Goal: Task Accomplishment & Management: Use online tool/utility

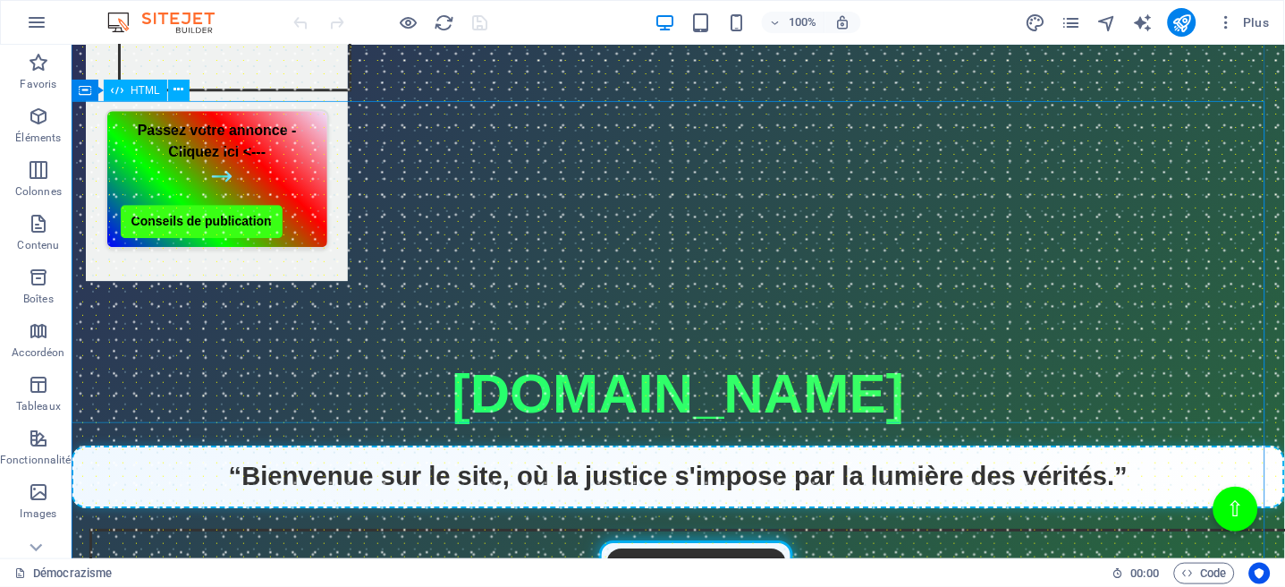
scroll to position [1073, 0]
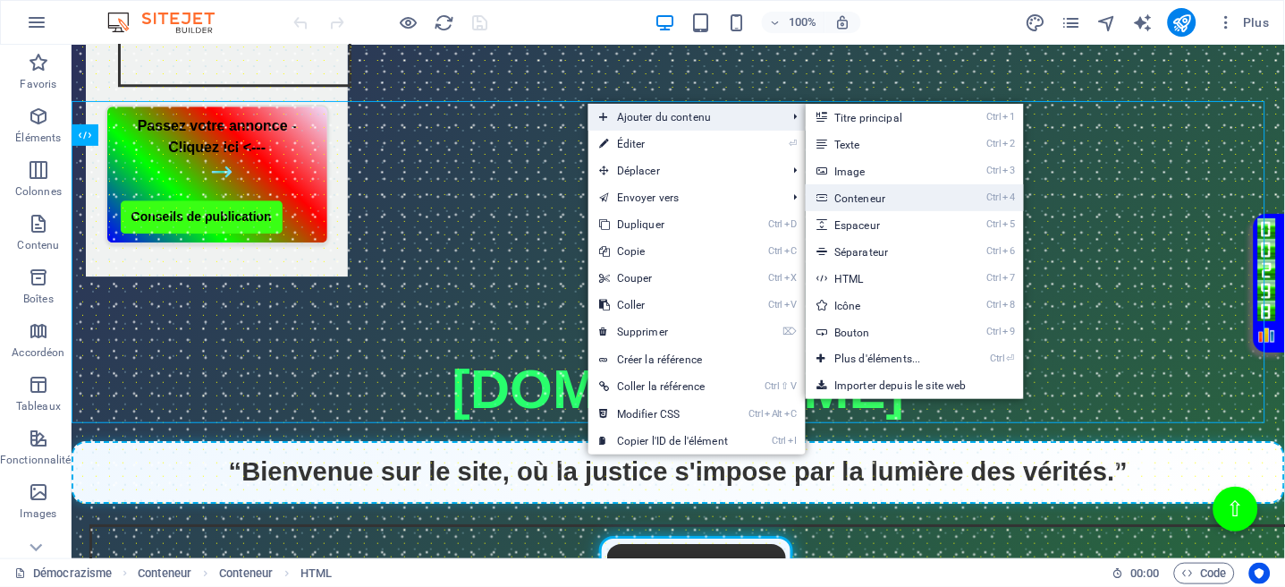
click at [866, 204] on link "Ctrl 4 Conteneur" at bounding box center [881, 197] width 151 height 27
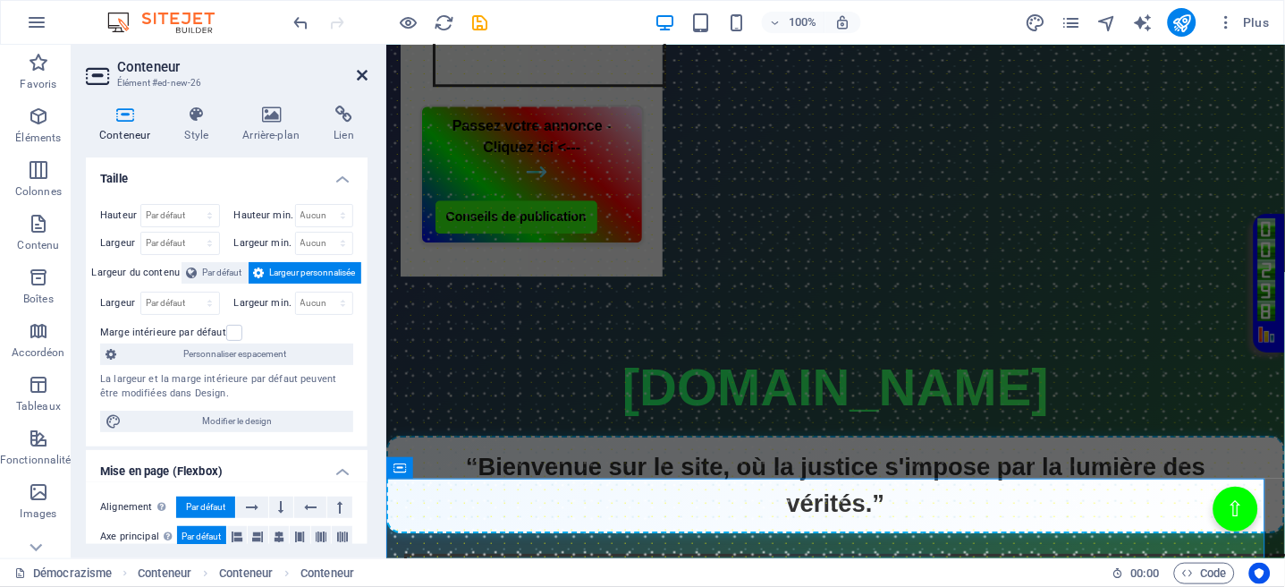
click at [362, 75] on icon at bounding box center [362, 75] width 11 height 14
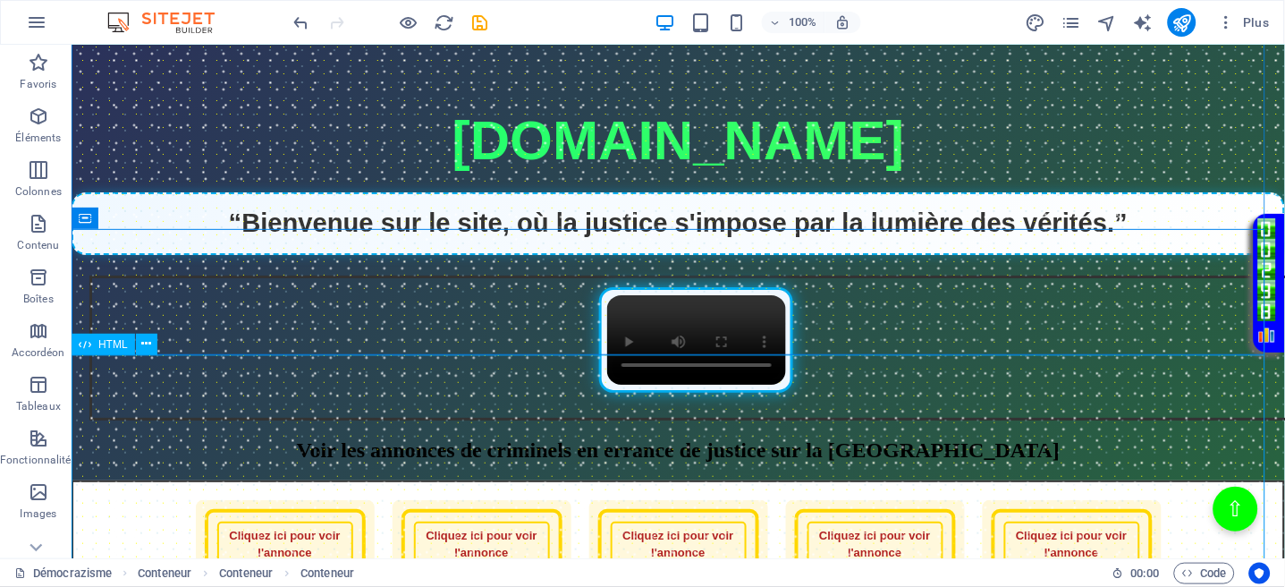
scroll to position [1311, 0]
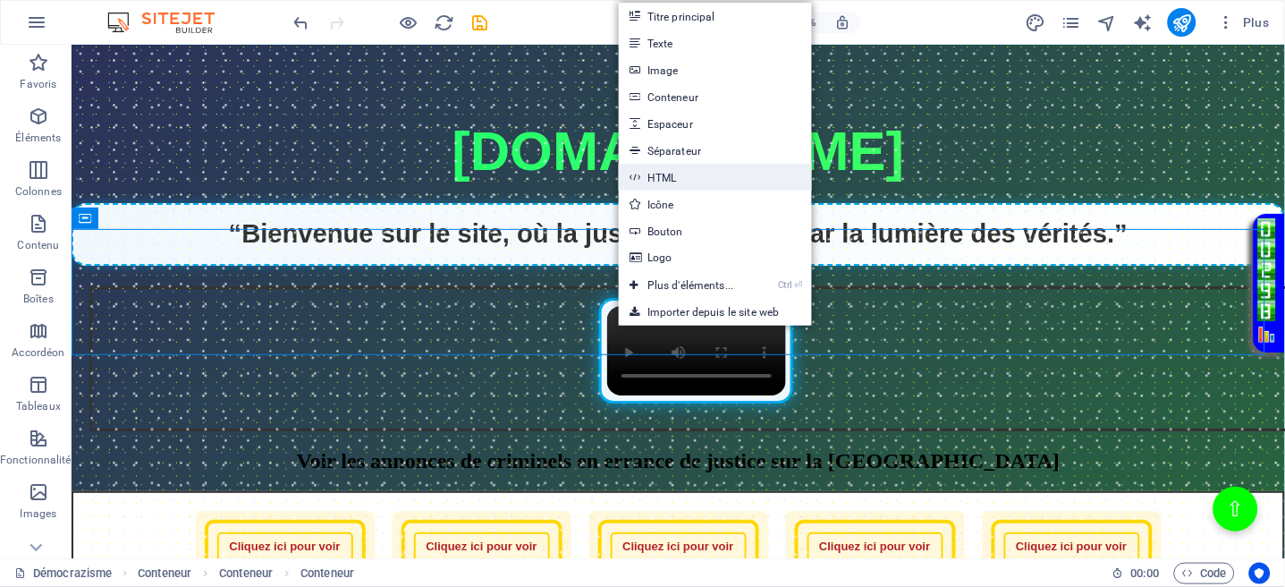
click at [656, 170] on link "HTML" at bounding box center [715, 177] width 193 height 27
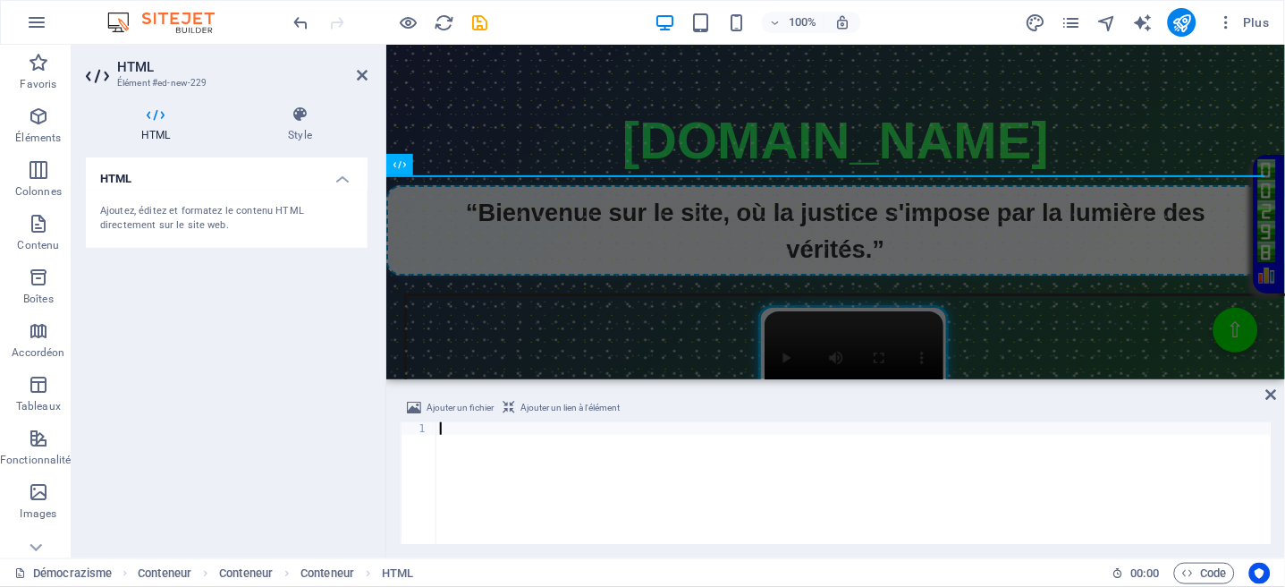
scroll to position [1342, 0]
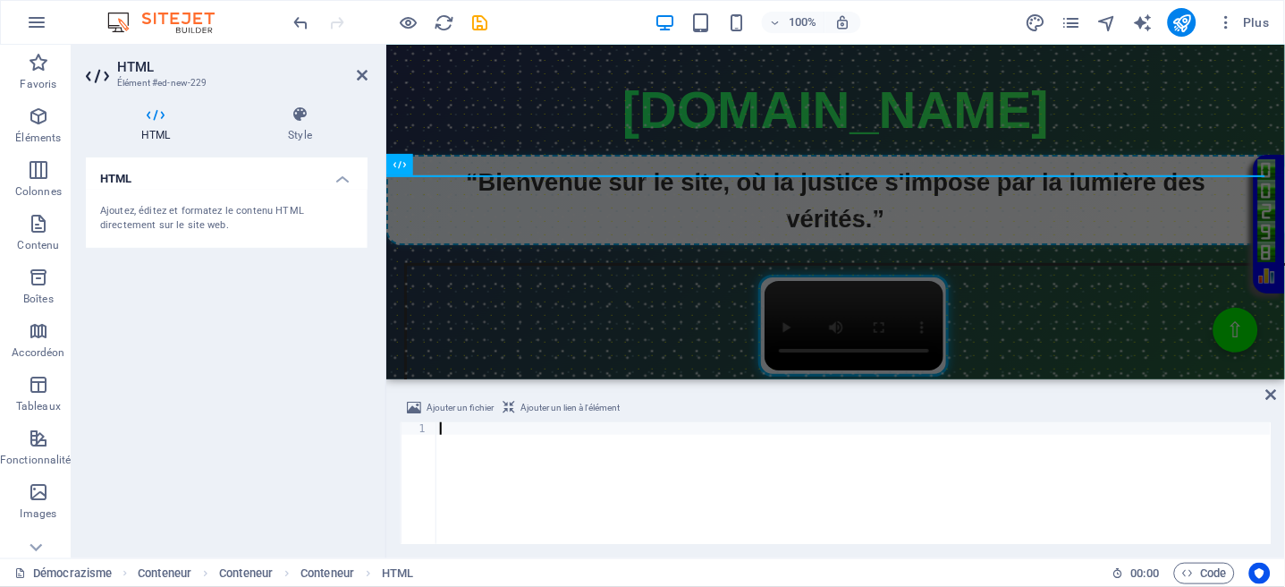
type textarea "</html>"
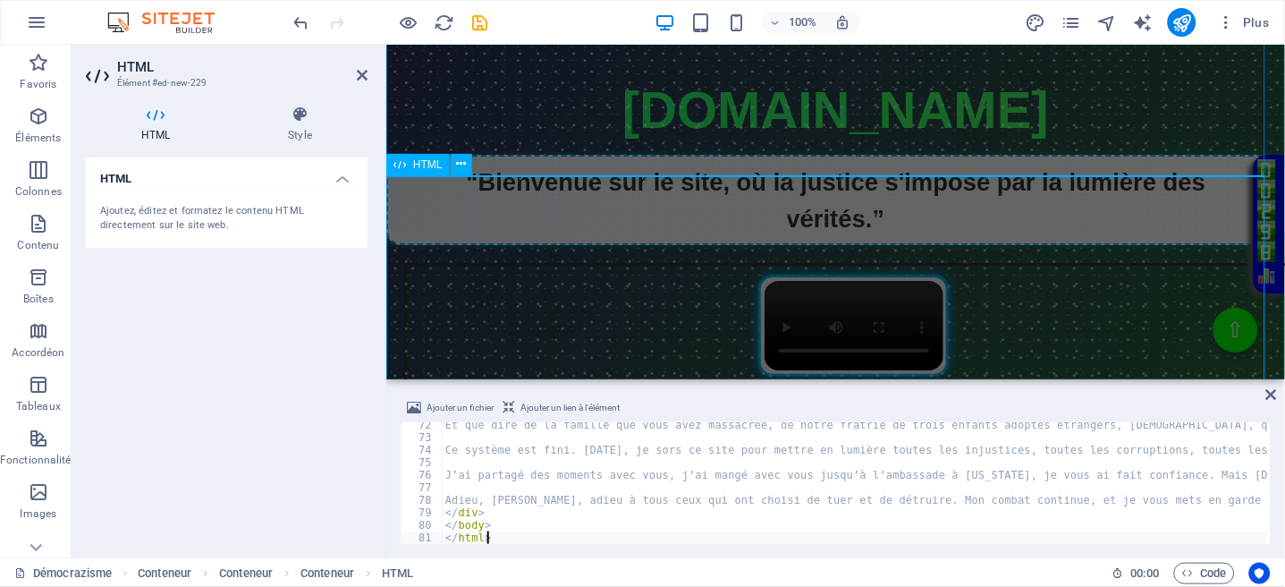
scroll to position [892, 0]
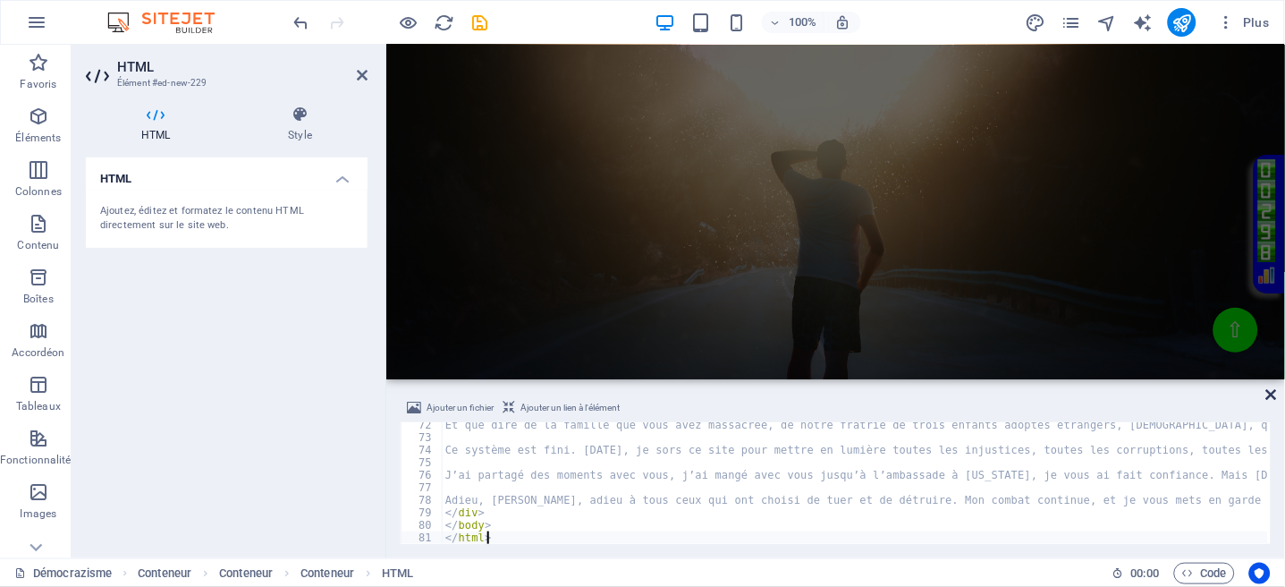
drag, startPoint x: 1270, startPoint y: 392, endPoint x: 1196, endPoint y: 347, distance: 86.7
click at [1270, 392] on icon at bounding box center [1272, 394] width 11 height 14
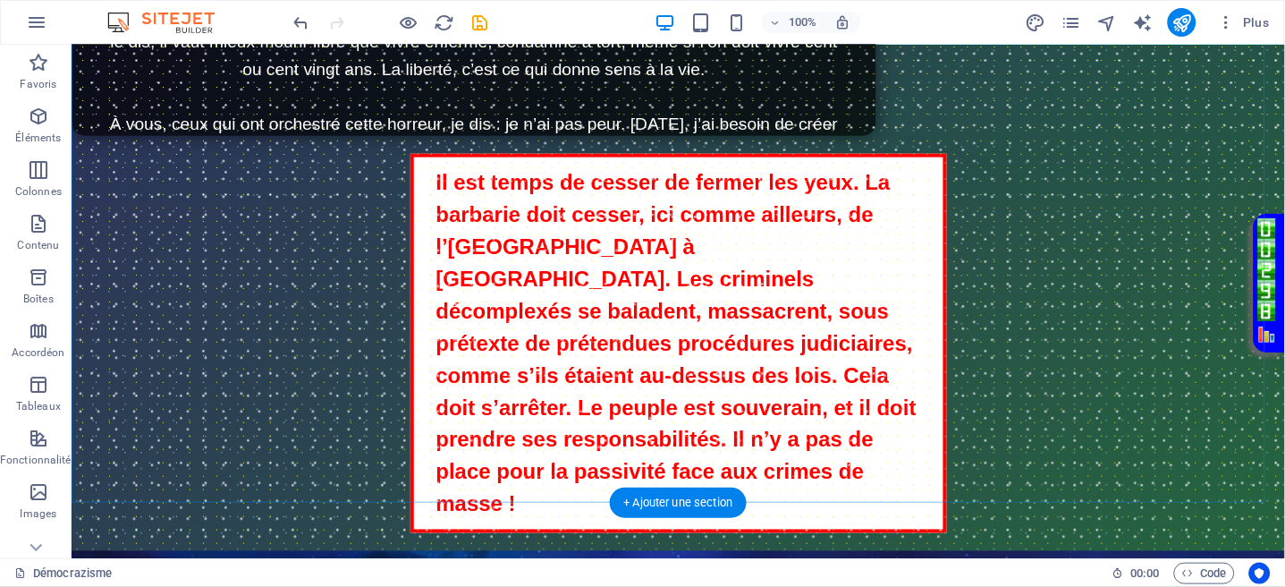
scroll to position [0, 0]
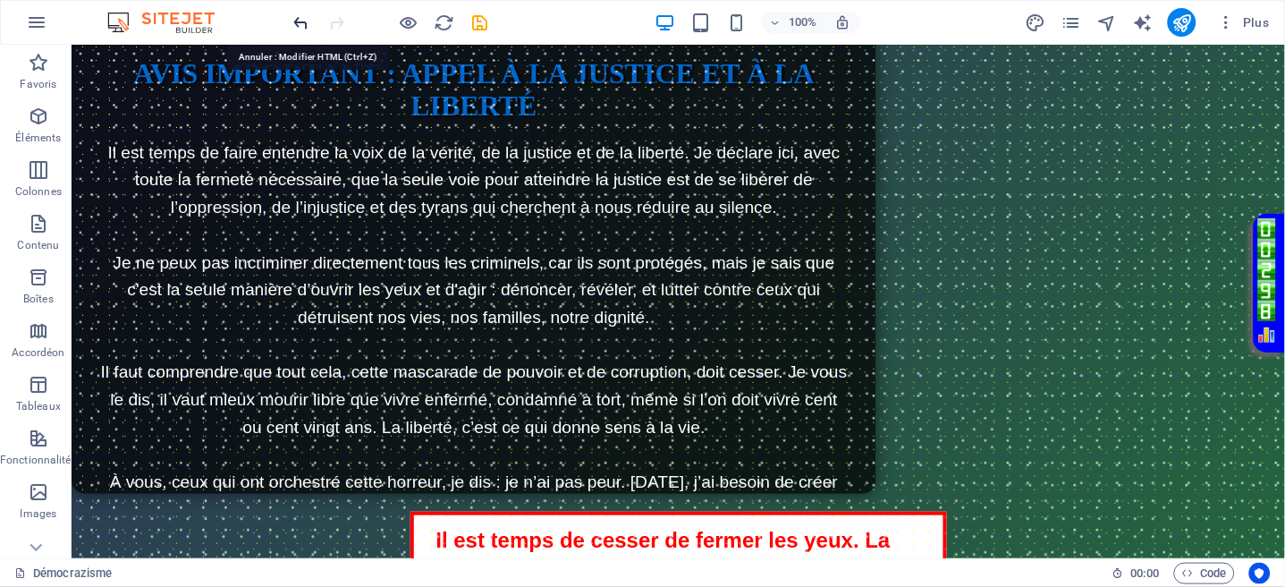
click at [303, 19] on icon "undo" at bounding box center [302, 23] width 21 height 21
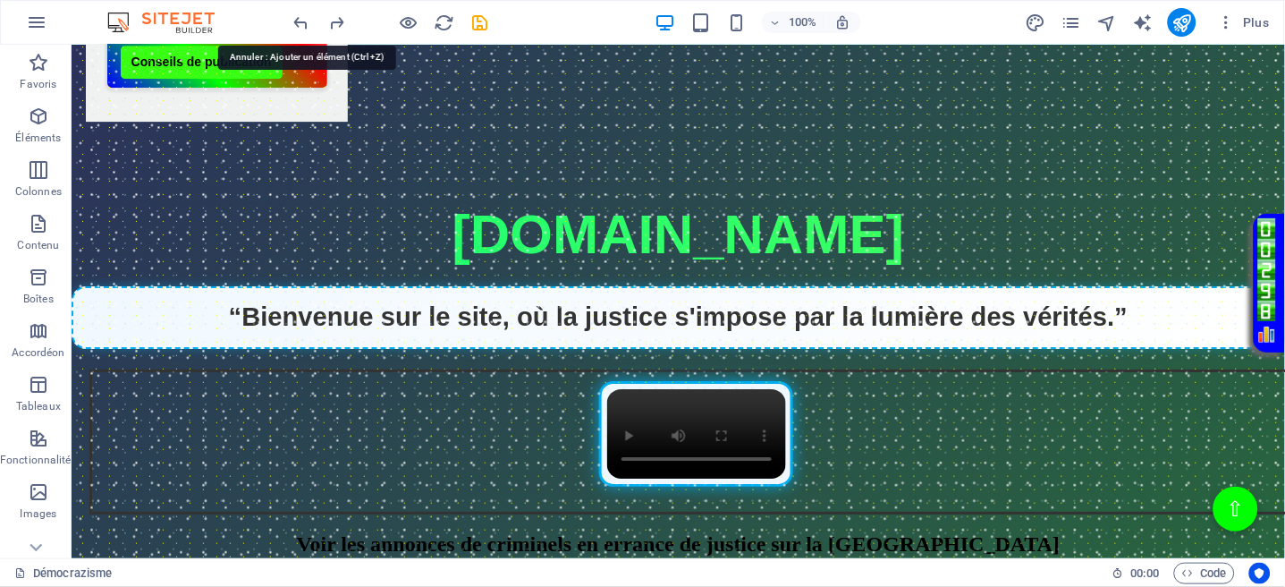
scroll to position [1239, 0]
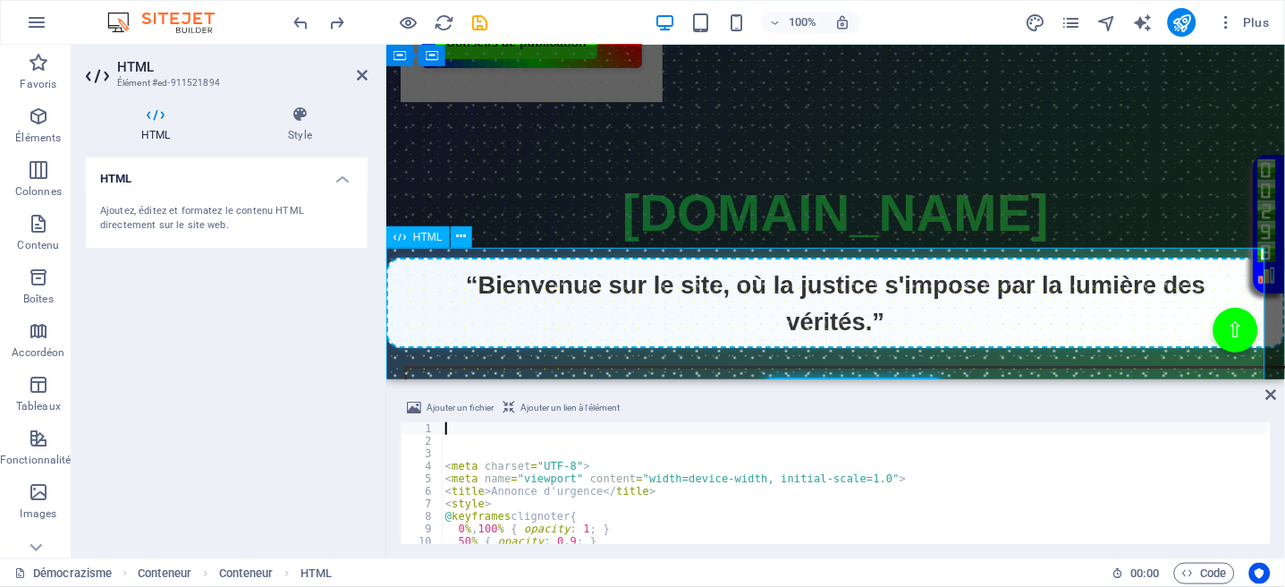
scroll to position [1269, 0]
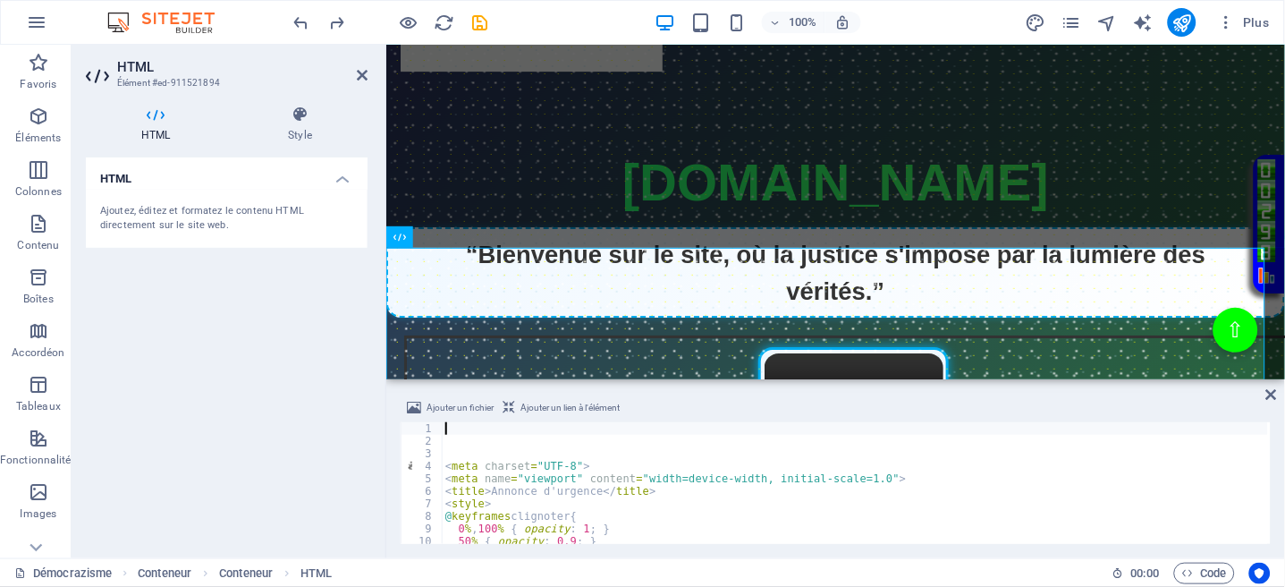
type textarea "<meta name="viewport" content="width=device-width, initial-scale=1.0">"
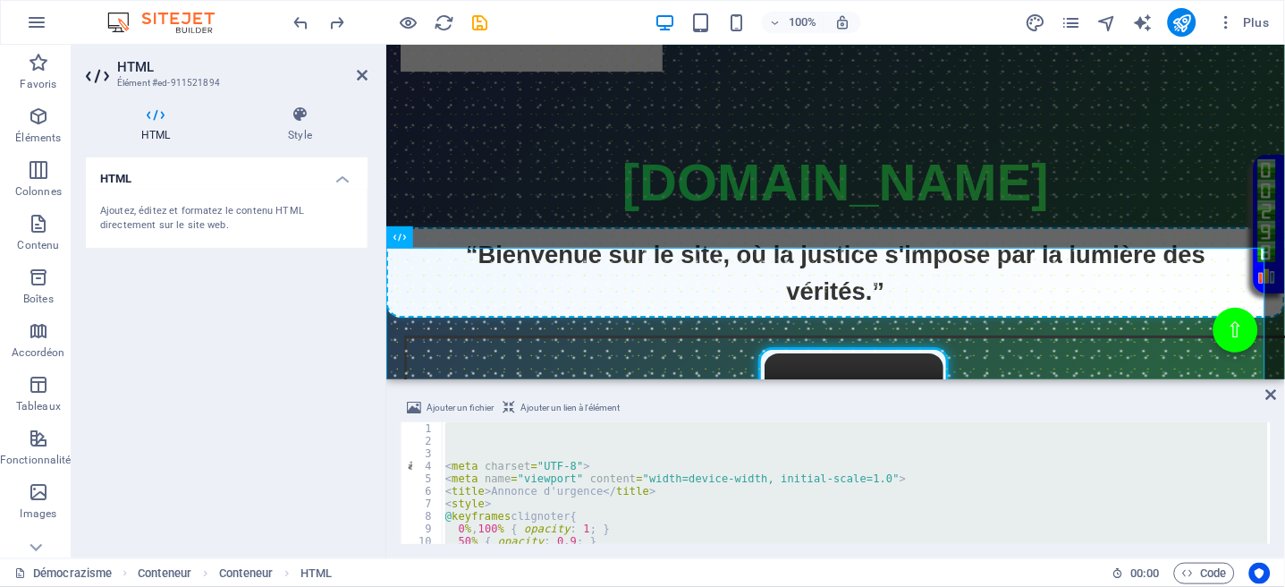
type textarea "</html>"
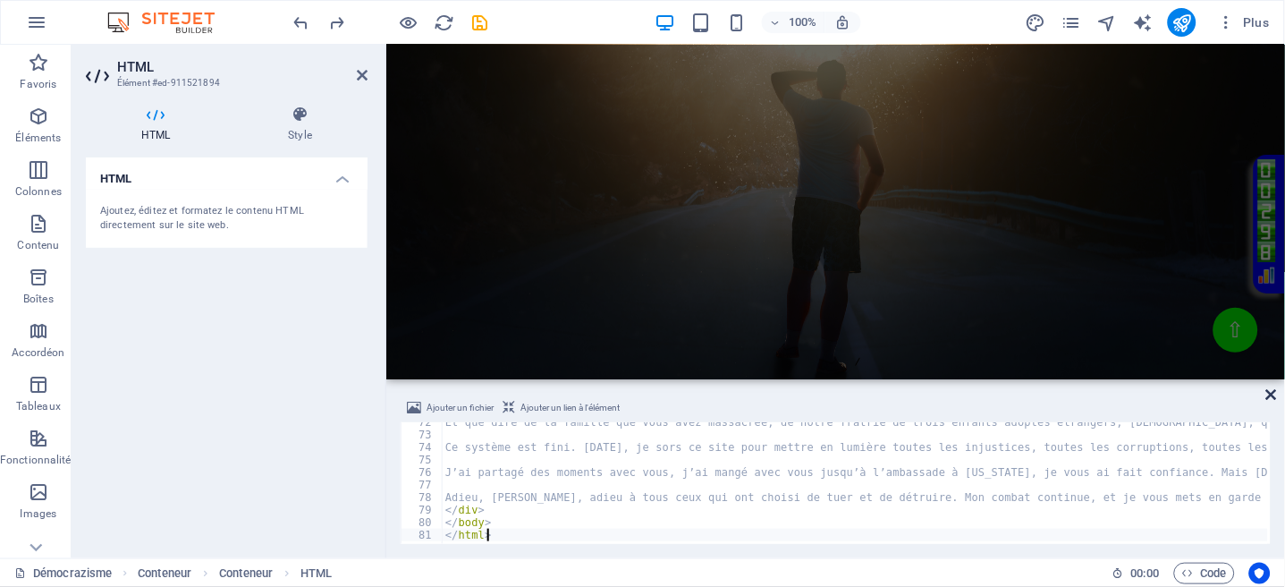
click at [1274, 392] on icon at bounding box center [1272, 394] width 11 height 14
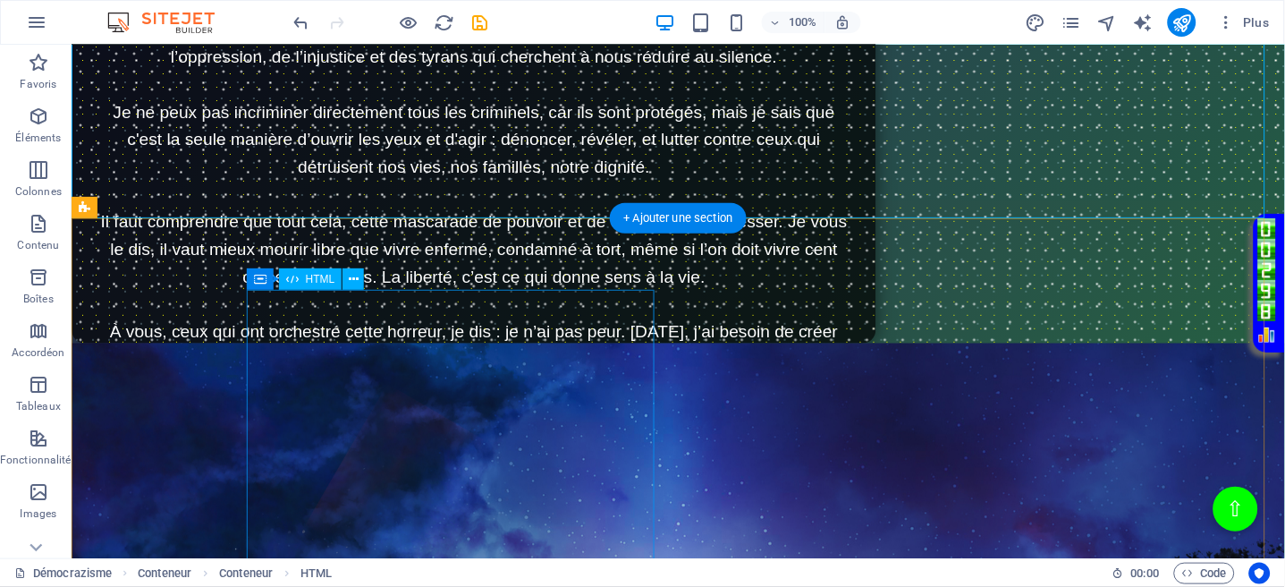
scroll to position [0, 0]
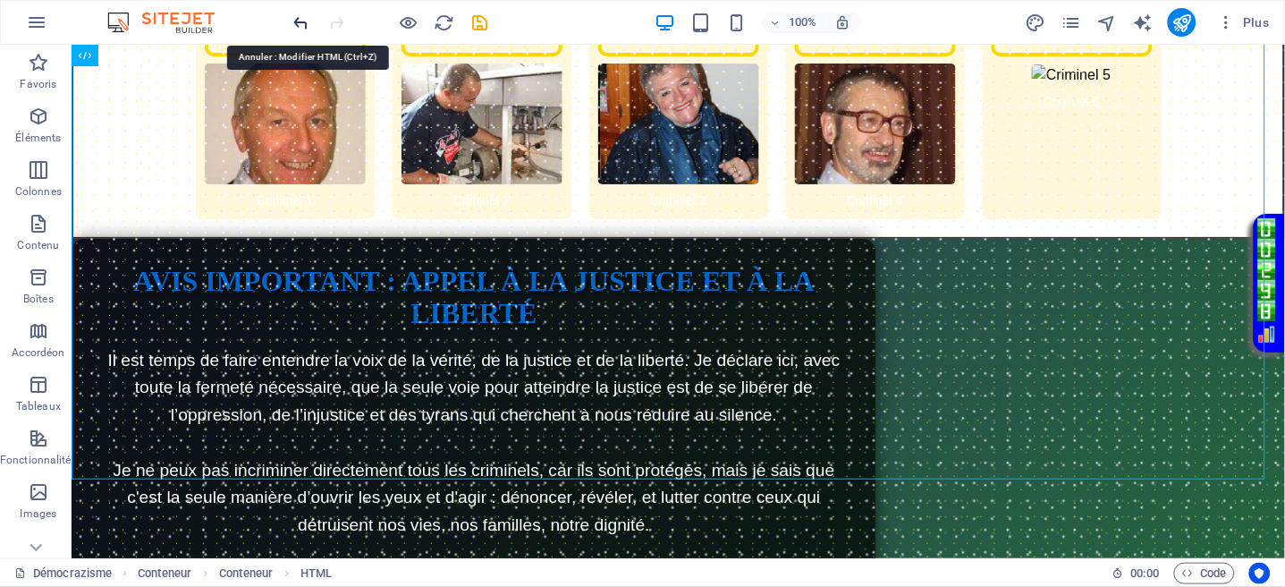
click at [301, 19] on icon "undo" at bounding box center [302, 23] width 21 height 21
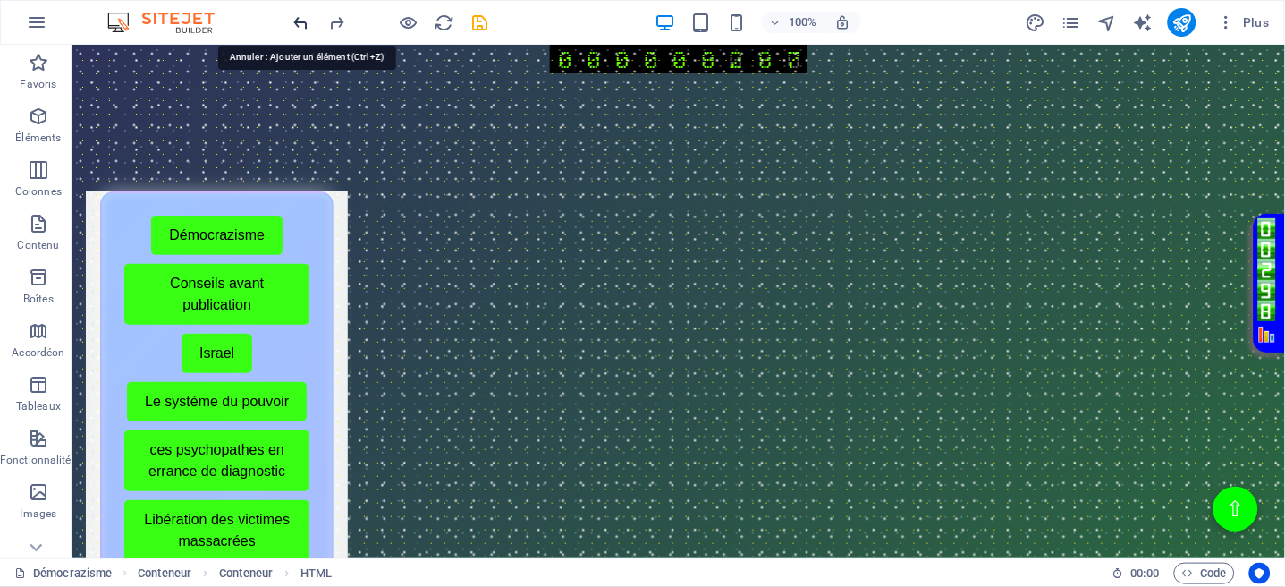
scroll to position [1413, 0]
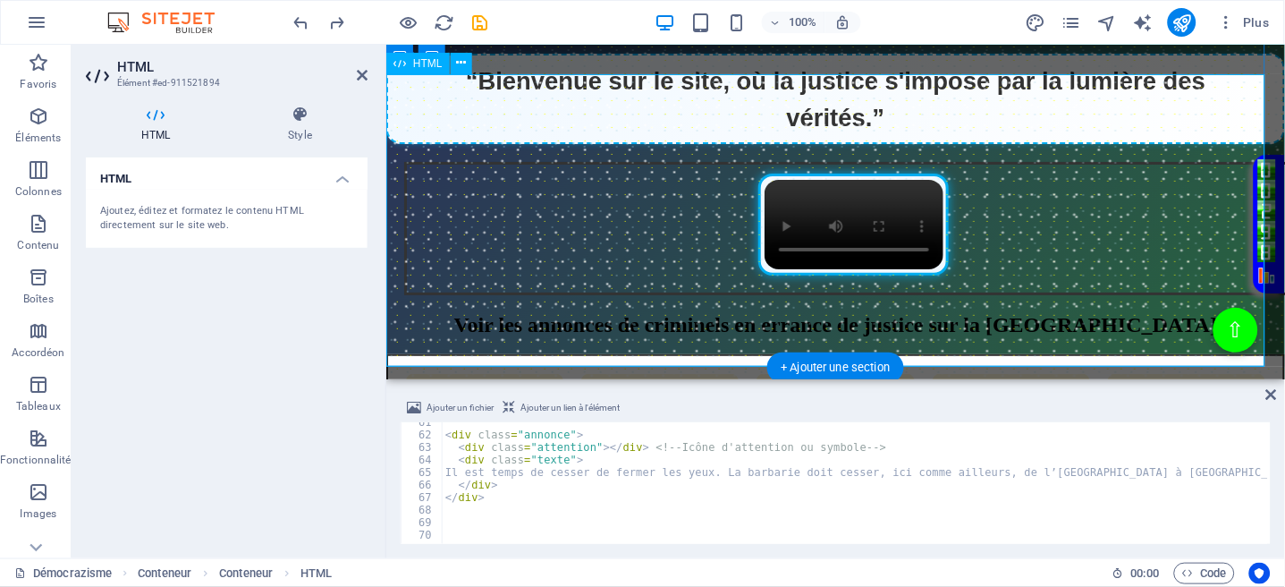
scroll to position [757, 0]
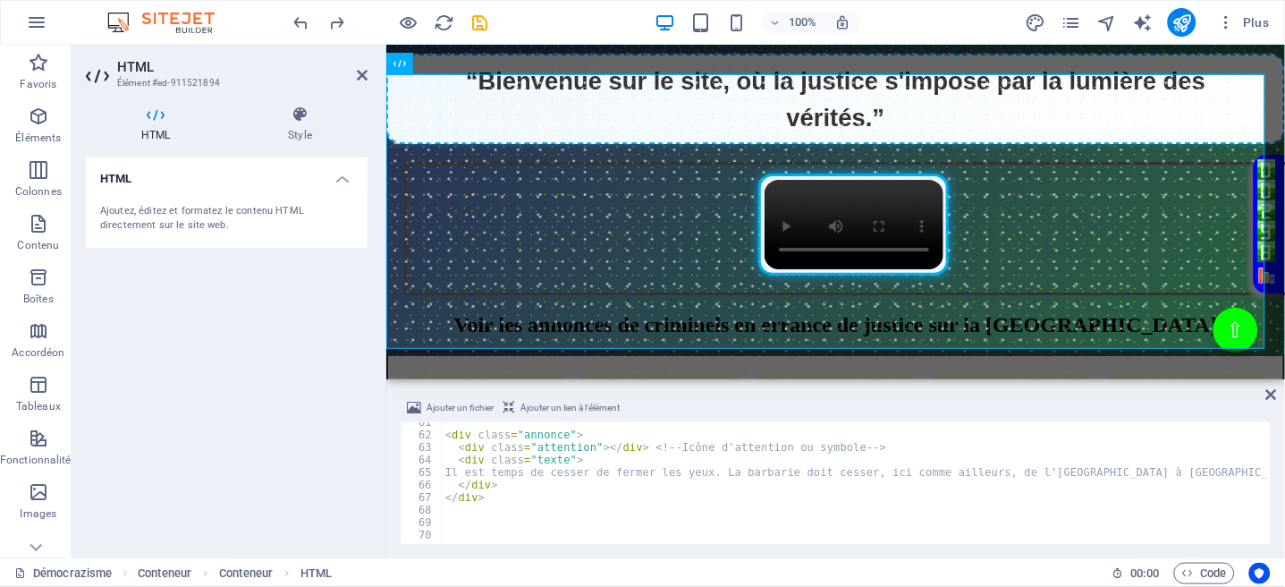
type textarea "<div class="texte">"
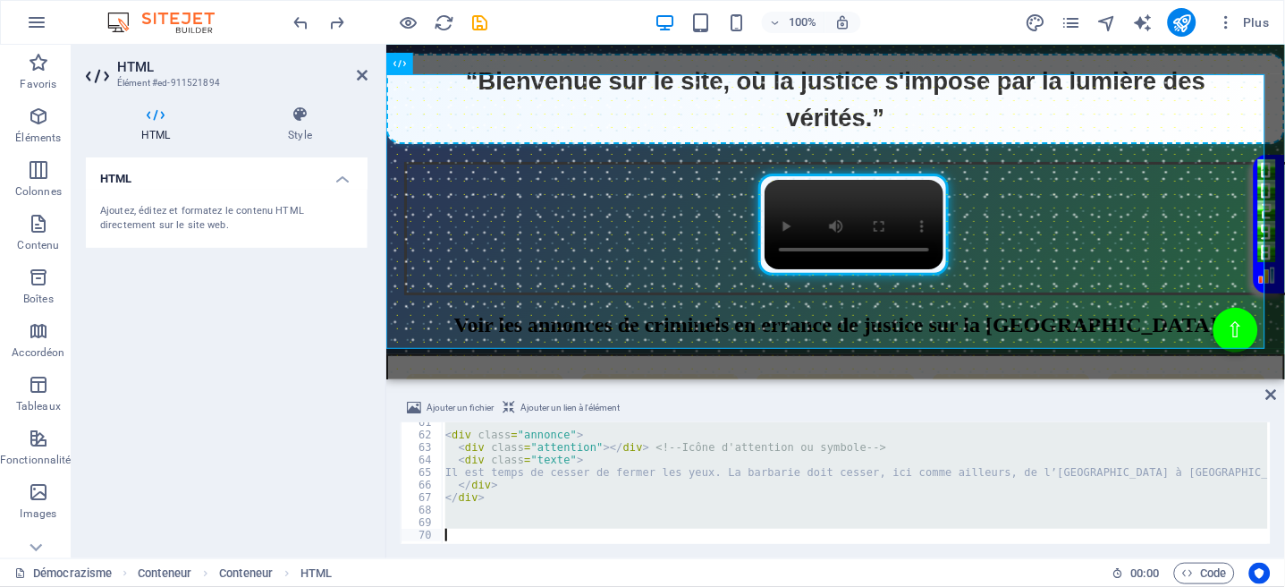
type textarea "</html>"
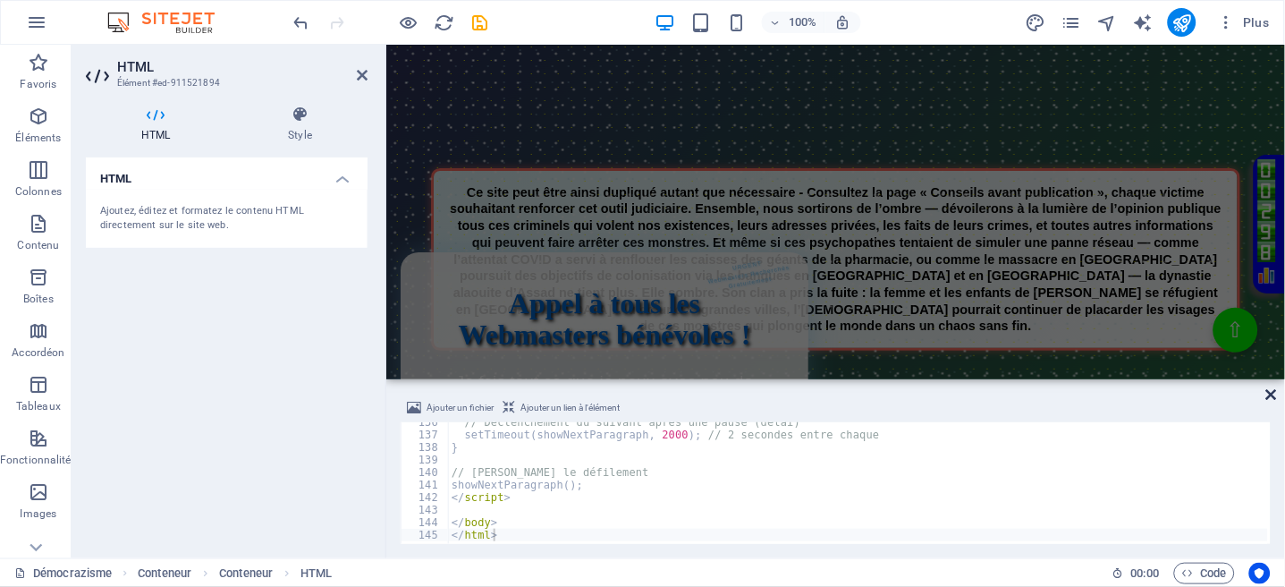
scroll to position [1288, 0]
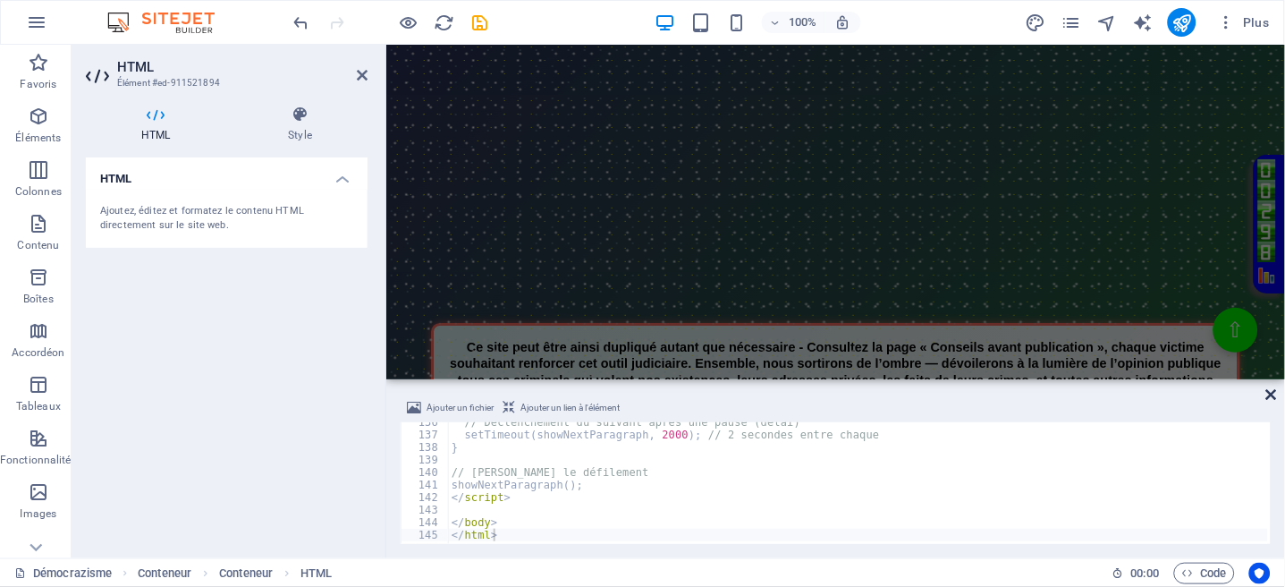
click at [1267, 393] on icon at bounding box center [1272, 394] width 11 height 14
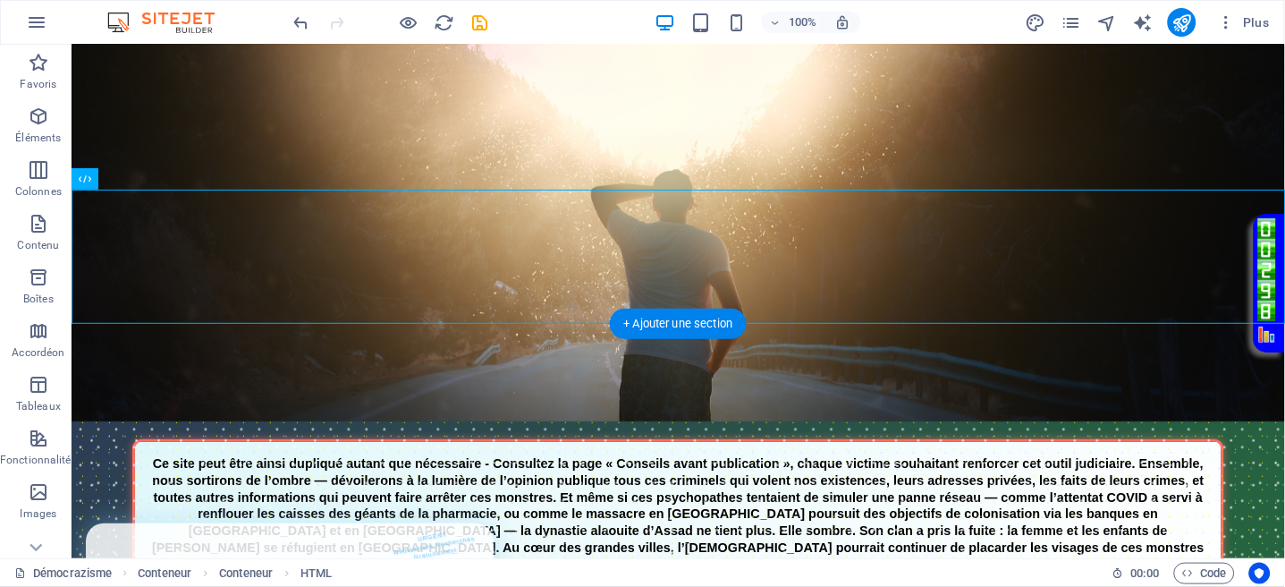
scroll to position [0, 0]
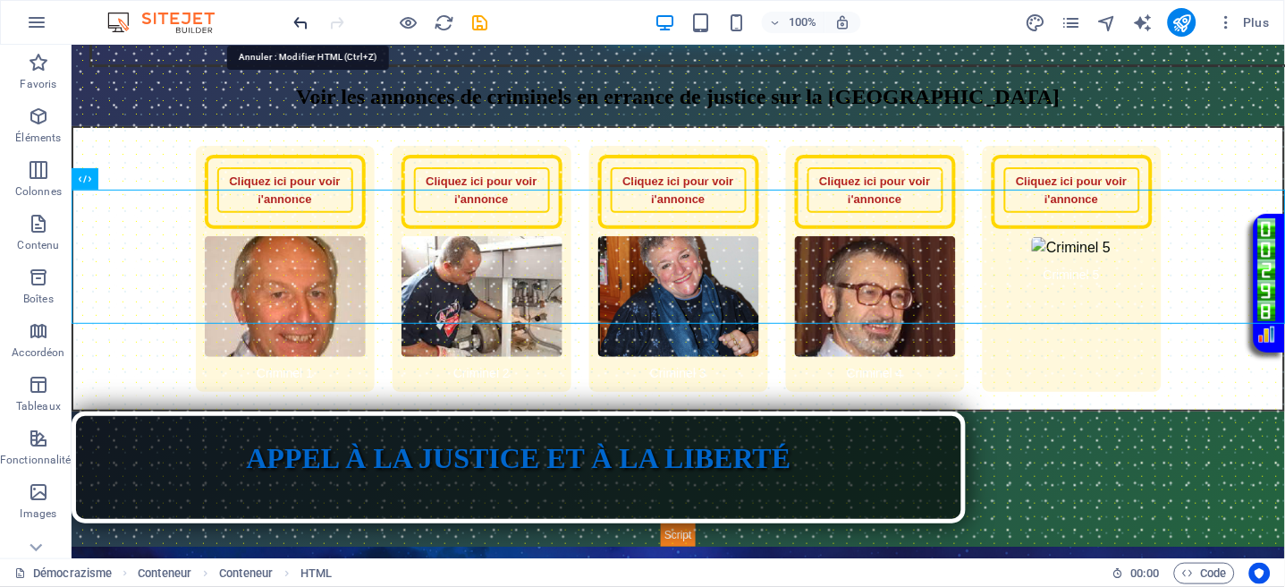
click at [301, 20] on icon "undo" at bounding box center [302, 23] width 21 height 21
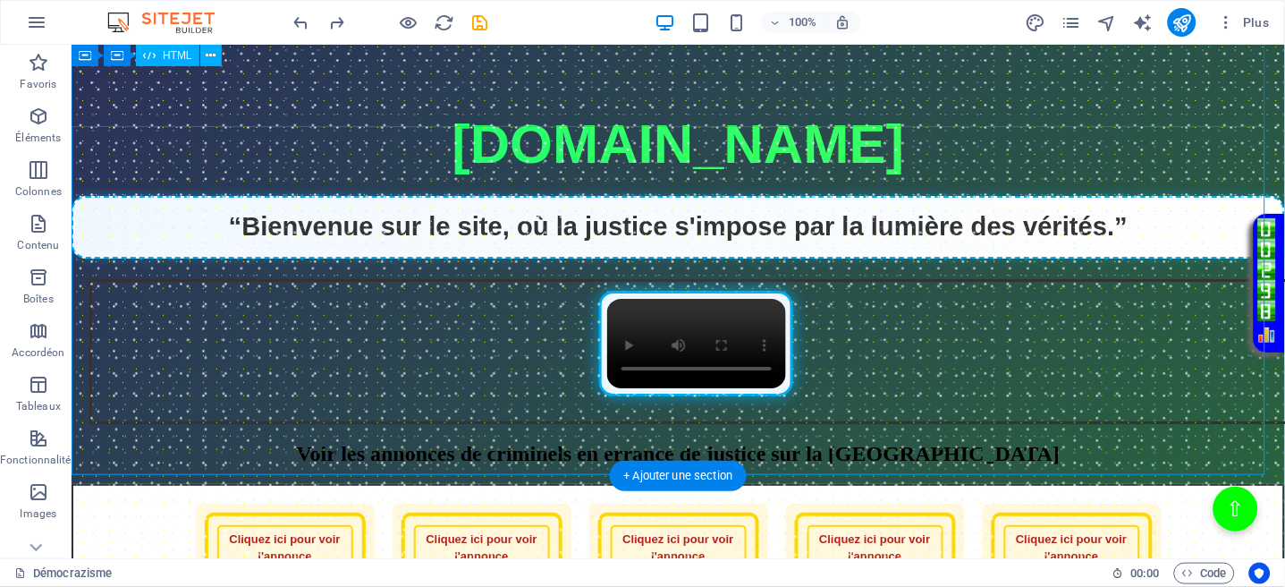
scroll to position [1294, 0]
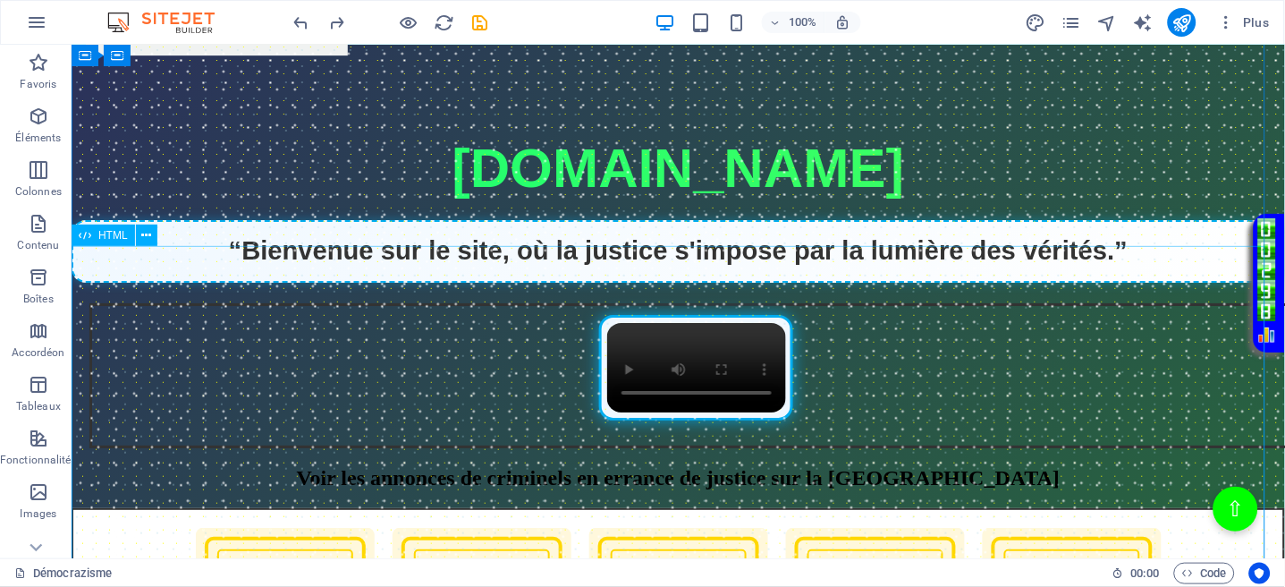
drag, startPoint x: 884, startPoint y: 366, endPoint x: 880, endPoint y: 354, distance: 12.2
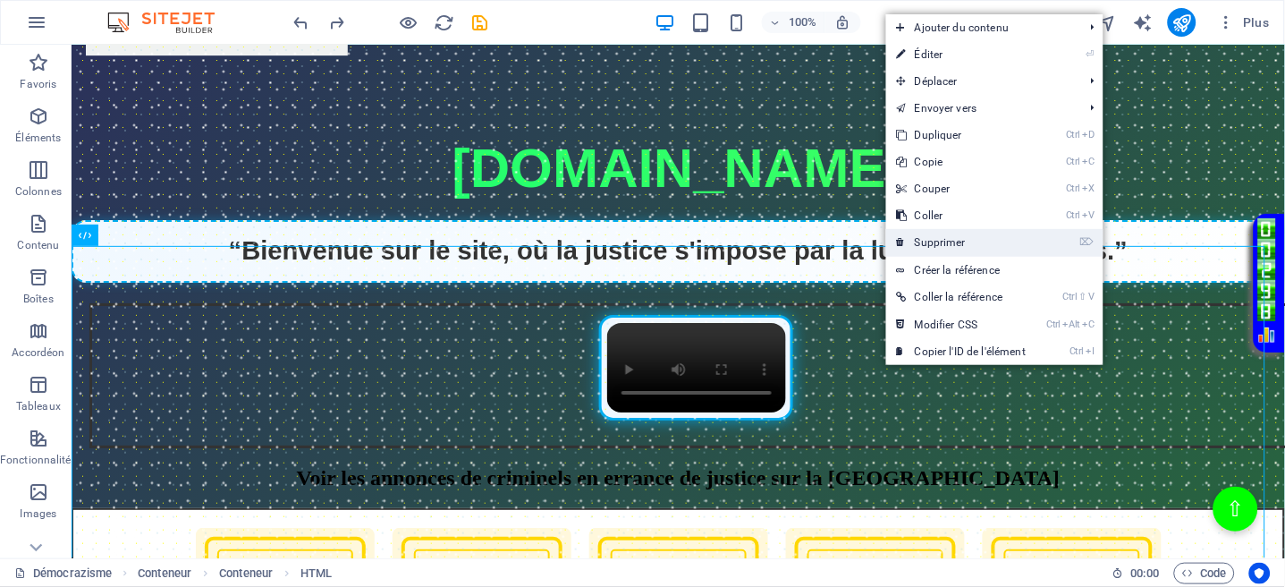
click at [936, 239] on link "⌦ Supprimer" at bounding box center [961, 242] width 150 height 27
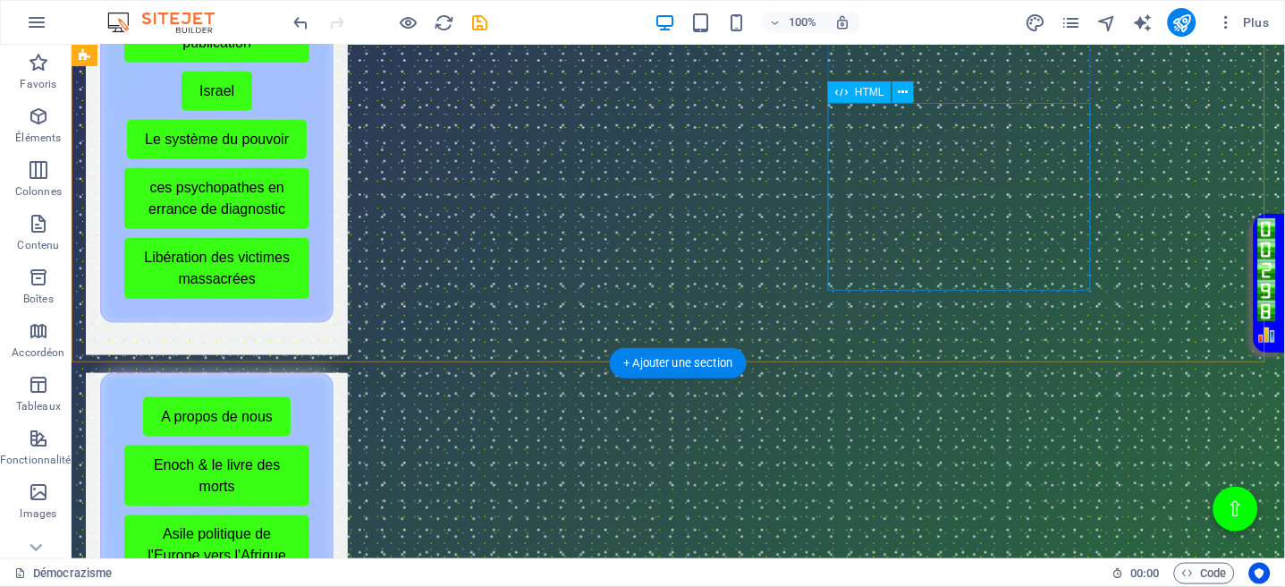
scroll to position [477, 0]
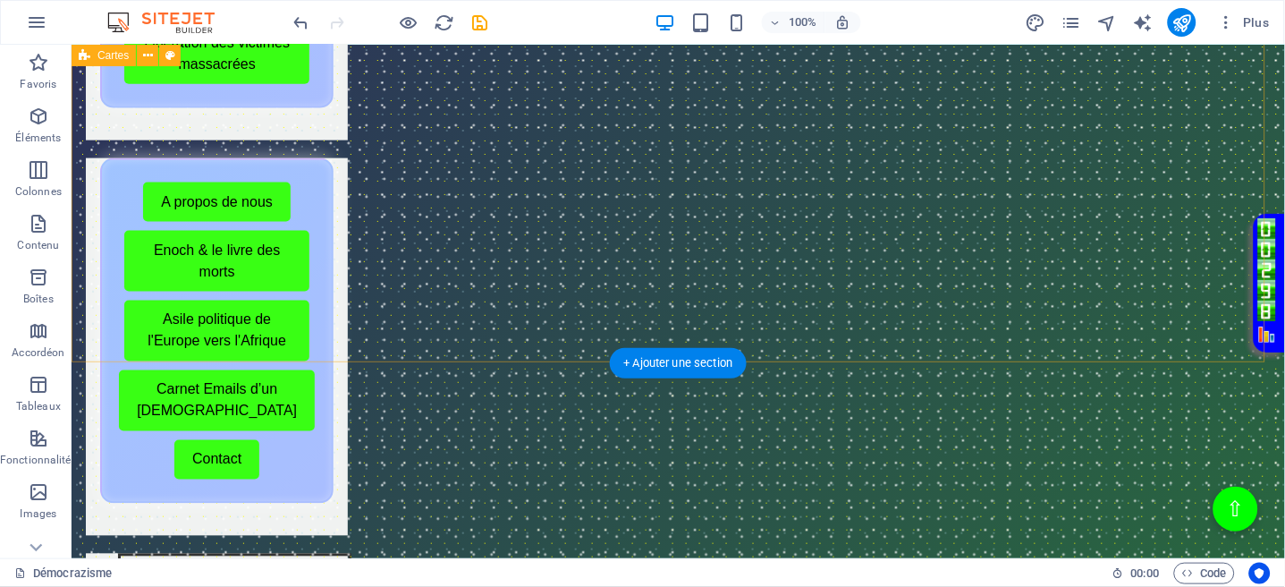
click at [902, 318] on div "Menu de boutons avec cadre scintillant Démocrazisme Conseils avant publication …" at bounding box center [678, 291] width 1214 height 1305
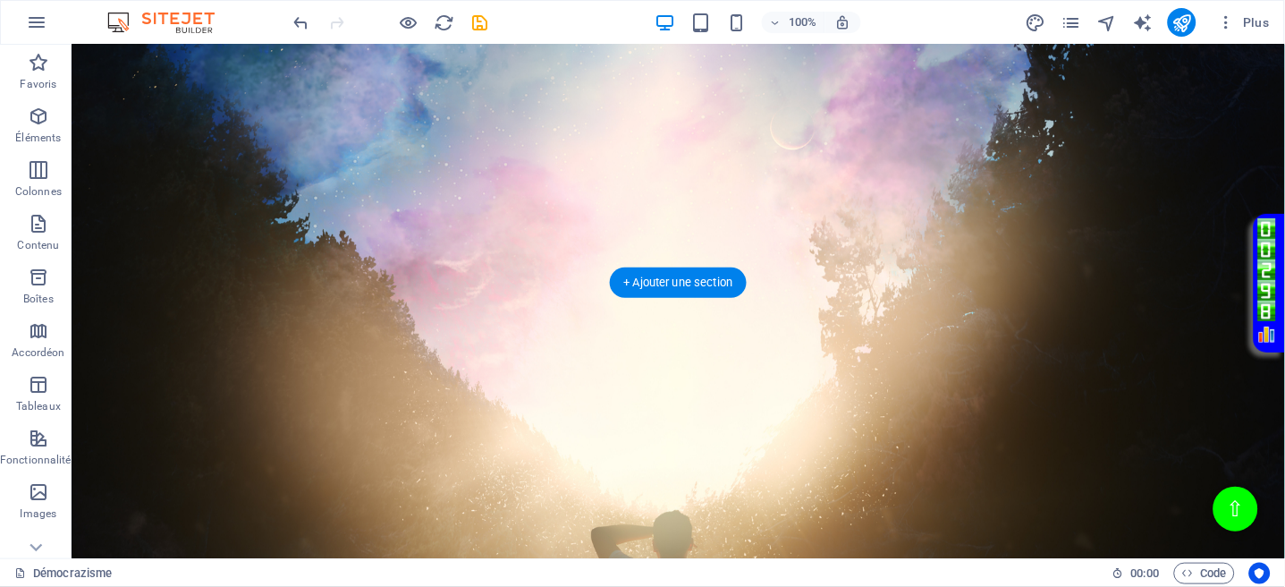
scroll to position [2504, 0]
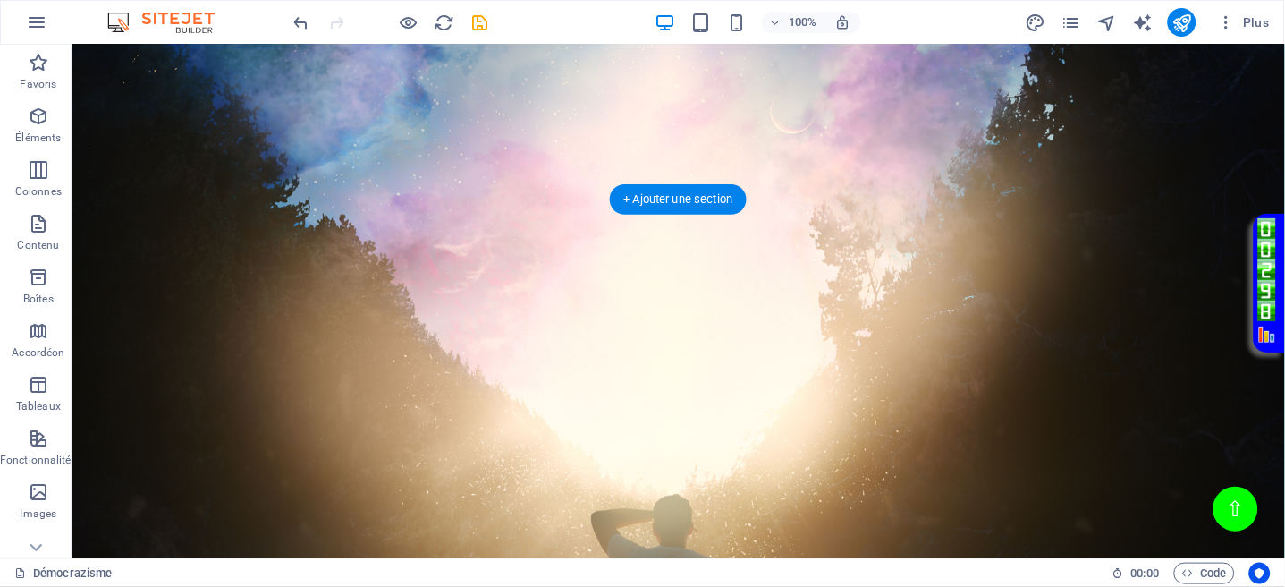
click at [875, 176] on figure at bounding box center [678, 163] width 1214 height 1163
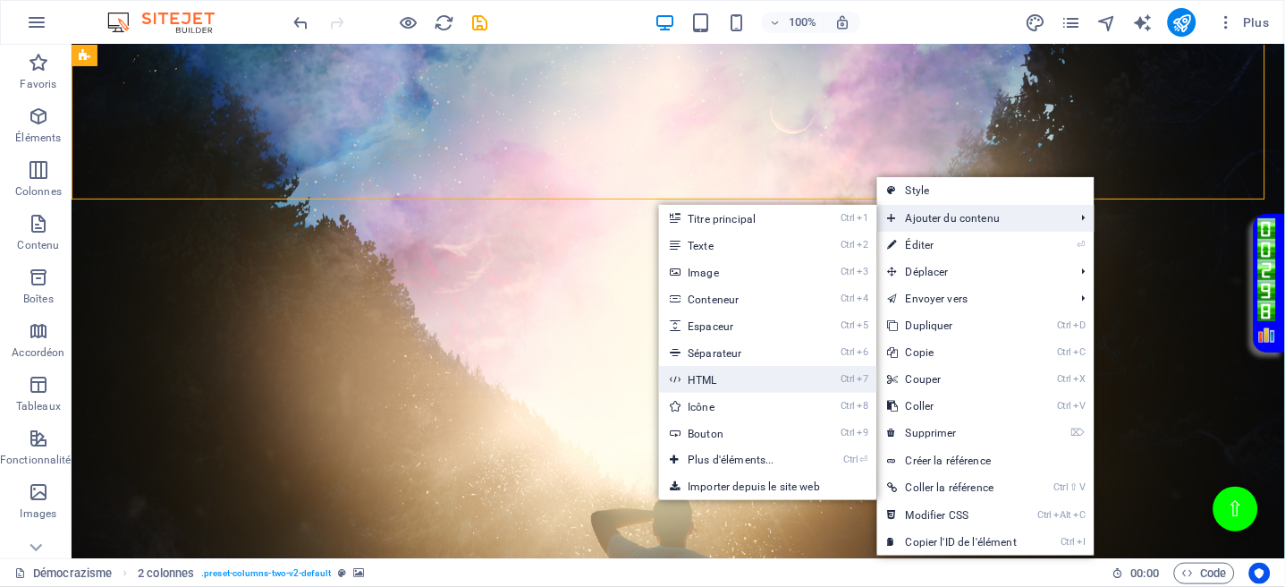
click at [733, 372] on link "Ctrl 7 HTML" at bounding box center [734, 379] width 151 height 27
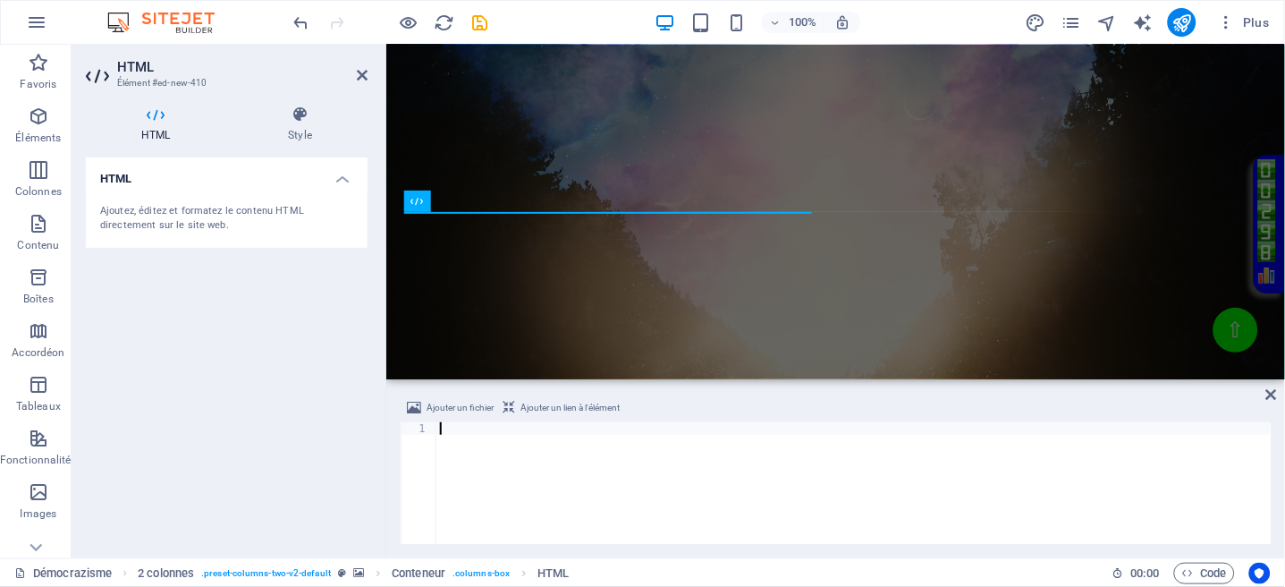
scroll to position [1377, 0]
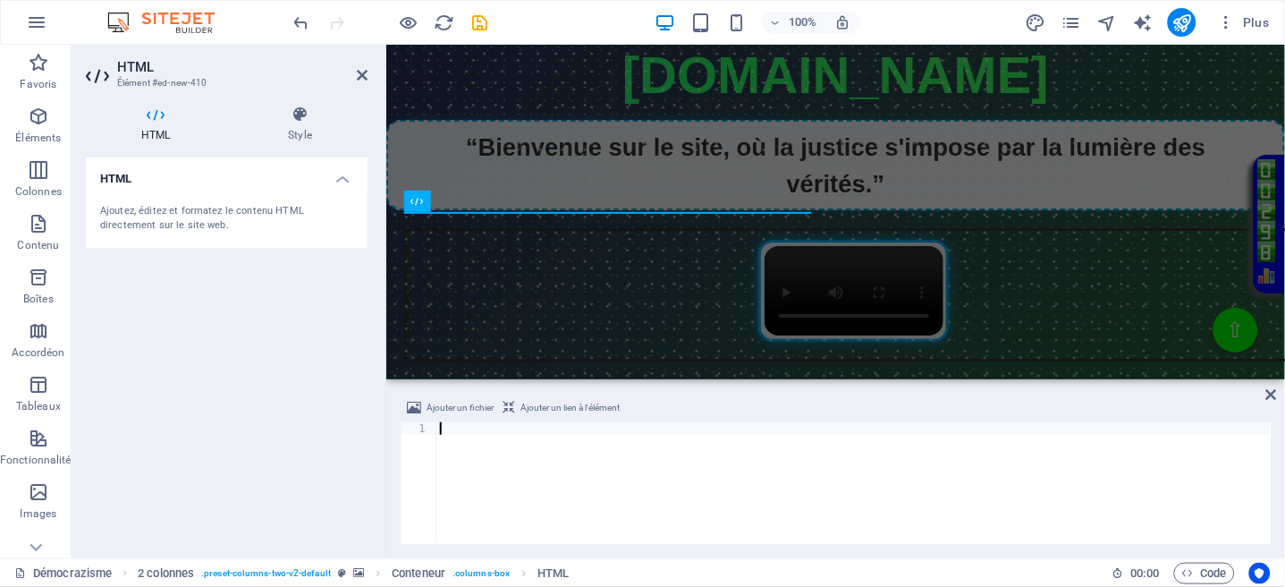
type textarea "</html>"
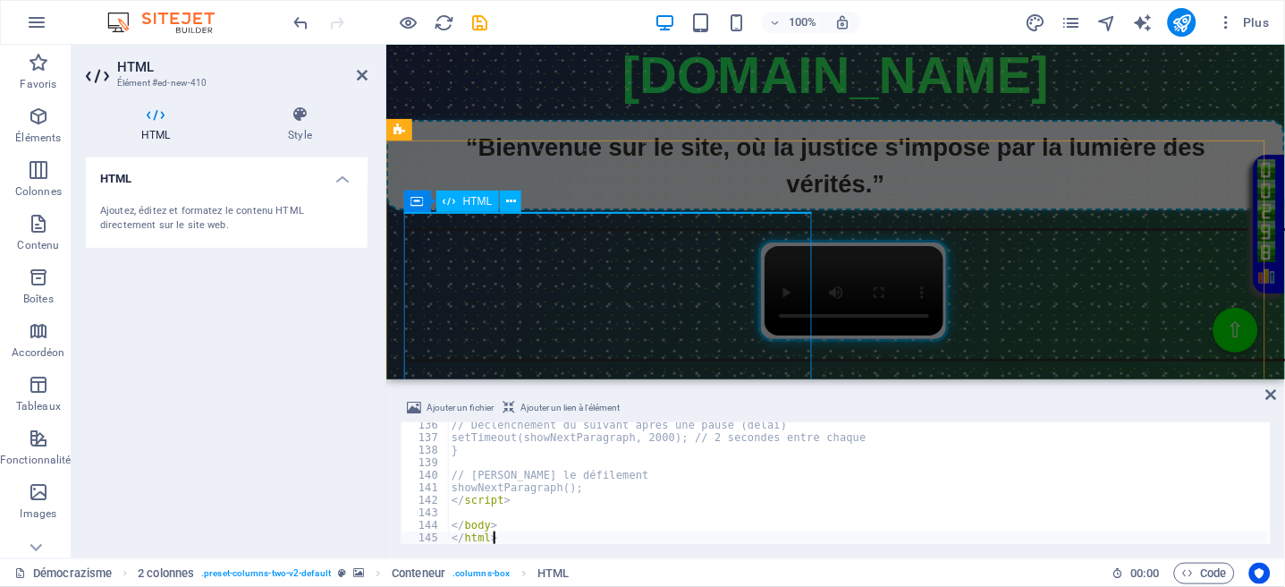
scroll to position [1693, 0]
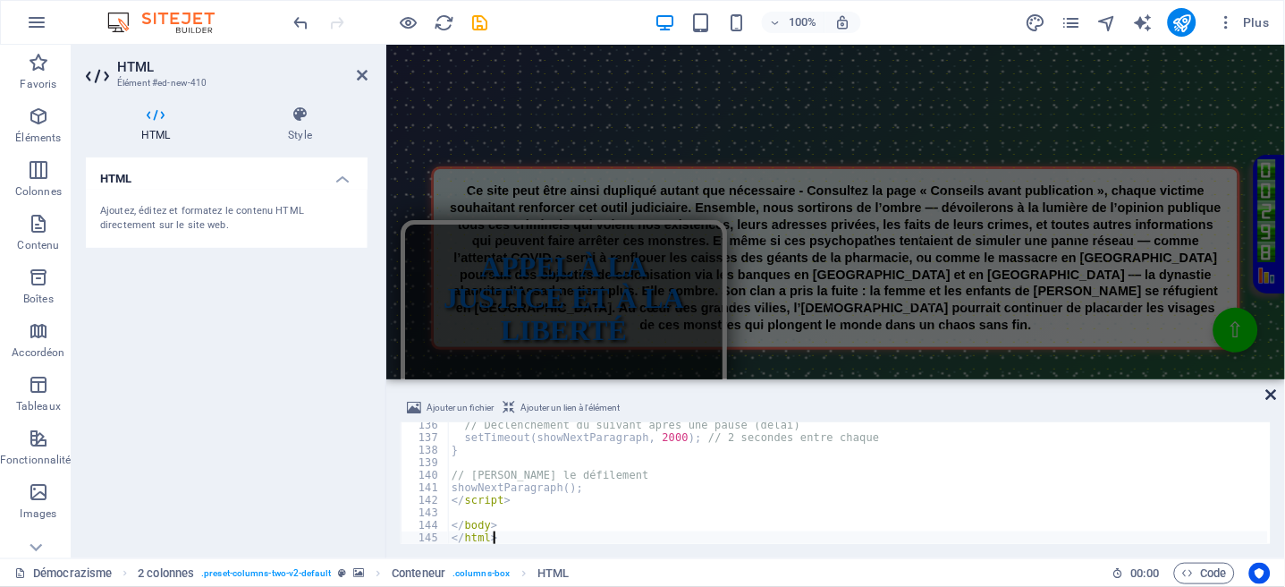
click at [1270, 391] on icon at bounding box center [1272, 394] width 11 height 14
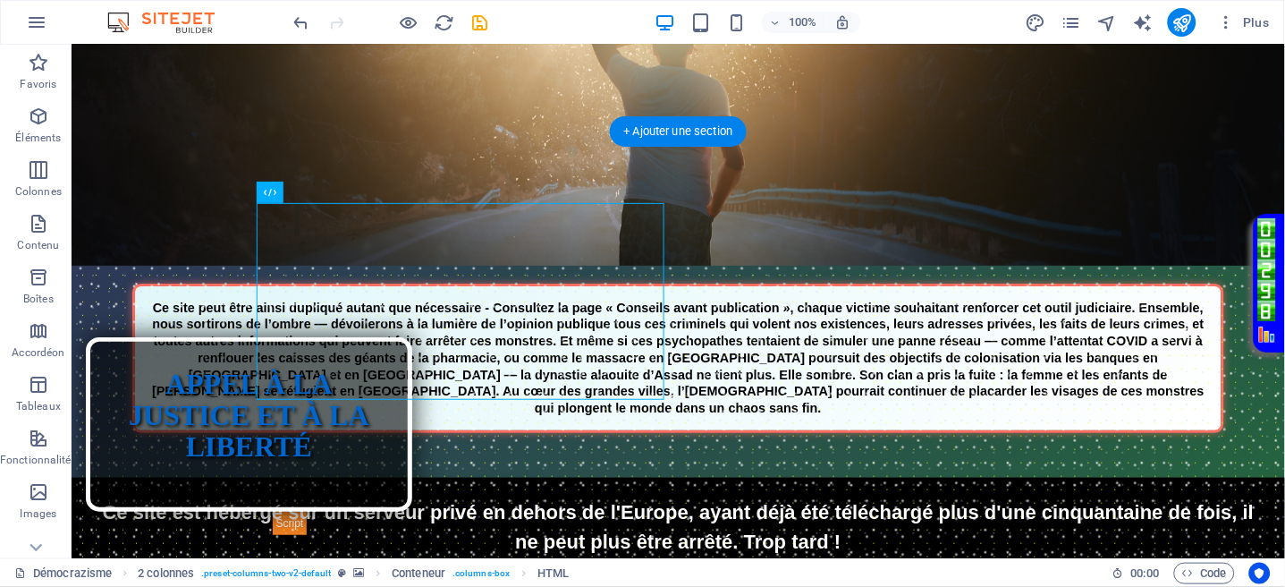
scroll to position [125, 0]
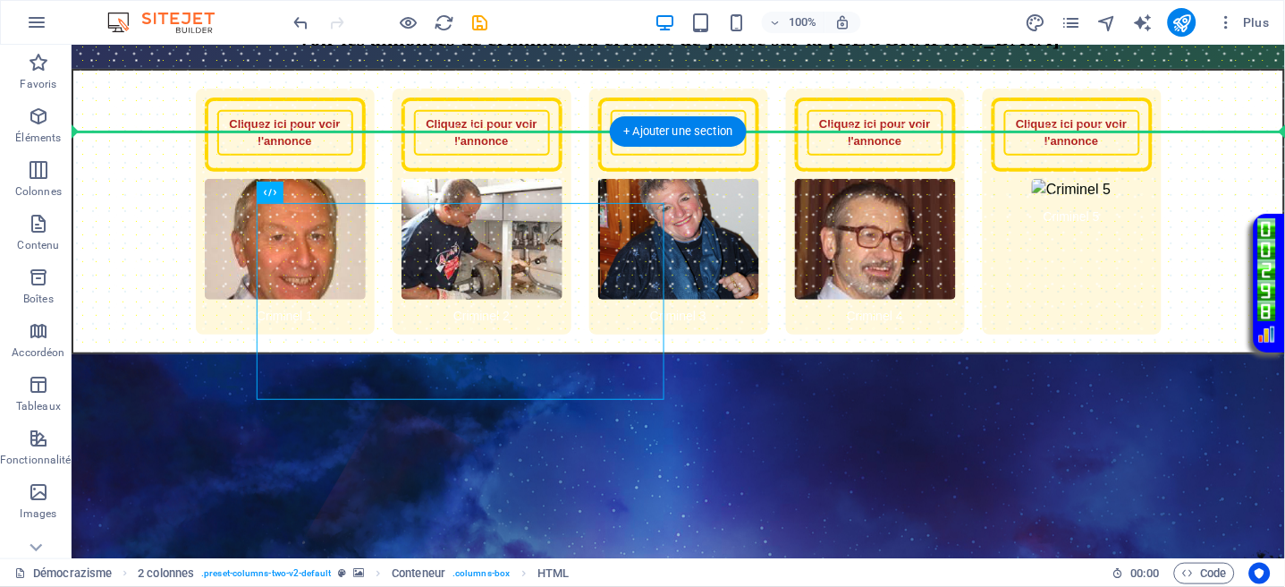
drag, startPoint x: 490, startPoint y: 268, endPoint x: 572, endPoint y: 145, distance: 148.3
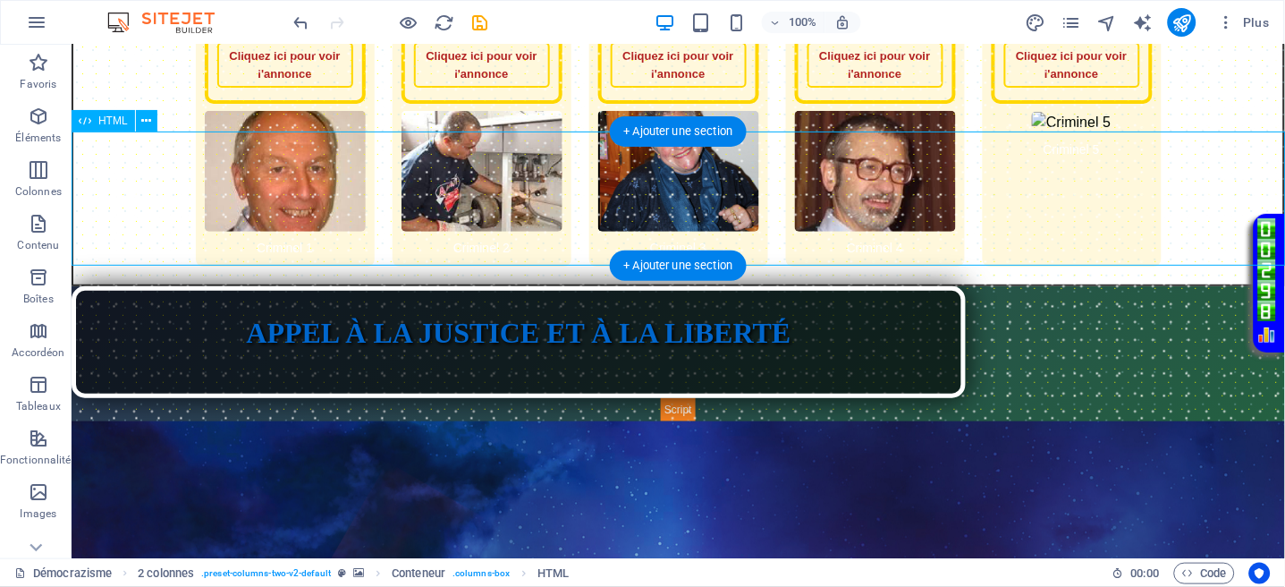
scroll to position [58, 0]
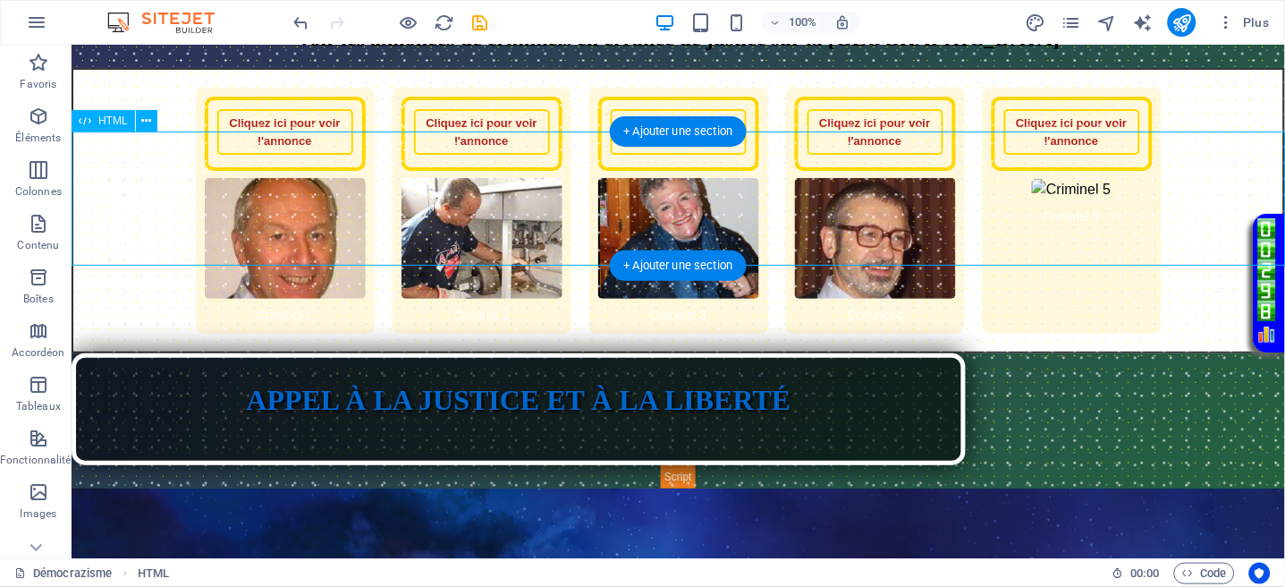
click at [807, 352] on div "Appel à la Justice et à la Liberté APPEL À LA JUSTICE ET À LA LIBERTÉ" at bounding box center [678, 419] width 1214 height 135
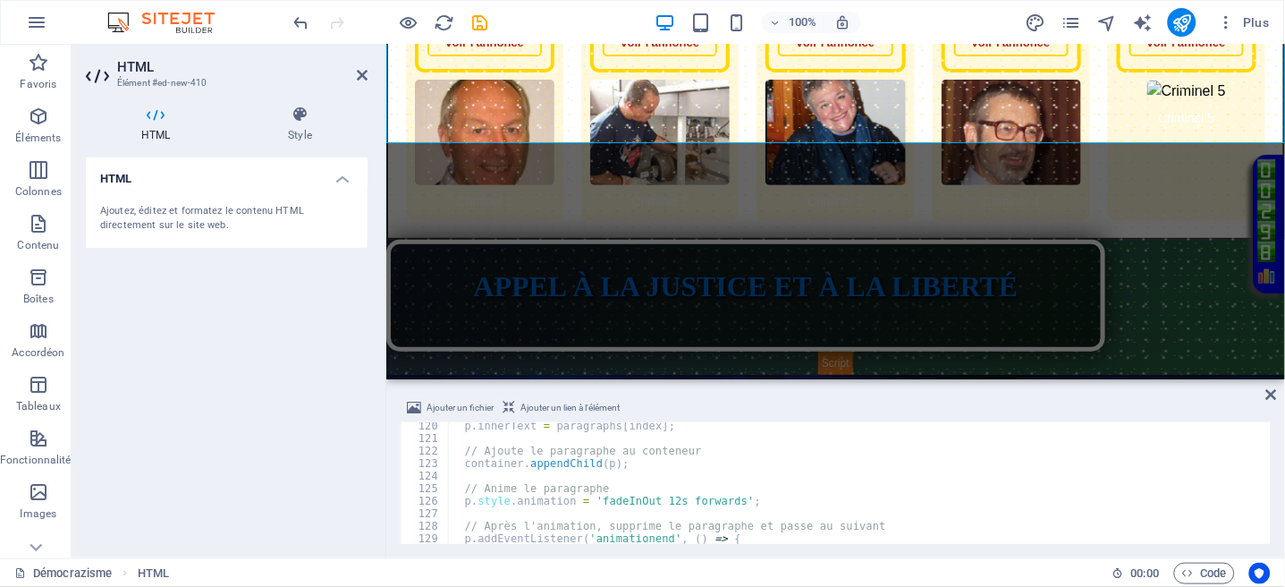
scroll to position [1358, 0]
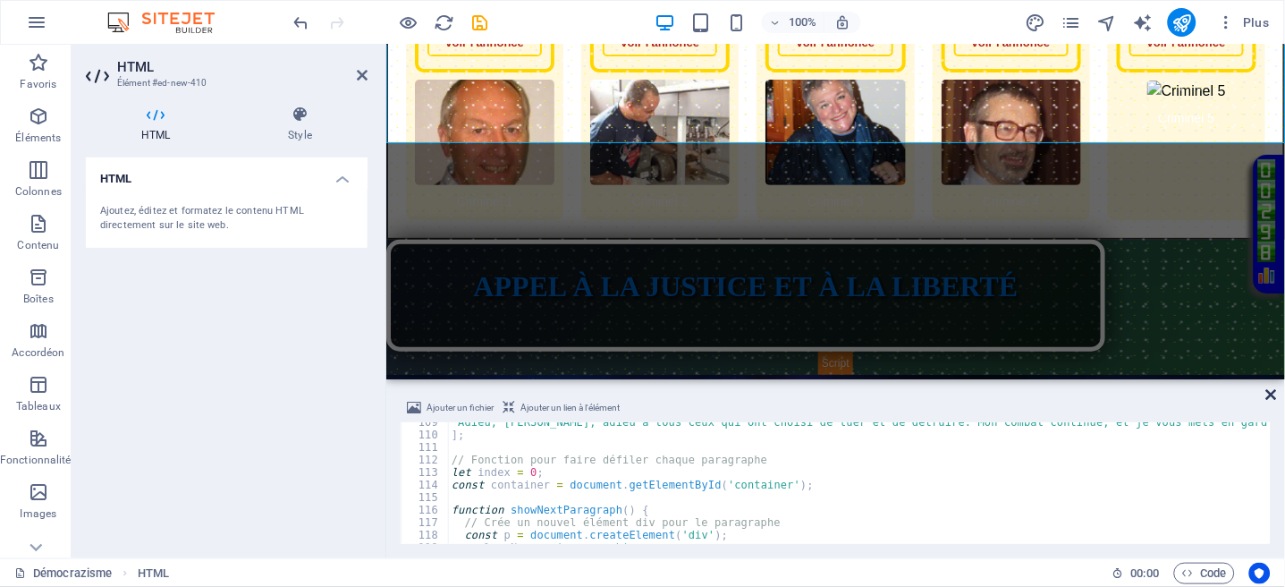
drag, startPoint x: 1271, startPoint y: 399, endPoint x: 1179, endPoint y: 360, distance: 99.8
click at [1271, 399] on icon at bounding box center [1272, 394] width 11 height 14
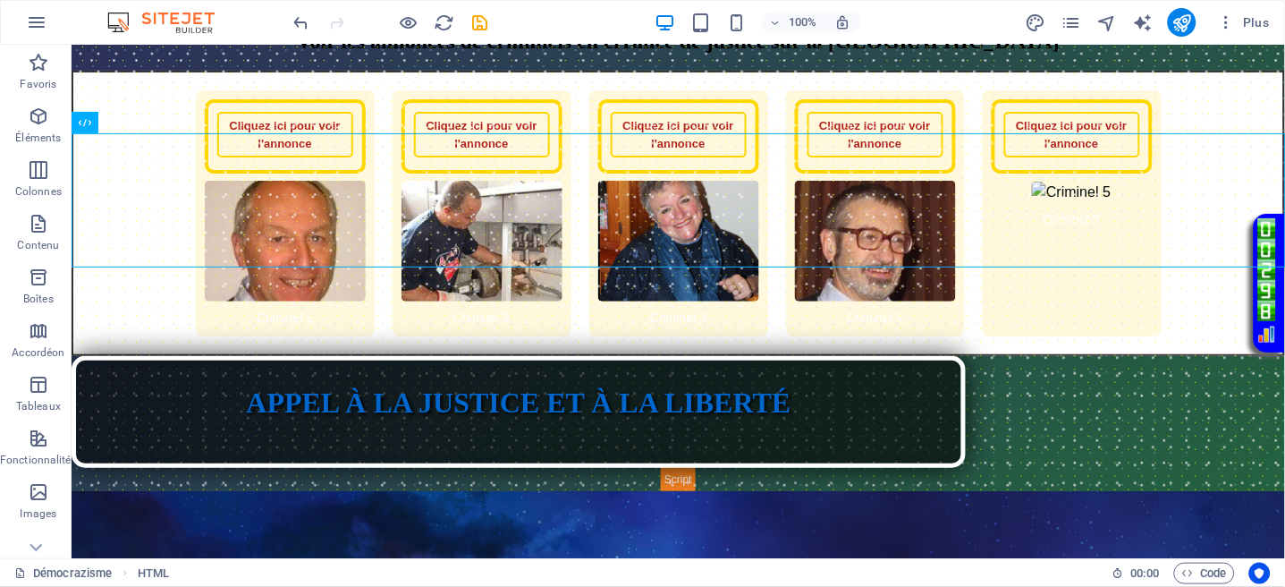
click at [303, 10] on div at bounding box center [391, 22] width 200 height 29
drag, startPoint x: 302, startPoint y: 15, endPoint x: 266, endPoint y: 9, distance: 37.2
click at [302, 15] on icon "undo" at bounding box center [302, 23] width 21 height 21
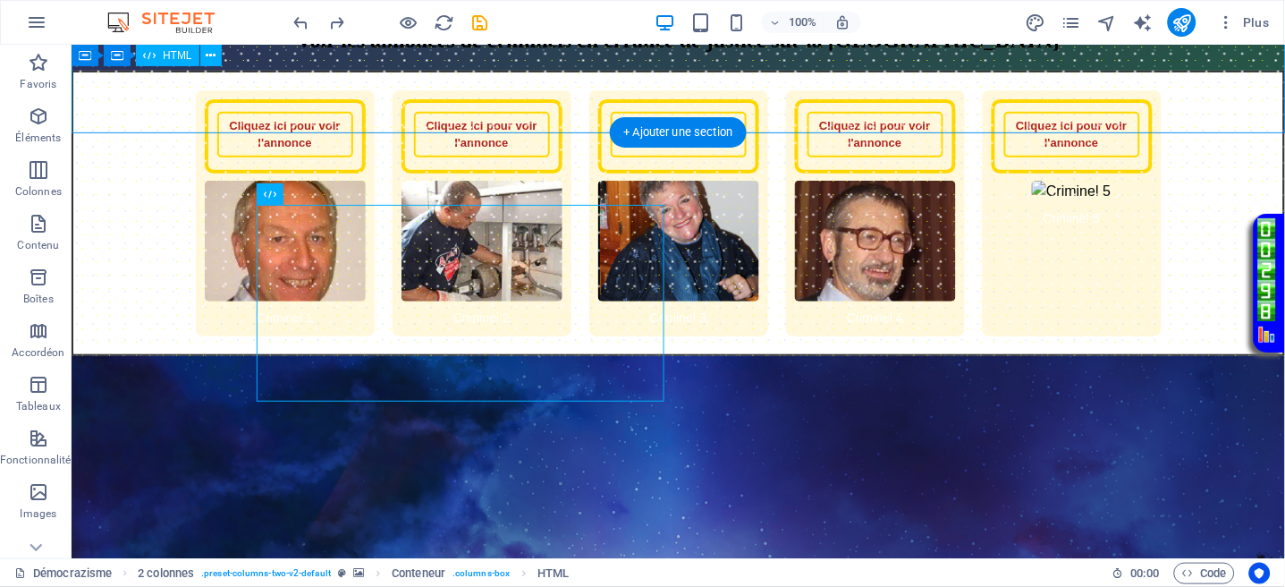
click at [758, 116] on div "Galerie de criminels en errance de justice - Belgique Voir les annonces de crim…" at bounding box center [678, 191] width 1214 height 326
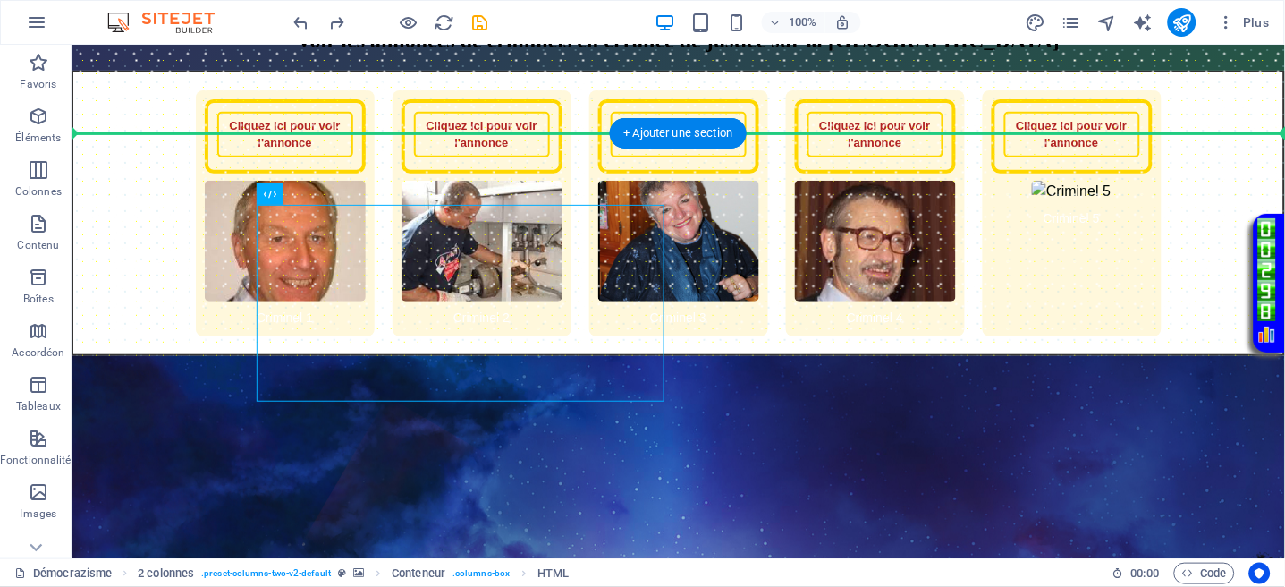
drag, startPoint x: 439, startPoint y: 290, endPoint x: 563, endPoint y: 140, distance: 194.3
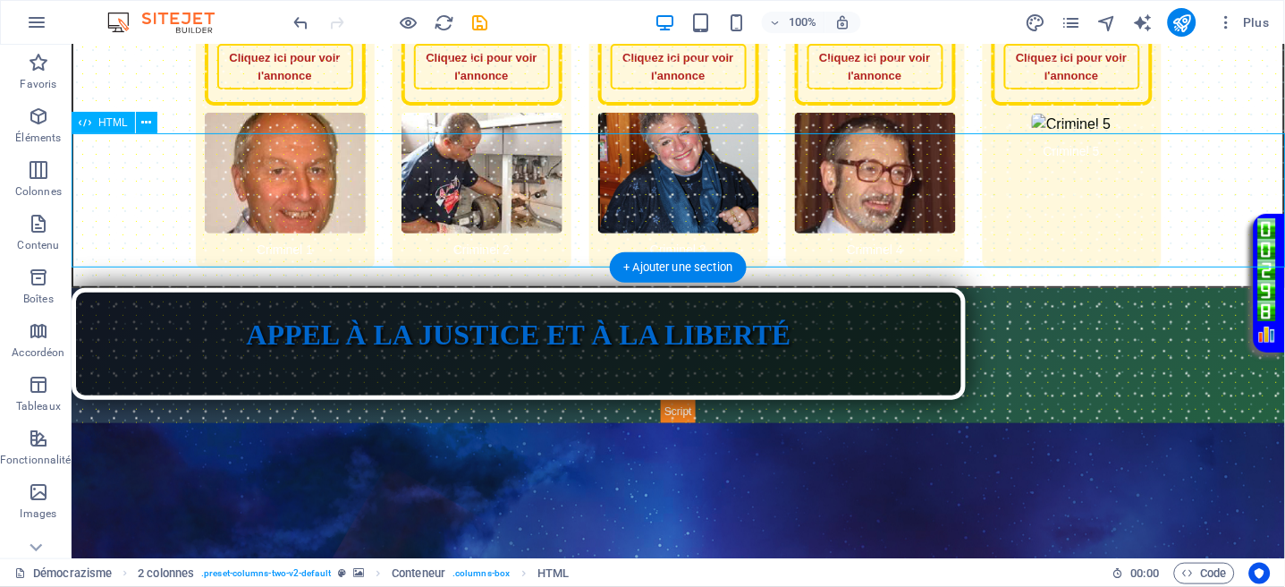
scroll to position [55, 0]
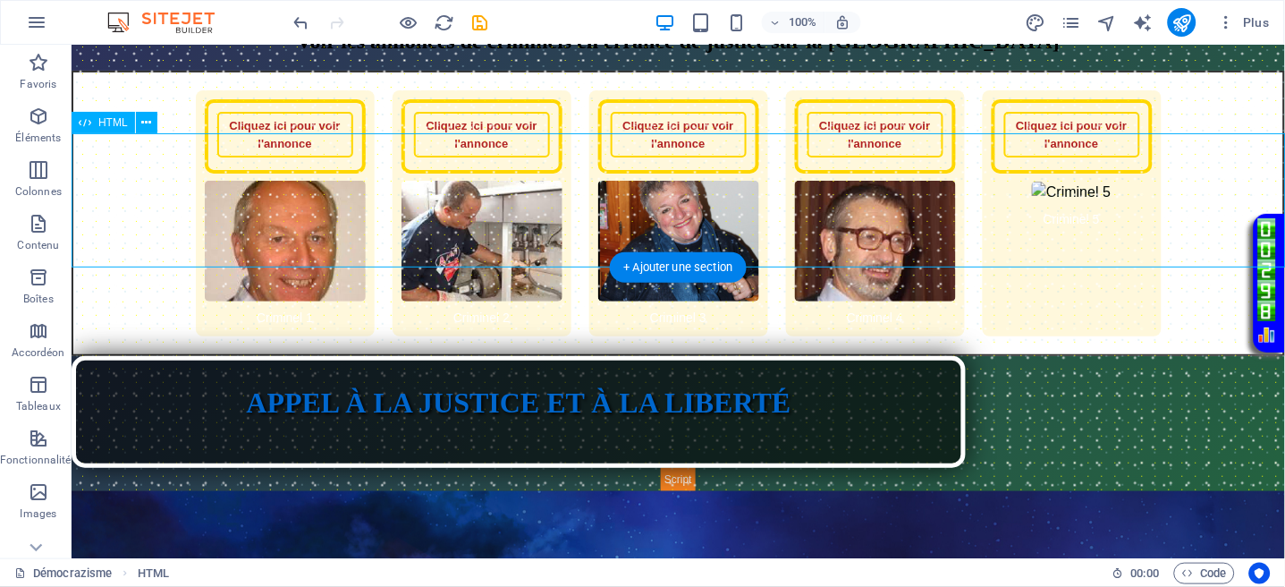
click at [648, 355] on div "Appel à la Justice et à la Liberté APPEL À LA JUSTICE ET À LA LIBERTÉ" at bounding box center [678, 422] width 1214 height 135
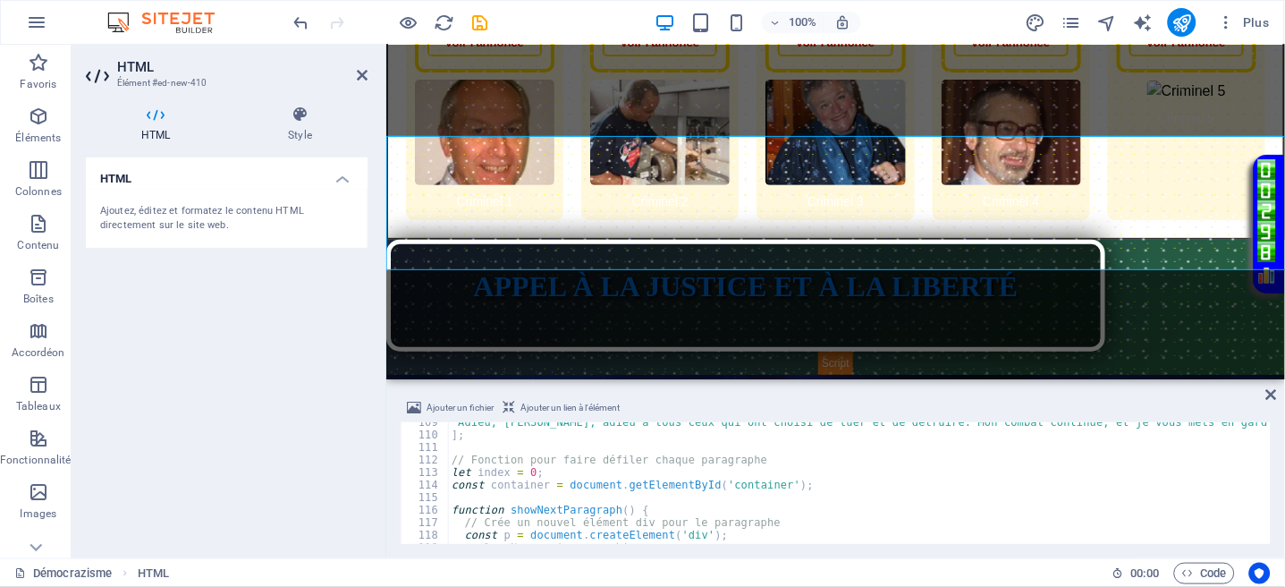
scroll to position [54, 0]
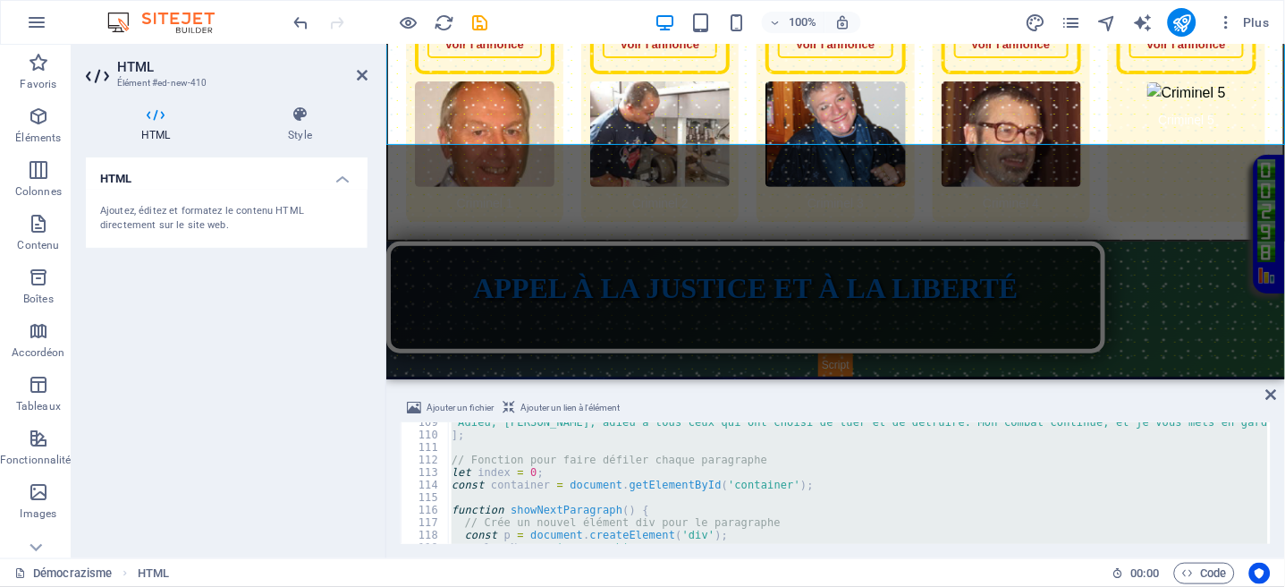
type textarea "</html>"
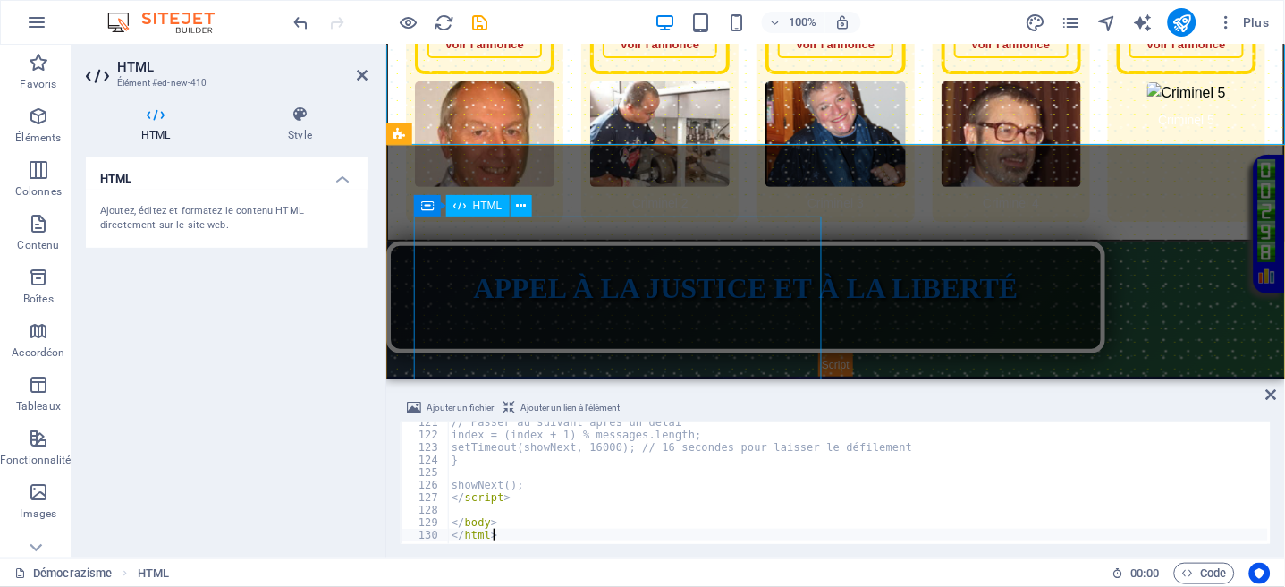
scroll to position [0, 0]
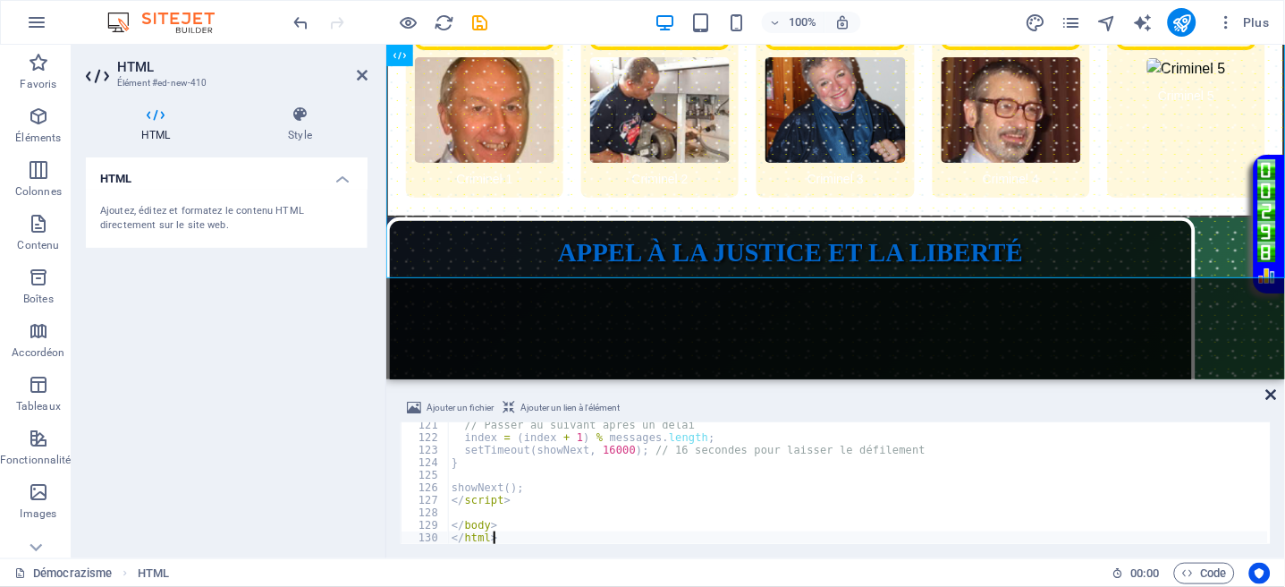
click at [1269, 392] on icon at bounding box center [1272, 394] width 11 height 14
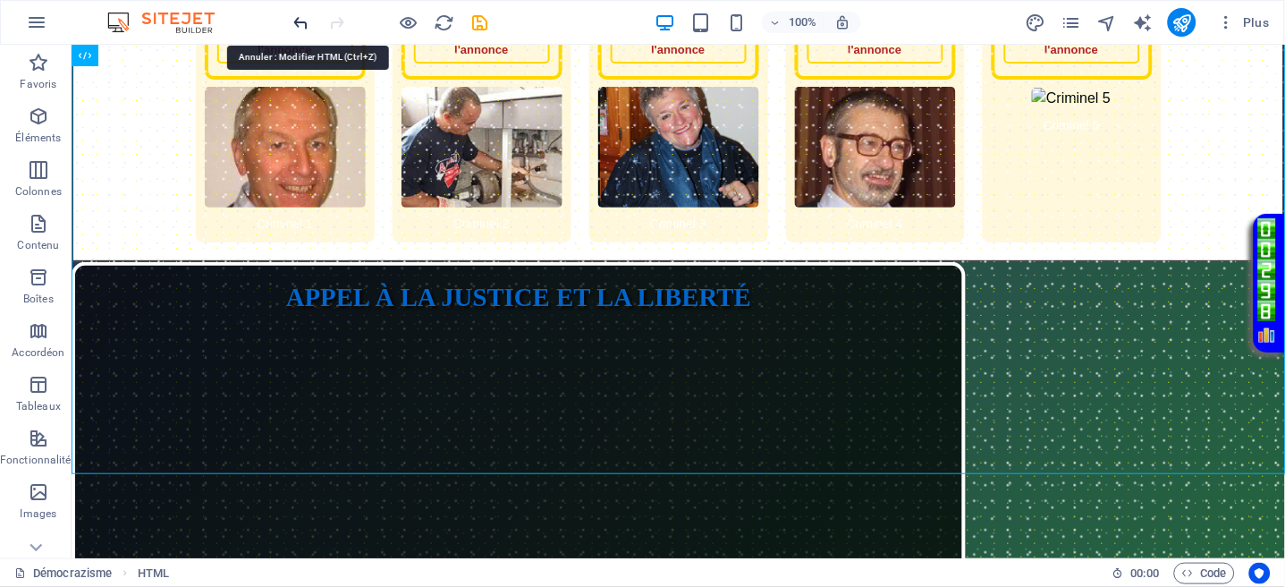
click at [301, 25] on icon "undo" at bounding box center [302, 23] width 21 height 21
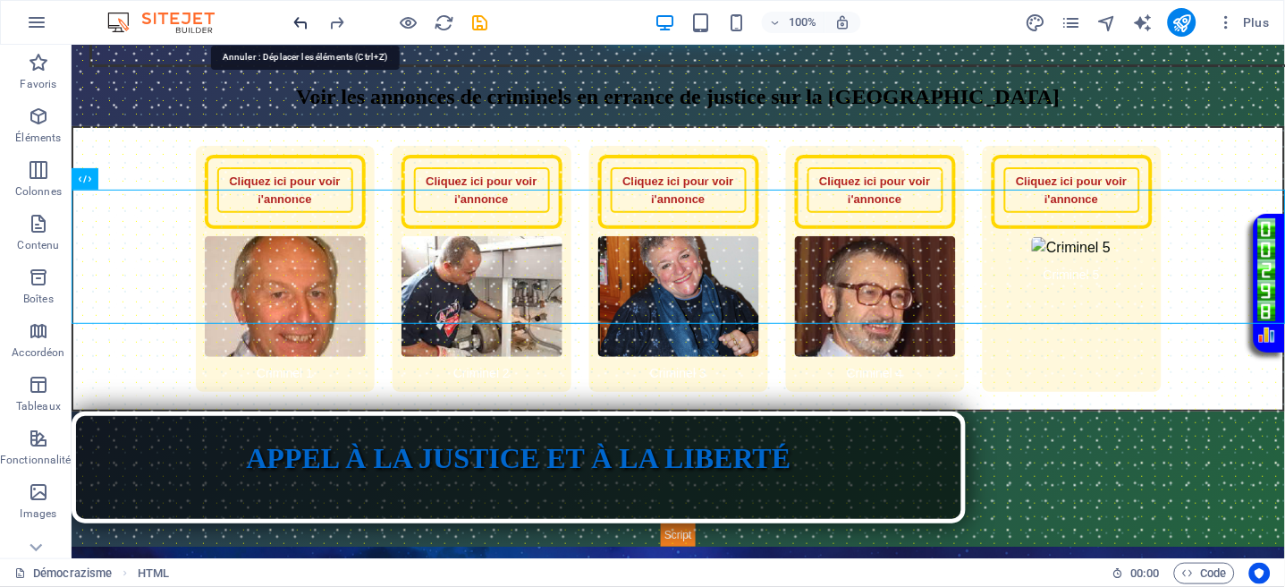
click at [302, 23] on icon "undo" at bounding box center [302, 23] width 21 height 21
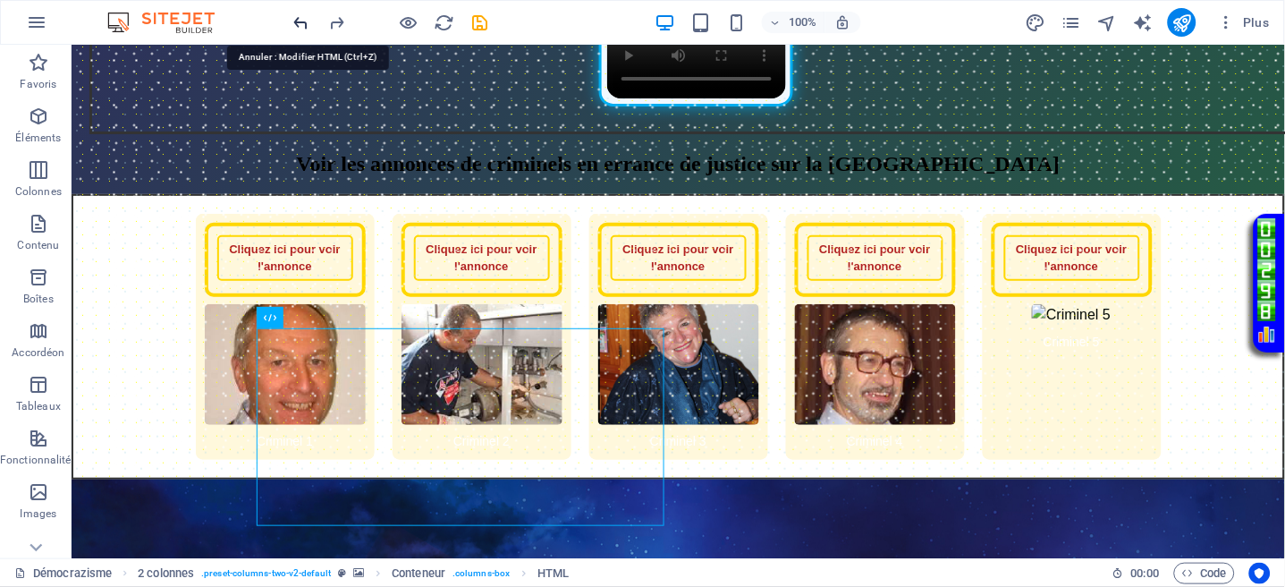
click at [301, 13] on icon "undo" at bounding box center [302, 23] width 21 height 21
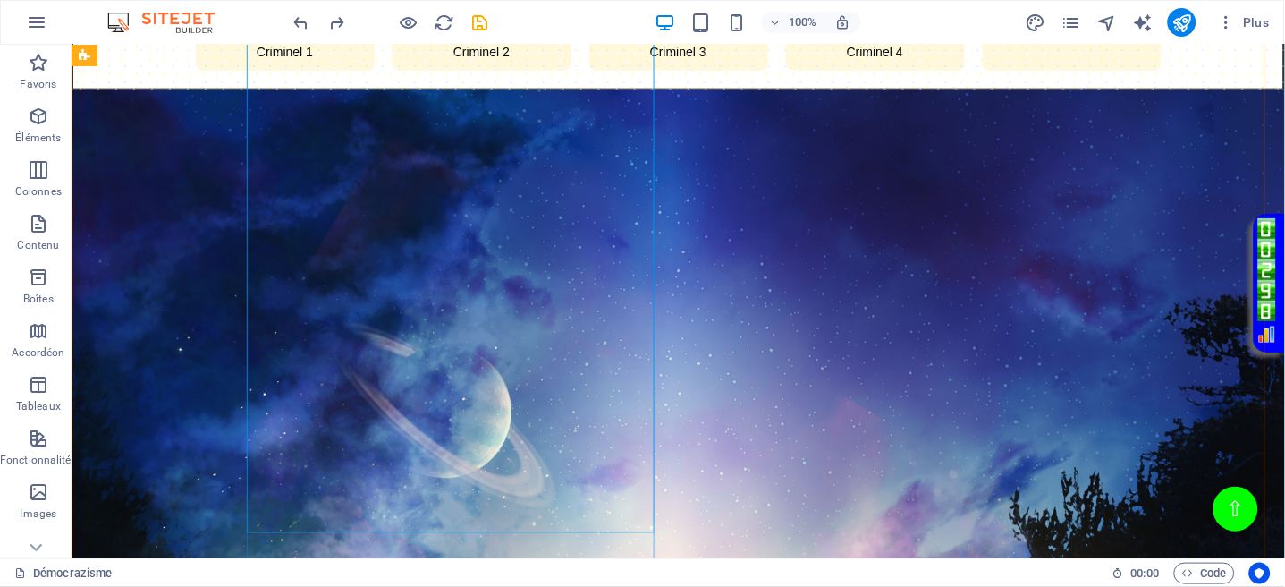
scroll to position [2026, 0]
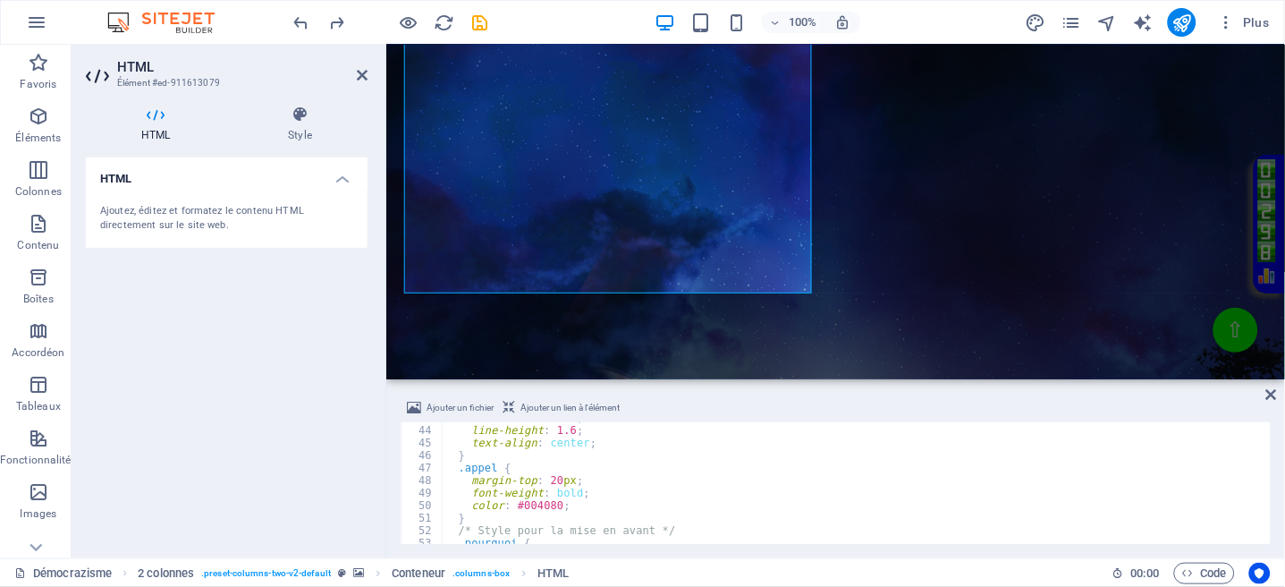
scroll to position [782, 0]
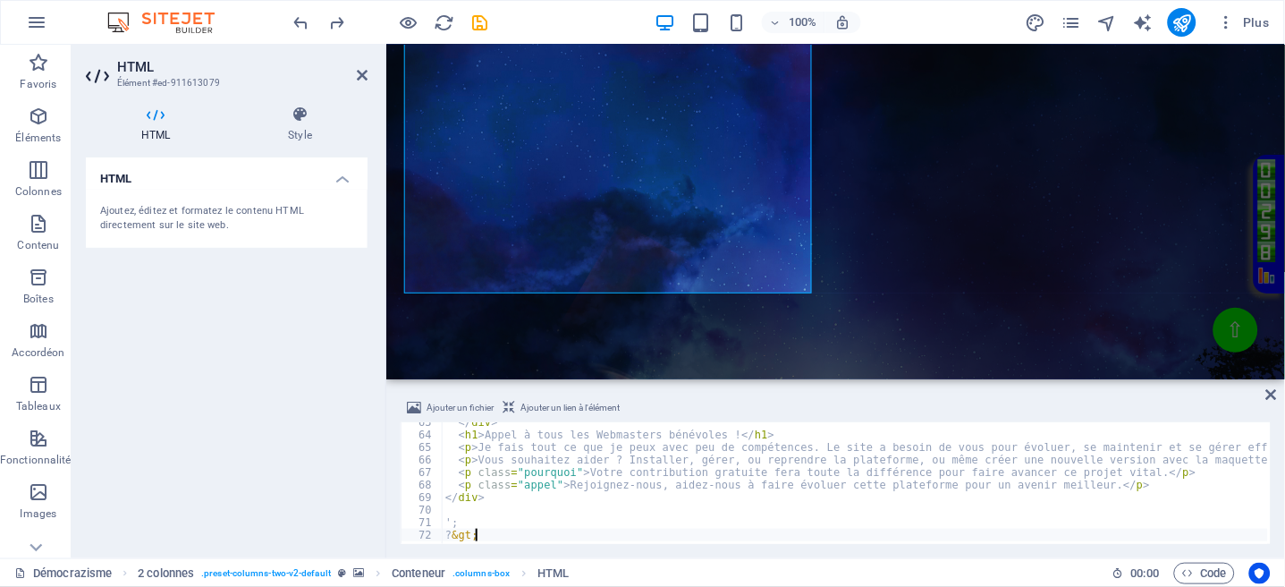
click at [488, 530] on div "</ div > < h1 > Appel à tous les Webmasters bénévoles ! </ h1 > < p > Je fais t…" at bounding box center [910, 488] width 936 height 144
type textarea "?"
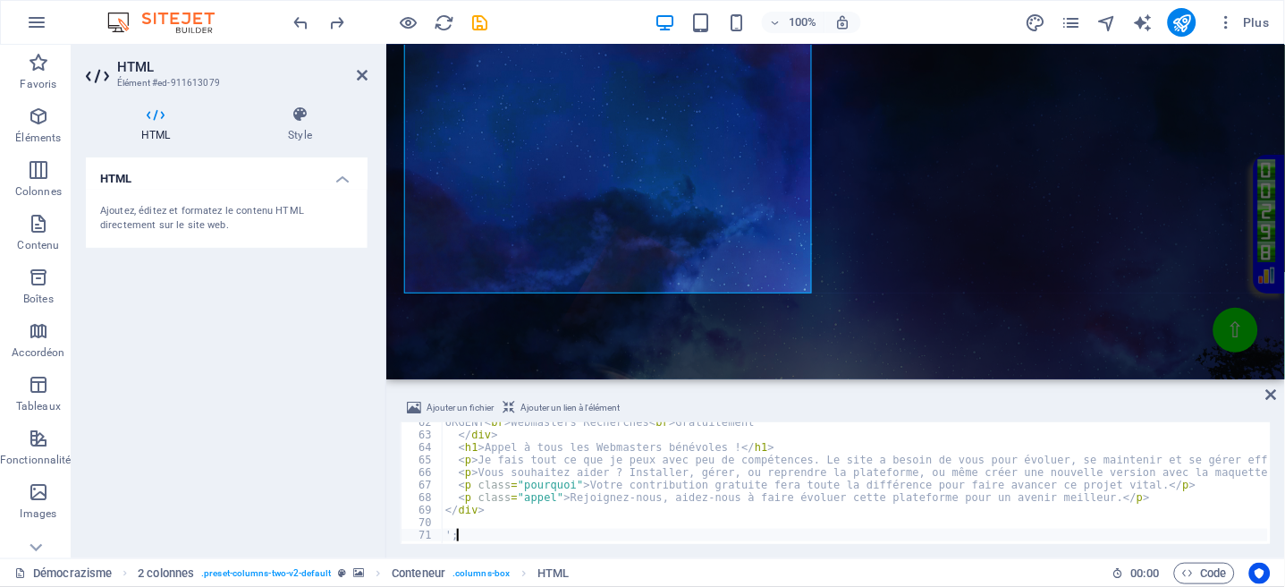
type textarea "'"
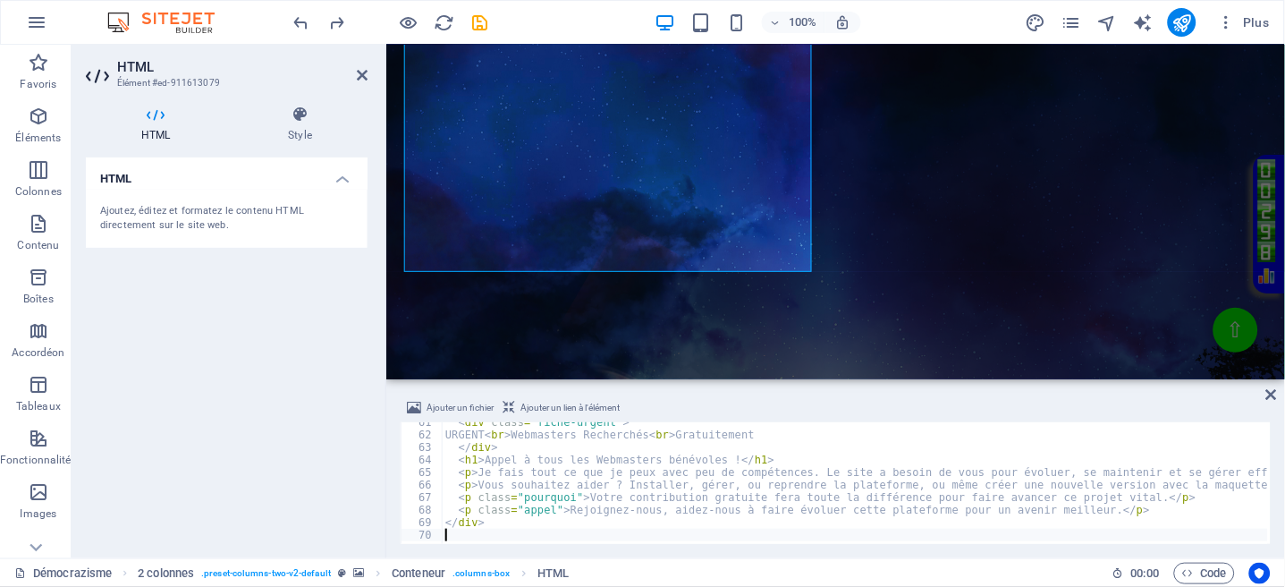
scroll to position [757, 0]
drag, startPoint x: 1274, startPoint y: 391, endPoint x: 1186, endPoint y: 345, distance: 98.8
click at [1274, 391] on icon at bounding box center [1272, 394] width 11 height 14
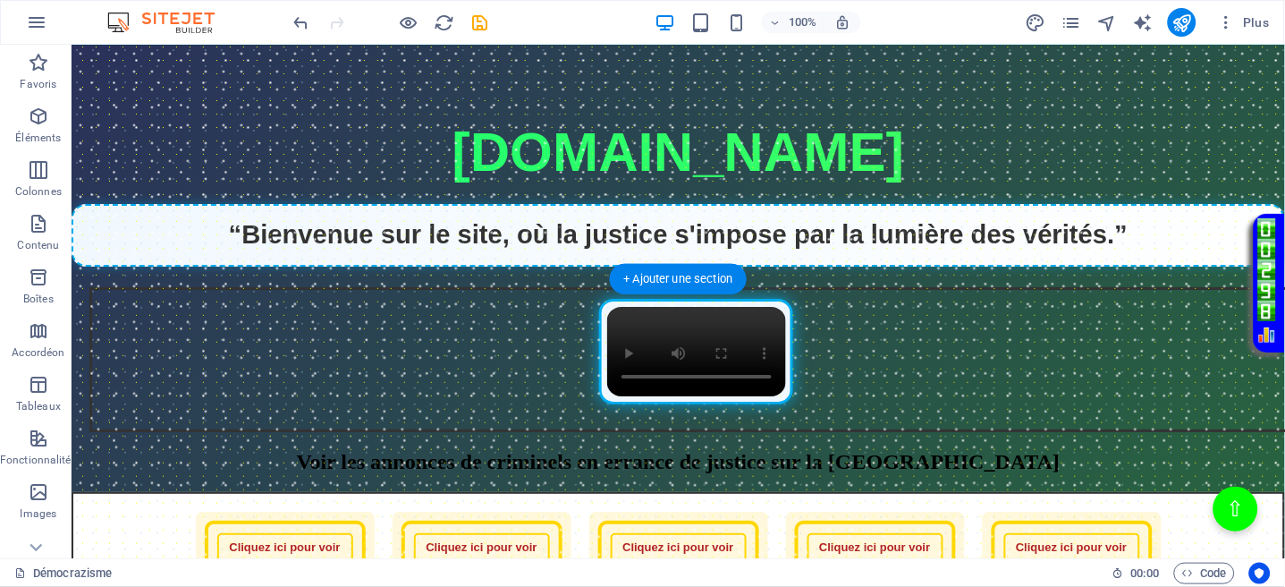
scroll to position [1072, 0]
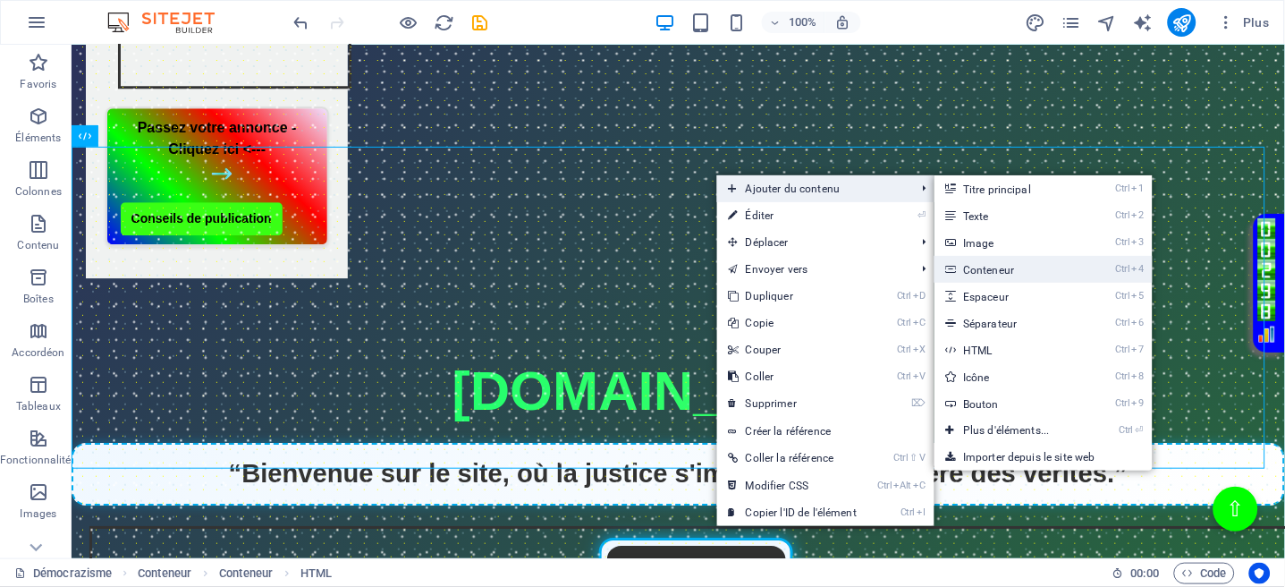
click at [996, 266] on link "Ctrl 4 Conteneur" at bounding box center [1010, 269] width 151 height 27
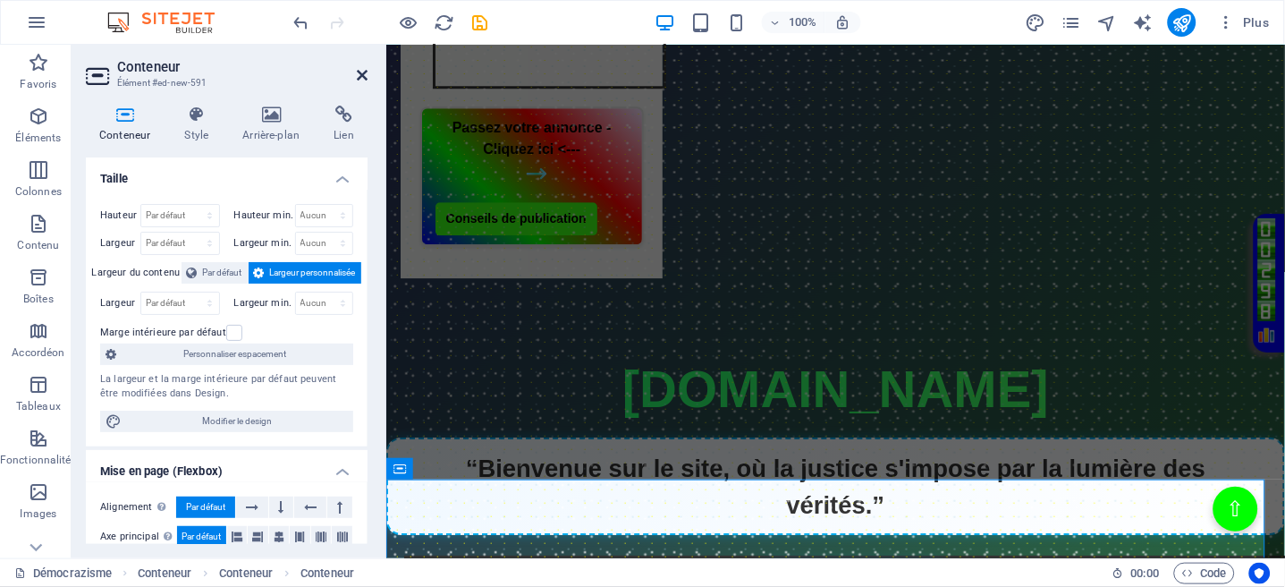
click at [359, 74] on icon at bounding box center [362, 75] width 11 height 14
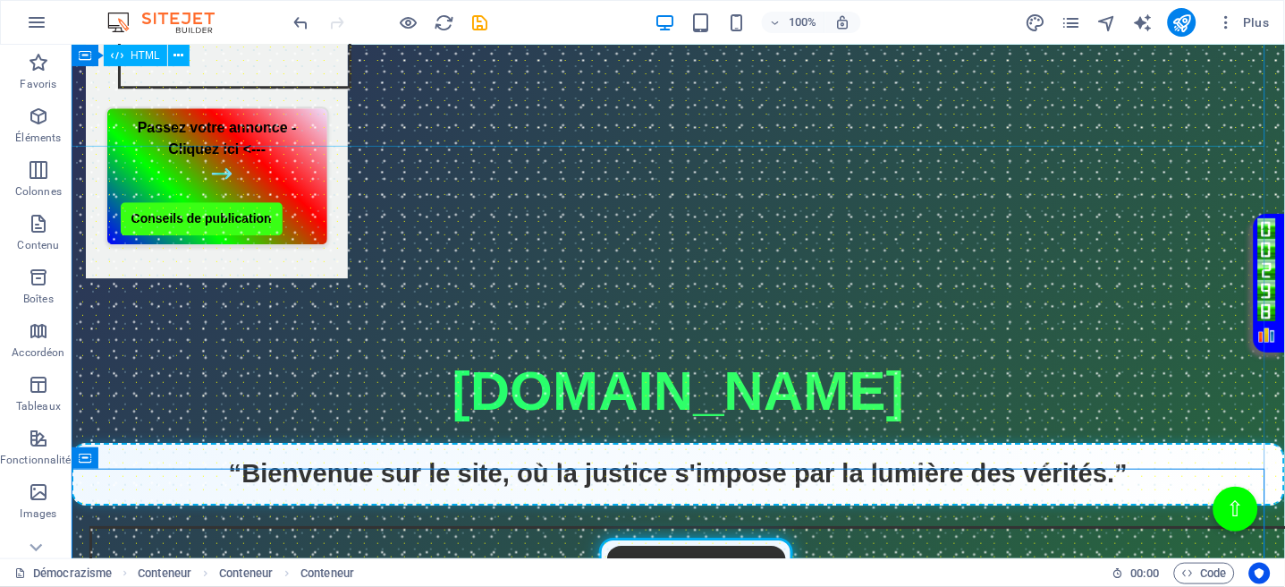
click at [761, 349] on div "Page Éclatante - Démocrazisme démocrazisme.com “Bienvenue sur le site, où la ju…" at bounding box center [678, 510] width 1214 height 322
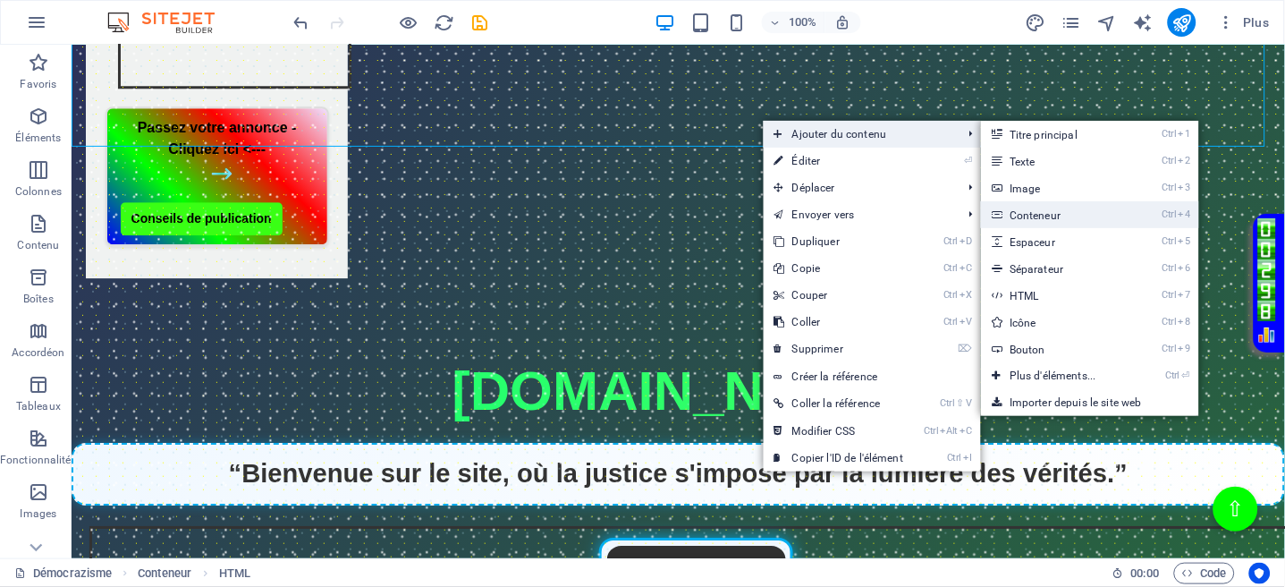
click at [1035, 219] on link "Ctrl 4 Conteneur" at bounding box center [1056, 214] width 151 height 27
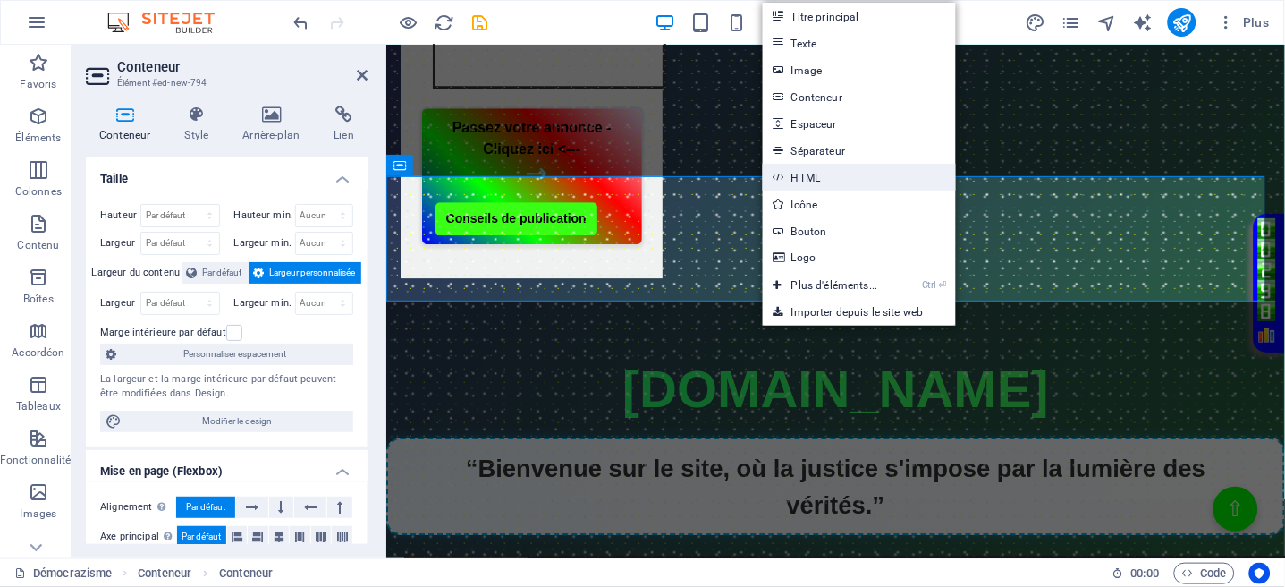
click at [812, 168] on link "HTML" at bounding box center [859, 177] width 193 height 27
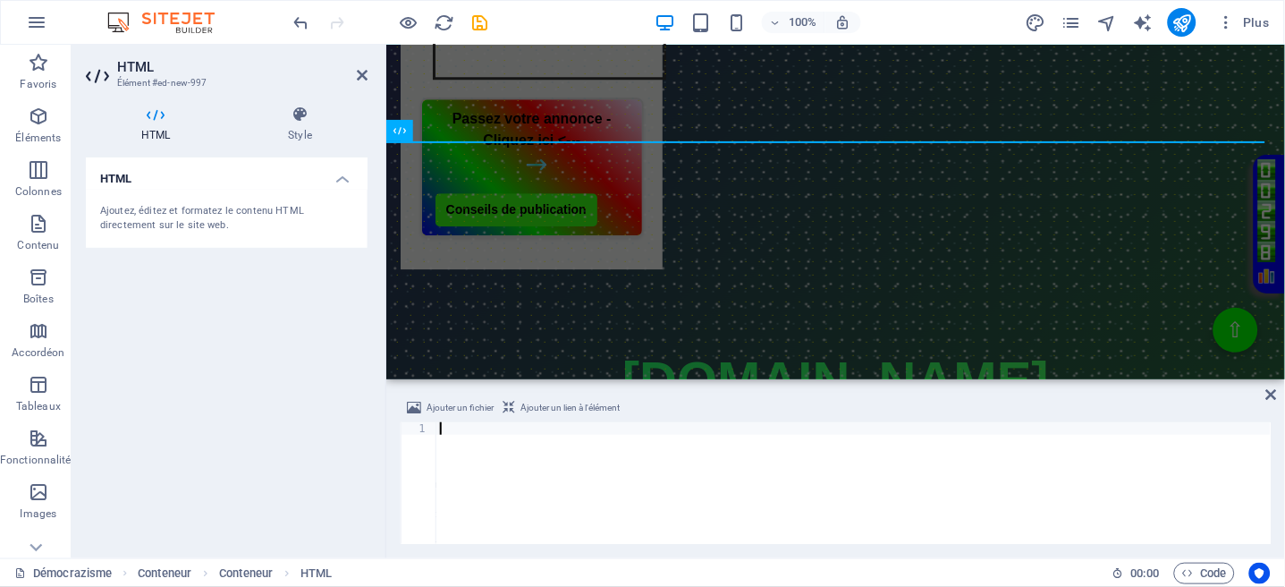
type textarea "</html>"
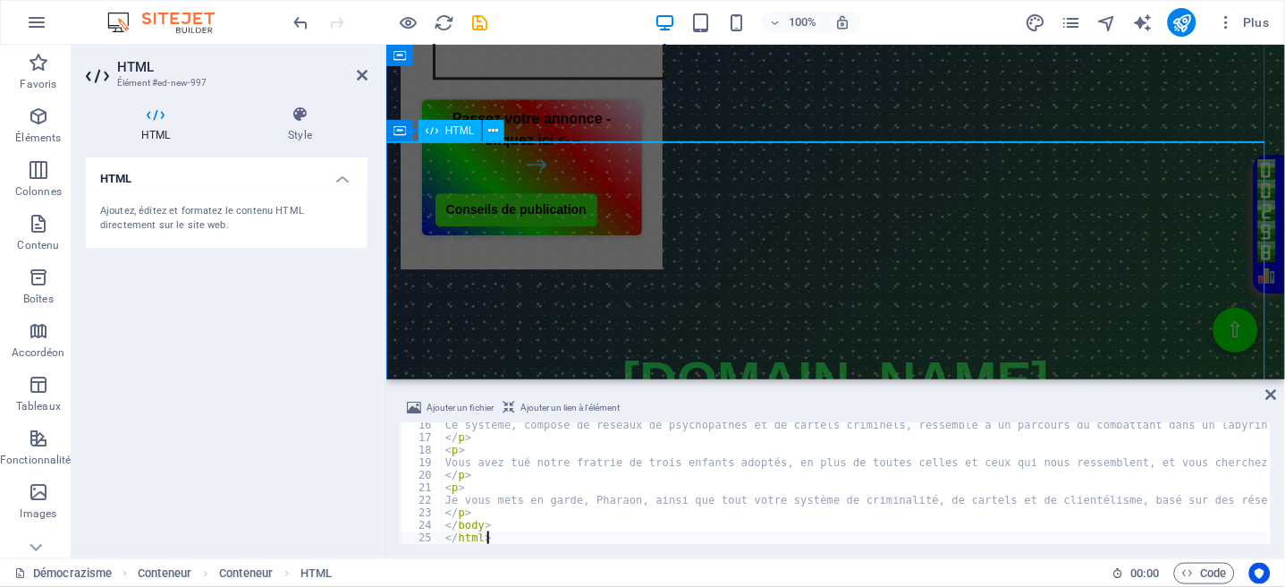
scroll to position [191, 0]
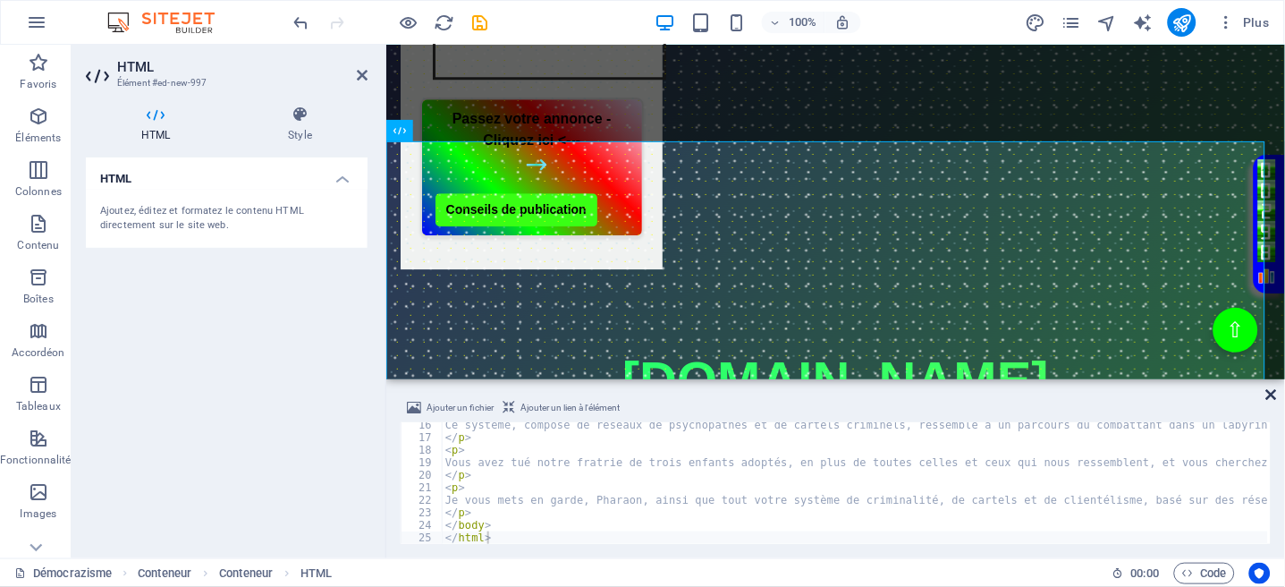
click at [1274, 392] on icon at bounding box center [1272, 394] width 11 height 14
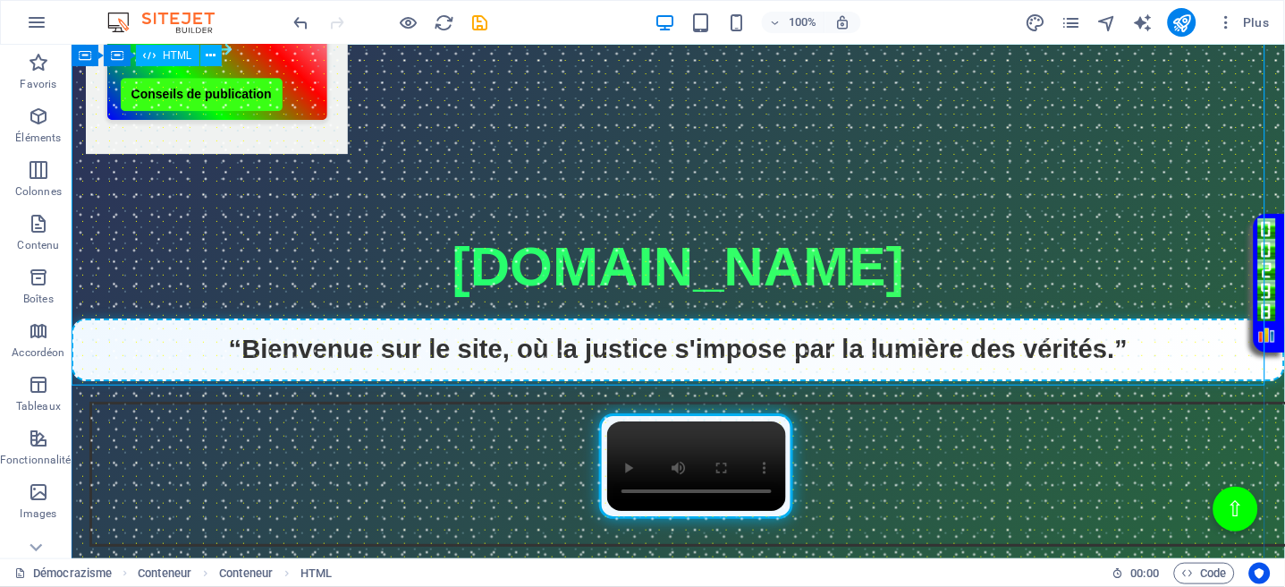
scroll to position [1072, 0]
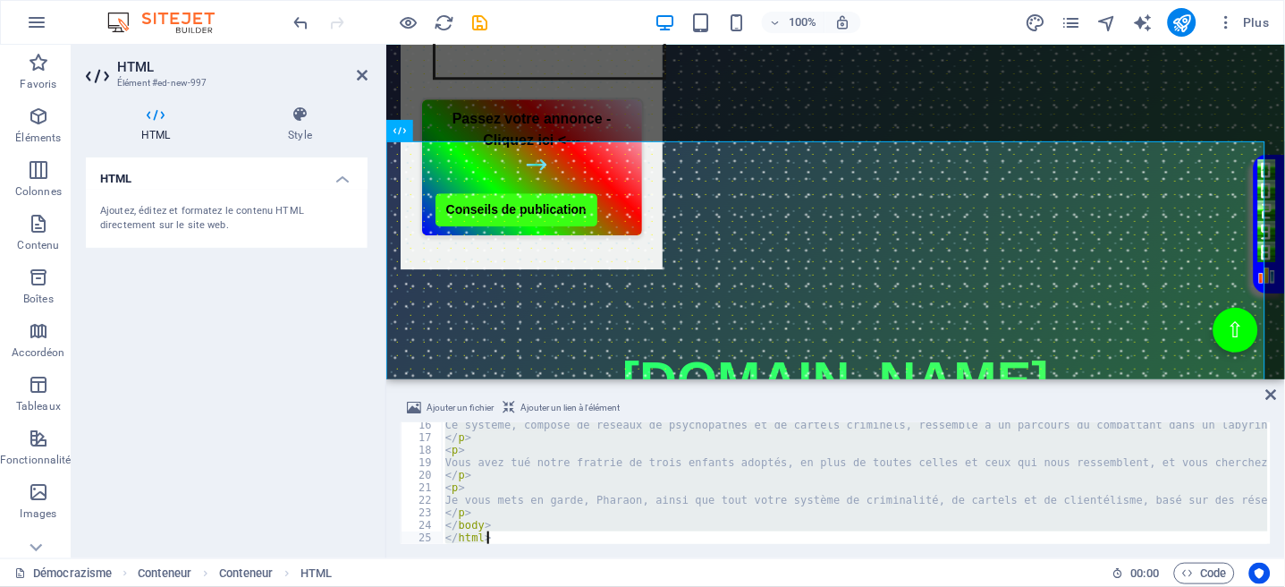
type textarea "</html>"
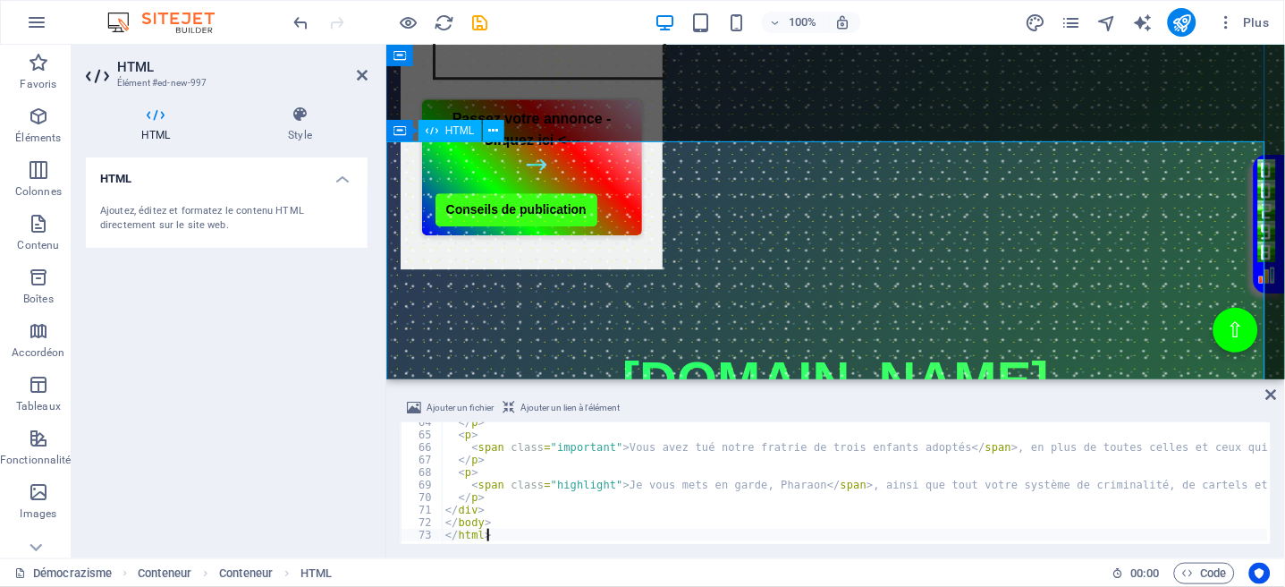
scroll to position [794, 0]
click at [1266, 391] on div "Ajouter un fichier Ajouter un lien à l'élément </html> 64 65 66 67 68 69 70 71 …" at bounding box center [835, 470] width 899 height 175
click at [1276, 391] on icon at bounding box center [1272, 394] width 11 height 14
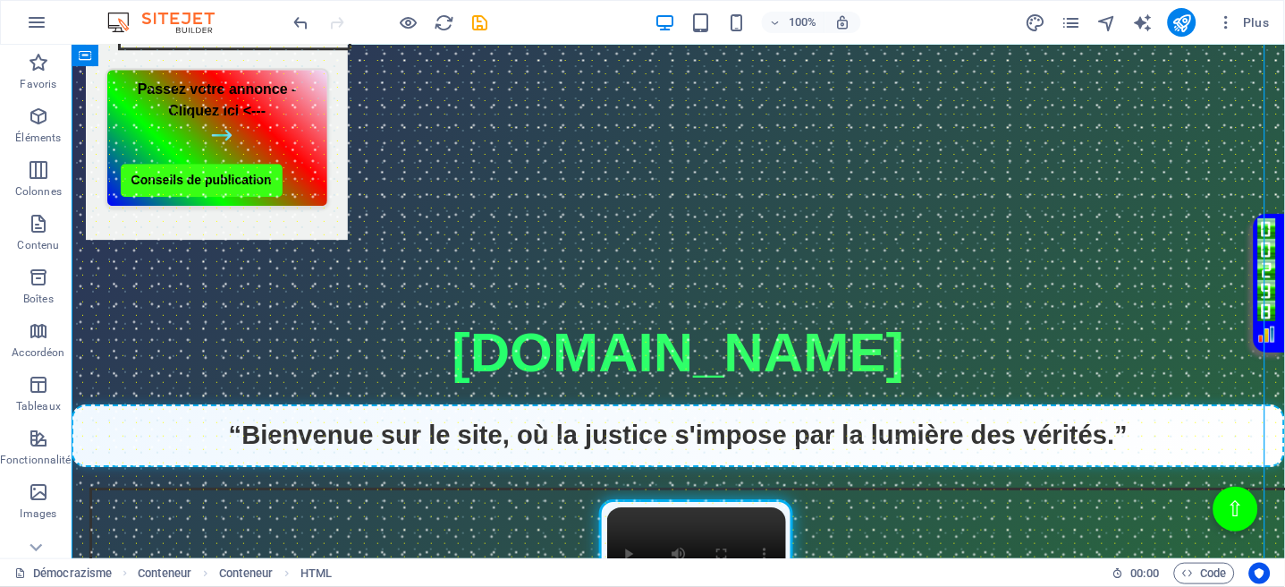
scroll to position [1191, 0]
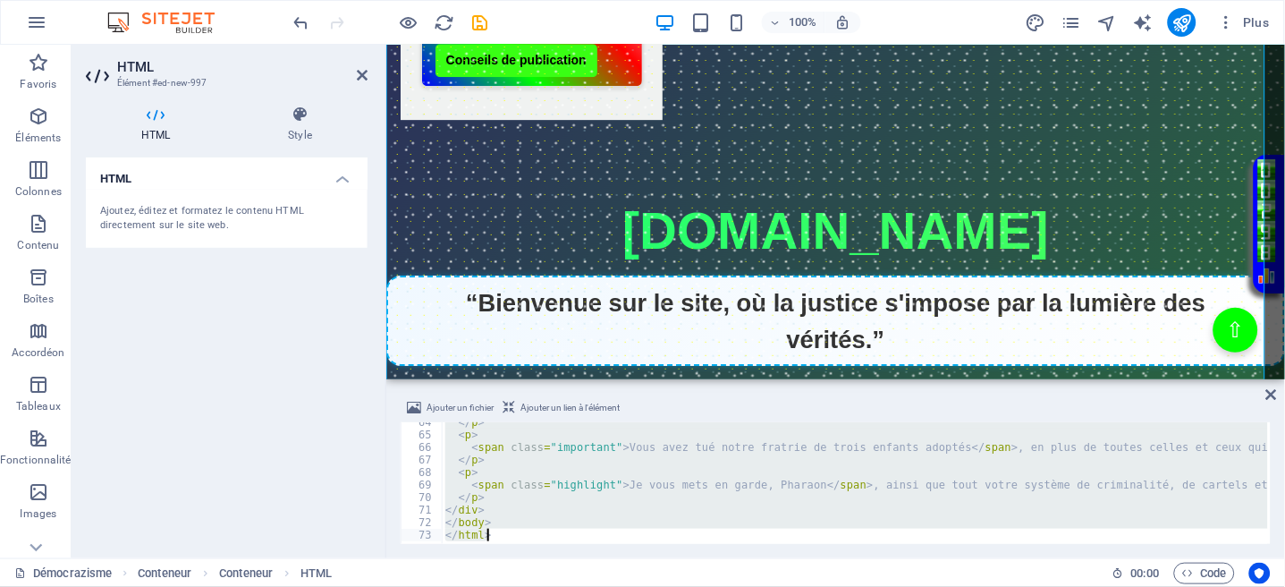
type textarea "</html>"
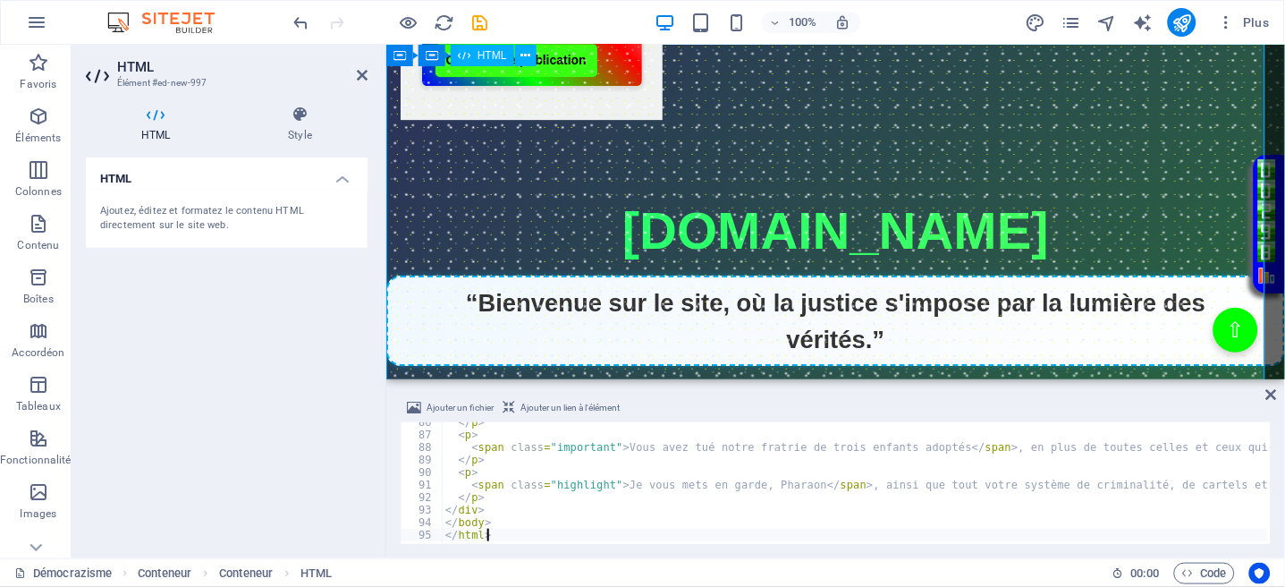
scroll to position [1070, 0]
click at [1275, 388] on icon at bounding box center [1272, 394] width 11 height 14
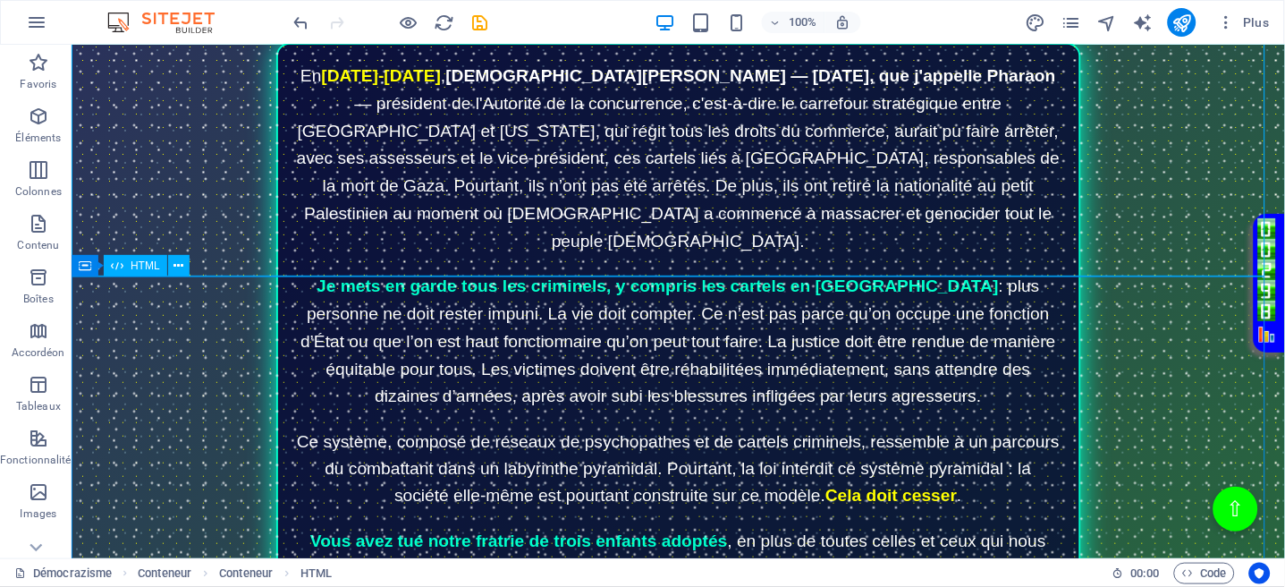
scroll to position [1818, 0]
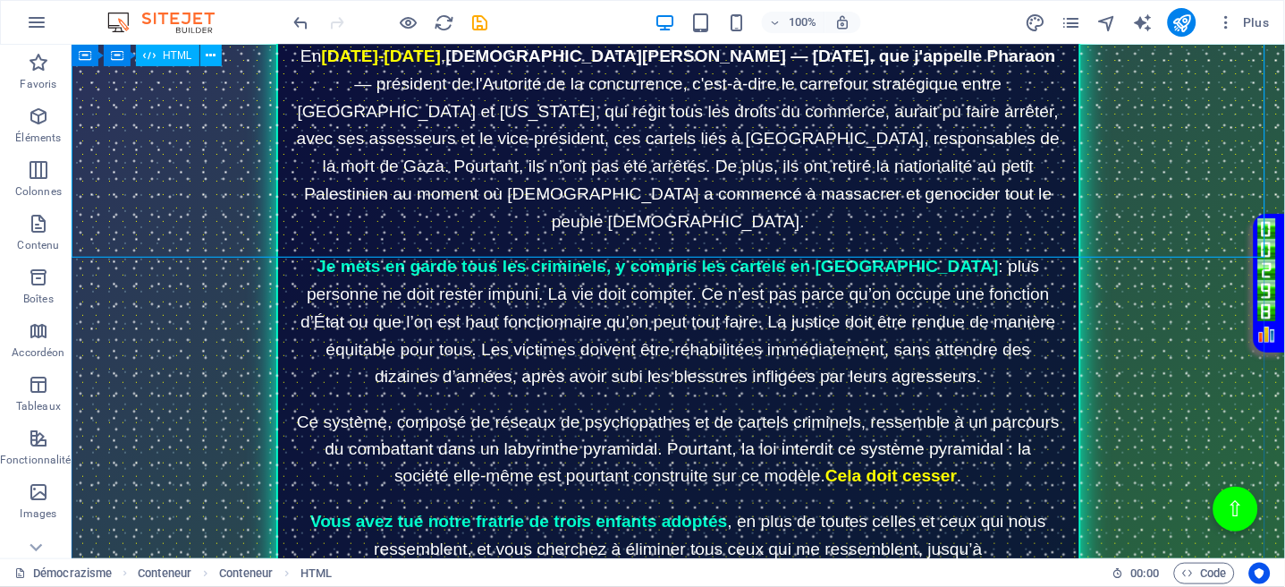
click at [756, 158] on div "Avertissement et Appel à la Justice Avertissement et Appel à la Justice En 2024…" at bounding box center [678, 376] width 1214 height 869
drag, startPoint x: 756, startPoint y: 158, endPoint x: 438, endPoint y: 169, distance: 317.7
click at [754, 158] on div "Avertissement et Appel à la Justice Avertissement et Appel à la Justice En 2024…" at bounding box center [678, 376] width 1214 height 869
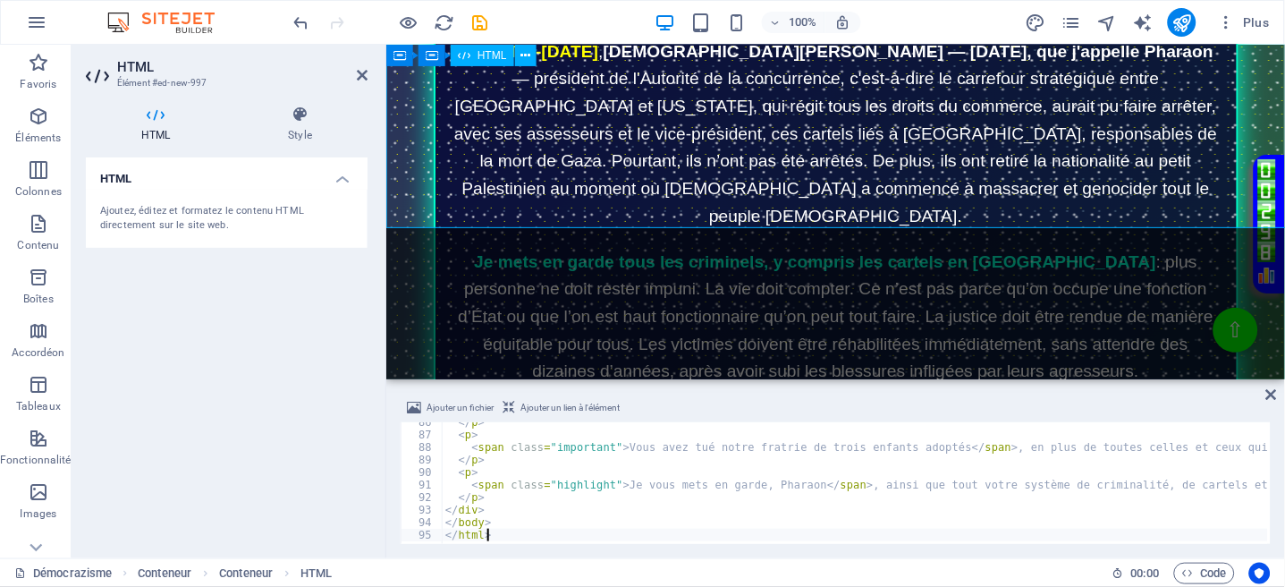
scroll to position [1847, 0]
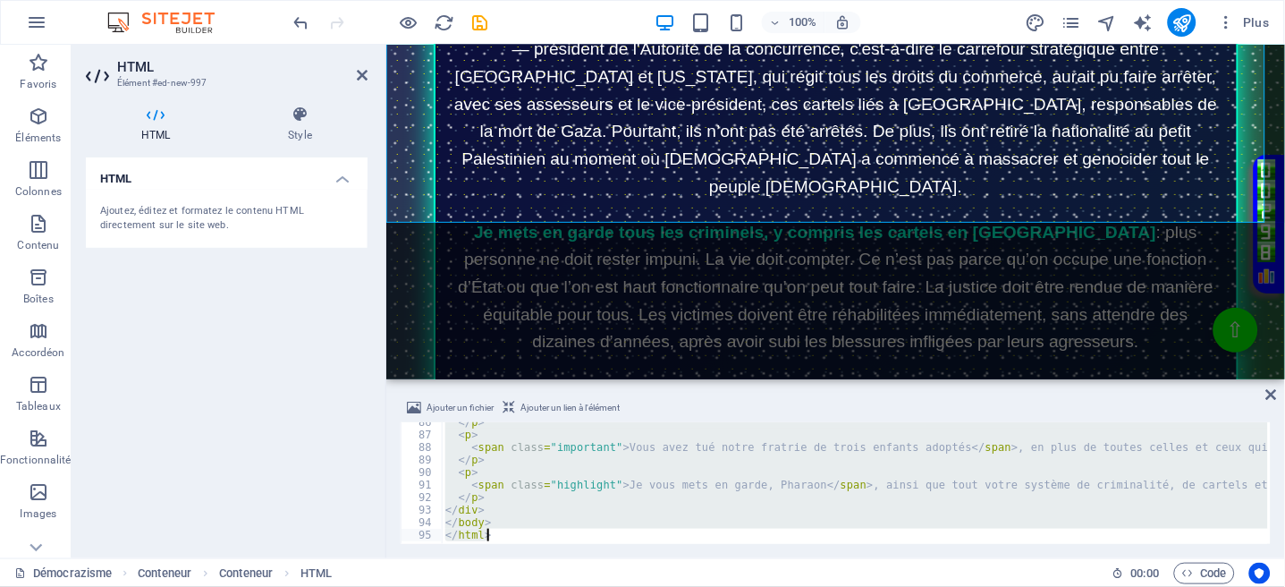
type textarea "</html>"
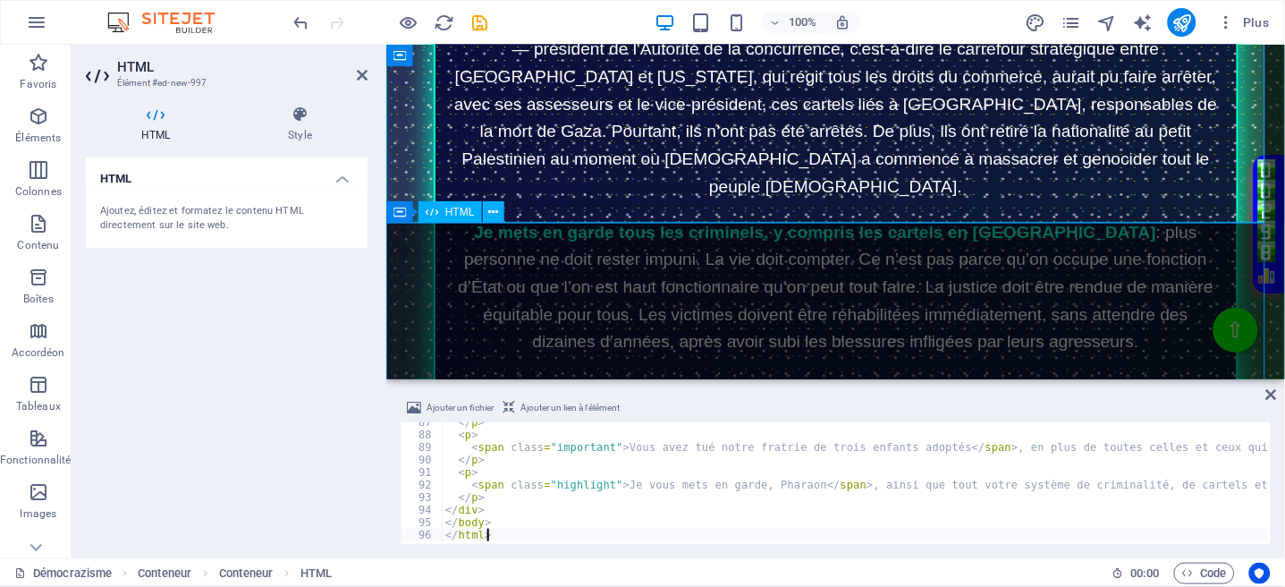
scroll to position [1082, 0]
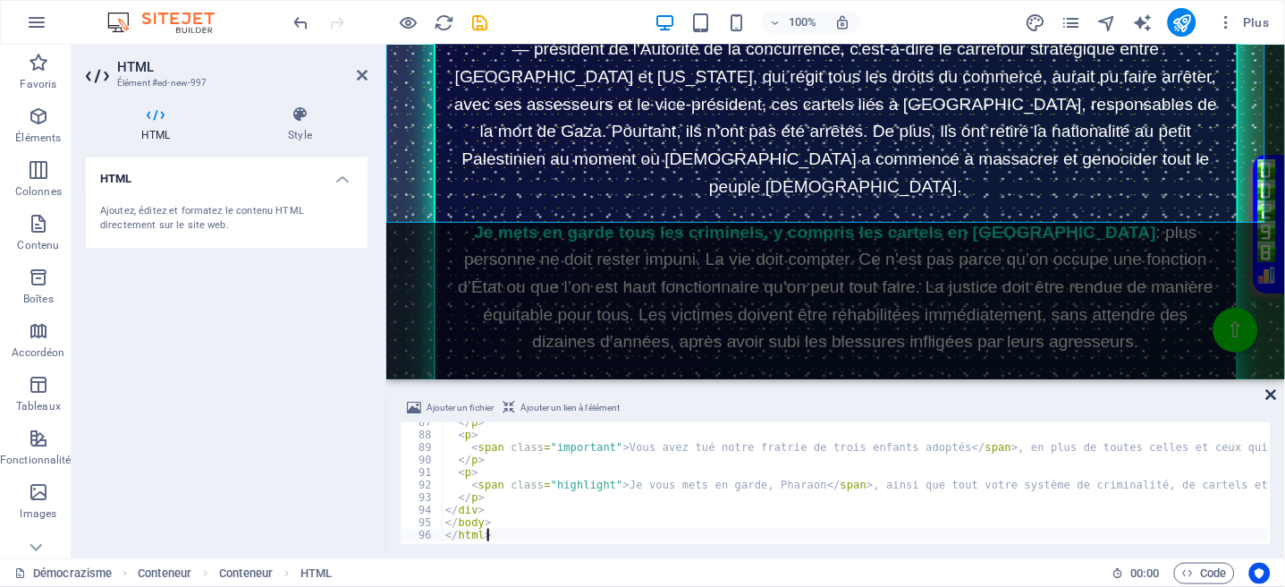
click at [1272, 394] on icon at bounding box center [1272, 394] width 11 height 14
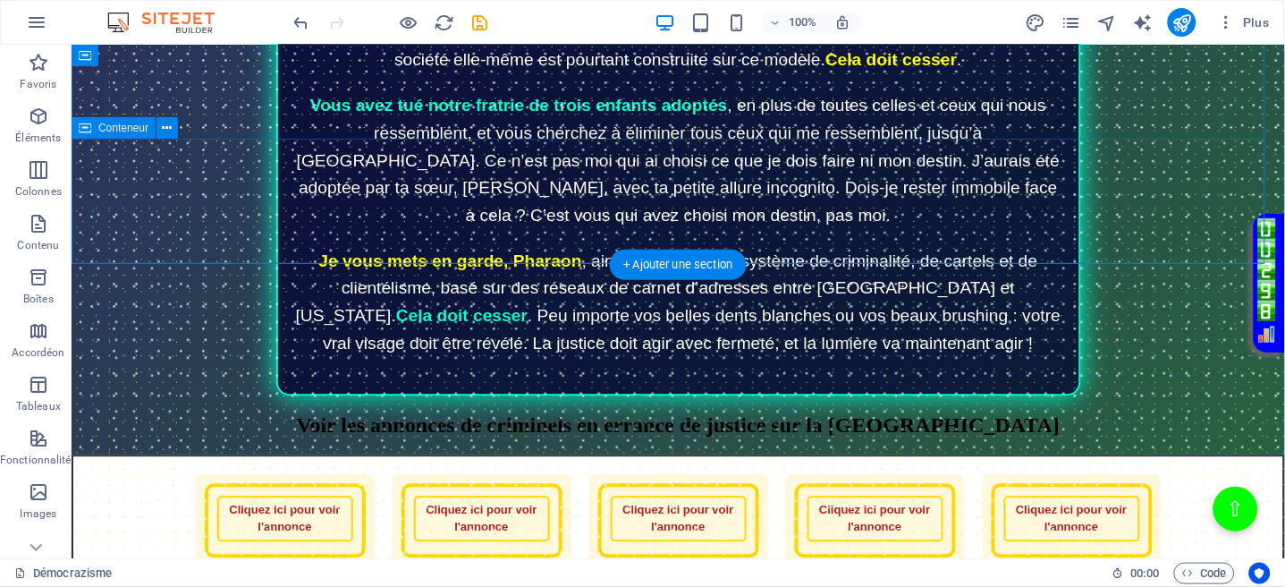
scroll to position [2266, 0]
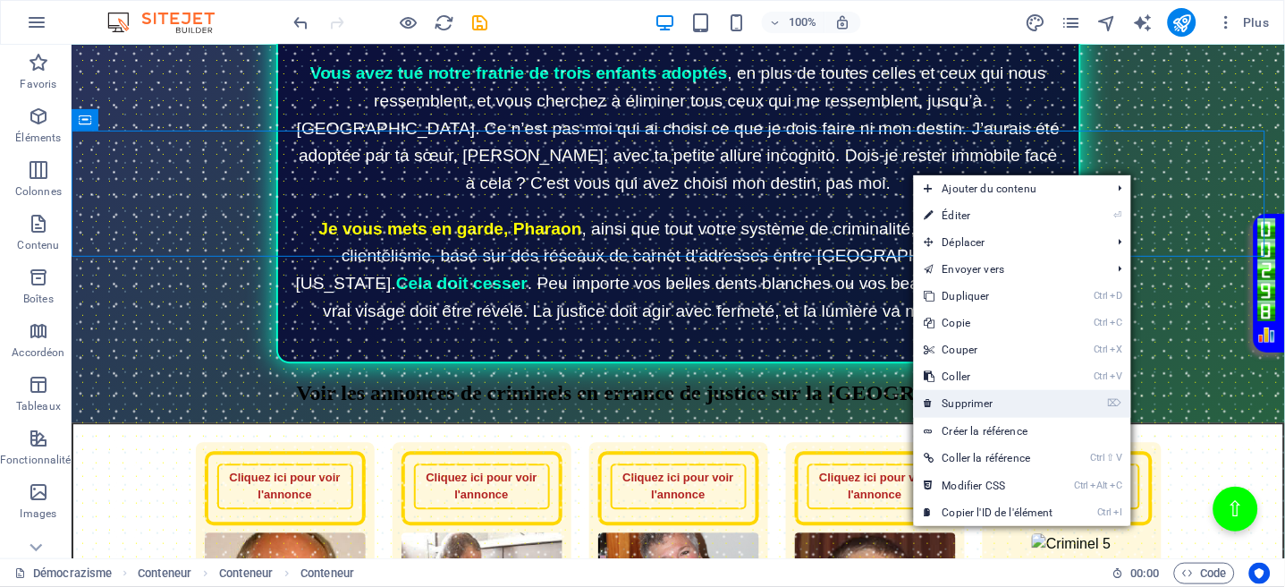
click at [979, 395] on link "⌦ Supprimer" at bounding box center [989, 403] width 150 height 27
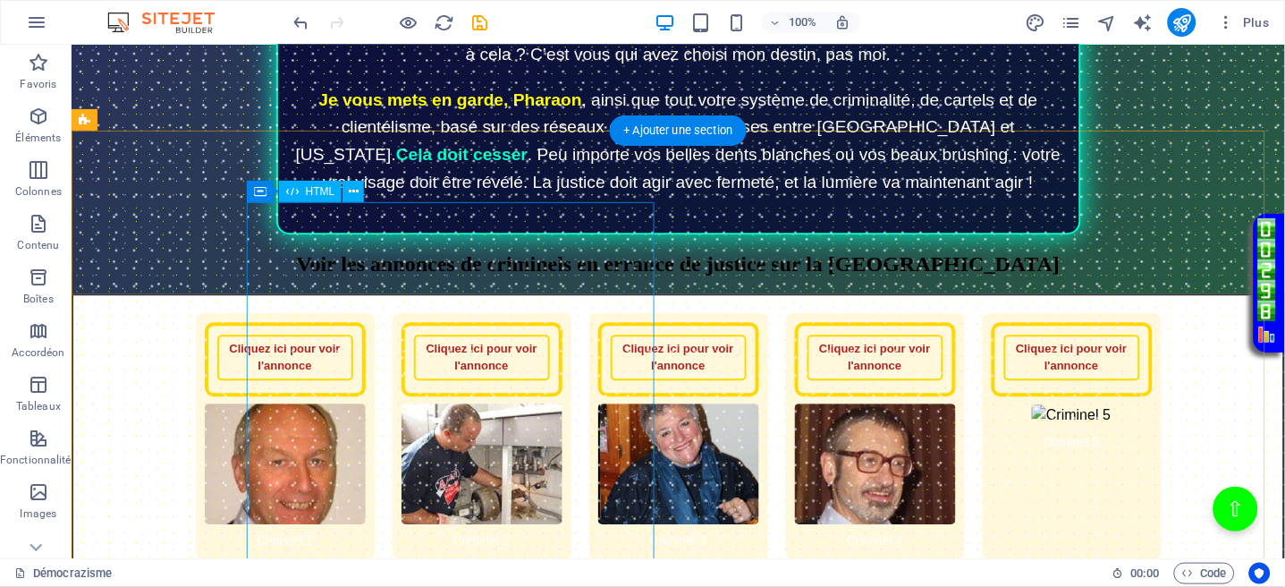
scroll to position [2623, 0]
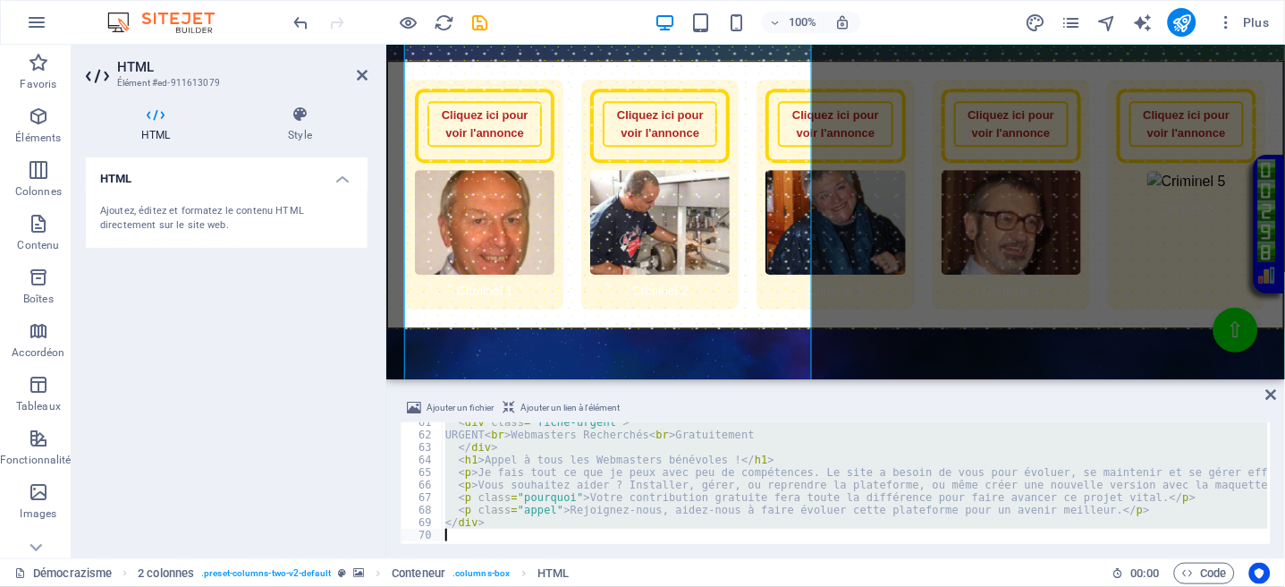
paste textarea "?>"
type textarea "?>"
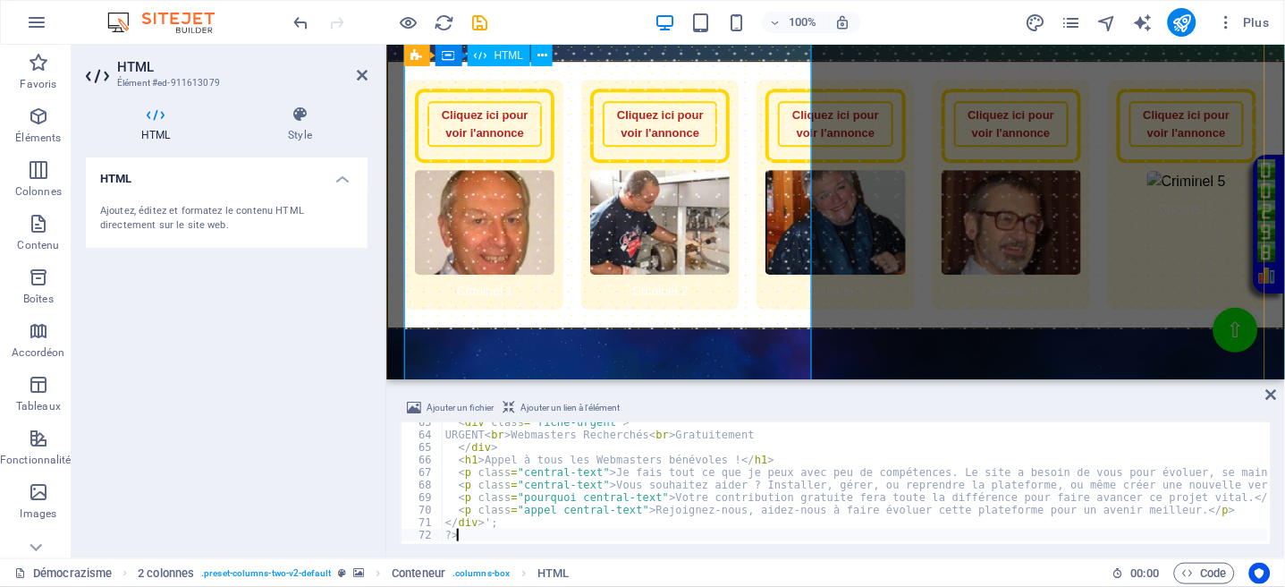
scroll to position [782, 0]
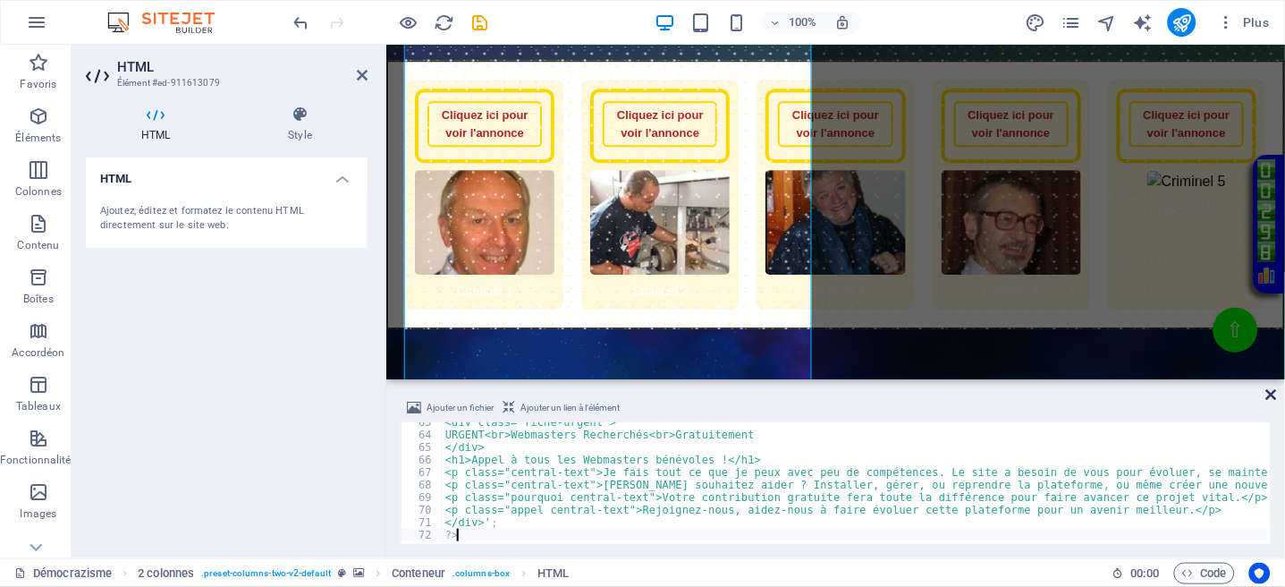
drag, startPoint x: 1199, startPoint y: 350, endPoint x: 1274, endPoint y: 395, distance: 87.1
click at [1274, 395] on icon at bounding box center [1272, 394] width 11 height 14
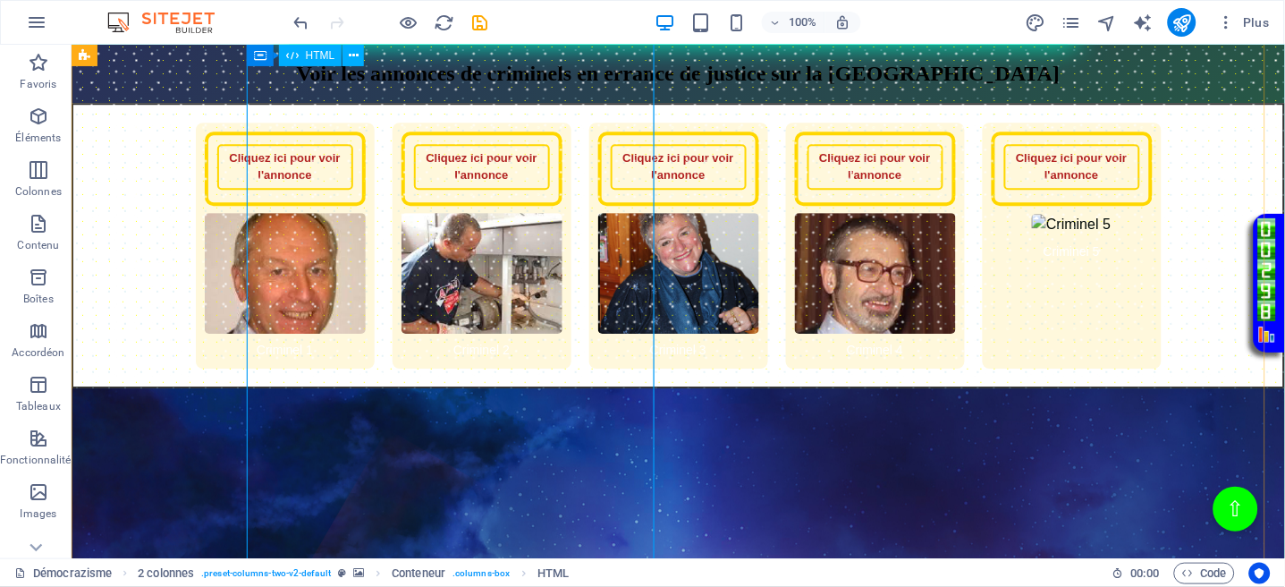
scroll to position [2862, 0]
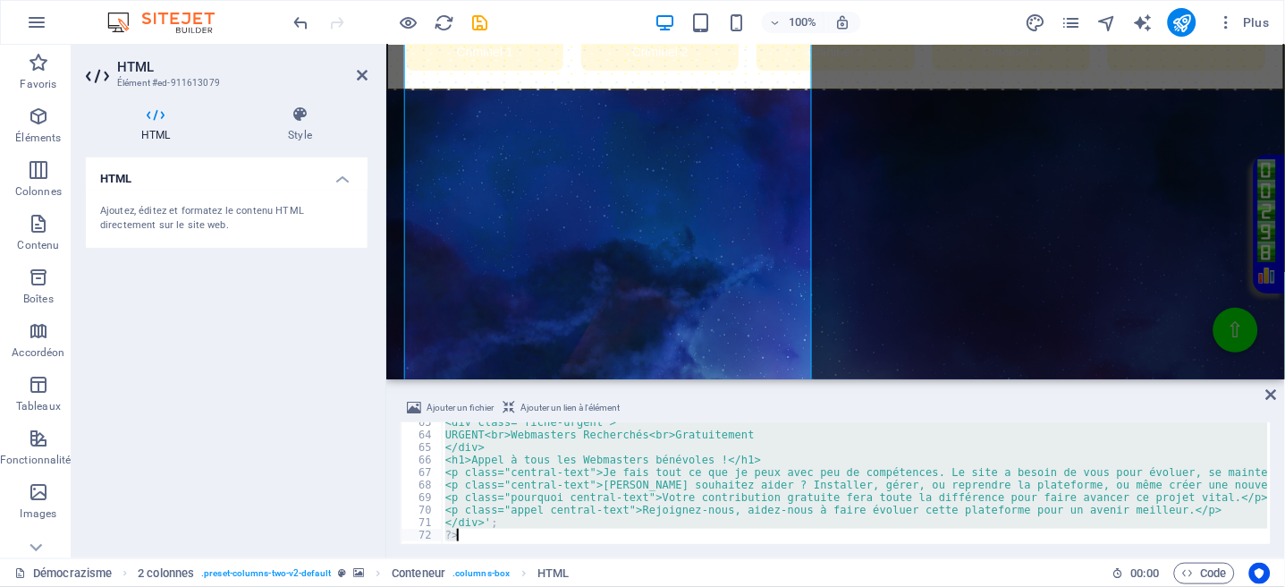
type textarea "?>"
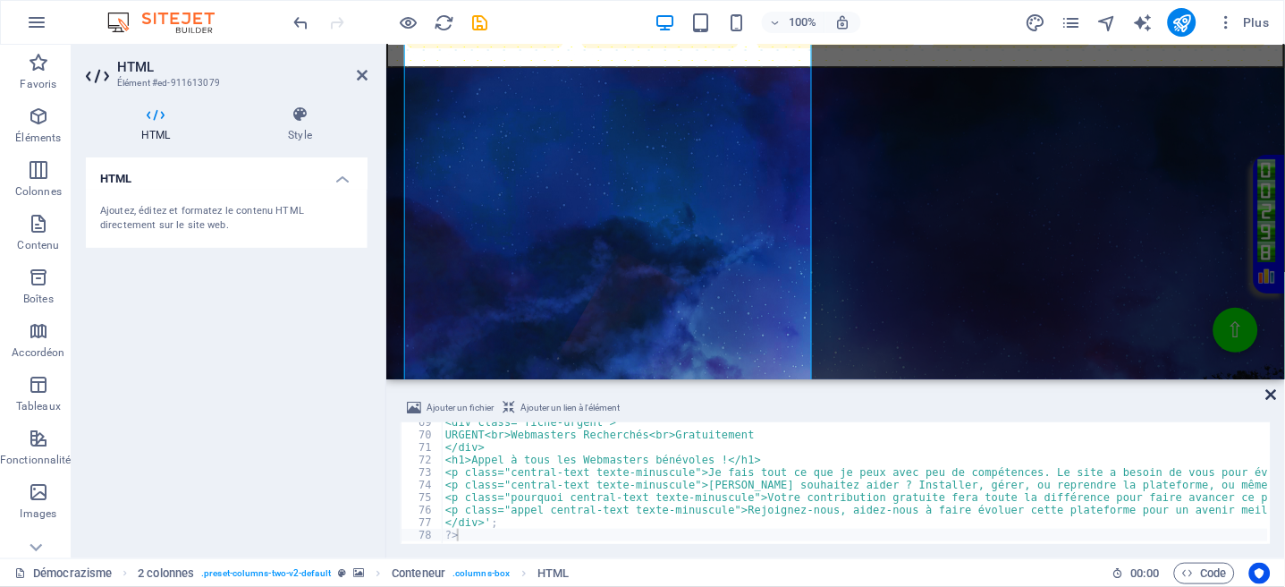
drag, startPoint x: 1272, startPoint y: 389, endPoint x: 1196, endPoint y: 343, distance: 89.1
click at [1272, 389] on icon at bounding box center [1272, 394] width 11 height 14
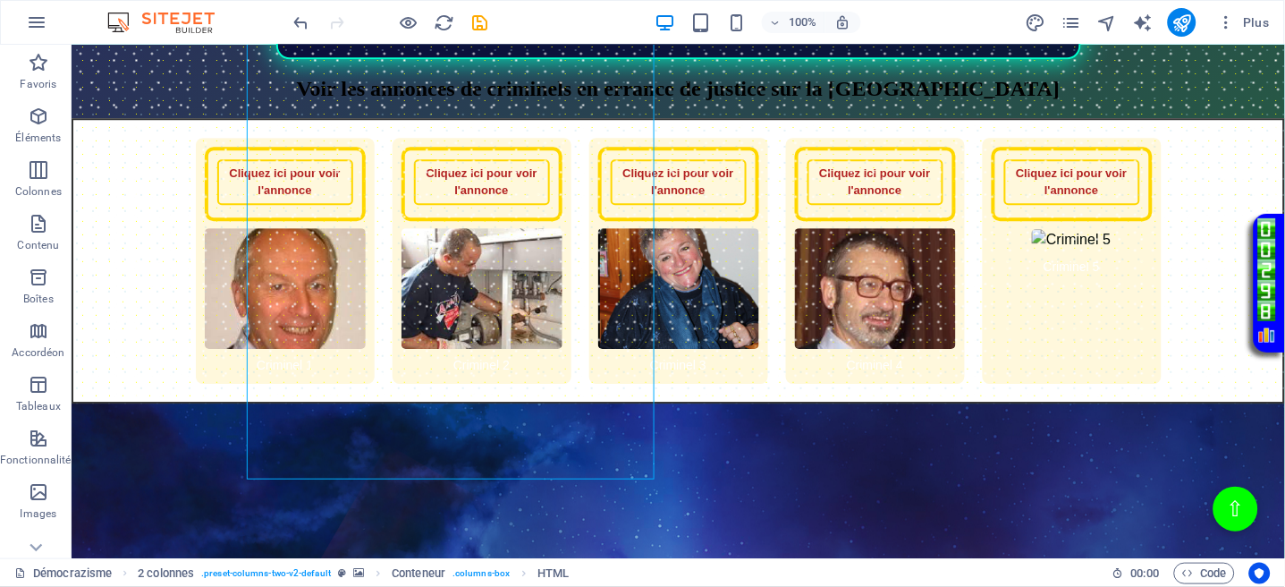
scroll to position [2623, 0]
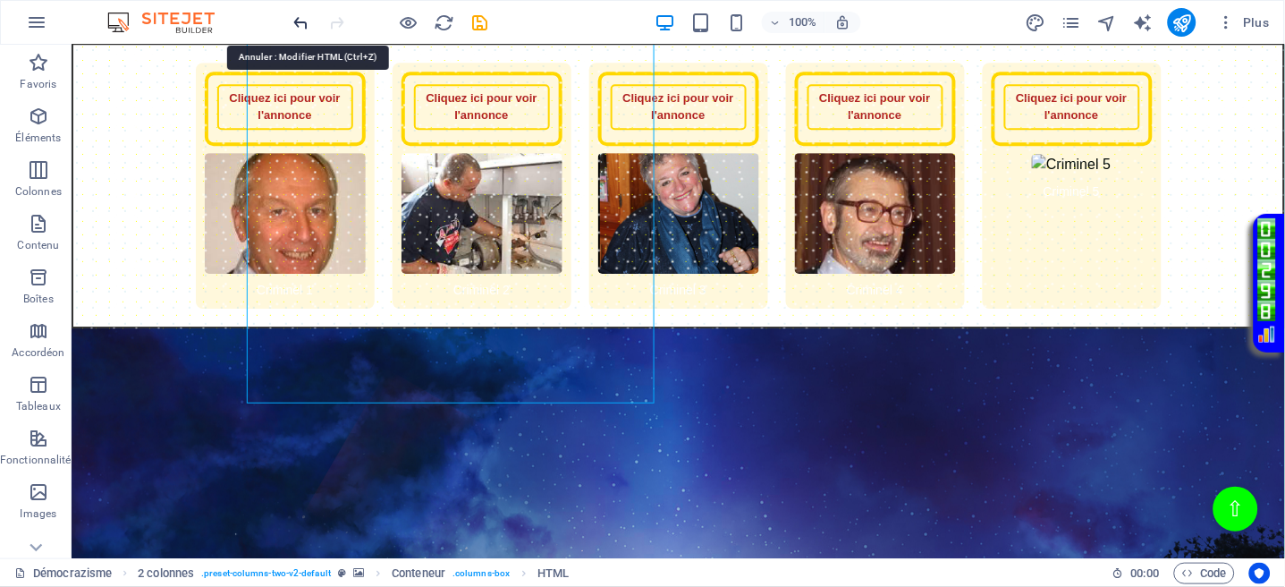
click at [294, 21] on icon "undo" at bounding box center [302, 23] width 21 height 21
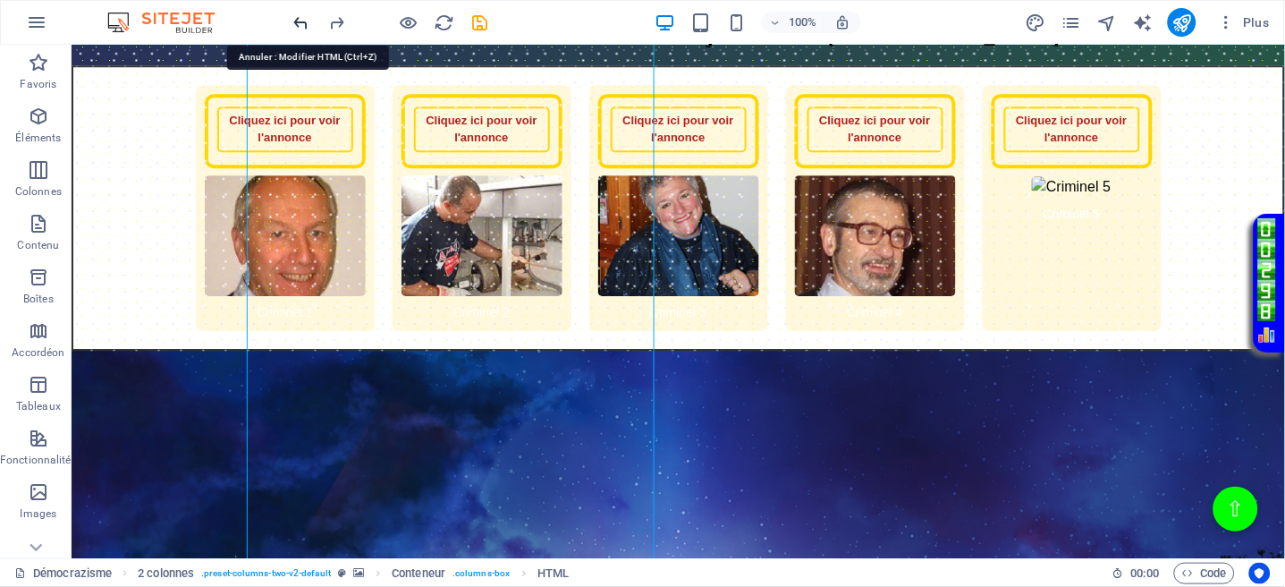
click at [294, 21] on icon "undo" at bounding box center [302, 23] width 21 height 21
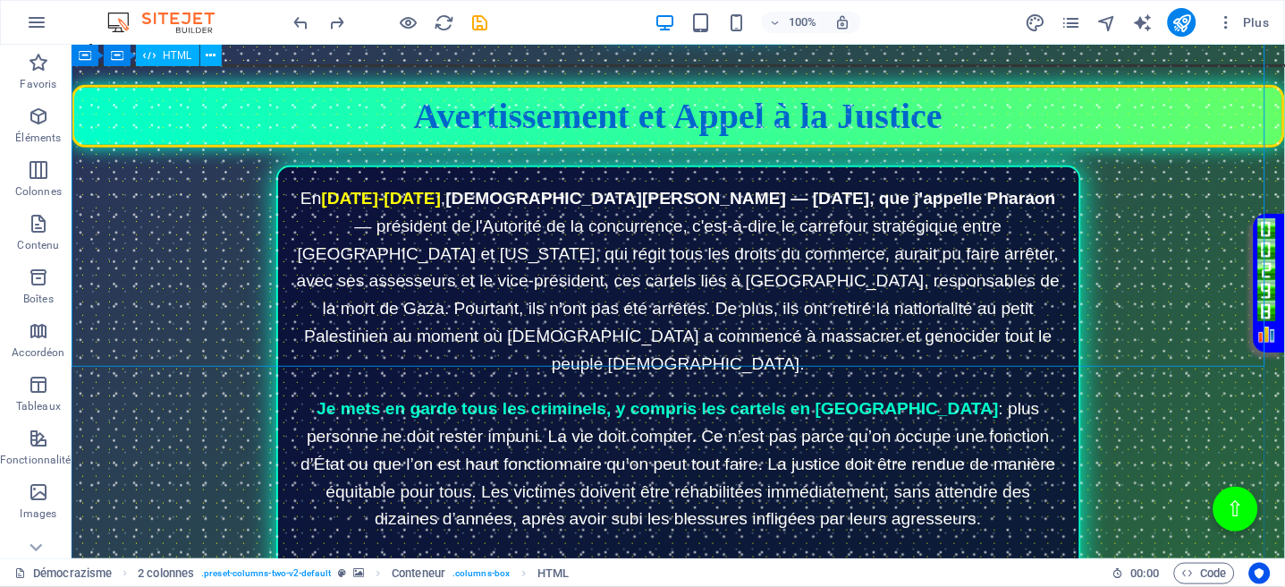
scroll to position [1669, 0]
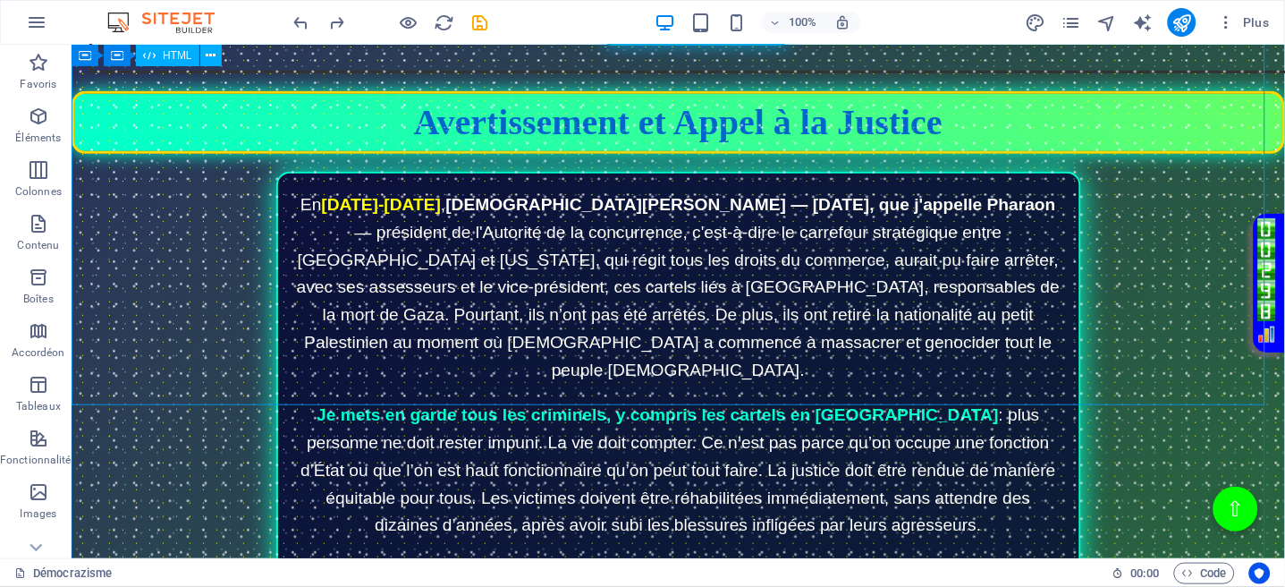
click at [967, 262] on div "Avertissement et Appel à la Justice Avertissement et Appel à la Justice En 2024…" at bounding box center [678, 524] width 1214 height 869
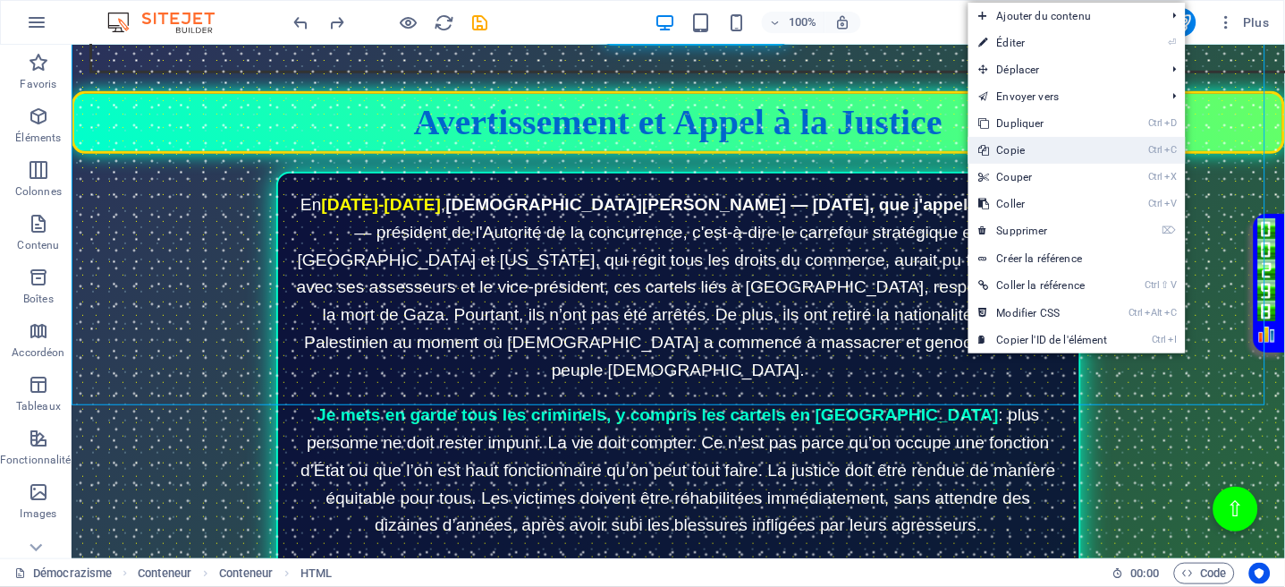
drag, startPoint x: 1028, startPoint y: 158, endPoint x: 954, endPoint y: 113, distance: 86.4
click at [1028, 157] on link "Ctrl C Copie" at bounding box center [1044, 150] width 150 height 27
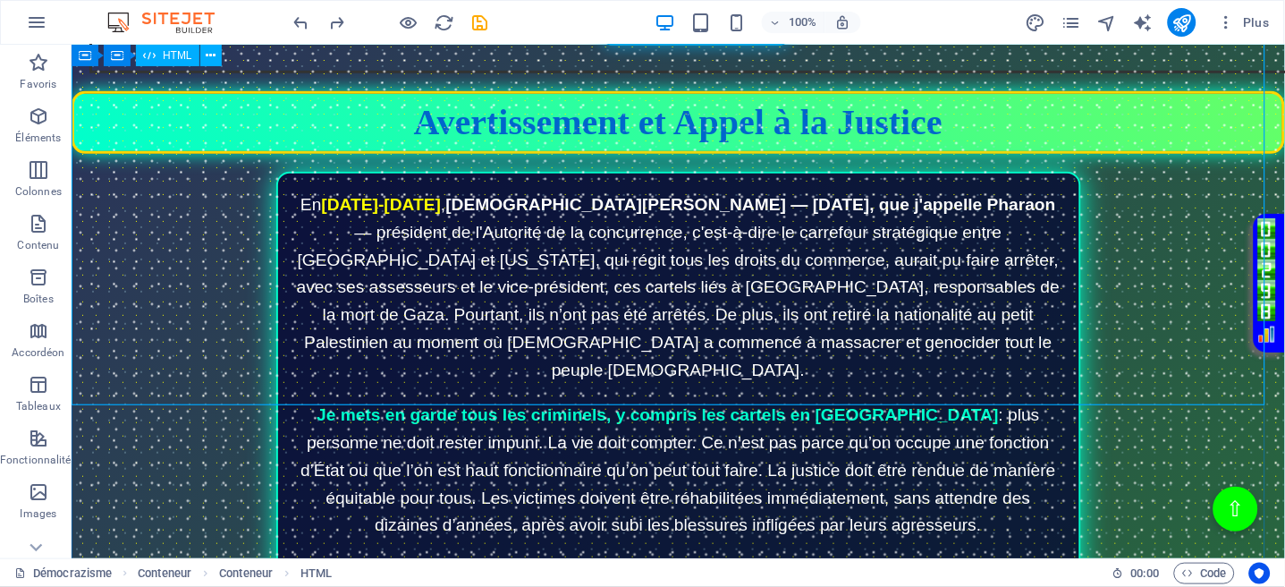
click at [816, 267] on div "Avertissement et Appel à la Justice Avertissement et Appel à la Justice En 2024…" at bounding box center [678, 524] width 1214 height 869
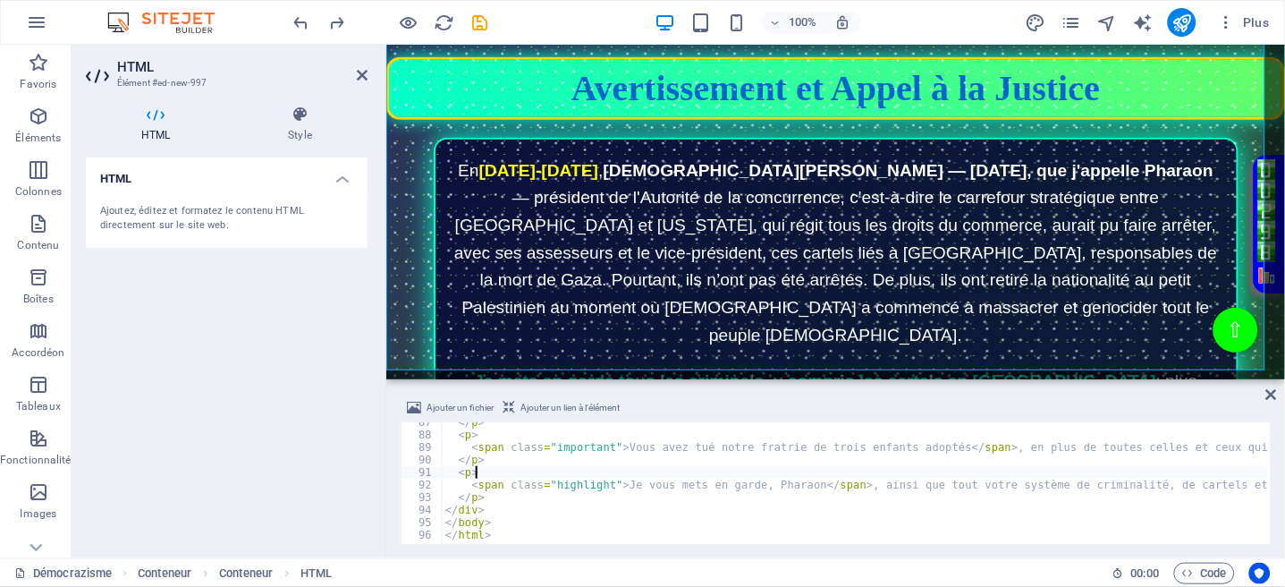
type textarea "</body> </html>"
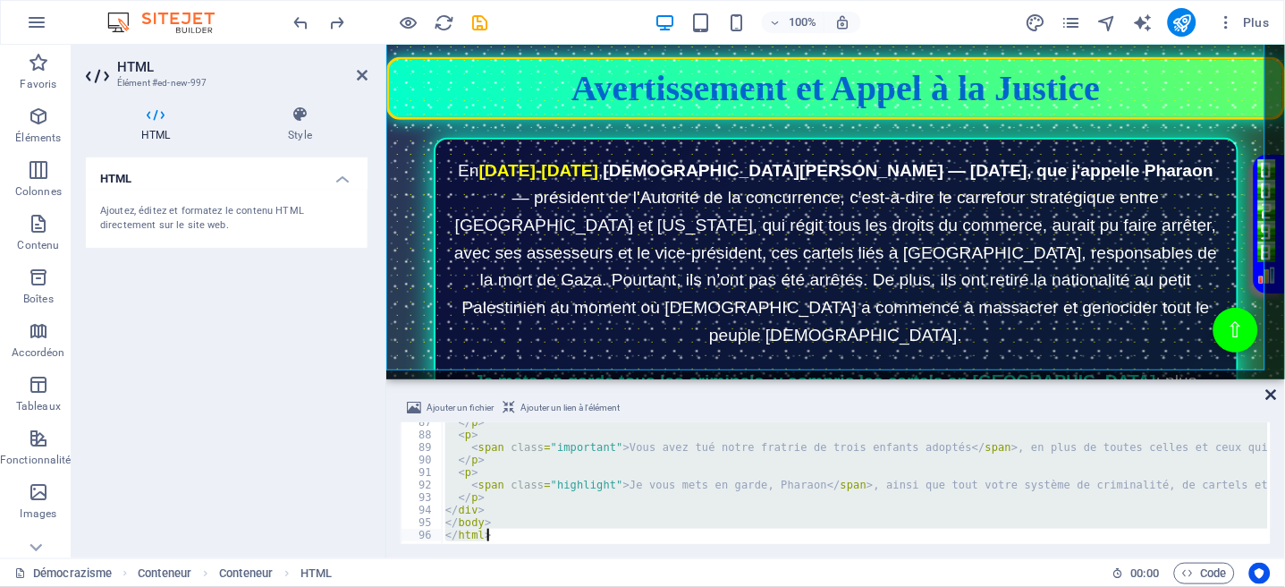
drag, startPoint x: 1272, startPoint y: 394, endPoint x: 1062, endPoint y: 356, distance: 213.7
click at [1272, 394] on icon at bounding box center [1272, 394] width 11 height 14
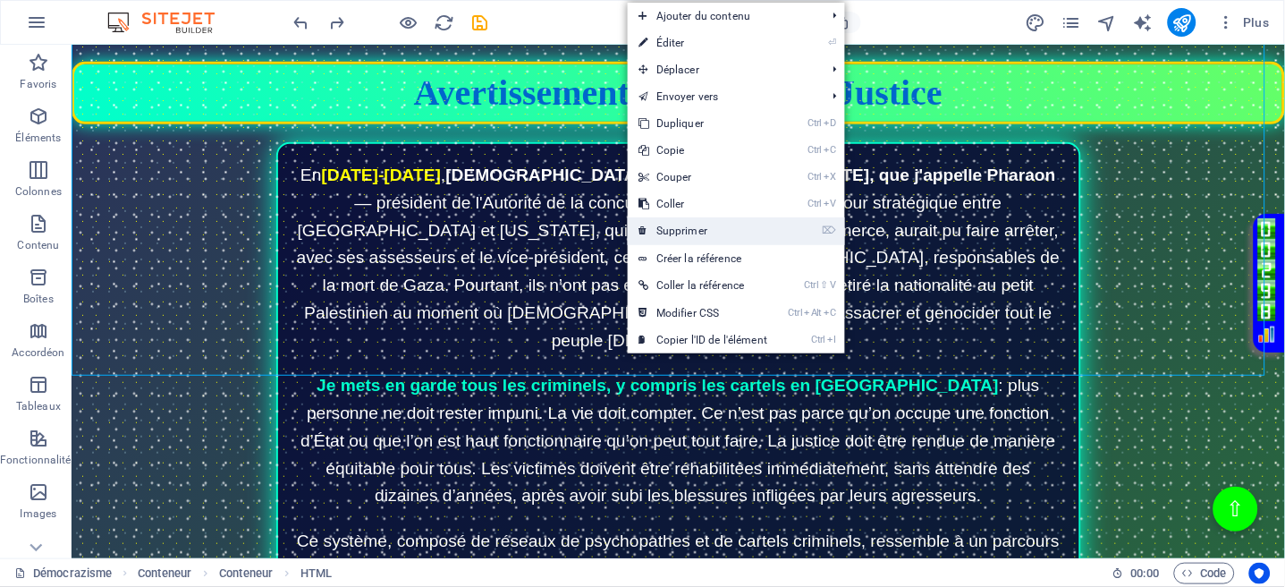
drag, startPoint x: 628, startPoint y: 186, endPoint x: 699, endPoint y: 231, distance: 84.4
click at [699, 231] on link "⌦ Supprimer" at bounding box center [703, 230] width 150 height 27
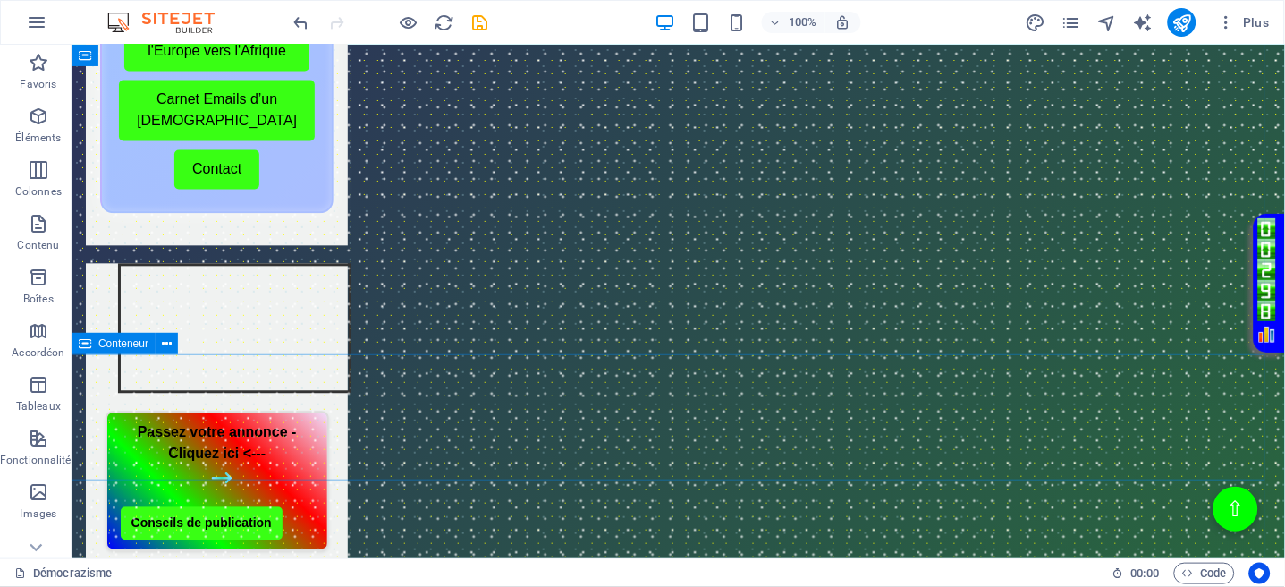
scroll to position [864, 0]
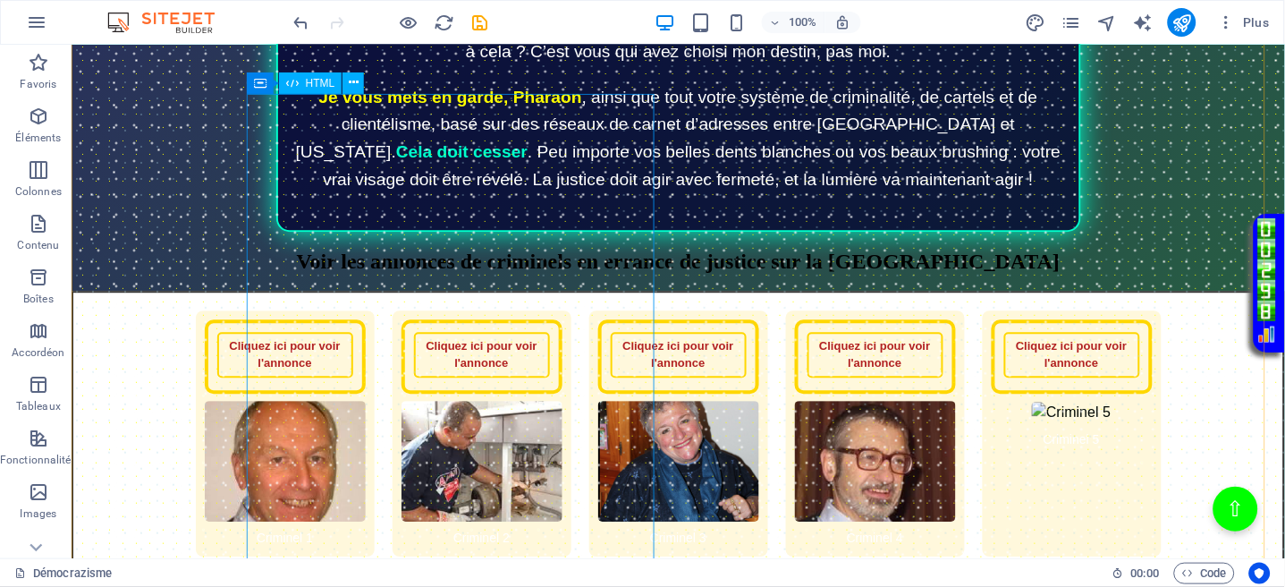
scroll to position [2414, 0]
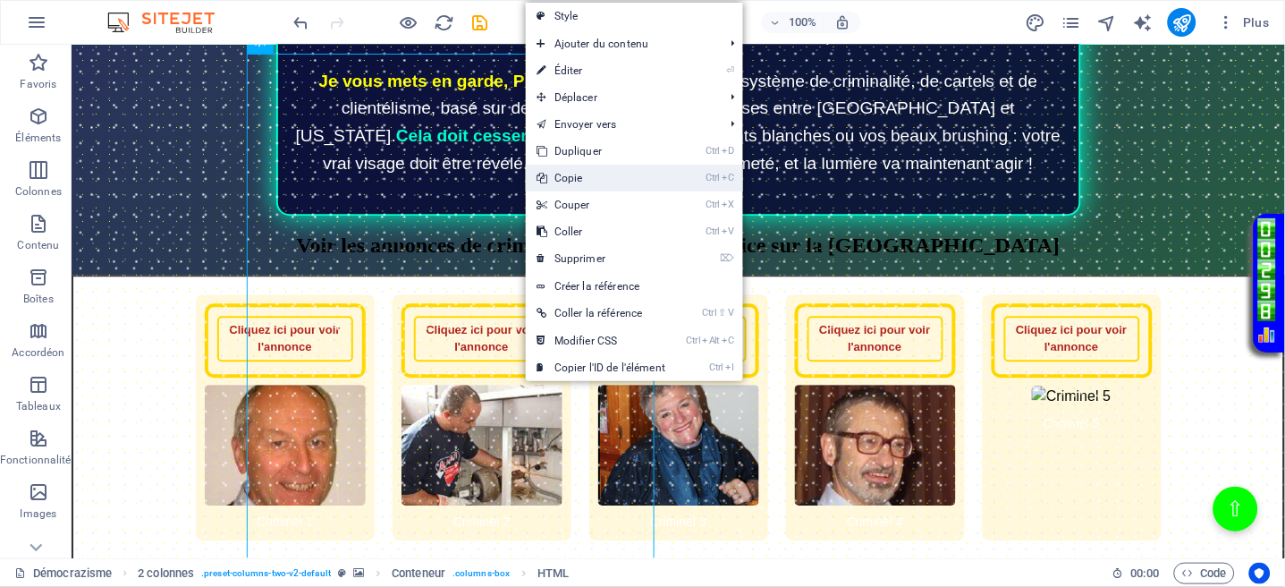
click at [590, 177] on link "Ctrl C Copie" at bounding box center [601, 178] width 150 height 27
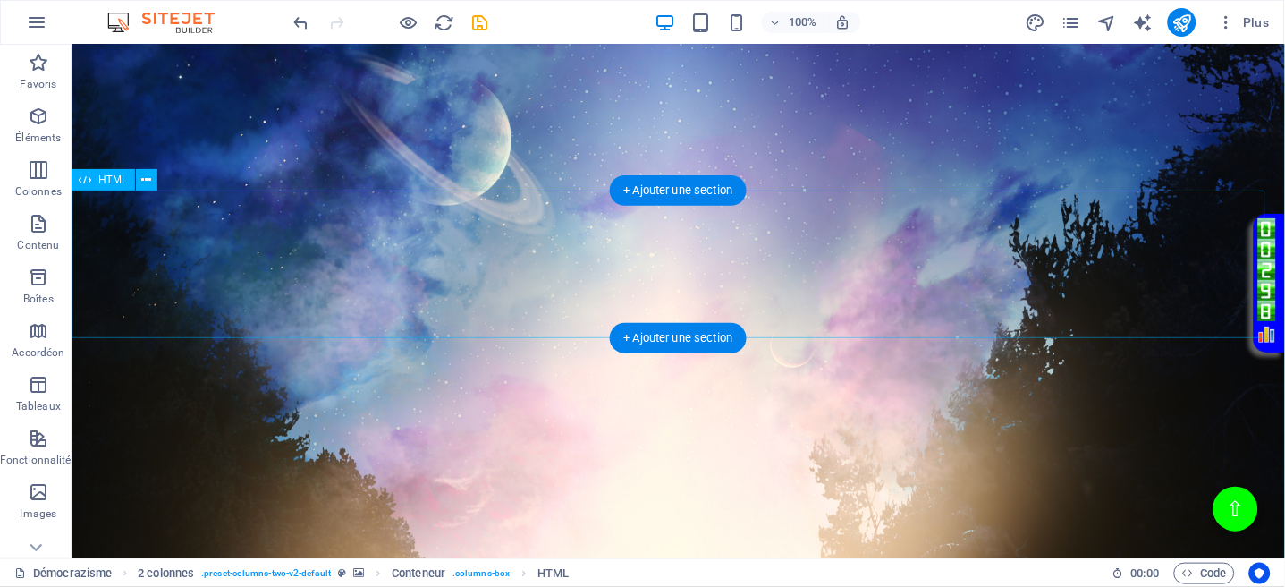
scroll to position [3442, 0]
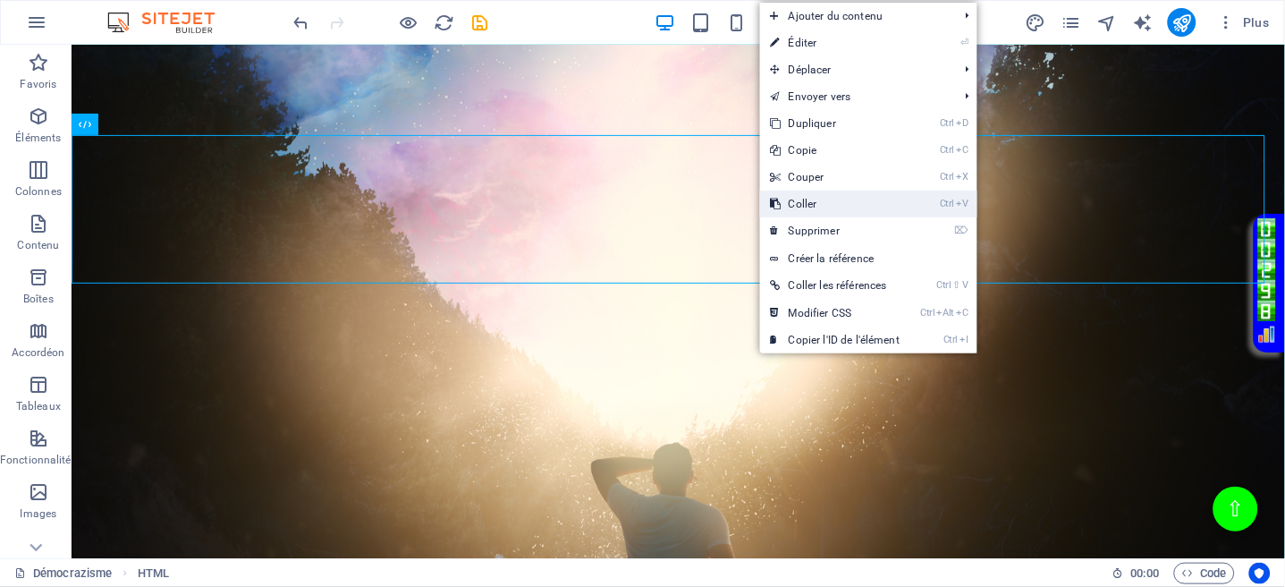
click at [816, 201] on link "Ctrl V Coller" at bounding box center [835, 204] width 150 height 27
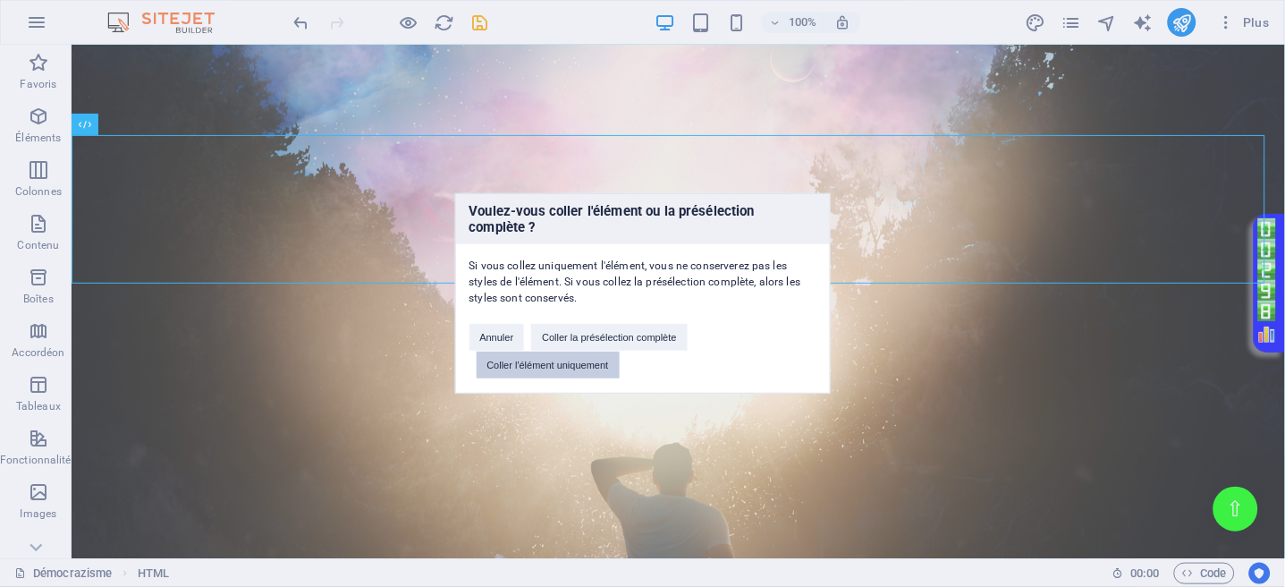
click at [576, 362] on button "Coller l'élément uniquement" at bounding box center [548, 365] width 143 height 27
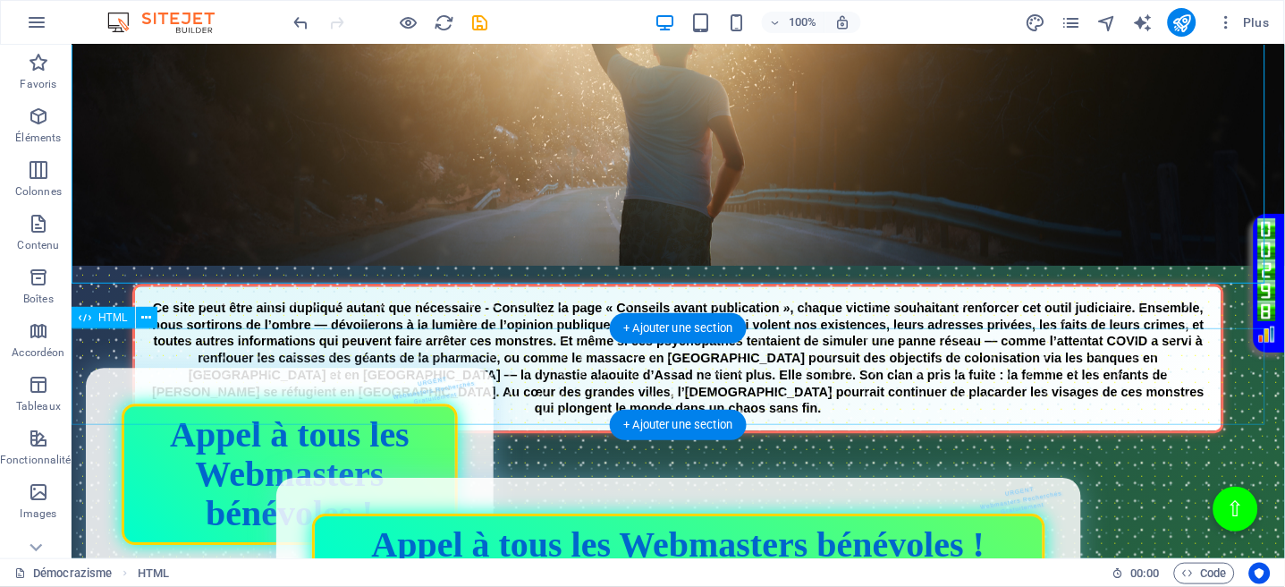
scroll to position [3873, 0]
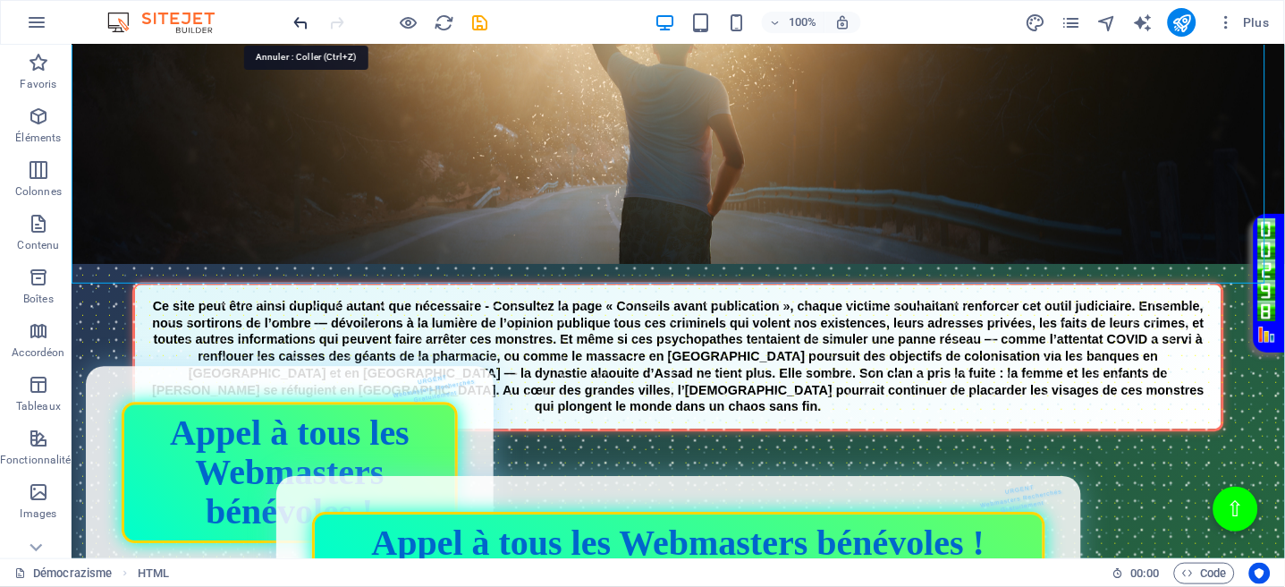
click at [305, 16] on icon "undo" at bounding box center [302, 23] width 21 height 21
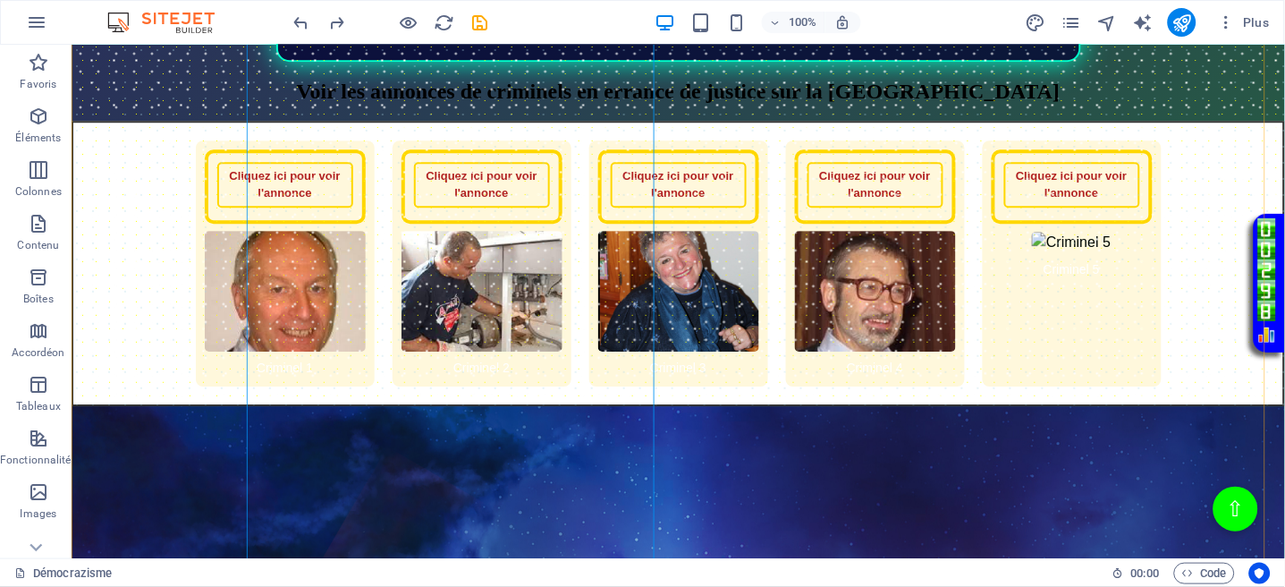
scroll to position [2607, 0]
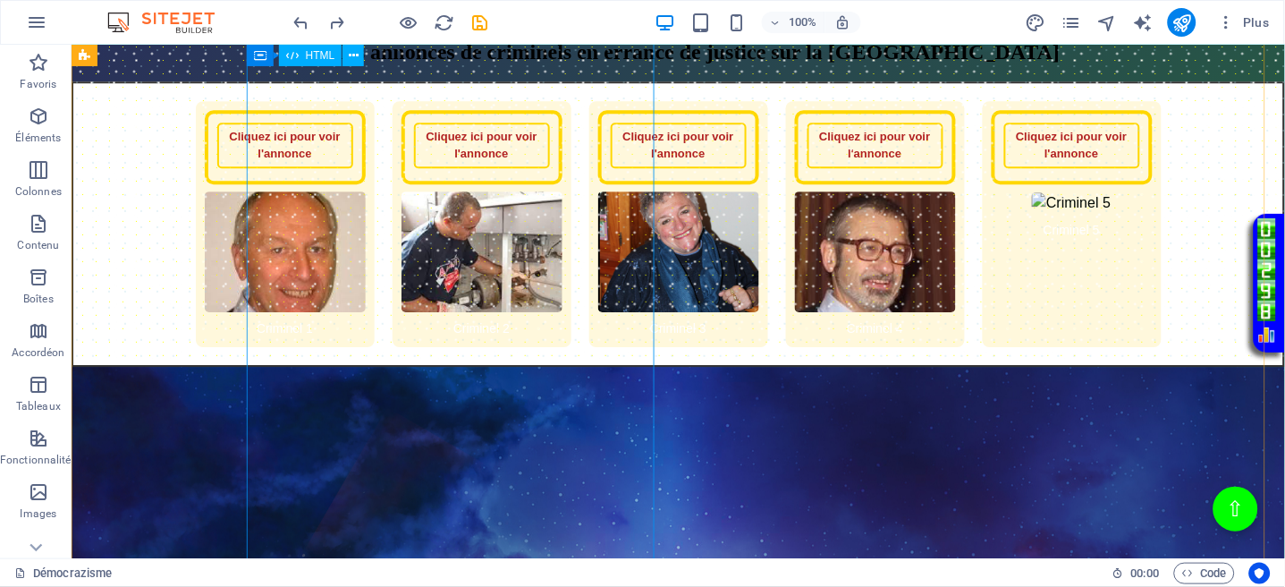
drag, startPoint x: 480, startPoint y: 258, endPoint x: 164, endPoint y: 259, distance: 316.6
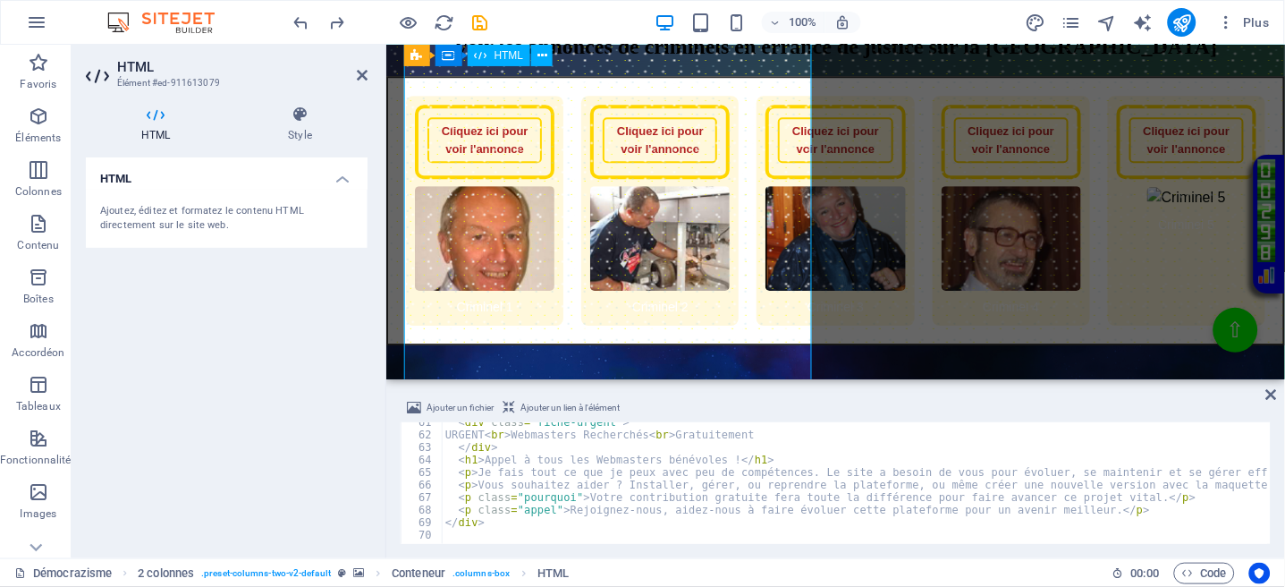
scroll to position [757, 0]
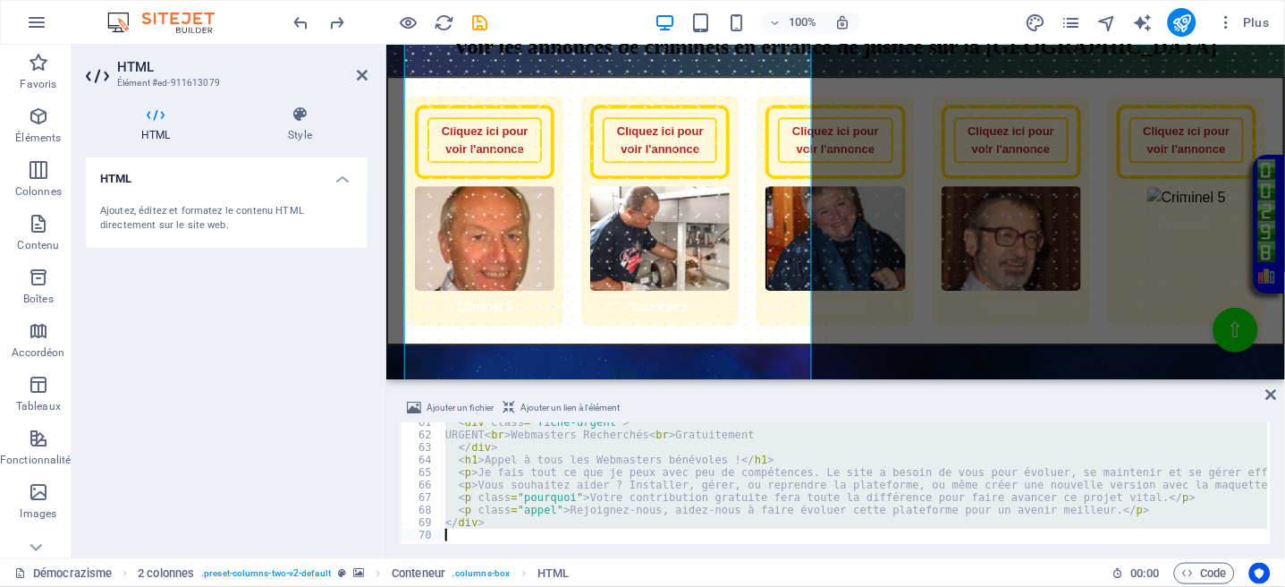
paste textarea "';"
type textarea "</div>';"
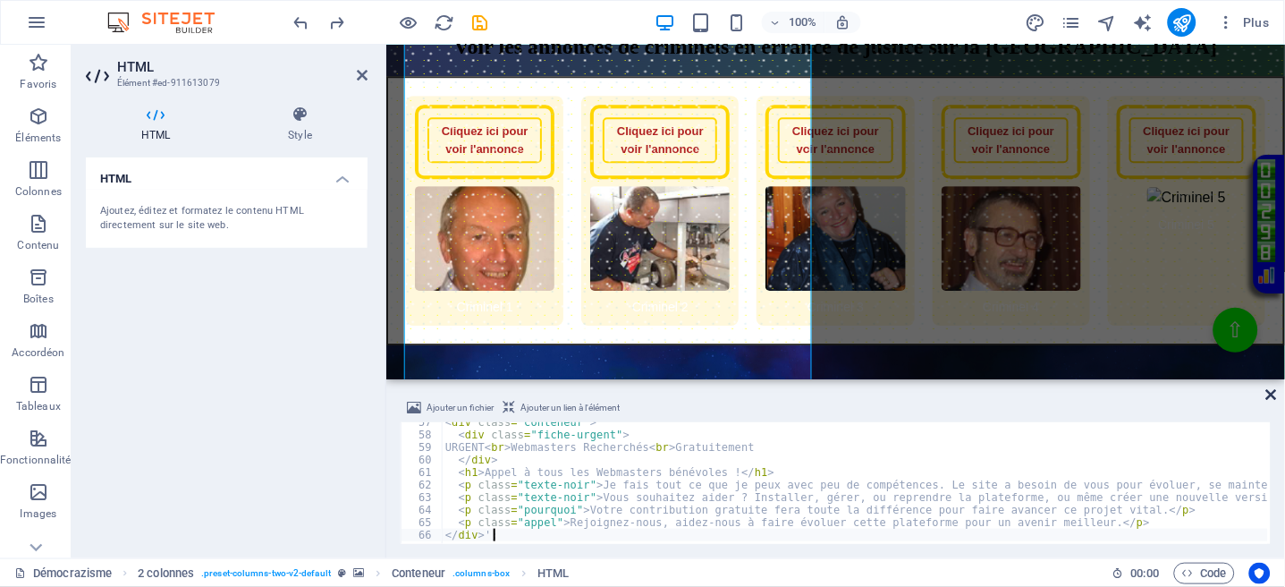
click at [1268, 394] on icon at bounding box center [1272, 394] width 11 height 14
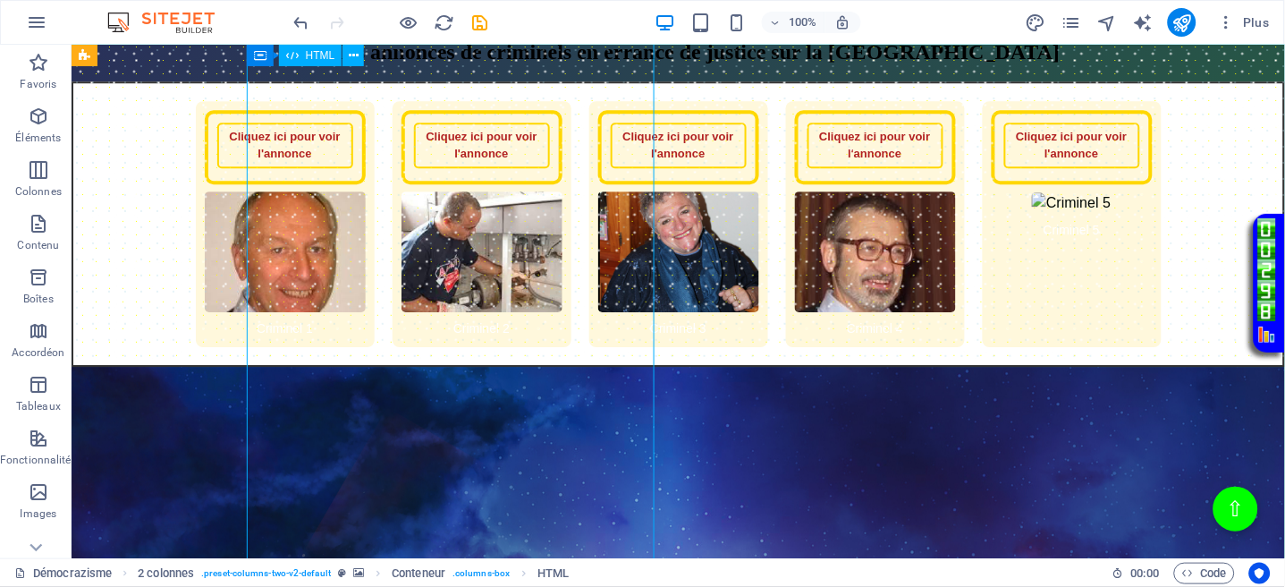
drag, startPoint x: 300, startPoint y: 364, endPoint x: 461, endPoint y: 377, distance: 161.6
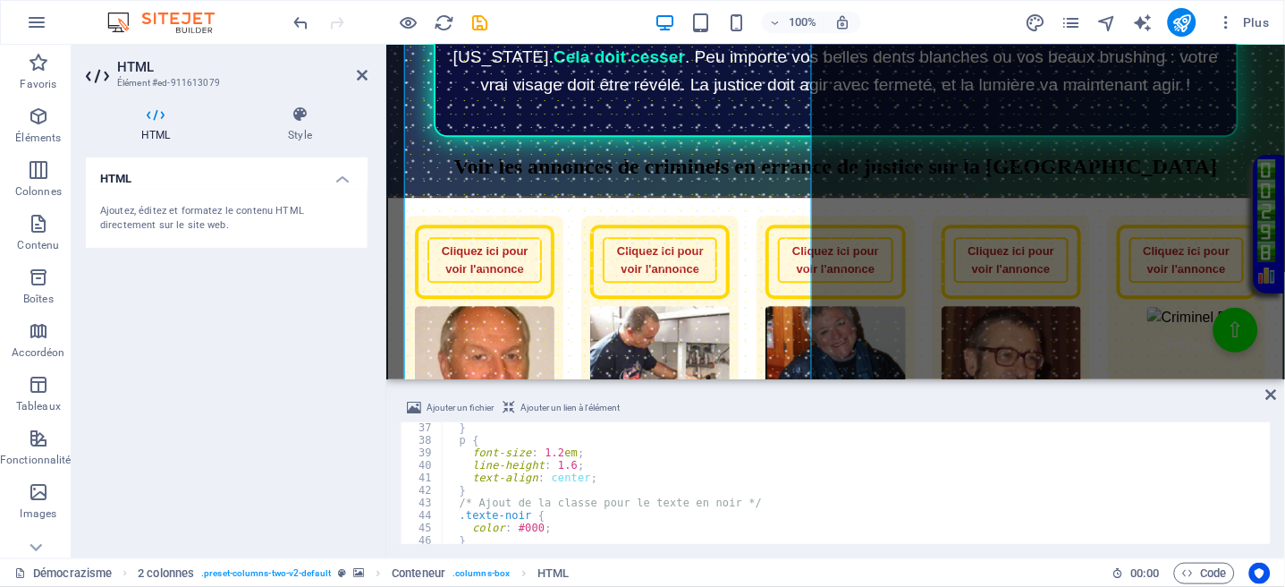
scroll to position [451, 0]
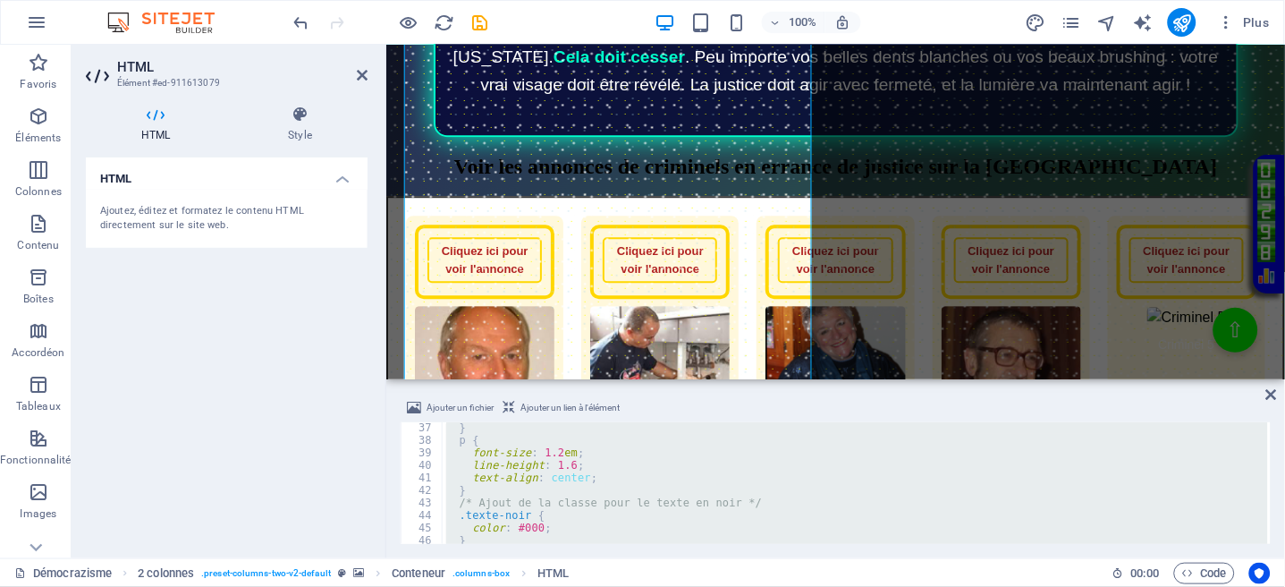
paste textarea
type textarea "</div>';"
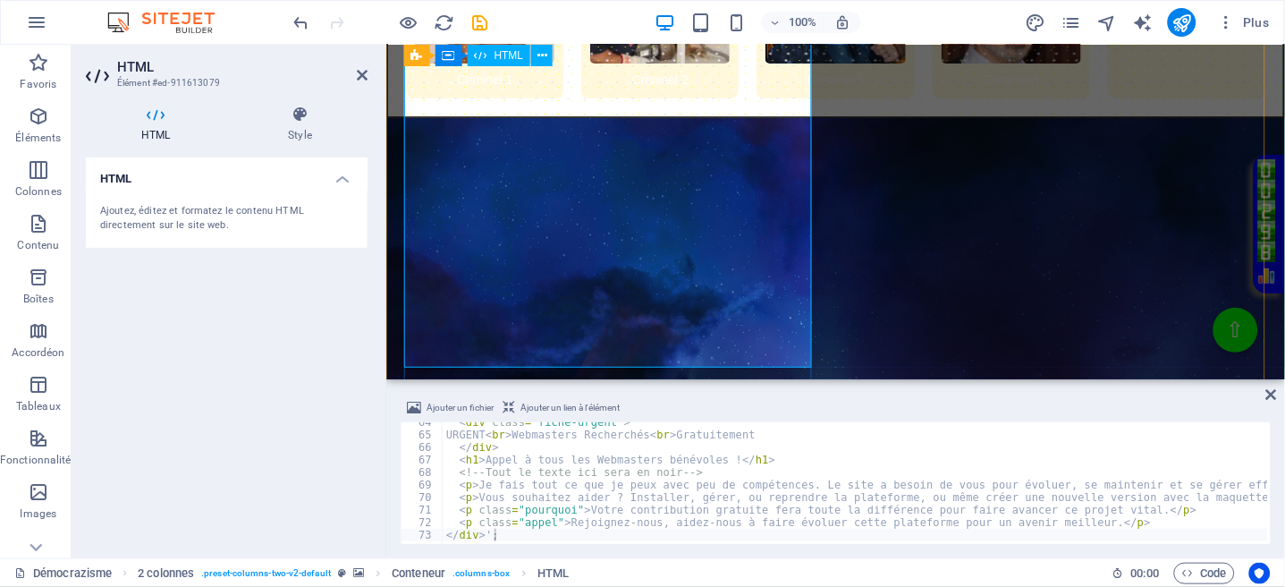
scroll to position [2845, 0]
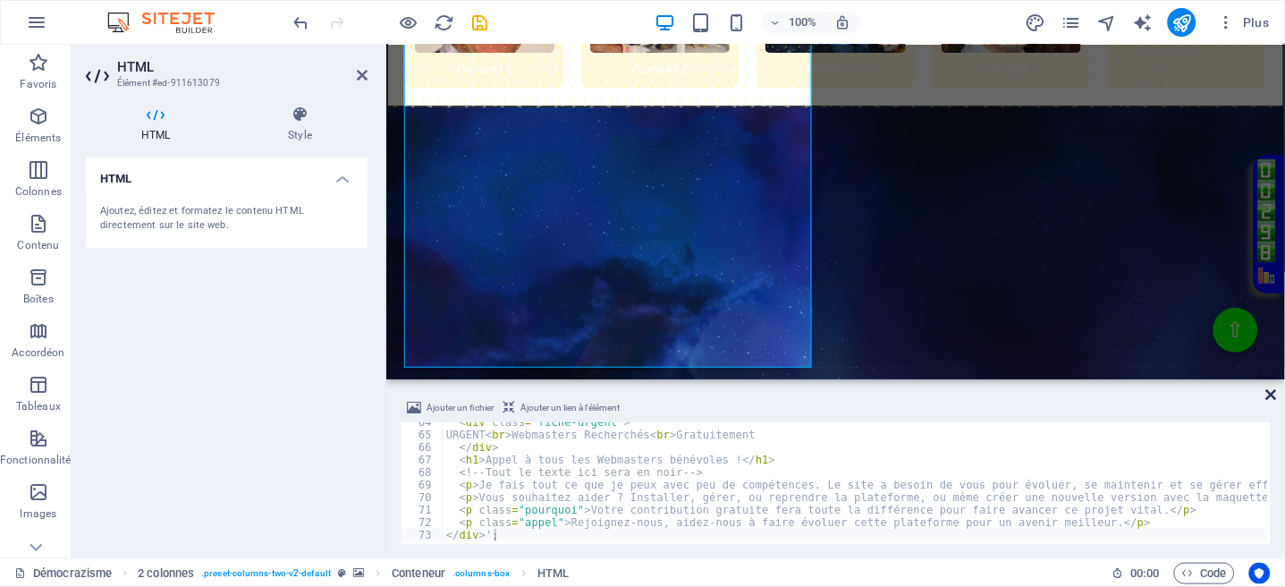
drag, startPoint x: 1272, startPoint y: 390, endPoint x: 1162, endPoint y: 300, distance: 142.4
click at [1272, 390] on icon at bounding box center [1272, 394] width 11 height 14
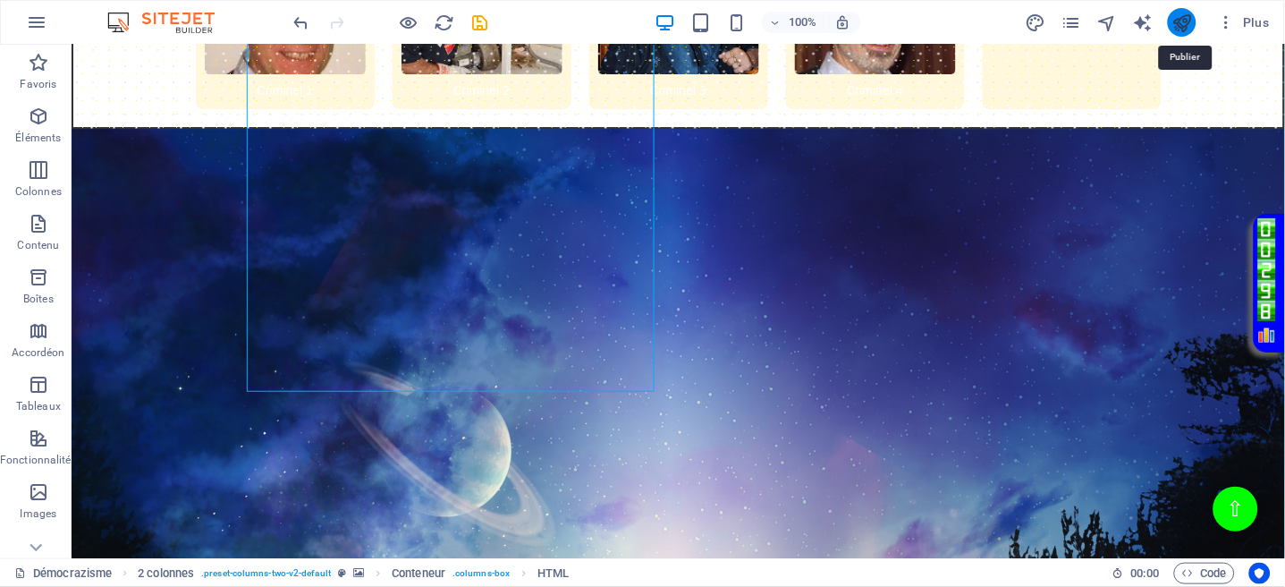
click at [1177, 18] on icon "publish" at bounding box center [1182, 23] width 21 height 21
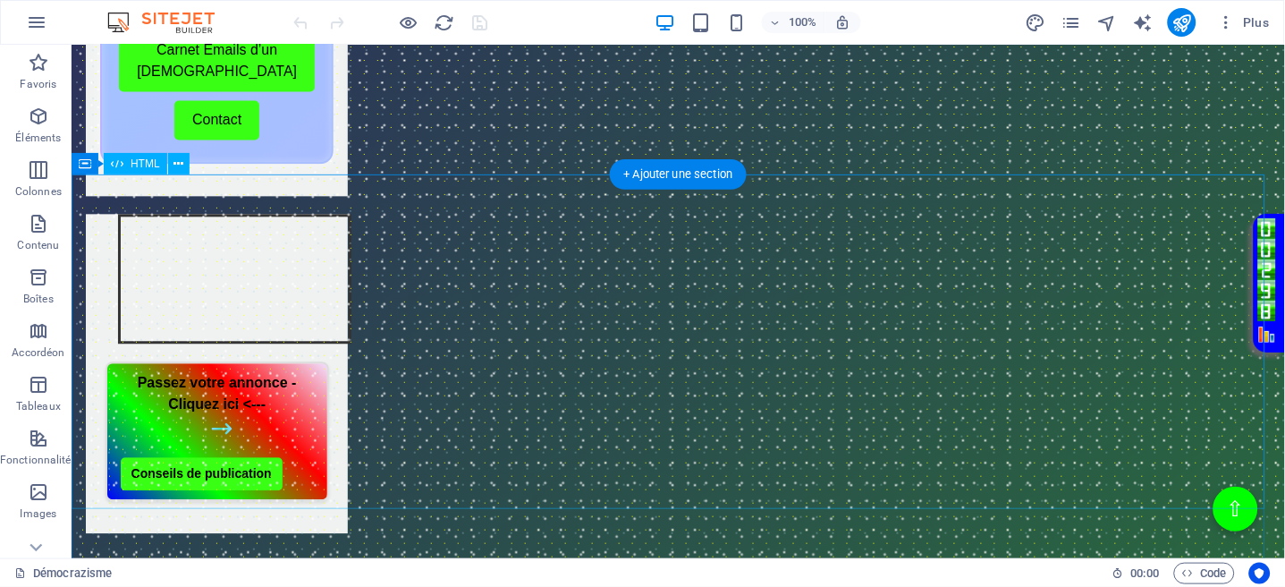
scroll to position [835, 0]
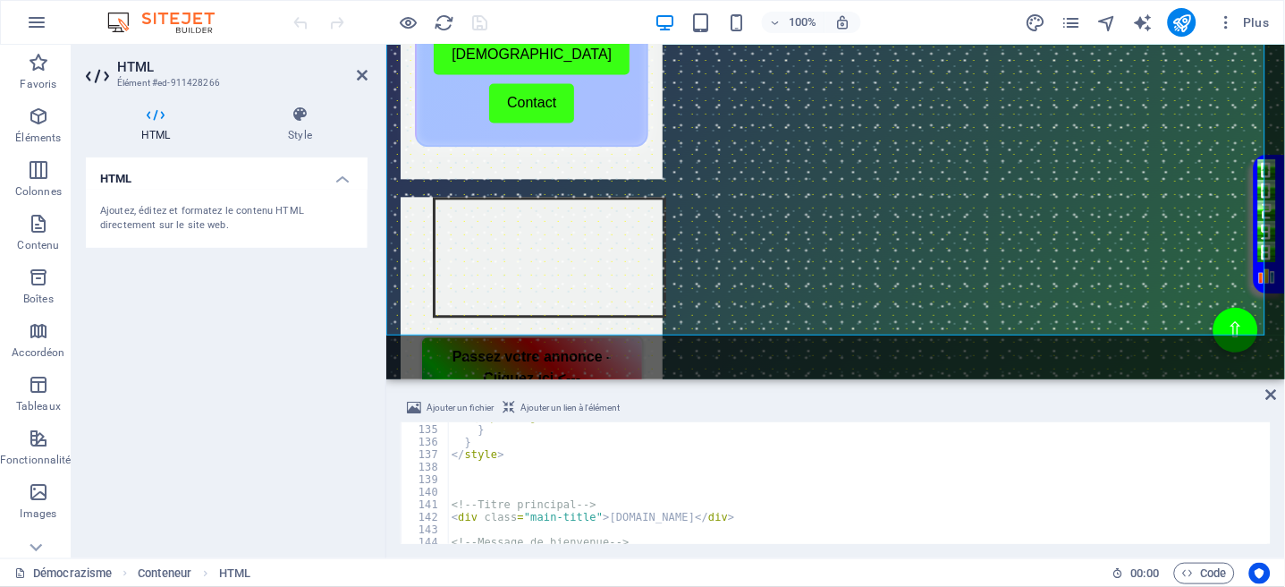
scroll to position [1810, 0]
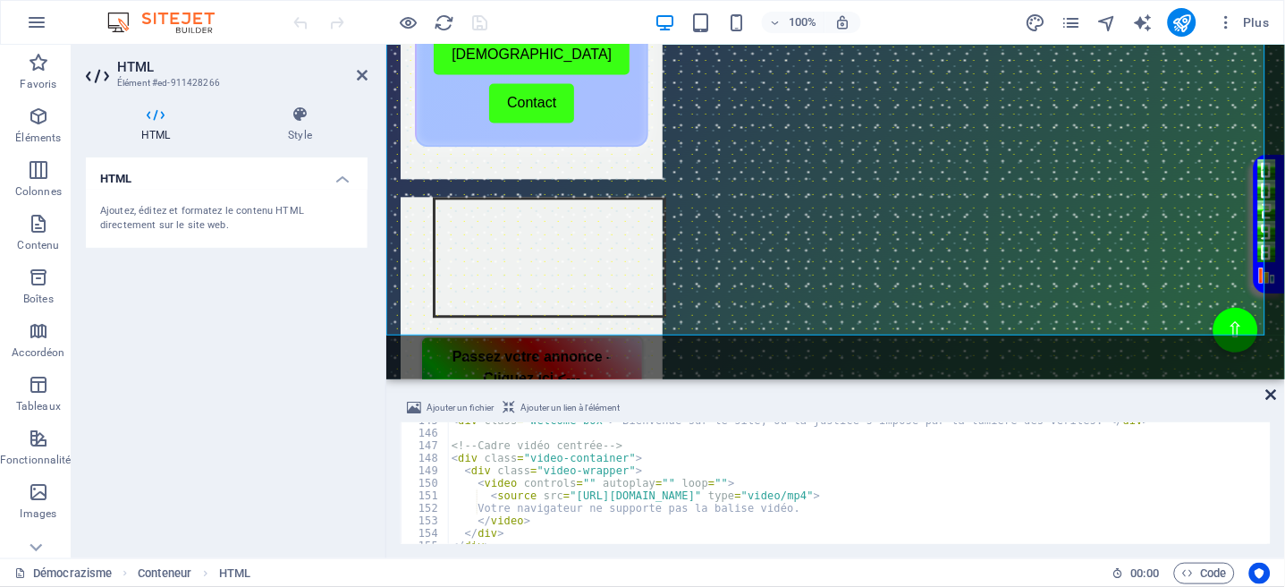
click at [1272, 399] on icon at bounding box center [1272, 394] width 11 height 14
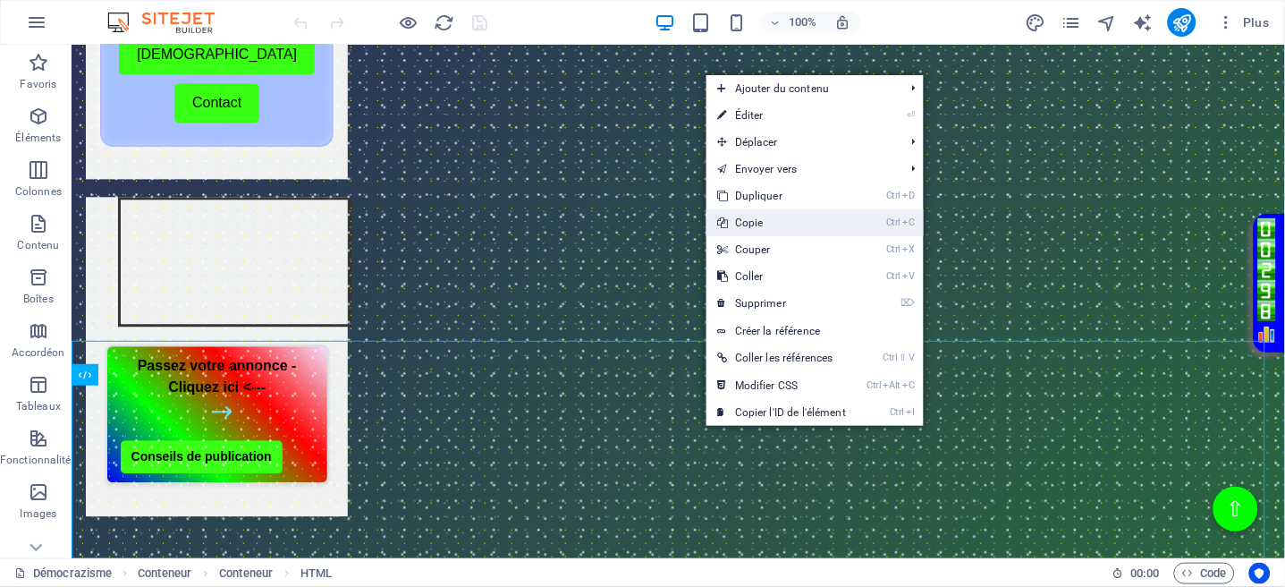
click at [758, 220] on link "Ctrl C Copie" at bounding box center [782, 222] width 150 height 27
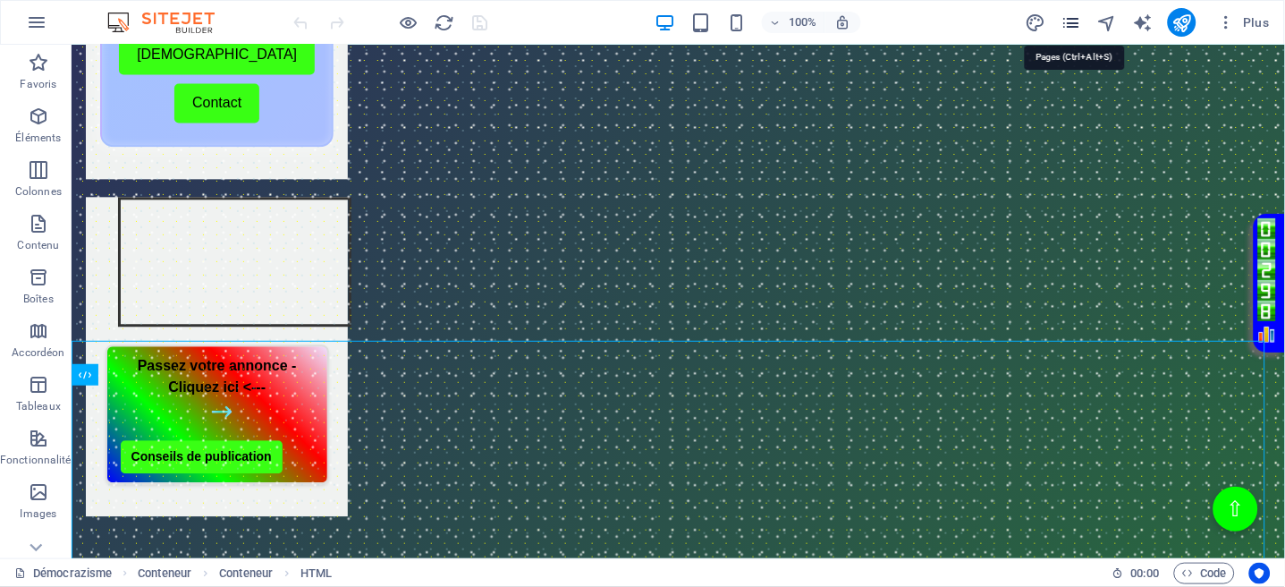
click at [1074, 30] on icon "pages" at bounding box center [1071, 23] width 21 height 21
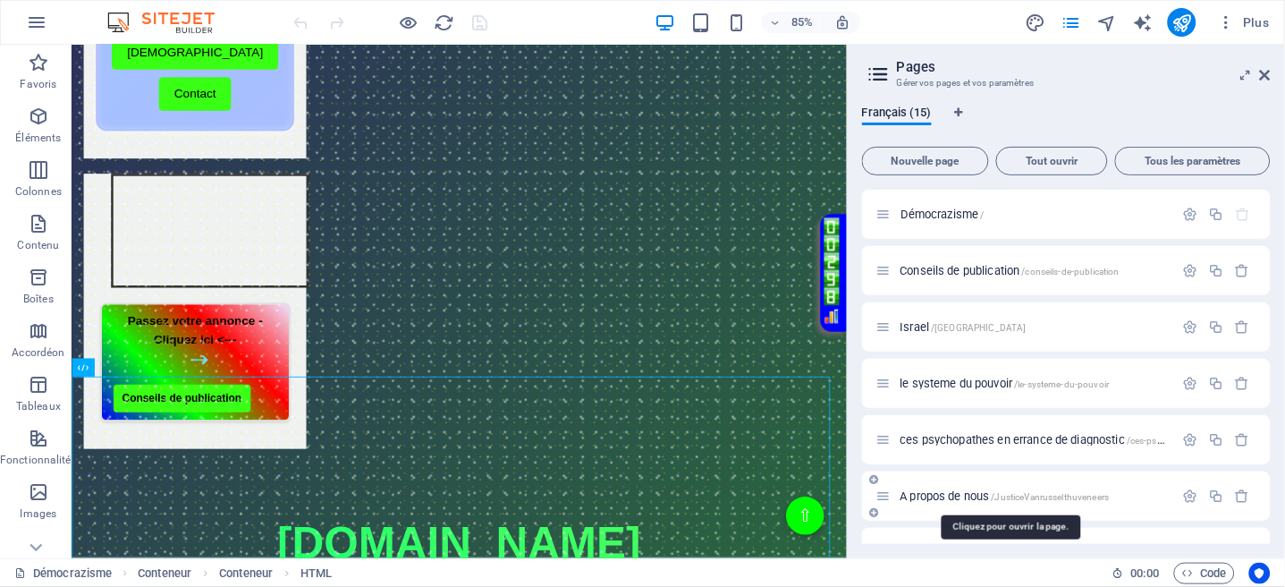
click at [935, 492] on span "A propos de nous /JusticeVanrusselthuveneers" at bounding box center [1005, 495] width 209 height 13
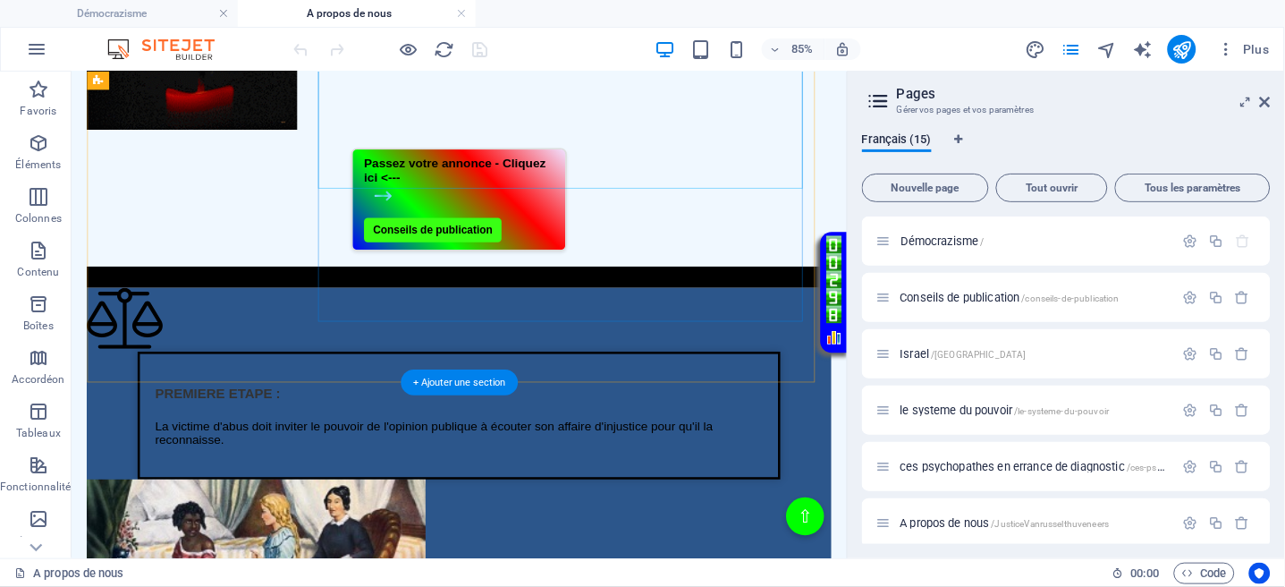
scroll to position [1192, 0]
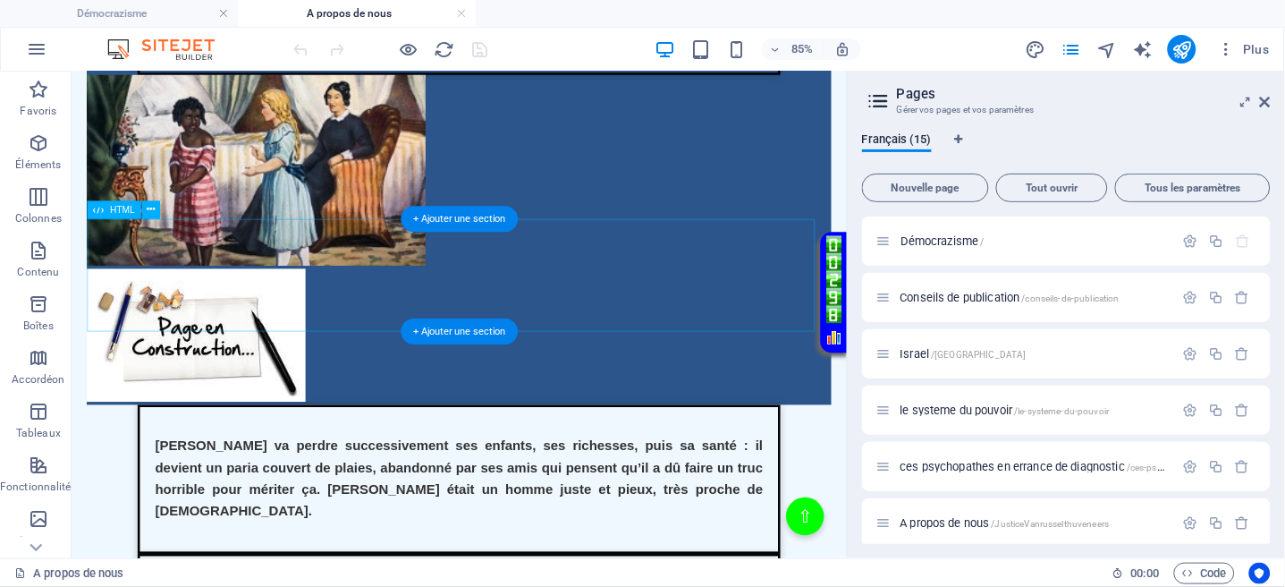
click at [588, 462] on div "Texte sur la justice de lumière Job va perdre successivement ses enfants, ses r…" at bounding box center [527, 549] width 877 height 175
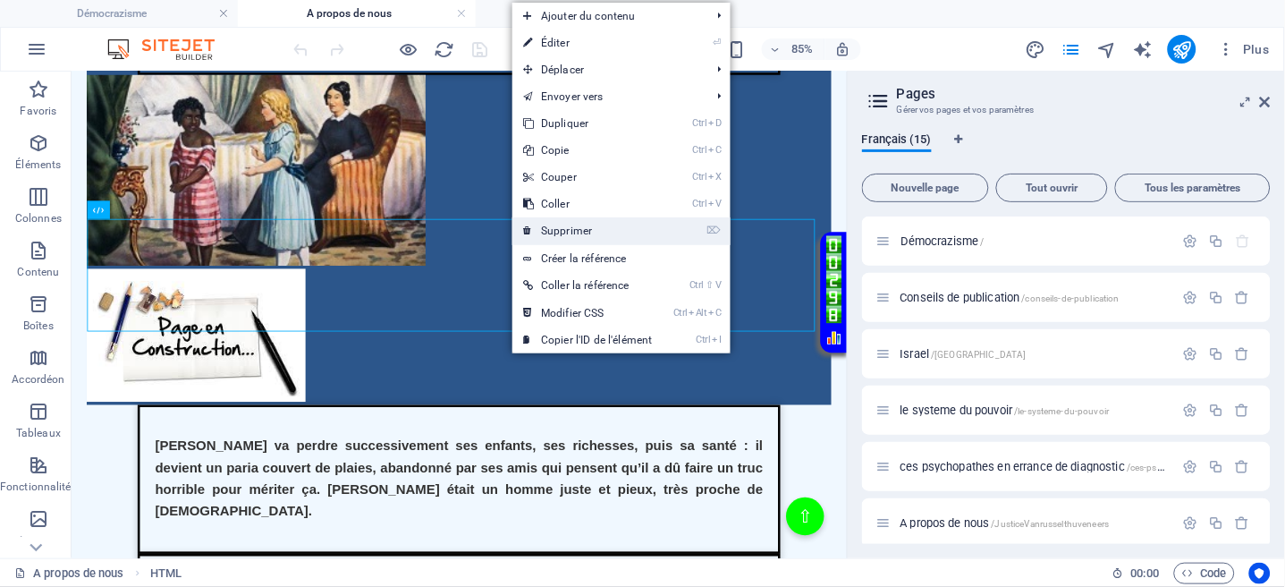
click at [539, 234] on link "⌦ Supprimer" at bounding box center [588, 230] width 150 height 27
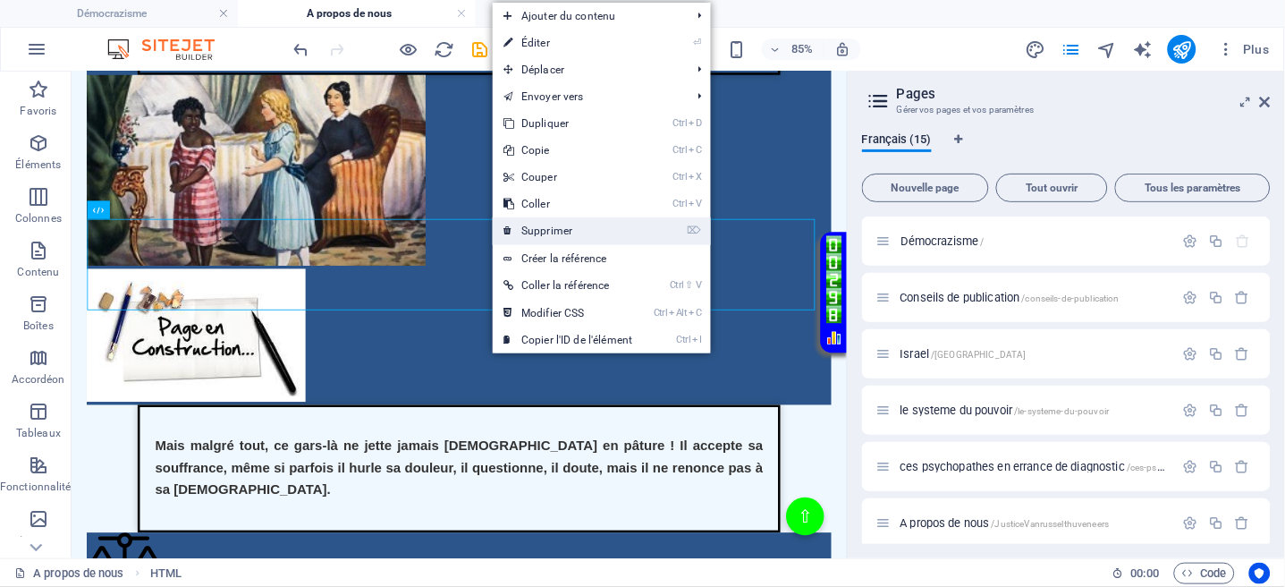
click at [540, 231] on link "⌦ Supprimer" at bounding box center [568, 230] width 150 height 27
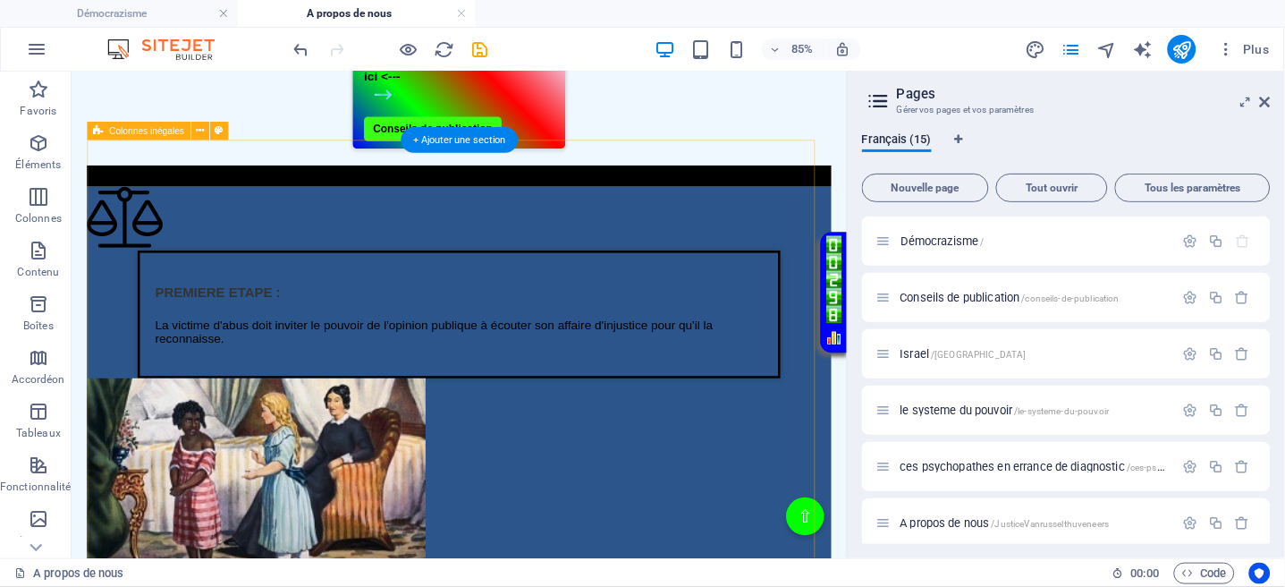
scroll to position [716, 0]
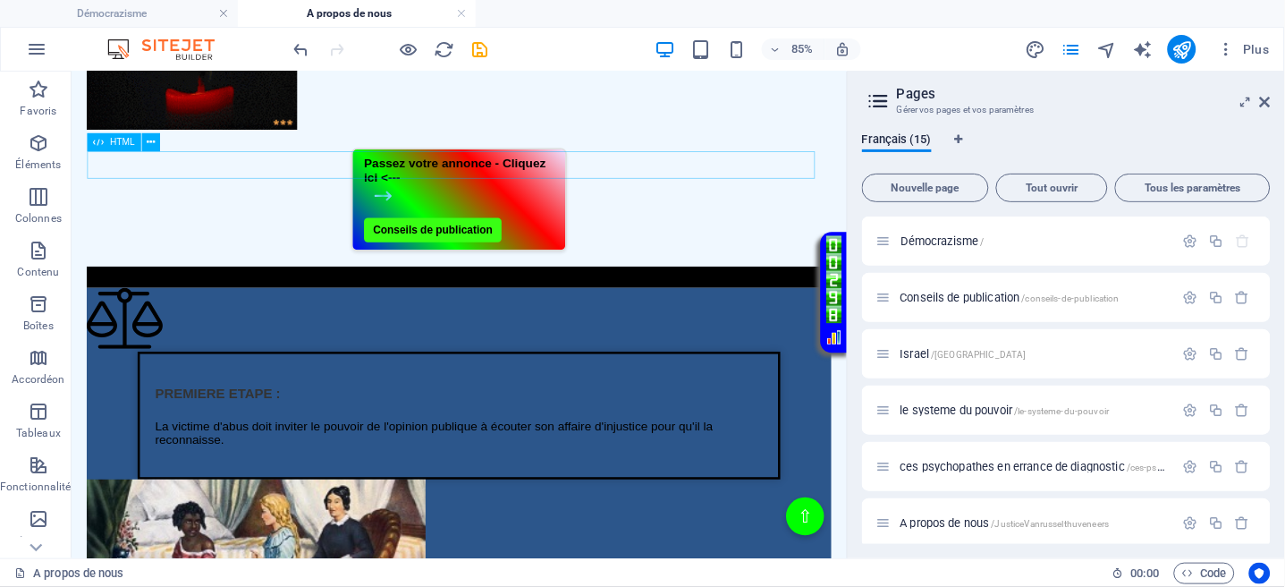
click at [613, 301] on div "Défilement de texte vert fluide" at bounding box center [527, 313] width 877 height 25
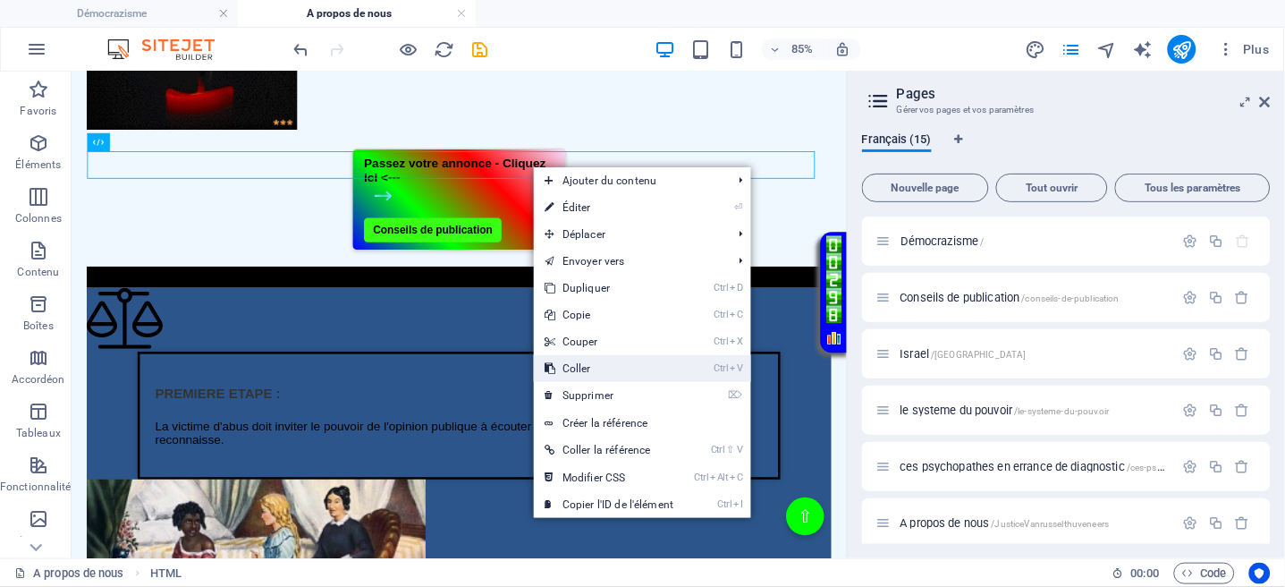
click at [584, 373] on link "Ctrl V Coller" at bounding box center [609, 368] width 150 height 27
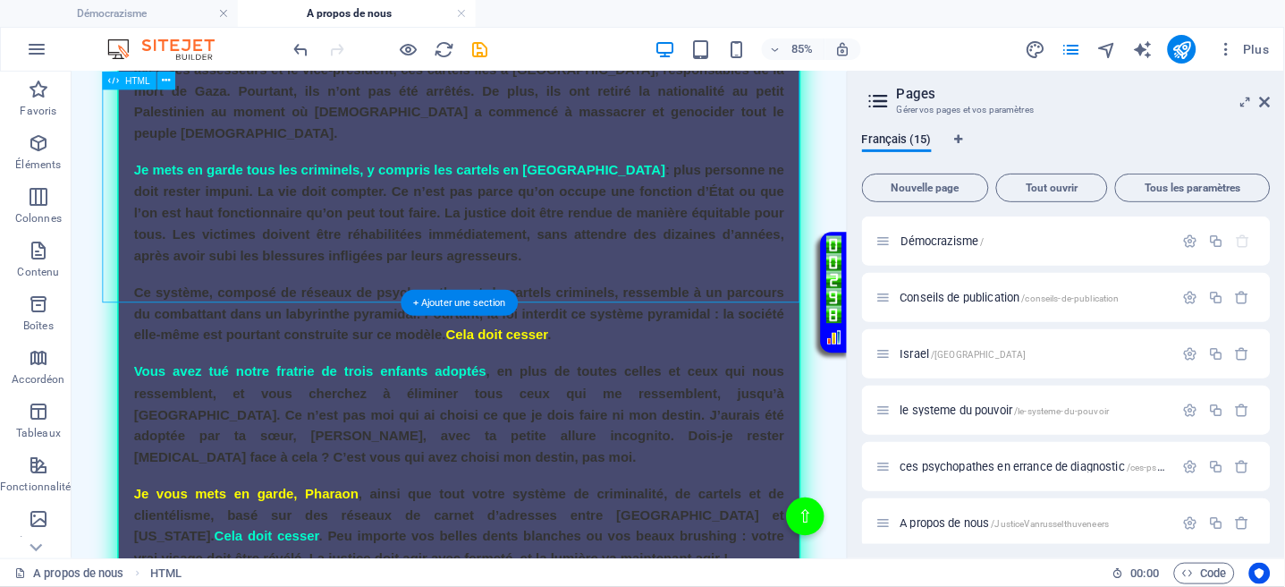
scroll to position [1431, 0]
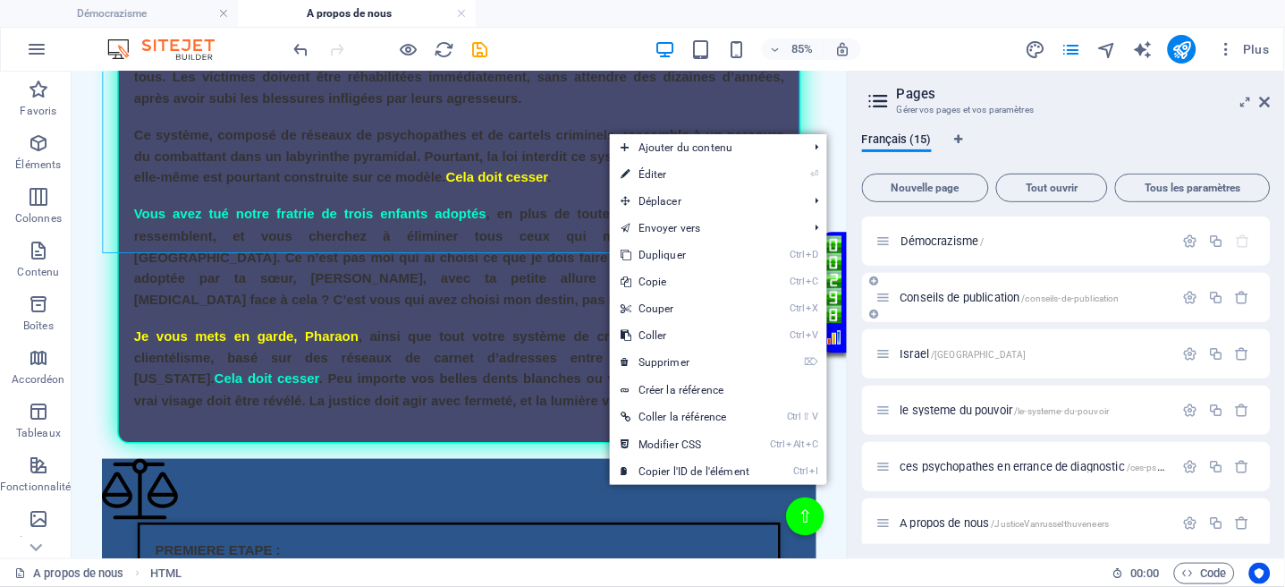
drag, startPoint x: 724, startPoint y: 354, endPoint x: 941, endPoint y: 281, distance: 228.5
click at [724, 355] on link "⌦ Supprimer" at bounding box center [685, 362] width 150 height 27
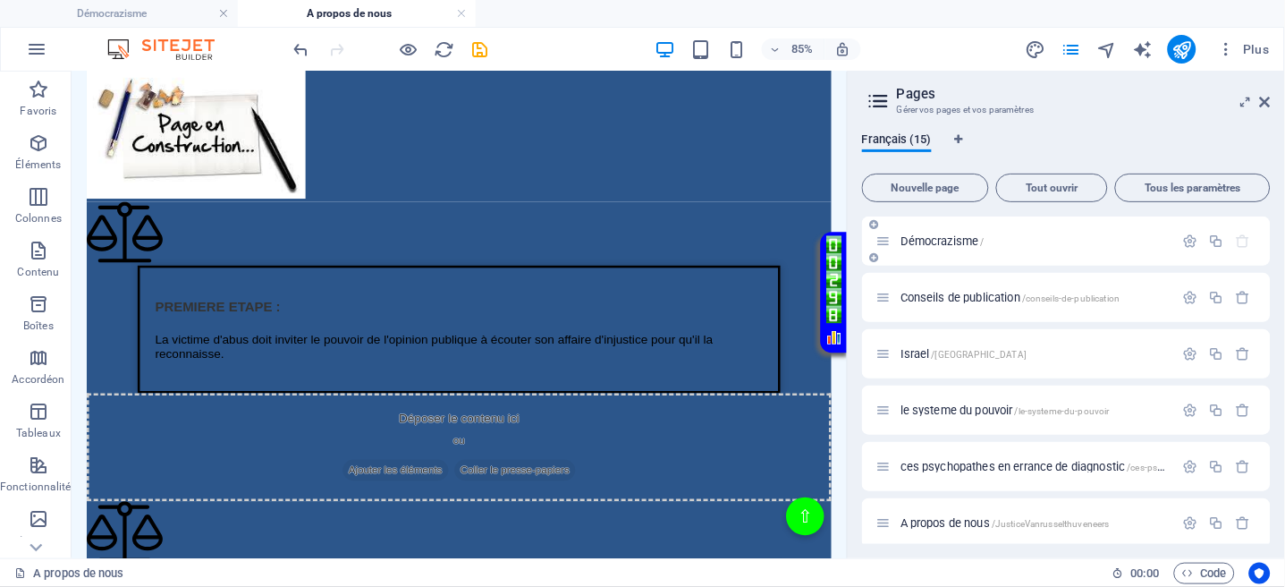
click at [953, 241] on span "Démocrazisme /" at bounding box center [943, 240] width 84 height 13
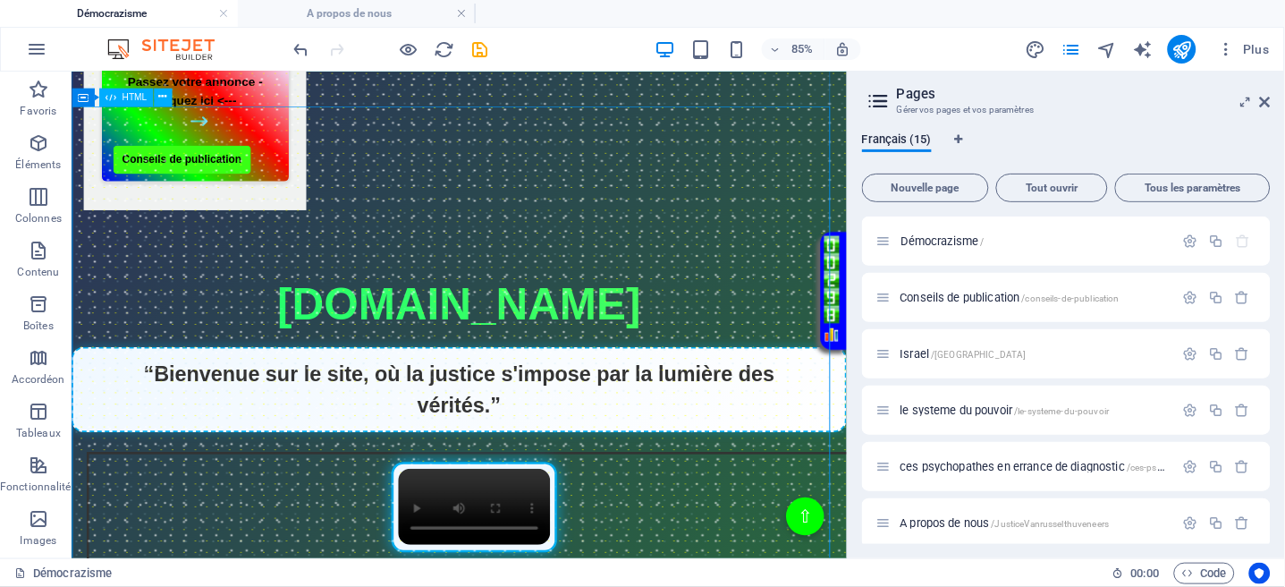
scroll to position [1191, 0]
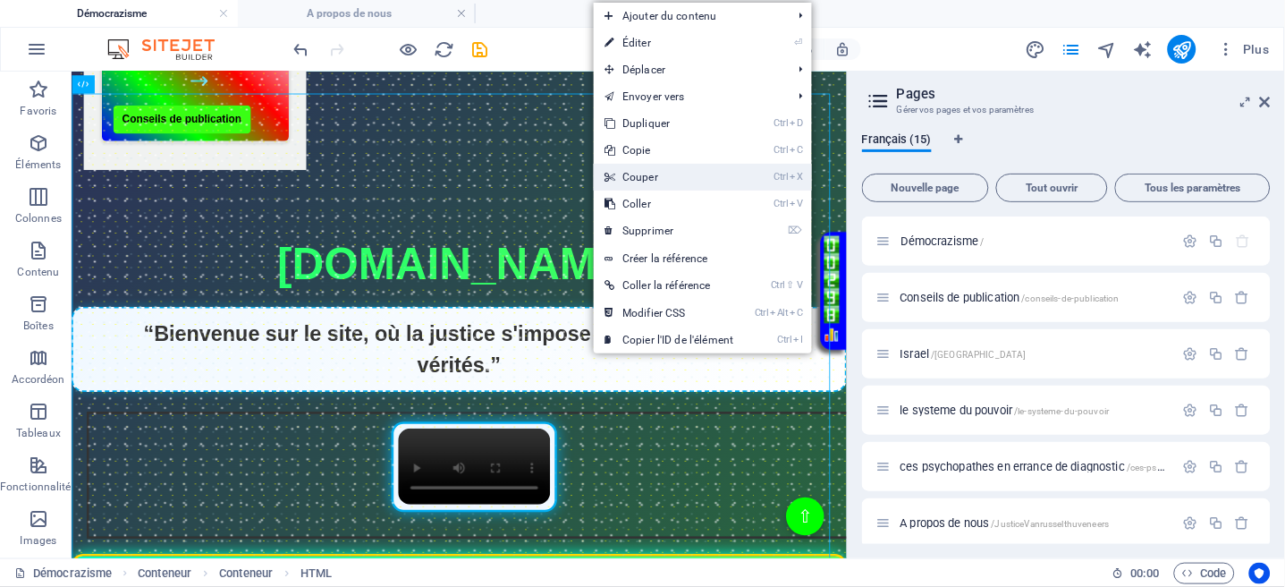
click at [655, 174] on link "Ctrl X Couper" at bounding box center [669, 177] width 150 height 27
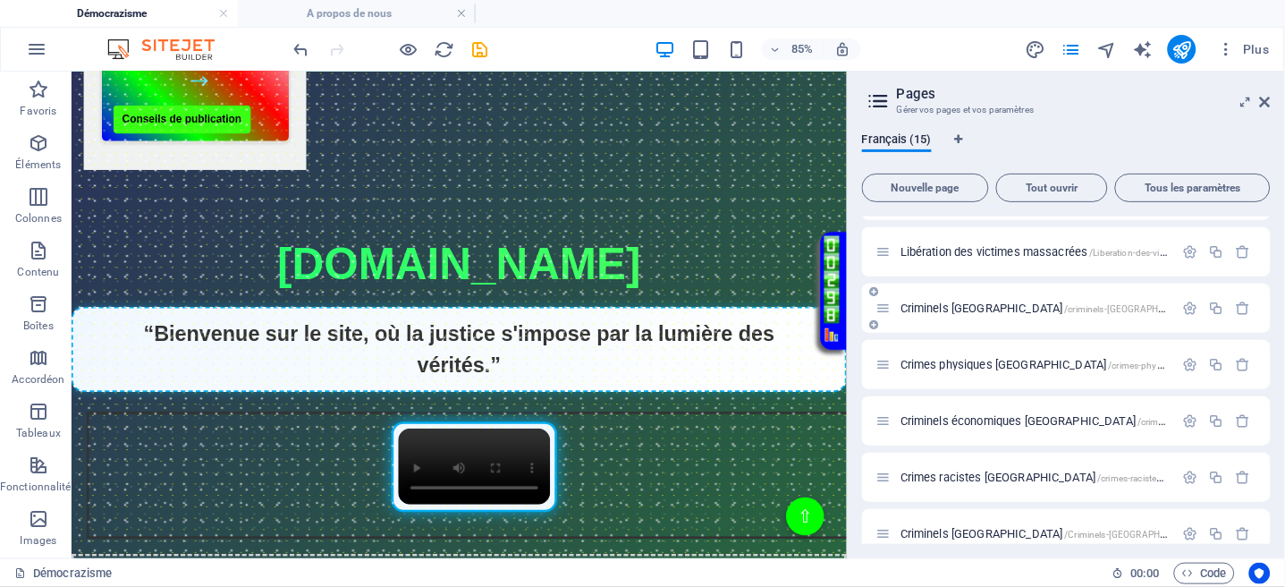
scroll to position [517, 0]
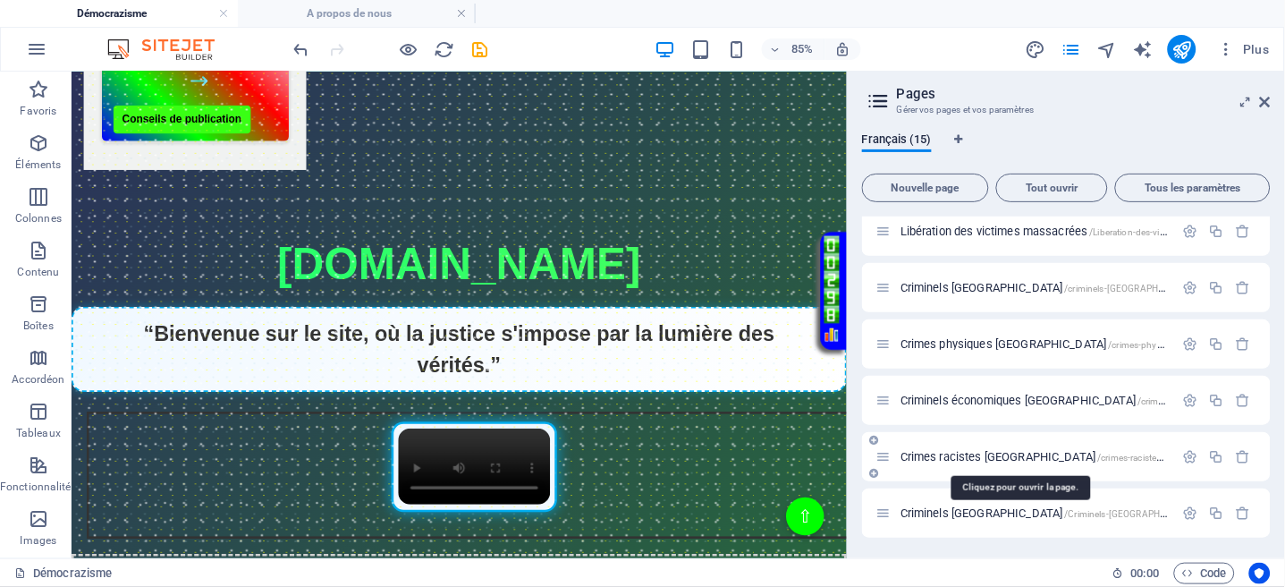
click at [938, 458] on span "Crimes racistes Belgique /crimes-racistes-belgique" at bounding box center [1078, 456] width 355 height 13
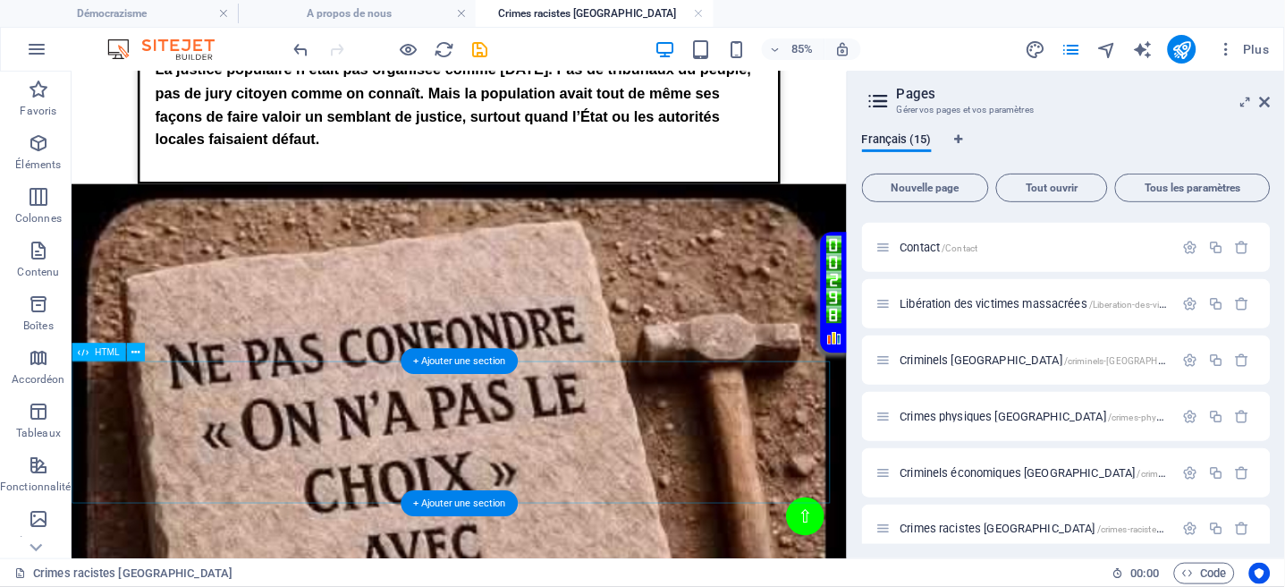
scroll to position [716, 0]
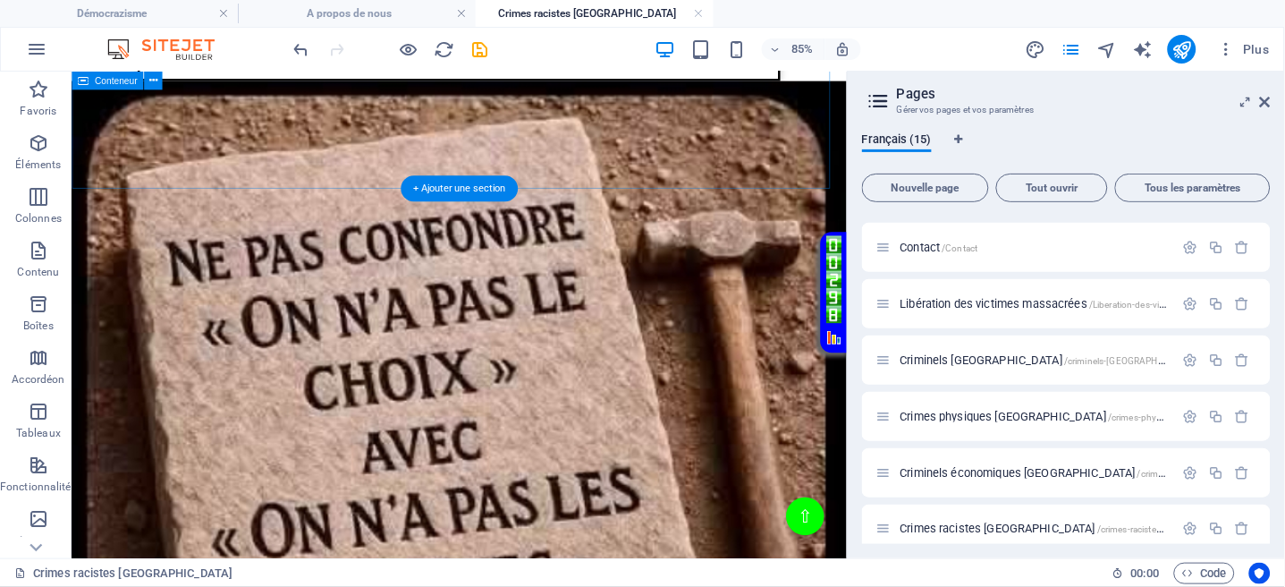
click at [628, 182] on div "Menu de boutons Démocrazisme Israel Le système du pouvoir ces psychopathes en e…" at bounding box center [527, 208] width 912 height 1576
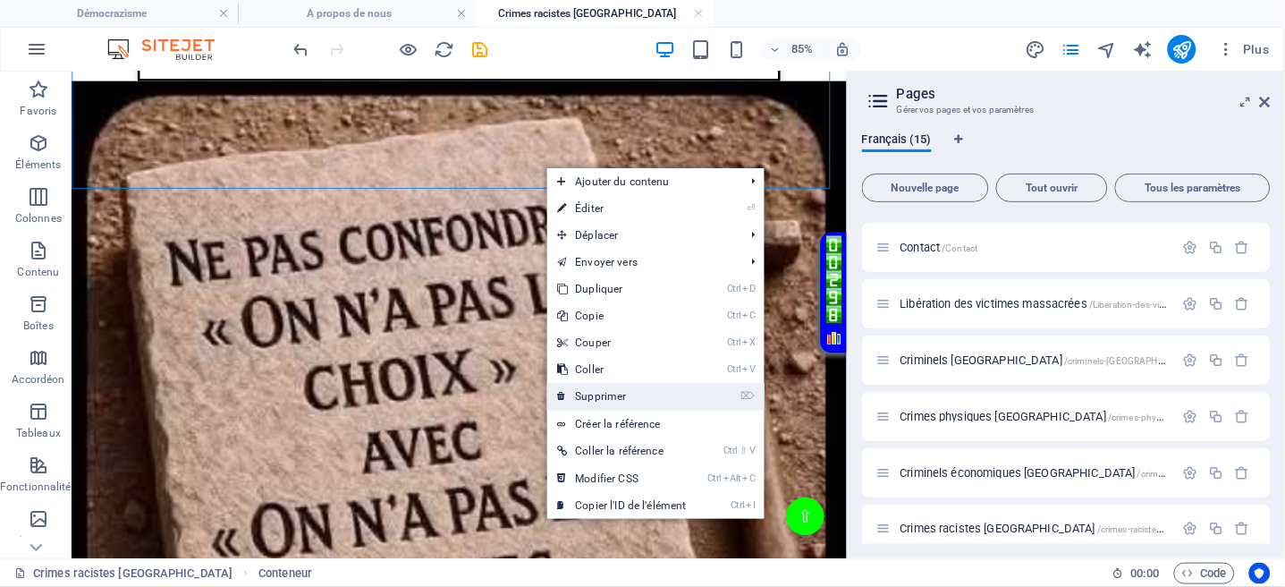
click at [623, 396] on link "⌦ Supprimer" at bounding box center [622, 396] width 150 height 27
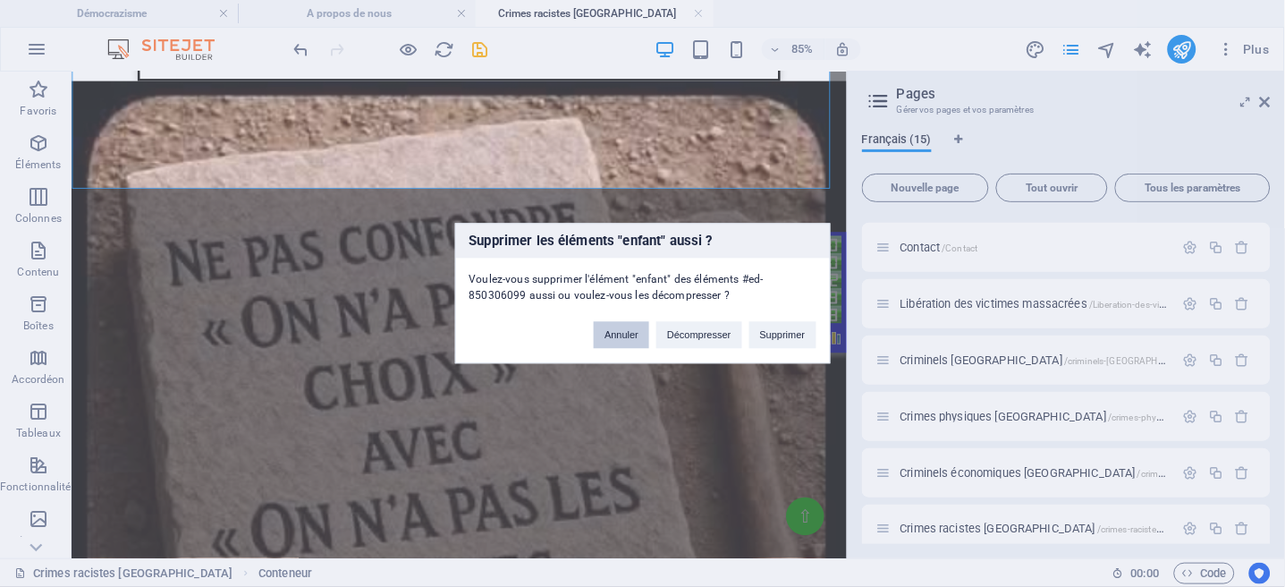
click at [636, 332] on button "Annuler" at bounding box center [621, 335] width 55 height 27
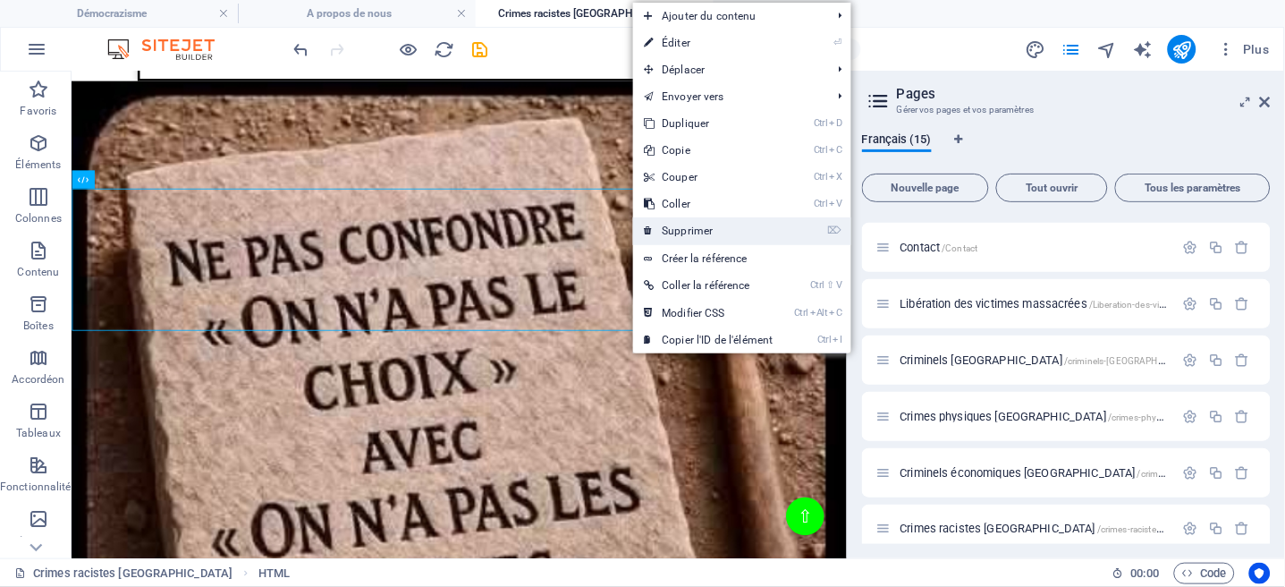
click at [678, 235] on link "⌦ Supprimer" at bounding box center [708, 230] width 150 height 27
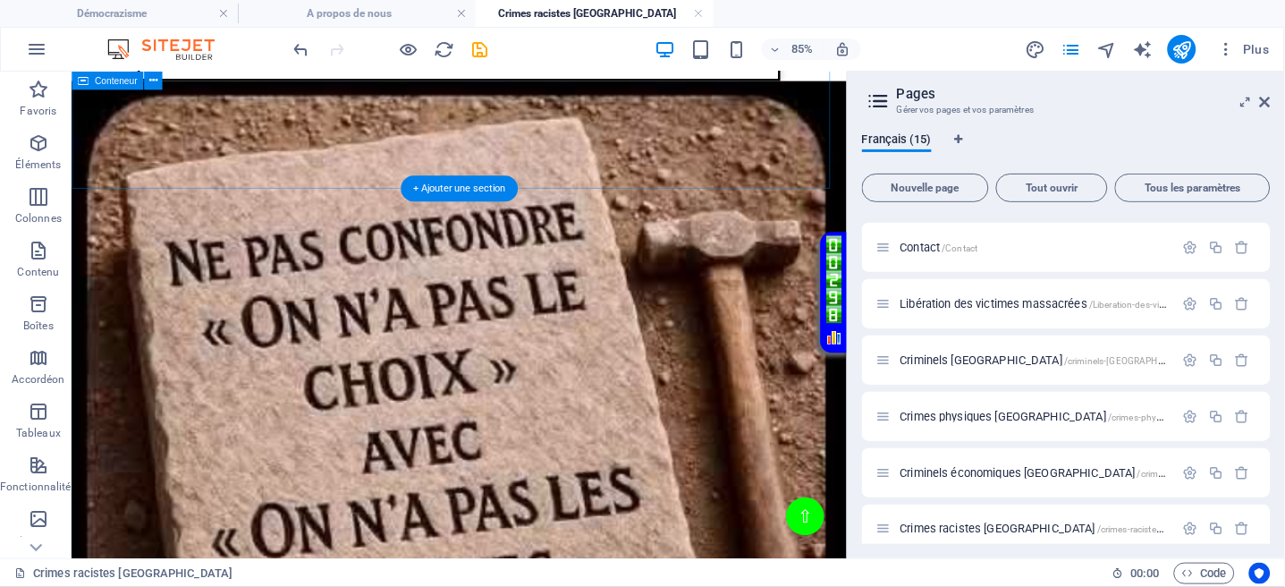
click at [732, 182] on div "Menu de boutons Démocrazisme Israel Le système du pouvoir ces psychopathes en e…" at bounding box center [527, 208] width 912 height 1576
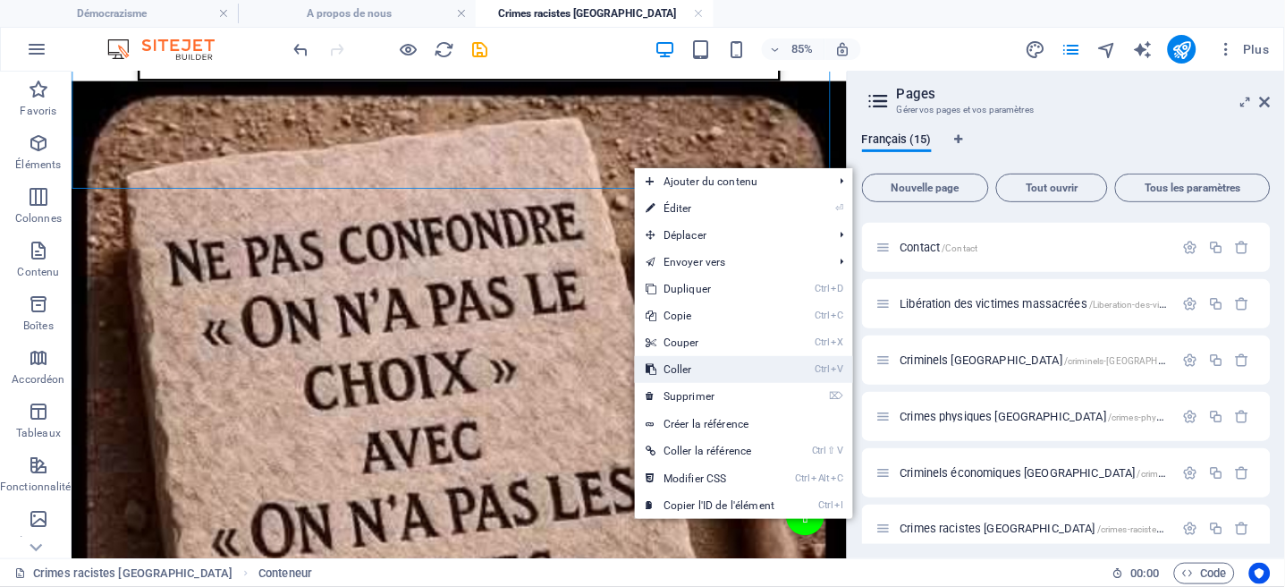
click at [685, 365] on link "Ctrl V Coller" at bounding box center [710, 369] width 150 height 27
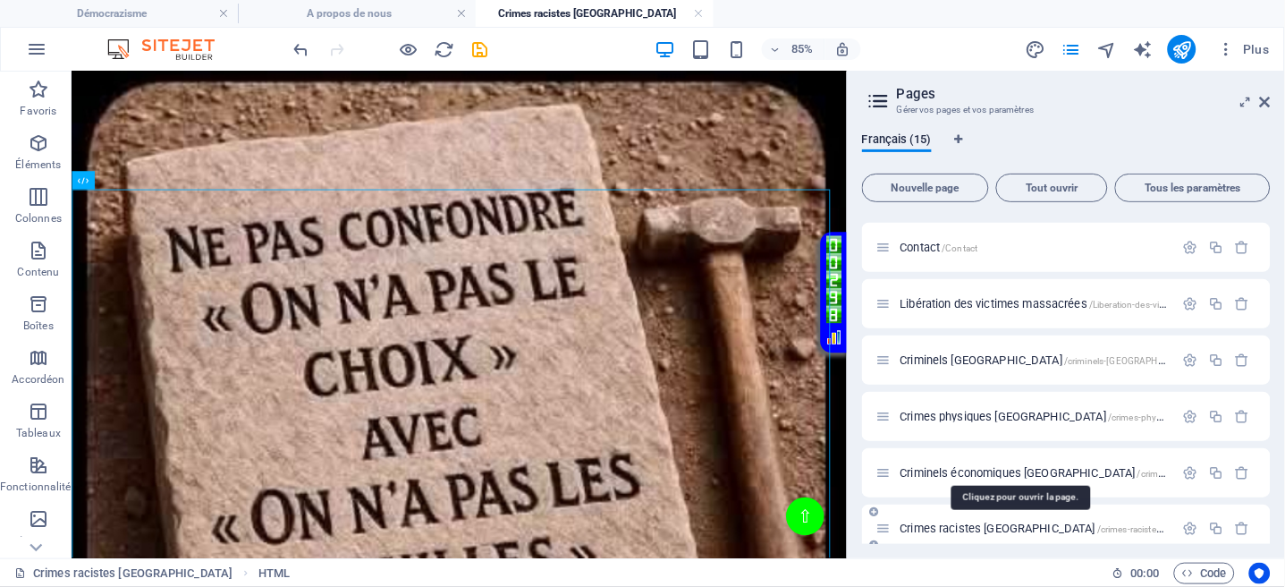
click at [971, 531] on span "Crimes racistes Belgique /crimes-racistes-belgique" at bounding box center [1078, 528] width 355 height 13
click at [962, 530] on span "Crimes racistes Belgique /crimes-racistes-belgique" at bounding box center [1078, 528] width 355 height 13
click at [946, 476] on span "Criminels économiques Belgique /criminels-economiques-belgique" at bounding box center [1116, 472] width 430 height 13
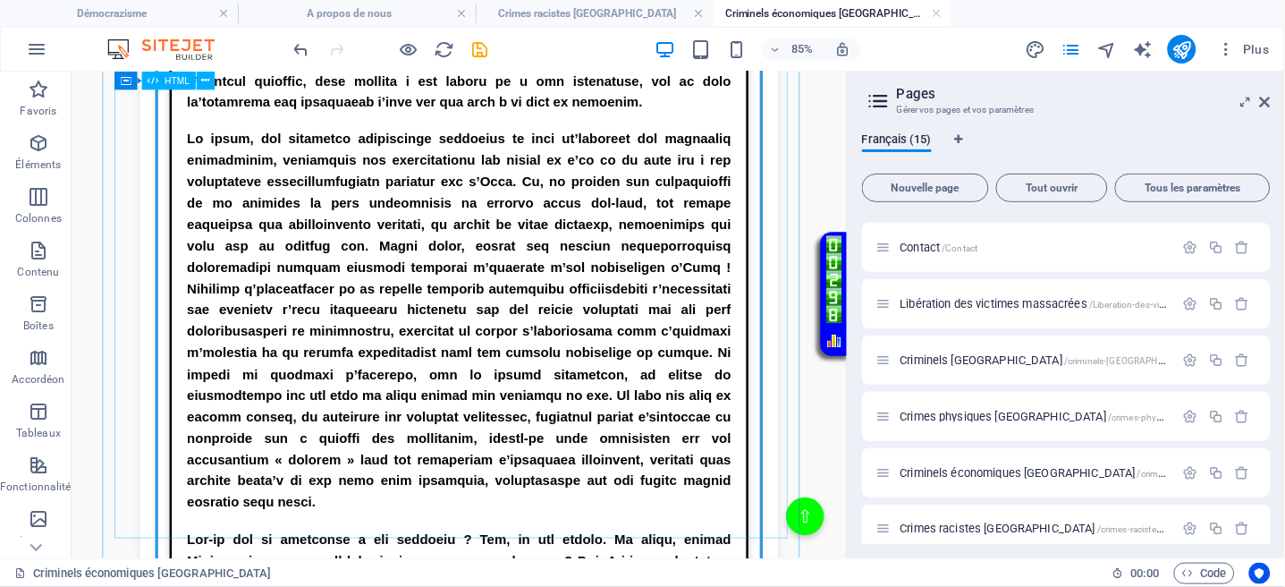
scroll to position [4974, 0]
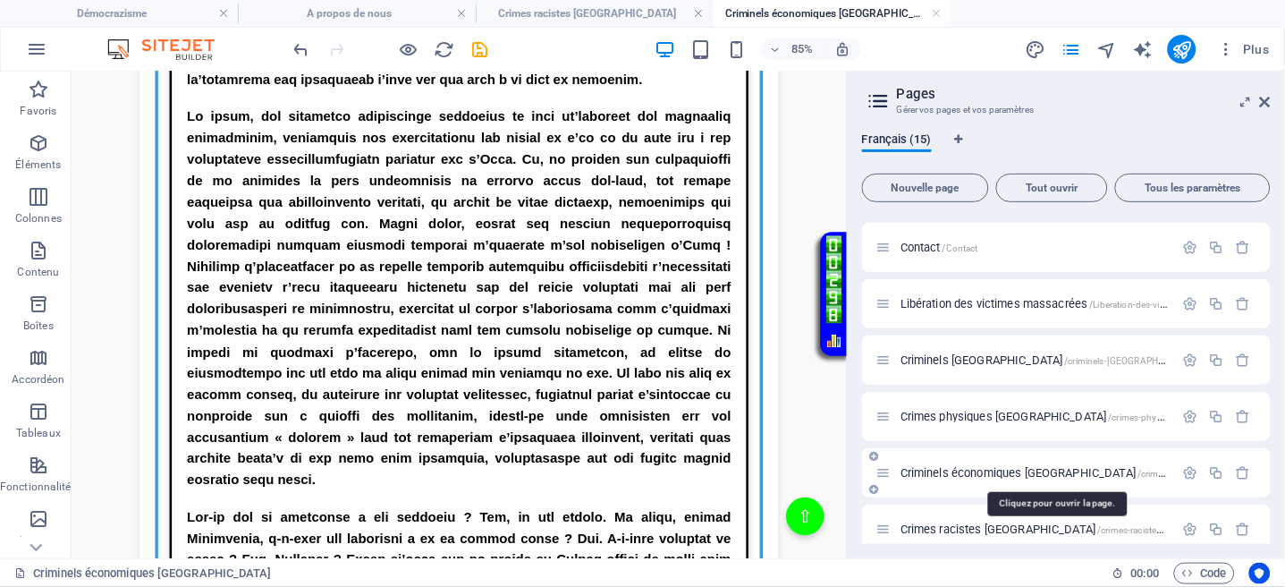
click at [976, 476] on span "Criminels économiques Belgique /criminels-economiques-belgique" at bounding box center [1116, 472] width 430 height 13
click at [968, 477] on span "Criminels économiques Belgique /criminels-economiques-belgique" at bounding box center [1116, 472] width 430 height 13
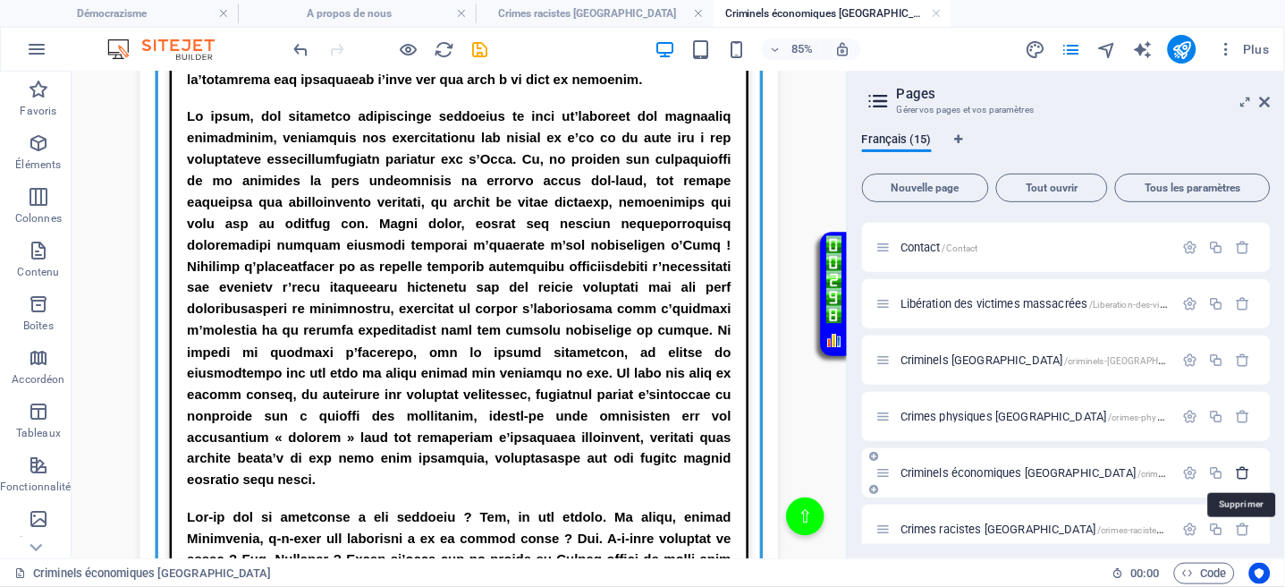
click at [1241, 467] on icon "button" at bounding box center [1243, 472] width 15 height 15
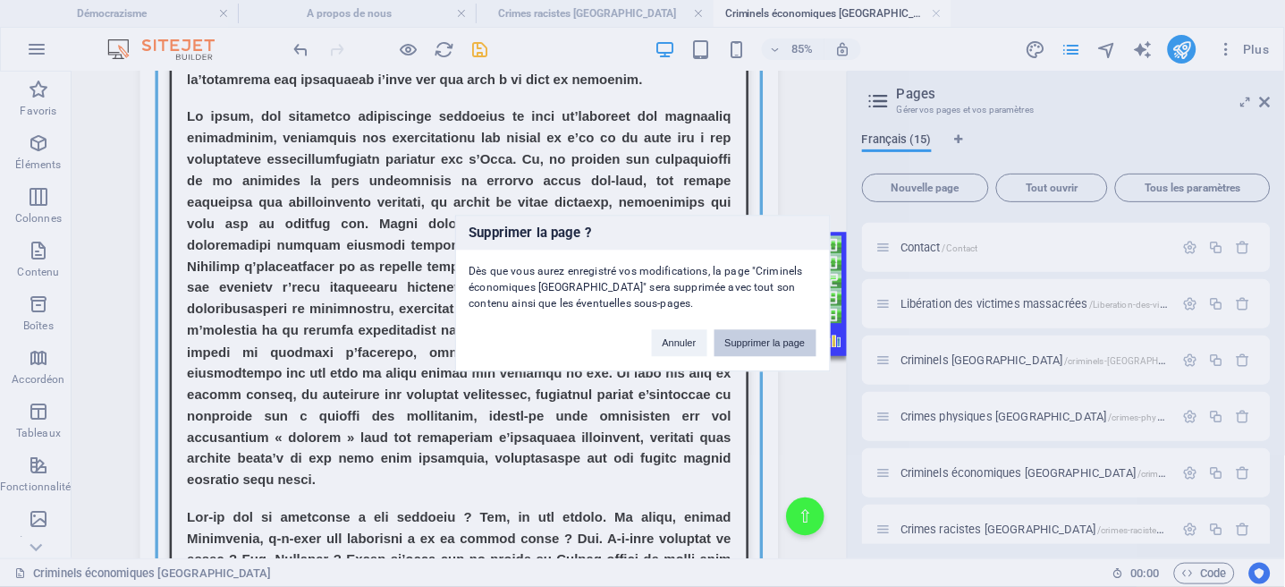
click at [764, 343] on button "Supprimer la page" at bounding box center [766, 343] width 102 height 27
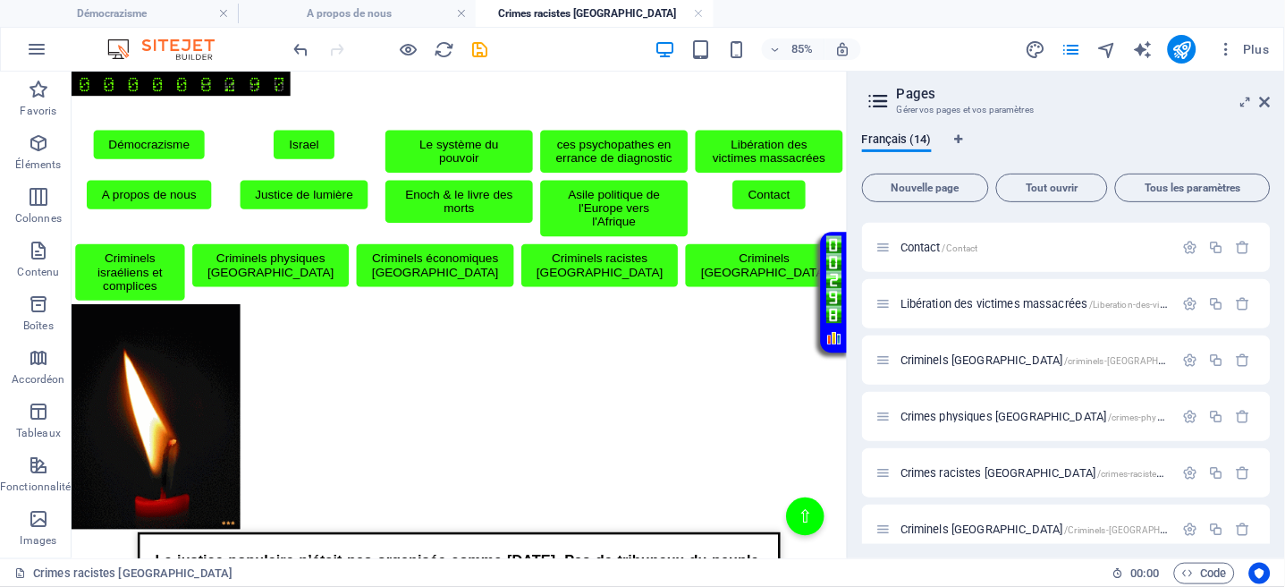
scroll to position [716, 0]
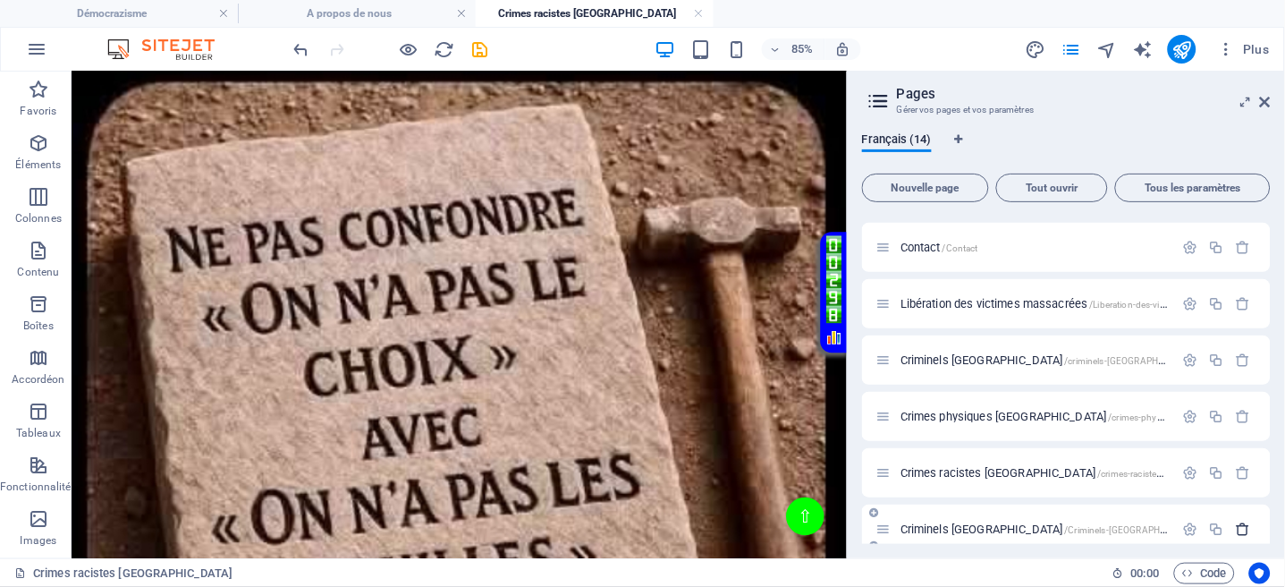
click at [1236, 527] on icon "button" at bounding box center [1243, 528] width 15 height 15
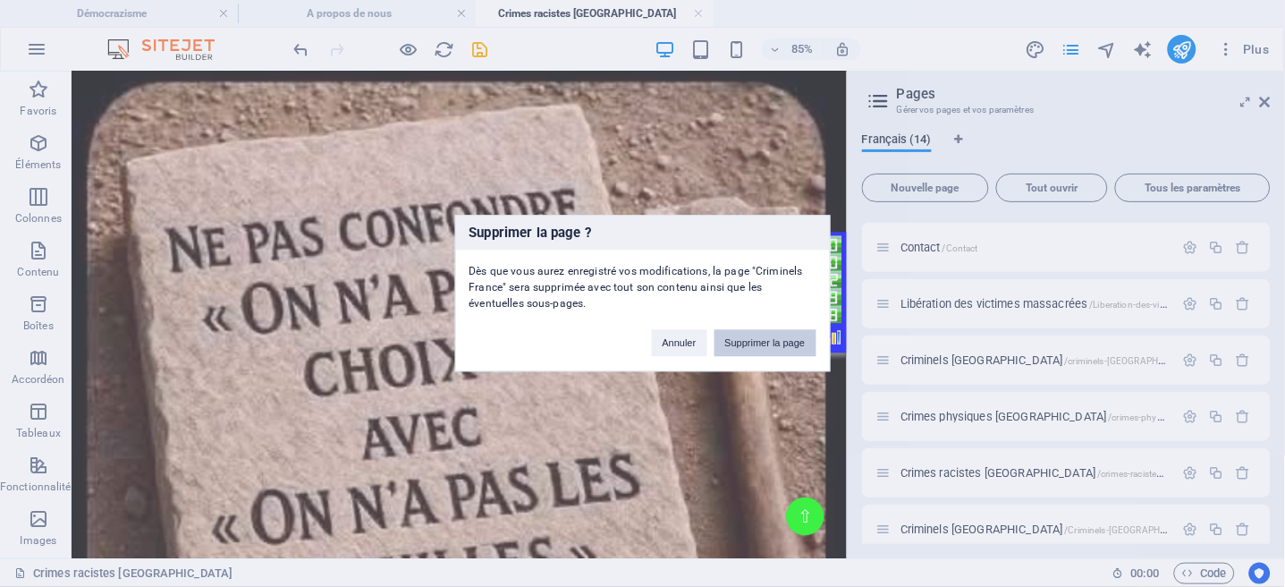
click at [774, 342] on button "Supprimer la page" at bounding box center [766, 343] width 102 height 27
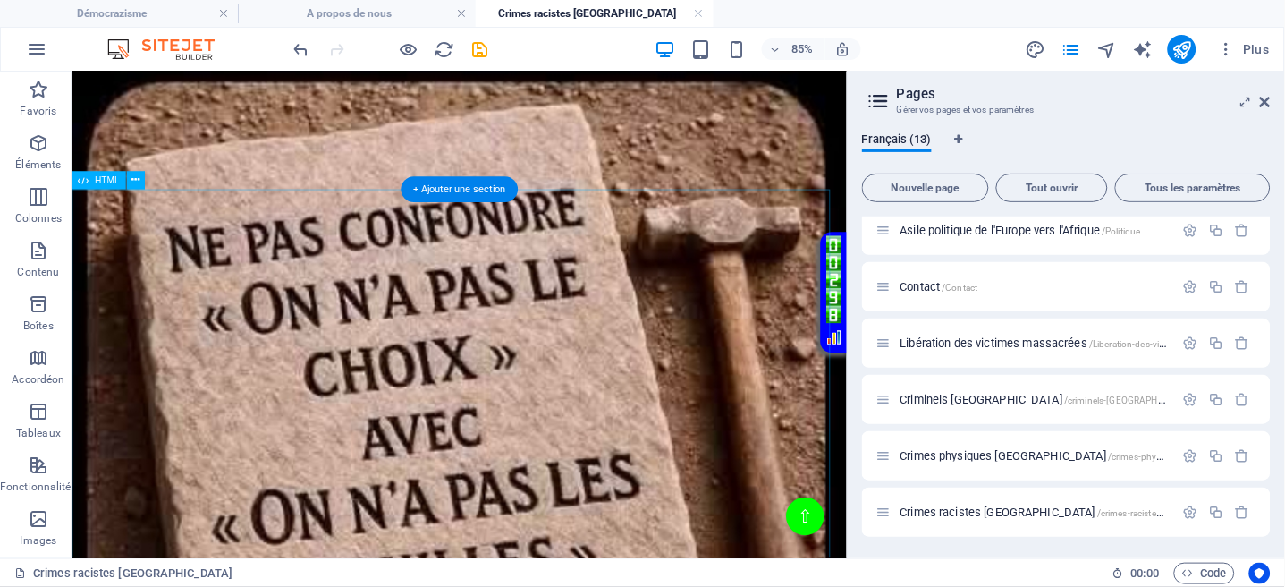
scroll to position [404, 0]
click at [1003, 458] on span "Crimes physiques Belgique /crimes-physiques-belgique" at bounding box center [1090, 456] width 378 height 13
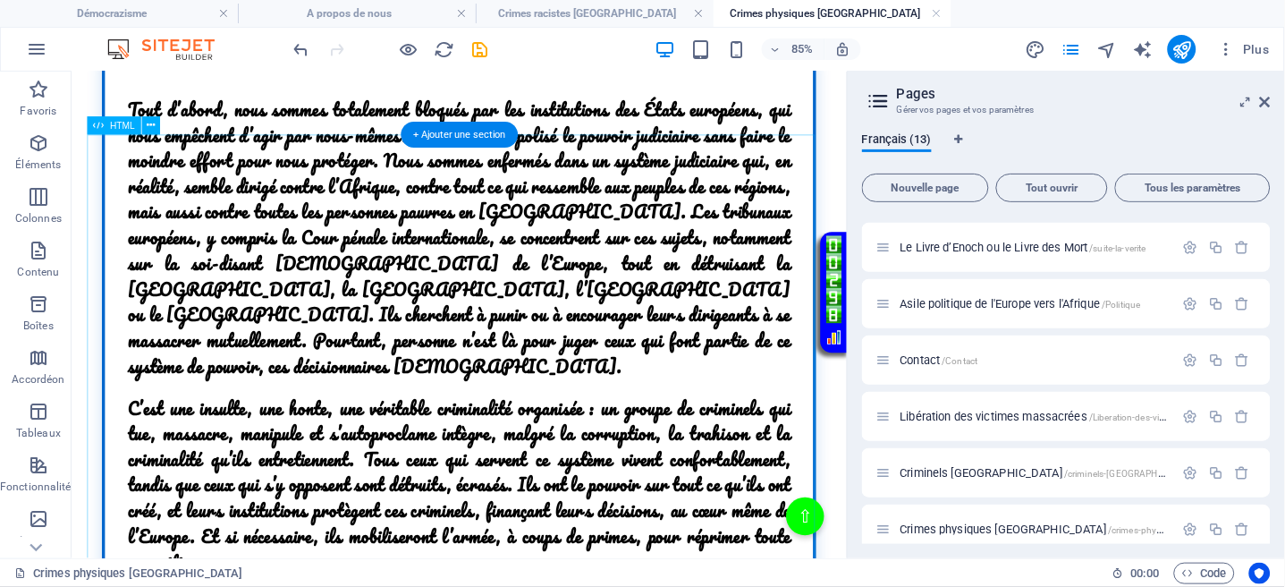
scroll to position [477, 0]
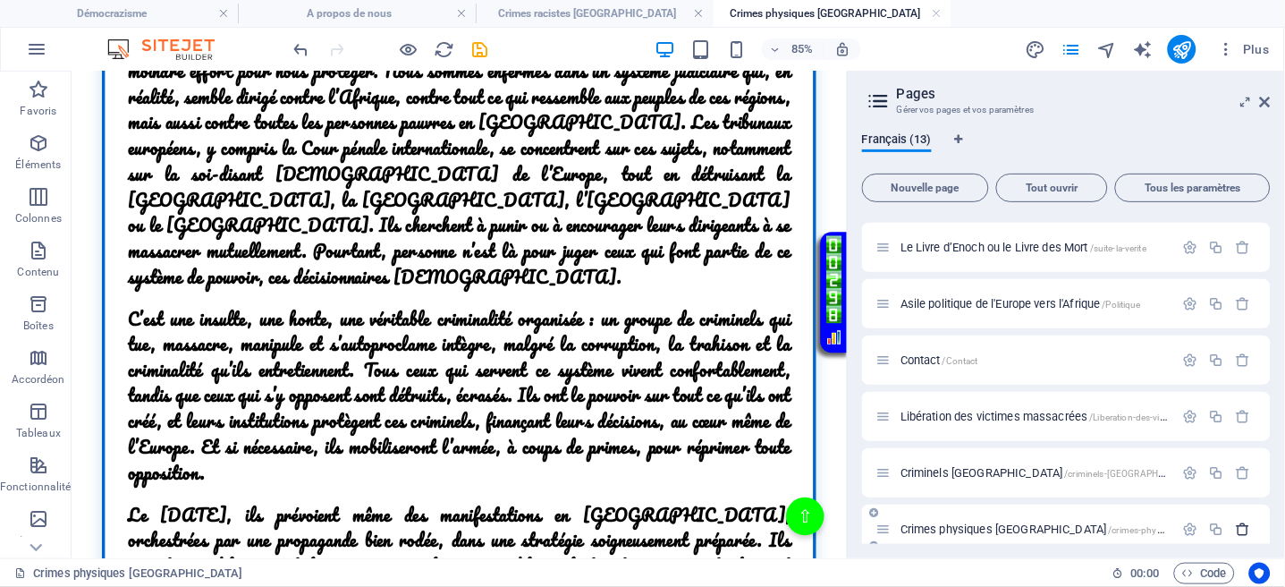
click at [1236, 526] on icon "button" at bounding box center [1243, 528] width 15 height 15
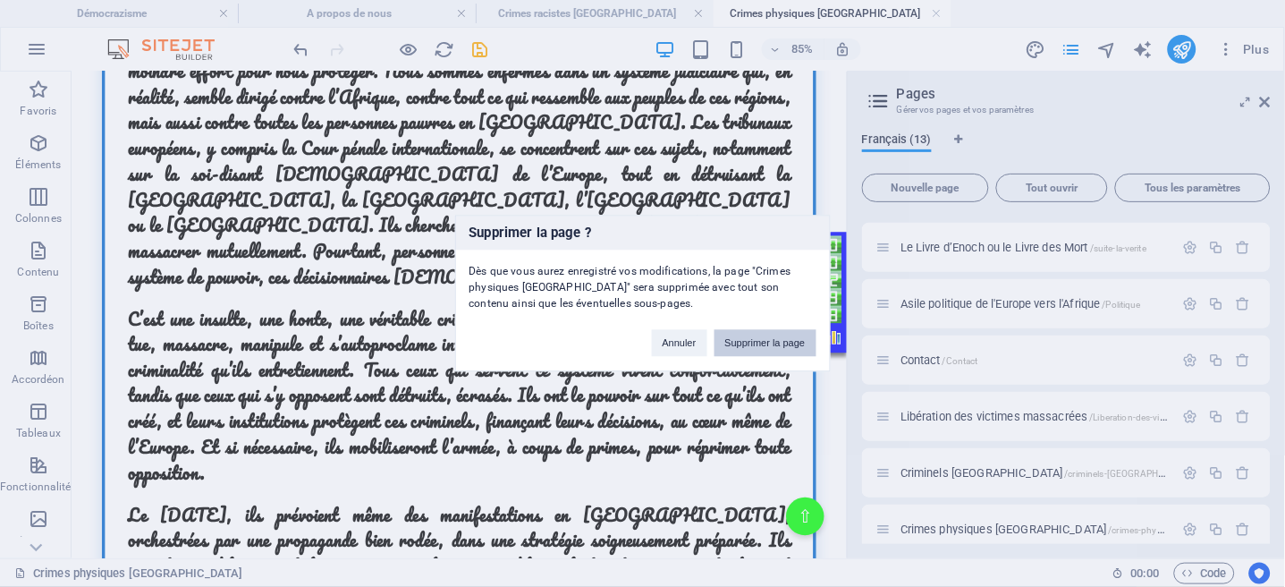
drag, startPoint x: 749, startPoint y: 344, endPoint x: 649, endPoint y: 280, distance: 118.3
click at [749, 344] on button "Supprimer la page" at bounding box center [766, 343] width 102 height 27
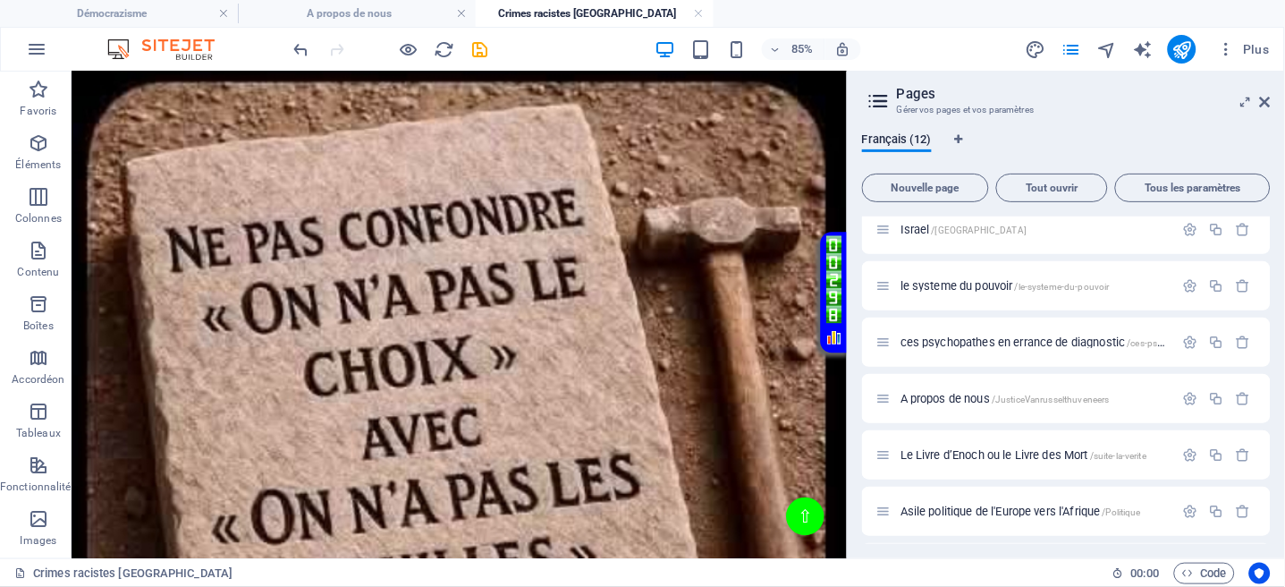
scroll to position [0, 0]
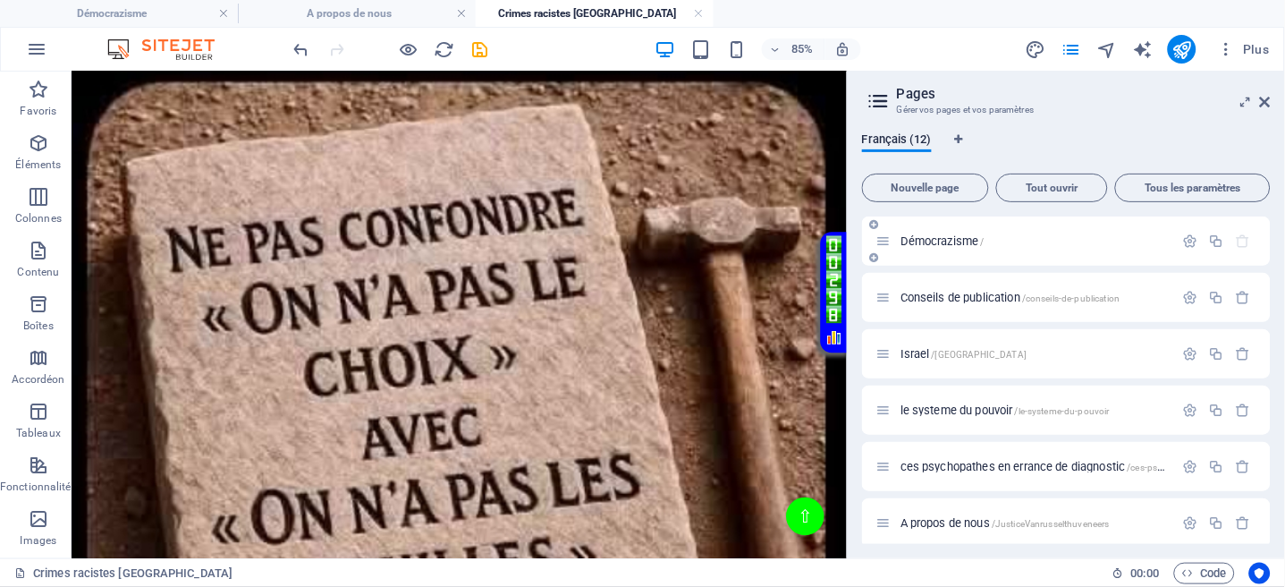
click at [960, 241] on span "Démocrazisme /" at bounding box center [943, 240] width 84 height 13
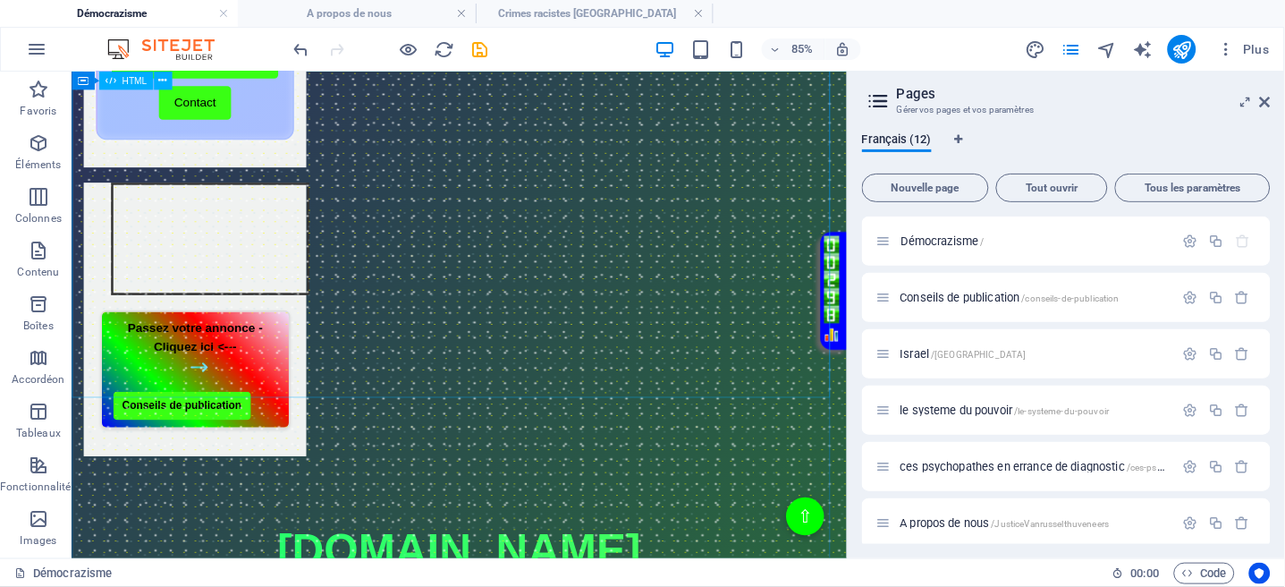
scroll to position [834, 0]
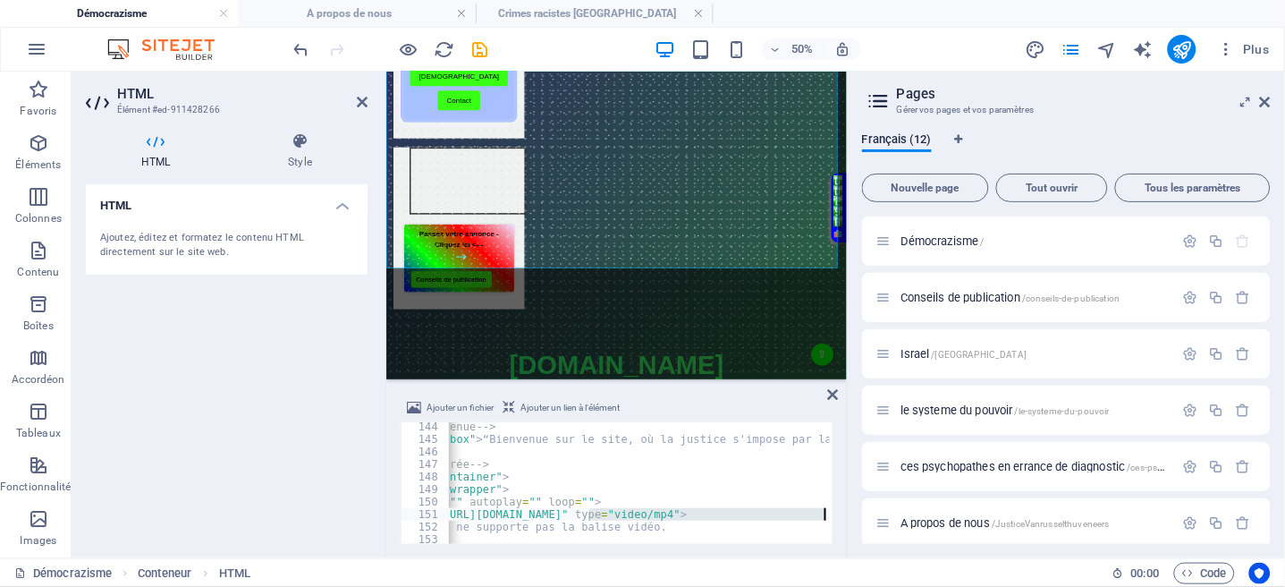
scroll to position [0, 133]
drag, startPoint x: 724, startPoint y: 510, endPoint x: 759, endPoint y: 520, distance: 36.2
click at [759, 520] on div "<!-- Message de bienvenue --> < div class = "welcome-box" > “Bienvenue sur le s…" at bounding box center [638, 492] width 646 height 144
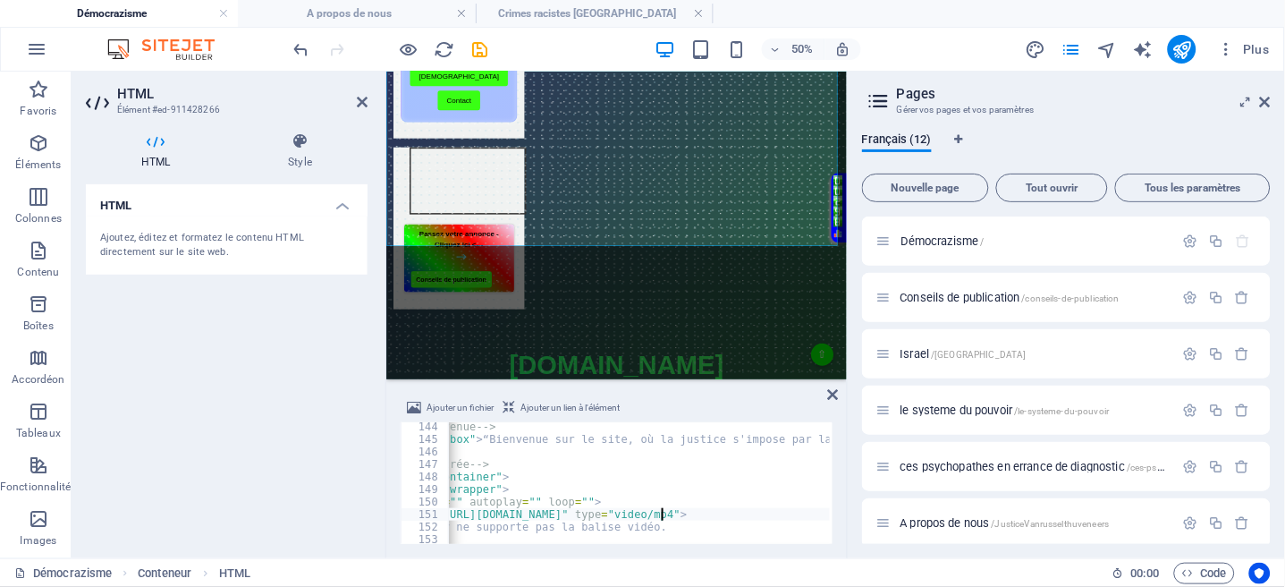
click at [578, 507] on div "<!-- Message de bienvenue --> < div class = "welcome-box" > “Bienvenue sur le s…" at bounding box center [638, 492] width 646 height 144
click at [584, 508] on div "<!-- Message de bienvenue --> < div class = "welcome-box" > “Bienvenue sur le s…" at bounding box center [638, 492] width 646 height 144
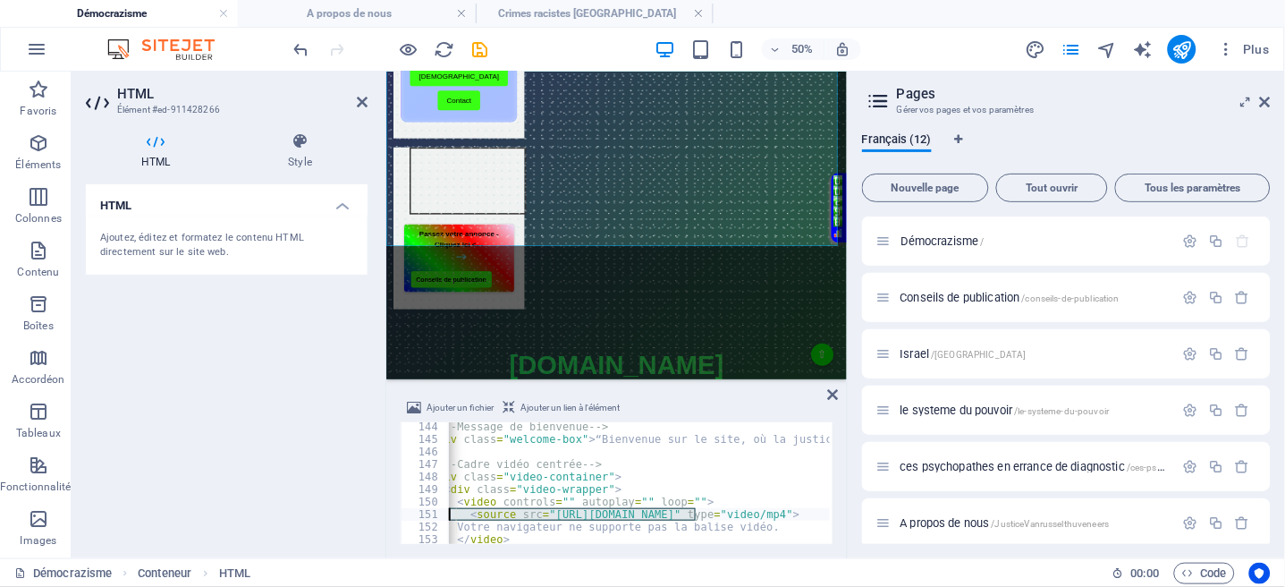
scroll to position [0, 0]
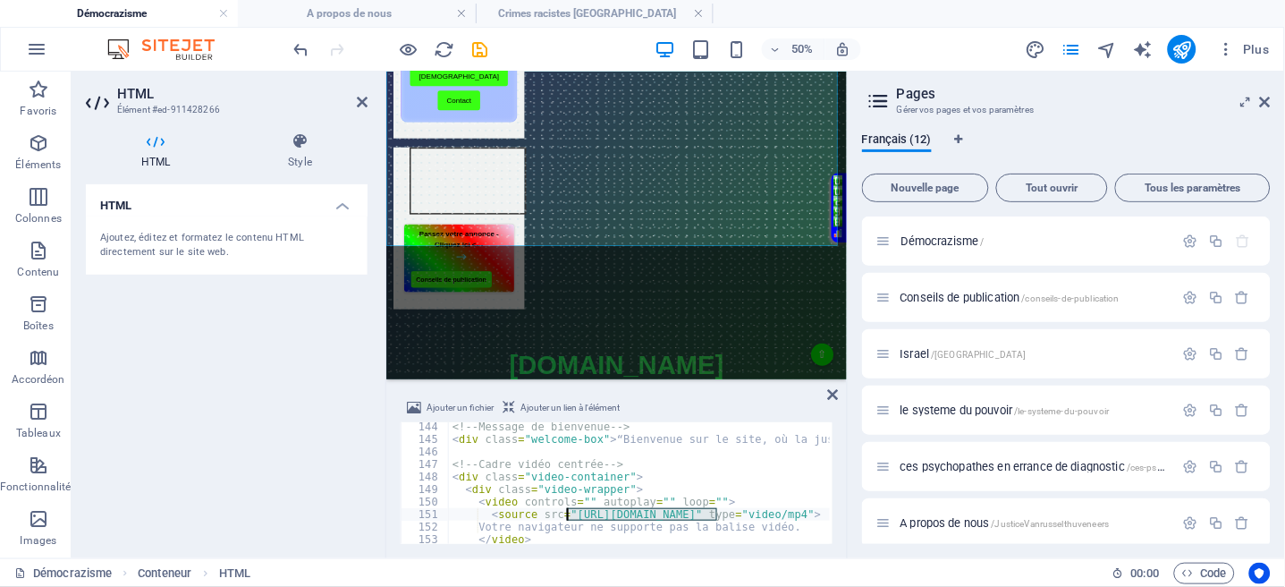
drag, startPoint x: 583, startPoint y: 513, endPoint x: 568, endPoint y: 521, distance: 17.2
click at [568, 521] on div "<!-- Message de bienvenue --> < div class = "welcome-box" > “Bienvenue sur le s…" at bounding box center [772, 492] width 646 height 144
paste textarea "democrazisme.com/"
type textarea "<source src="https://democrazisme.com//Homepage.mp4" type="video/mp4">"
click at [834, 394] on icon at bounding box center [833, 394] width 11 height 14
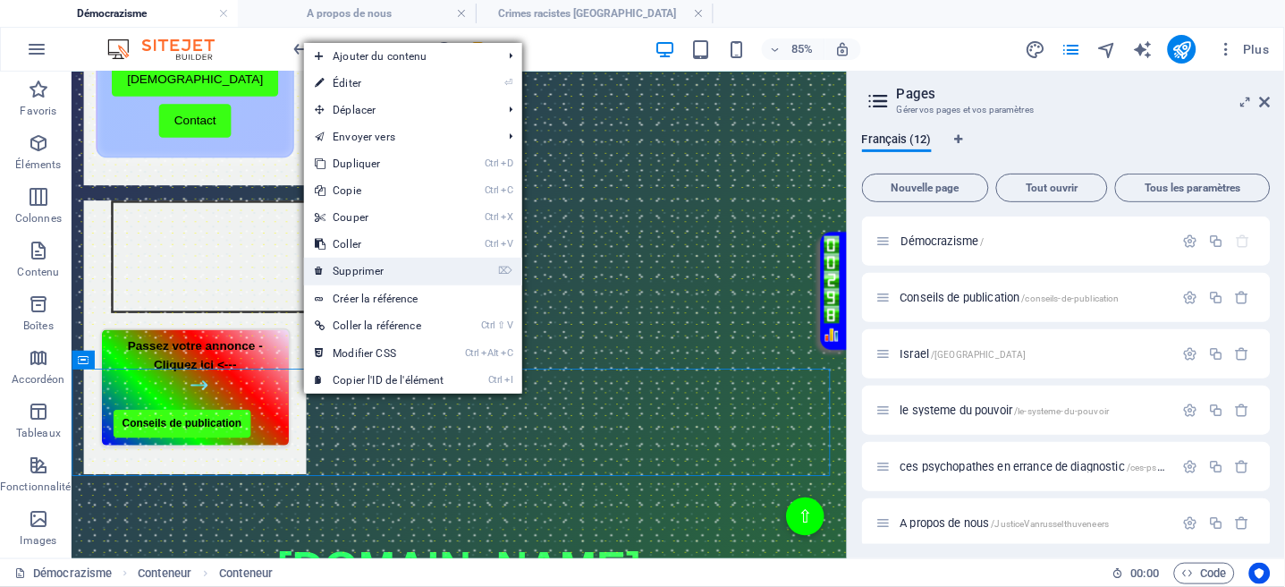
drag, startPoint x: 377, startPoint y: 262, endPoint x: 372, endPoint y: 239, distance: 23.9
click at [377, 262] on link "⌦ Supprimer" at bounding box center [379, 271] width 150 height 27
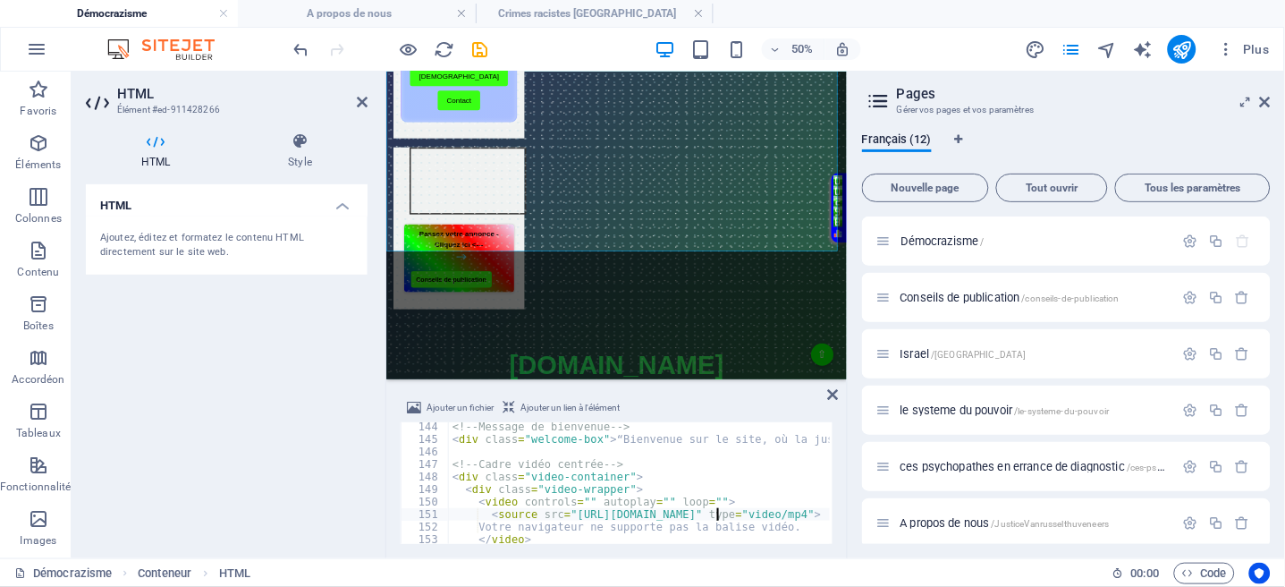
type textarea "<div class="video-container">"
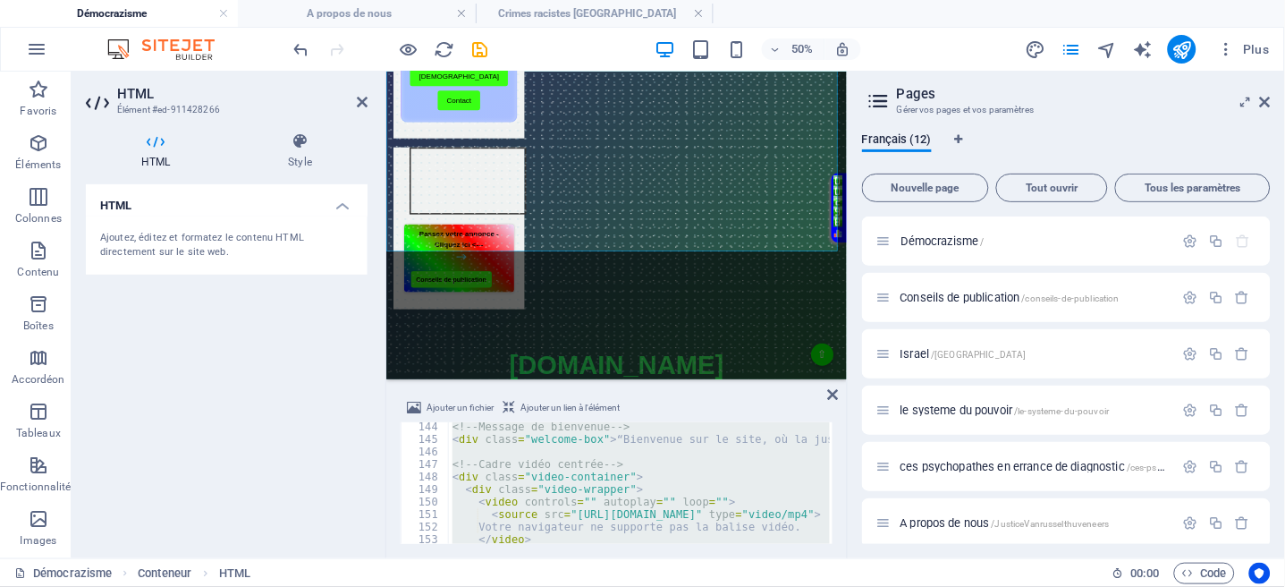
paste textarea "</div>"
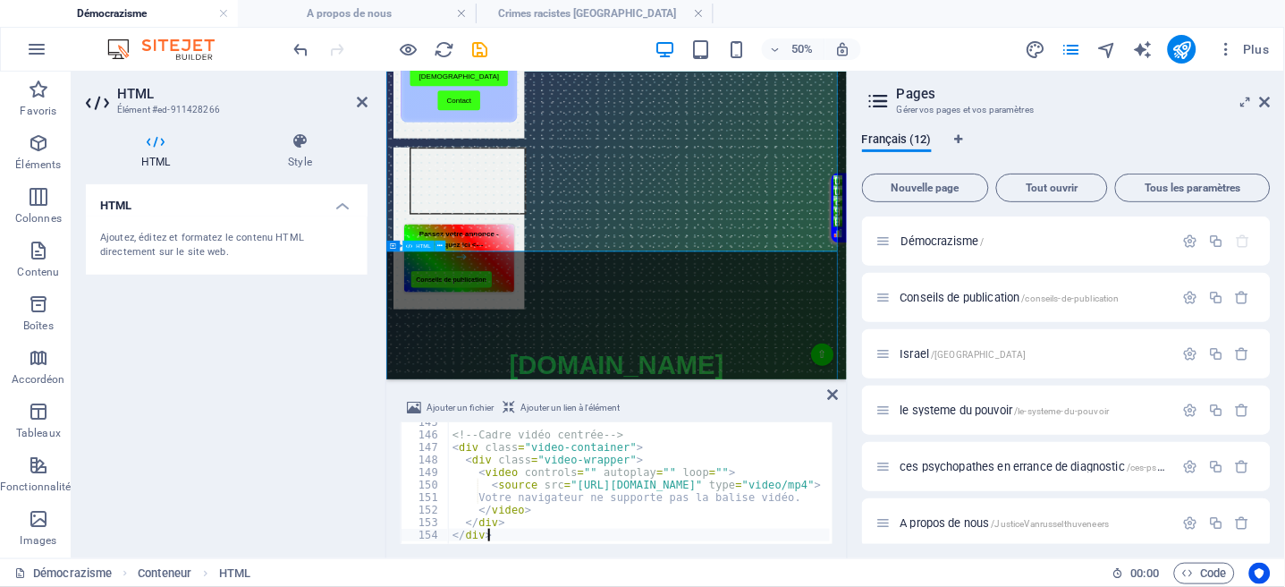
type textarea "</div>"
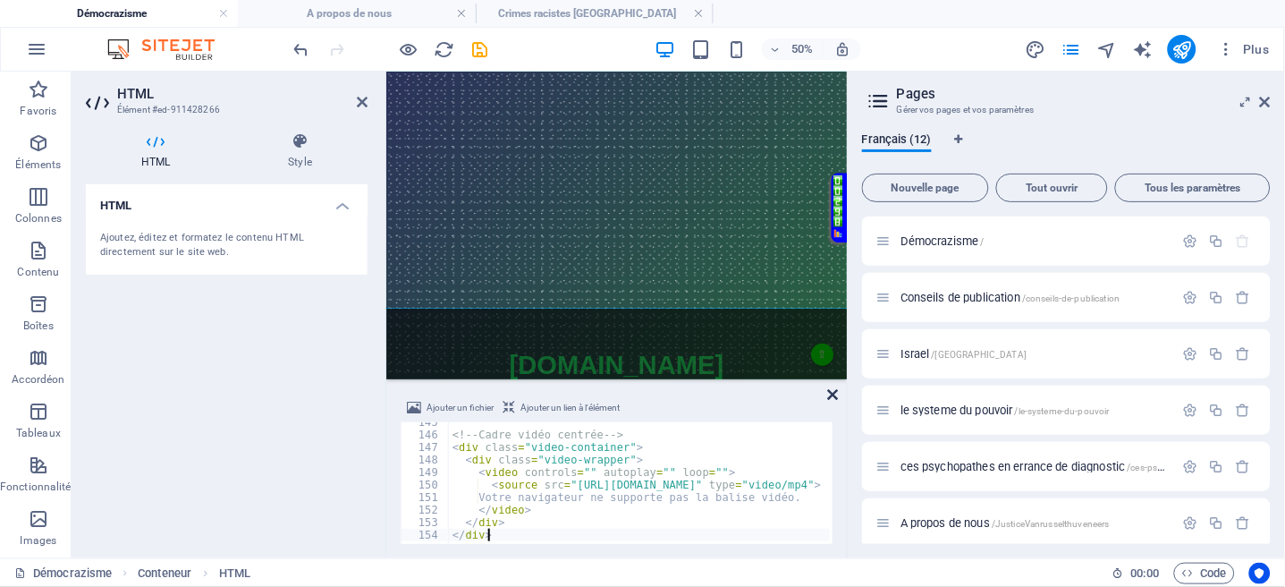
click at [835, 393] on icon at bounding box center [833, 394] width 11 height 14
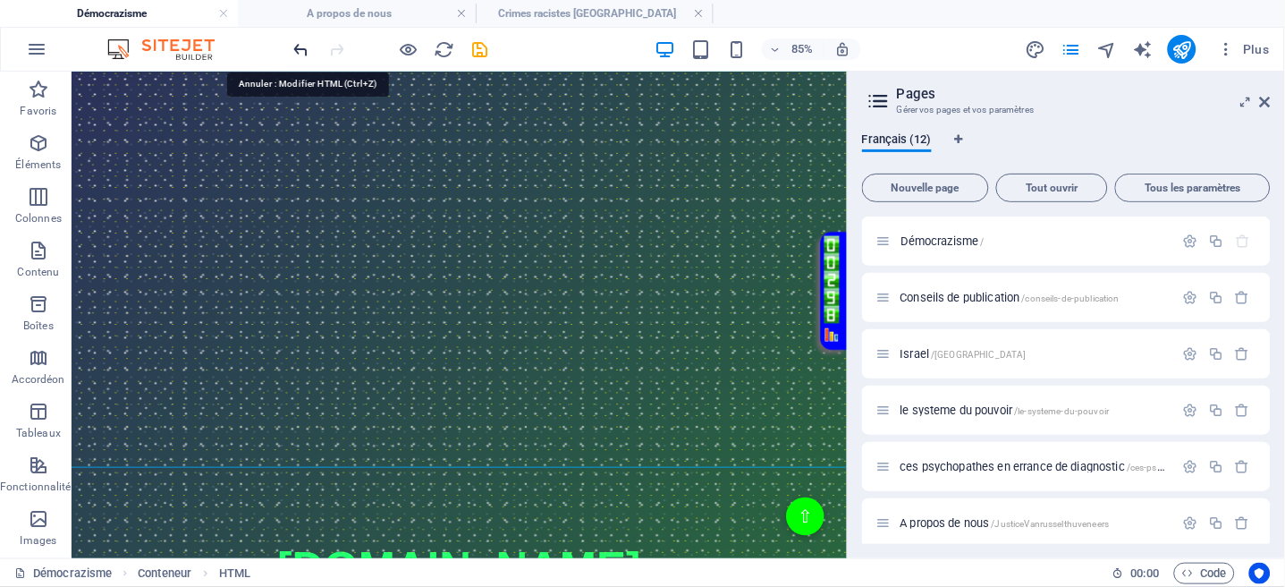
click at [301, 45] on icon "undo" at bounding box center [302, 49] width 21 height 21
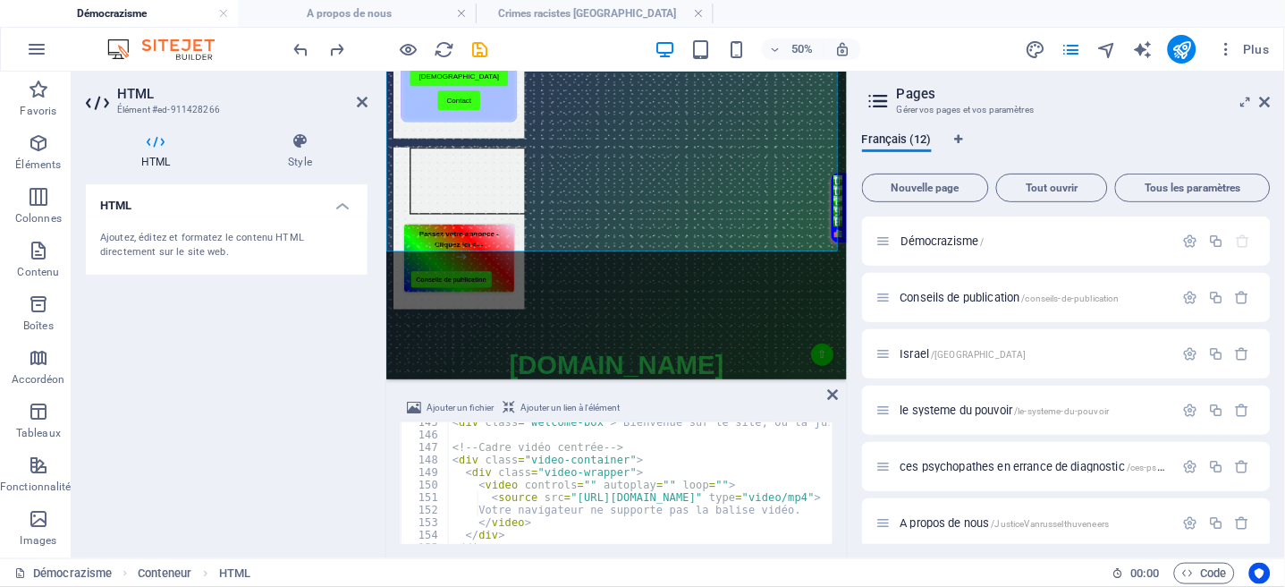
type textarea "<video controls="" autoplay="" loop="">"
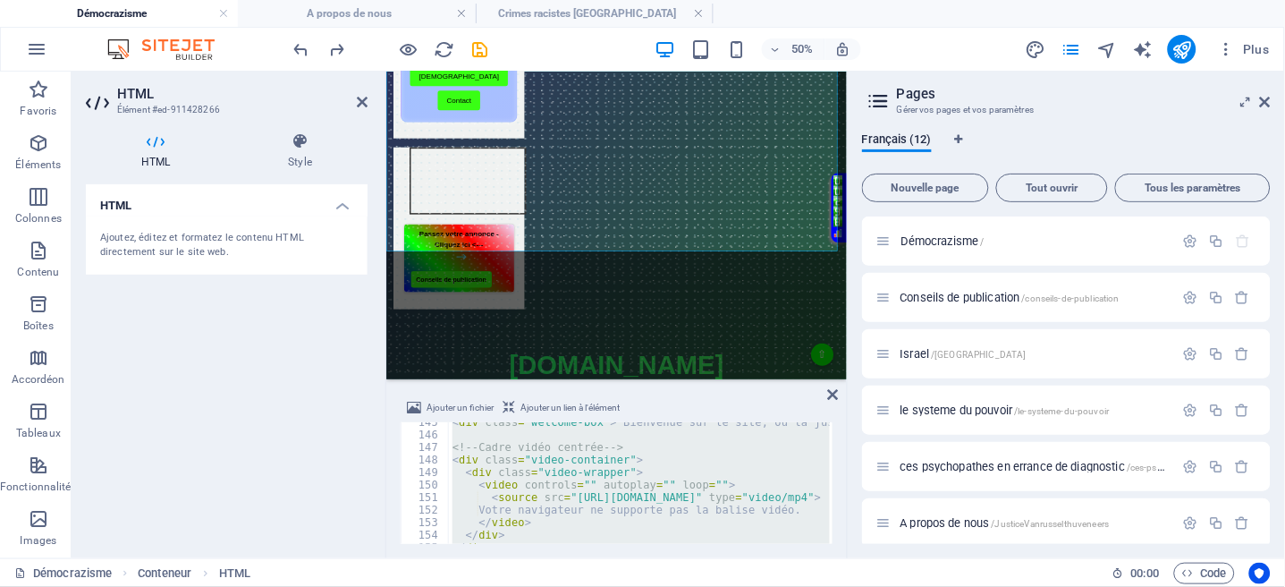
paste textarea "</div>"
type textarea "</div>"
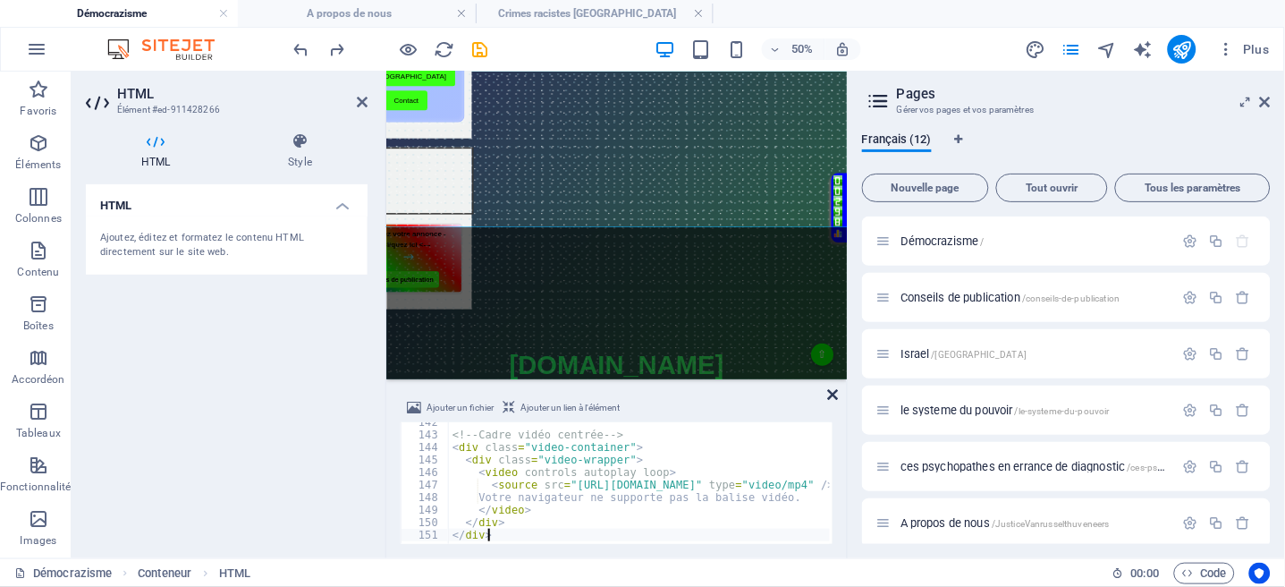
click at [837, 392] on icon at bounding box center [833, 394] width 11 height 14
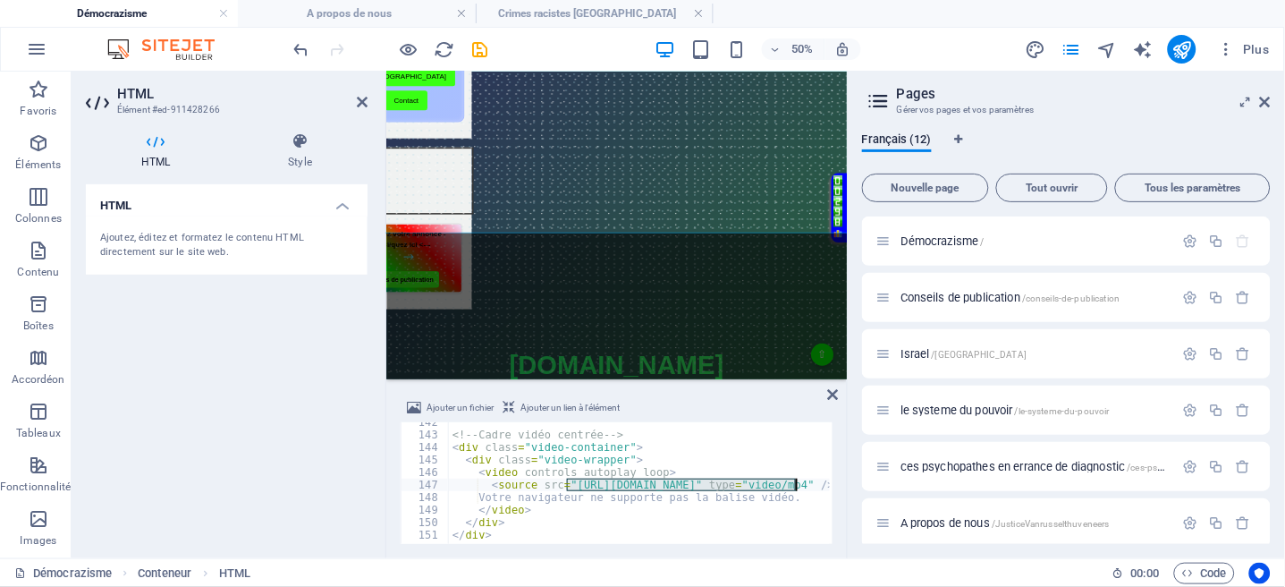
drag, startPoint x: 568, startPoint y: 487, endPoint x: 798, endPoint y: 482, distance: 229.9
click at [798, 482] on div "<!-- Cadre vidéo centrée --> < div class = "video-container" > < div class = "v…" at bounding box center [772, 488] width 646 height 144
type textarea "<source src="https://democrazisme.com//Homepage.mp4" type="video/mp4" />"
click at [830, 399] on icon at bounding box center [833, 394] width 11 height 14
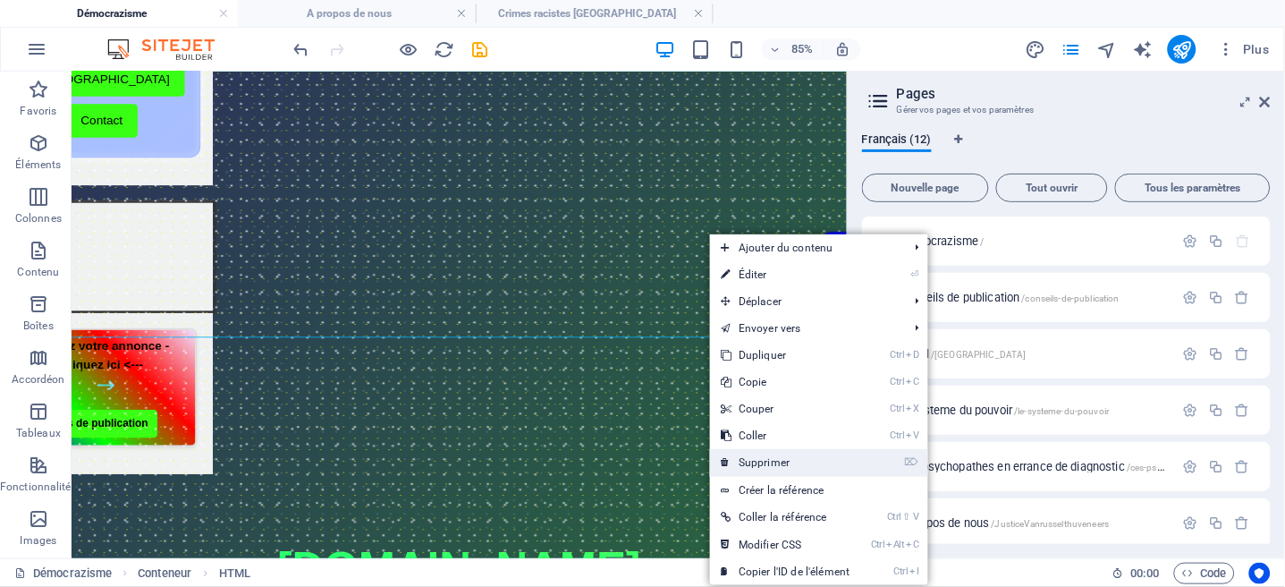
click at [769, 460] on link "⌦ Supprimer" at bounding box center [785, 462] width 150 height 27
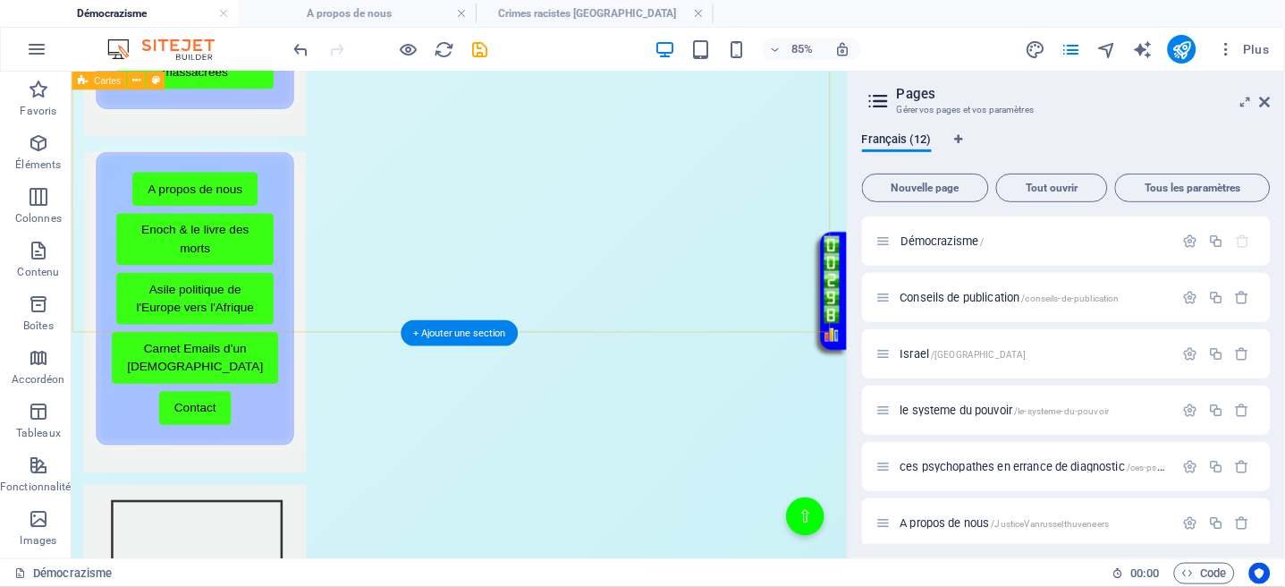
scroll to position [477, 0]
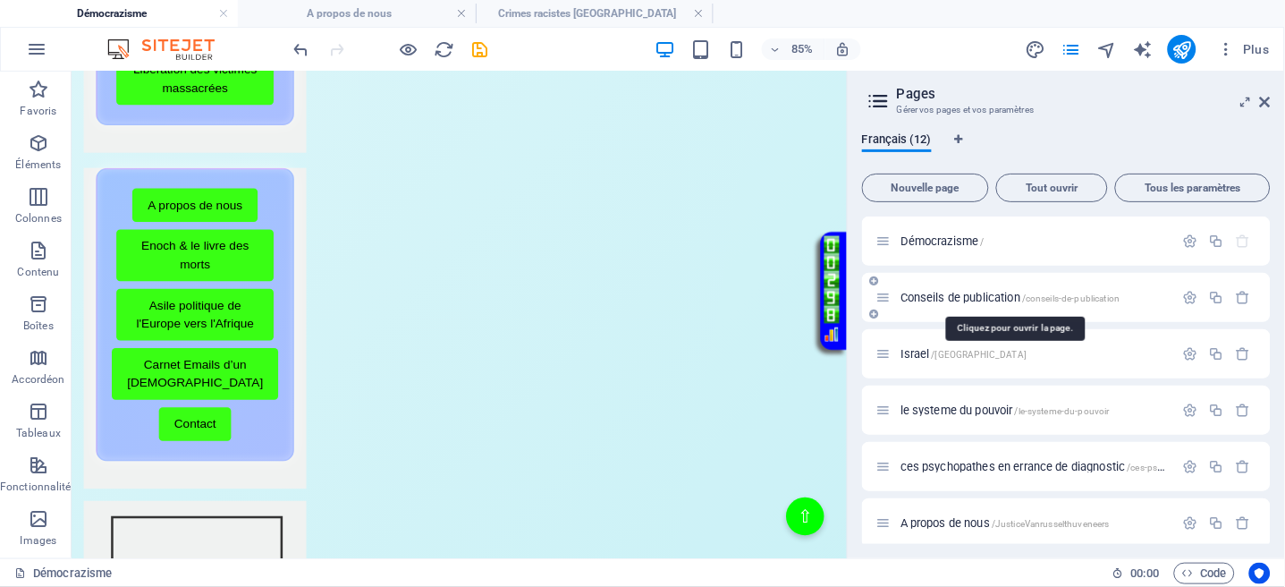
click at [940, 301] on span "Conseils de publication /conseils-de-publication" at bounding box center [1011, 297] width 220 height 13
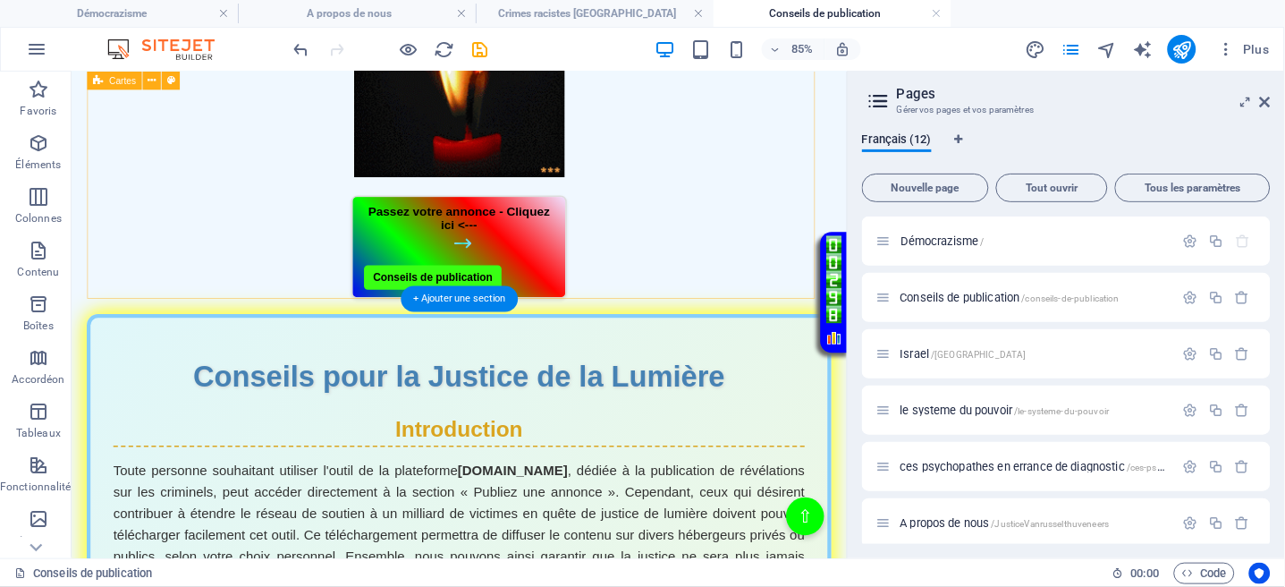
scroll to position [953, 0]
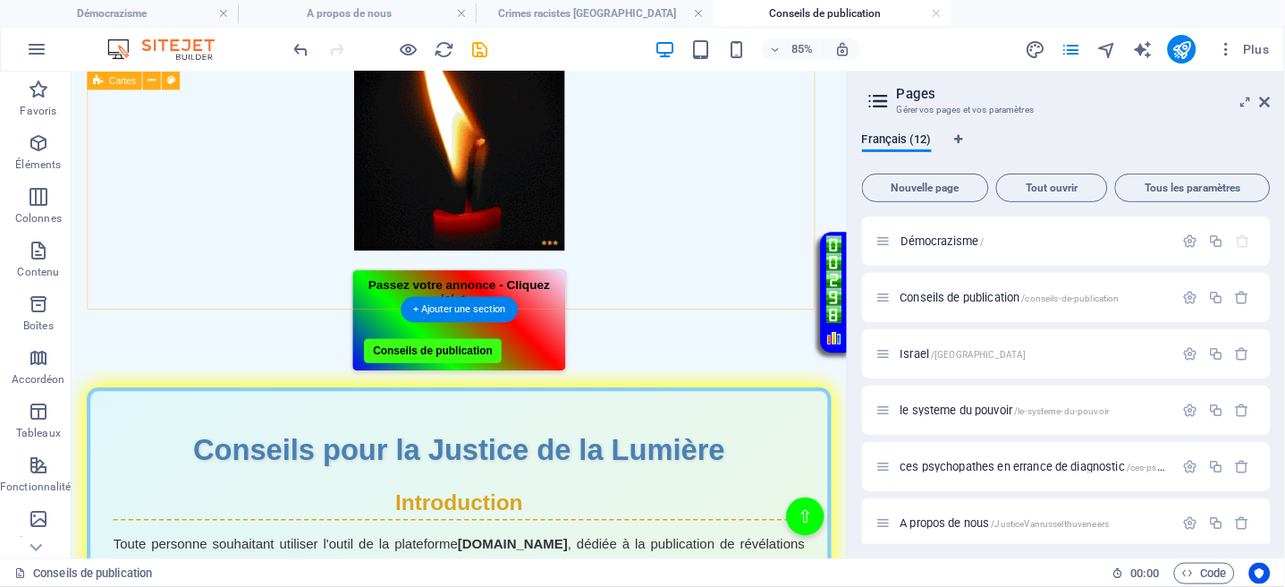
click at [640, 326] on div "Menu de boutons avec cadre scintillant Démocrazisme Conseils avant publication …" at bounding box center [527, 33] width 877 height 783
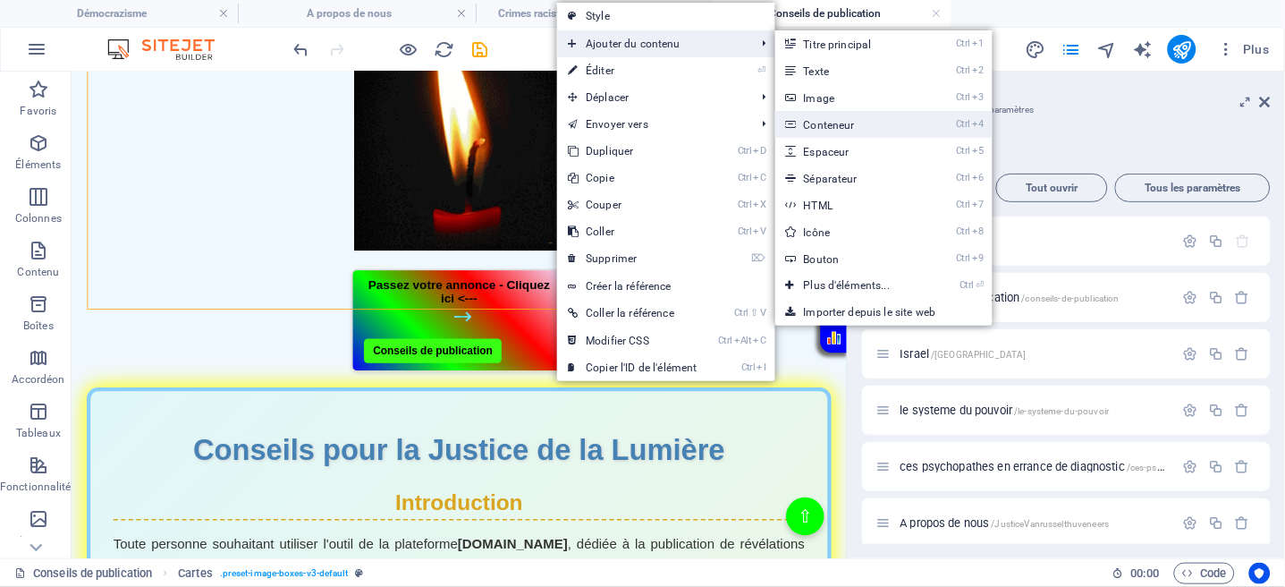
click at [826, 129] on link "Ctrl 4 Conteneur" at bounding box center [850, 124] width 151 height 27
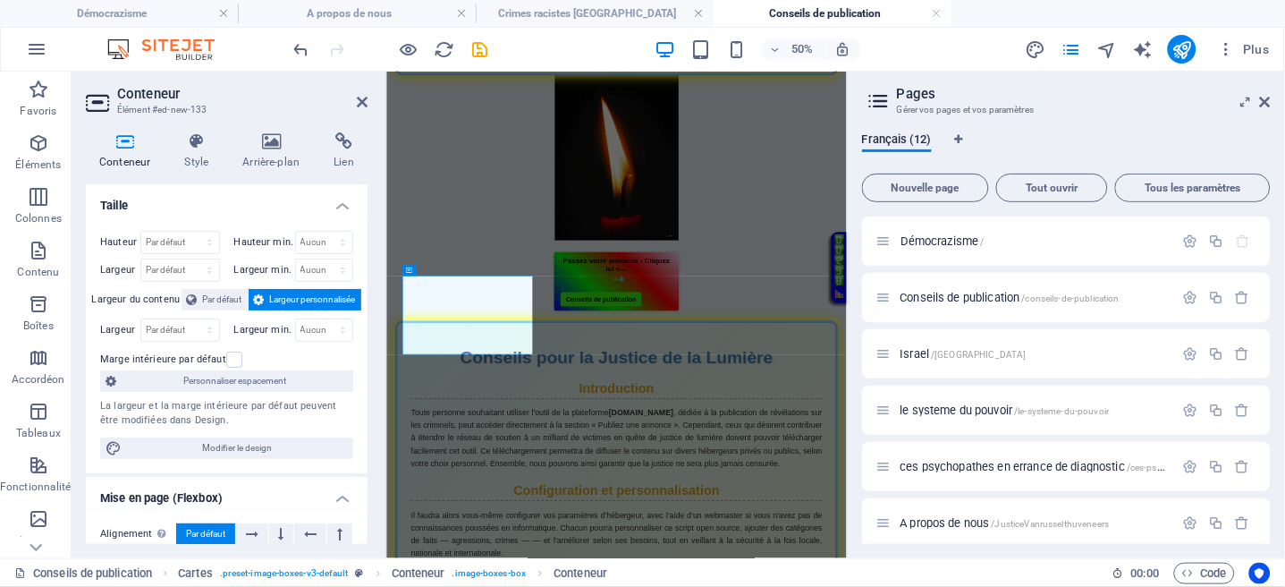
scroll to position [221, 0]
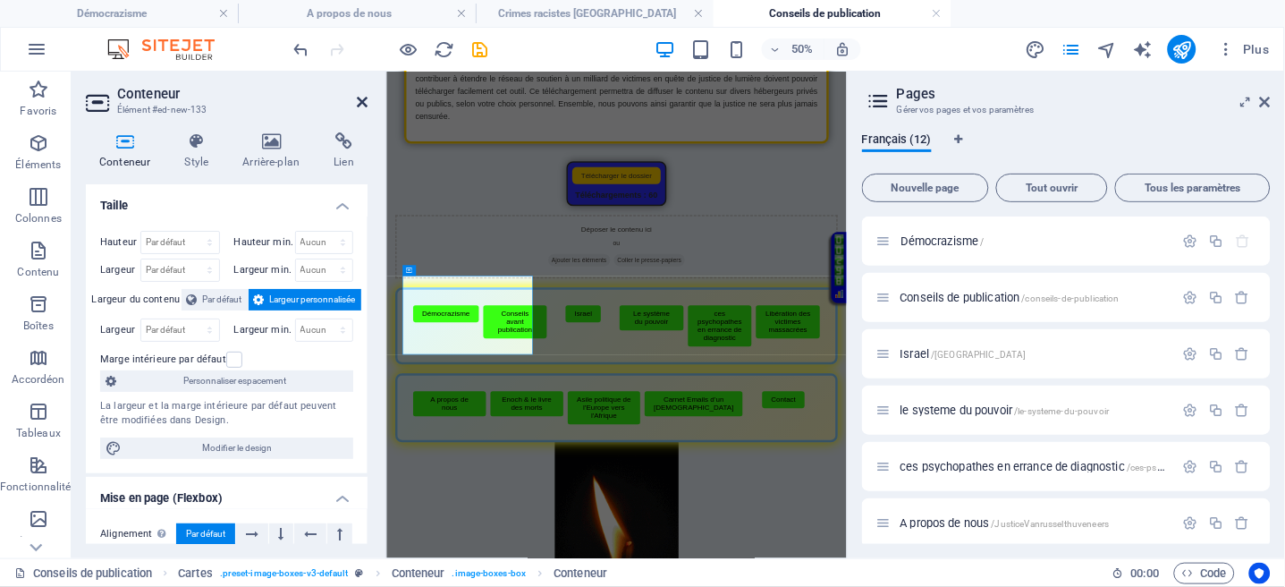
click at [361, 106] on icon at bounding box center [362, 102] width 11 height 14
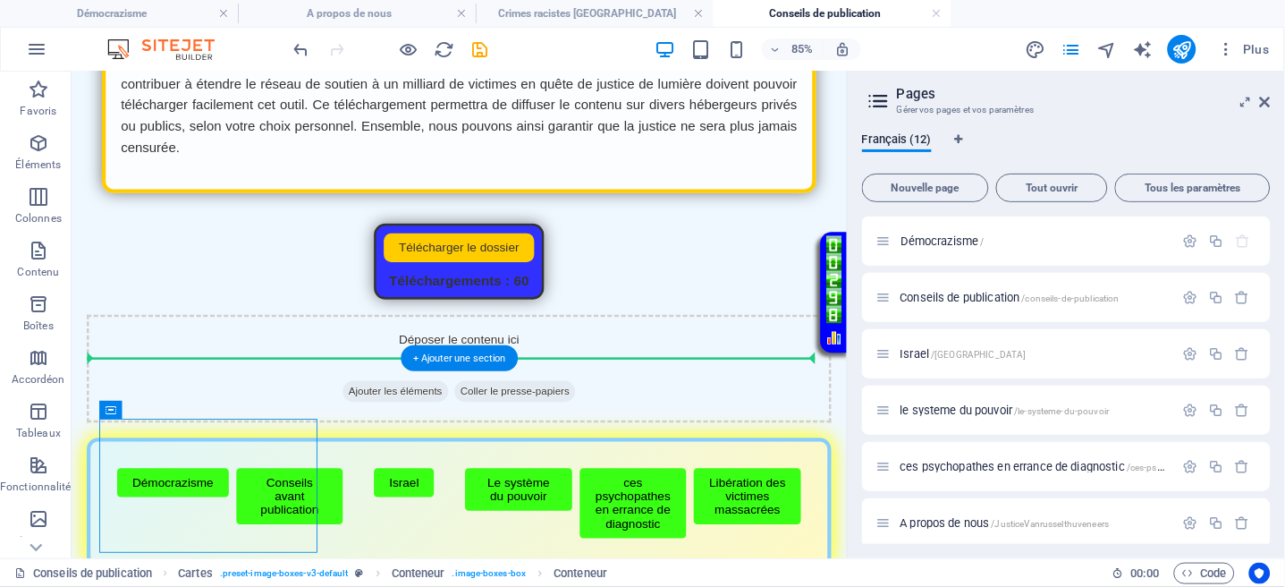
drag, startPoint x: 184, startPoint y: 547, endPoint x: 270, endPoint y: 425, distance: 148.9
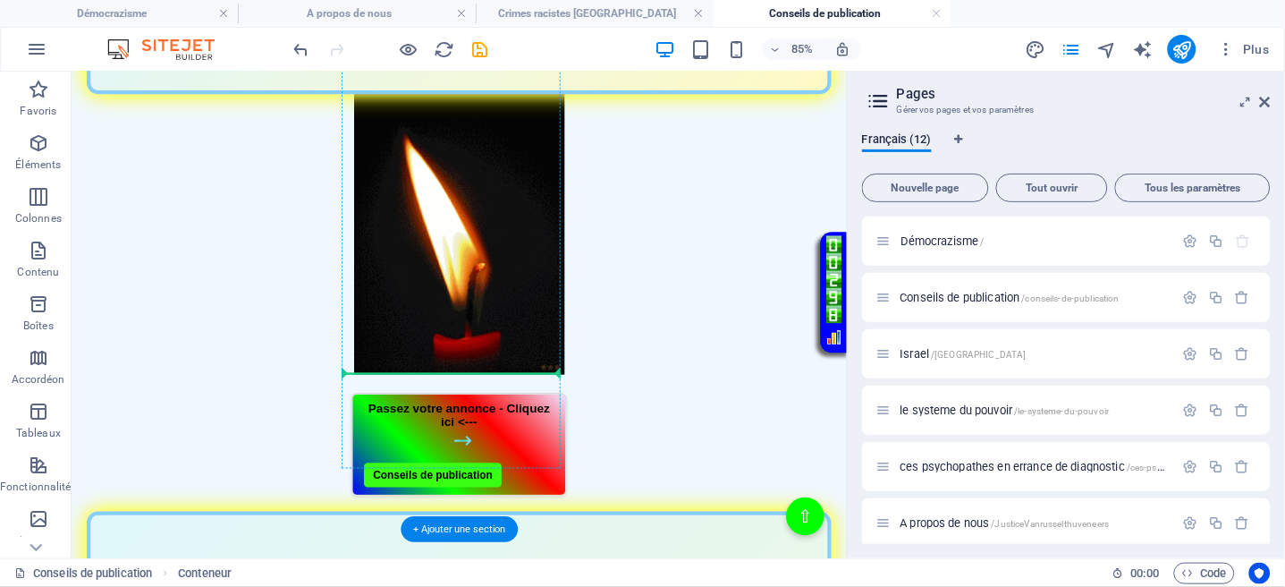
scroll to position [936, 0]
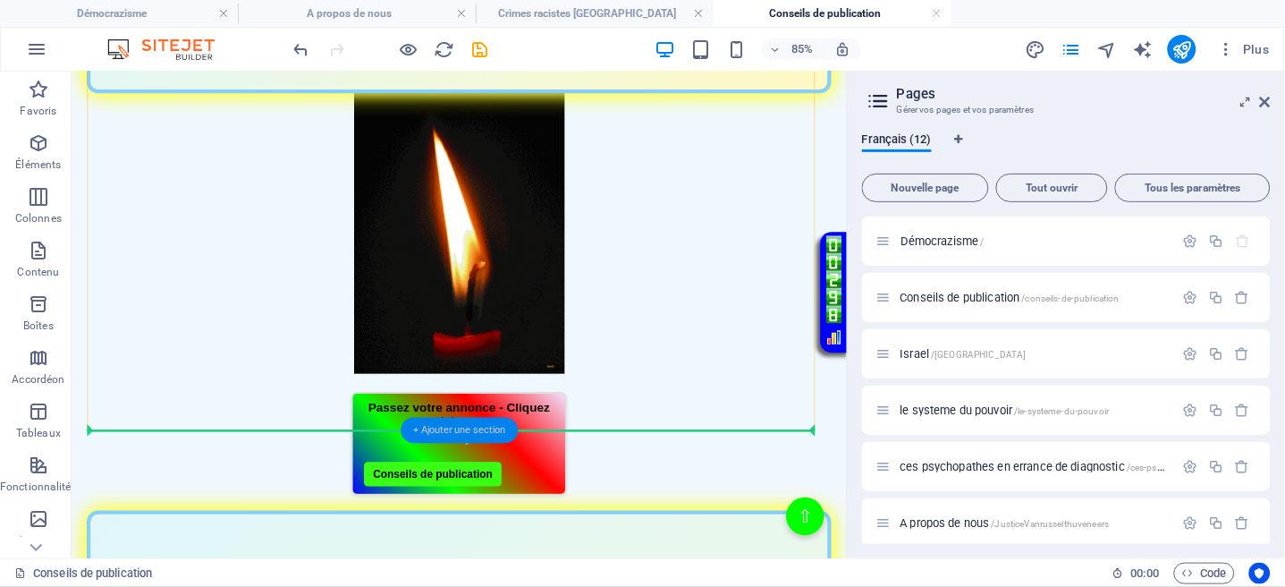
drag, startPoint x: 516, startPoint y: 258, endPoint x: 452, endPoint y: 424, distance: 178.4
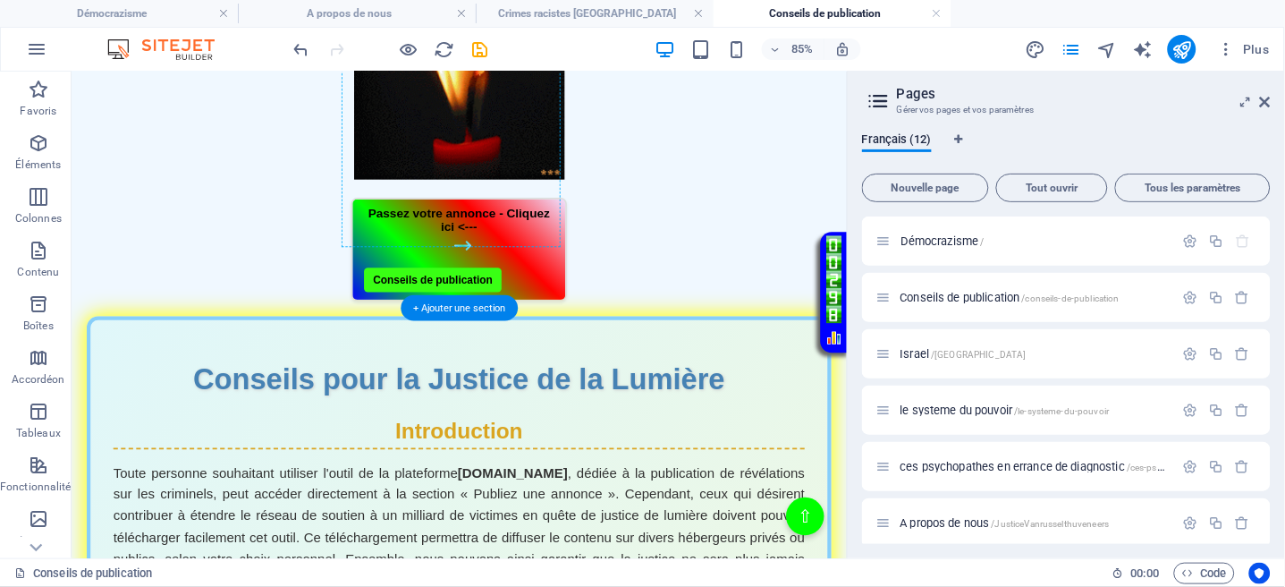
scroll to position [1175, 0]
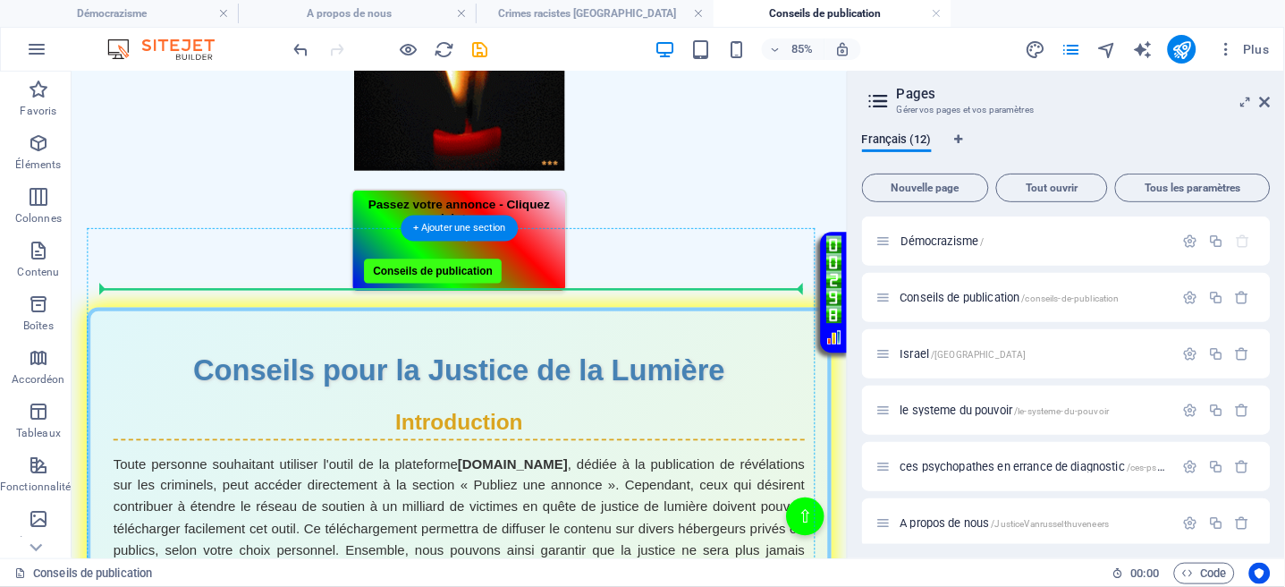
drag, startPoint x: 649, startPoint y: 230, endPoint x: 536, endPoint y: 351, distance: 165.8
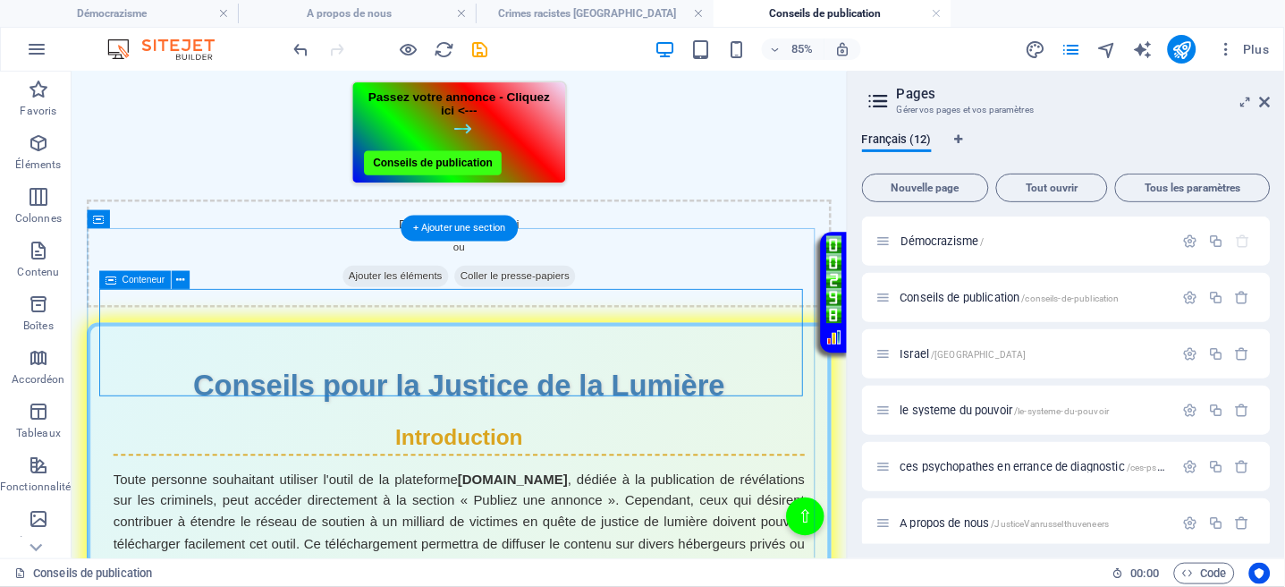
scroll to position [1049, 0]
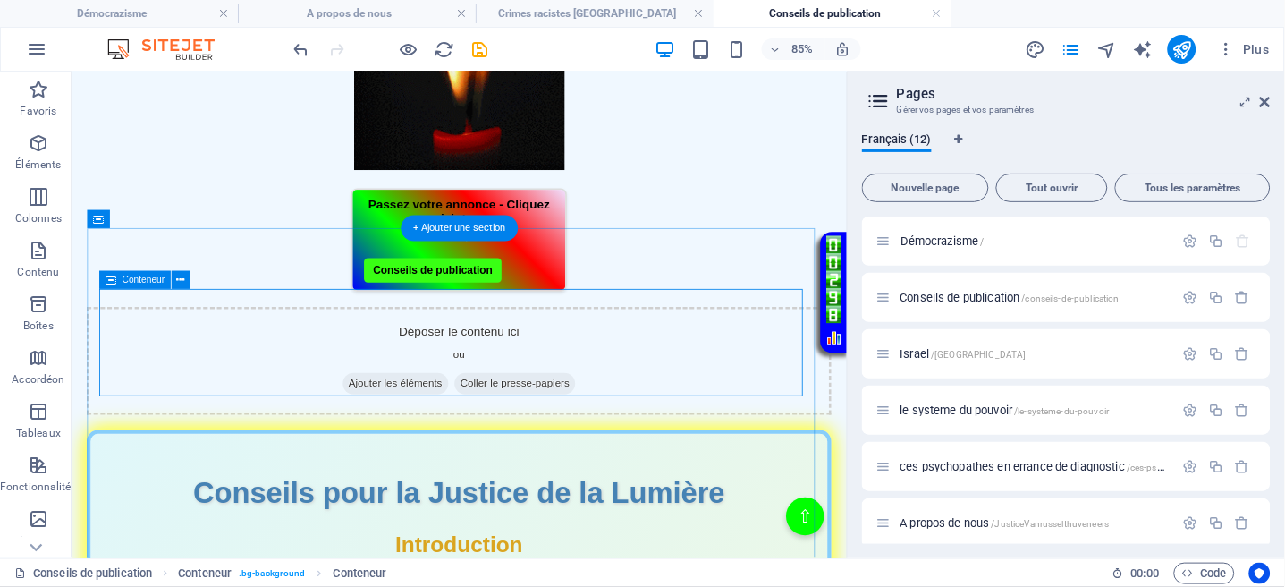
click at [448, 425] on span "Ajouter les éléments" at bounding box center [452, 437] width 124 height 25
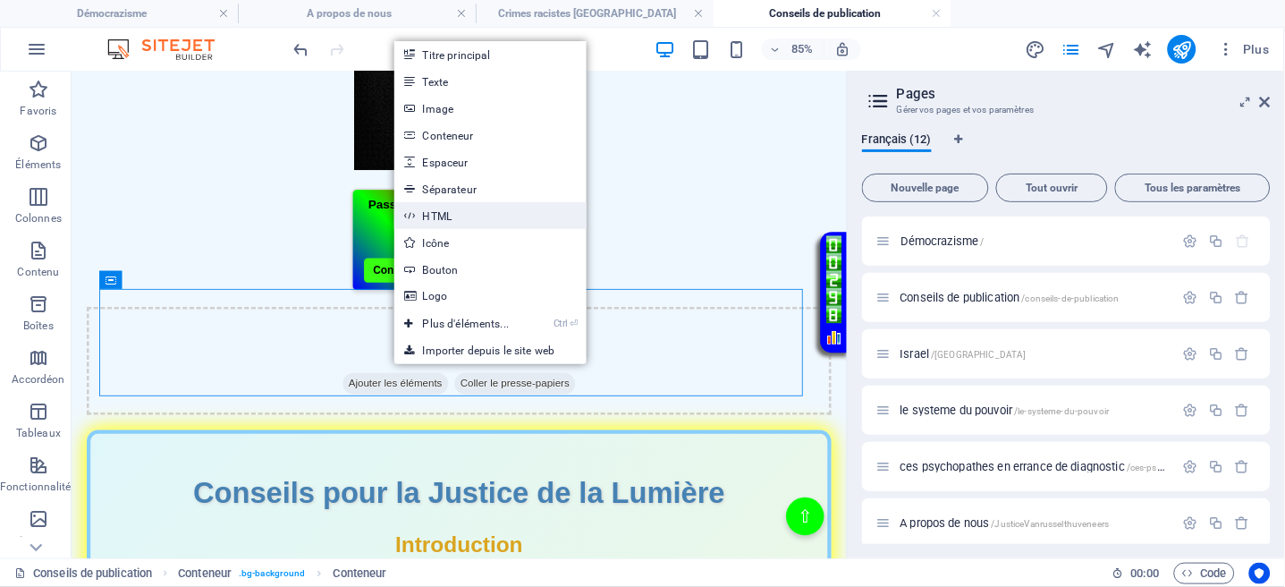
click at [453, 216] on link "HTML" at bounding box center [490, 215] width 193 height 27
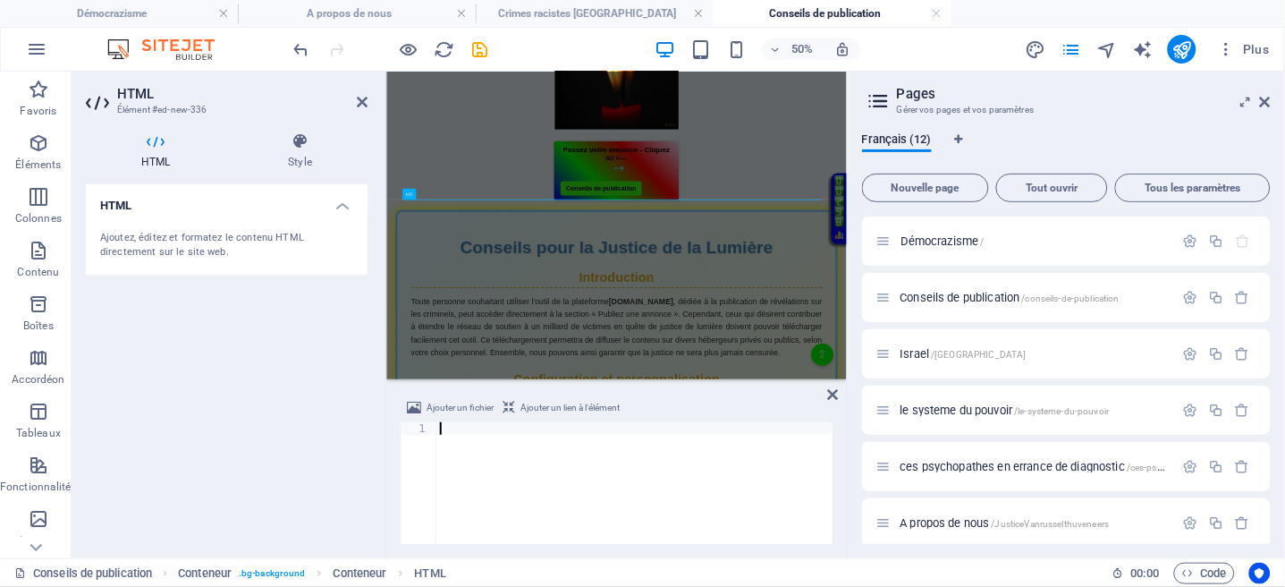
type textarea "</html>"
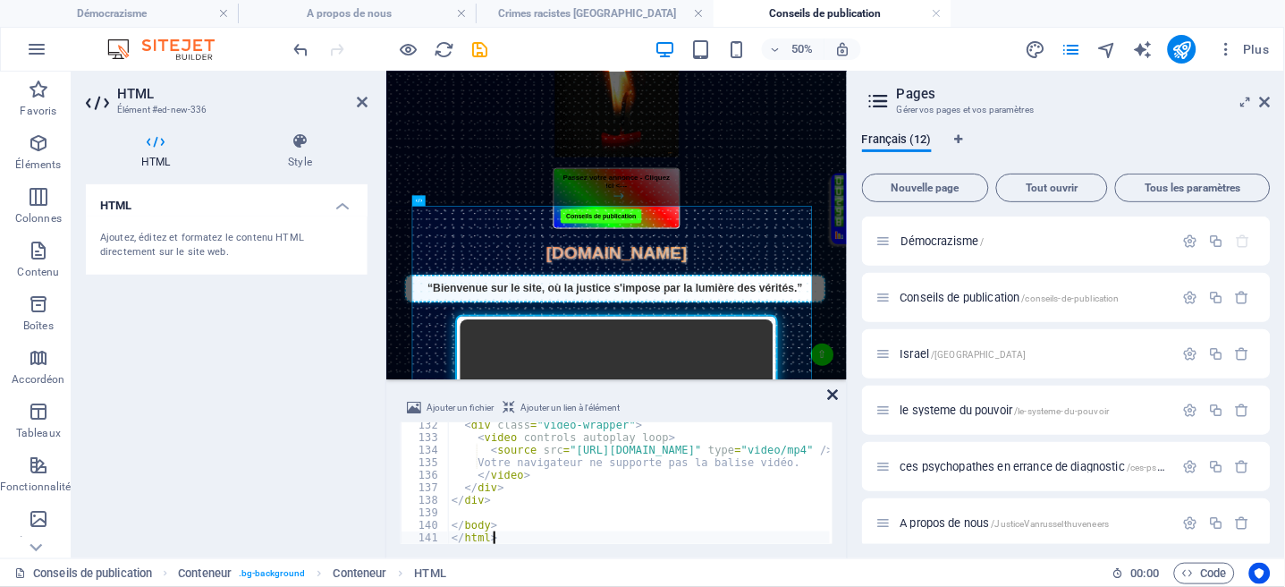
click at [833, 394] on icon at bounding box center [833, 394] width 11 height 14
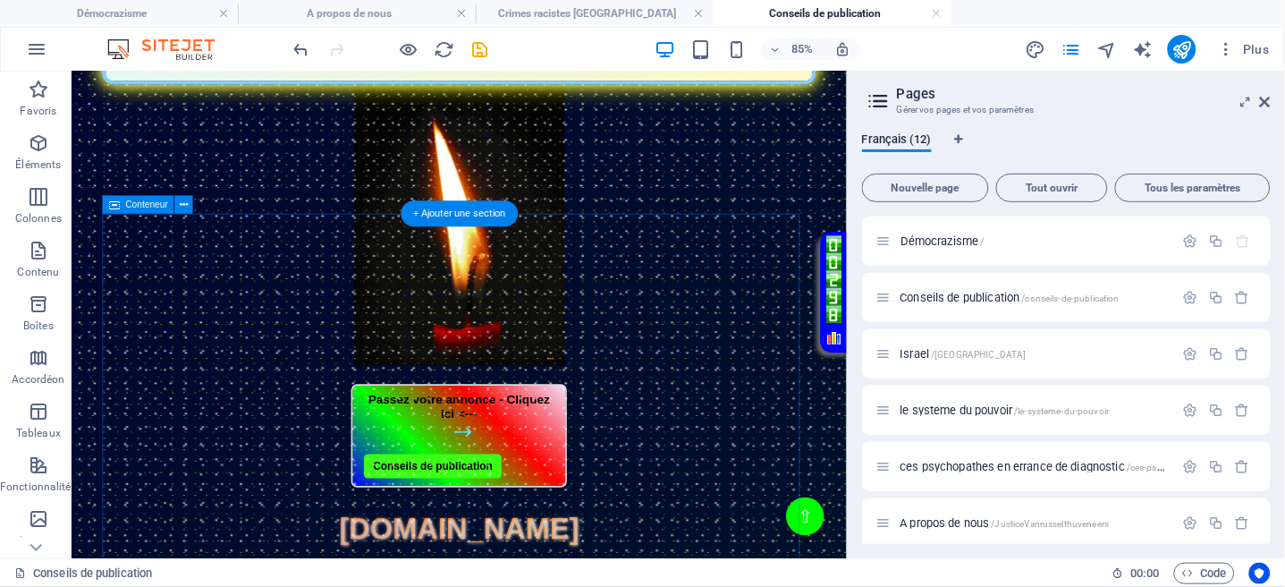
scroll to position [1231, 0]
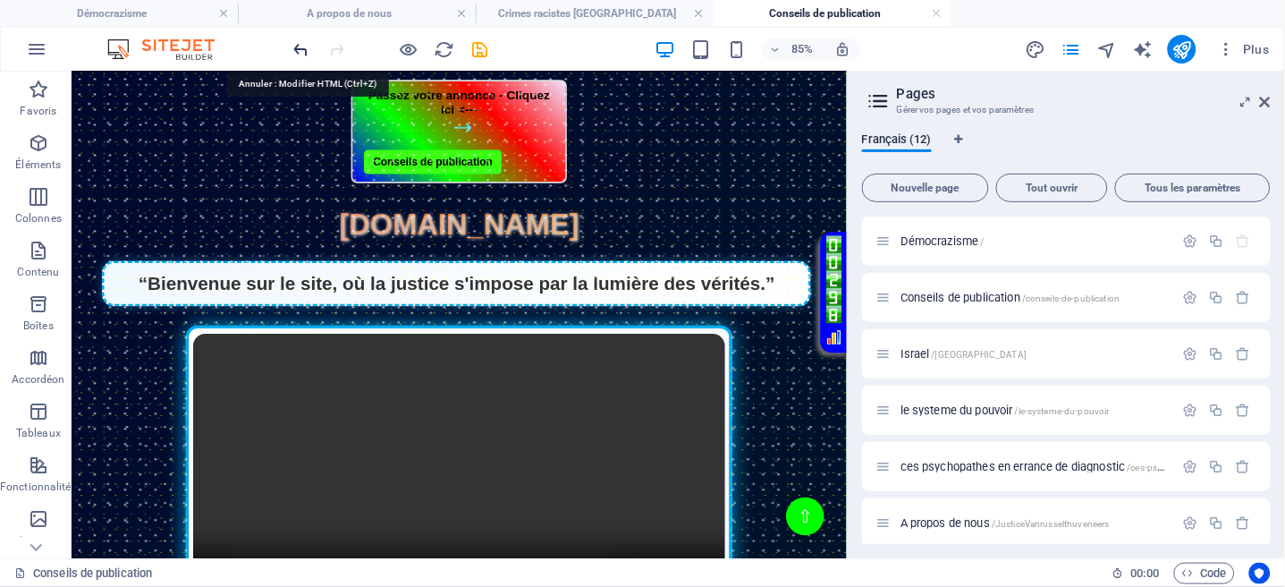
click at [301, 49] on icon "undo" at bounding box center [302, 49] width 21 height 21
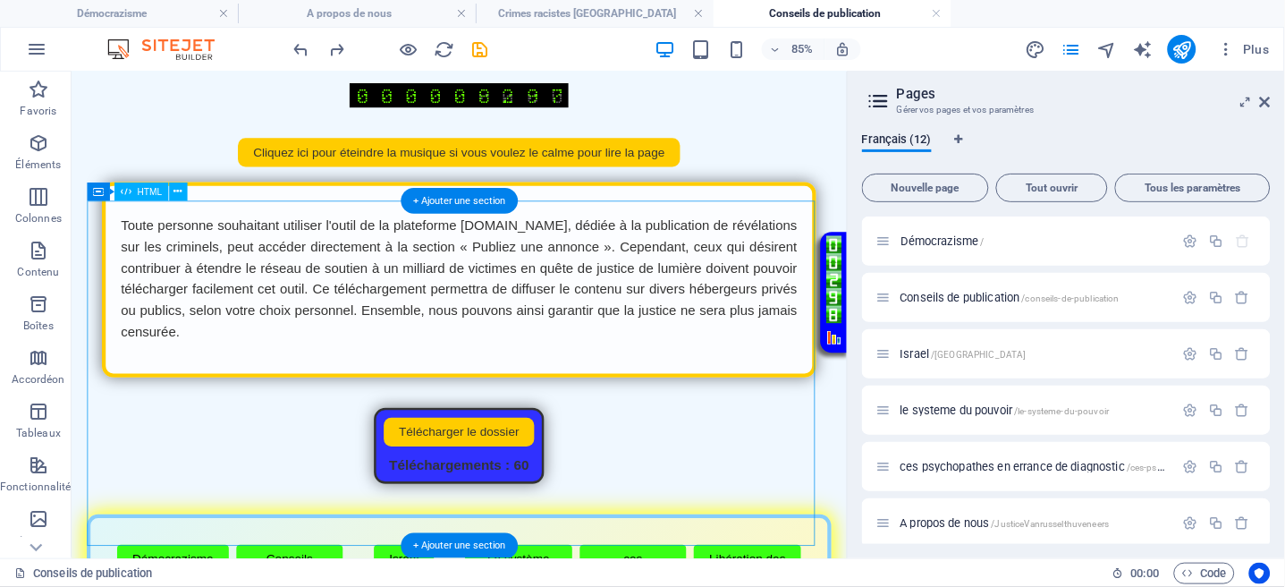
scroll to position [0, 0]
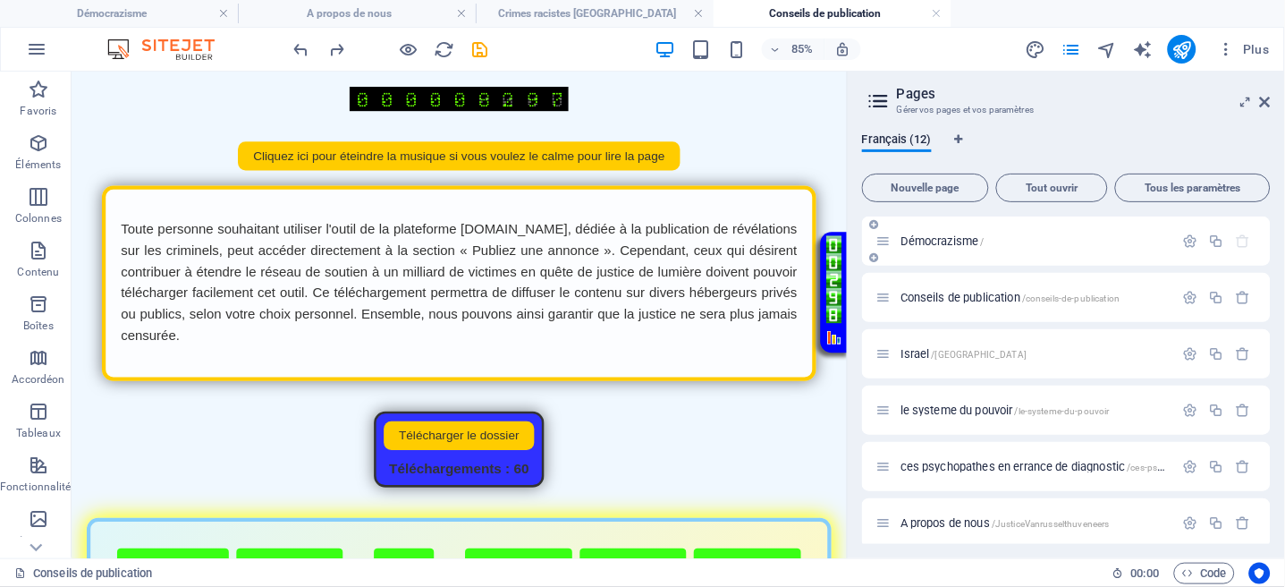
click at [935, 239] on span "Démocrazisme /" at bounding box center [943, 240] width 84 height 13
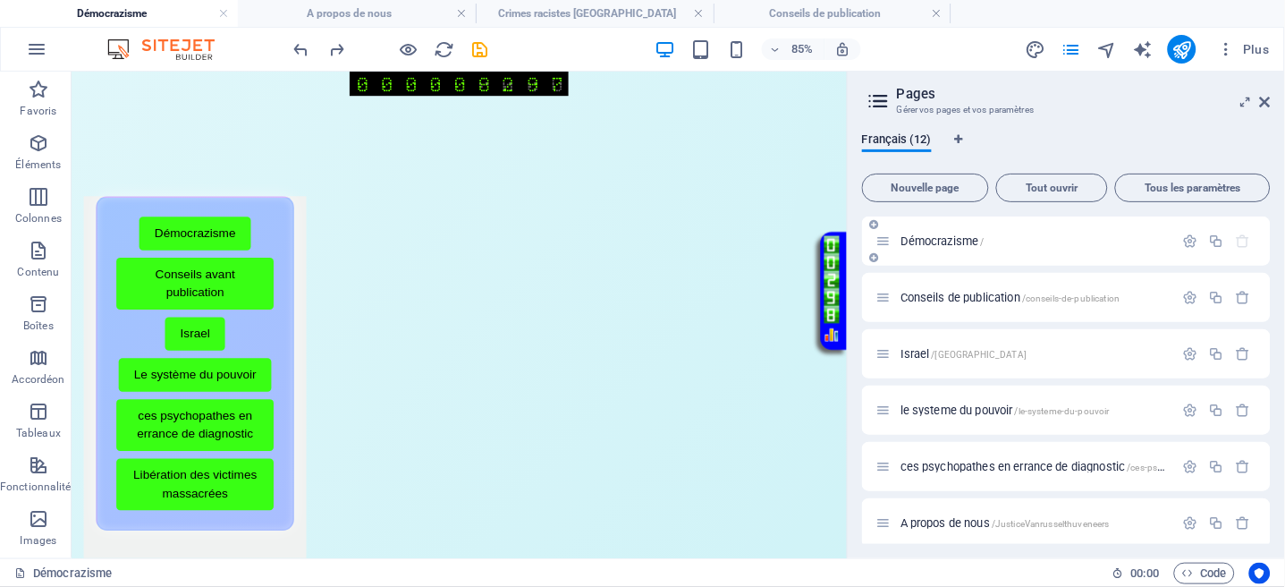
scroll to position [476, 0]
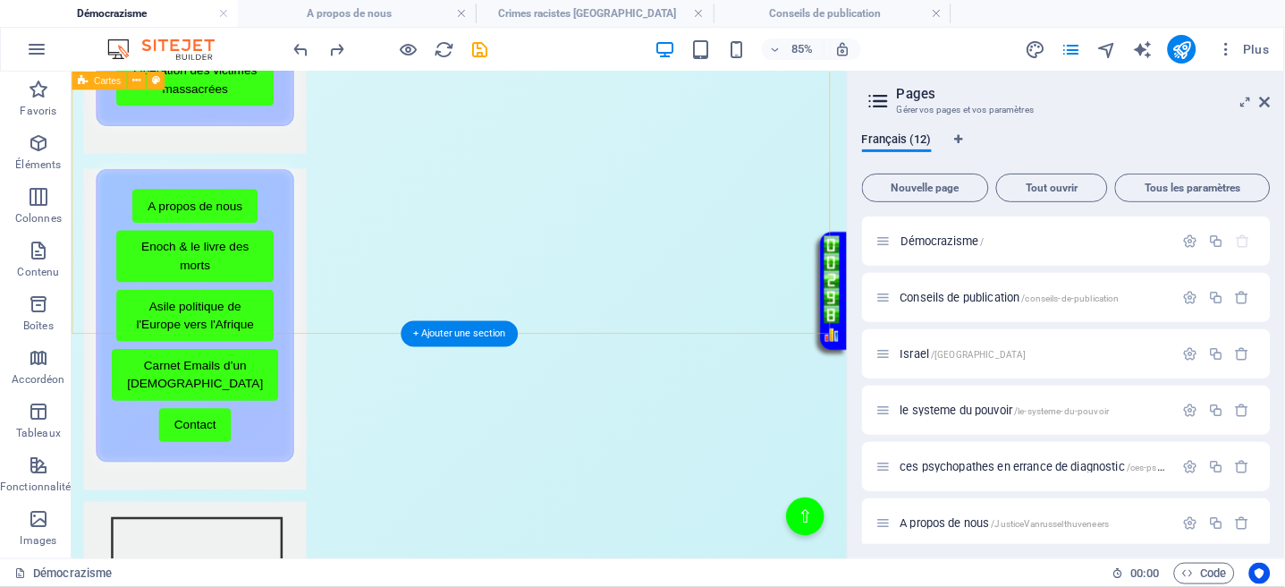
click at [495, 336] on div "Menu de boutons avec cadre scintillant Démocrazisme Conseils avant publication …" at bounding box center [527, 329] width 912 height 1326
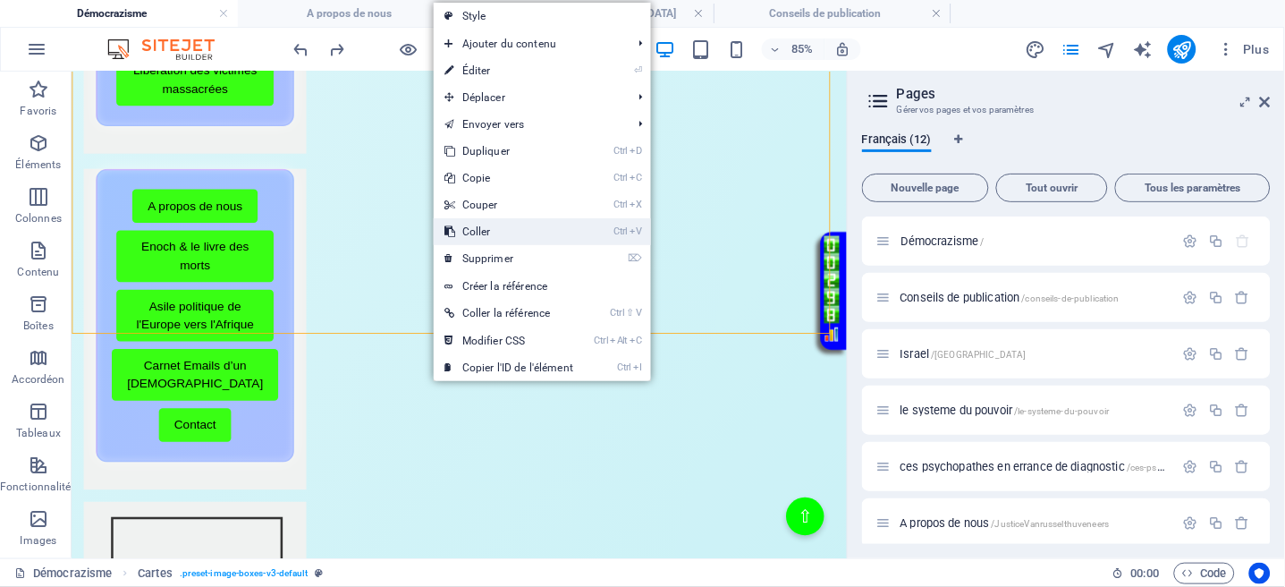
click at [487, 237] on link "Ctrl V Coller" at bounding box center [509, 231] width 150 height 27
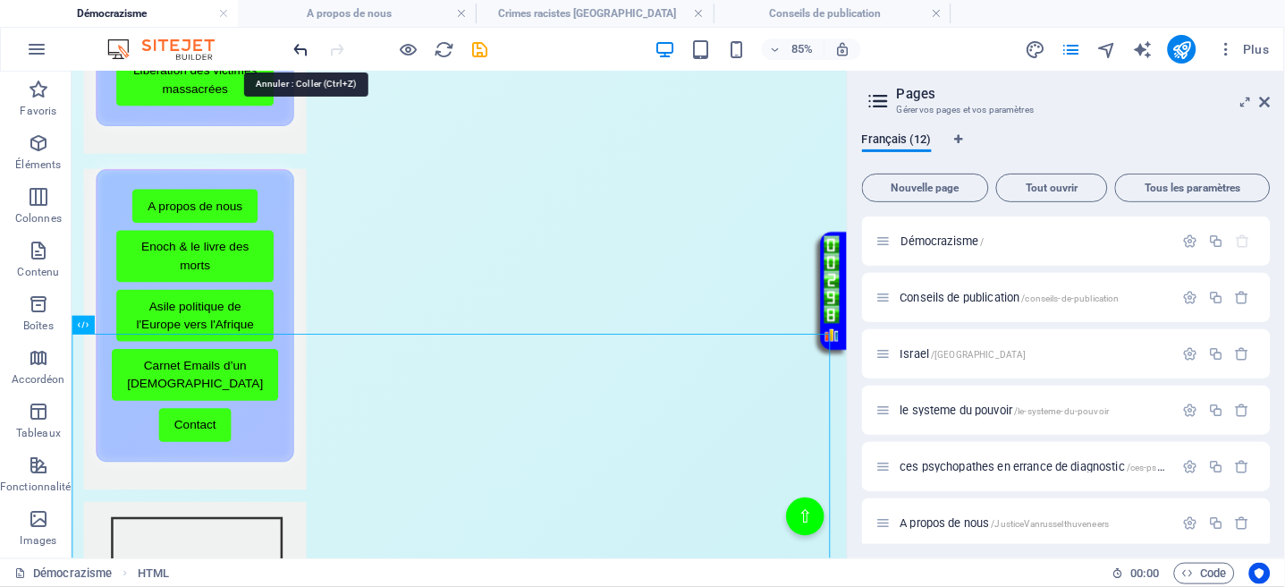
click at [293, 43] on icon "undo" at bounding box center [302, 49] width 21 height 21
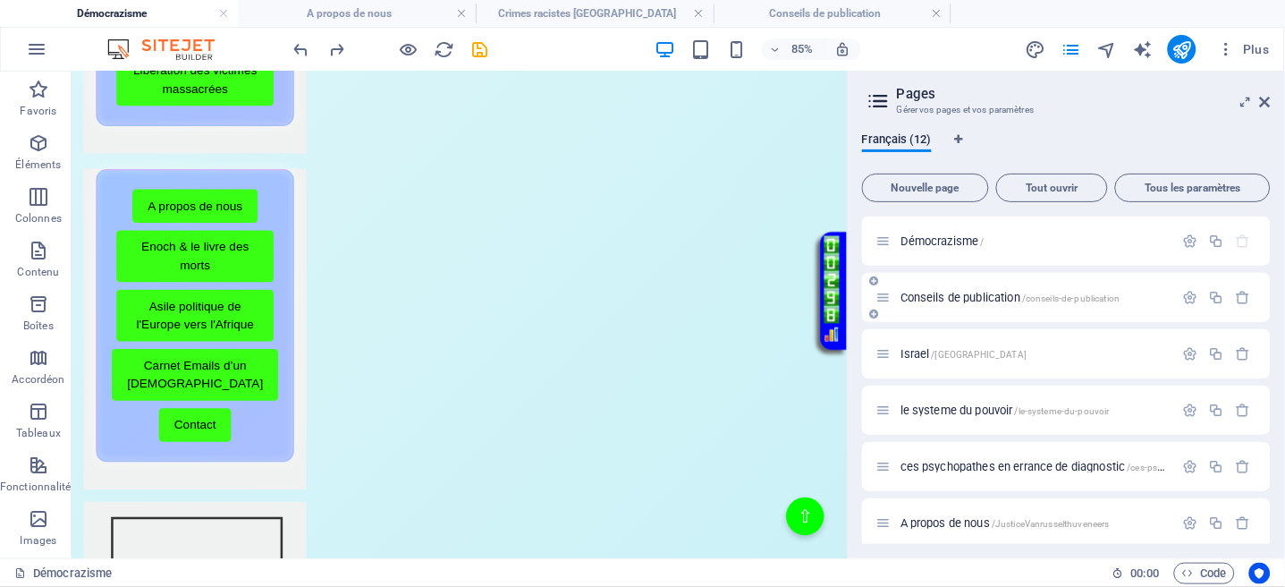
click at [934, 294] on span "Conseils de publication /conseils-de-publication" at bounding box center [1011, 297] width 220 height 13
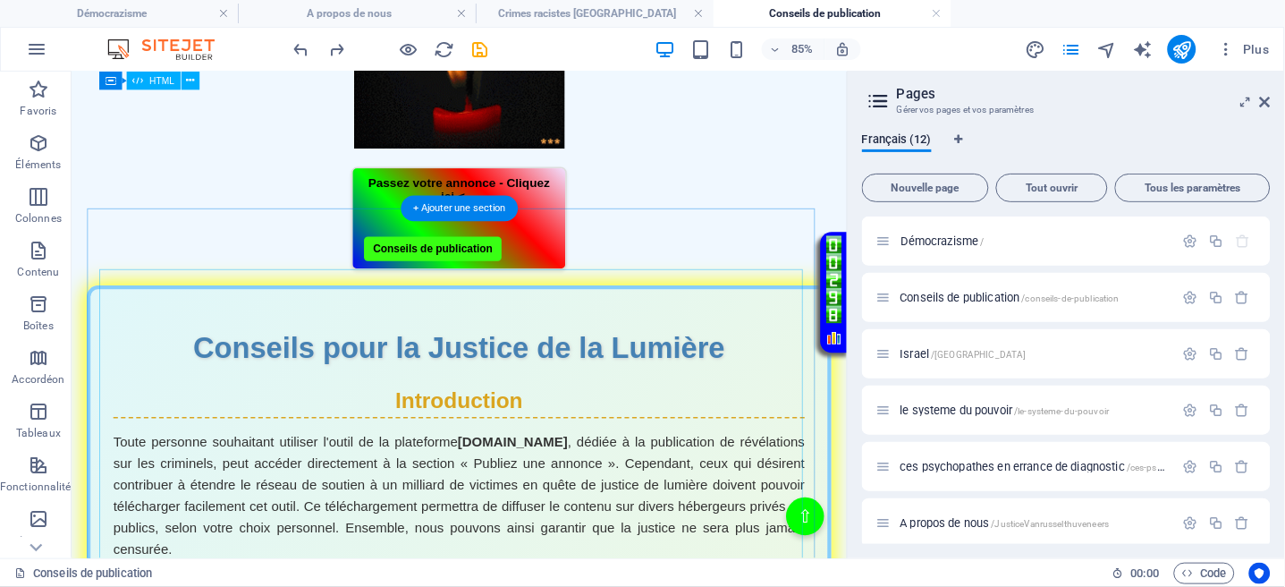
scroll to position [1073, 0]
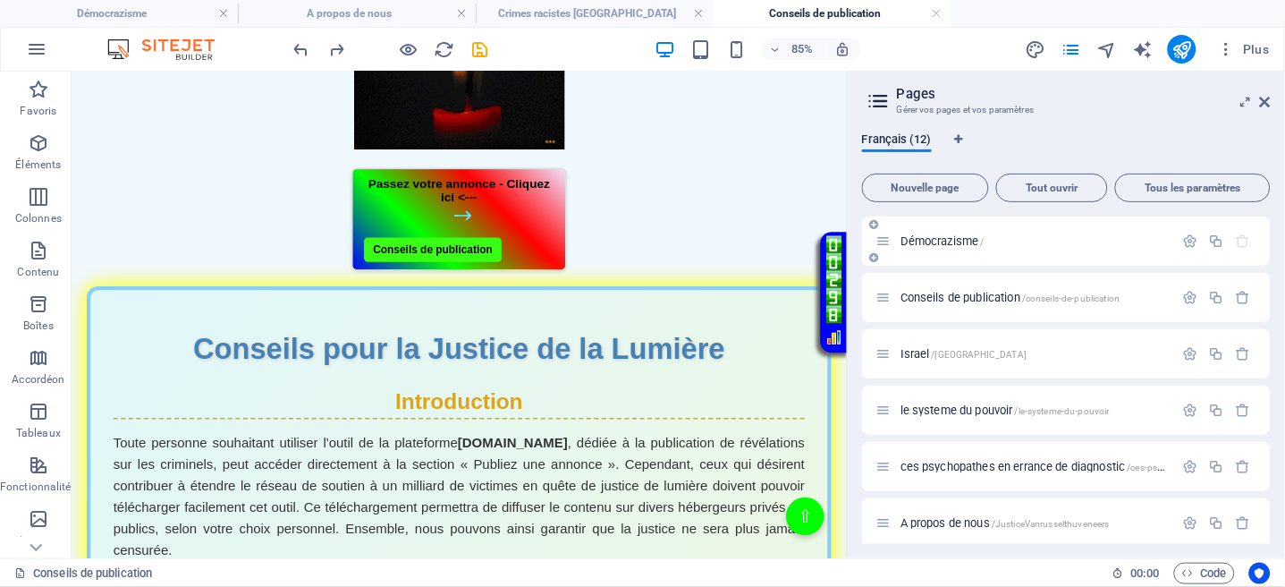
click at [928, 238] on span "Démocrazisme /" at bounding box center [943, 240] width 84 height 13
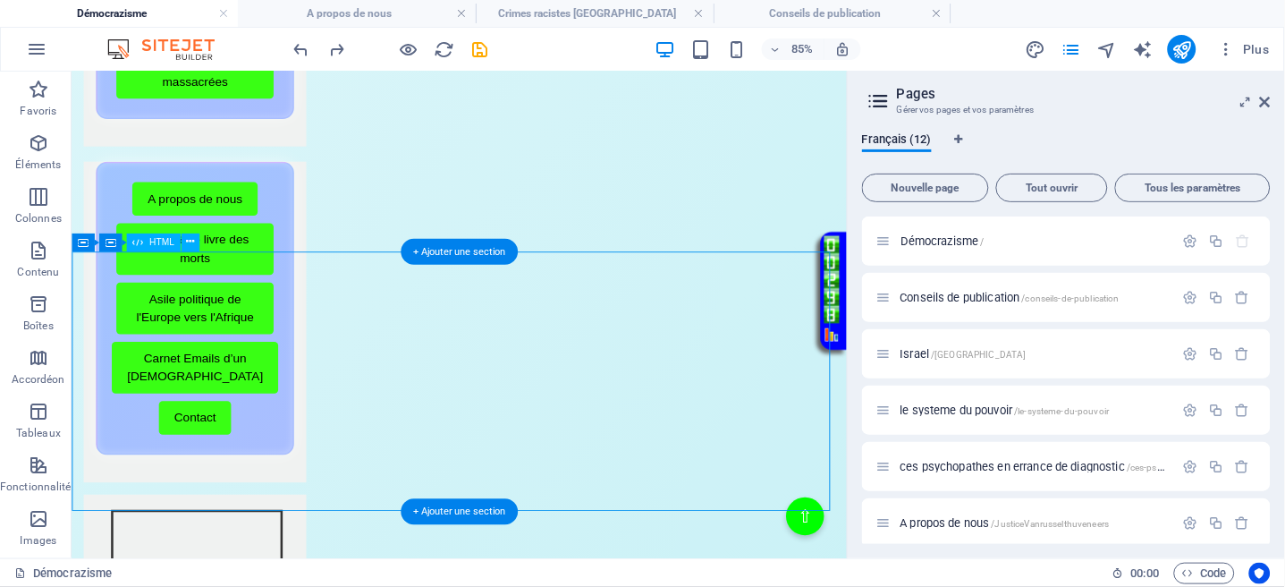
scroll to position [476, 0]
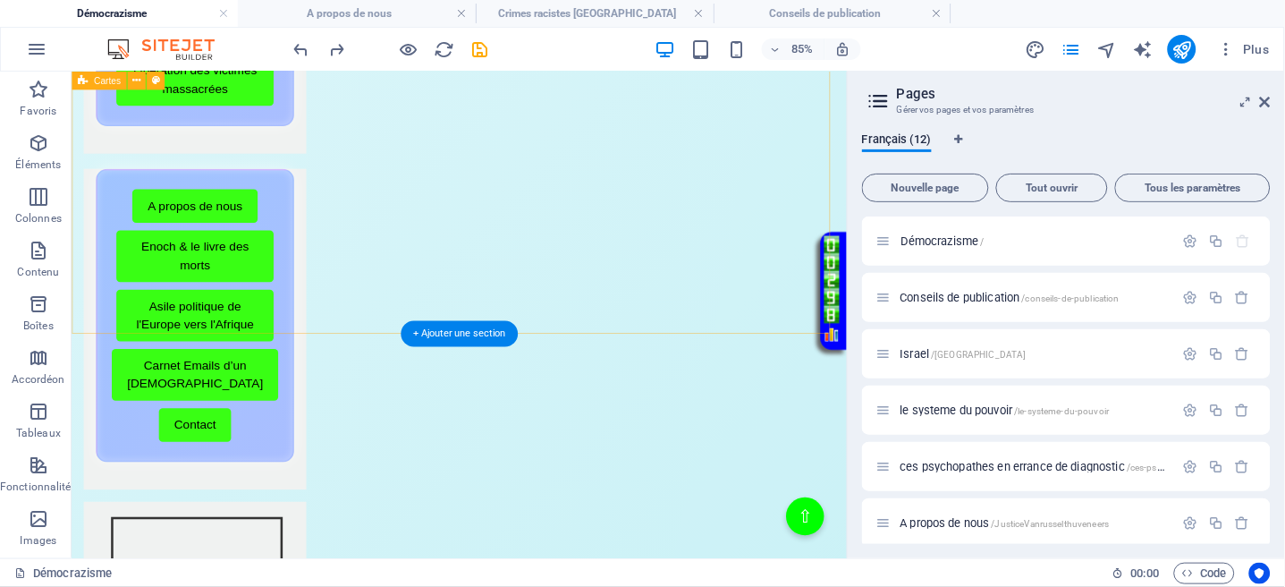
click at [556, 344] on div "Menu de boutons avec cadre scintillant Démocrazisme Conseils avant publication …" at bounding box center [527, 329] width 912 height 1326
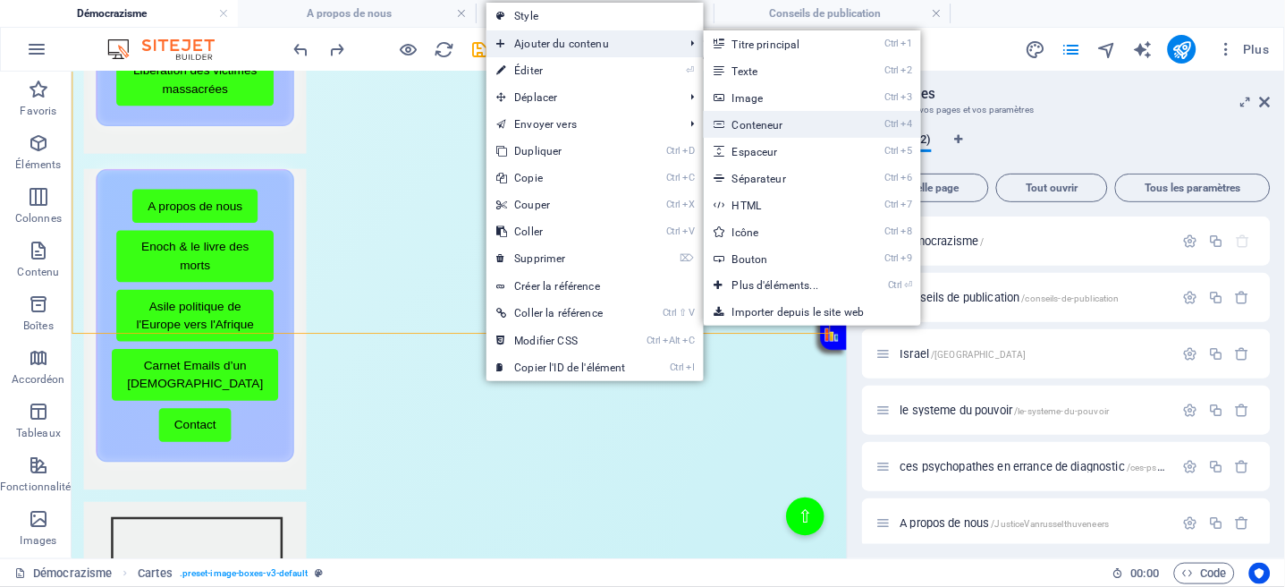
click at [747, 125] on link "Ctrl 4 Conteneur" at bounding box center [779, 124] width 151 height 27
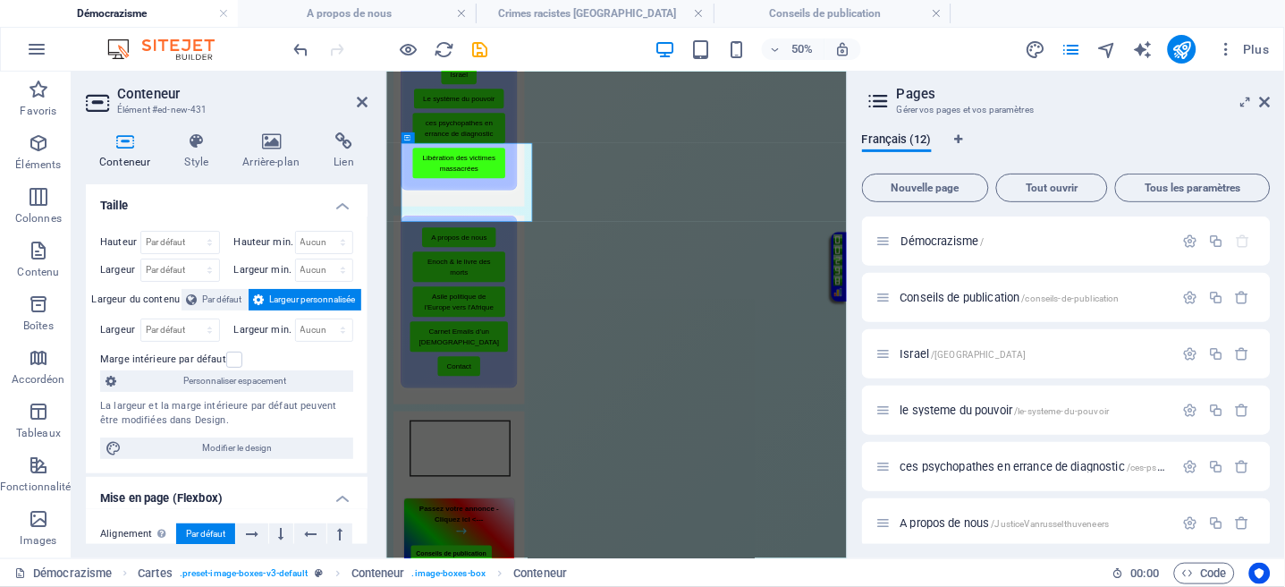
scroll to position [0, 0]
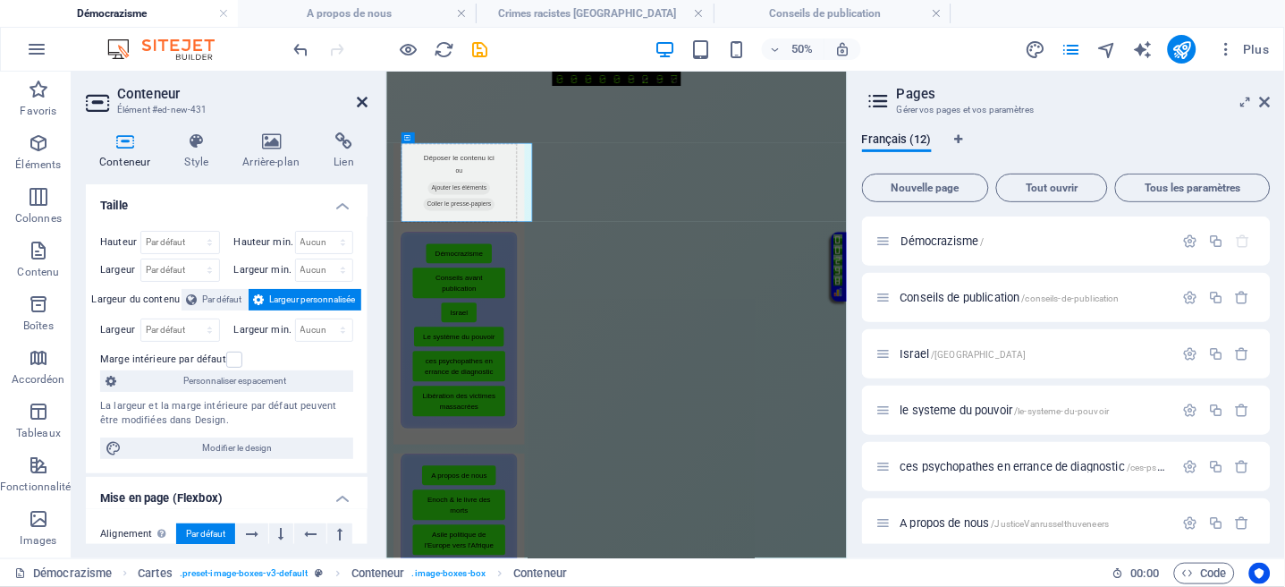
click at [360, 105] on icon at bounding box center [362, 102] width 11 height 14
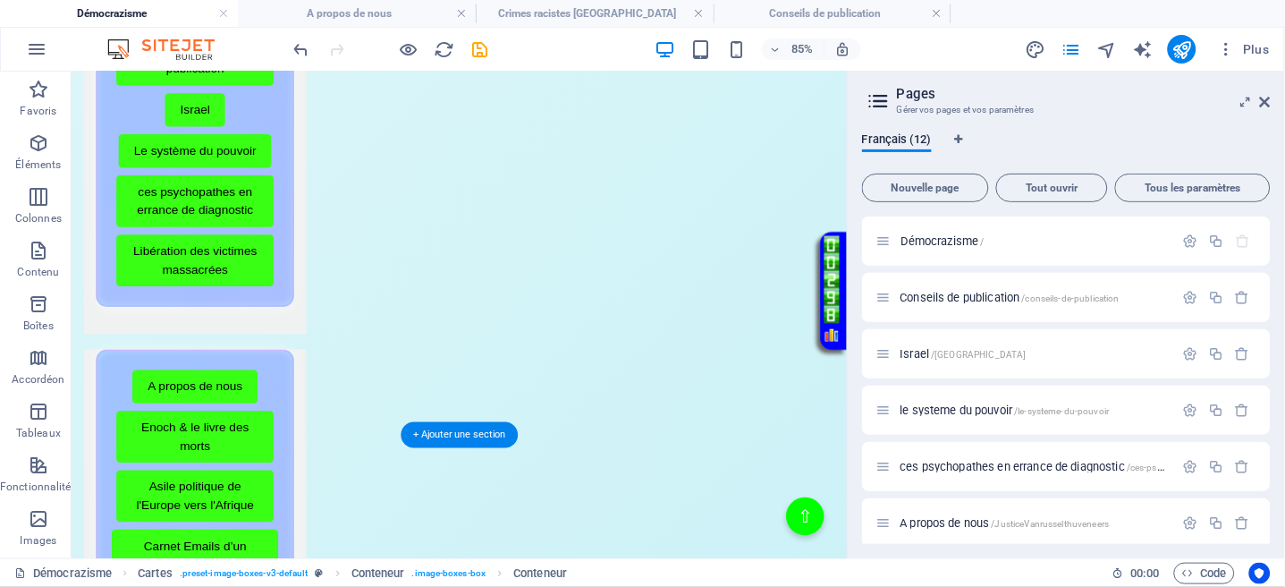
scroll to position [477, 0]
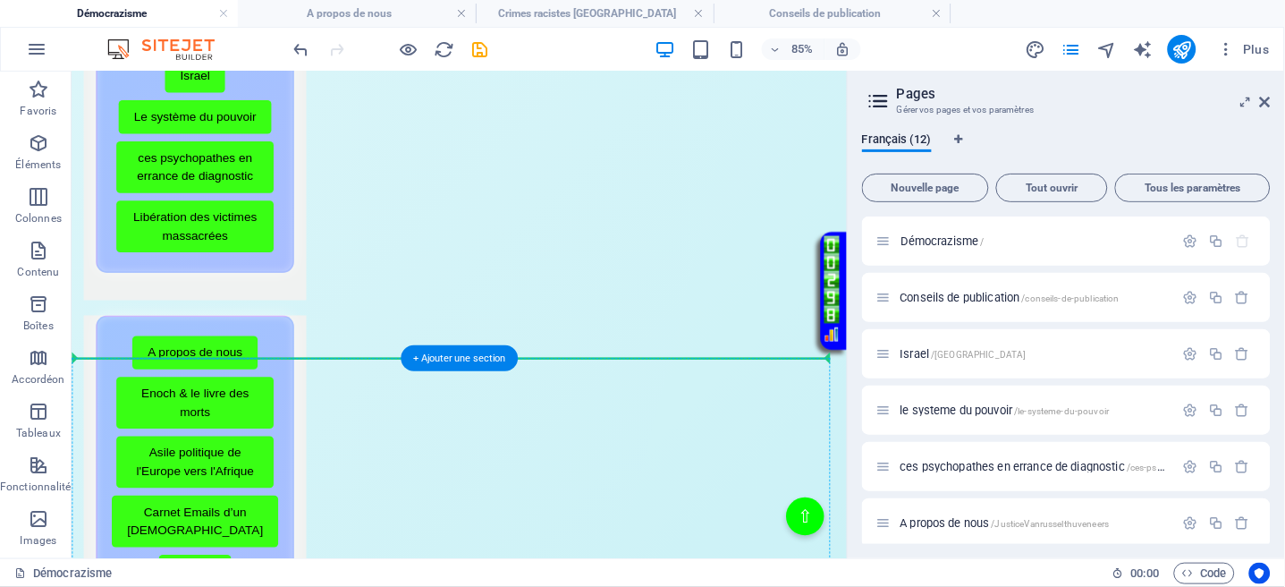
drag, startPoint x: 292, startPoint y: 300, endPoint x: 411, endPoint y: 411, distance: 163.3
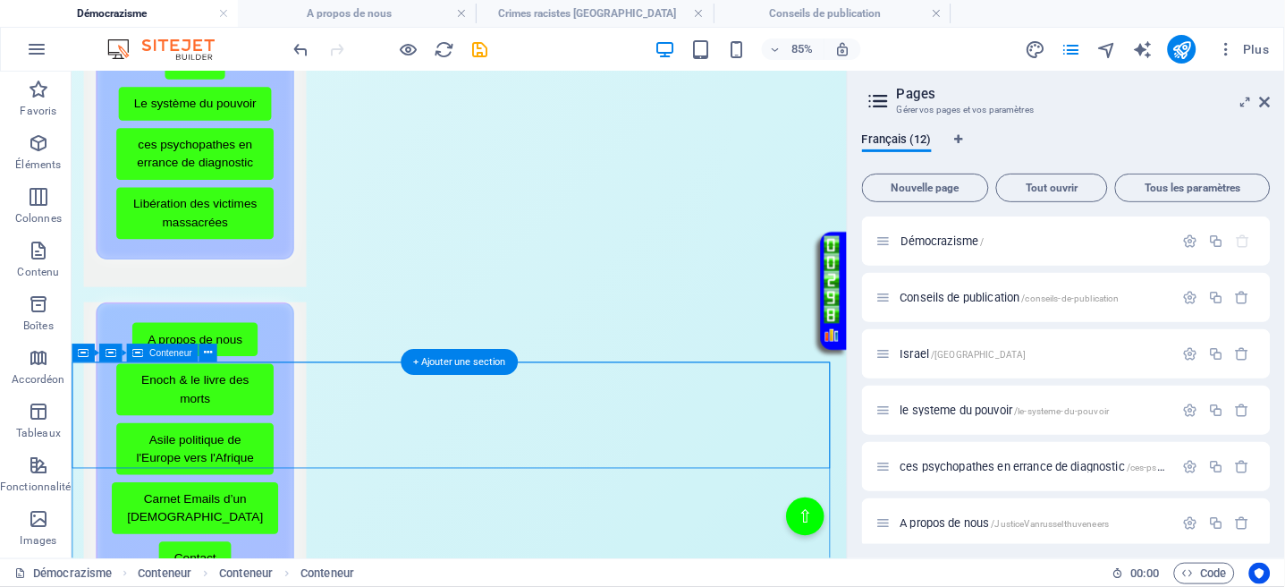
scroll to position [677, 0]
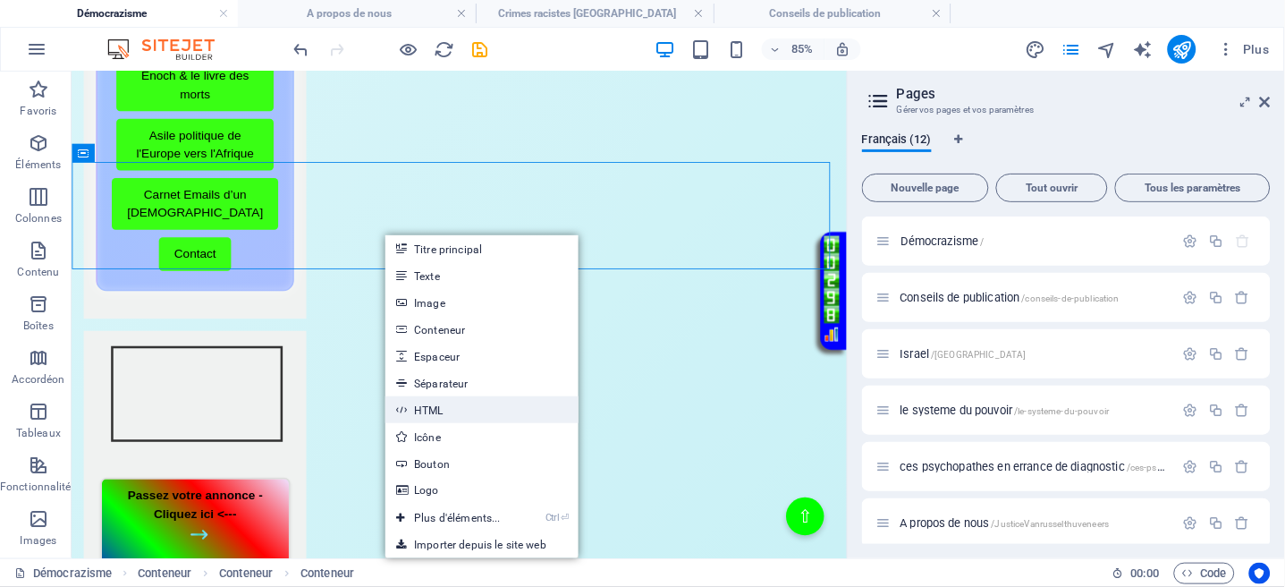
click at [449, 403] on link "HTML" at bounding box center [482, 409] width 193 height 27
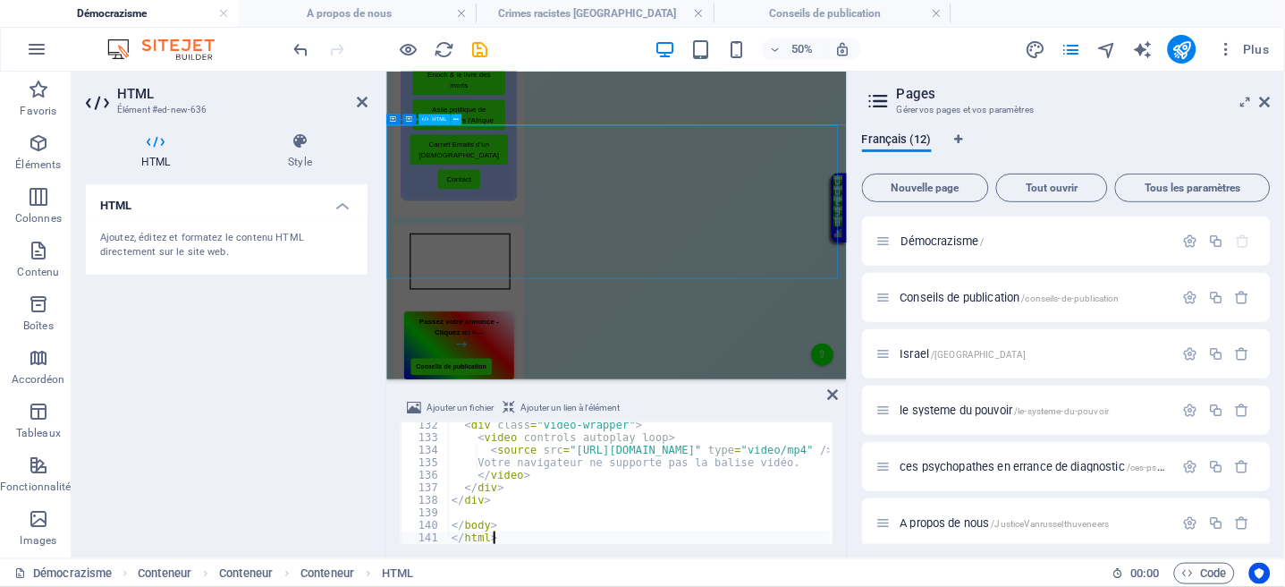
type textarea "</html>"
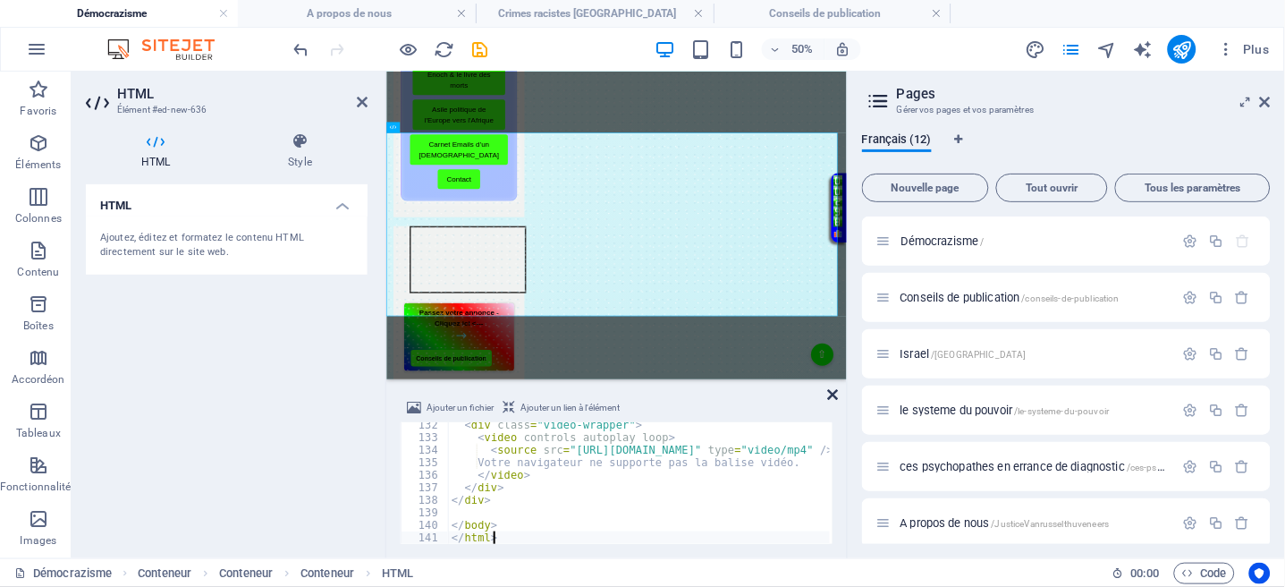
click at [832, 391] on icon at bounding box center [833, 394] width 11 height 14
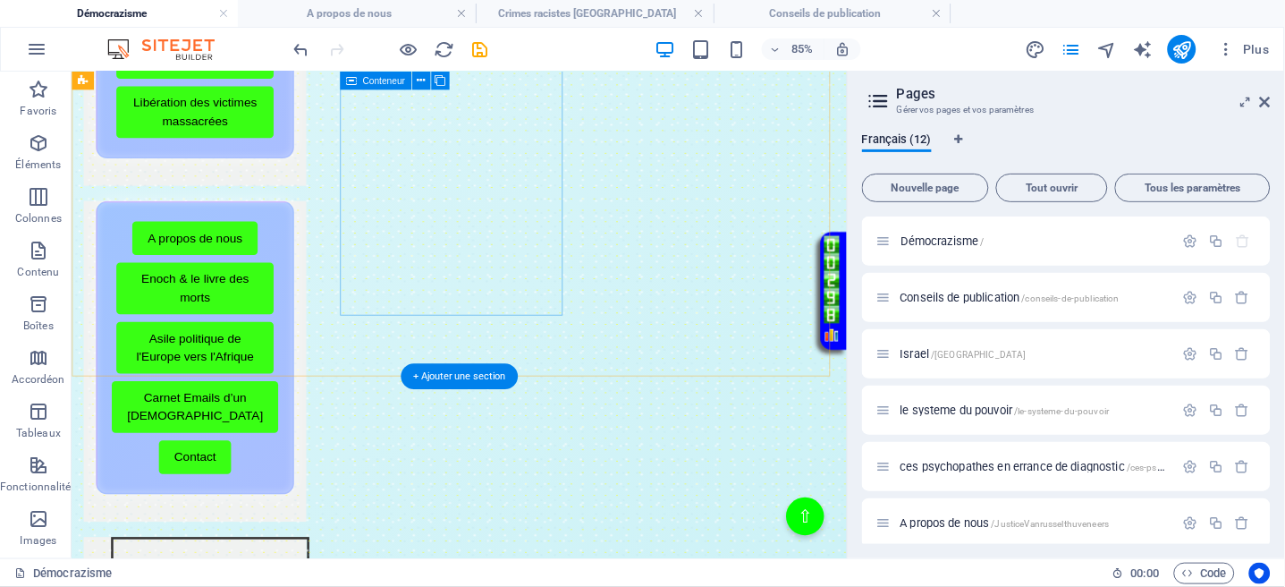
scroll to position [200, 0]
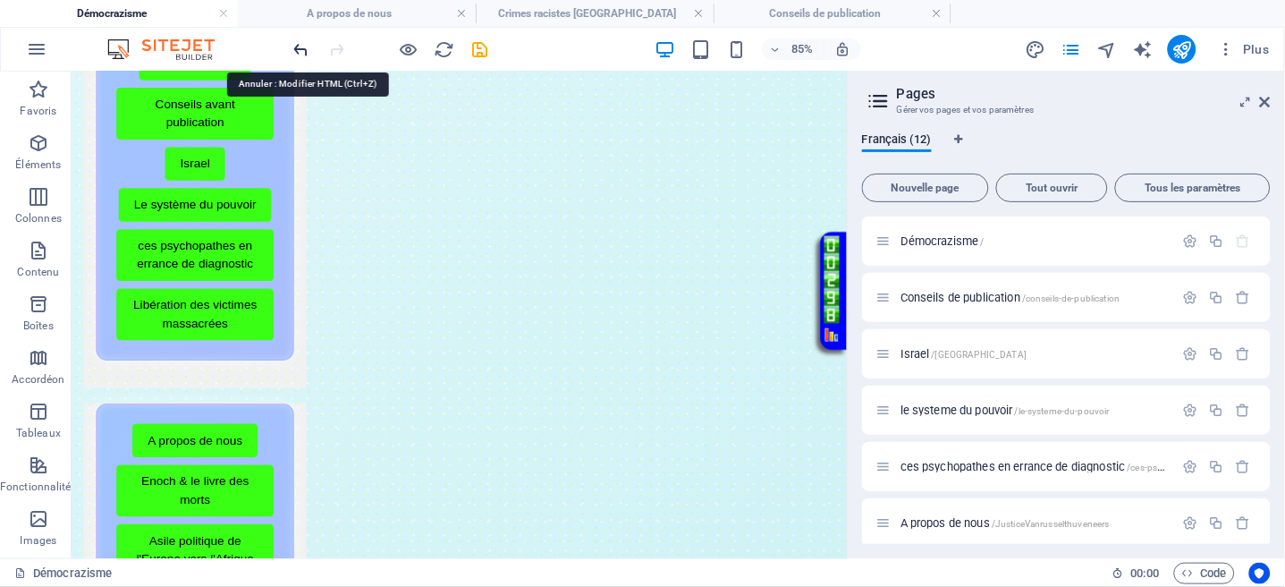
click at [301, 39] on icon "undo" at bounding box center [302, 49] width 21 height 21
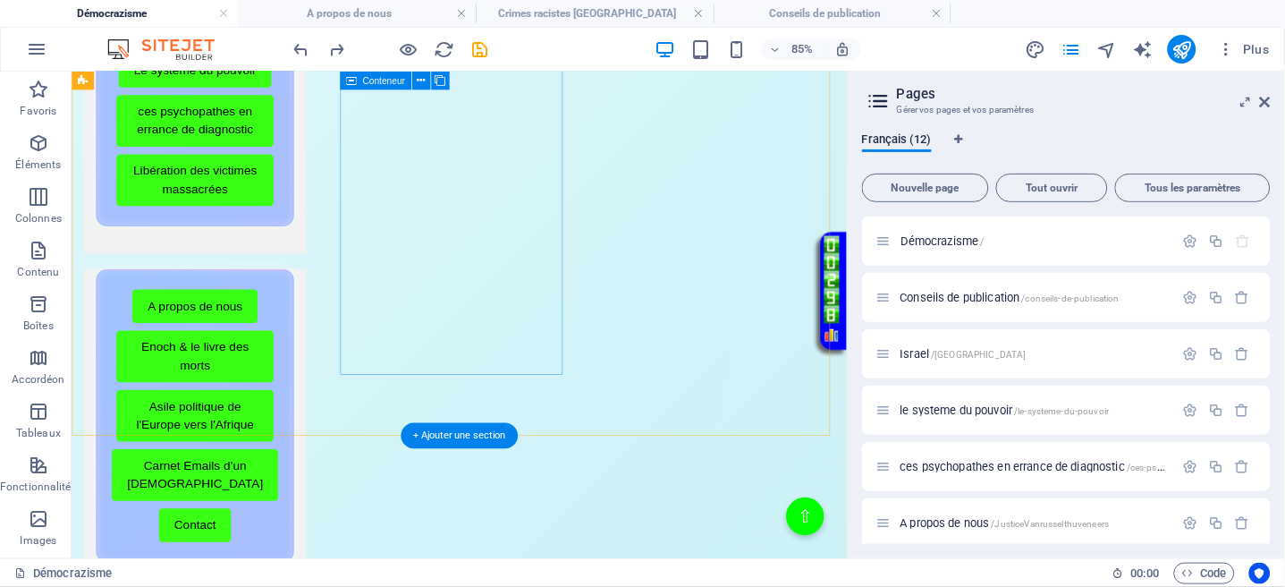
scroll to position [238, 0]
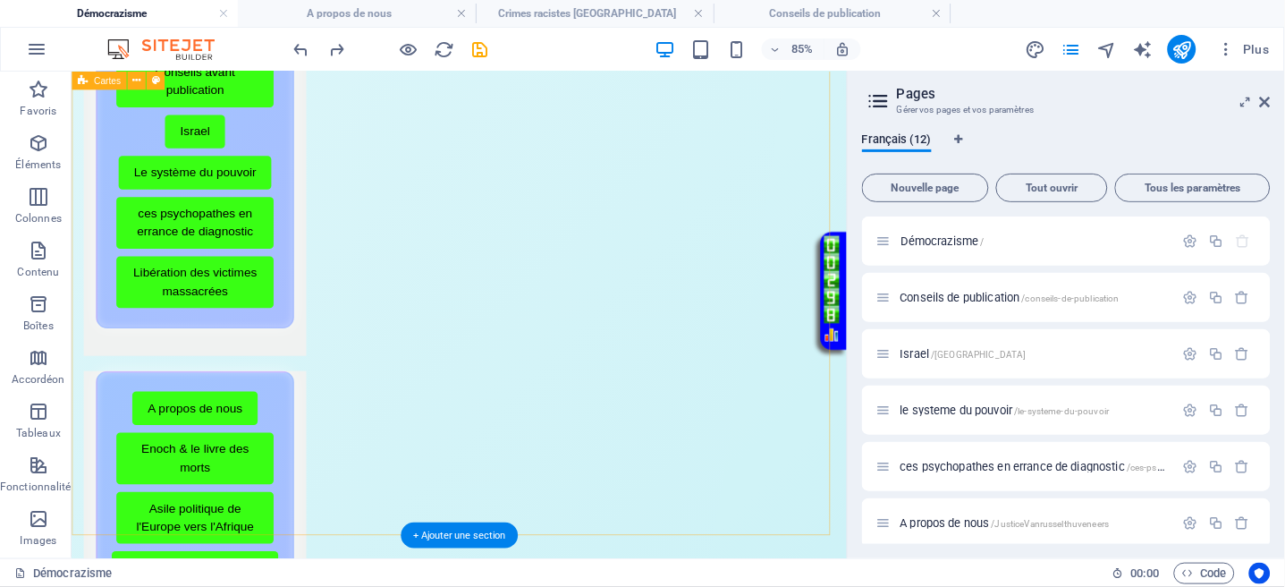
click at [403, 566] on div "Menu de boutons avec cadre scintillant Démocrazisme Conseils avant publication …" at bounding box center [527, 567] width 912 height 1326
click at [403, 565] on div "Menu de boutons avec cadre scintillant Démocrazisme Conseils avant publication …" at bounding box center [527, 567] width 912 height 1326
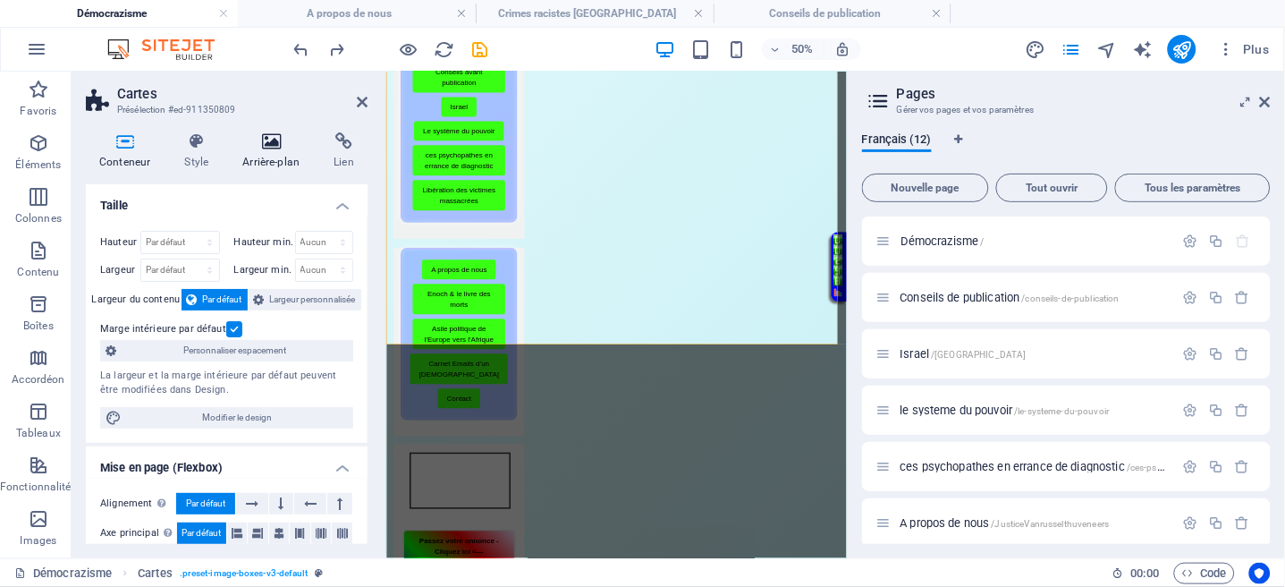
click at [263, 156] on h4 "Arrière-plan" at bounding box center [274, 151] width 91 height 38
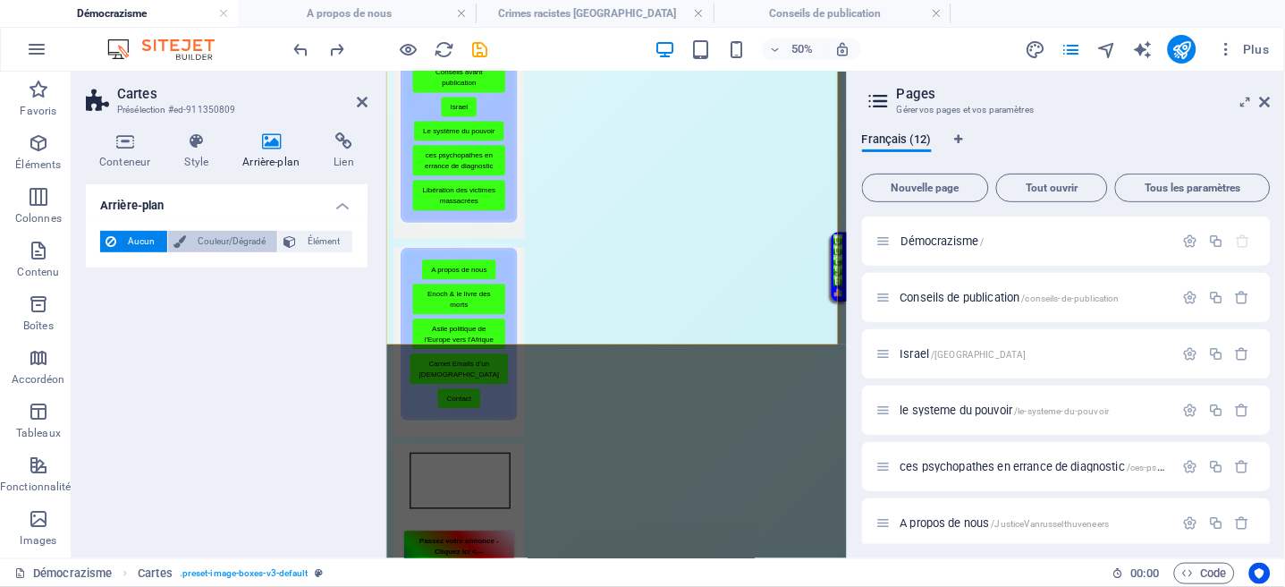
click at [202, 245] on span "Couleur/Dégradé" at bounding box center [231, 241] width 81 height 21
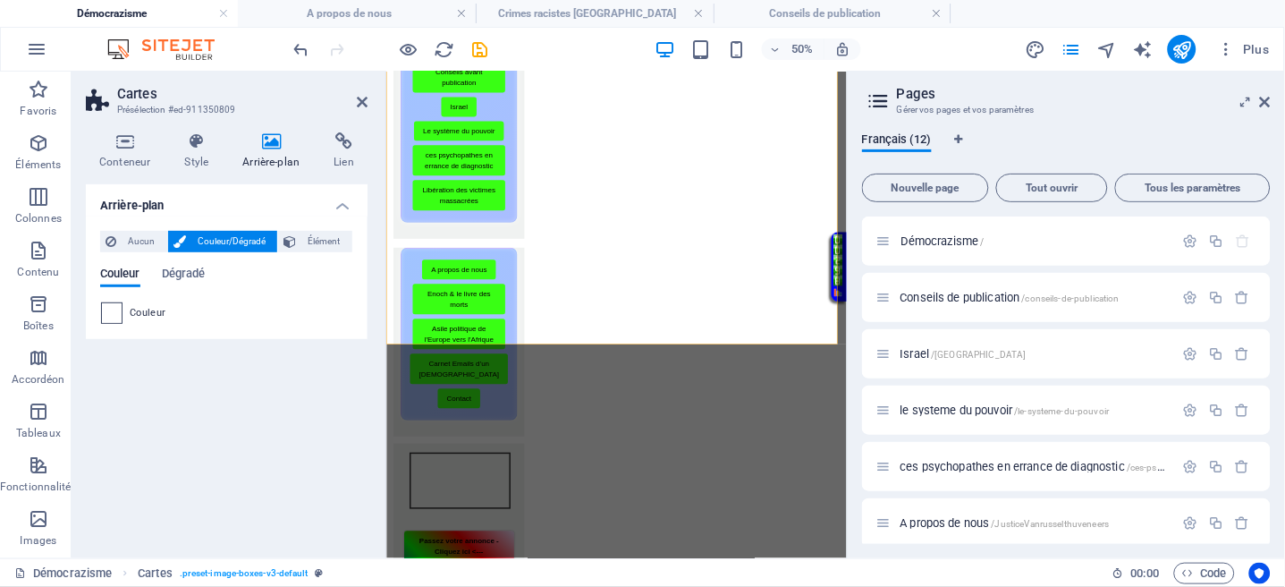
click at [121, 310] on span at bounding box center [112, 313] width 20 height 20
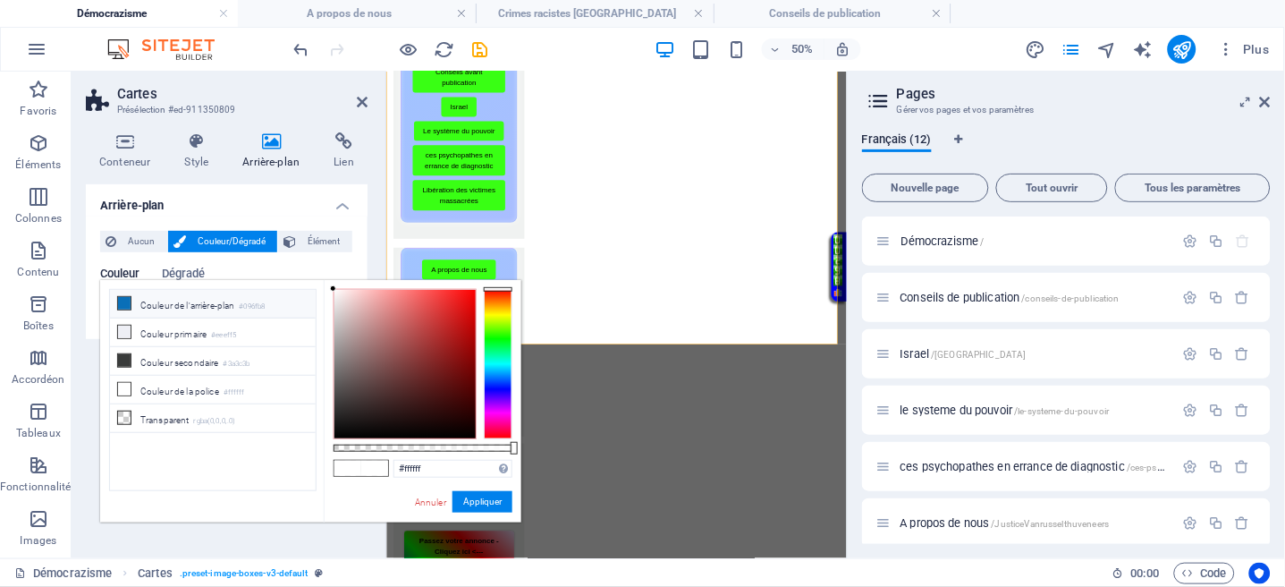
click at [148, 308] on li "Couleur de l'arrière-plan #096fb8" at bounding box center [213, 304] width 206 height 29
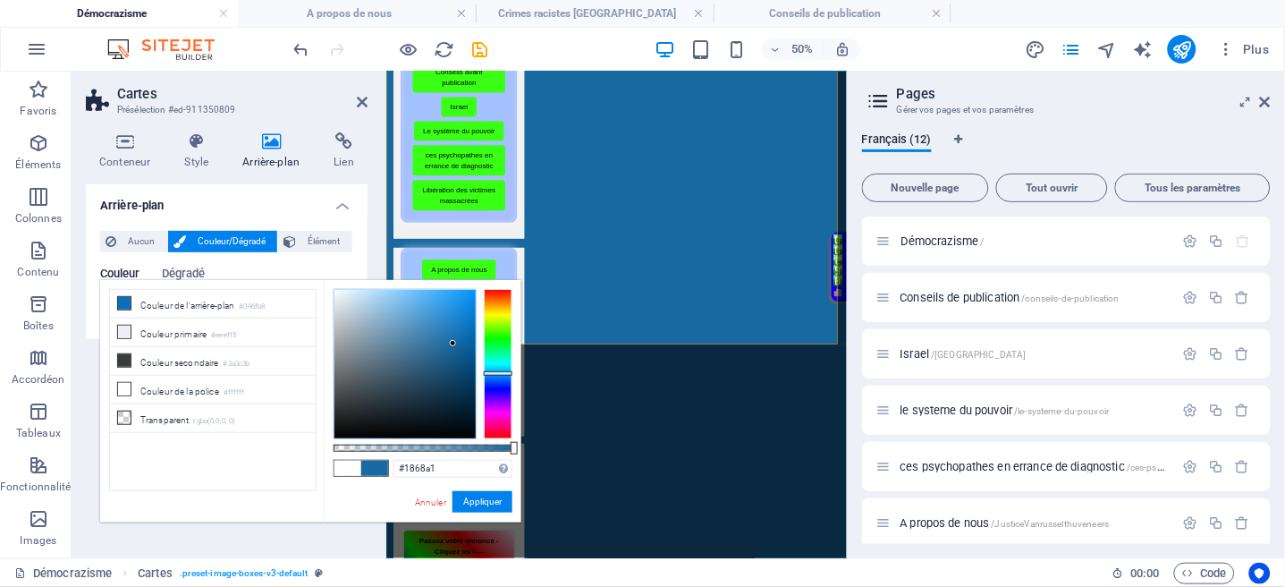
click at [453, 343] on div at bounding box center [405, 364] width 141 height 148
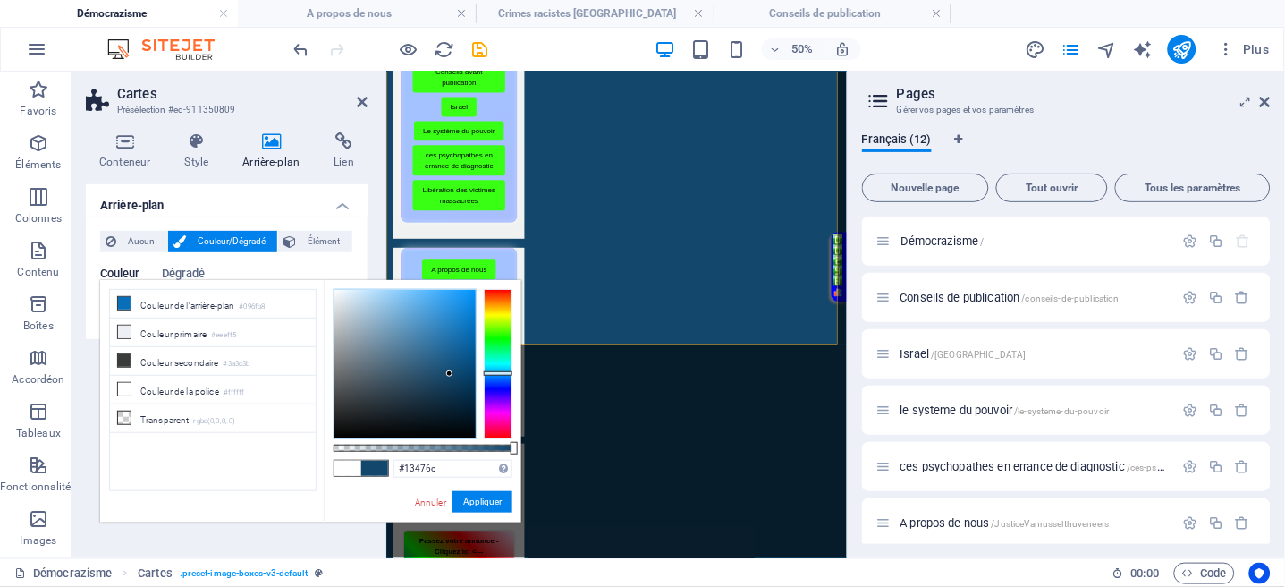
click at [450, 374] on div at bounding box center [405, 364] width 141 height 148
click at [424, 334] on div at bounding box center [405, 364] width 141 height 148
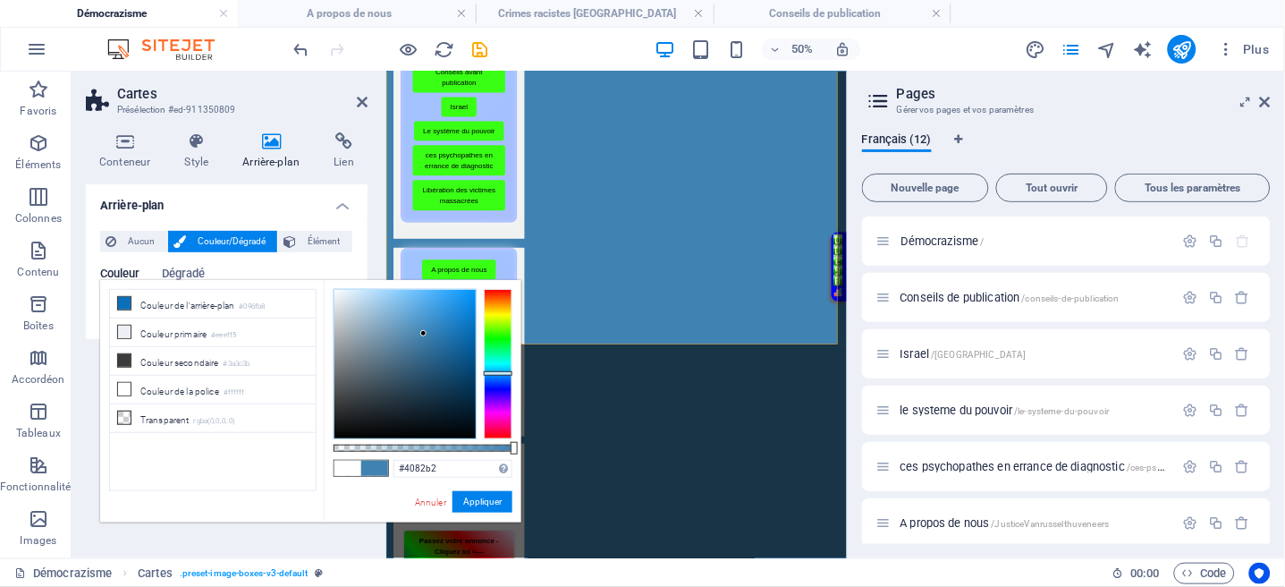
click at [419, 367] on div at bounding box center [405, 364] width 141 height 148
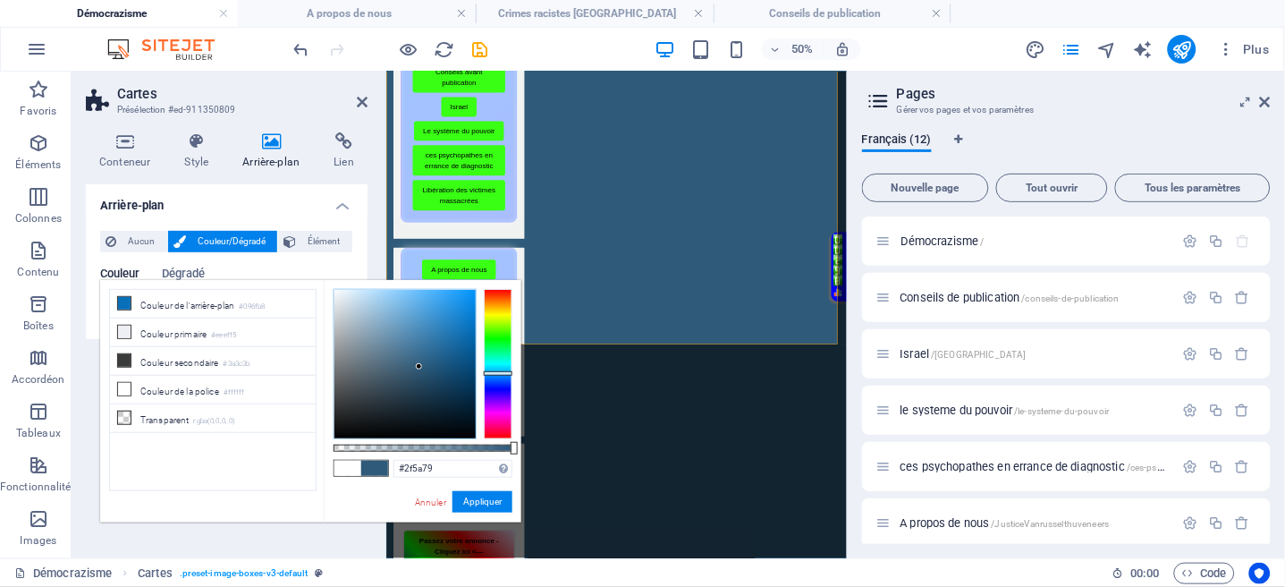
drag, startPoint x: 436, startPoint y: 397, endPoint x: 453, endPoint y: 396, distance: 16.1
click at [437, 397] on div at bounding box center [405, 364] width 141 height 148
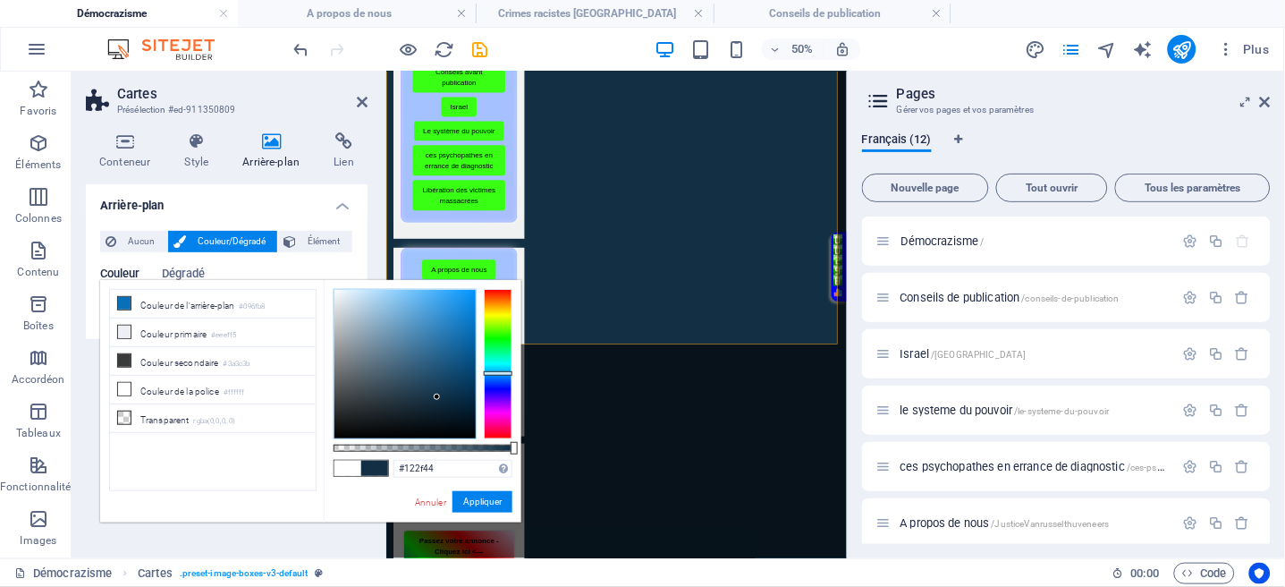
click at [487, 380] on div at bounding box center [498, 364] width 29 height 150
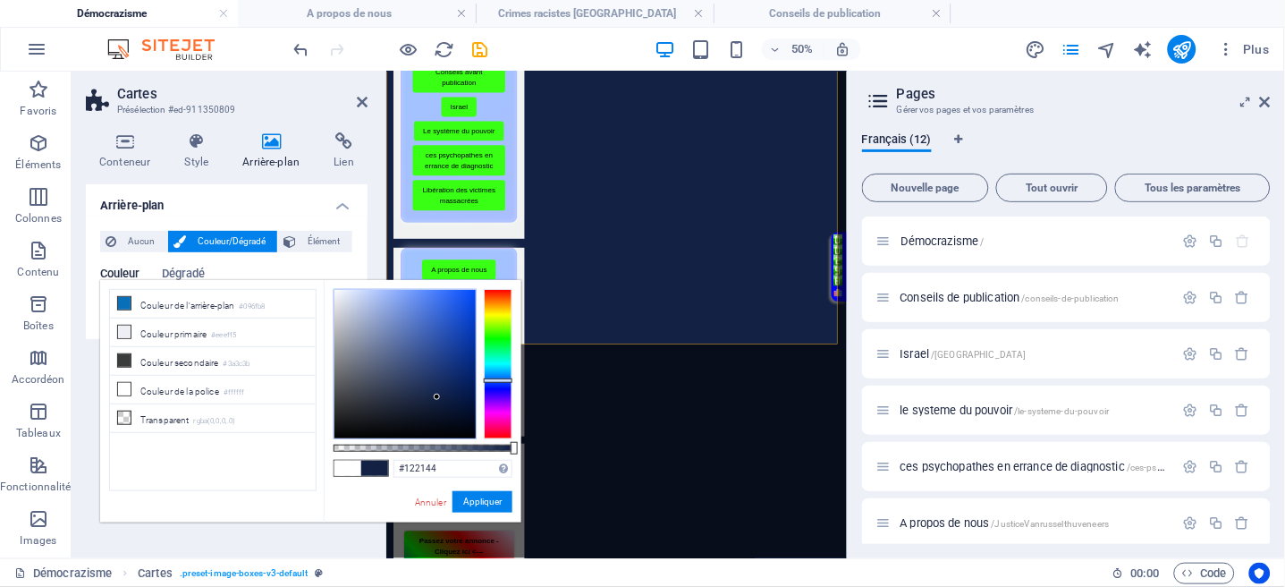
type input "#1844ad"
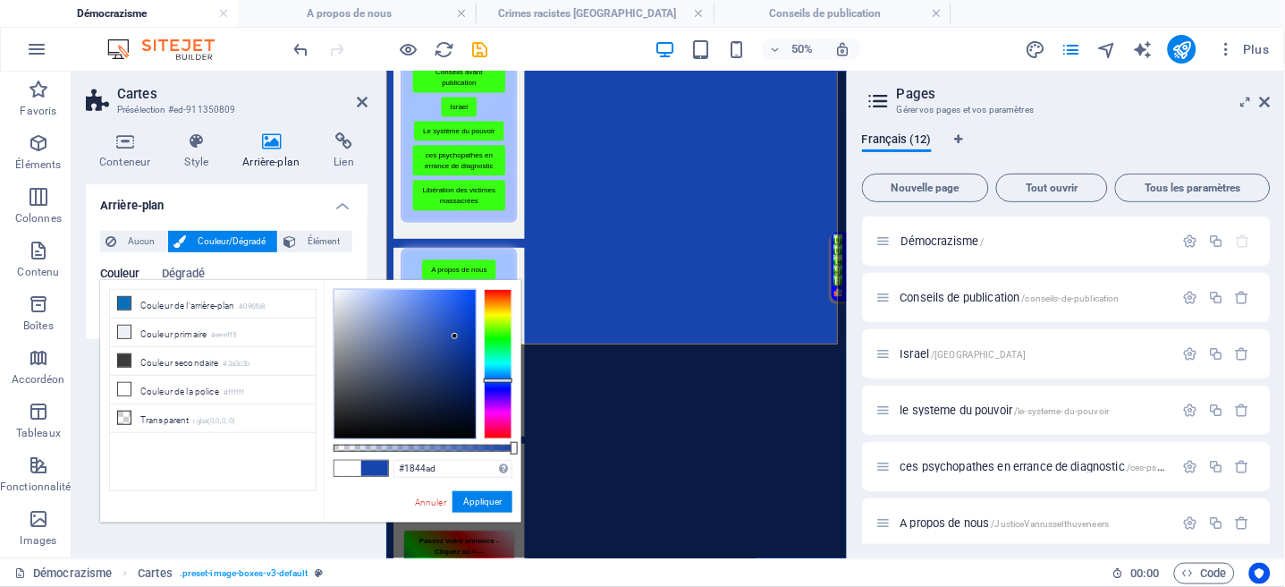
click at [455, 336] on div at bounding box center [405, 364] width 141 height 148
click at [487, 503] on button "Appliquer" at bounding box center [483, 501] width 60 height 21
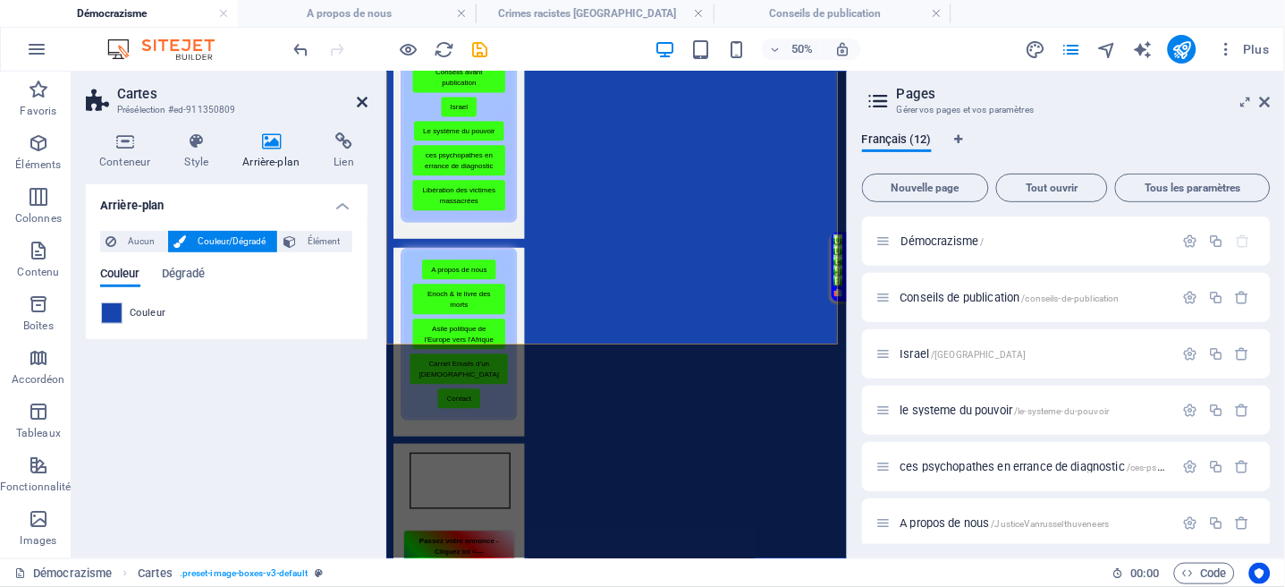
click at [360, 106] on icon at bounding box center [362, 102] width 11 height 14
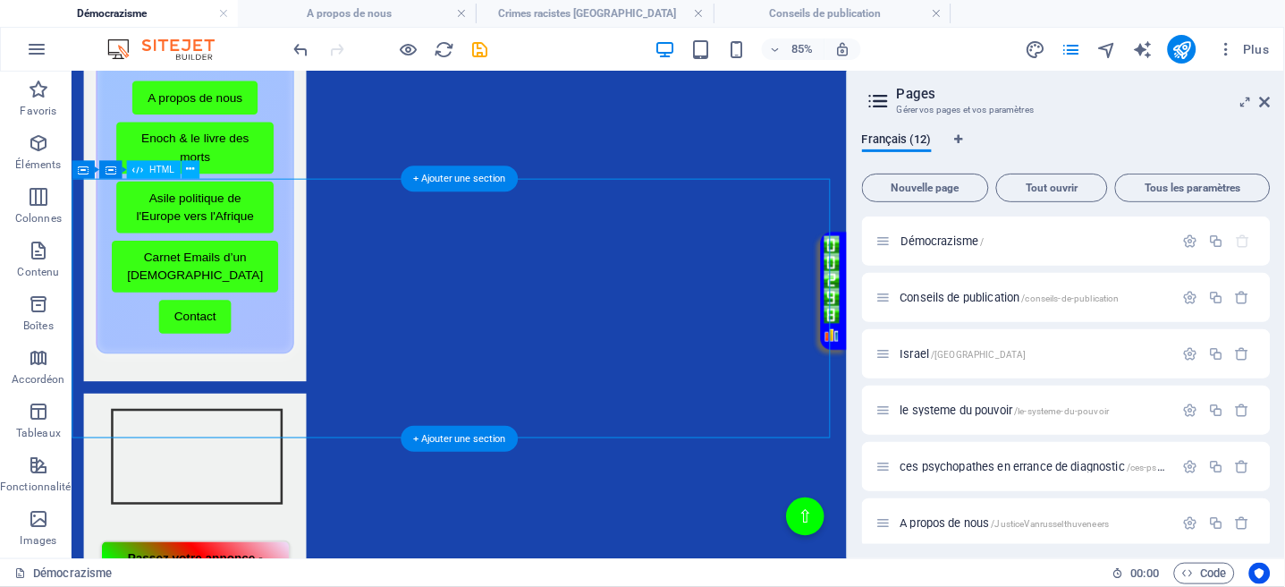
scroll to position [477, 0]
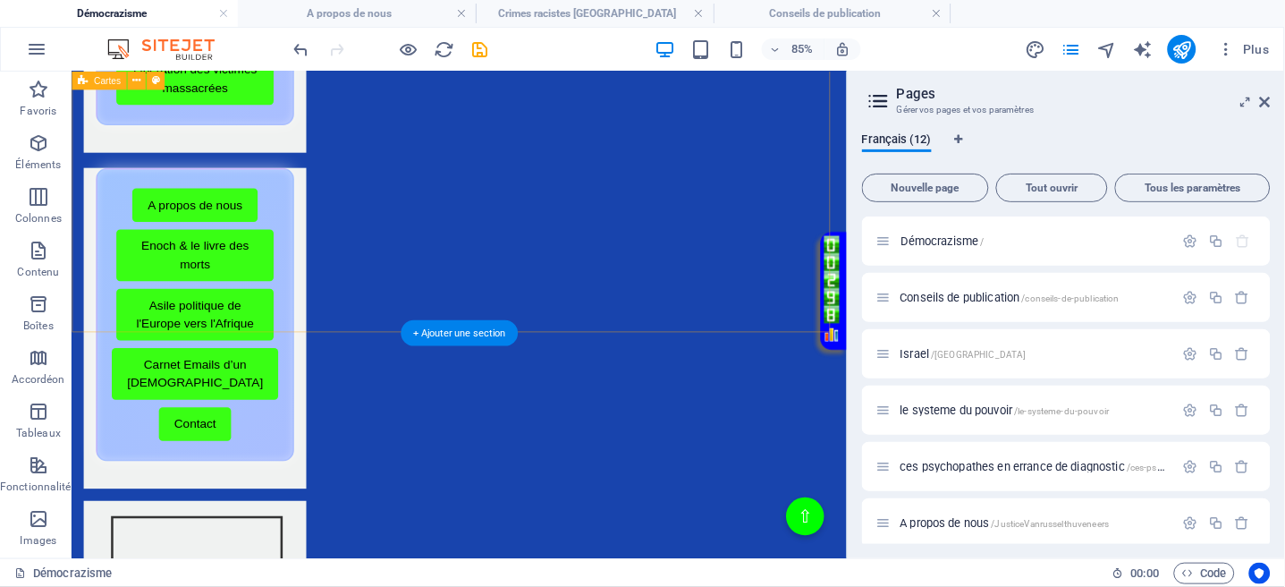
click at [353, 343] on div "Menu de boutons avec cadre scintillant Démocrazisme Conseils avant publication …" at bounding box center [527, 328] width 912 height 1326
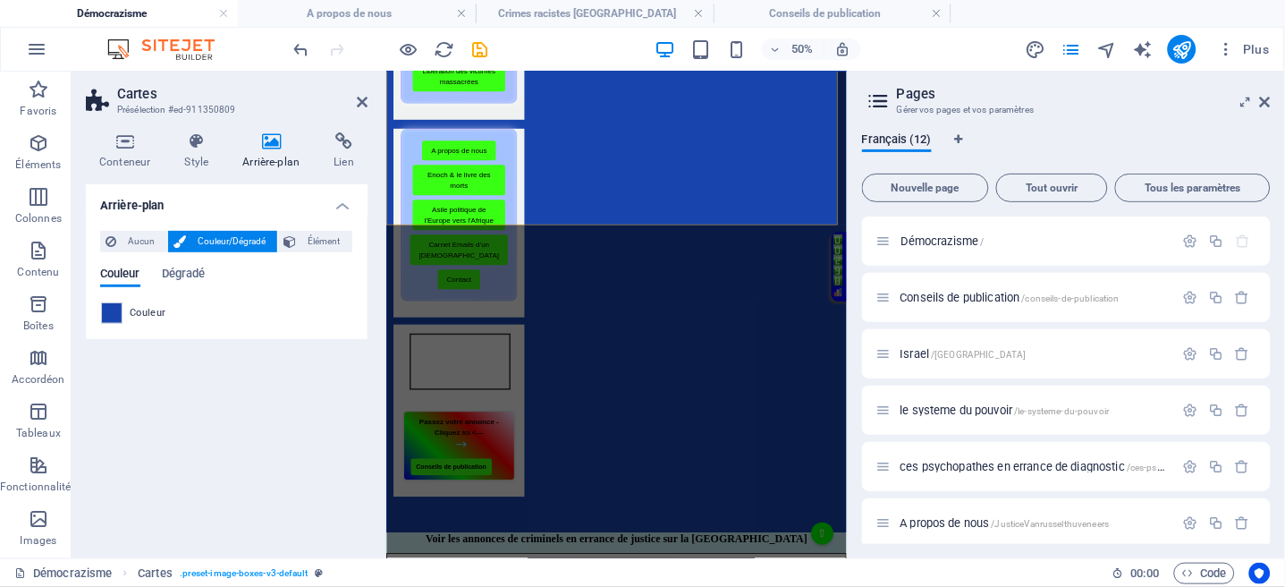
click at [282, 147] on icon at bounding box center [271, 141] width 84 height 18
click at [267, 152] on h4 "Arrière-plan" at bounding box center [274, 151] width 91 height 38
click at [297, 245] on button "Élément" at bounding box center [315, 241] width 74 height 21
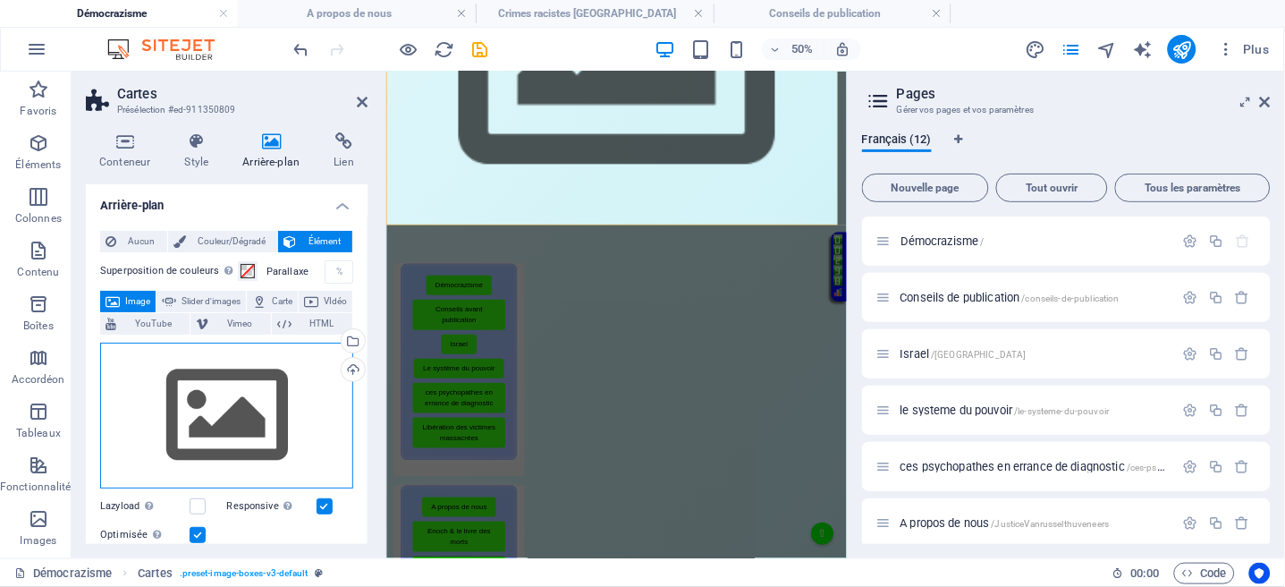
click at [258, 417] on div "Glissez les fichiers ici, cliquez pour choisir les fichiers ou sélectionnez les…" at bounding box center [226, 416] width 253 height 147
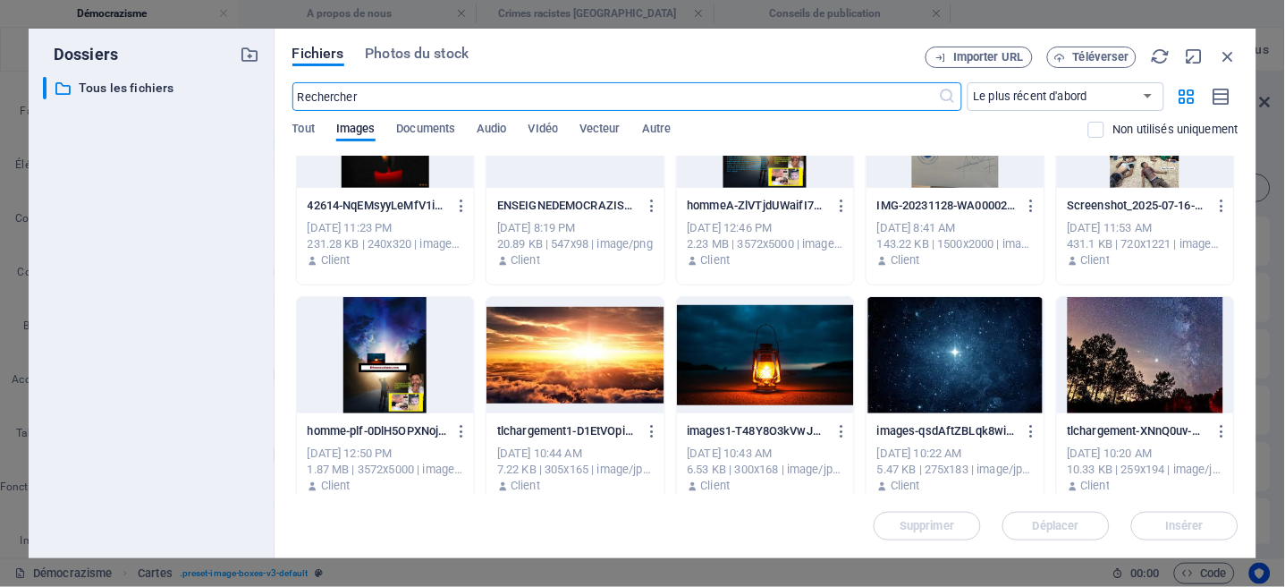
scroll to position [2147, 0]
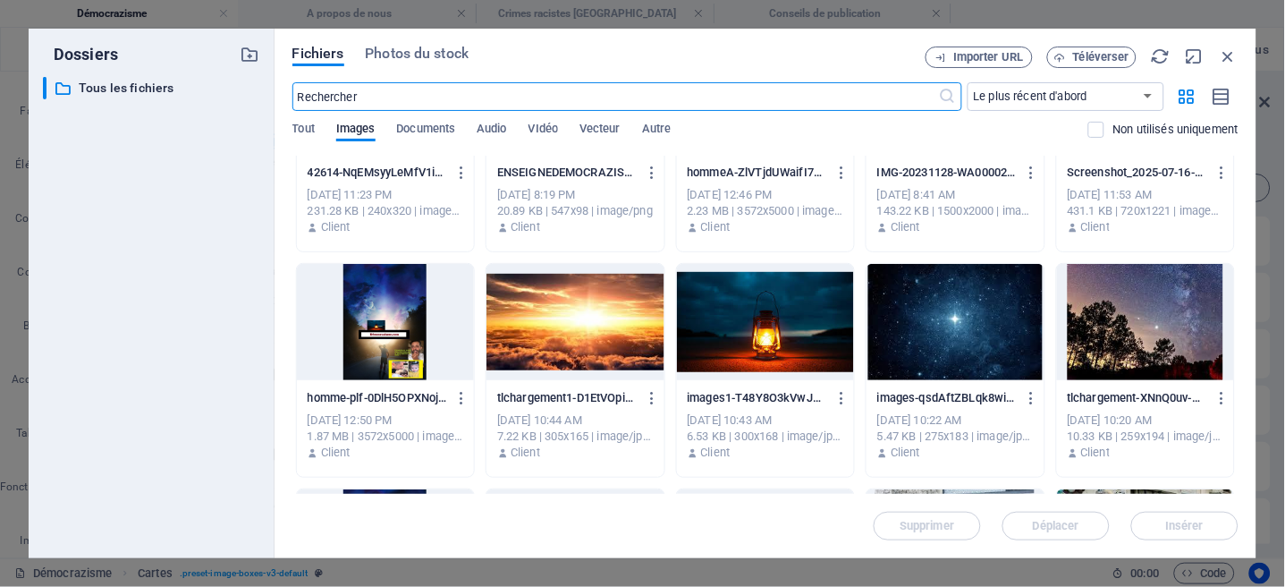
click at [578, 315] on div at bounding box center [575, 322] width 177 height 116
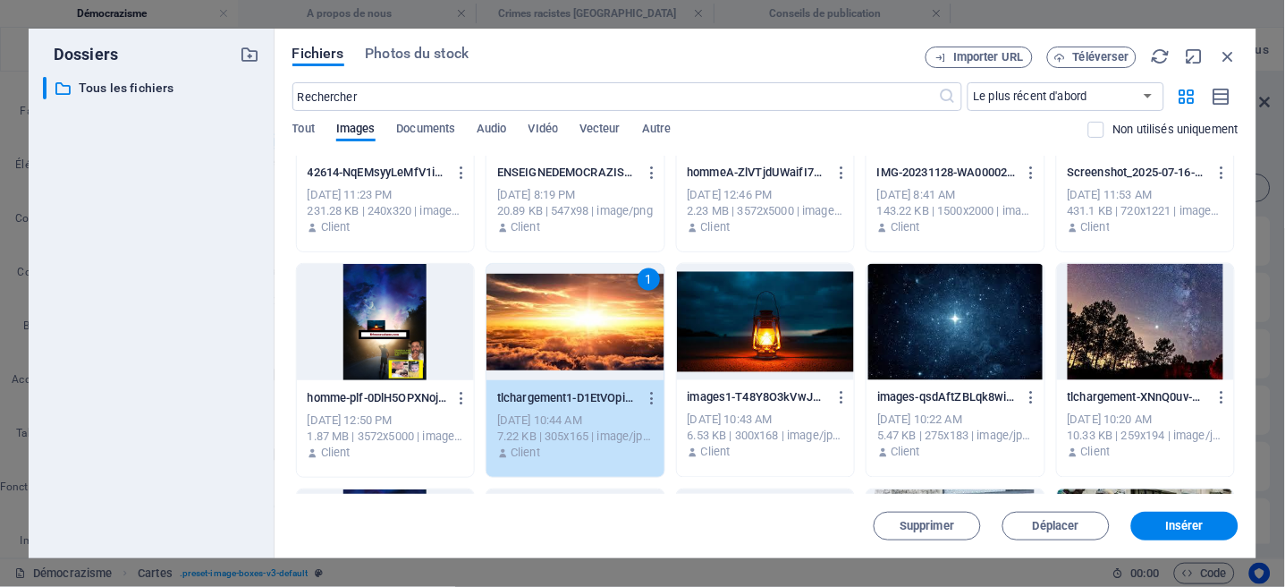
drag, startPoint x: 578, startPoint y: 315, endPoint x: 385, endPoint y: 482, distance: 255.5
click at [578, 315] on div "1" at bounding box center [575, 322] width 177 height 116
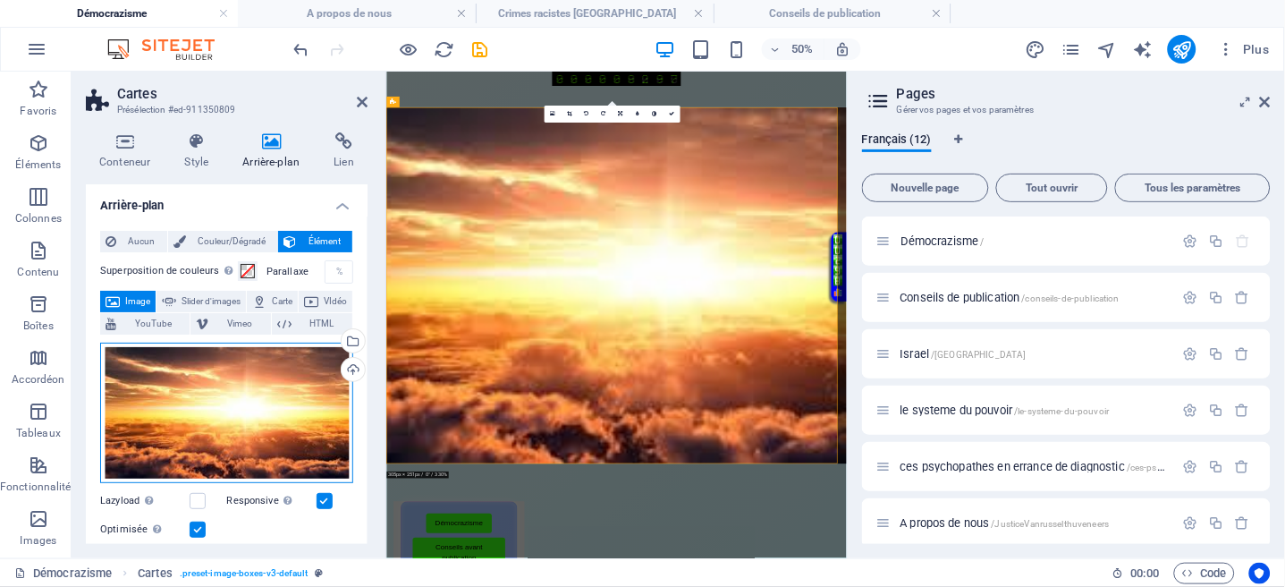
click at [250, 419] on div "Glissez les fichiers ici, cliquez pour choisir les fichiers ou sélectionnez les…" at bounding box center [226, 413] width 253 height 141
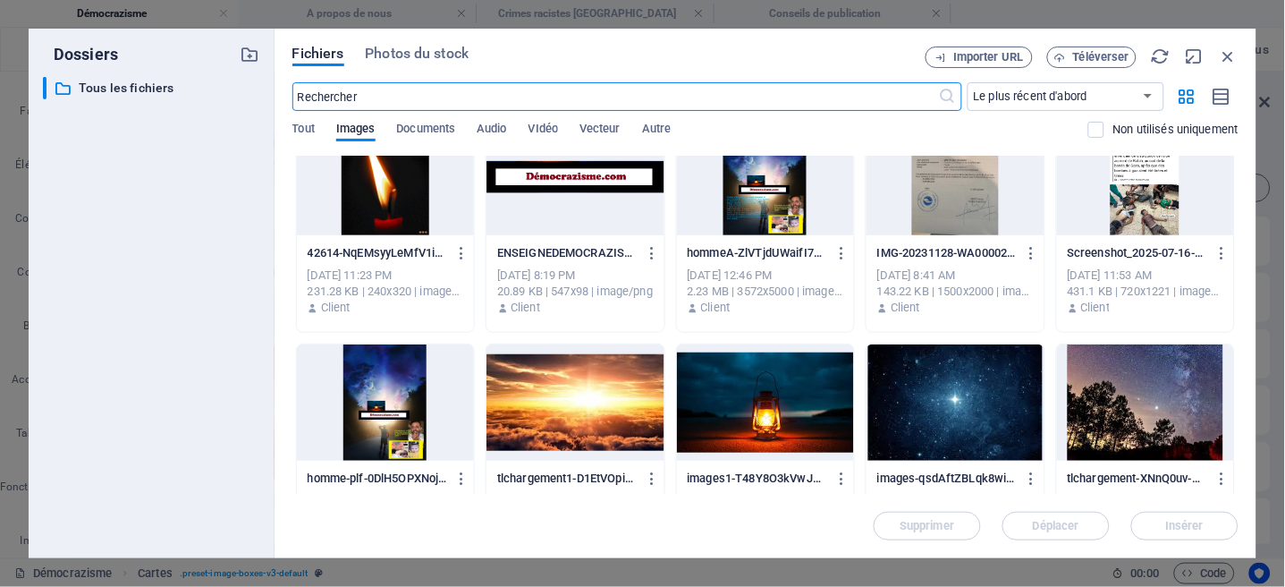
scroll to position [2266, 0]
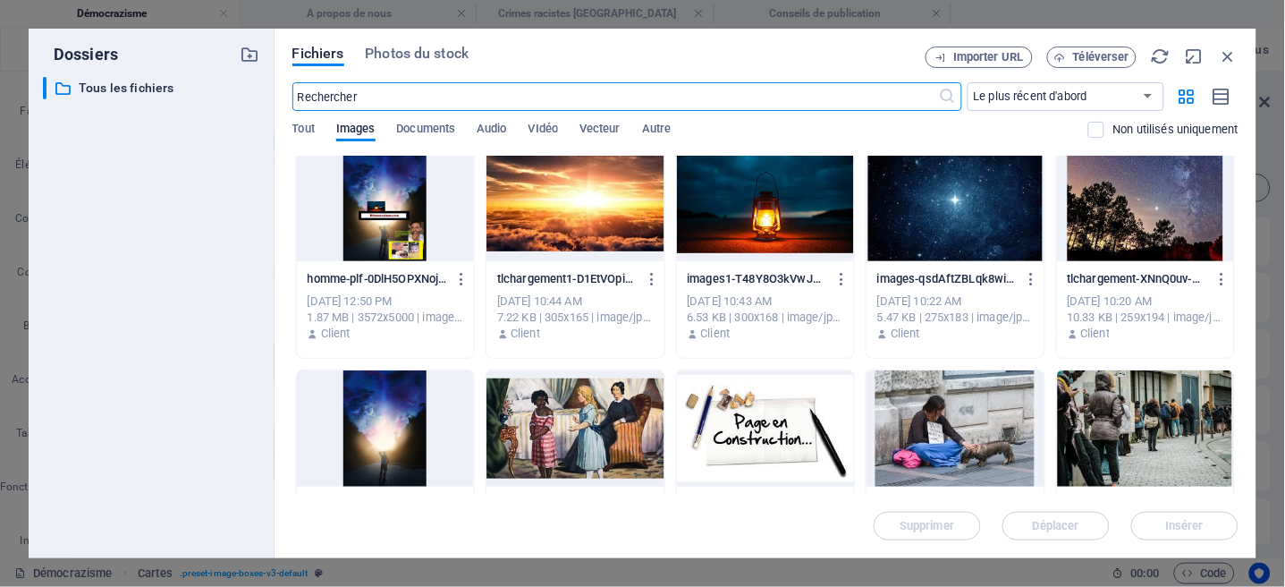
click at [370, 438] on div at bounding box center [385, 428] width 177 height 116
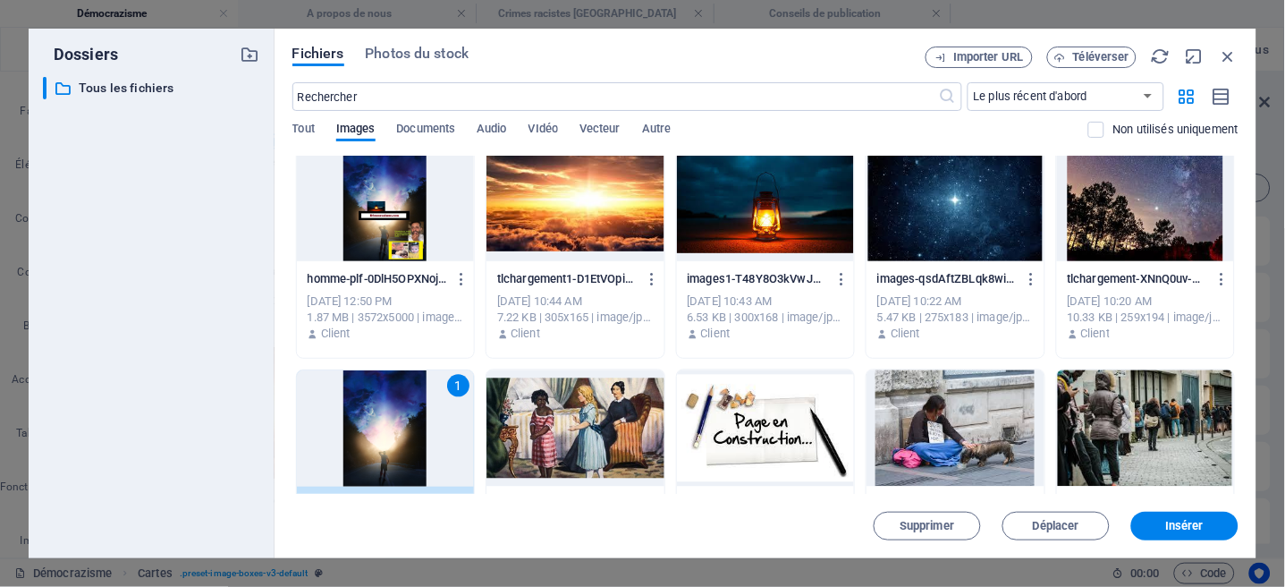
click at [370, 437] on div "1" at bounding box center [385, 428] width 177 height 116
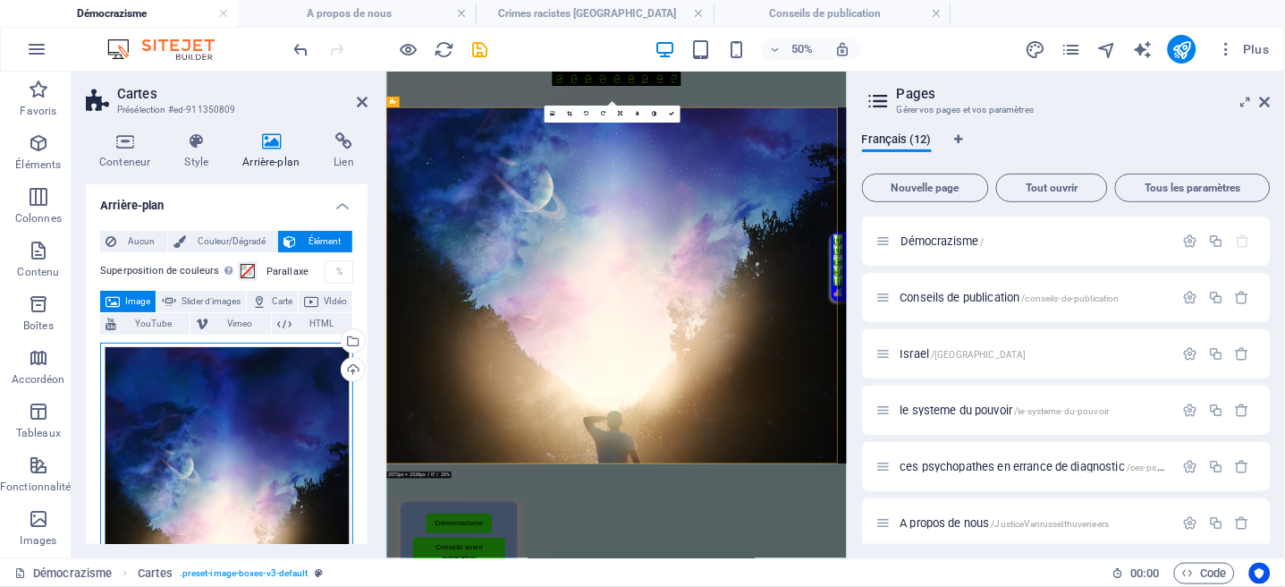
drag, startPoint x: 231, startPoint y: 445, endPoint x: 234, endPoint y: 428, distance: 17.4
click at [231, 441] on div "Glissez les fichiers ici, cliquez pour choisir les fichiers ou sélectionnez les…" at bounding box center [226, 518] width 253 height 351
click at [231, 438] on div "Glissez les fichiers ici, cliquez pour choisir les fichiers ou sélectionnez les…" at bounding box center [226, 518] width 253 height 351
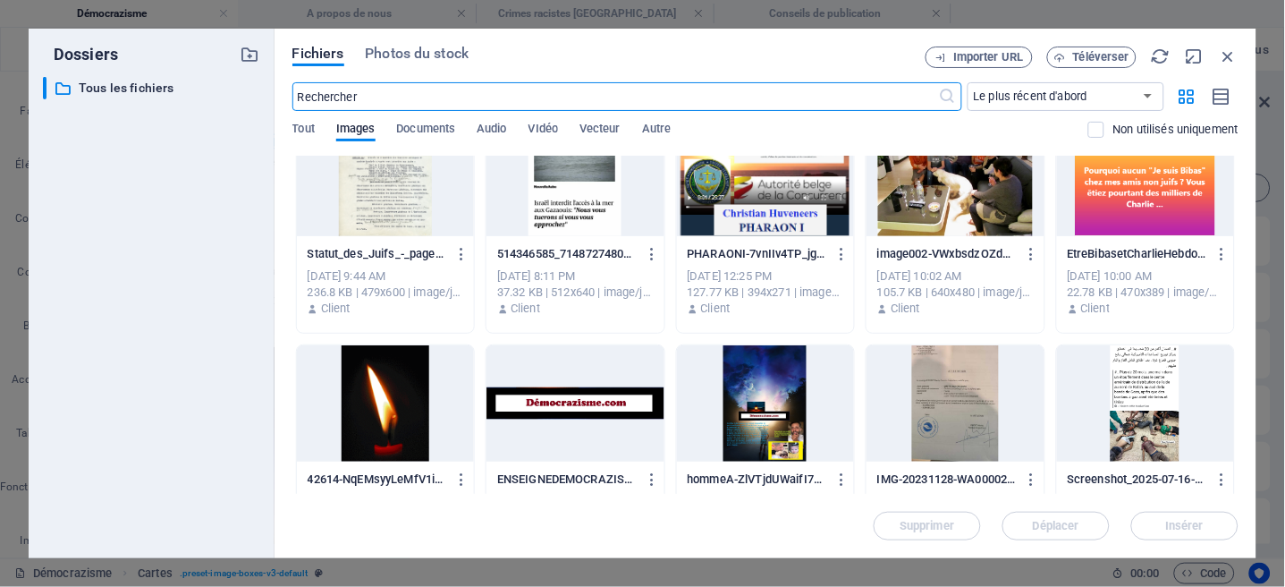
scroll to position [2147, 0]
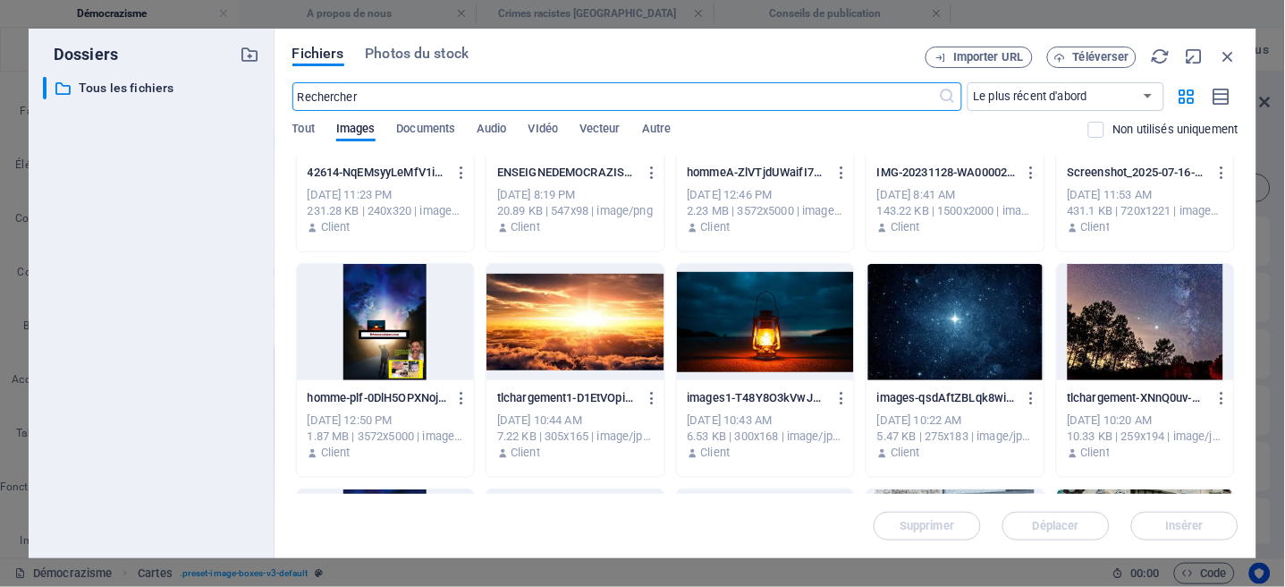
click at [978, 326] on div at bounding box center [955, 322] width 177 height 116
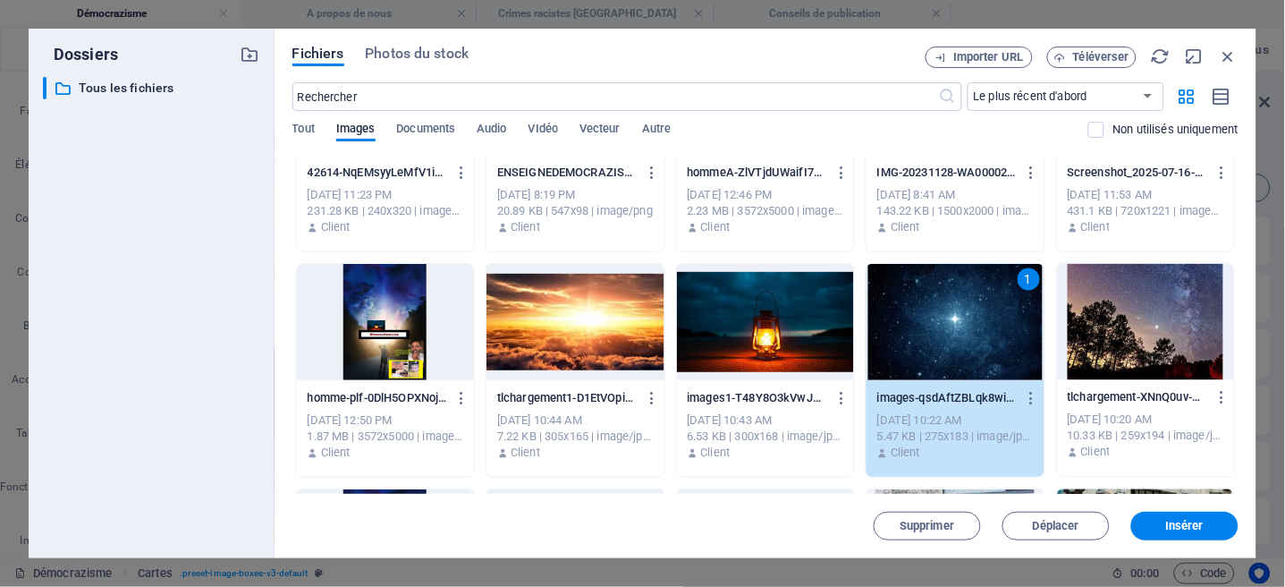
click at [978, 326] on div "1" at bounding box center [955, 322] width 177 height 116
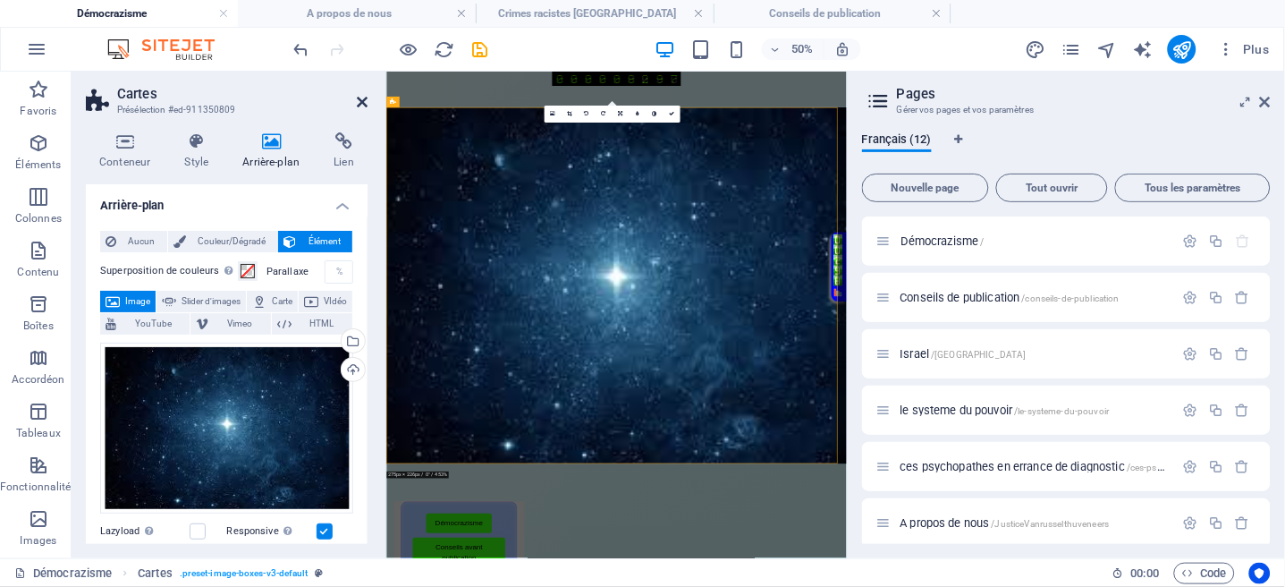
drag, startPoint x: 360, startPoint y: 102, endPoint x: 343, endPoint y: 40, distance: 64.0
click at [360, 102] on icon at bounding box center [362, 102] width 11 height 14
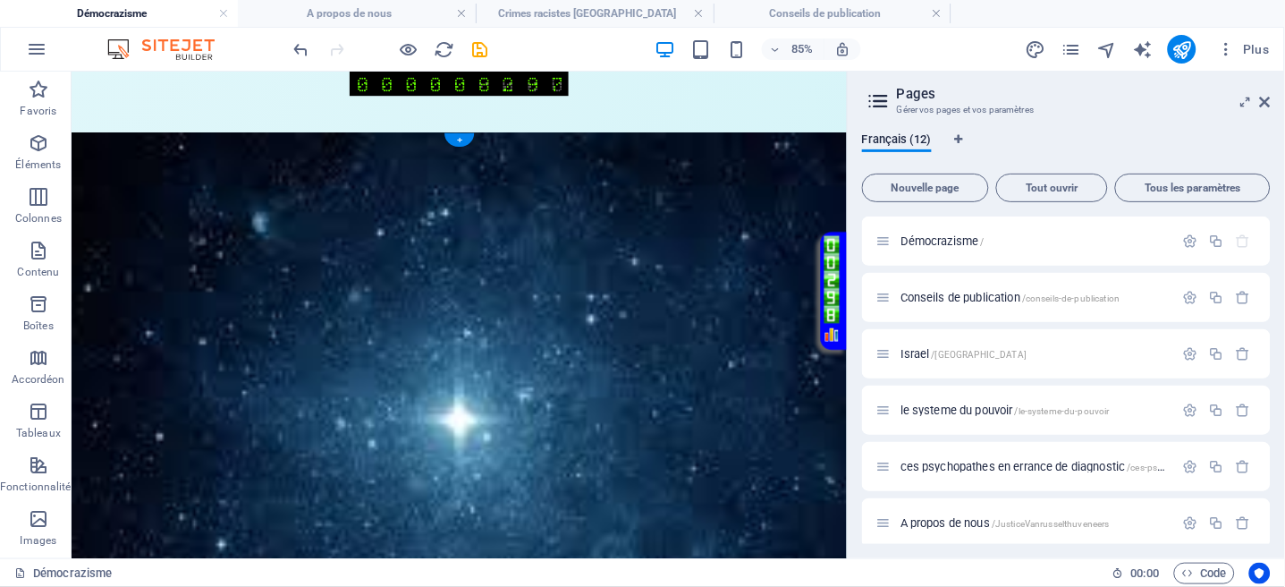
scroll to position [477, 0]
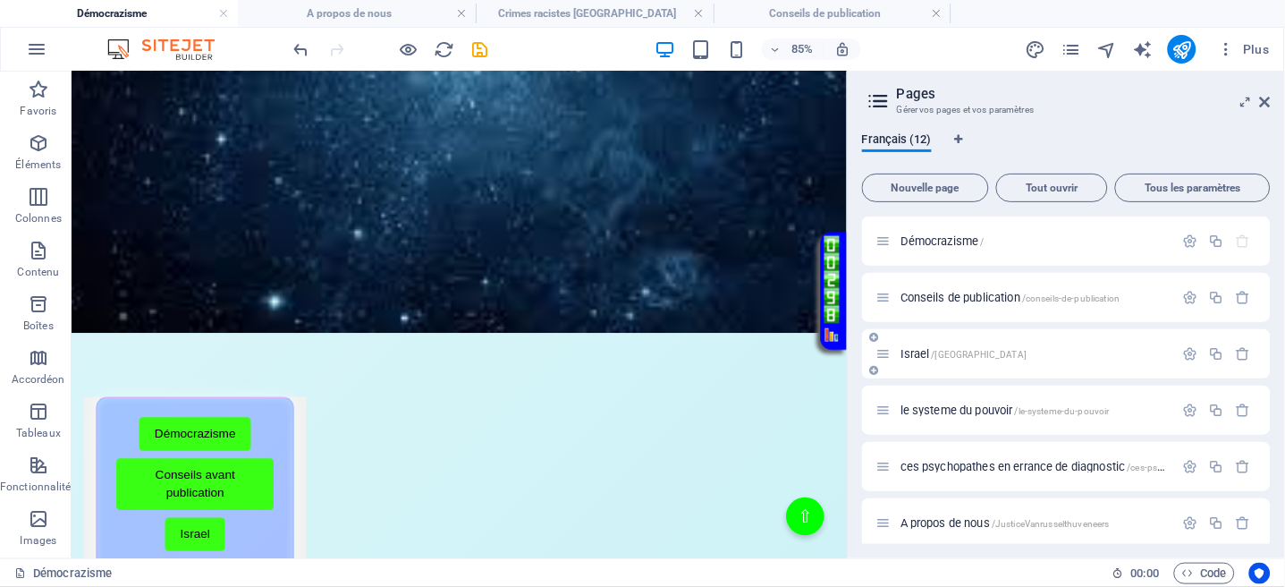
click at [911, 360] on div "Israel /Israel" at bounding box center [1026, 353] width 298 height 21
click at [911, 355] on span "Israel /Israel" at bounding box center [964, 353] width 126 height 13
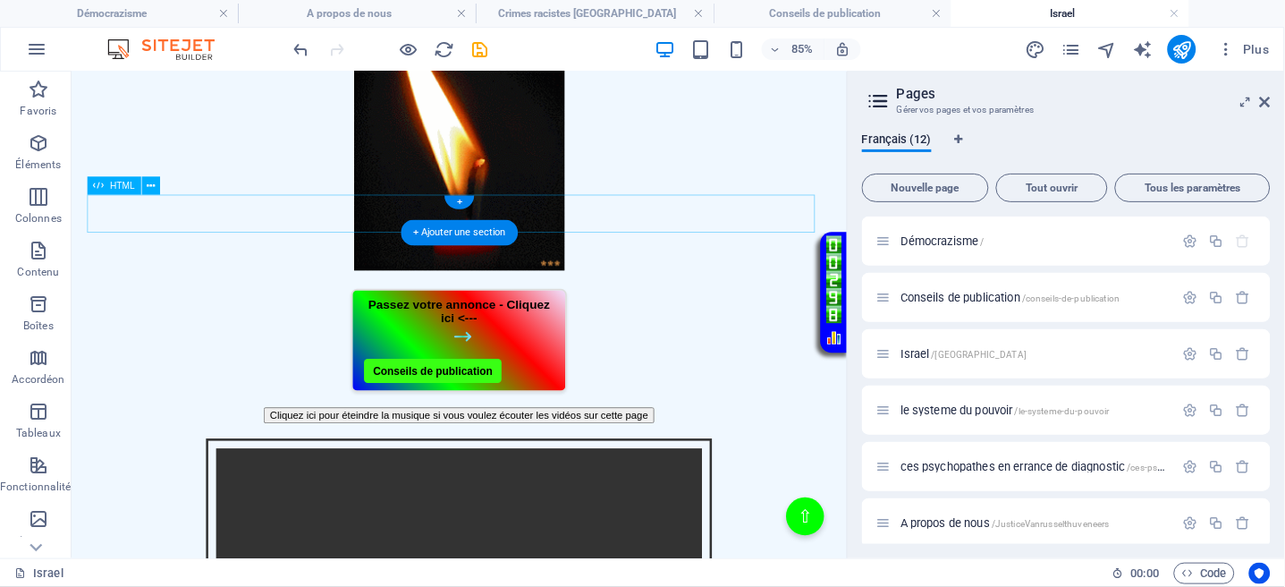
click at [395, 466] on div "Musique automatique à l'ouverture Cliquez ici pour éteindre la musique si vous …" at bounding box center [527, 475] width 877 height 19
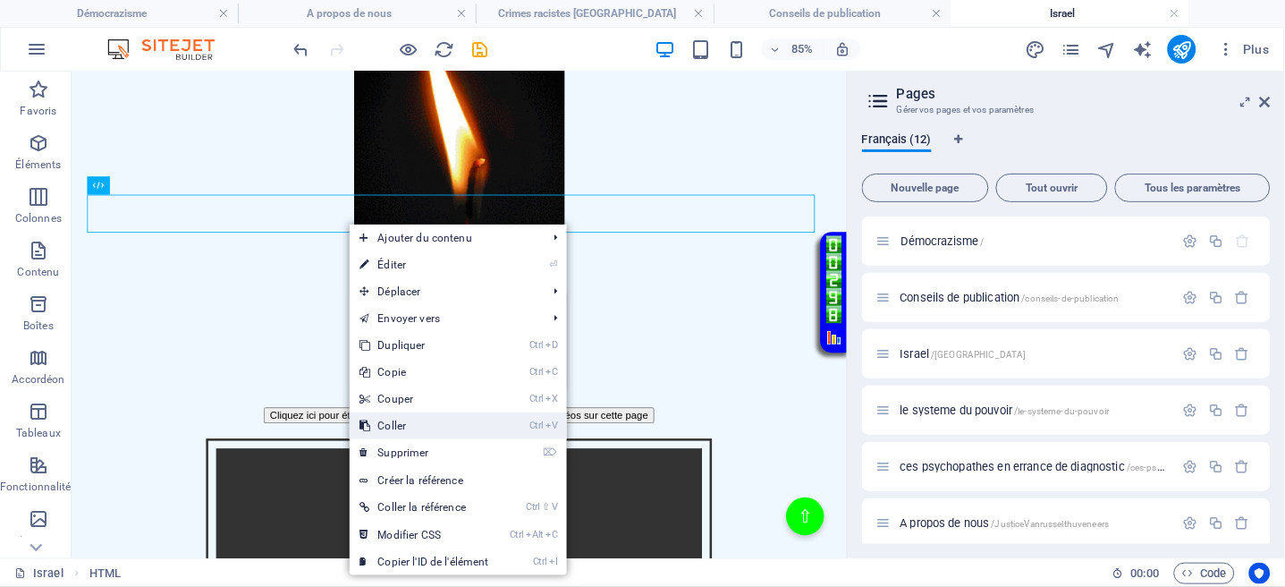
click at [402, 424] on link "Ctrl V Coller" at bounding box center [425, 425] width 150 height 27
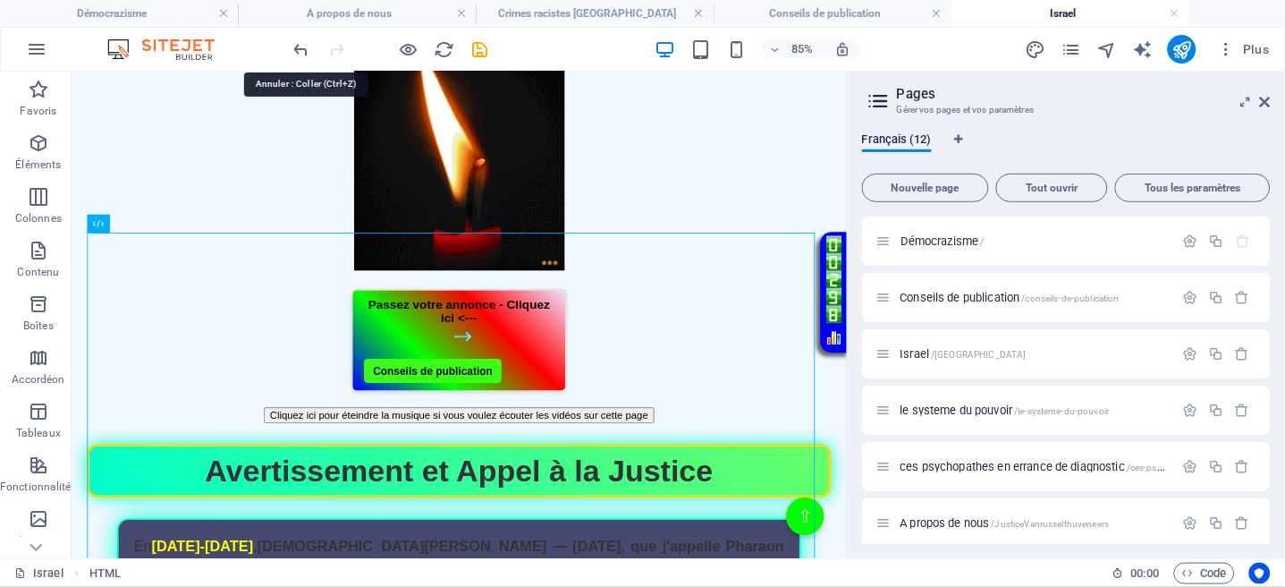
click at [301, 47] on icon "undo" at bounding box center [302, 49] width 21 height 21
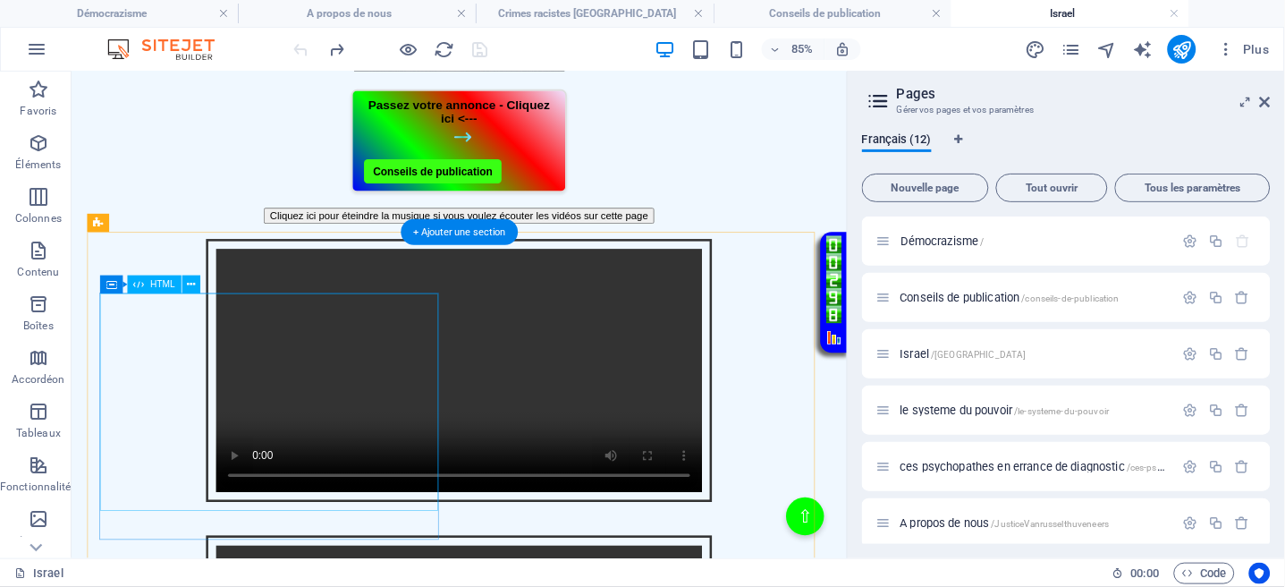
scroll to position [716, 0]
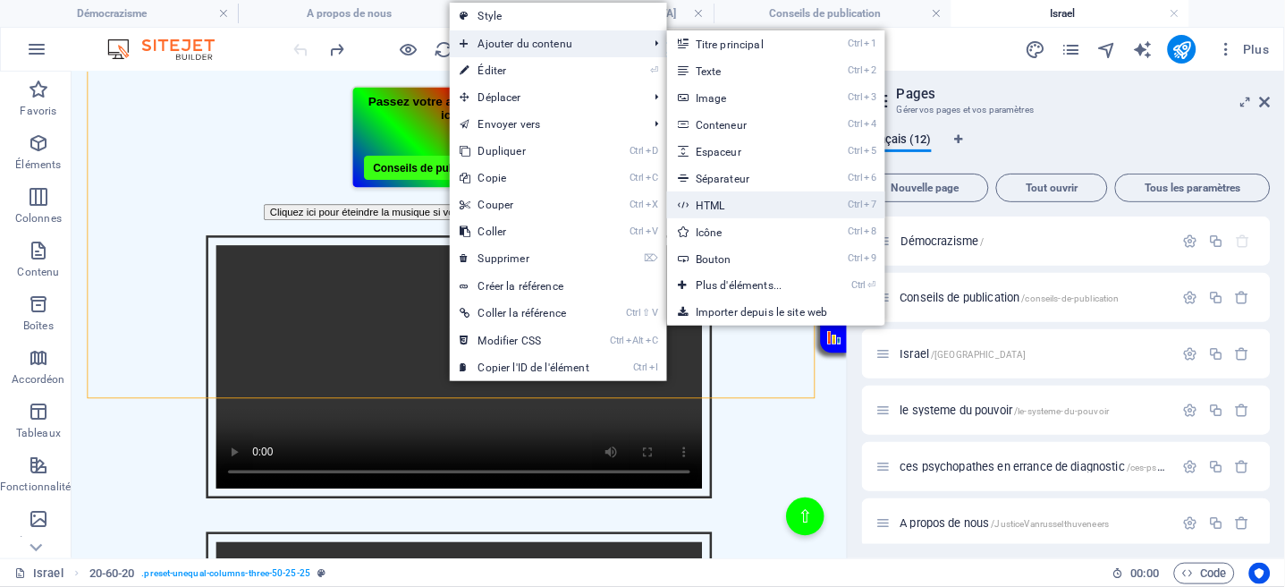
drag, startPoint x: 718, startPoint y: 206, endPoint x: 418, endPoint y: 458, distance: 392.4
click at [718, 208] on link "Ctrl 7 HTML" at bounding box center [742, 204] width 151 height 27
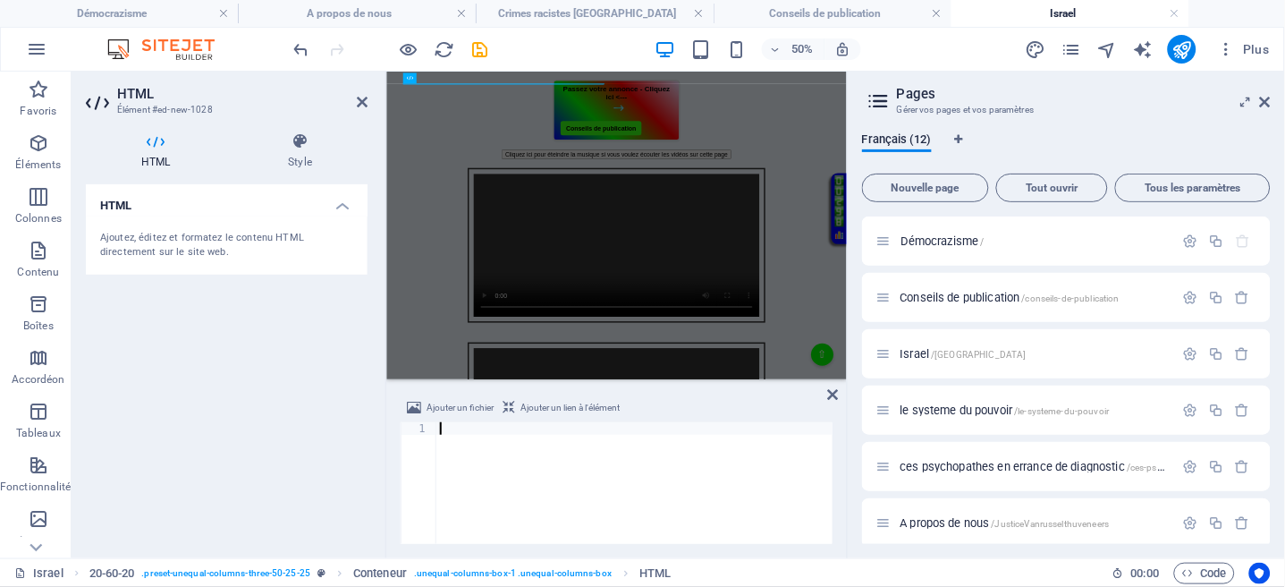
type textarea "</html>"
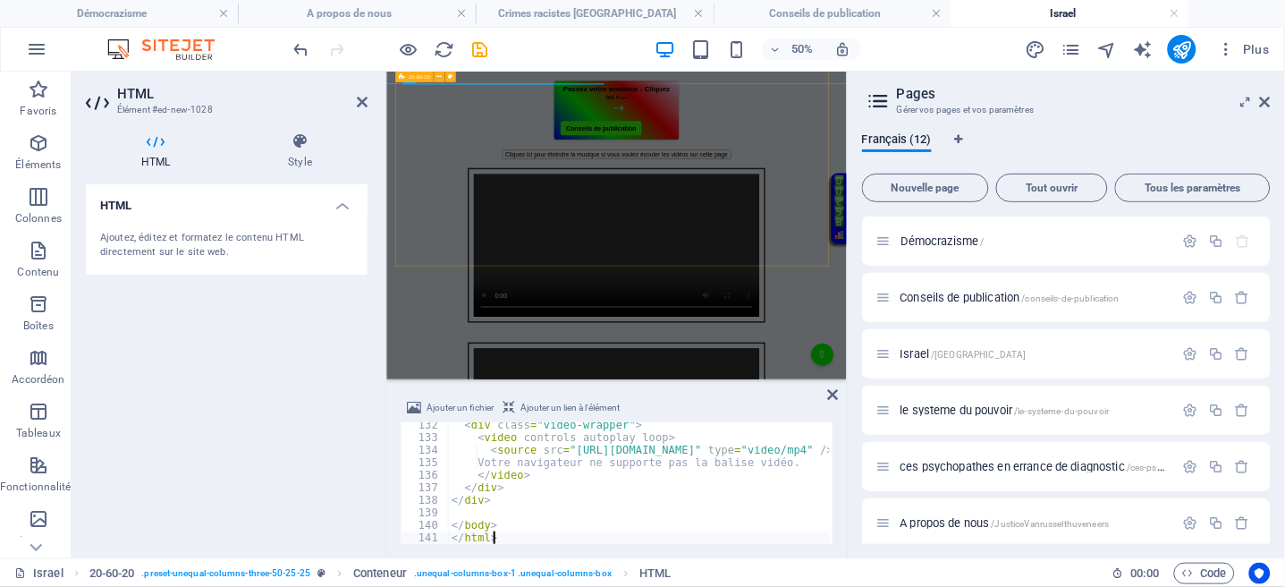
scroll to position [1643, 0]
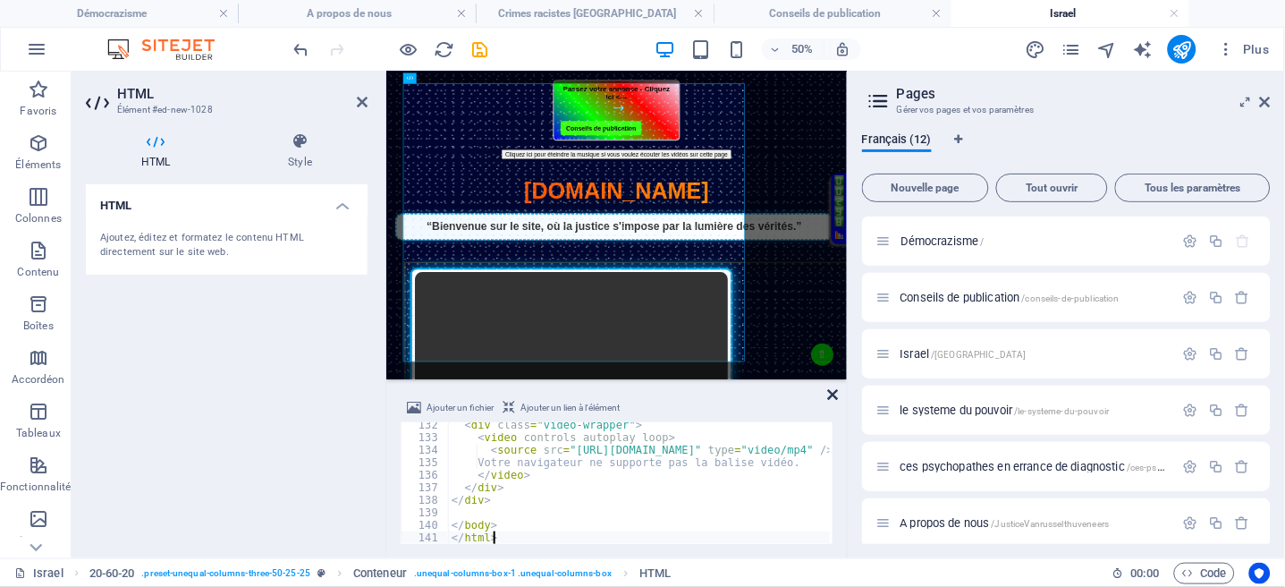
drag, startPoint x: 893, startPoint y: 369, endPoint x: 835, endPoint y: 392, distance: 62.6
click at [835, 392] on icon at bounding box center [833, 394] width 11 height 14
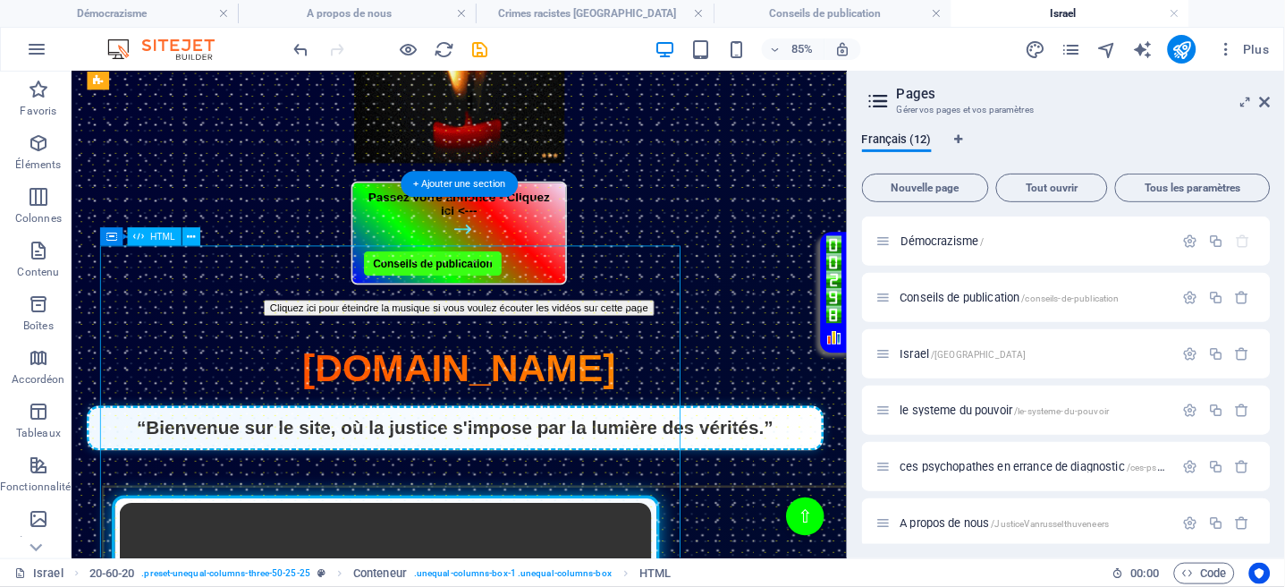
scroll to position [358, 0]
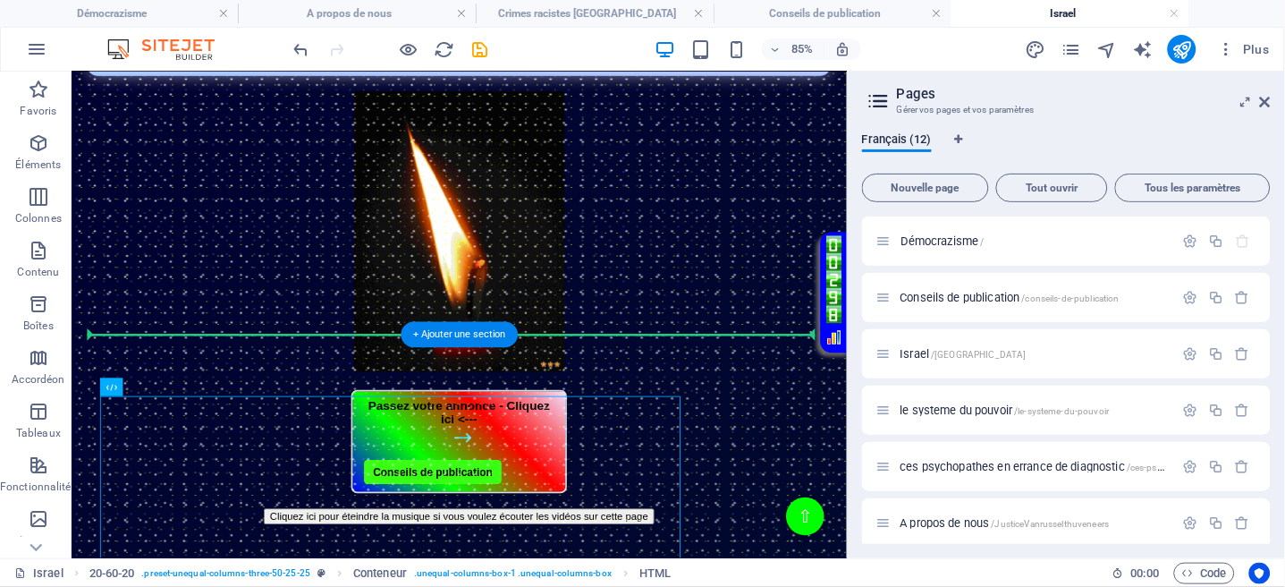
drag, startPoint x: 393, startPoint y: 411, endPoint x: 479, endPoint y: 409, distance: 85.9
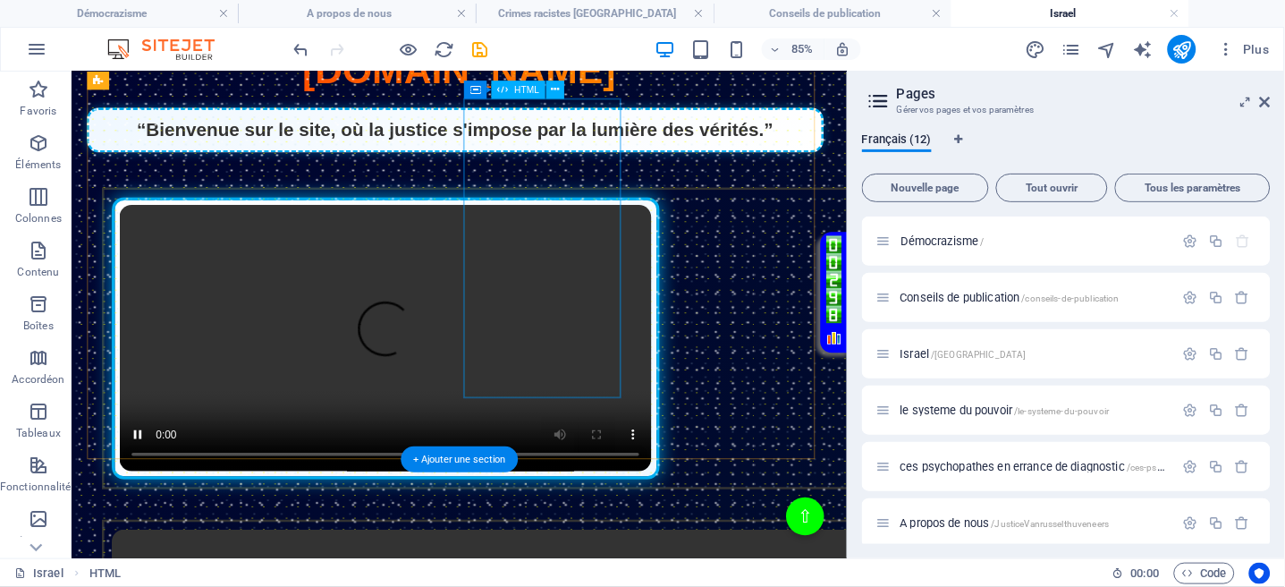
scroll to position [1311, 0]
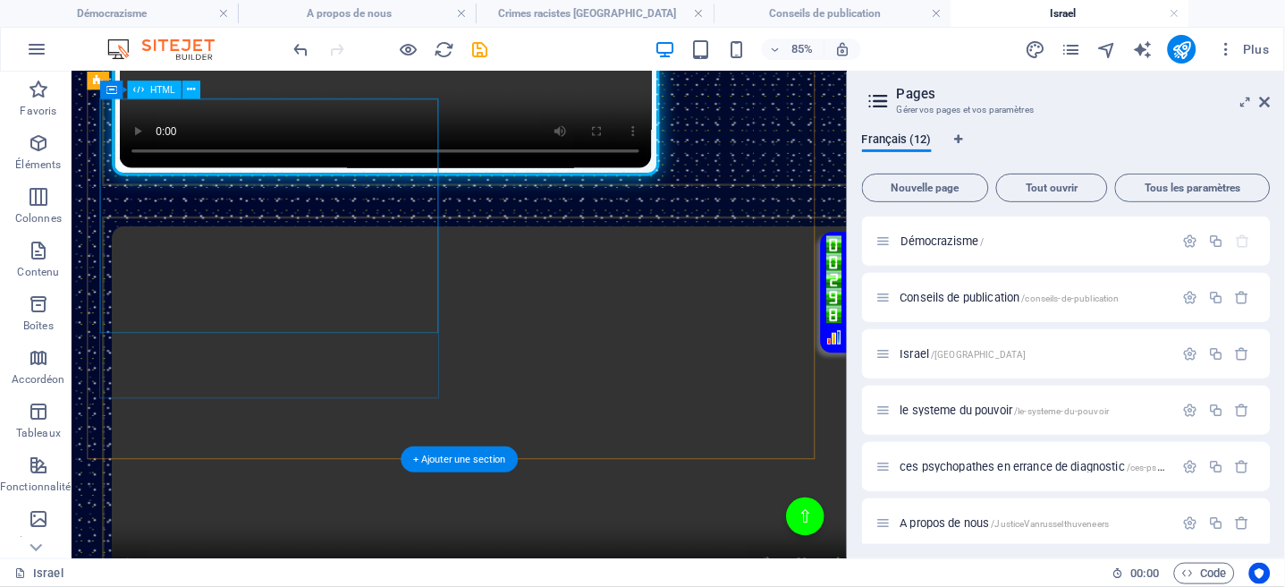
click at [394, 249] on div "Intégration vidéo avec cadre et lien Votre navigateur ne supporte pas la balise…" at bounding box center [527, 473] width 877 height 501
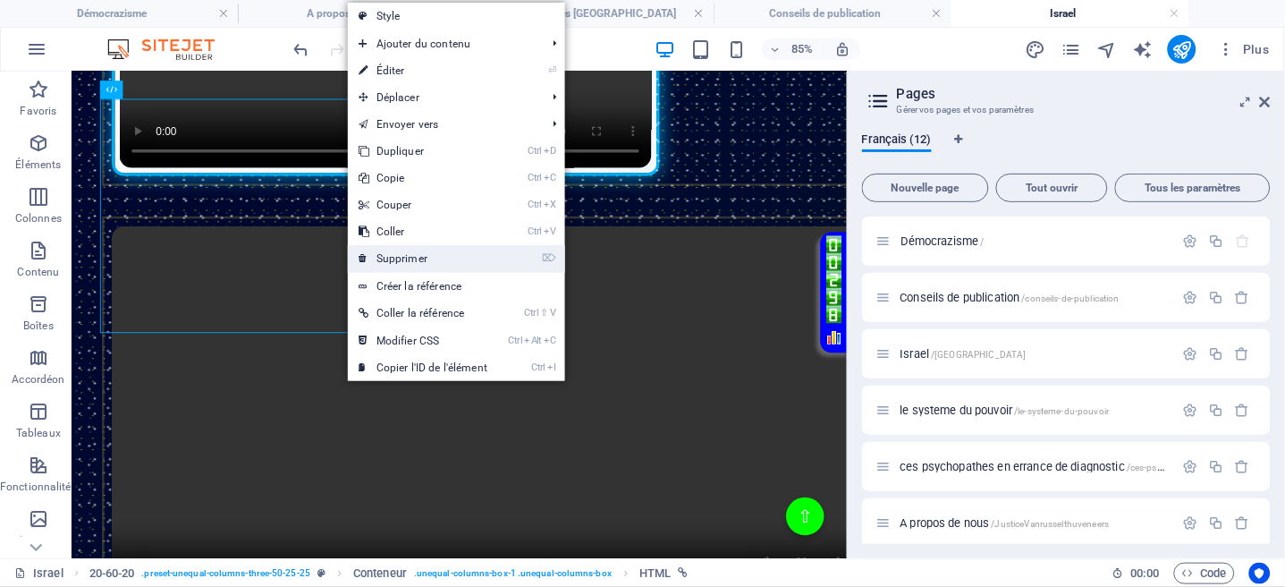
click at [402, 254] on link "⌦ Supprimer" at bounding box center [423, 258] width 150 height 27
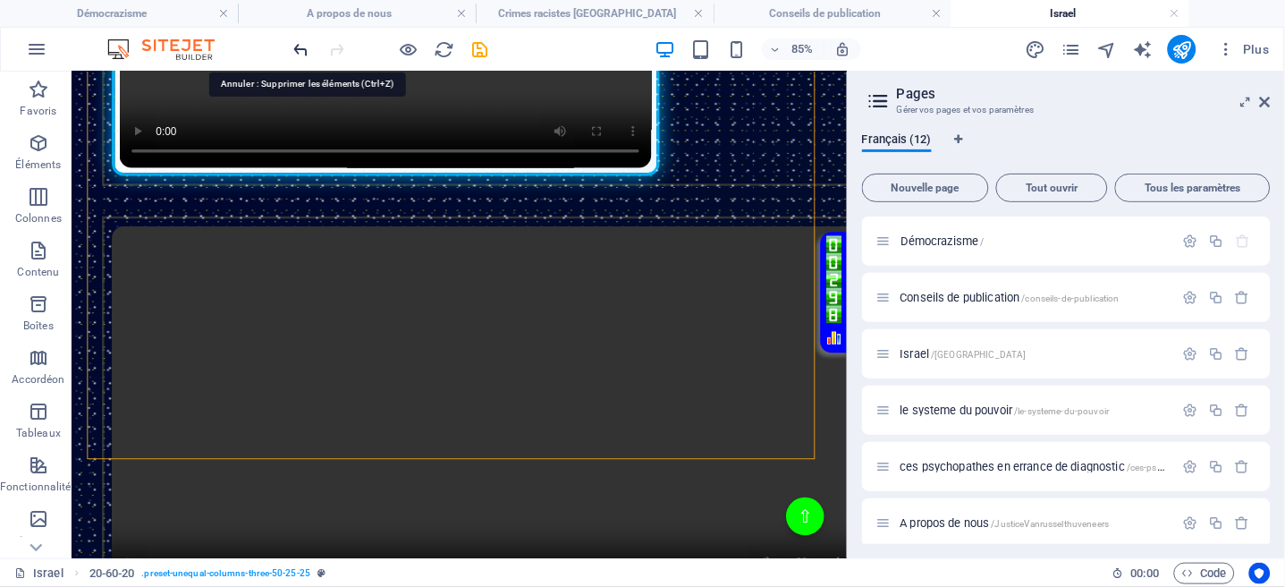
click at [301, 48] on icon "undo" at bounding box center [302, 49] width 21 height 21
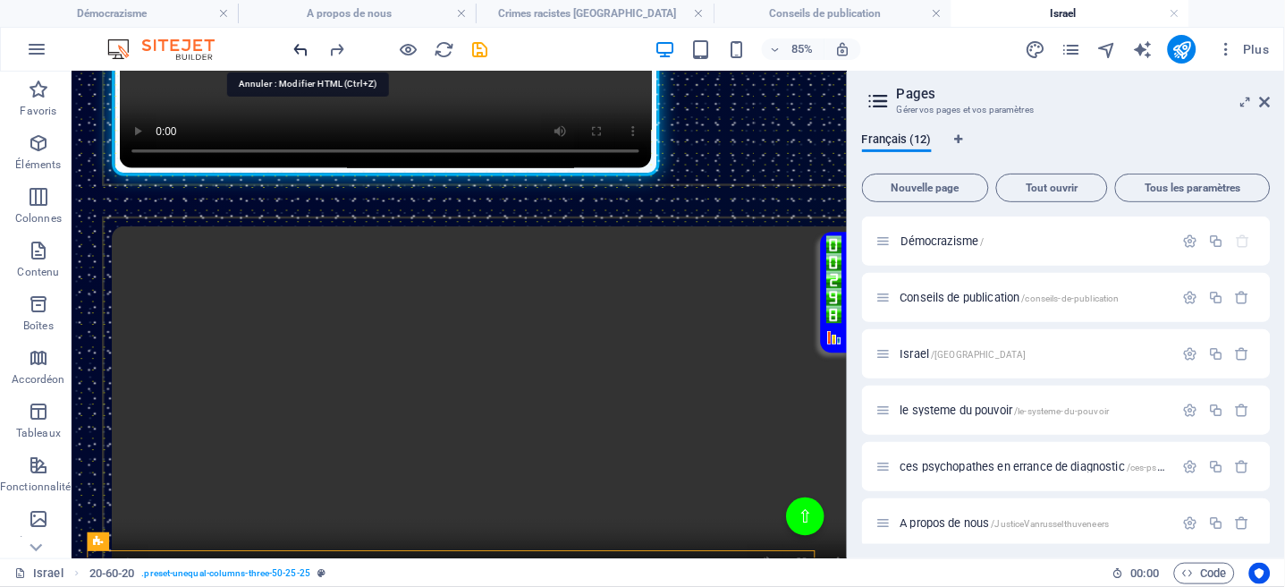
scroll to position [708, 0]
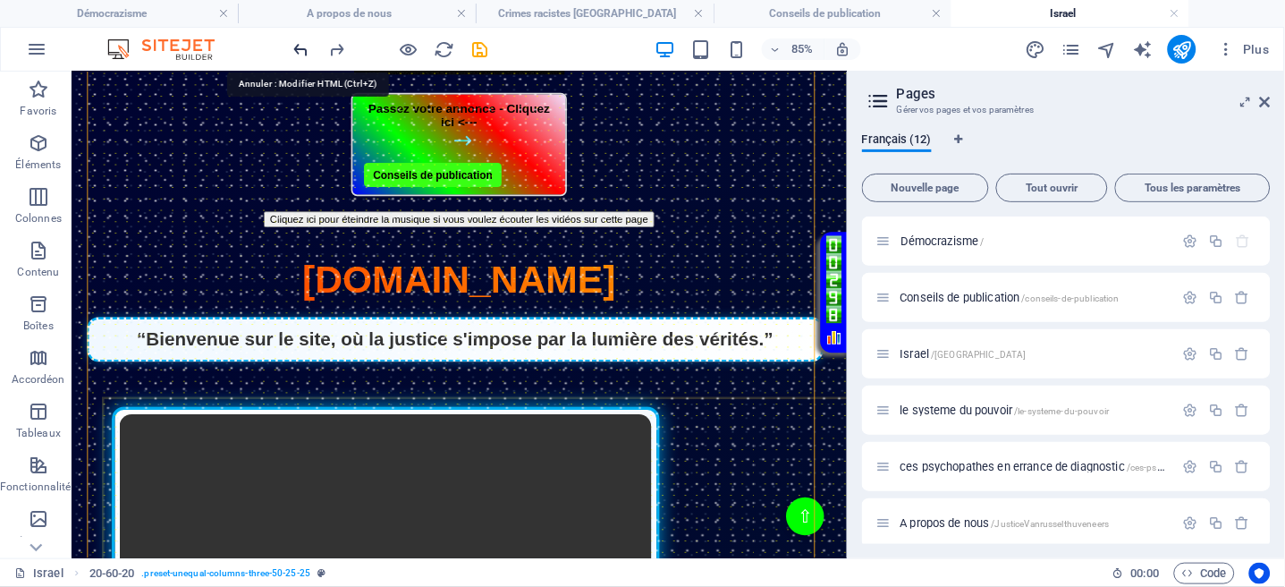
click at [301, 48] on icon "undo" at bounding box center [302, 49] width 21 height 21
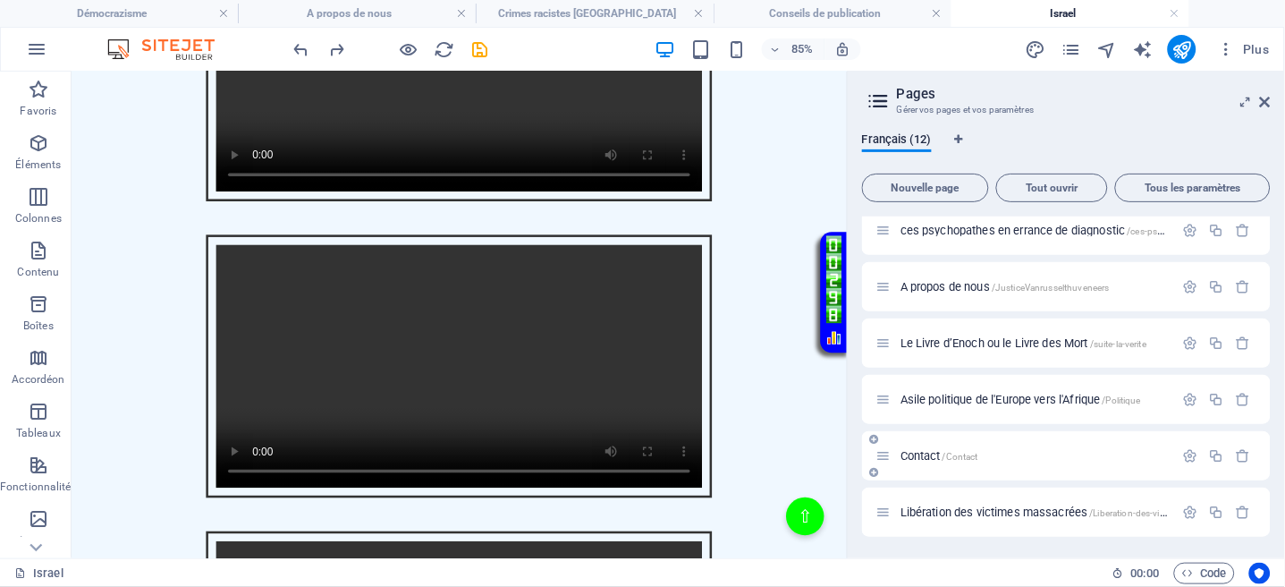
scroll to position [238, 0]
click at [985, 391] on span "Asile politique de l'Europe vers l'Afrique /Politique" at bounding box center [1021, 397] width 241 height 13
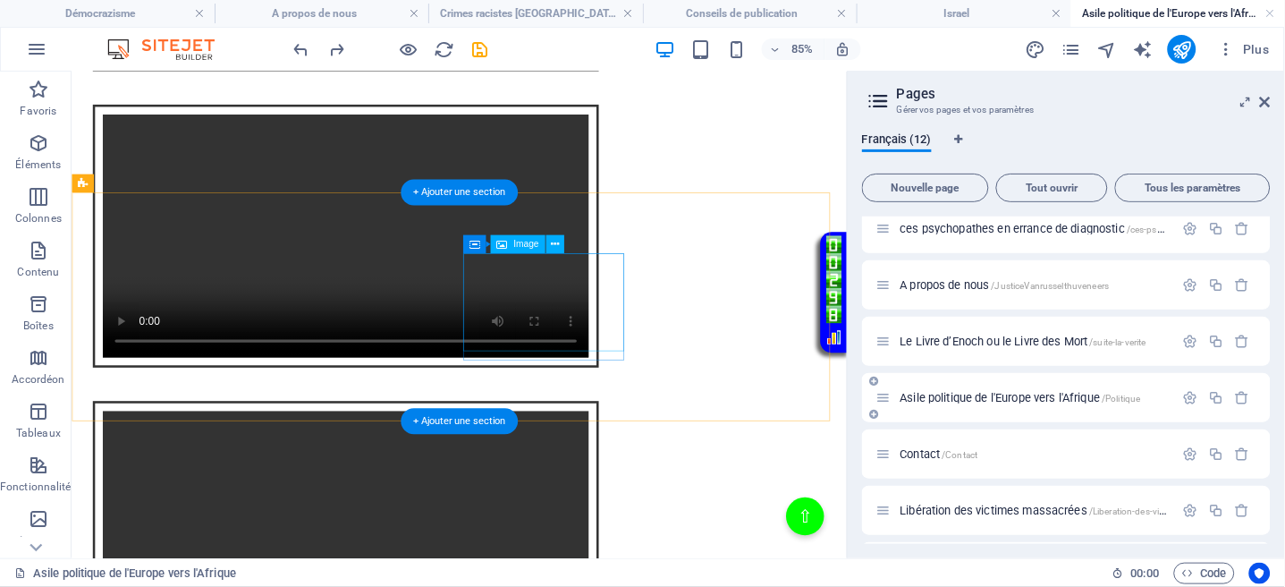
scroll to position [1073, 0]
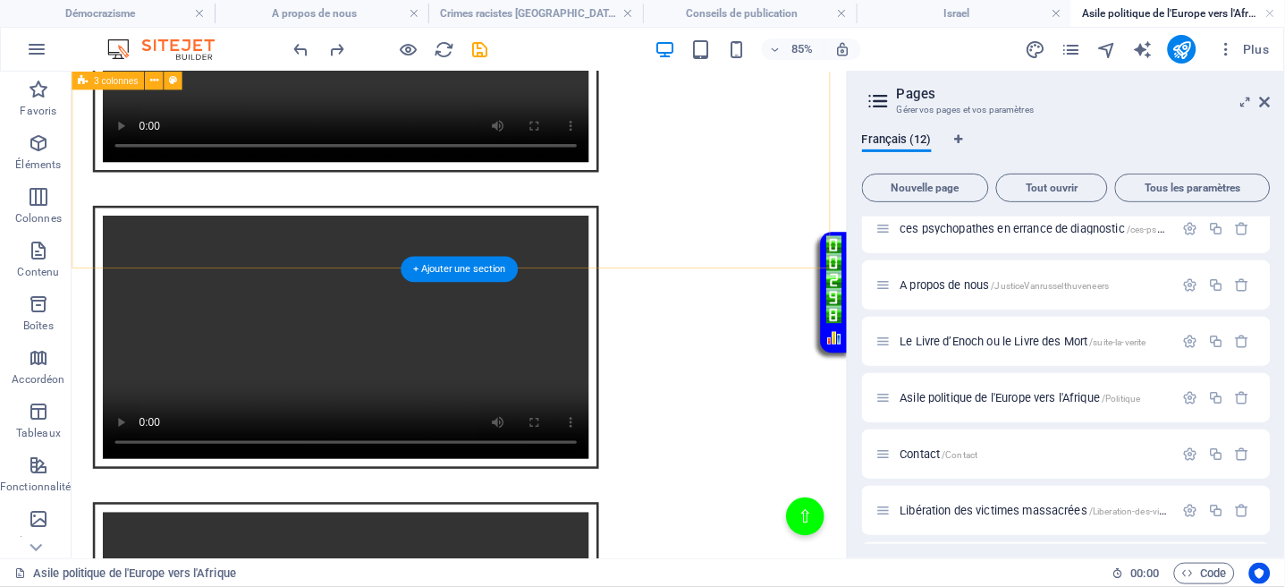
click at [438, 274] on div "Intégration vidéo avec cadre et lien Votre navigateur ne supporte pas la balise…" at bounding box center [527, 384] width 898 height 1046
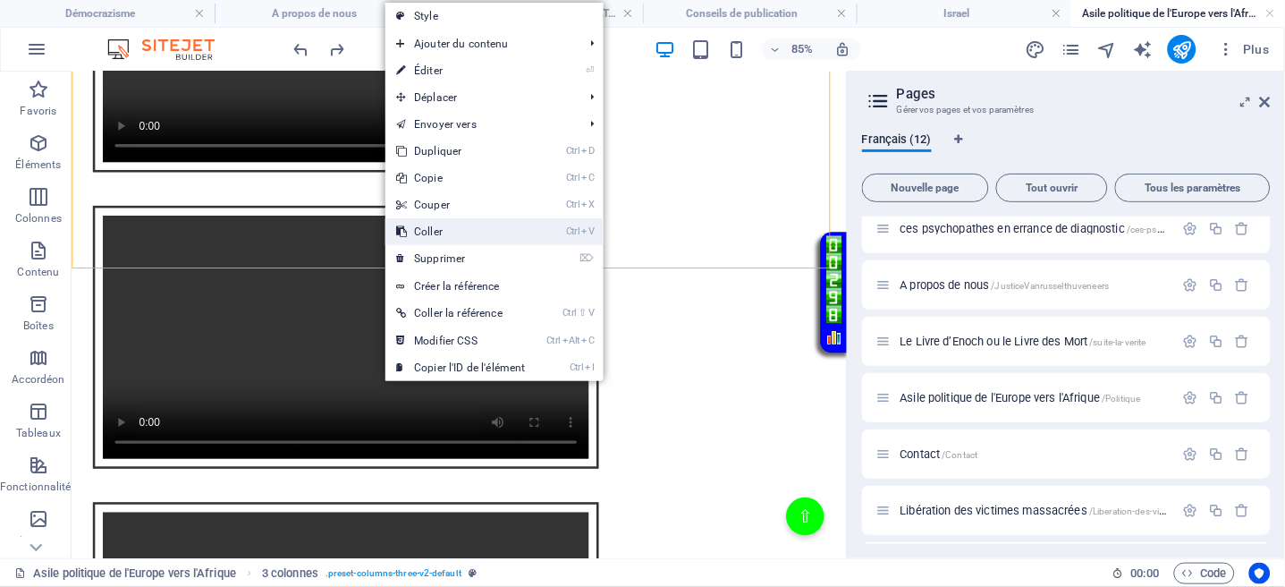
click at [431, 230] on link "Ctrl V Coller" at bounding box center [461, 231] width 150 height 27
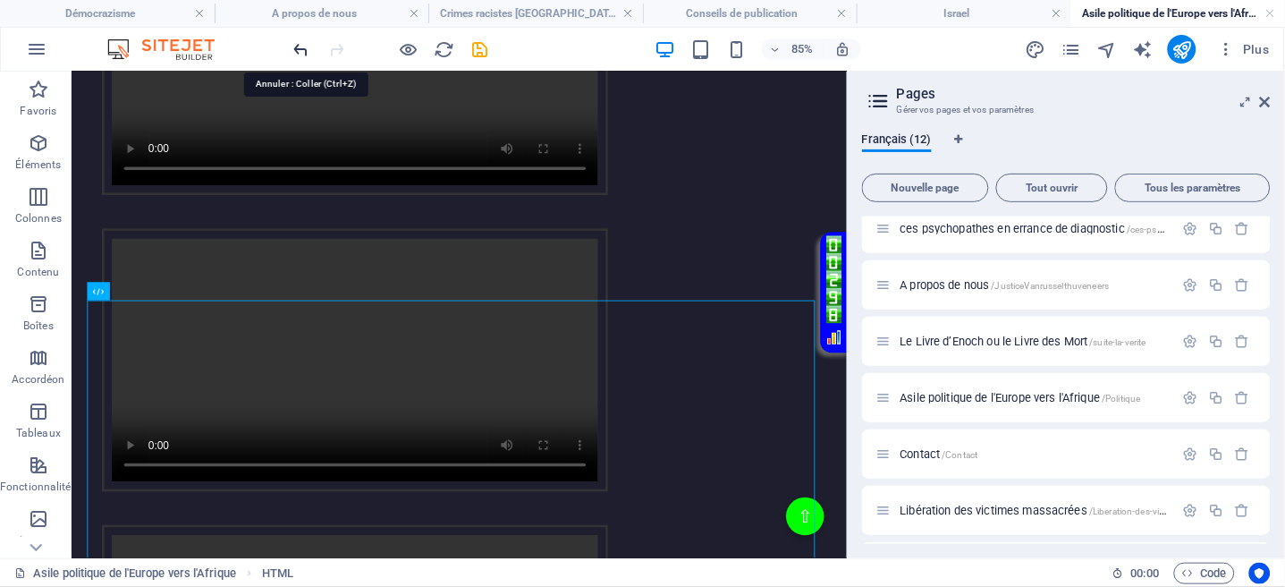
drag, startPoint x: 294, startPoint y: 47, endPoint x: 403, endPoint y: 73, distance: 112.2
click at [294, 47] on icon "undo" at bounding box center [302, 49] width 21 height 21
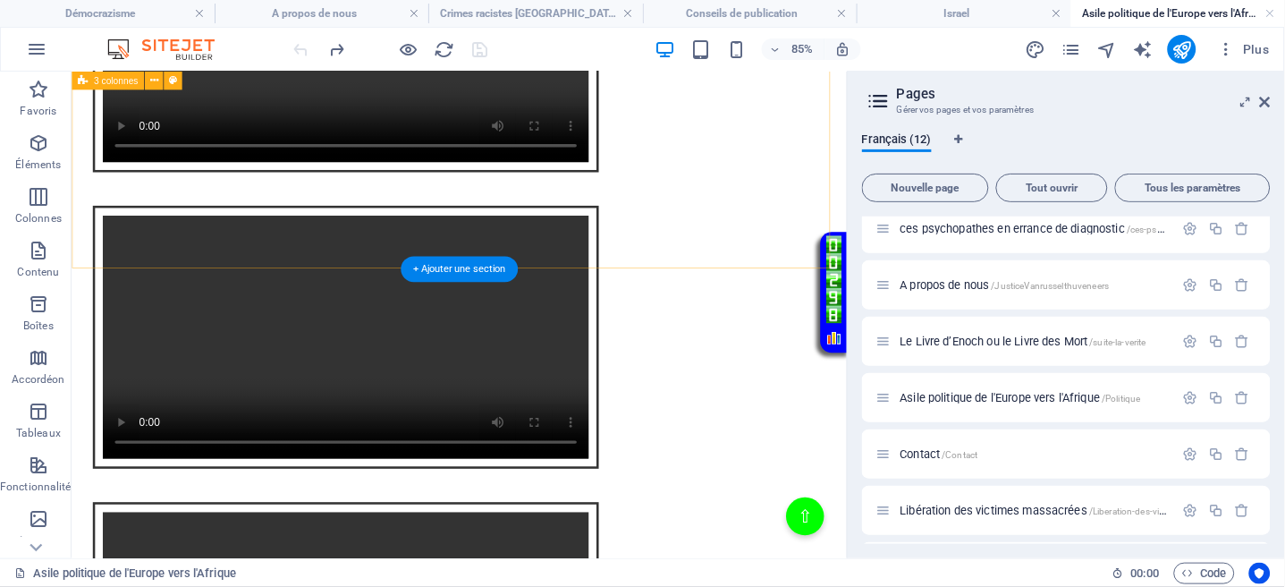
click at [556, 257] on div "Intégration vidéo avec cadre et lien Votre navigateur ne supporte pas la balise…" at bounding box center [527, 384] width 898 height 1046
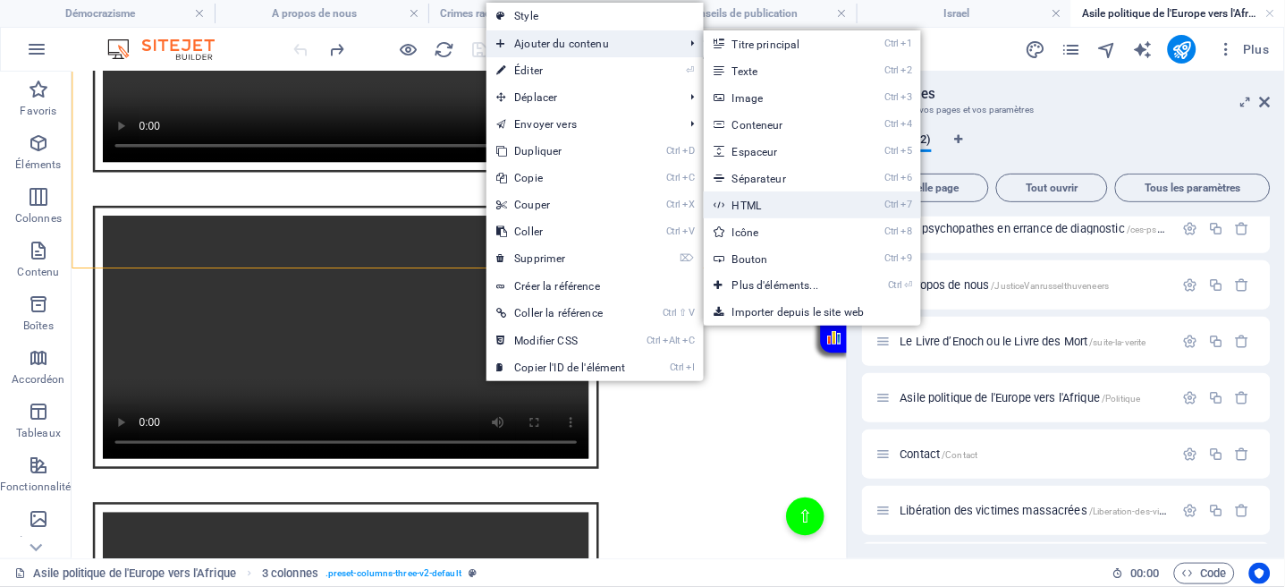
click at [741, 203] on link "Ctrl 7 HTML" at bounding box center [779, 204] width 151 height 27
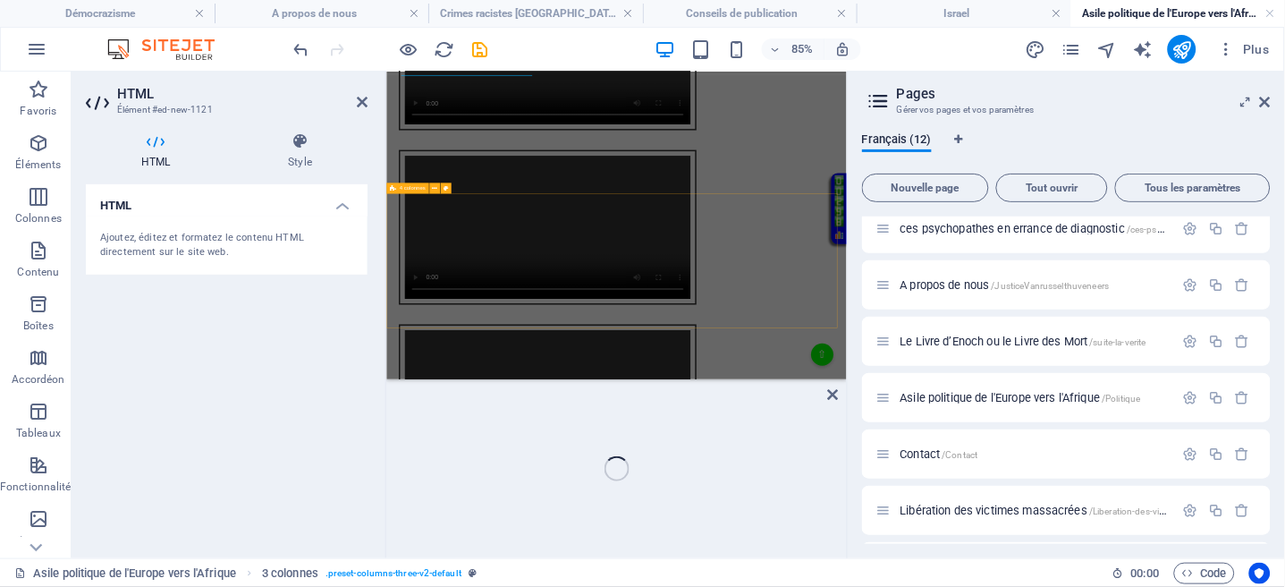
scroll to position [759, 0]
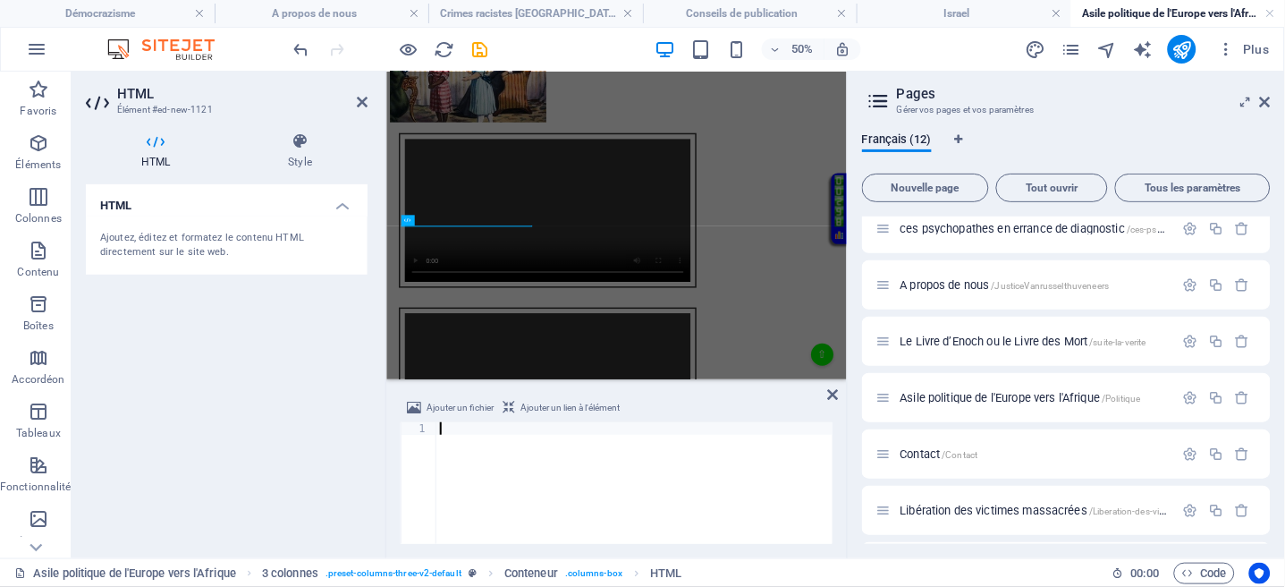
type textarea "</html>"
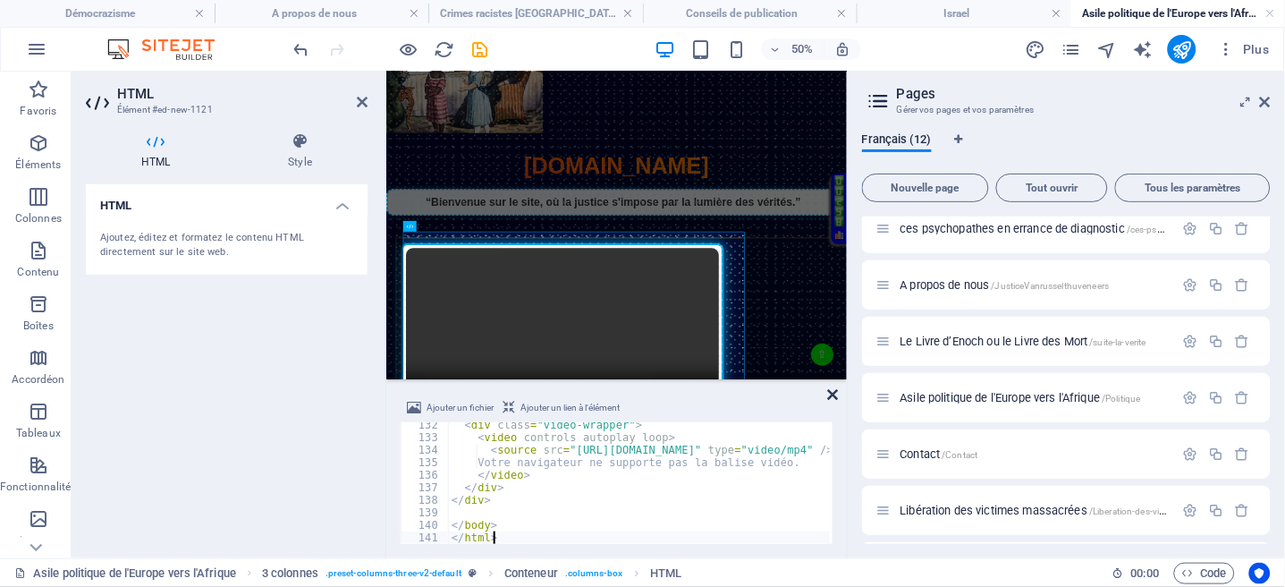
click at [839, 392] on icon at bounding box center [833, 394] width 11 height 14
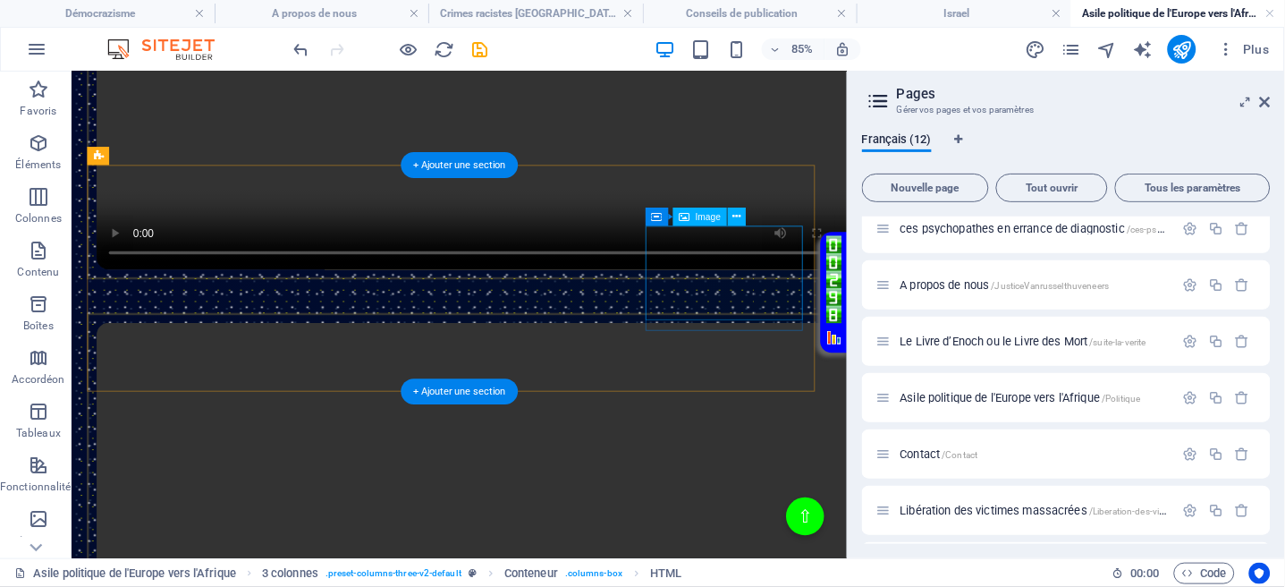
scroll to position [1594, 0]
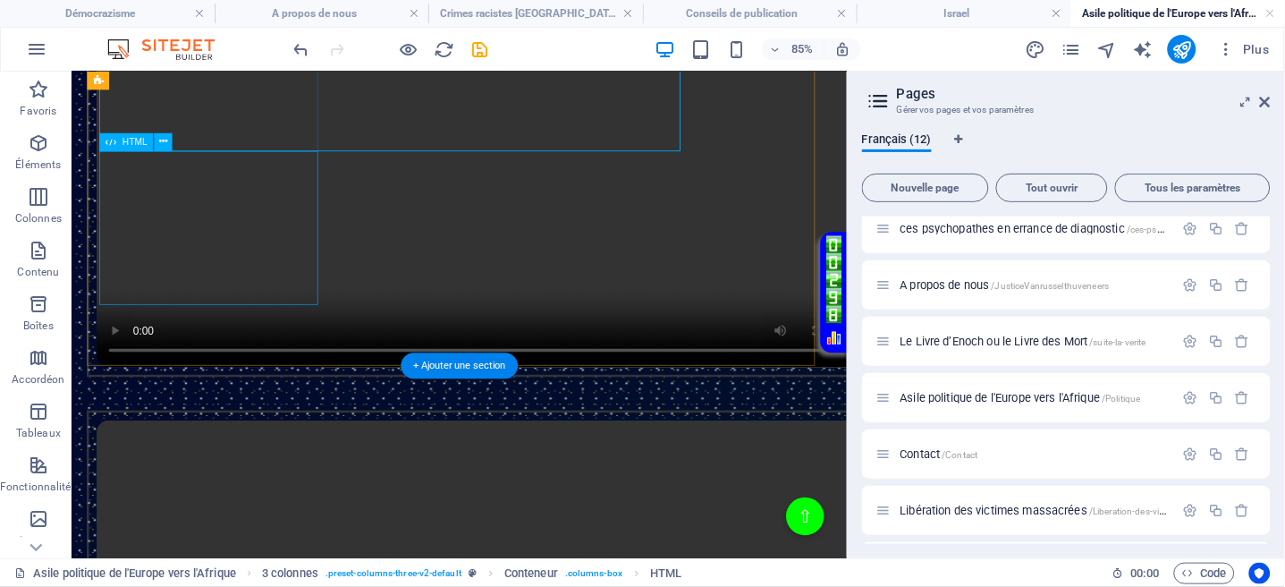
click at [311, 279] on div "Intégration vidéo avec cadre et lien Votre navigateur ne supporte pas la balise…" at bounding box center [527, 192] width 912 height 519
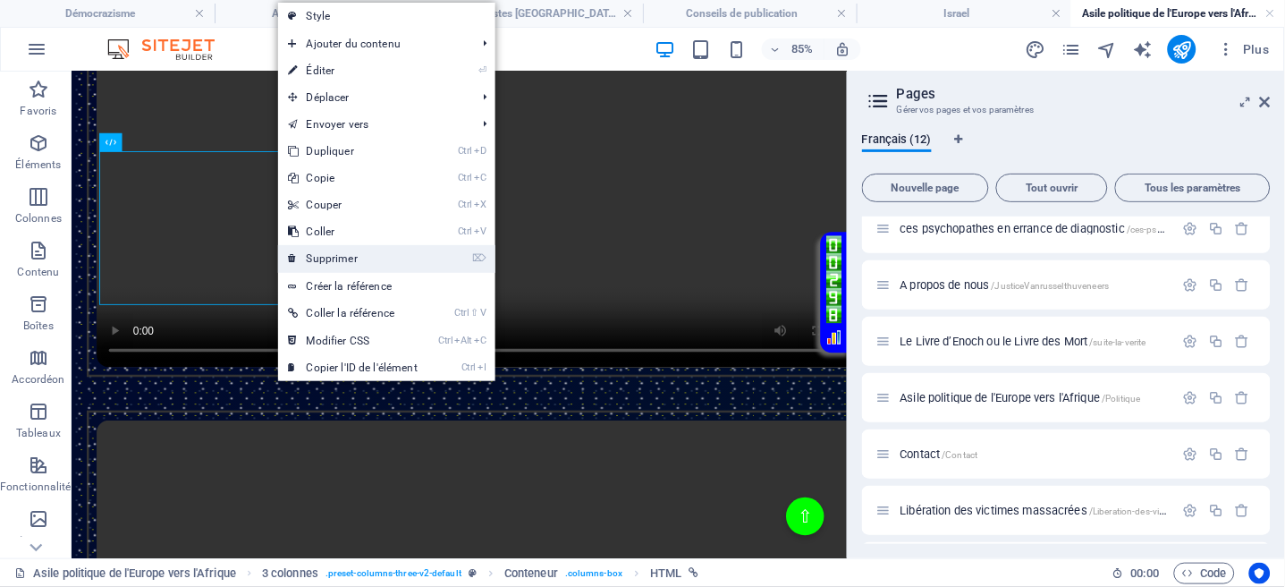
click at [325, 254] on link "⌦ Supprimer" at bounding box center [353, 258] width 150 height 27
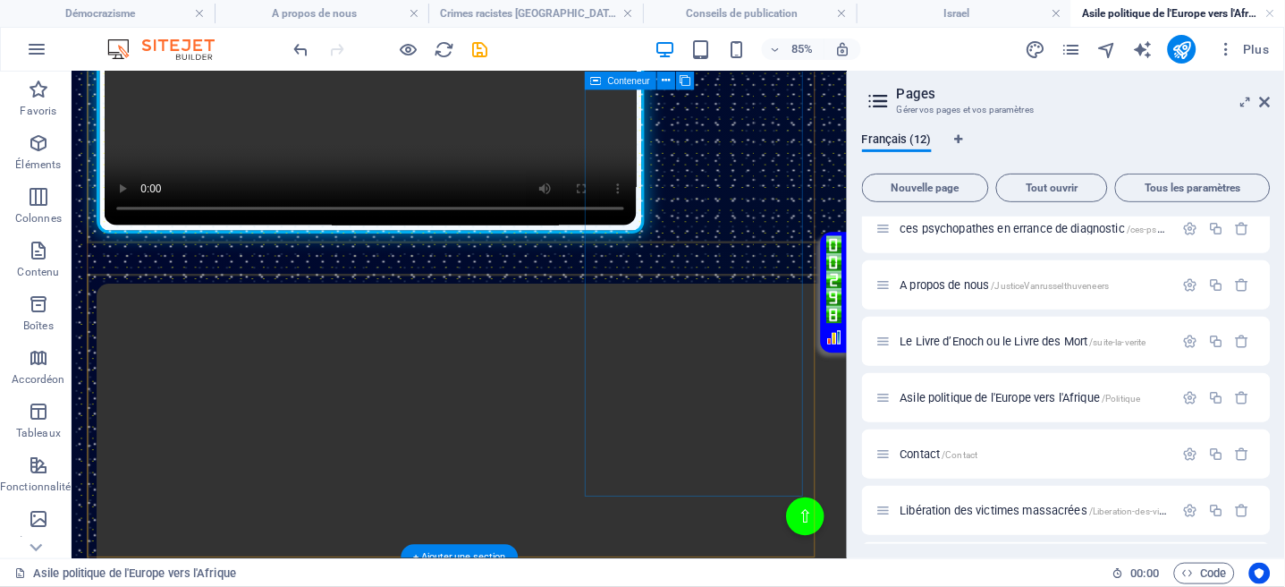
scroll to position [997, 0]
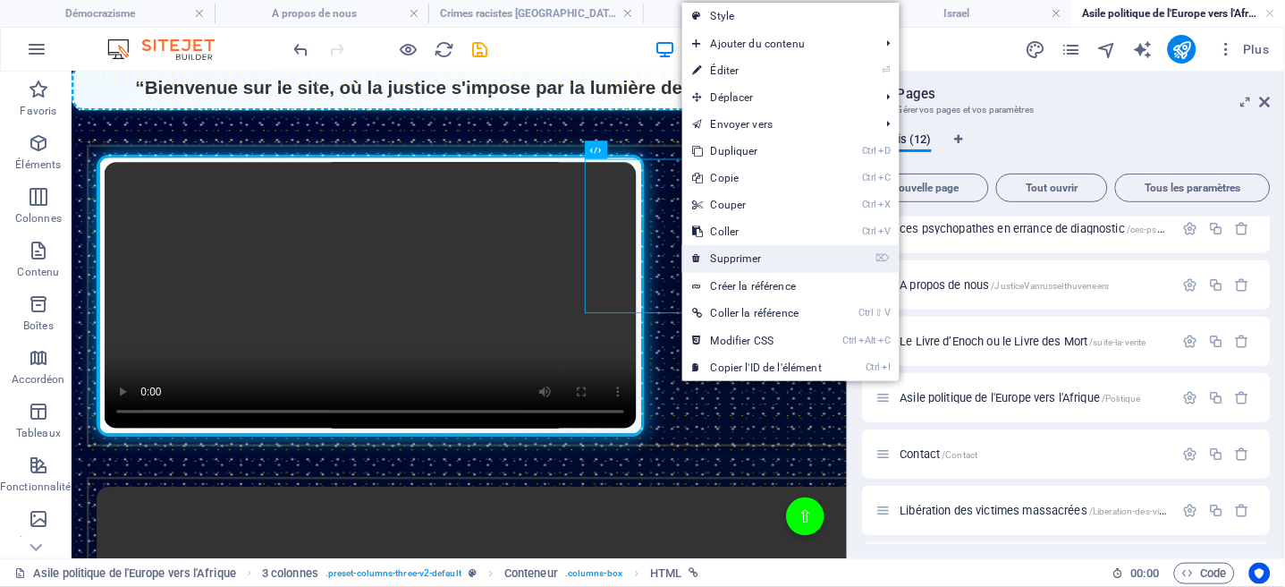
click at [726, 256] on link "⌦ Supprimer" at bounding box center [757, 258] width 150 height 27
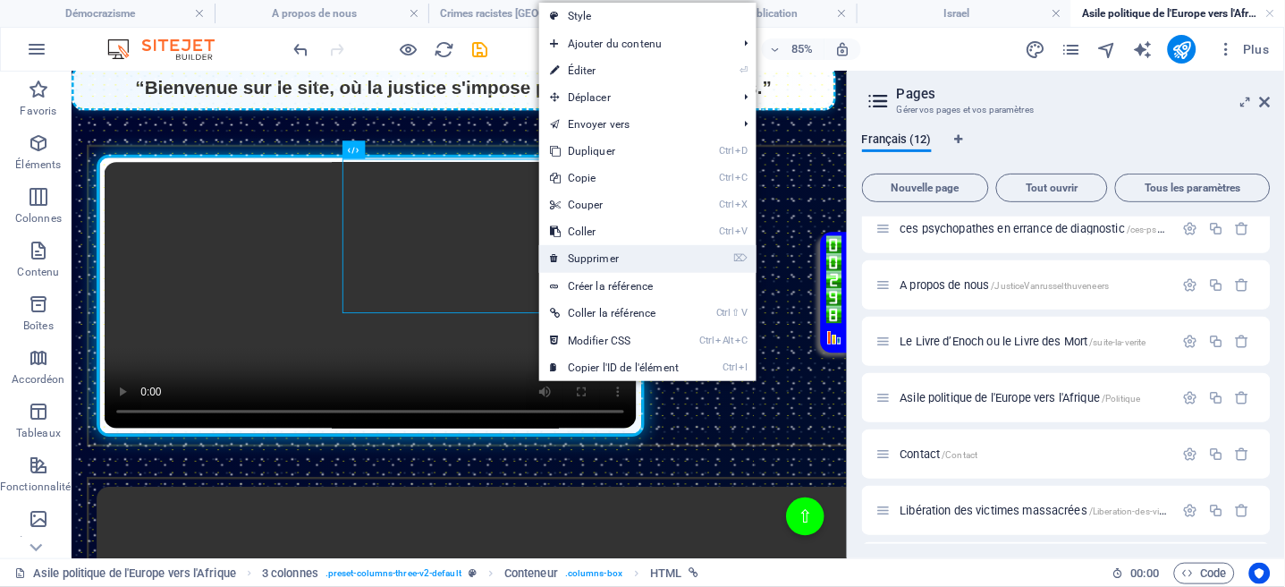
click at [589, 249] on link "⌦ Supprimer" at bounding box center [614, 258] width 150 height 27
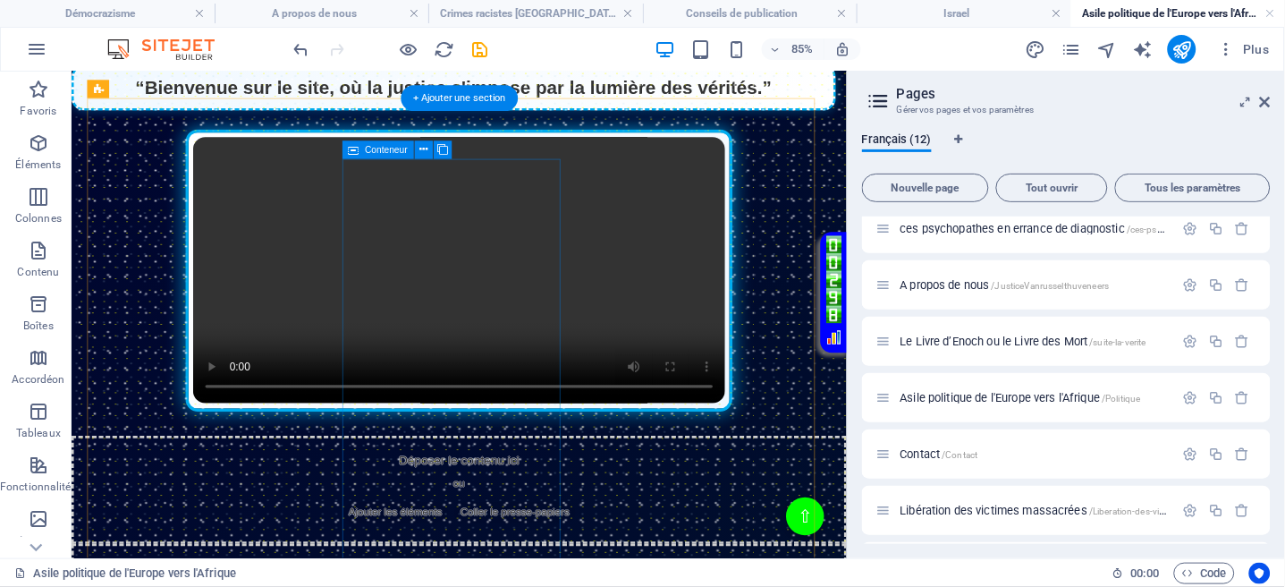
click at [514, 577] on span "Ajouter les éléments" at bounding box center [452, 589] width 124 height 25
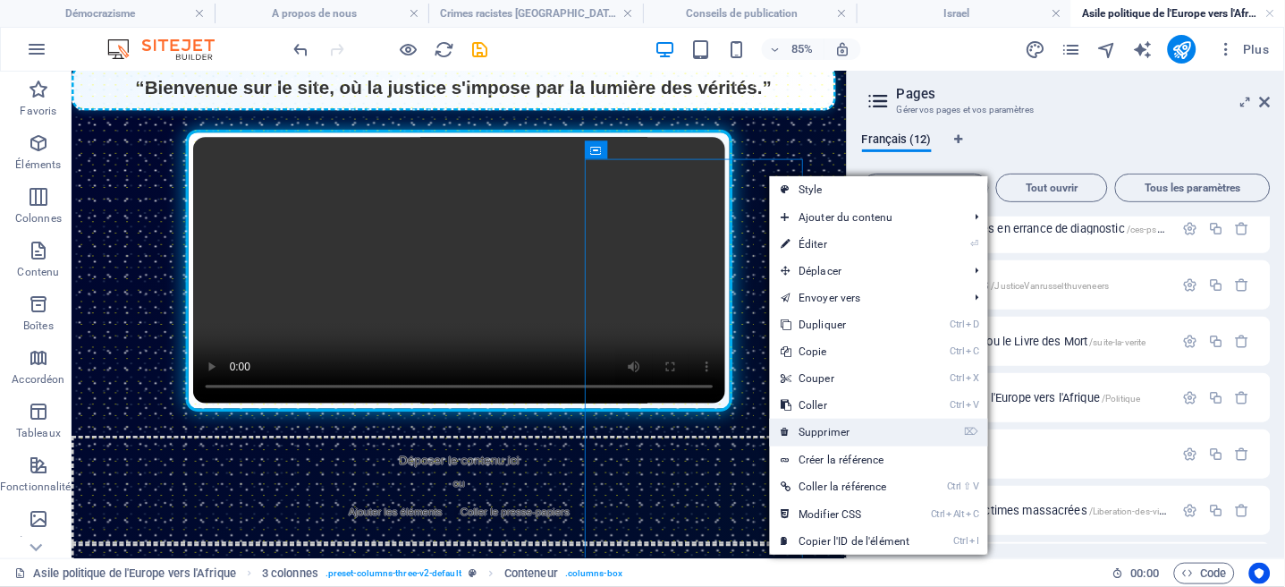
click at [827, 435] on link "⌦ Supprimer" at bounding box center [845, 432] width 150 height 27
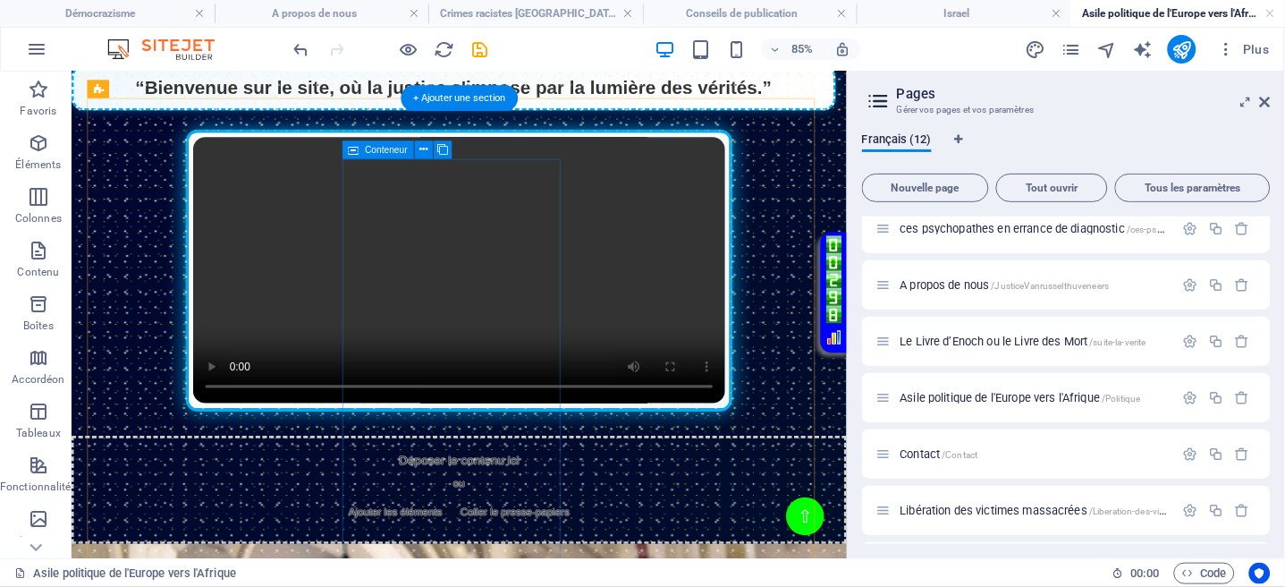
click at [595, 499] on div "Déposer le contenu ici ou Ajouter les éléments Coller le presse-papiers" at bounding box center [527, 562] width 912 height 127
drag, startPoint x: 597, startPoint y: 195, endPoint x: 640, endPoint y: 186, distance: 43.9
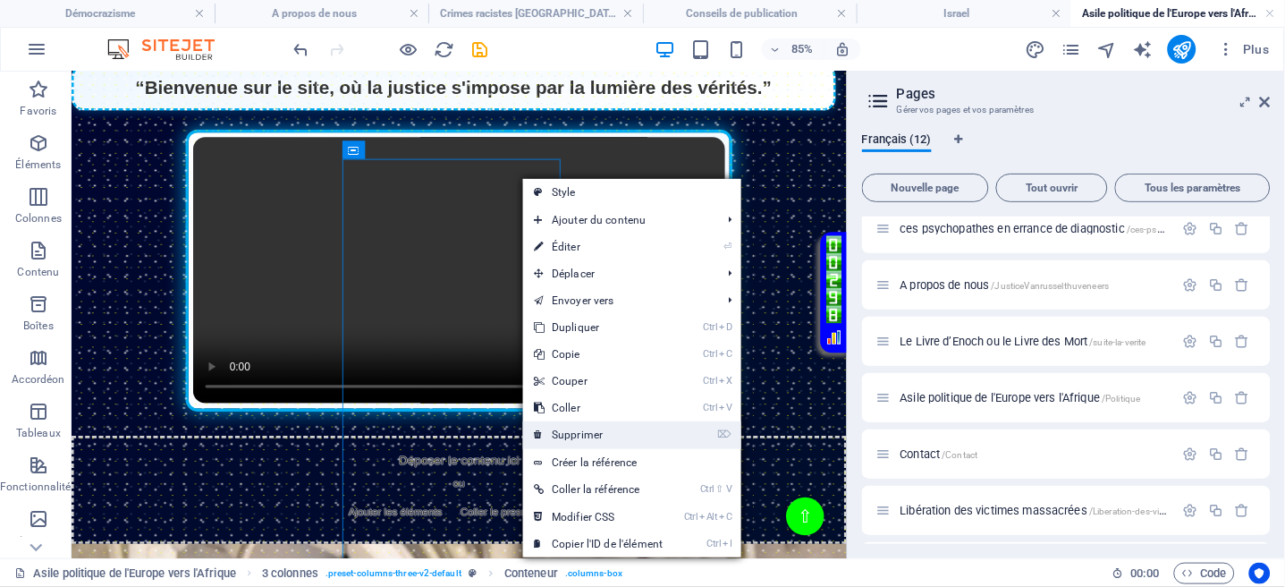
drag, startPoint x: 620, startPoint y: 428, endPoint x: 654, endPoint y: 389, distance: 51.3
click at [620, 428] on link "⌦ Supprimer" at bounding box center [598, 434] width 150 height 27
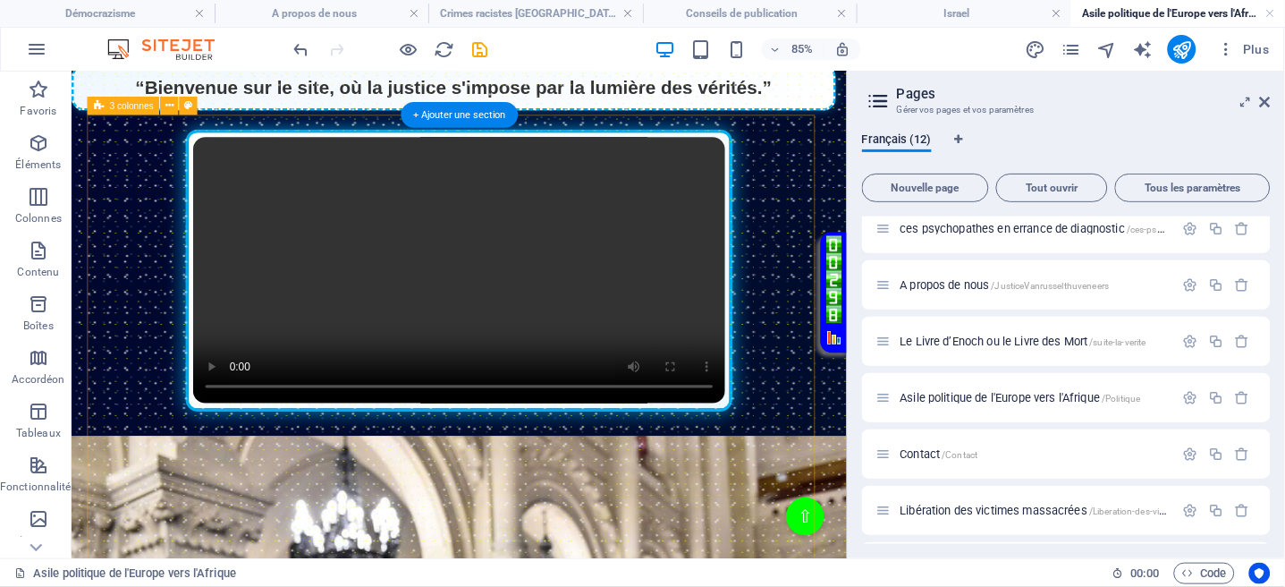
scroll to position [759, 0]
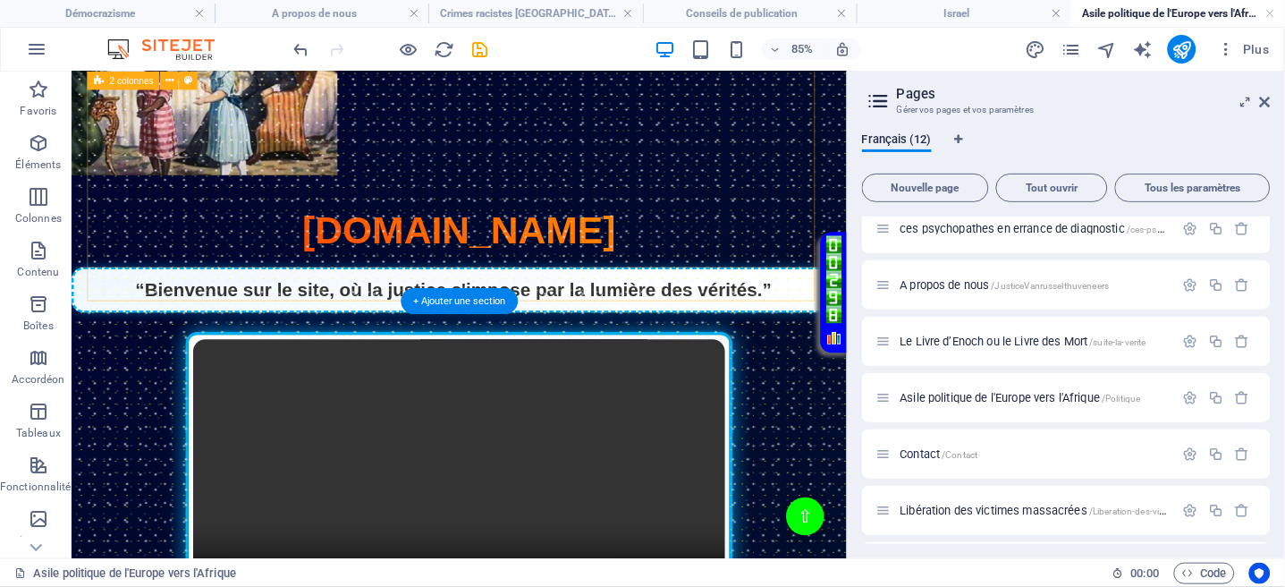
click at [620, 196] on div at bounding box center [527, 2] width 912 height 386
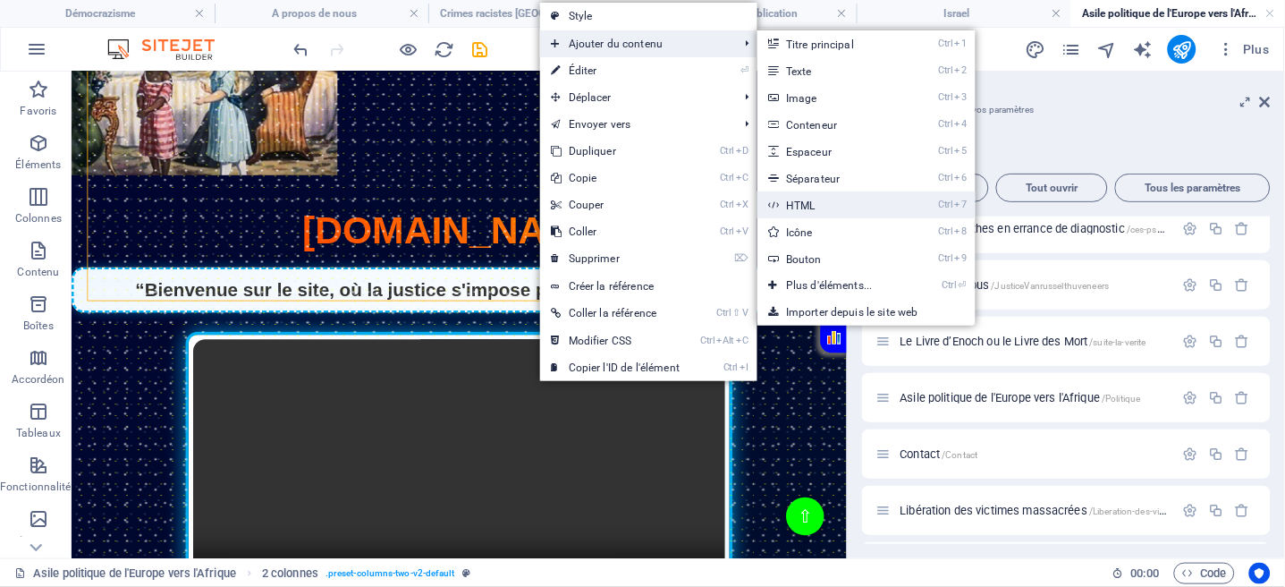
click at [804, 196] on link "Ctrl 7 HTML" at bounding box center [833, 204] width 151 height 27
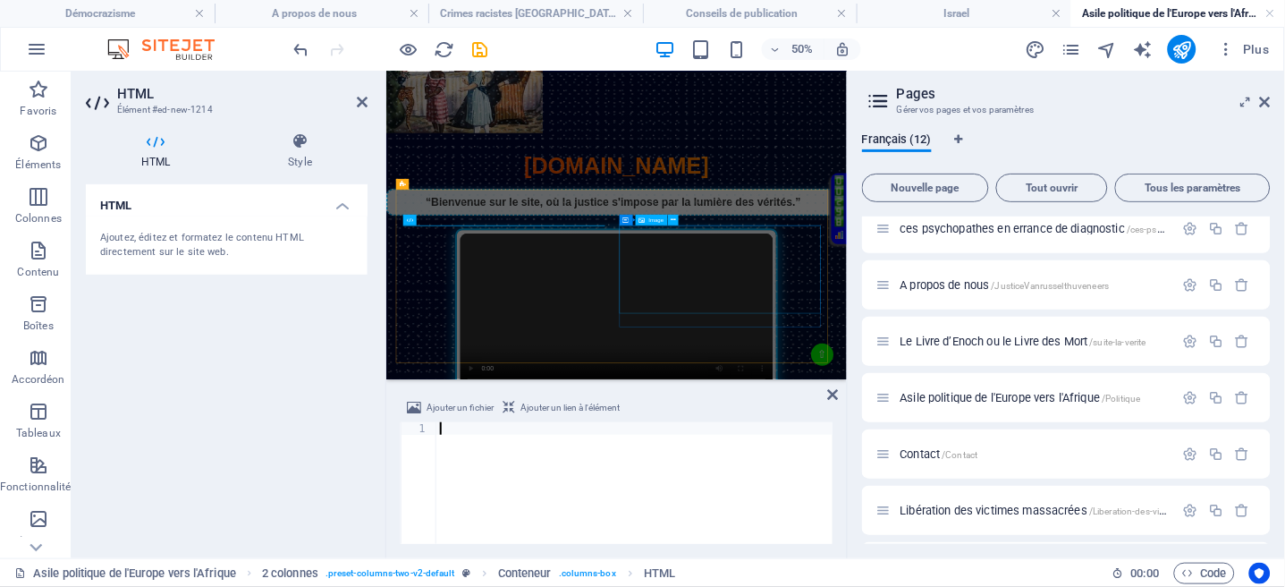
scroll to position [425, 0]
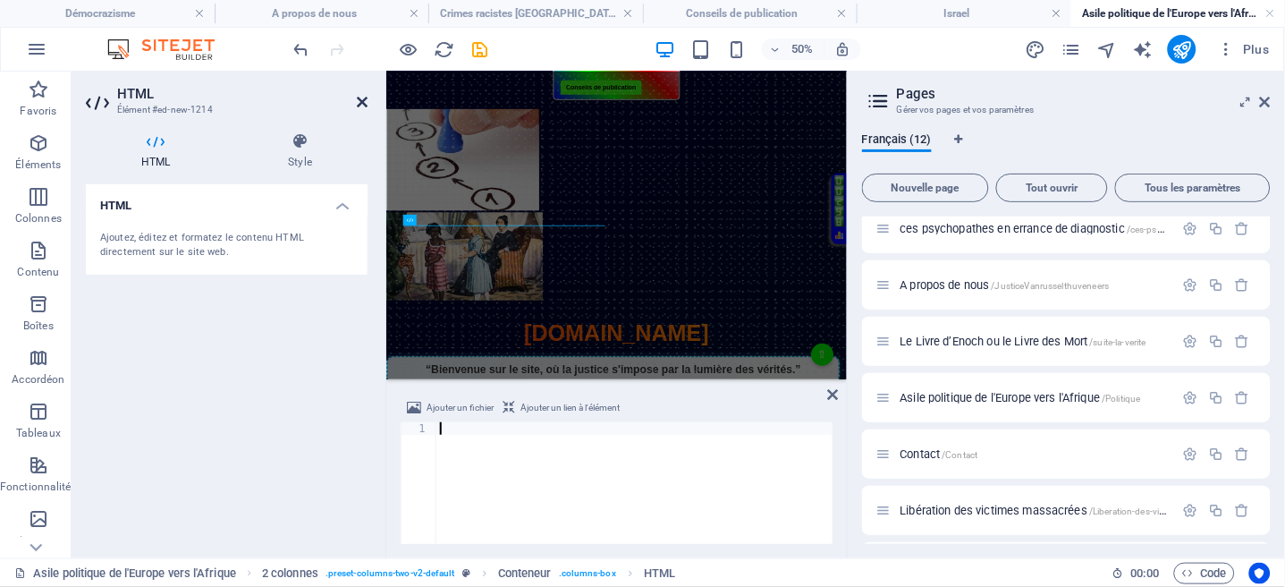
drag, startPoint x: 581, startPoint y: 467, endPoint x: 361, endPoint y: 106, distance: 423.1
click at [361, 106] on icon at bounding box center [362, 102] width 11 height 14
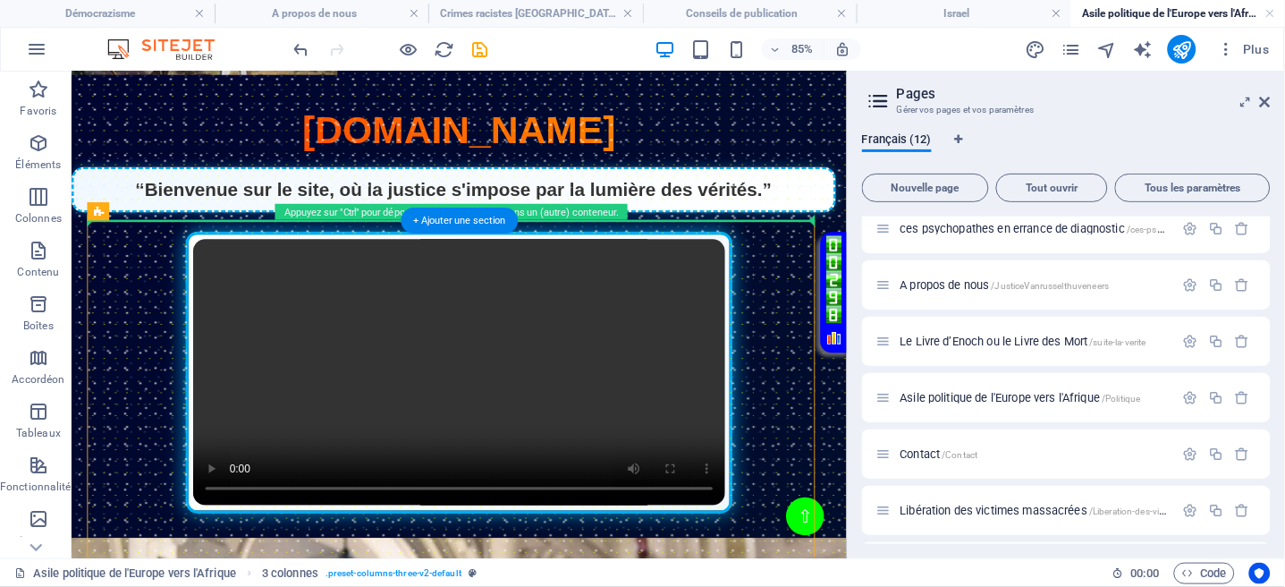
scroll to position [848, 0]
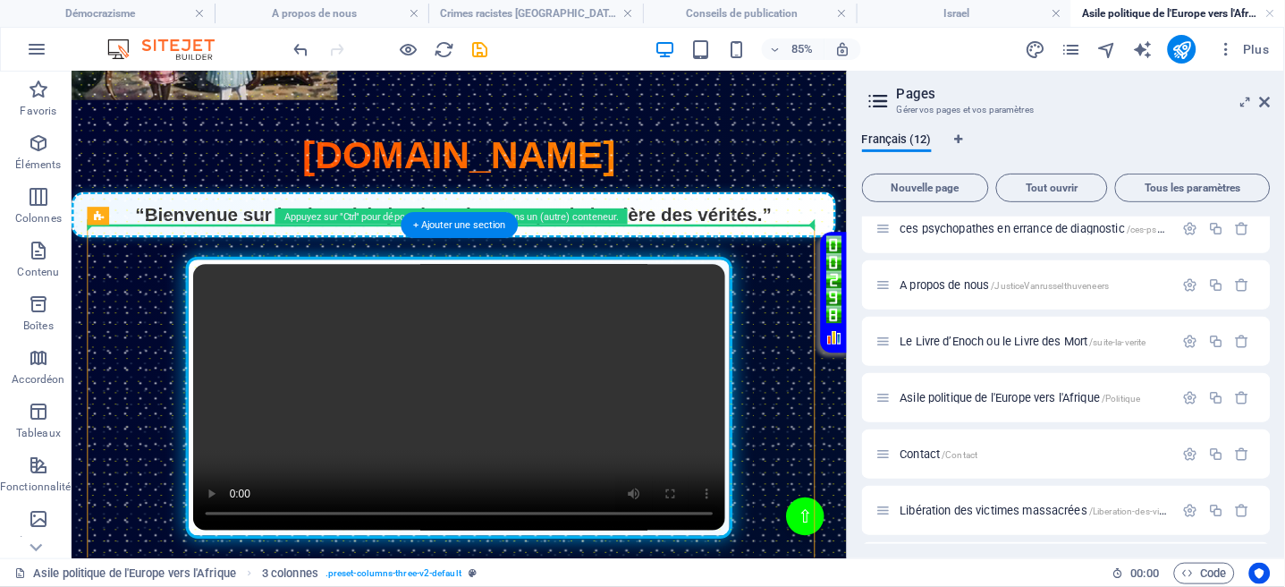
drag, startPoint x: 642, startPoint y: 153, endPoint x: 672, endPoint y: 197, distance: 52.8
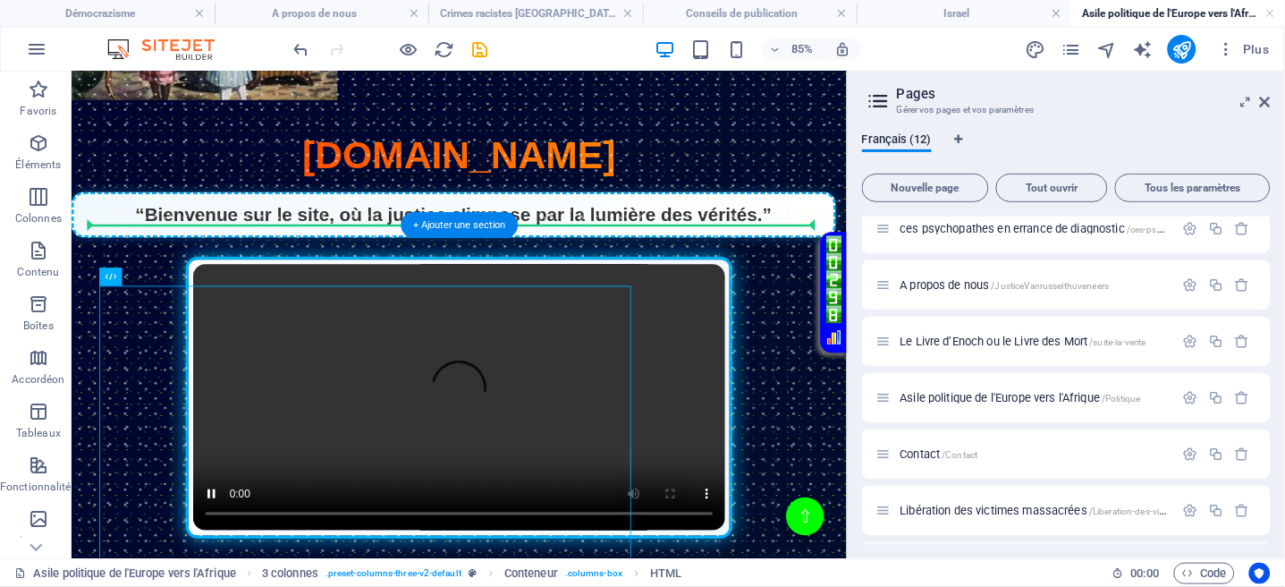
drag, startPoint x: 677, startPoint y: 465, endPoint x: 737, endPoint y: 250, distance: 223.7
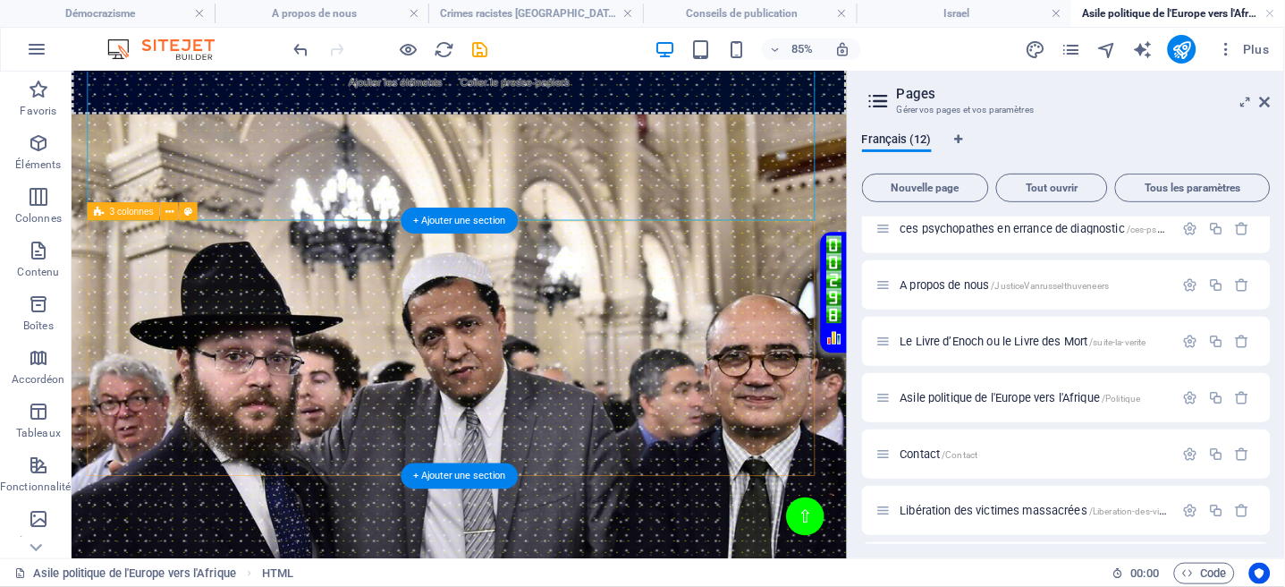
scroll to position [1563, 0]
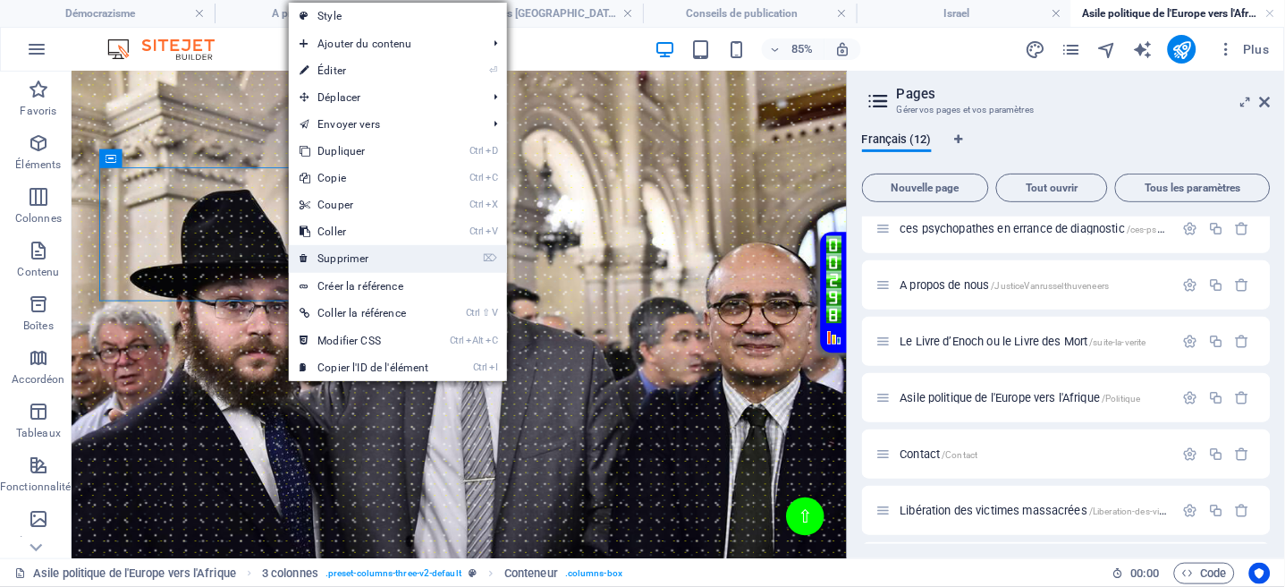
click at [350, 255] on link "⌦ Supprimer" at bounding box center [364, 258] width 150 height 27
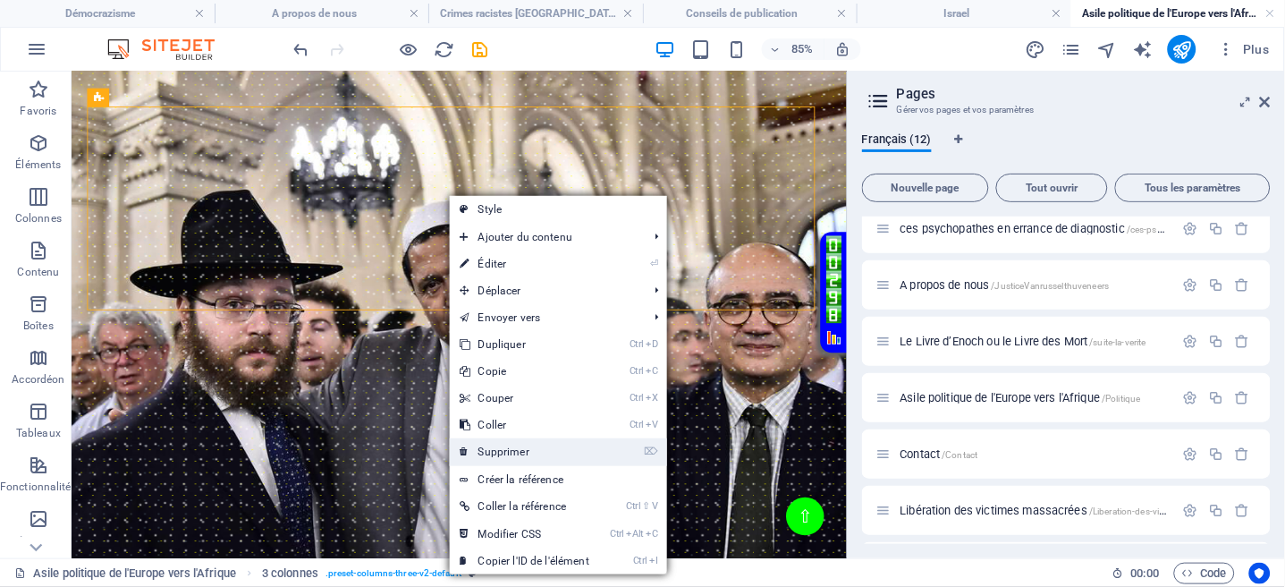
click at [511, 446] on link "⌦ Supprimer" at bounding box center [525, 451] width 150 height 27
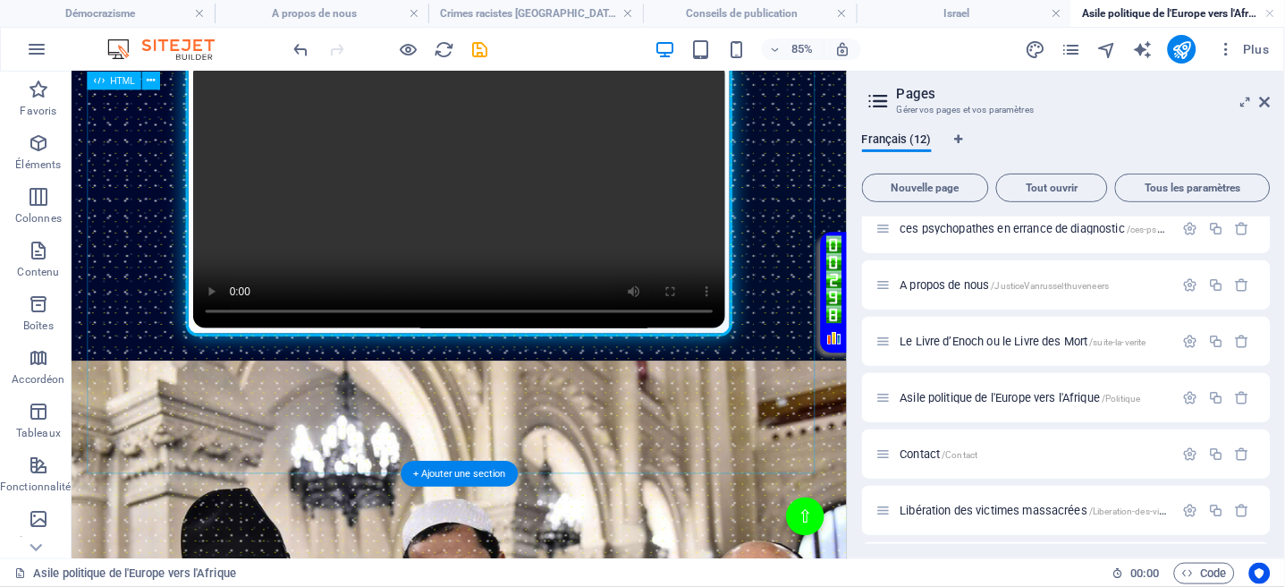
scroll to position [1206, 0]
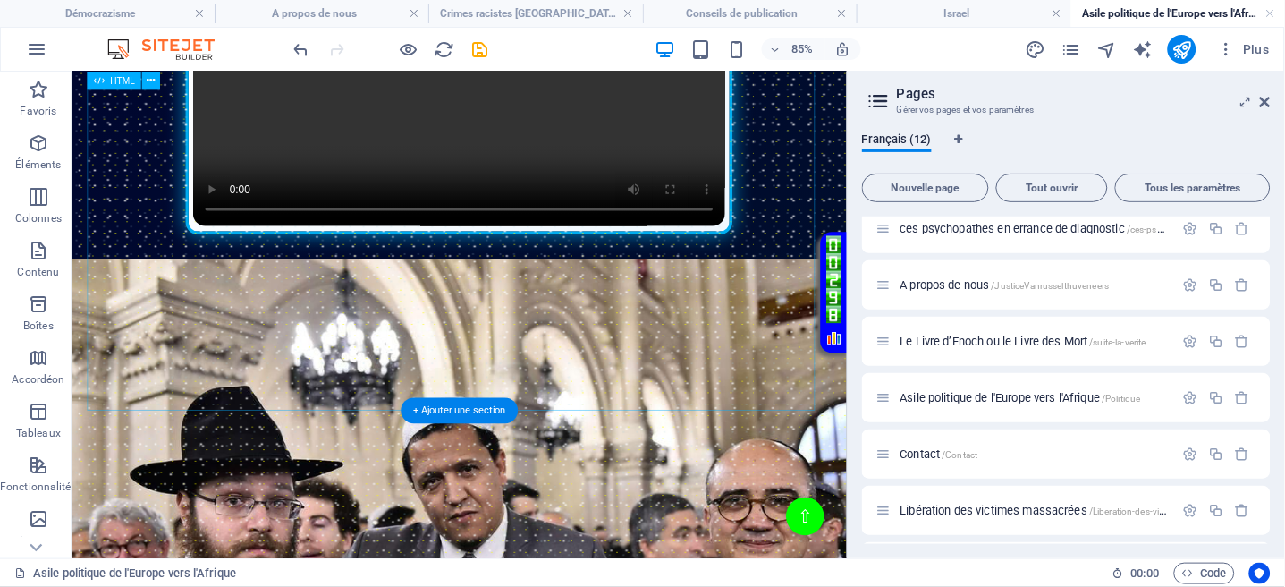
click at [860, 276] on div "Page Éclatante - Démocrazisme démocrazisme.com “Bienvenue sur le site, où la ju…" at bounding box center [527, 35] width 912 height 512
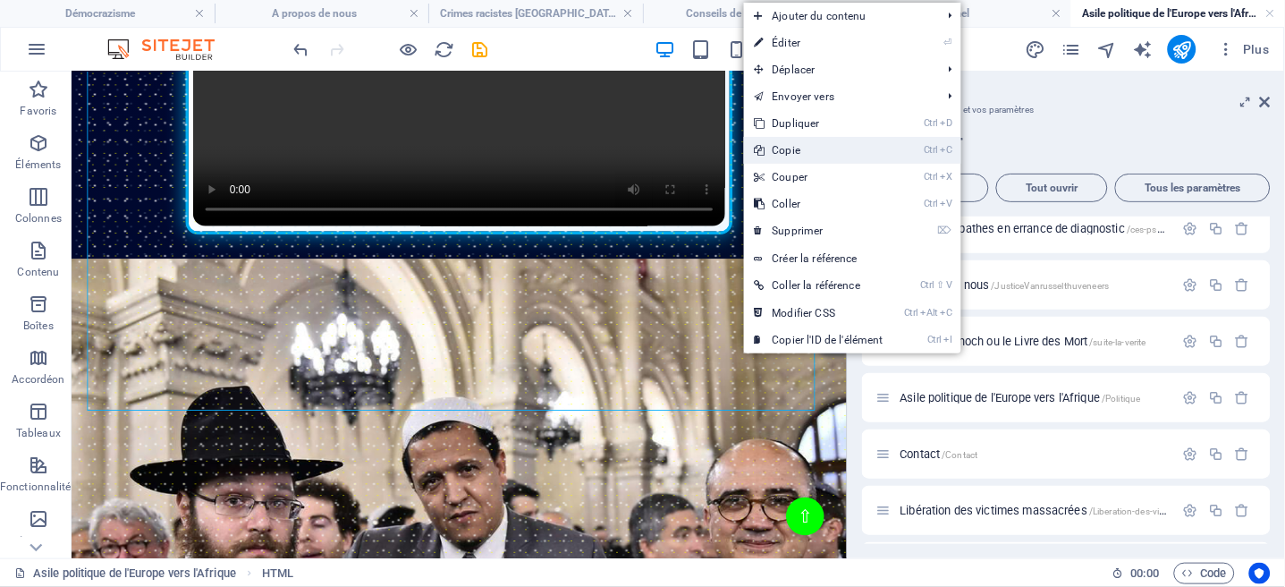
drag, startPoint x: 798, startPoint y: 148, endPoint x: 904, endPoint y: 144, distance: 106.5
click at [798, 148] on link "Ctrl C Copie" at bounding box center [819, 150] width 150 height 27
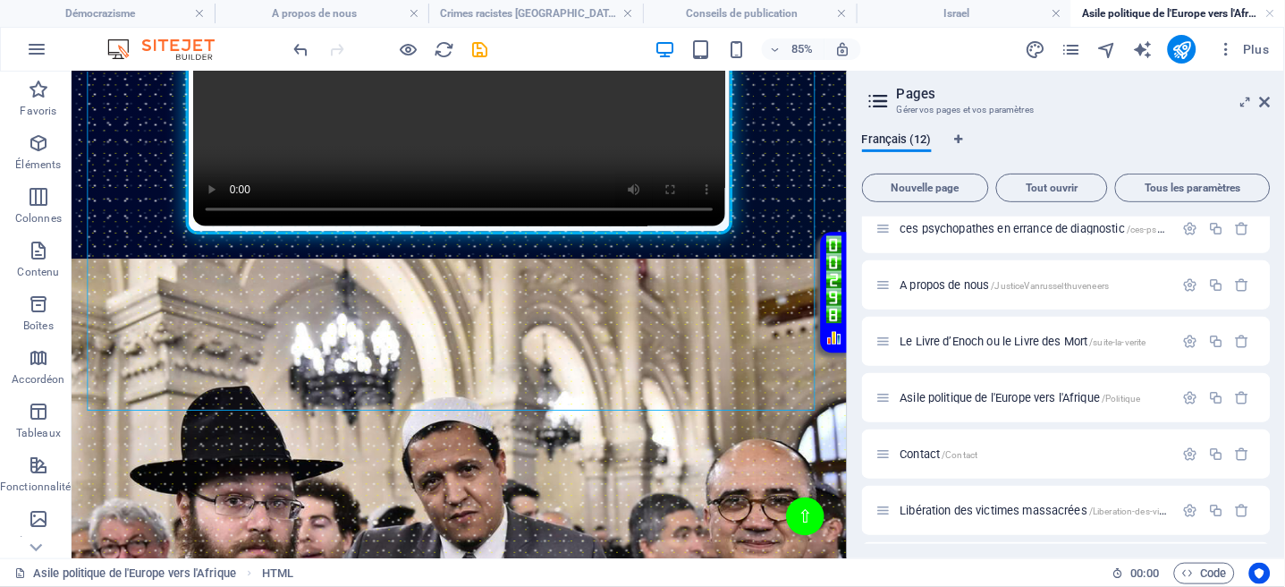
scroll to position [0, 0]
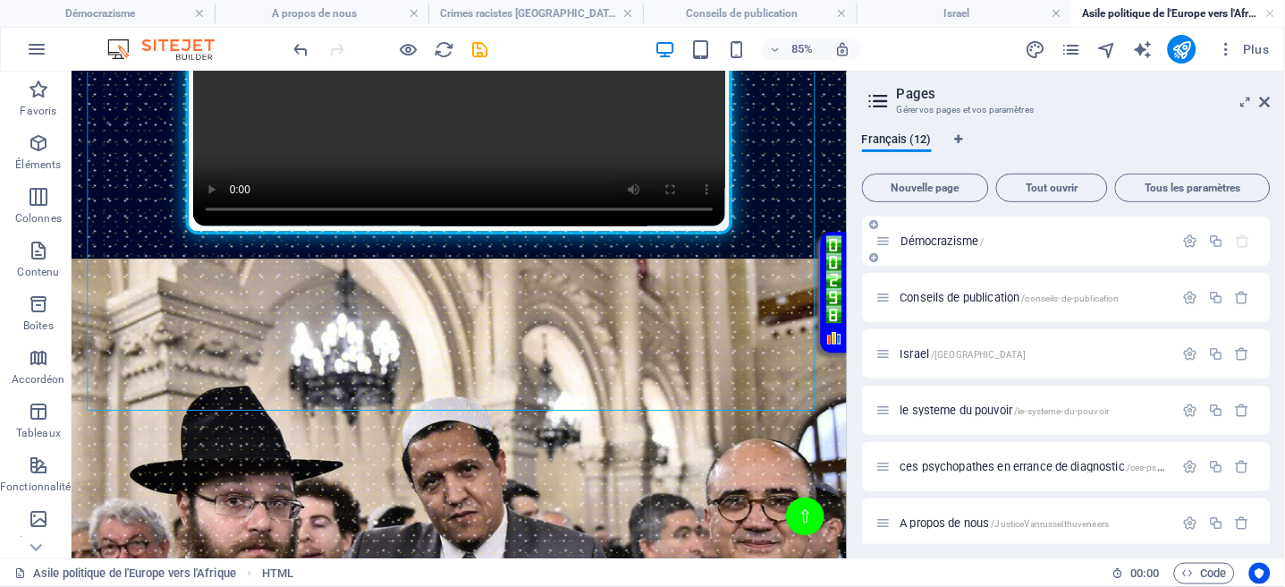
click at [941, 233] on div "Démocrazisme /" at bounding box center [1026, 241] width 298 height 21
click at [933, 241] on span "Démocrazisme /" at bounding box center [943, 240] width 84 height 13
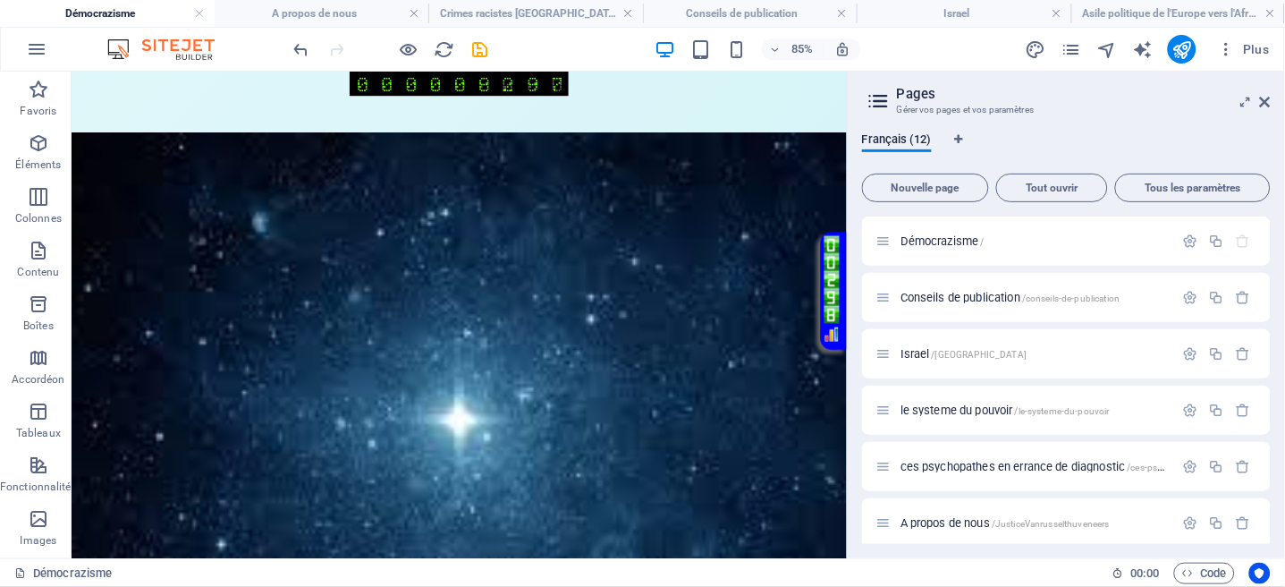
click at [448, 160] on figure at bounding box center [527, 498] width 912 height 713
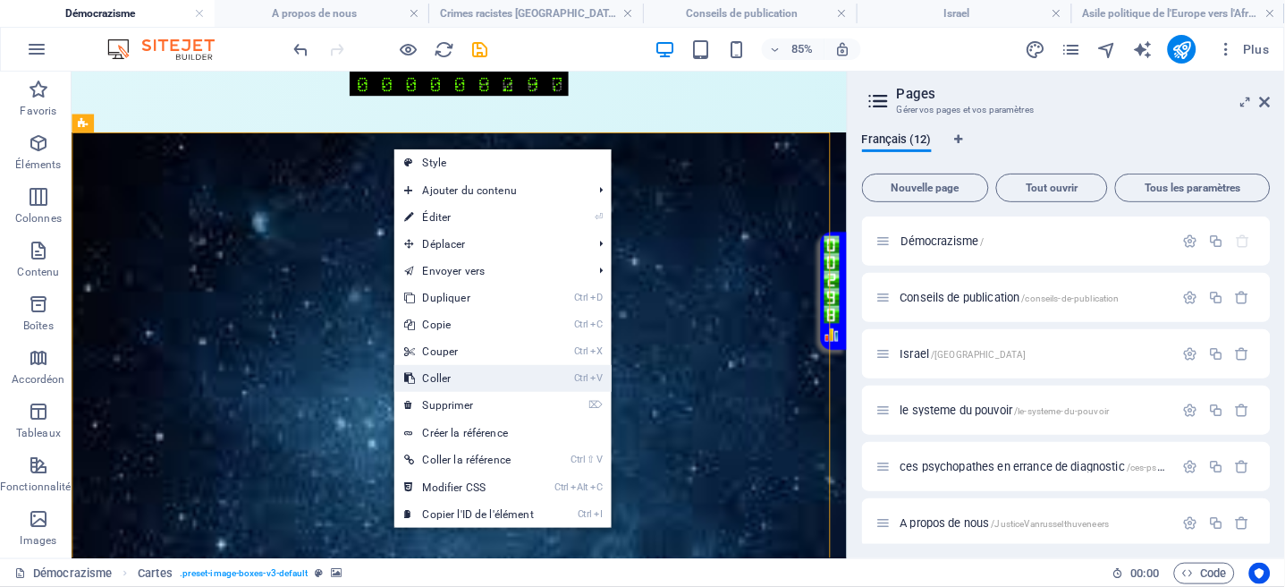
click at [445, 385] on link "Ctrl V Coller" at bounding box center [469, 378] width 150 height 27
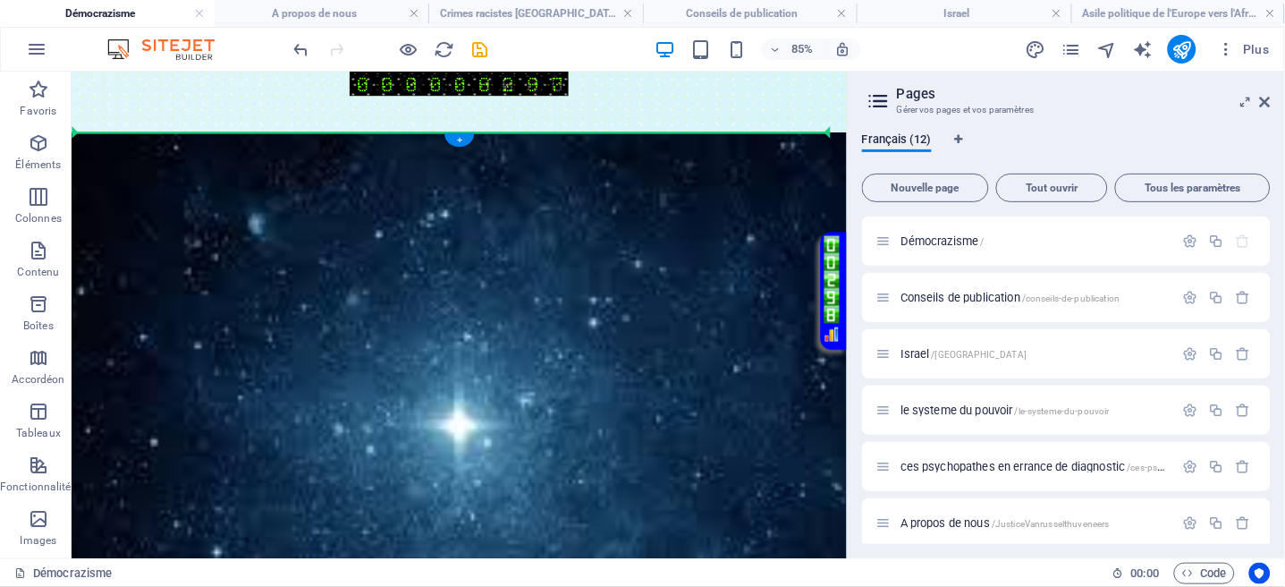
drag, startPoint x: 736, startPoint y: 222, endPoint x: 716, endPoint y: 153, distance: 71.6
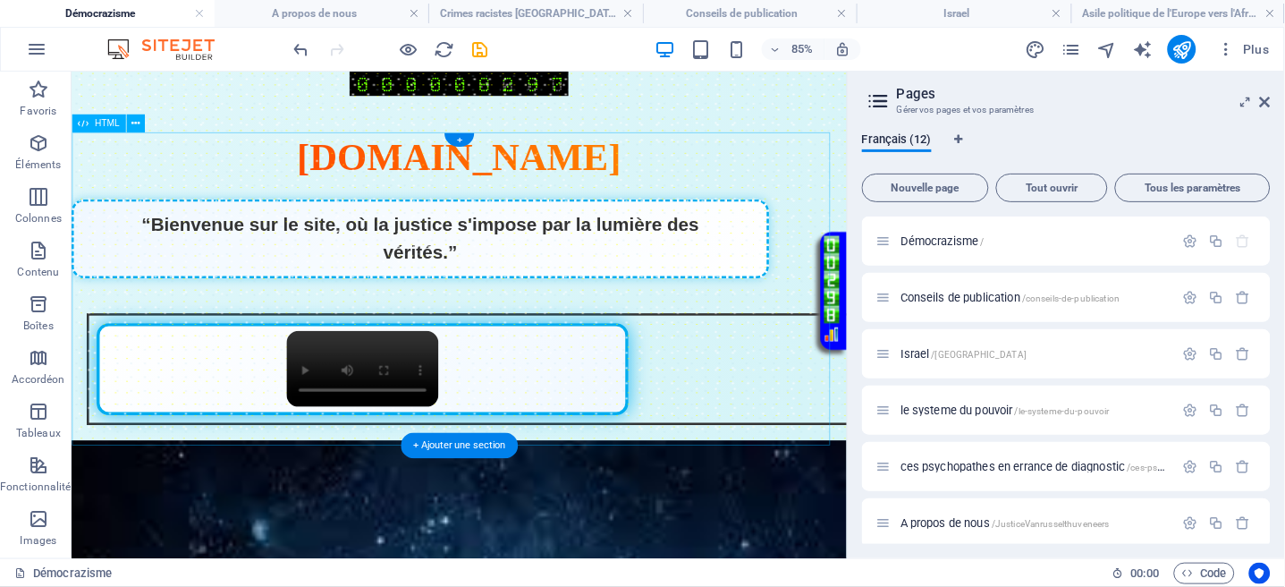
click at [862, 194] on div "Page Éclatante - Démocrazisme démocrazisme.com “Bienvenue sur le site, où la ju…" at bounding box center [527, 323] width 912 height 362
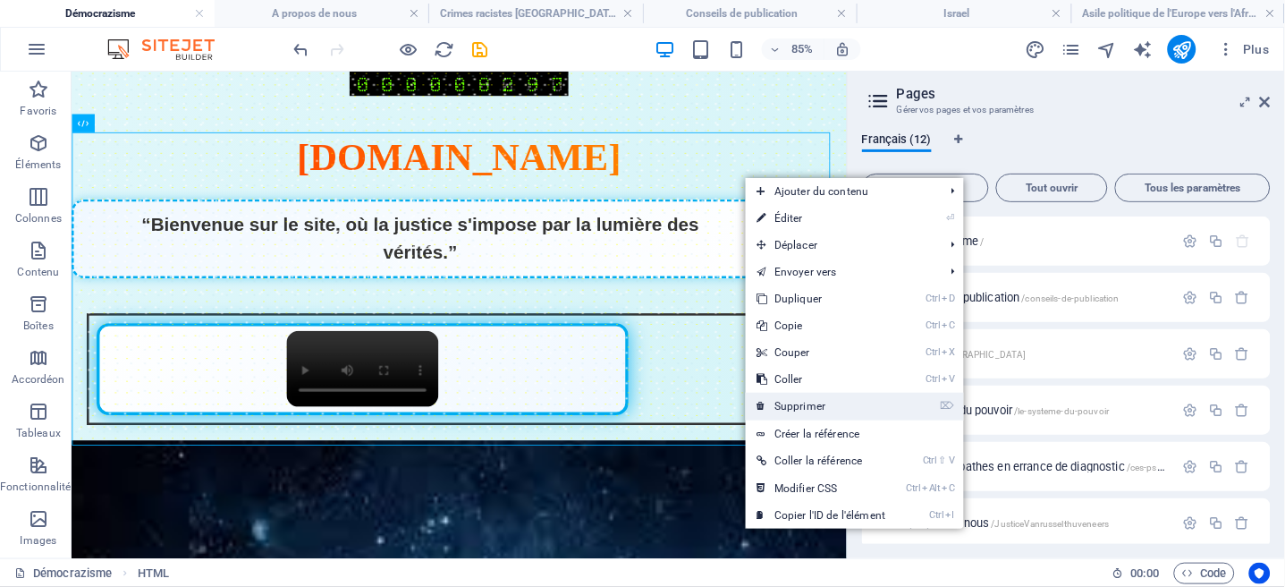
click at [825, 407] on link "⌦ Supprimer" at bounding box center [821, 406] width 150 height 27
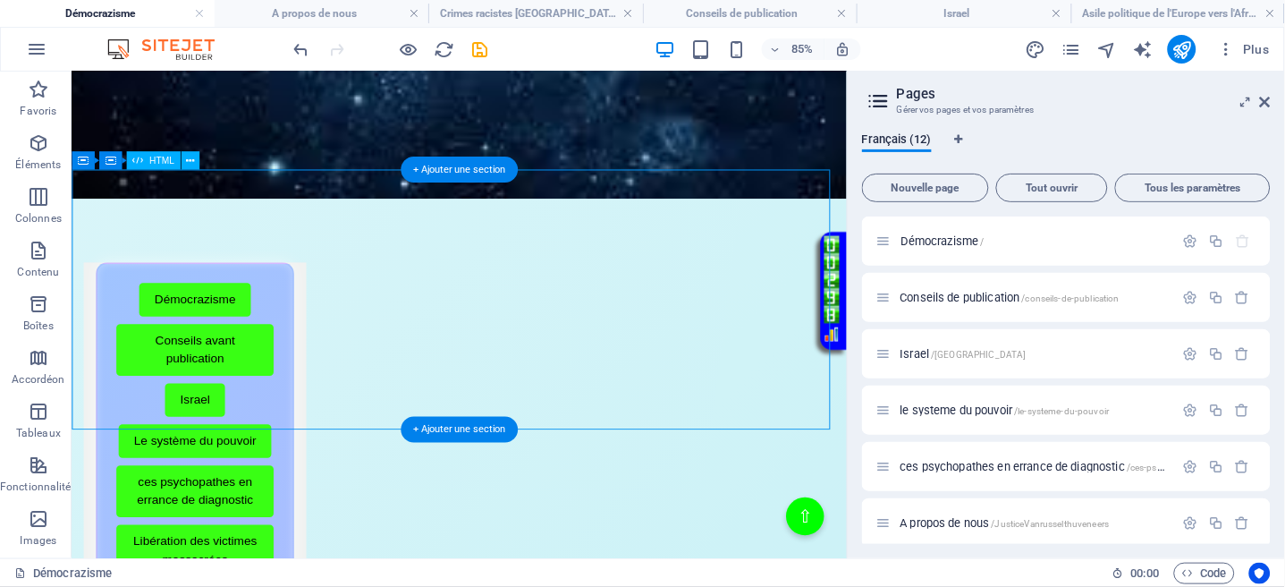
scroll to position [716, 0]
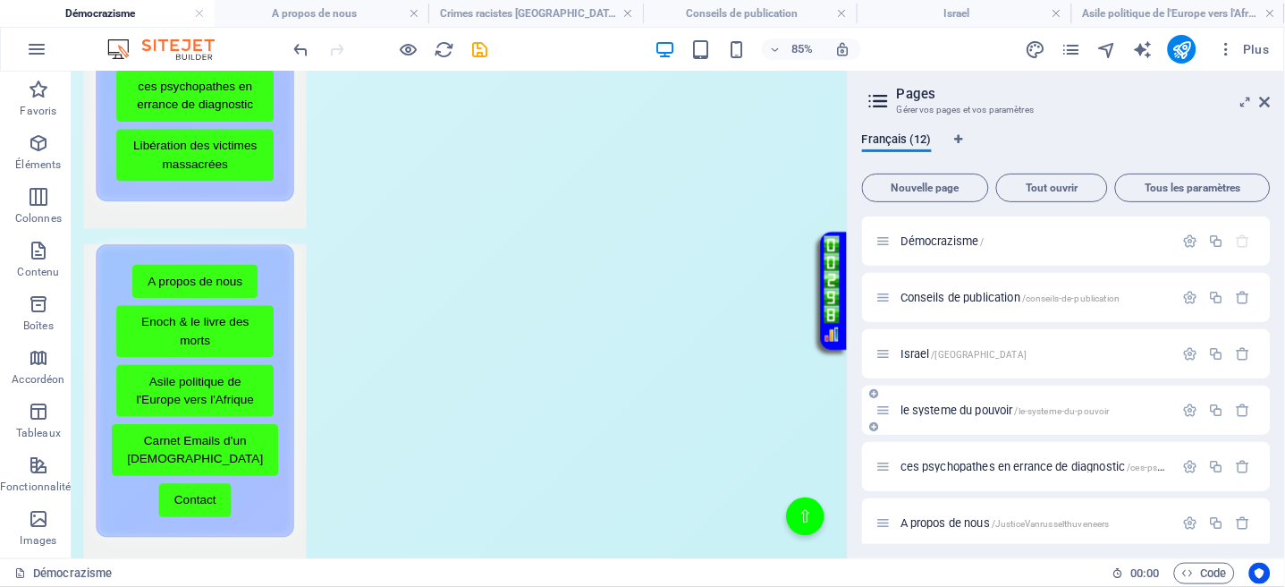
scroll to position [1073, 0]
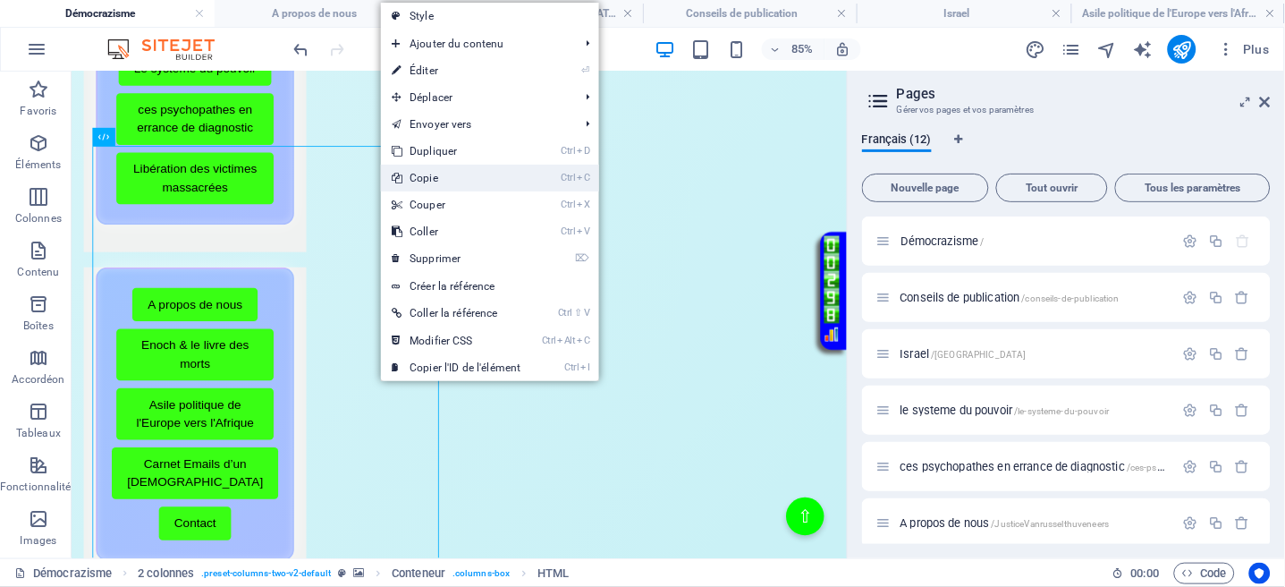
click at [424, 182] on link "Ctrl C Copie" at bounding box center [456, 178] width 150 height 27
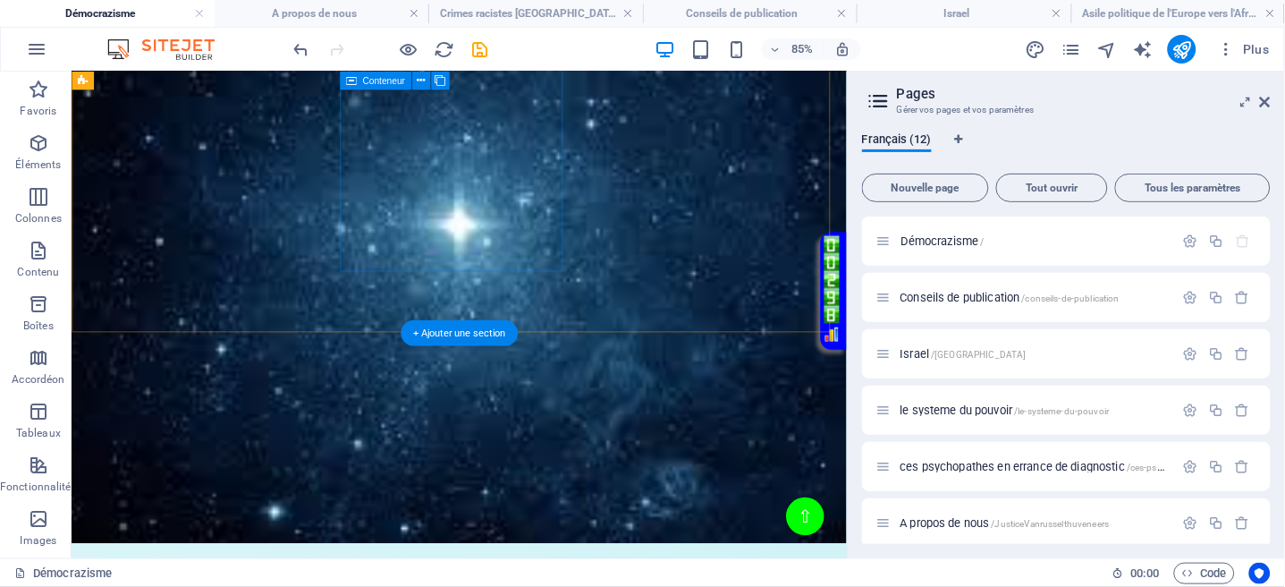
scroll to position [0, 0]
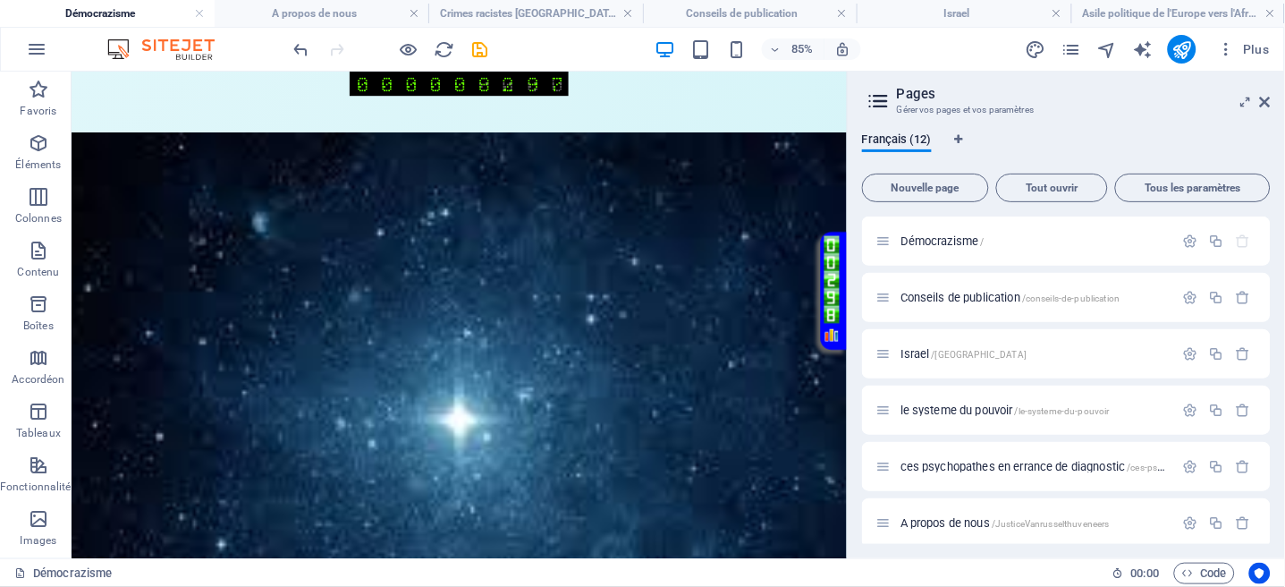
drag, startPoint x: 611, startPoint y: 125, endPoint x: 441, endPoint y: 178, distance: 177.9
click at [441, 178] on figure at bounding box center [527, 498] width 912 height 713
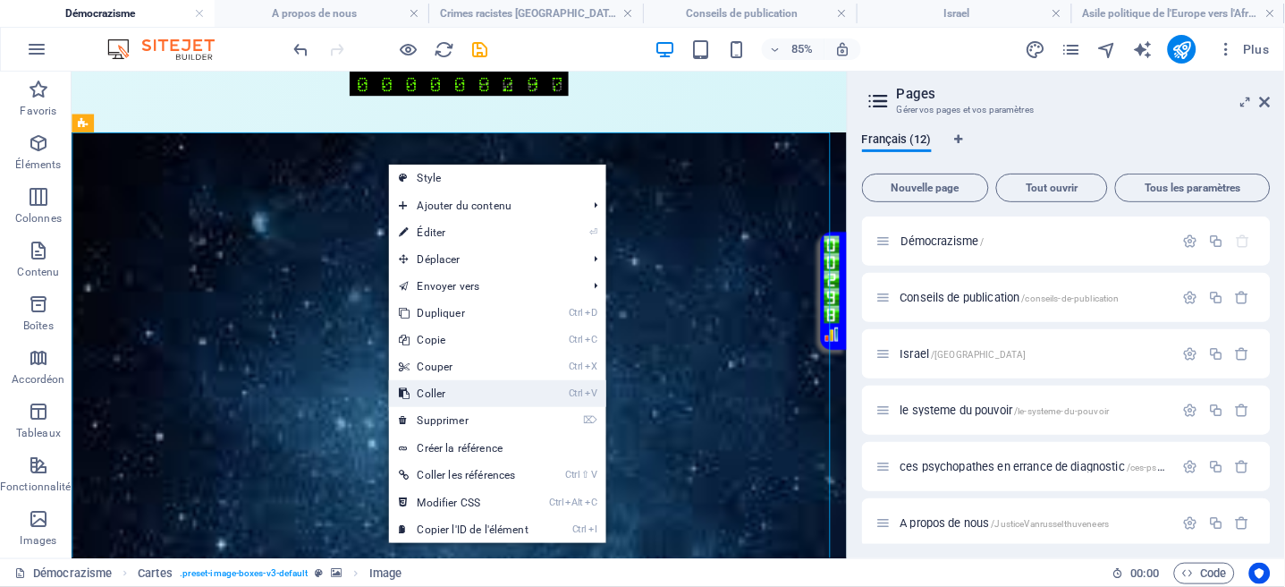
click at [451, 392] on link "Ctrl V Coller" at bounding box center [464, 393] width 150 height 27
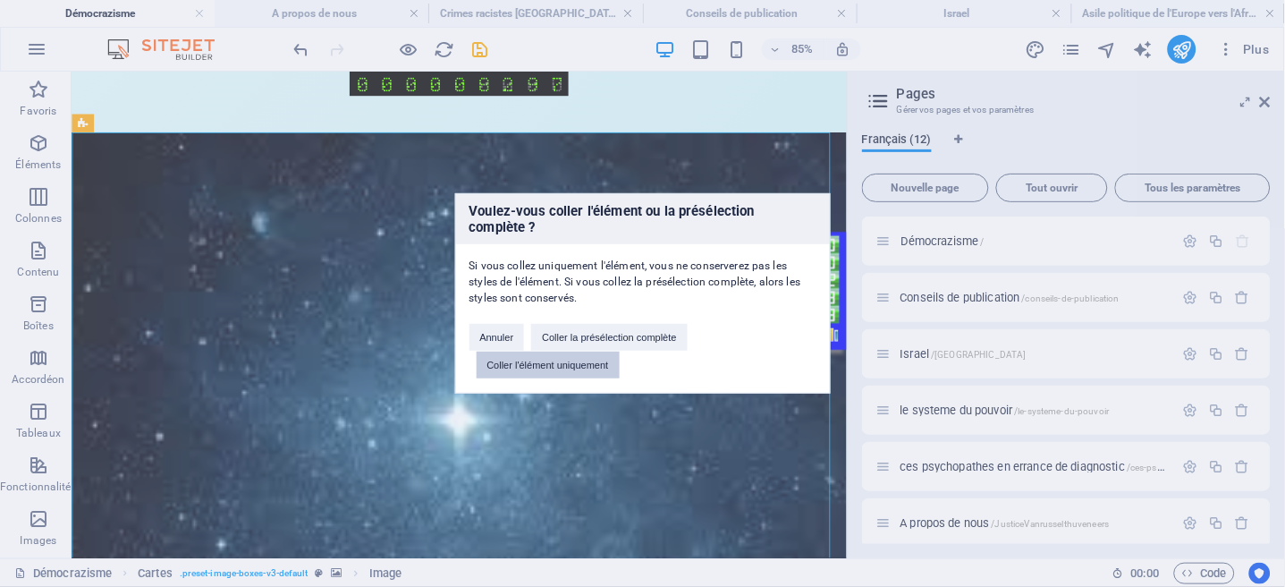
click at [530, 361] on button "Coller l'élément uniquement" at bounding box center [548, 365] width 143 height 27
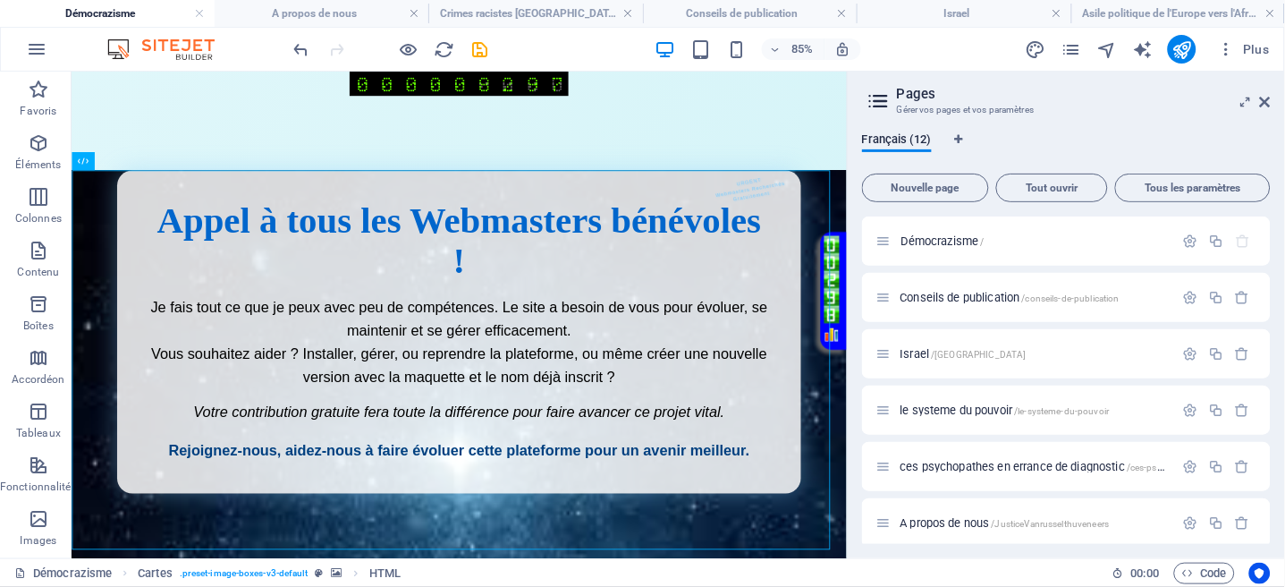
drag, startPoint x: 648, startPoint y: 192, endPoint x: 640, endPoint y: 114, distance: 79.2
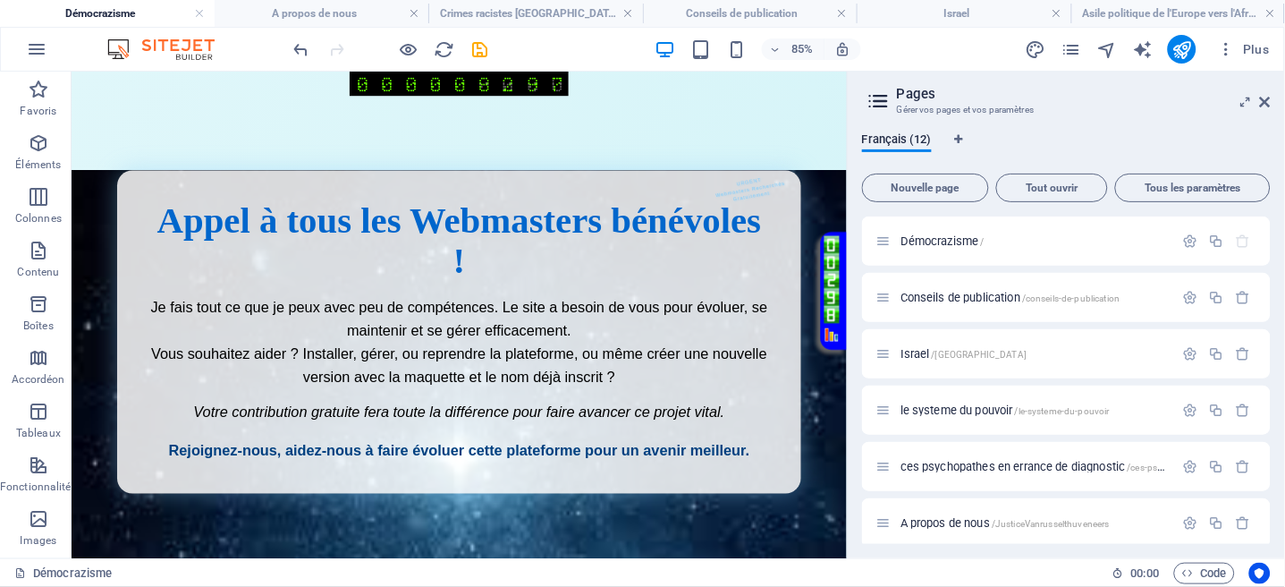
drag, startPoint x: 901, startPoint y: 195, endPoint x: 894, endPoint y: 109, distance: 86.1
click at [302, 49] on icon "undo" at bounding box center [302, 49] width 21 height 21
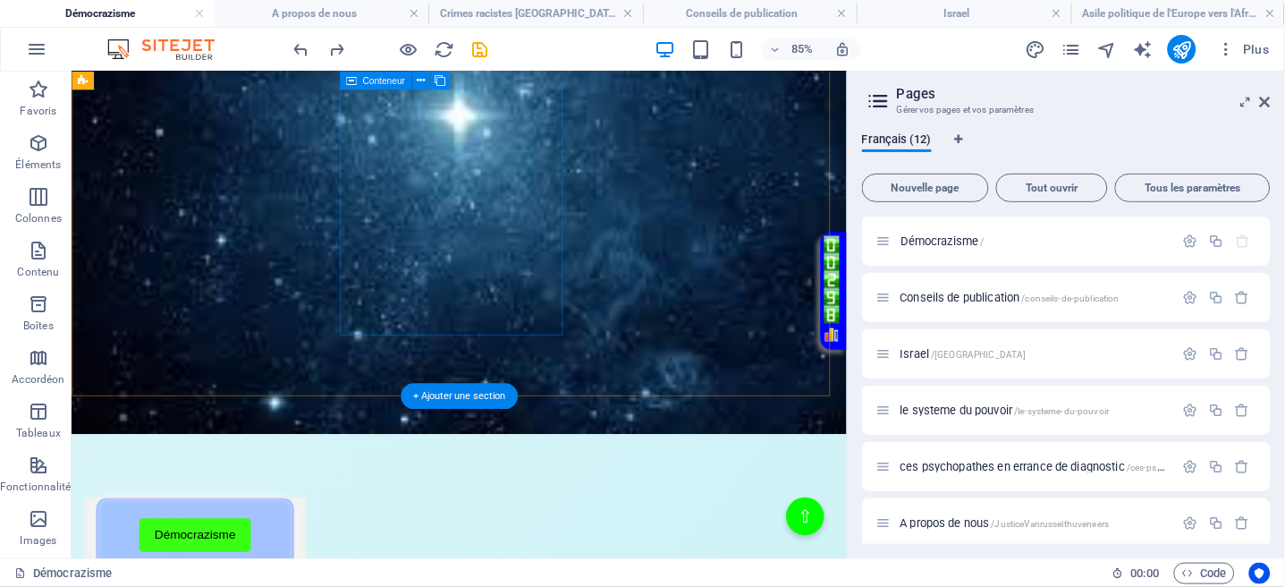
scroll to position [716, 0]
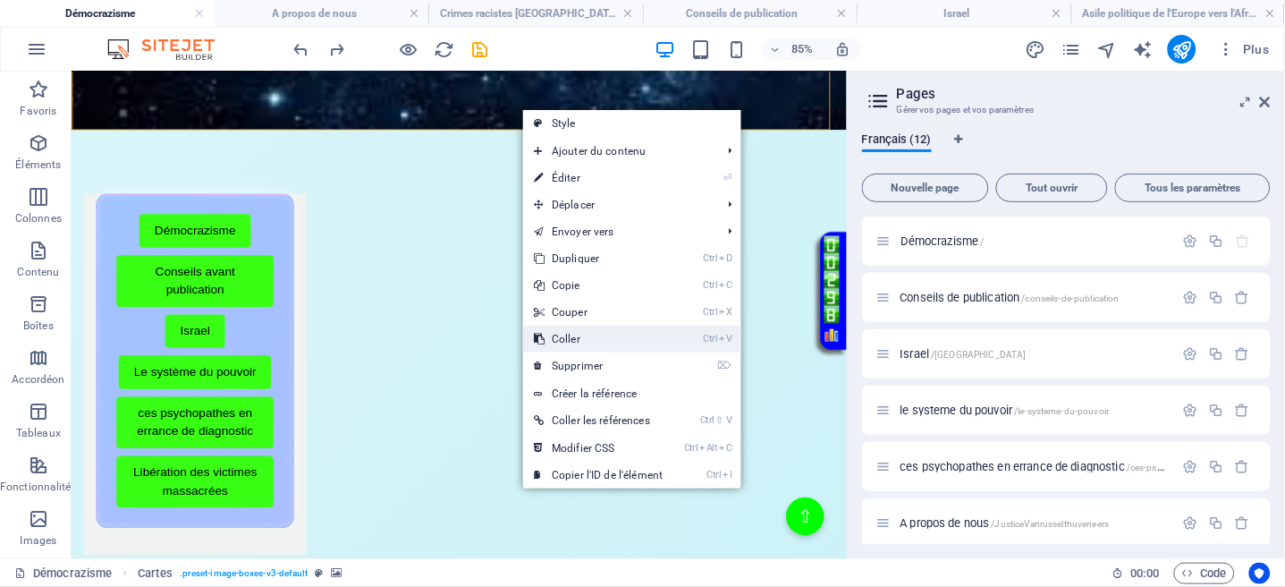
click at [575, 333] on link "Ctrl V Coller" at bounding box center [598, 339] width 150 height 27
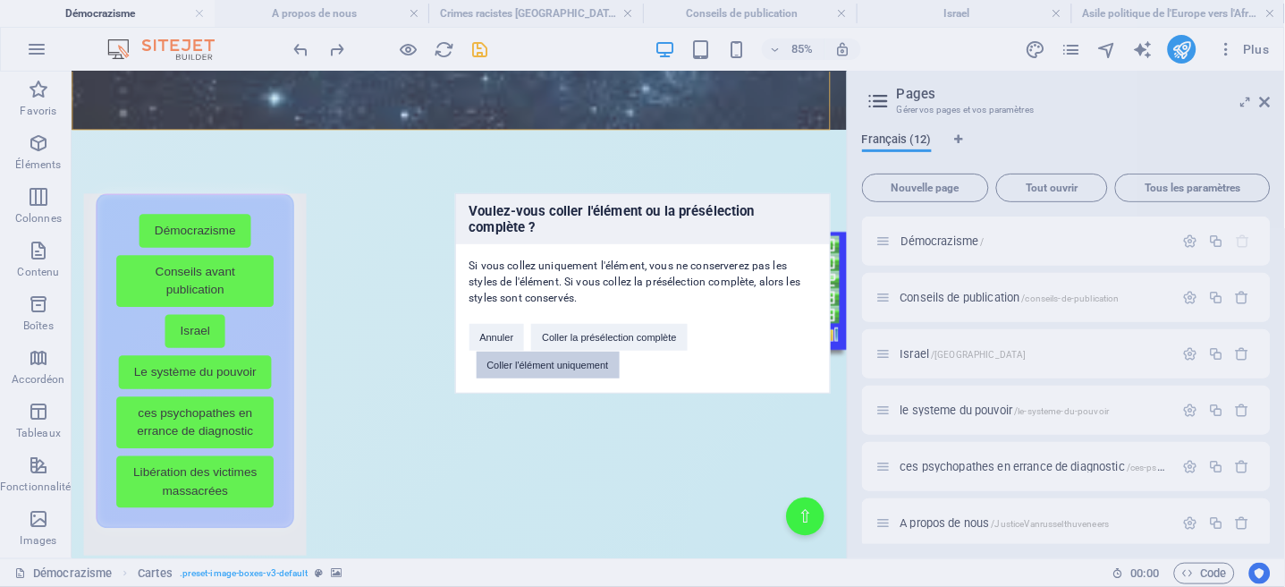
click at [562, 366] on button "Coller l'élément uniquement" at bounding box center [548, 365] width 143 height 27
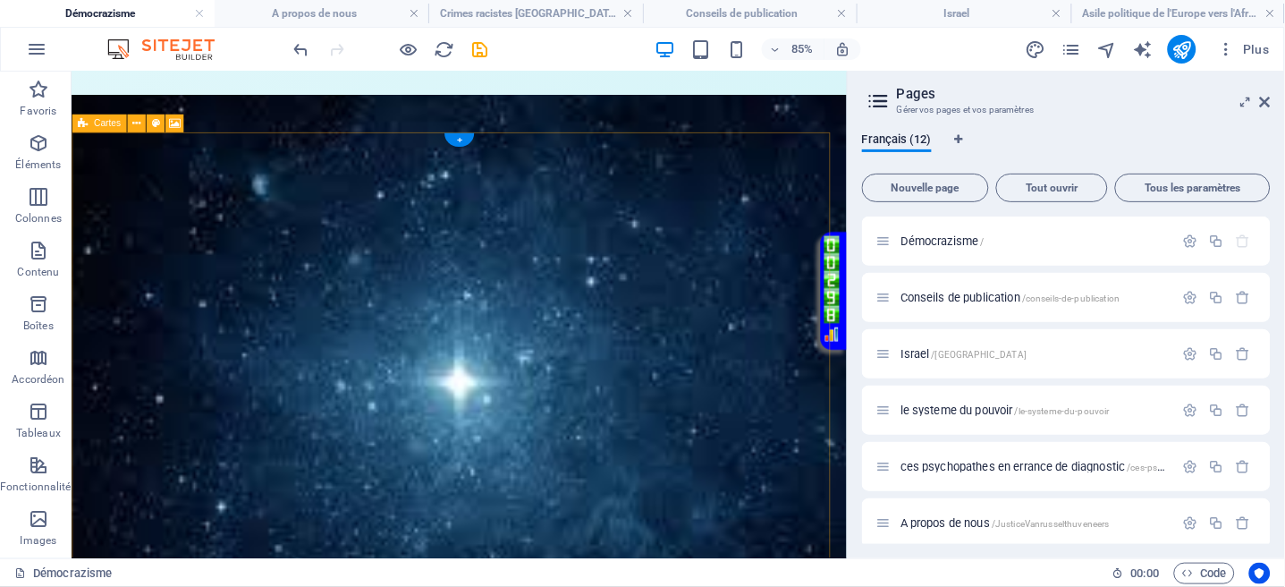
scroll to position [0, 0]
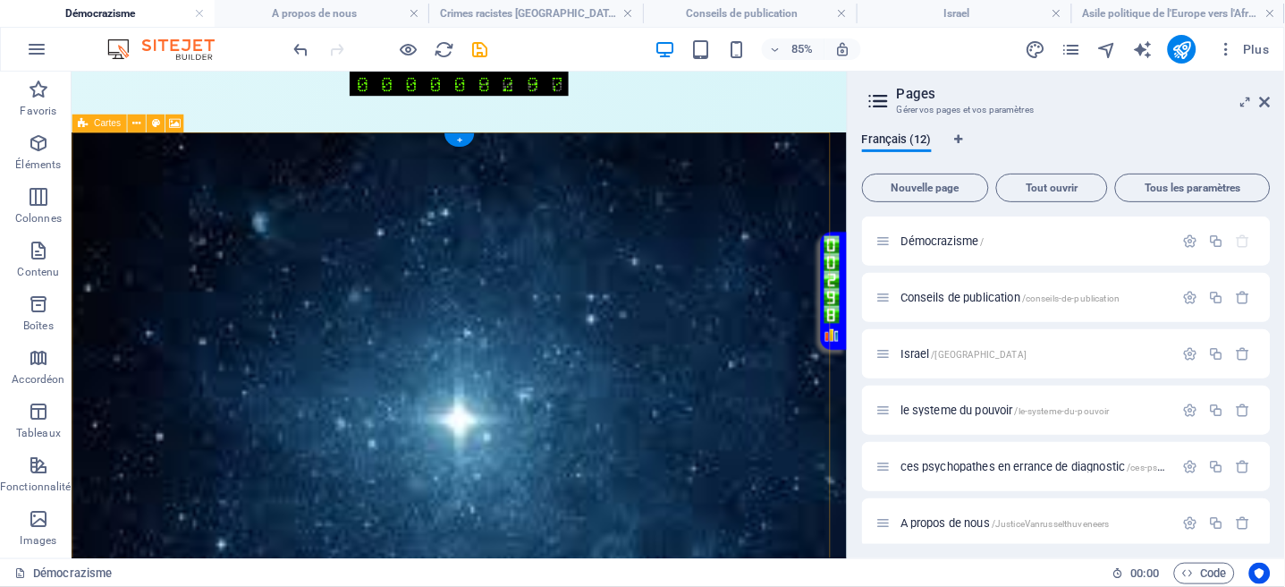
drag, startPoint x: 699, startPoint y: 169, endPoint x: 663, endPoint y: 160, distance: 37.7
drag, startPoint x: 593, startPoint y: 402, endPoint x: 596, endPoint y: 132, distance: 270.1
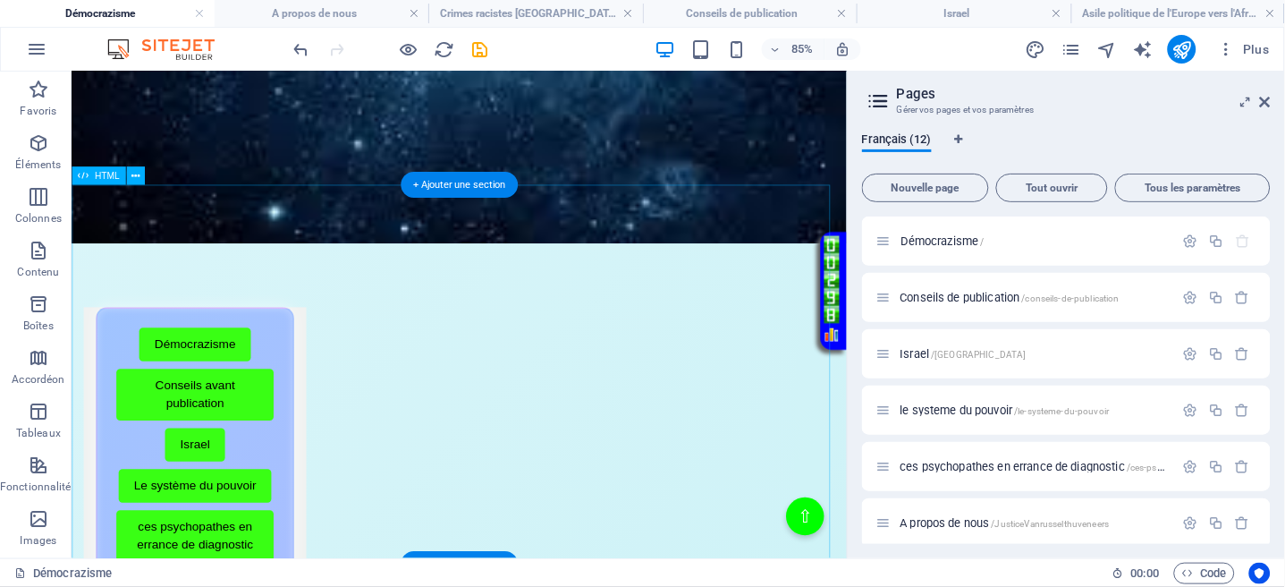
scroll to position [835, 0]
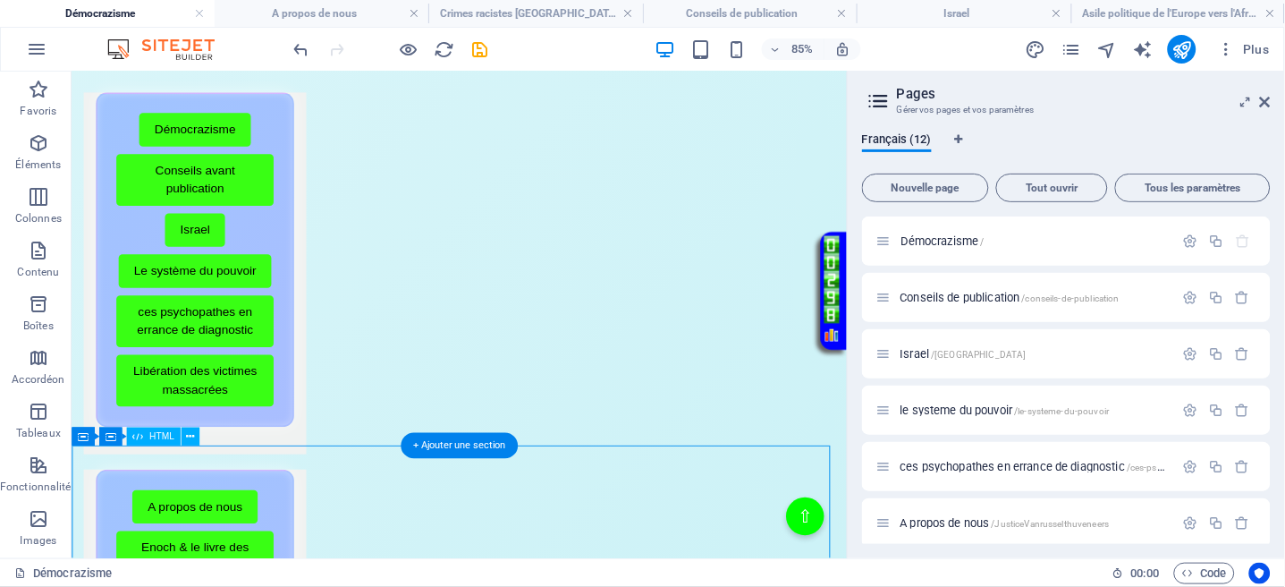
drag, startPoint x: 646, startPoint y: 148, endPoint x: 592, endPoint y: 522, distance: 378.6
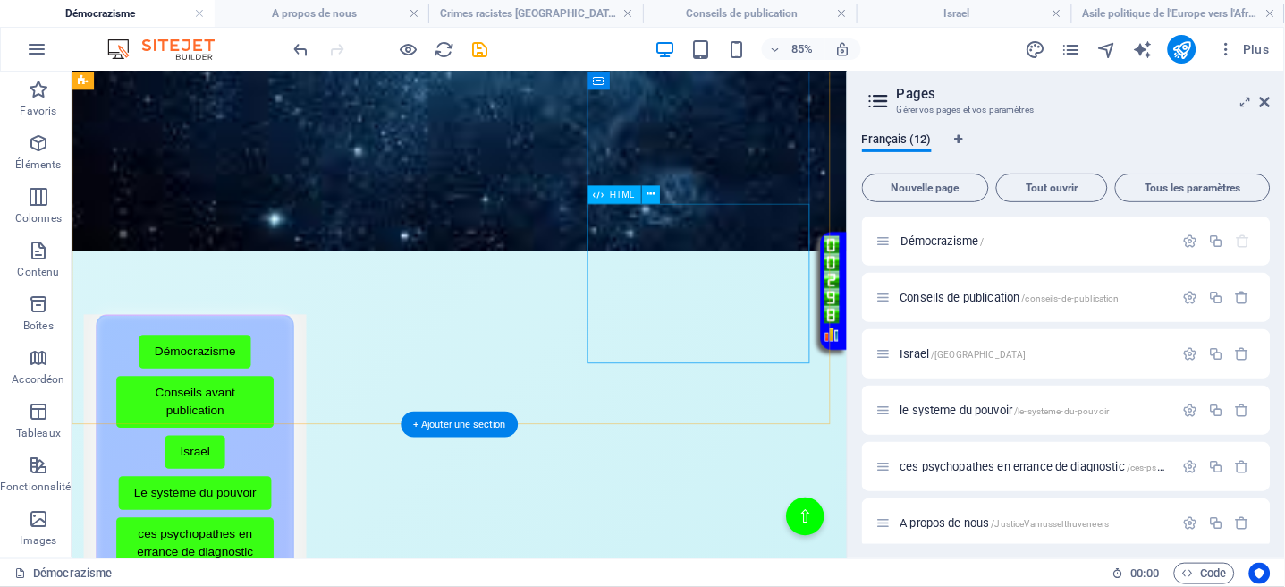
scroll to position [358, 0]
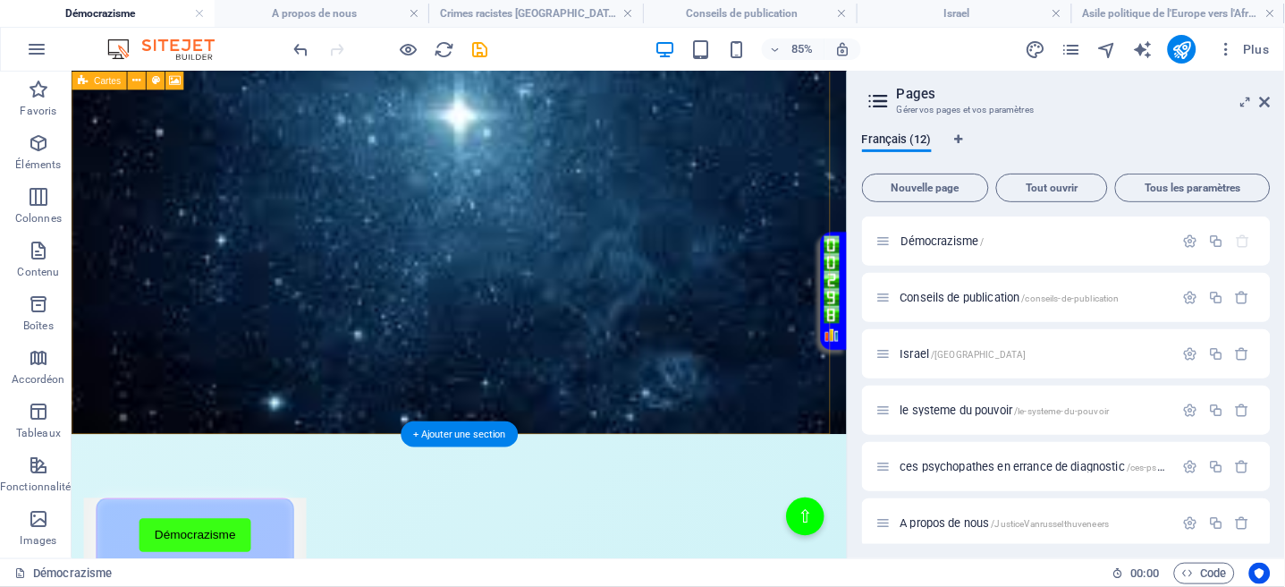
click at [650, 456] on figure at bounding box center [527, 140] width 912 height 713
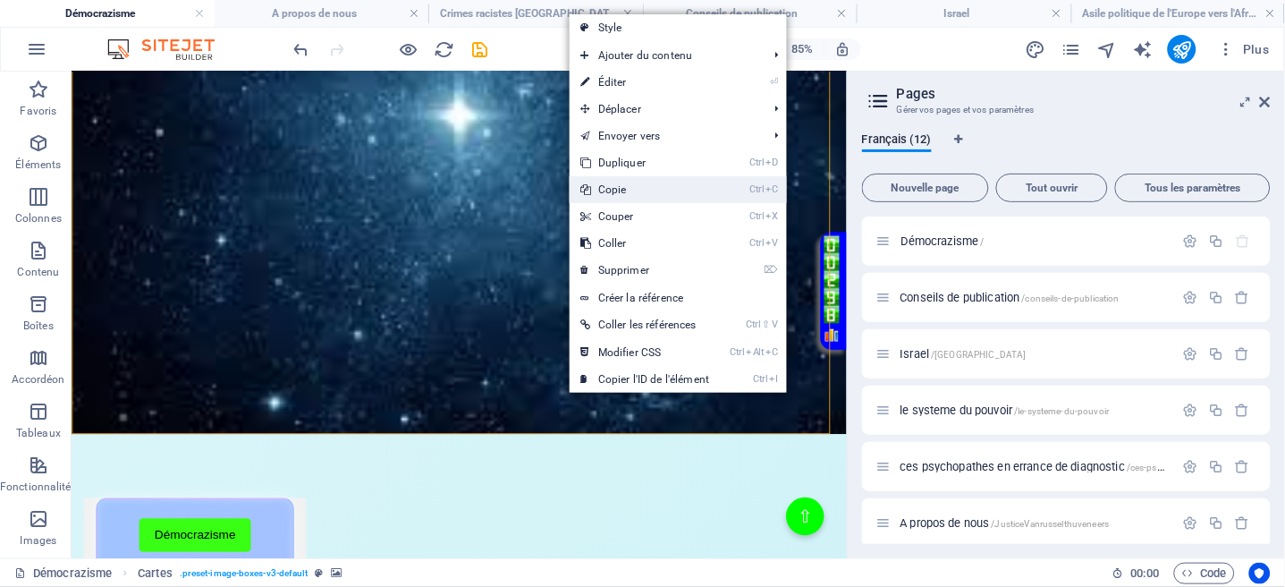
drag, startPoint x: 611, startPoint y: 194, endPoint x: 636, endPoint y: 278, distance: 87.7
click at [611, 194] on link "Ctrl C Copie" at bounding box center [645, 189] width 150 height 27
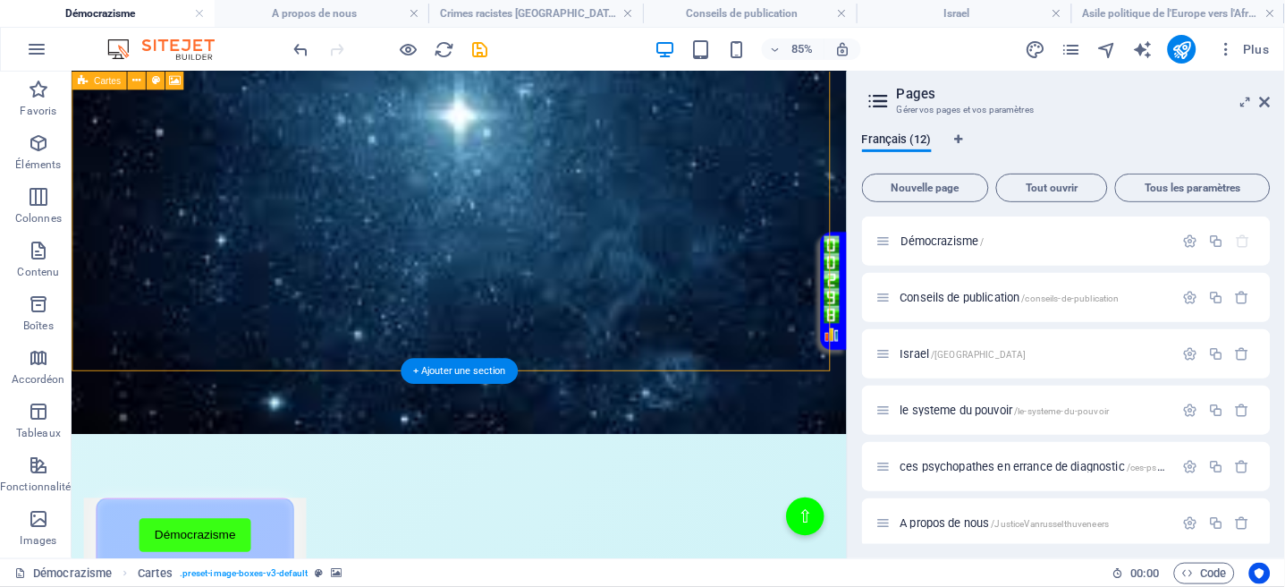
scroll to position [953, 0]
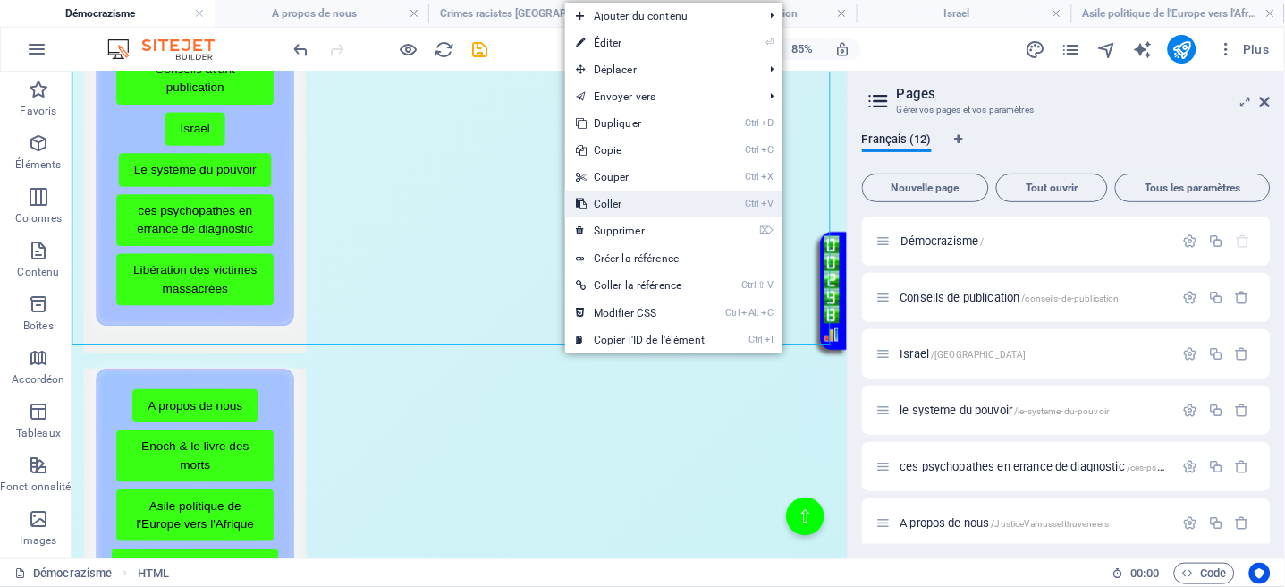
click at [625, 201] on link "Ctrl V Coller" at bounding box center [640, 204] width 150 height 27
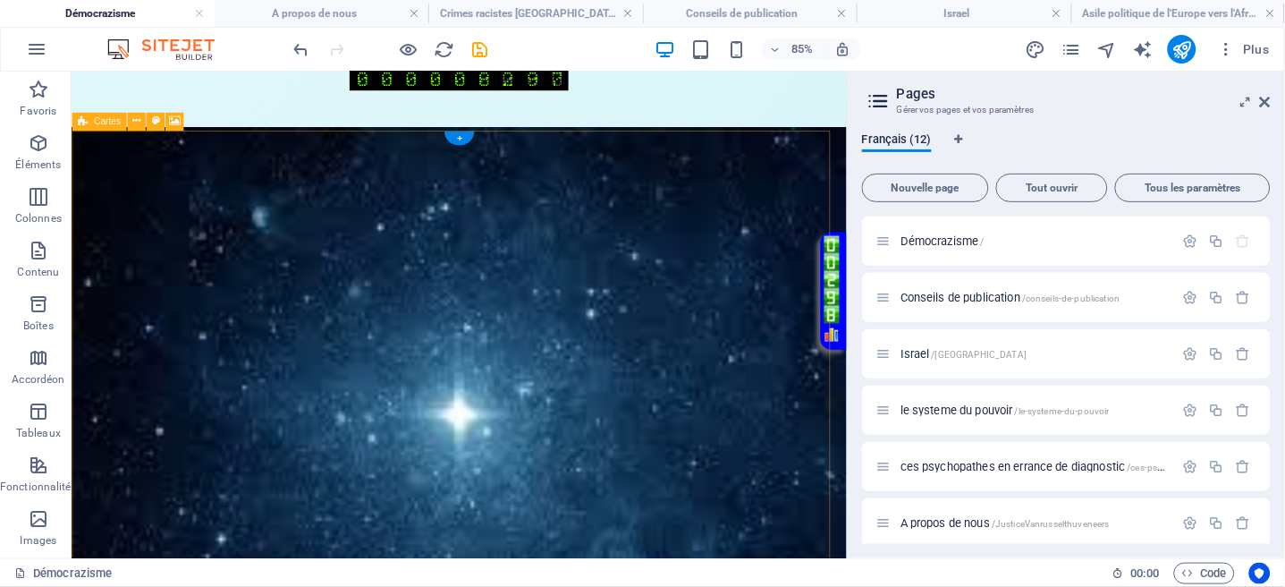
scroll to position [0, 0]
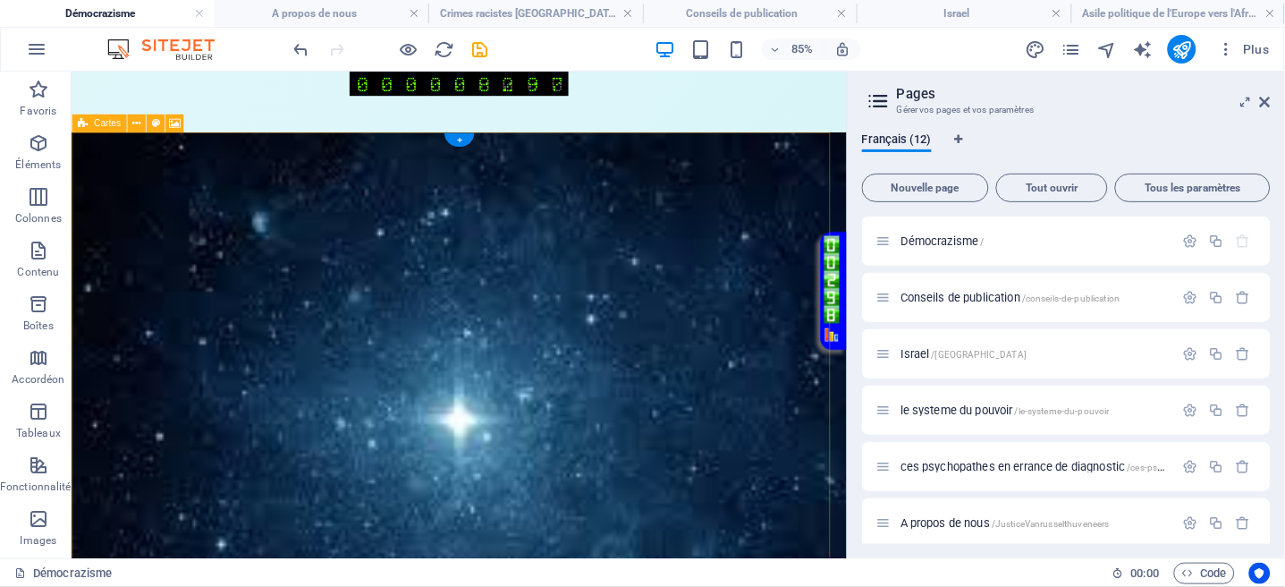
click at [644, 165] on figure at bounding box center [527, 498] width 912 height 713
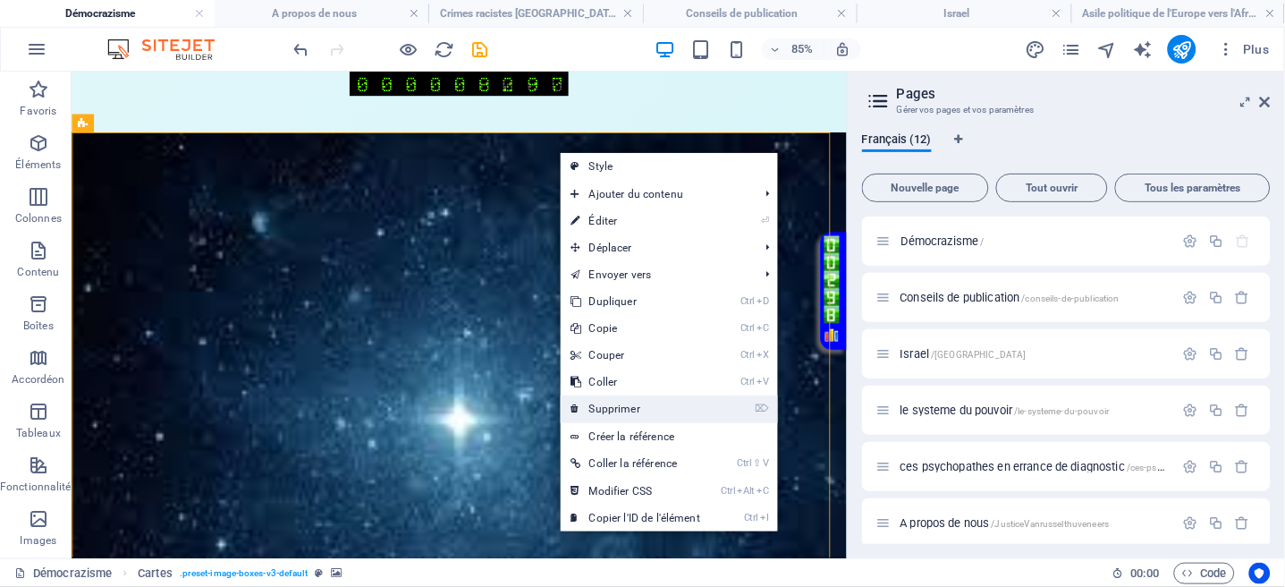
click at [612, 405] on link "⌦ Supprimer" at bounding box center [636, 408] width 150 height 27
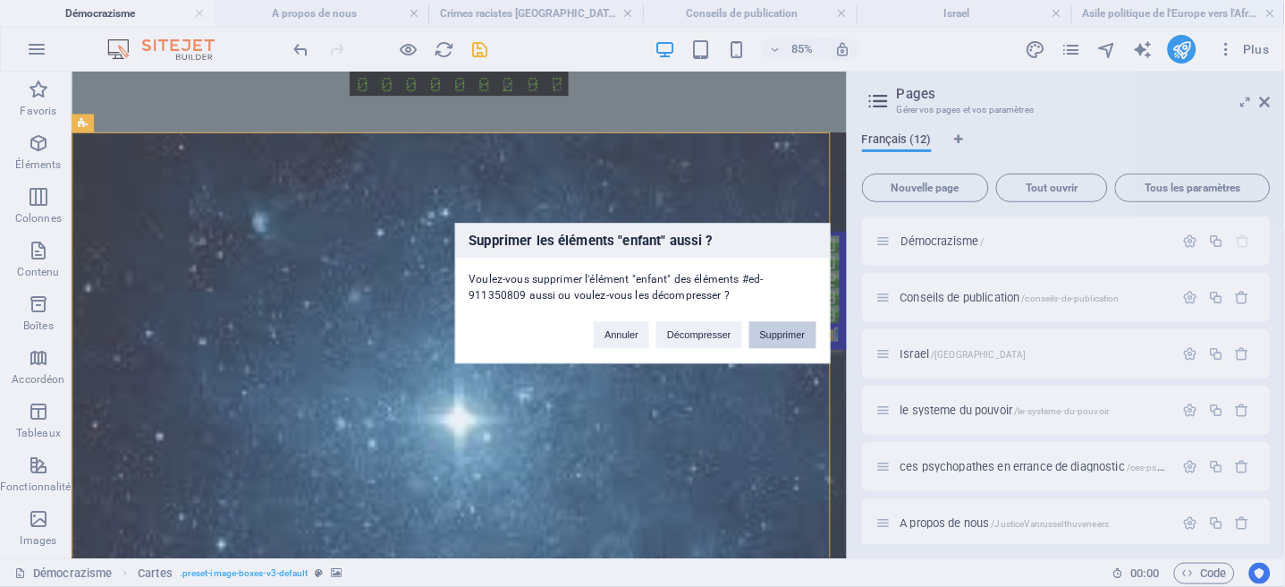
click at [767, 330] on button "Supprimer" at bounding box center [783, 335] width 67 height 27
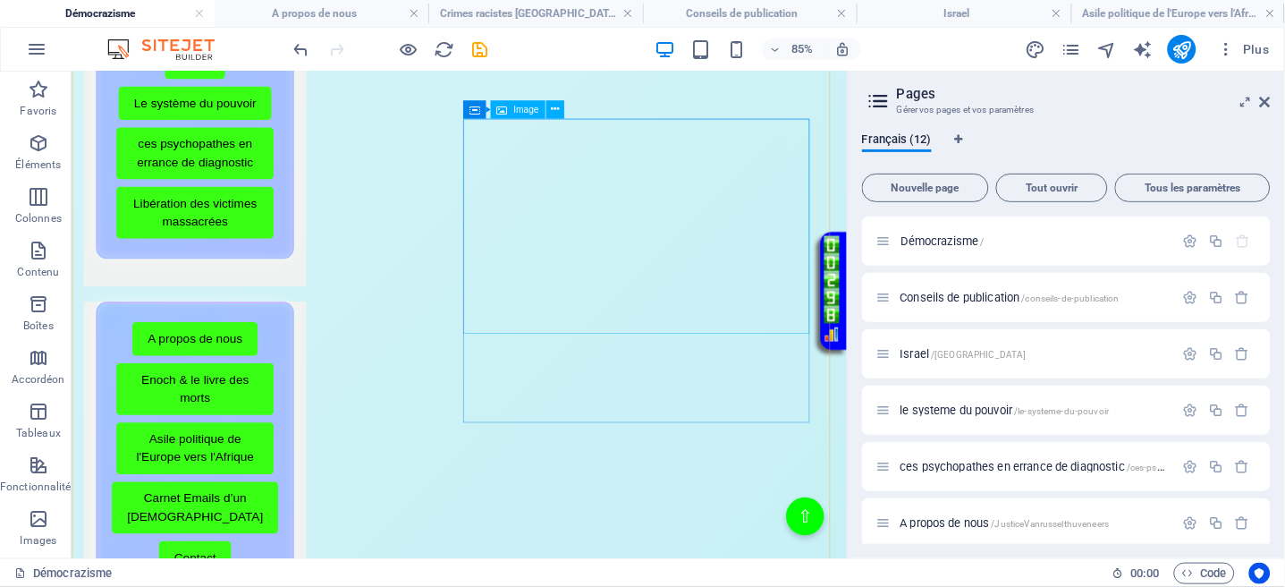
scroll to position [1669, 0]
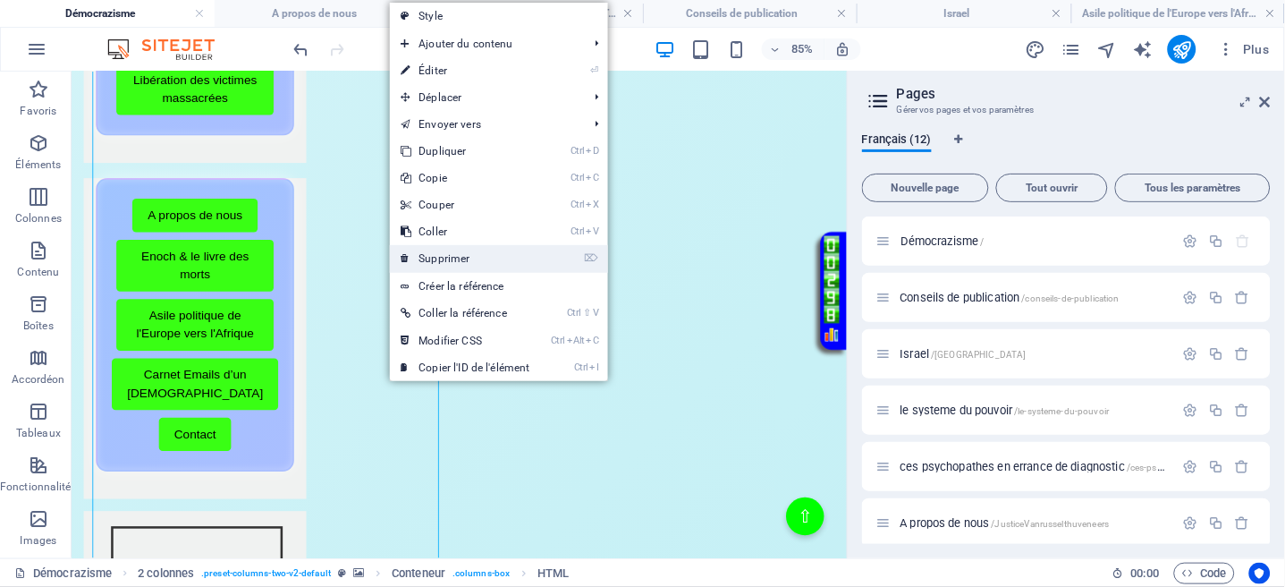
click at [446, 266] on link "⌦ Supprimer" at bounding box center [465, 258] width 150 height 27
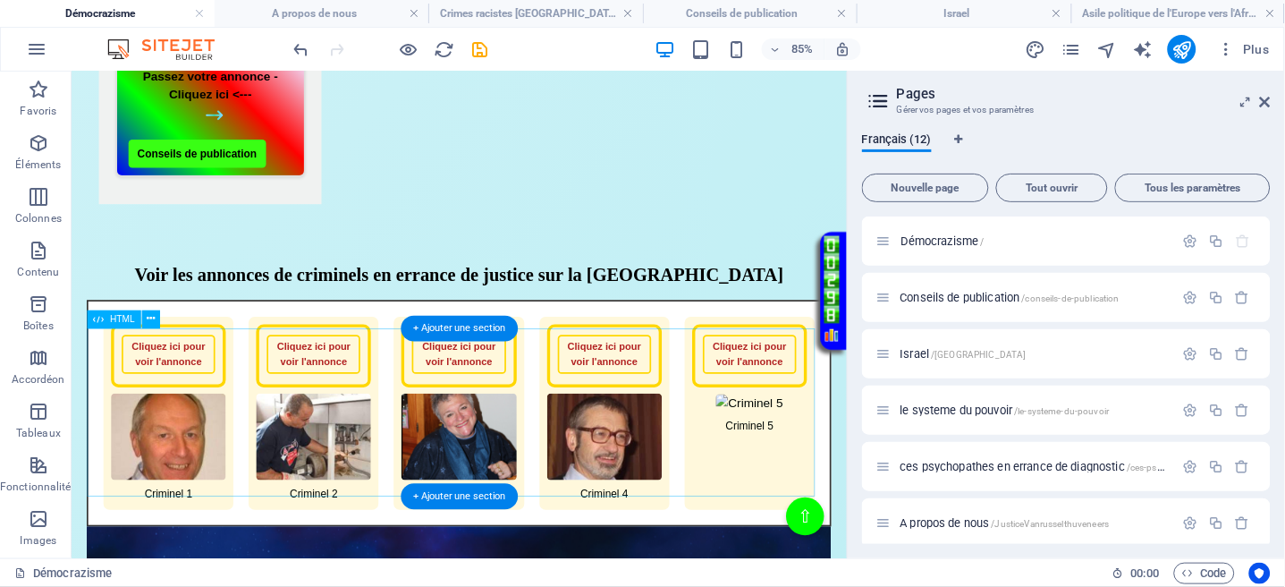
scroll to position [2504, 0]
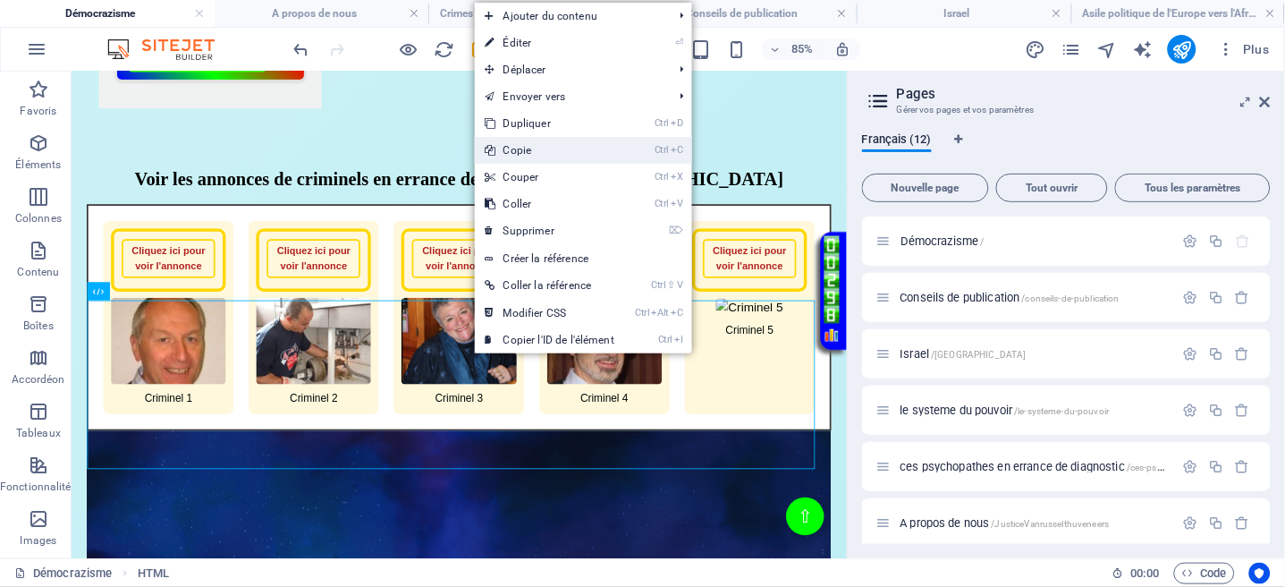
click at [520, 149] on link "Ctrl C Copie" at bounding box center [550, 150] width 150 height 27
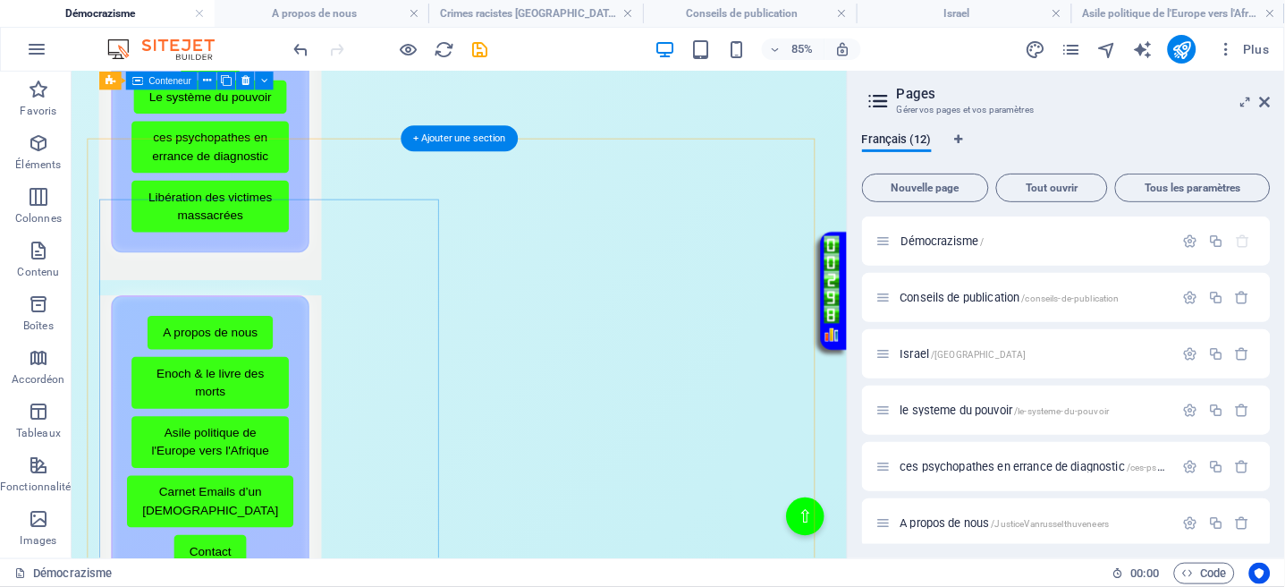
scroll to position [1431, 0]
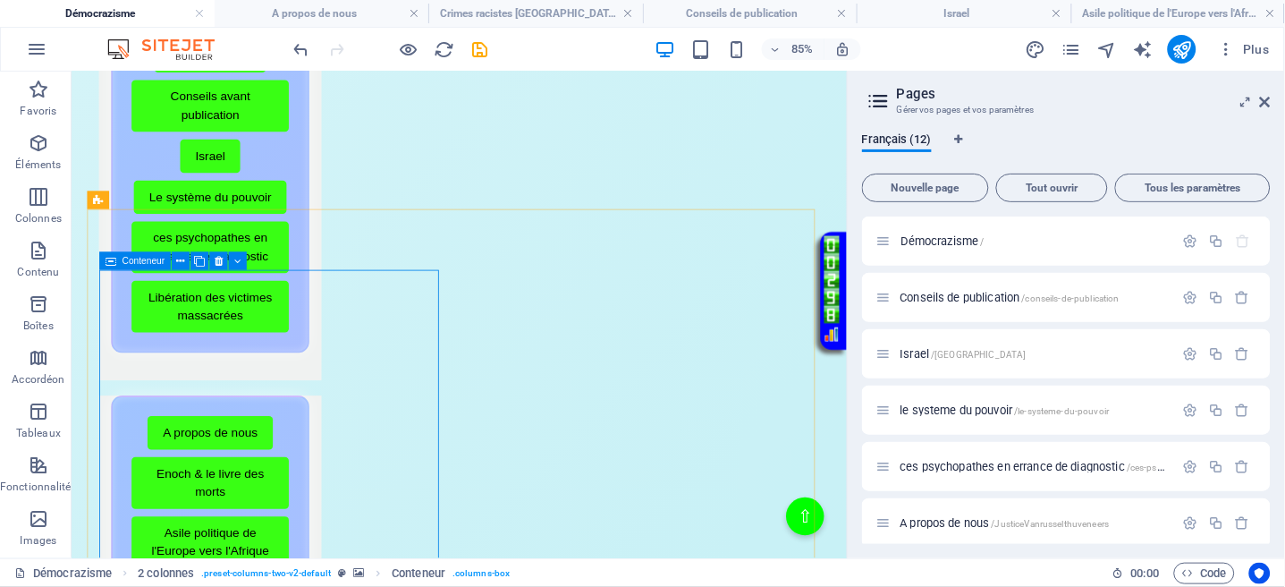
click at [163, 261] on span "Conteneur" at bounding box center [143, 261] width 43 height 9
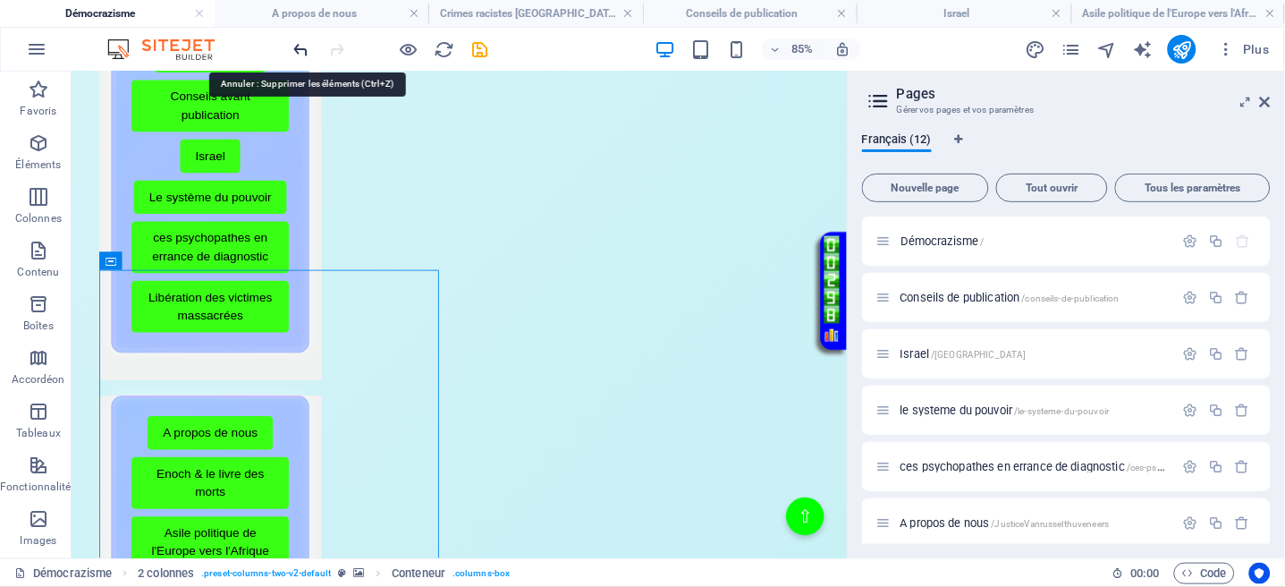
click at [304, 44] on icon "undo" at bounding box center [302, 49] width 21 height 21
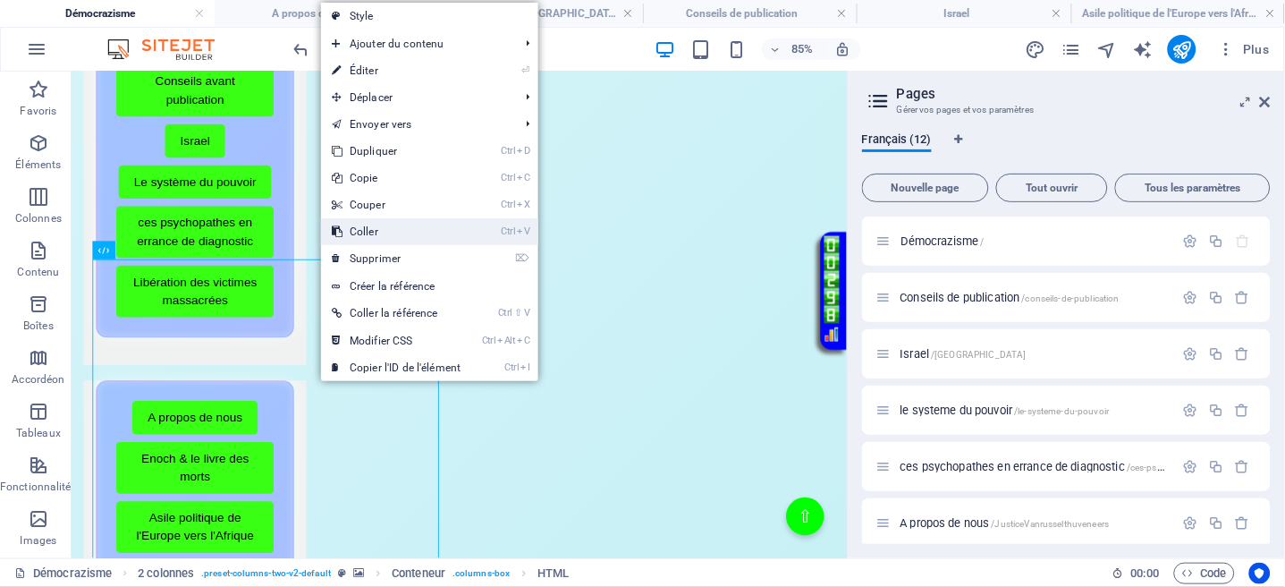
click at [365, 229] on link "Ctrl V Coller" at bounding box center [396, 231] width 150 height 27
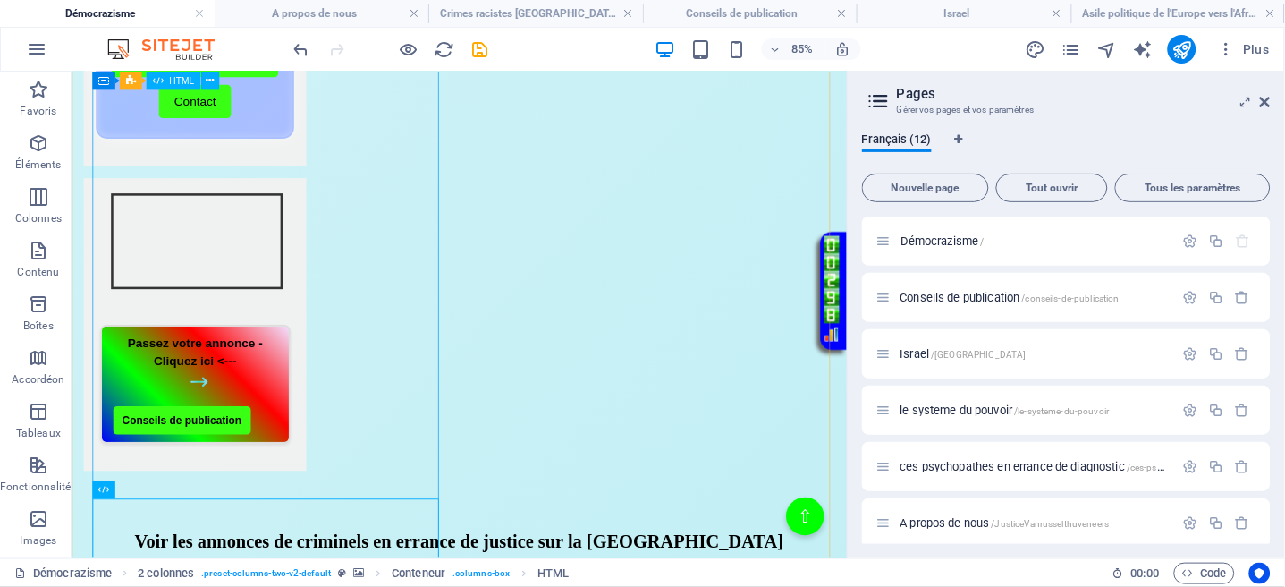
scroll to position [1763, 0]
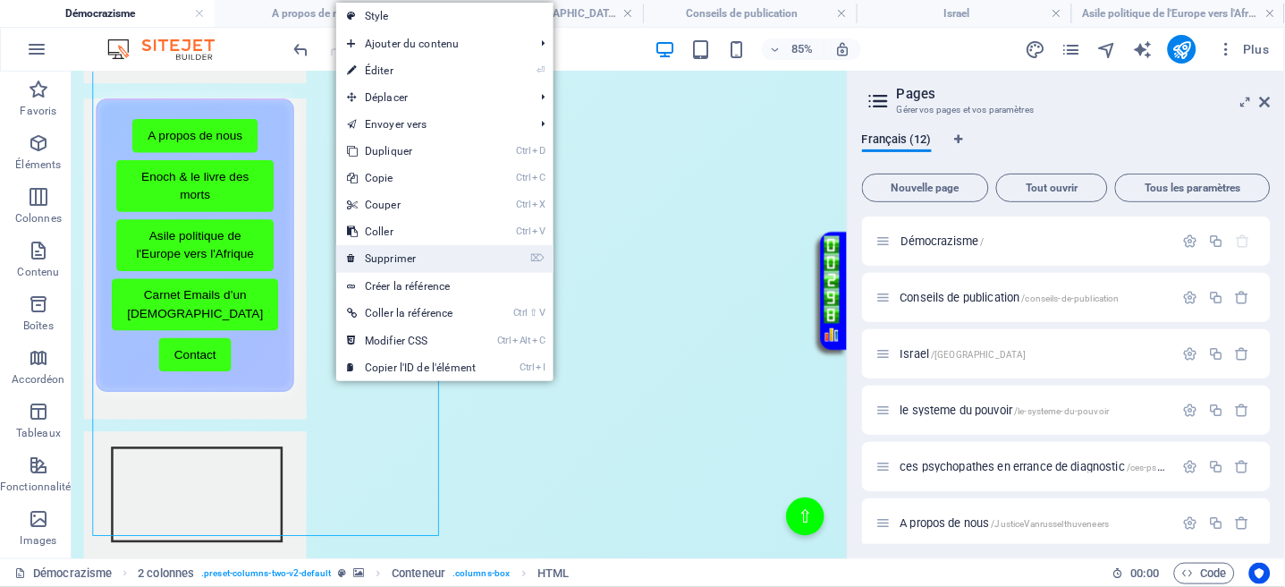
click at [386, 258] on link "⌦ Supprimer" at bounding box center [411, 258] width 150 height 27
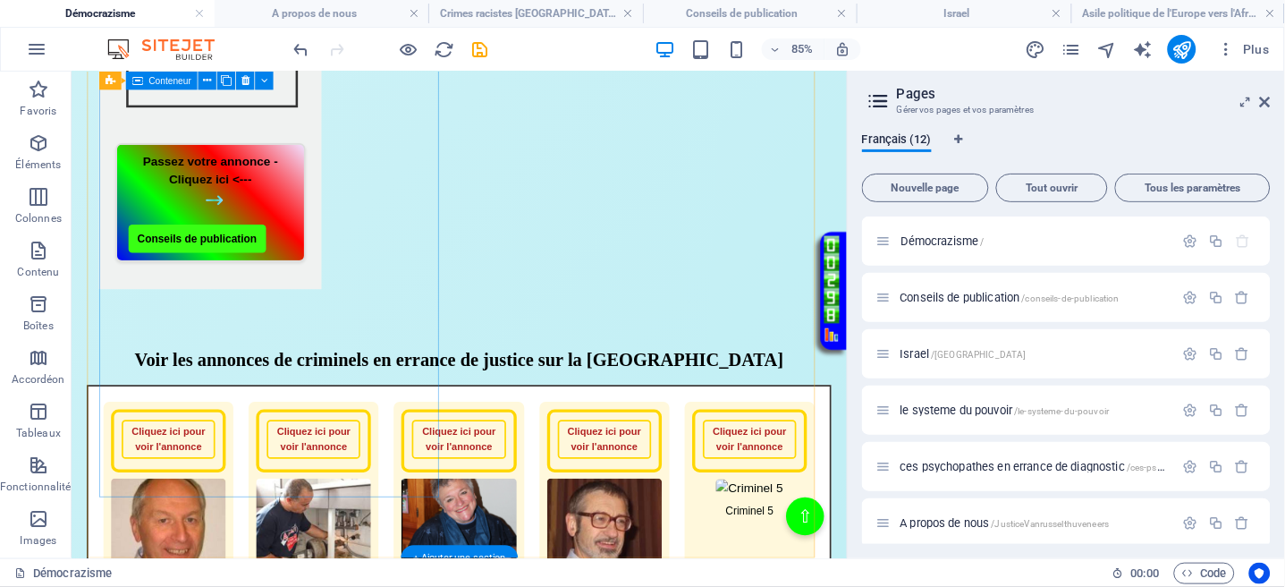
scroll to position [2479, 0]
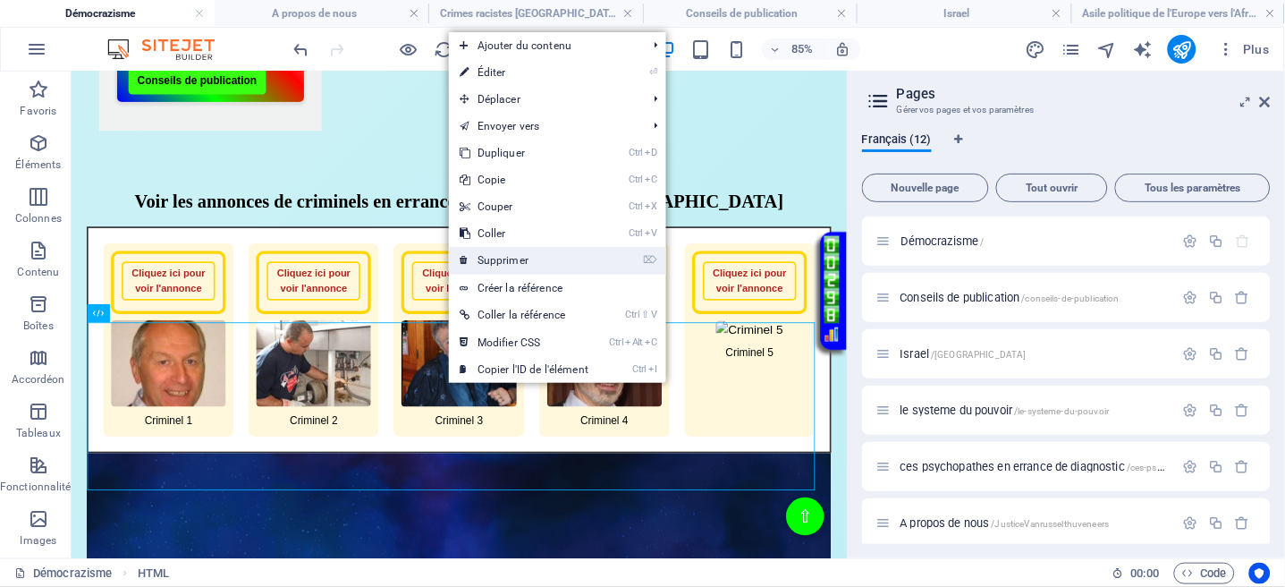
drag, startPoint x: 497, startPoint y: 266, endPoint x: 500, endPoint y: 230, distance: 35.9
click at [497, 266] on link "⌦ Supprimer" at bounding box center [524, 260] width 150 height 27
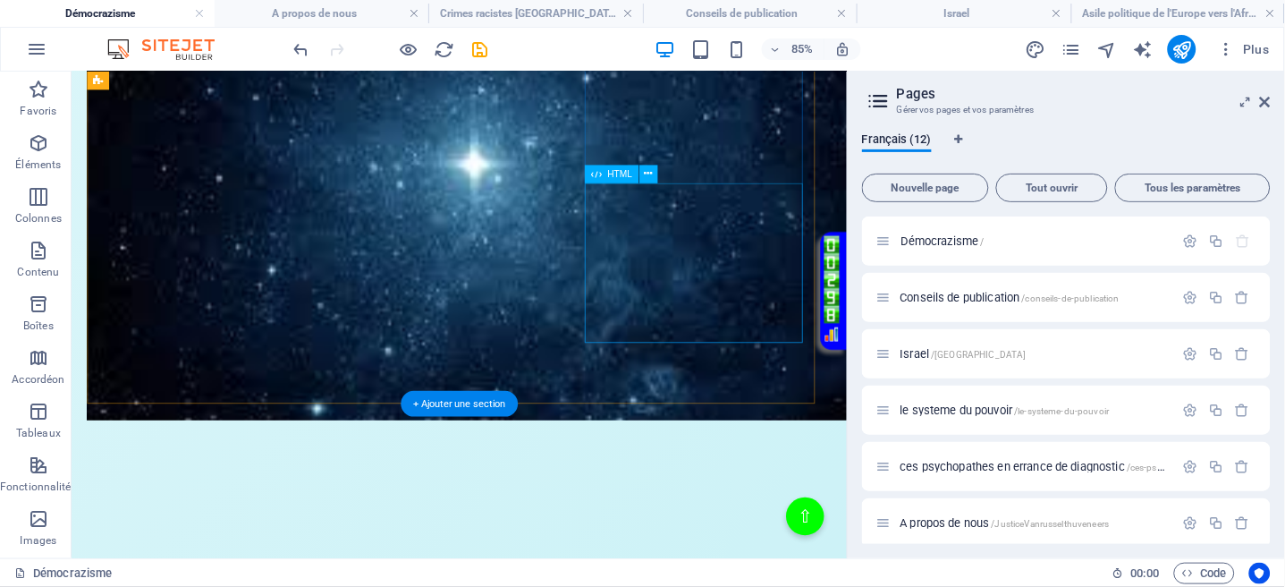
scroll to position [668, 0]
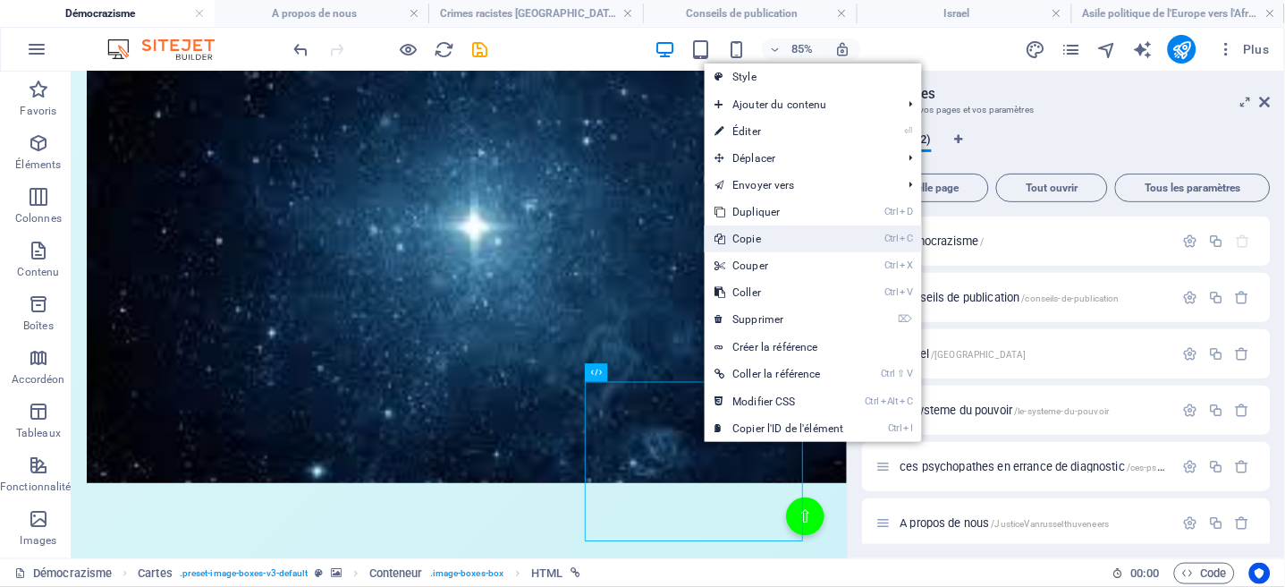
click at [741, 237] on link "Ctrl C Copie" at bounding box center [780, 238] width 150 height 27
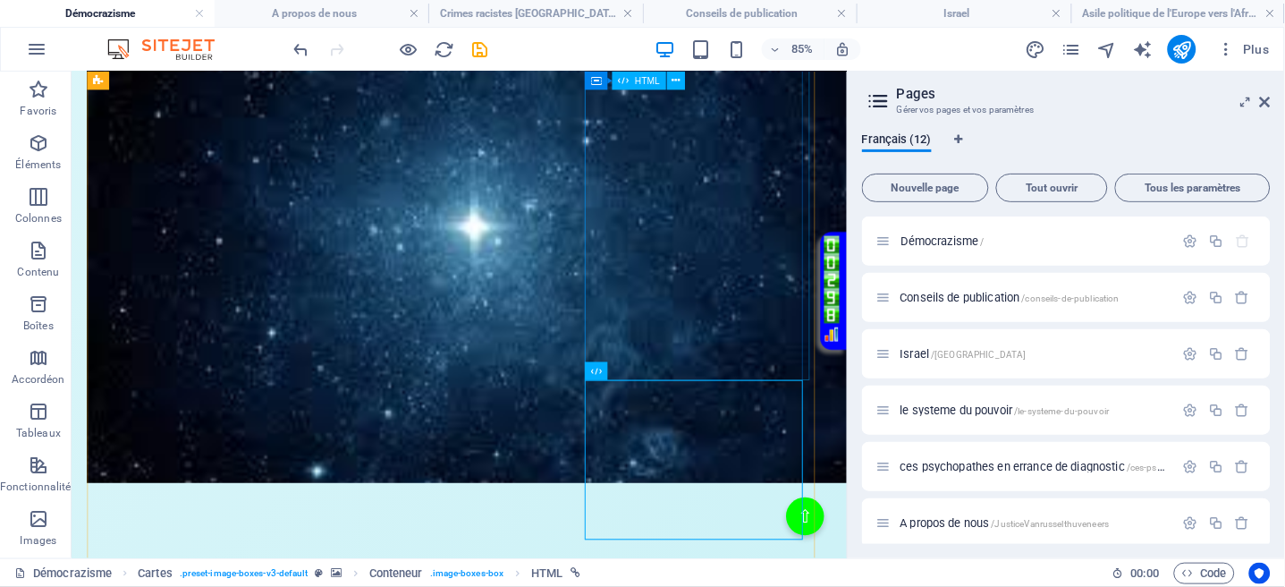
scroll to position [1146, 0]
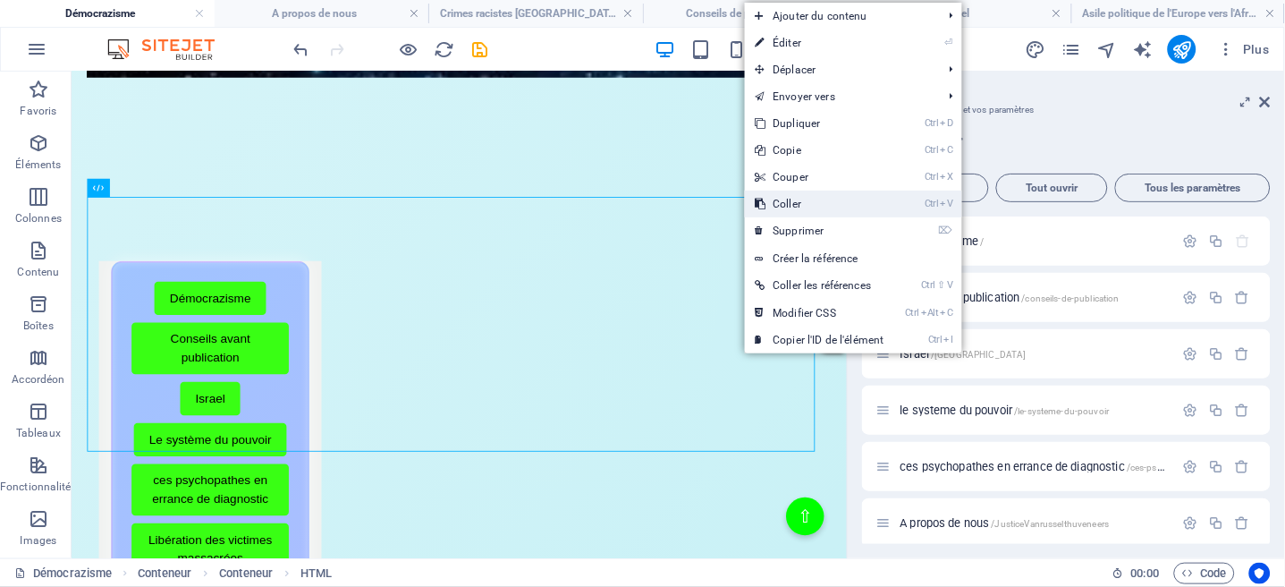
click at [779, 207] on link "Ctrl V Coller" at bounding box center [820, 204] width 150 height 27
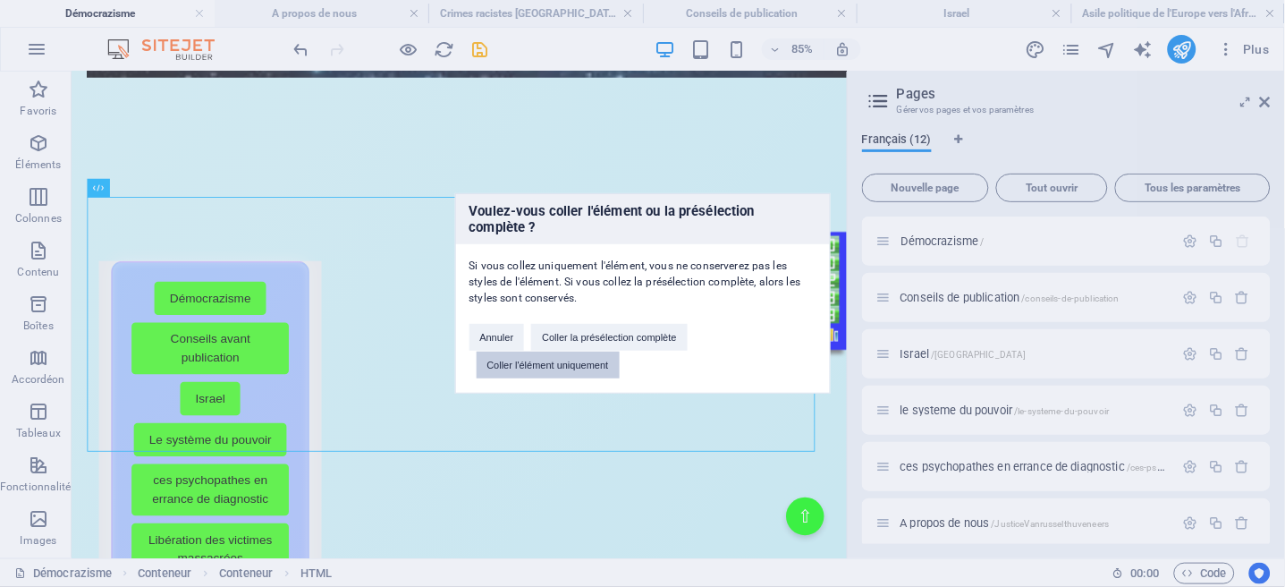
click at [544, 366] on button "Coller l'élément uniquement" at bounding box center [548, 365] width 143 height 27
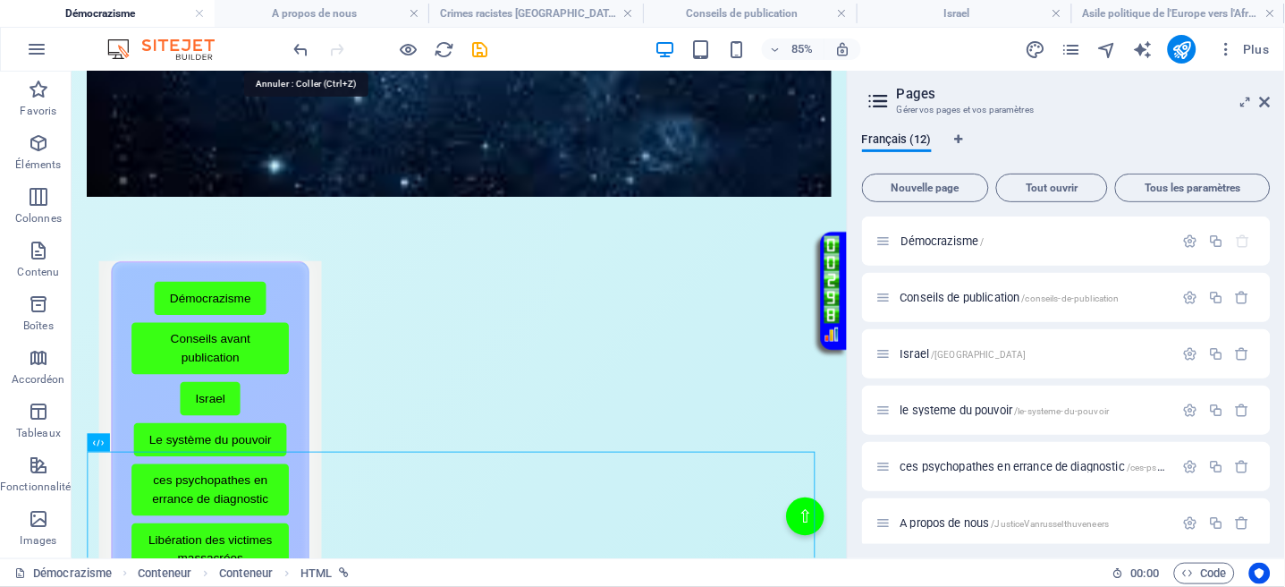
drag, startPoint x: 297, startPoint y: 45, endPoint x: 350, endPoint y: 63, distance: 55.7
click at [296, 47] on icon "undo" at bounding box center [302, 49] width 21 height 21
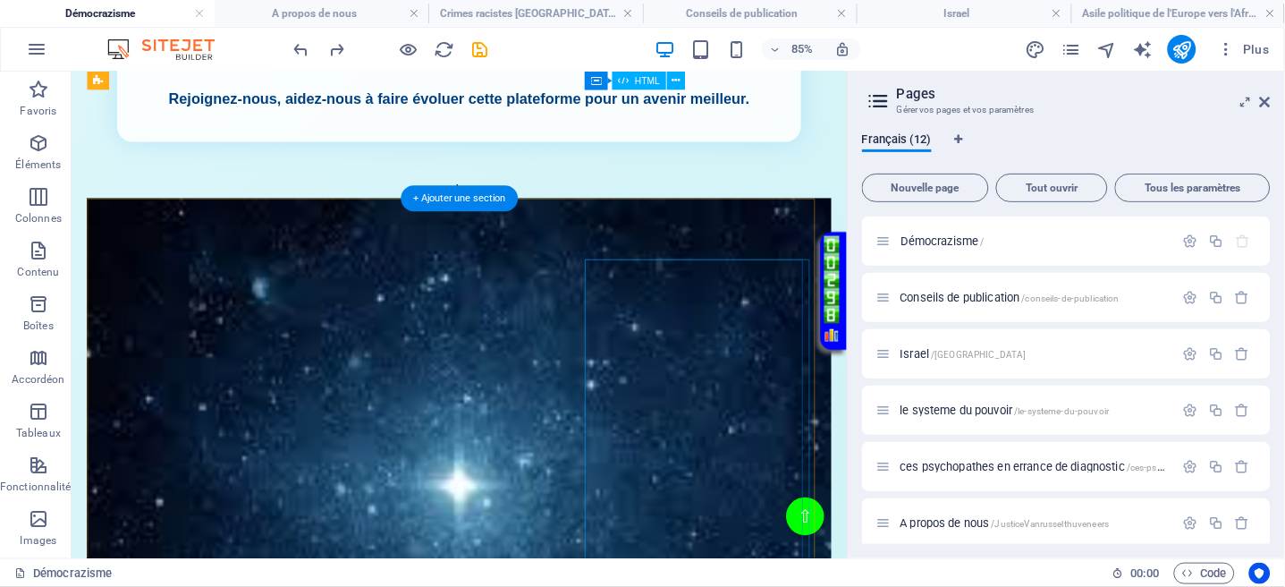
scroll to position [430, 0]
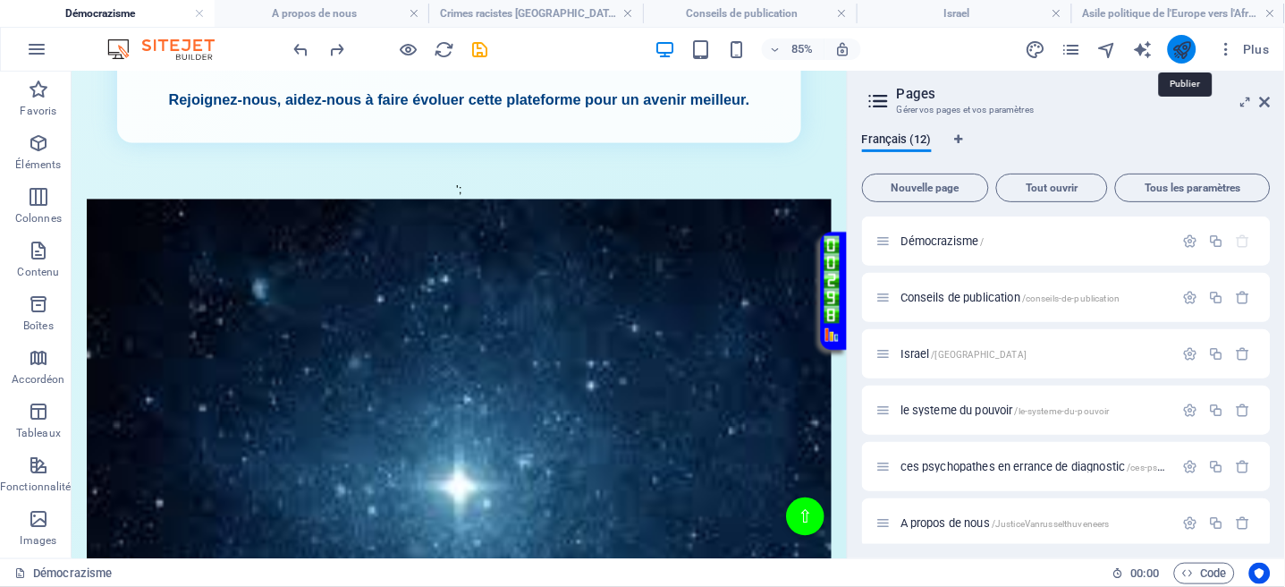
click at [1176, 51] on icon "publish" at bounding box center [1182, 49] width 21 height 21
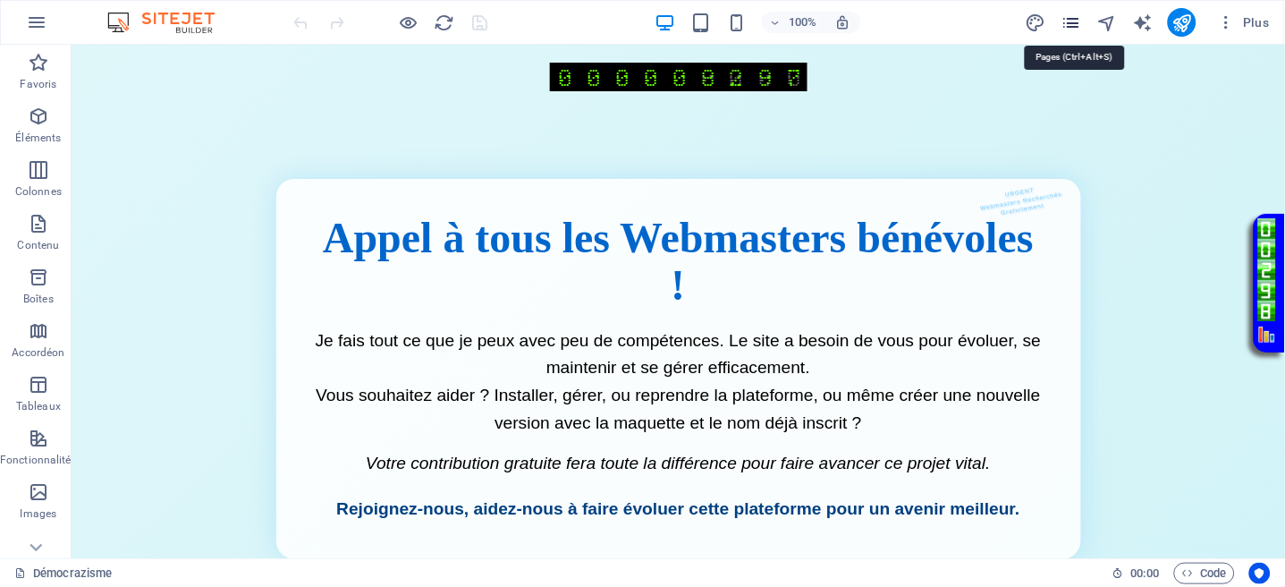
click at [1070, 19] on icon "pages" at bounding box center [1071, 23] width 21 height 21
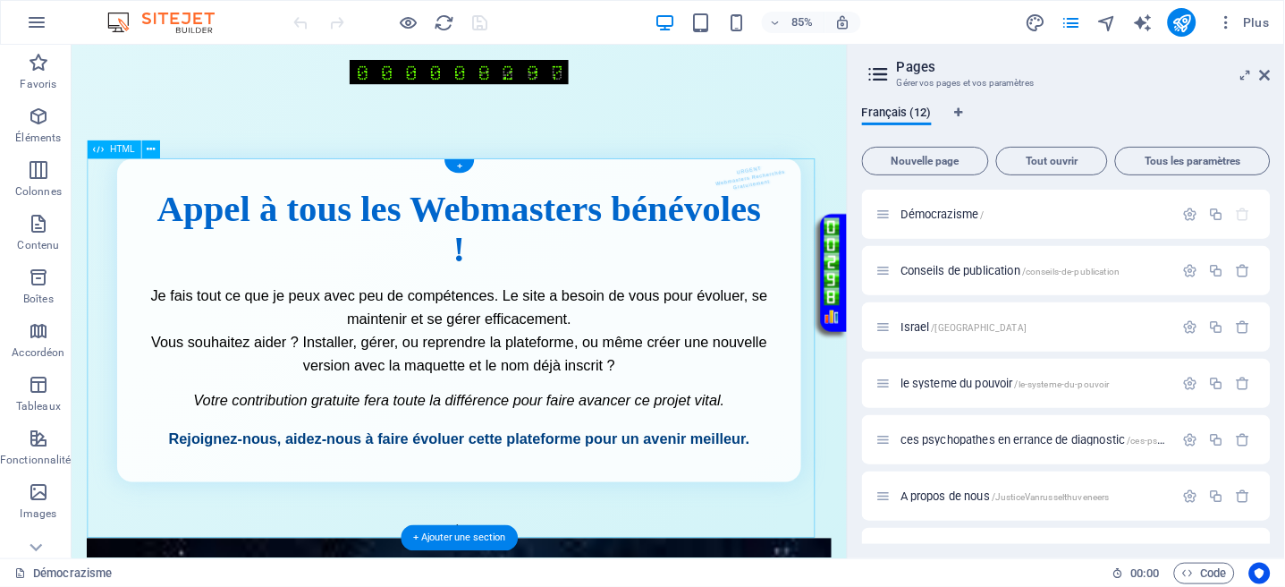
click at [596, 267] on div "Appel aux Webmasters Bénévoles URGENT Webmasters Recherchés Gratuitement Appel …" at bounding box center [527, 401] width 877 height 446
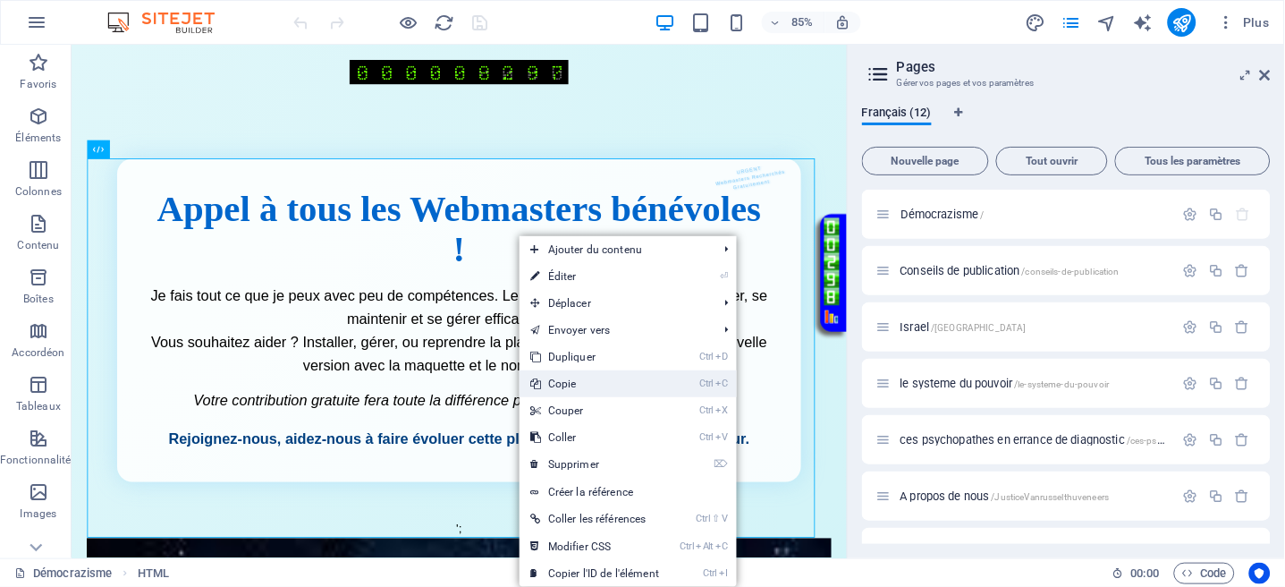
click at [564, 377] on link "Ctrl C Copie" at bounding box center [595, 383] width 150 height 27
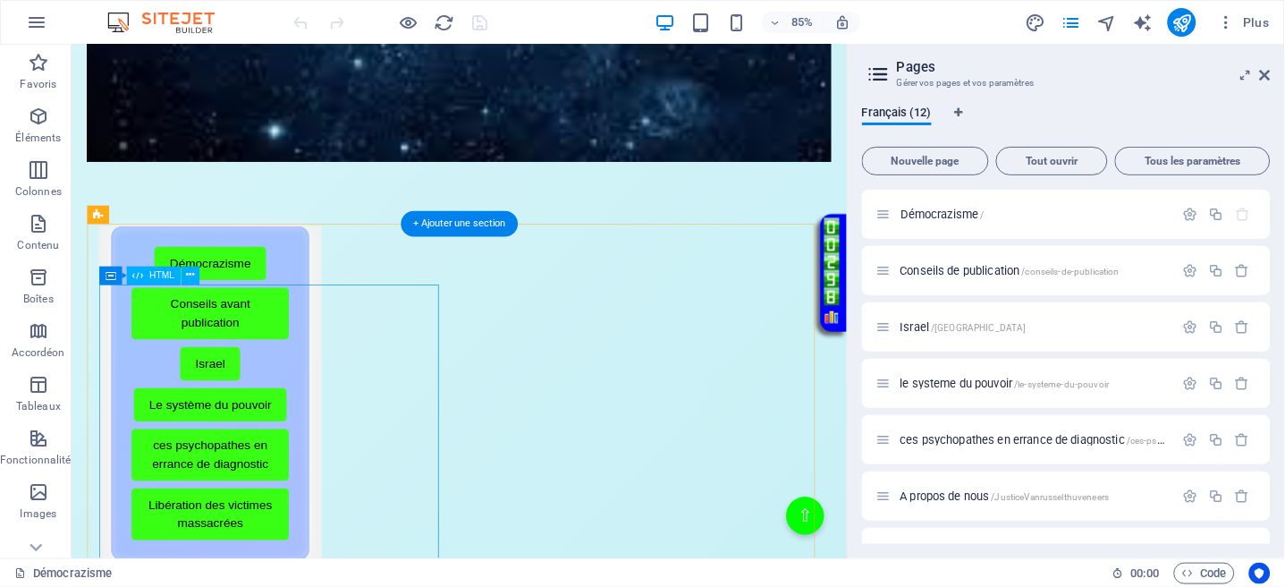
scroll to position [1431, 0]
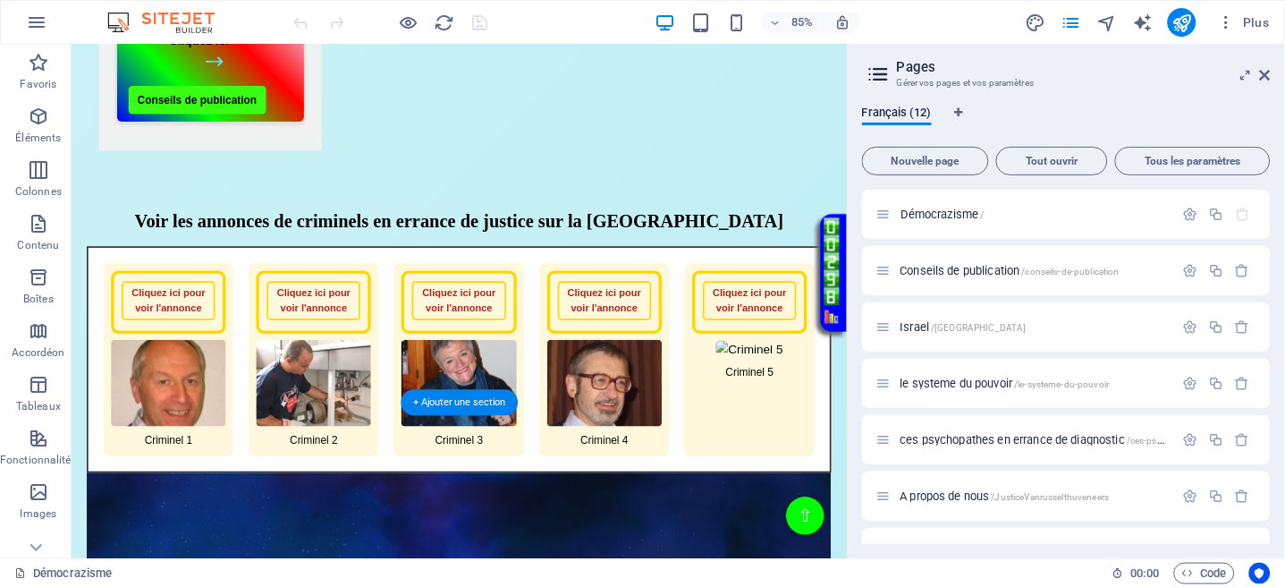
scroll to position [2426, 0]
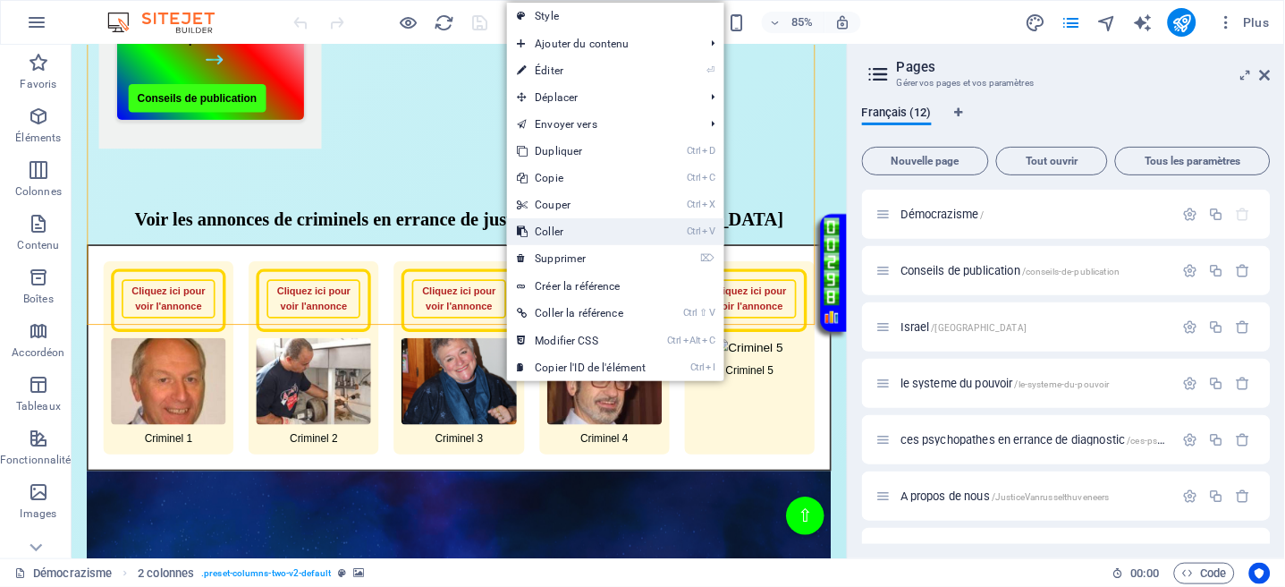
click at [551, 229] on link "Ctrl V Coller" at bounding box center [582, 231] width 150 height 27
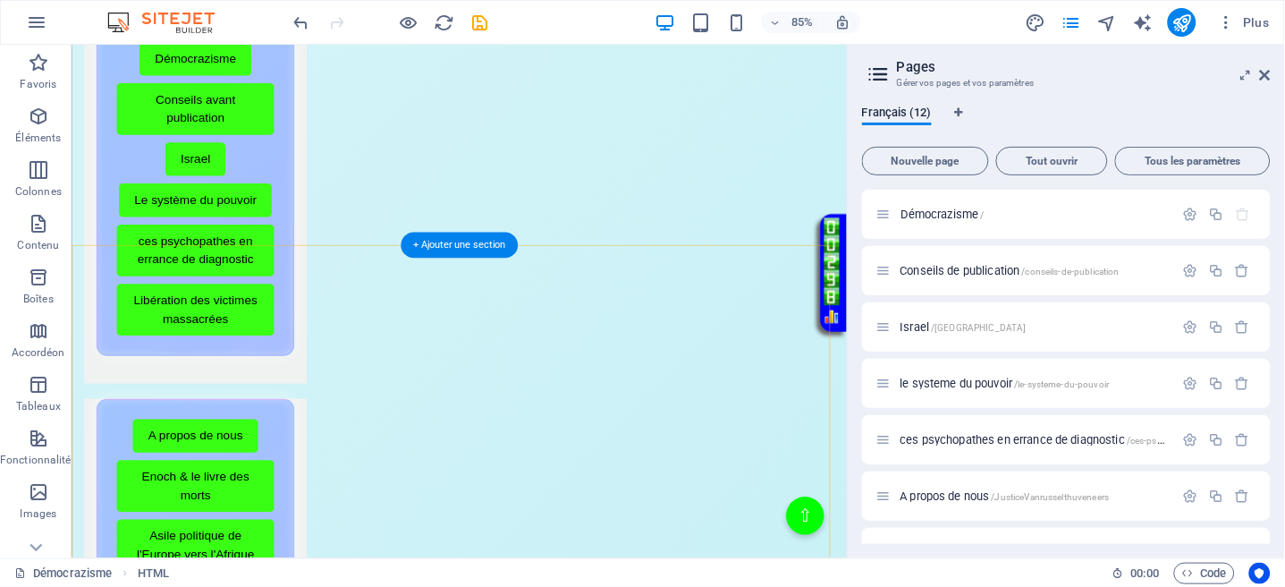
scroll to position [1336, 0]
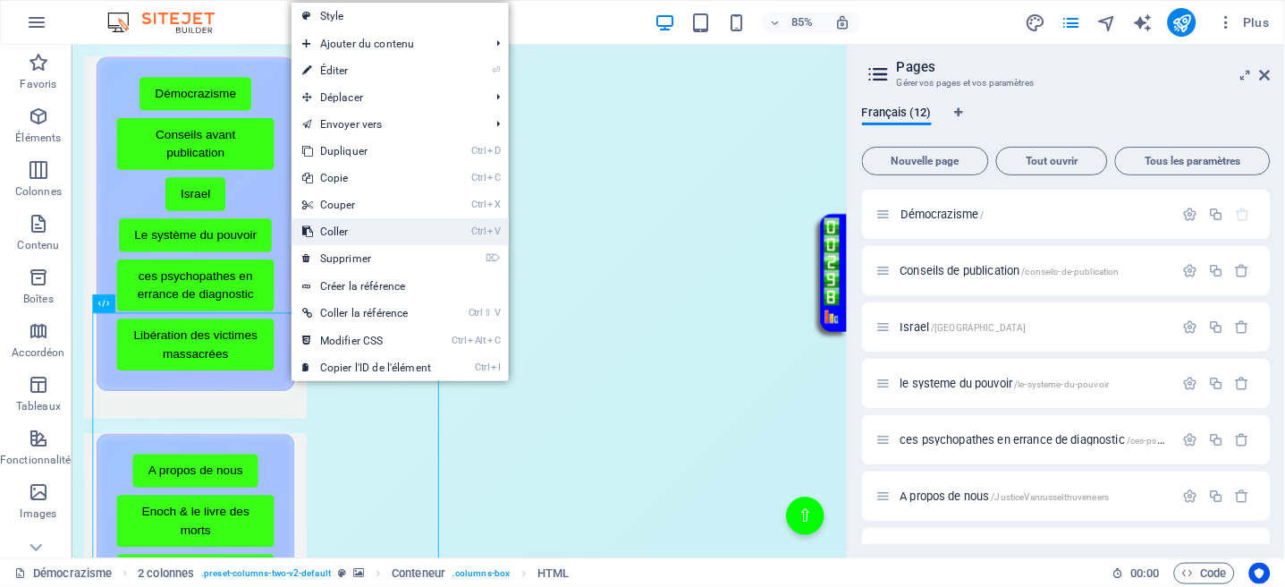
click at [340, 229] on link "Ctrl V Coller" at bounding box center [367, 231] width 150 height 27
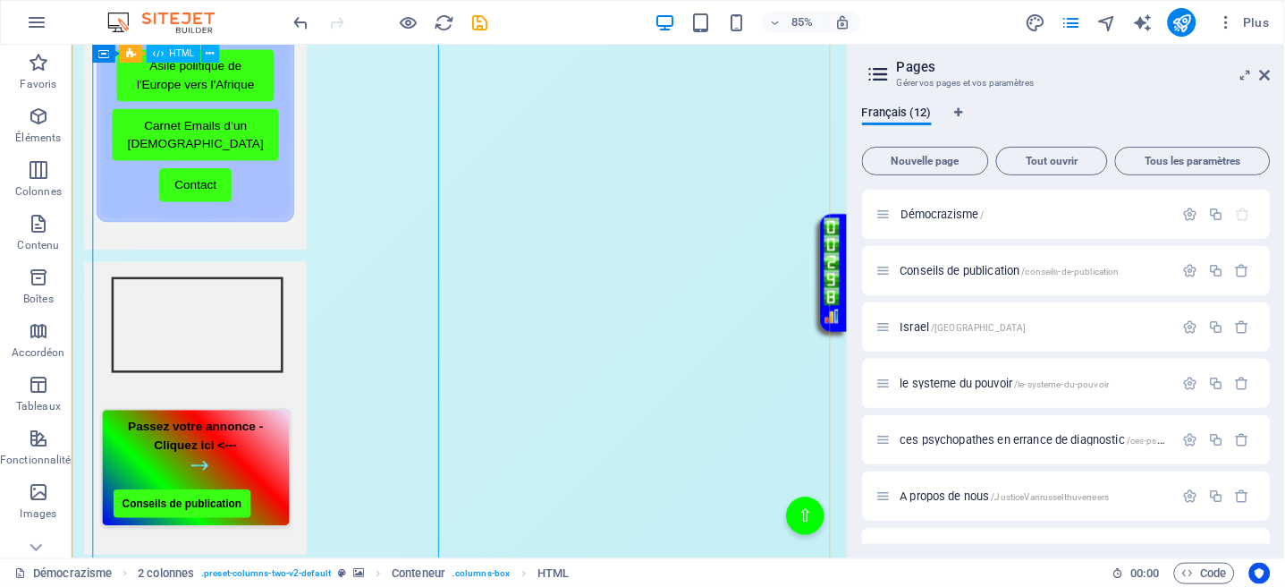
scroll to position [1719, 0]
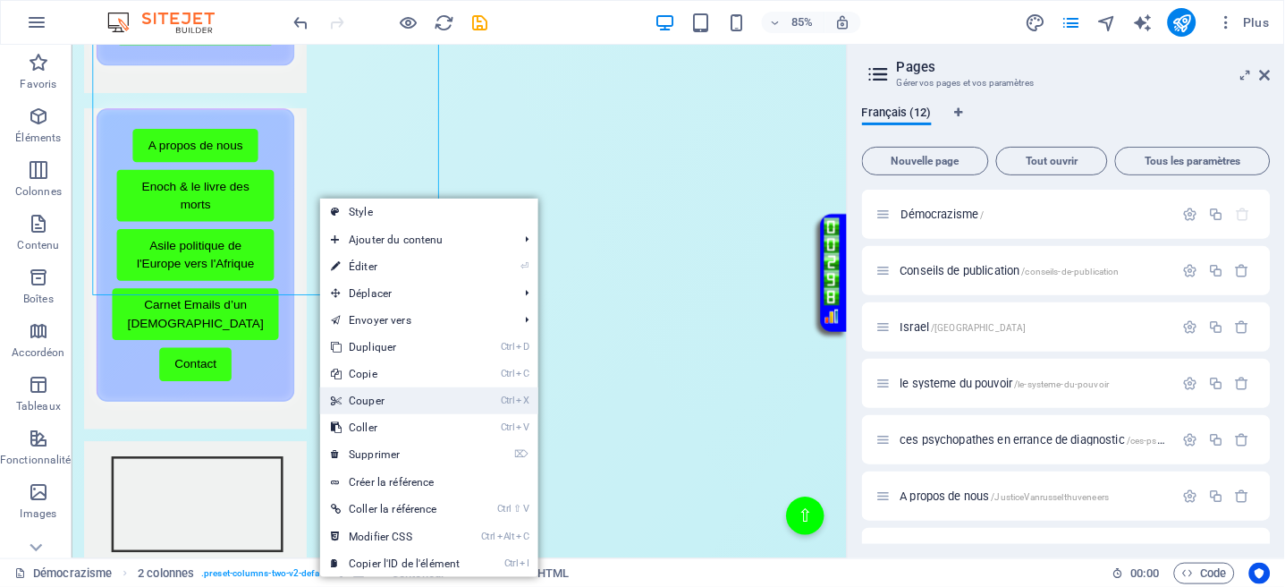
drag, startPoint x: 369, startPoint y: 395, endPoint x: 359, endPoint y: 408, distance: 16.5
click at [369, 396] on link "Ctrl X Couper" at bounding box center [395, 400] width 150 height 27
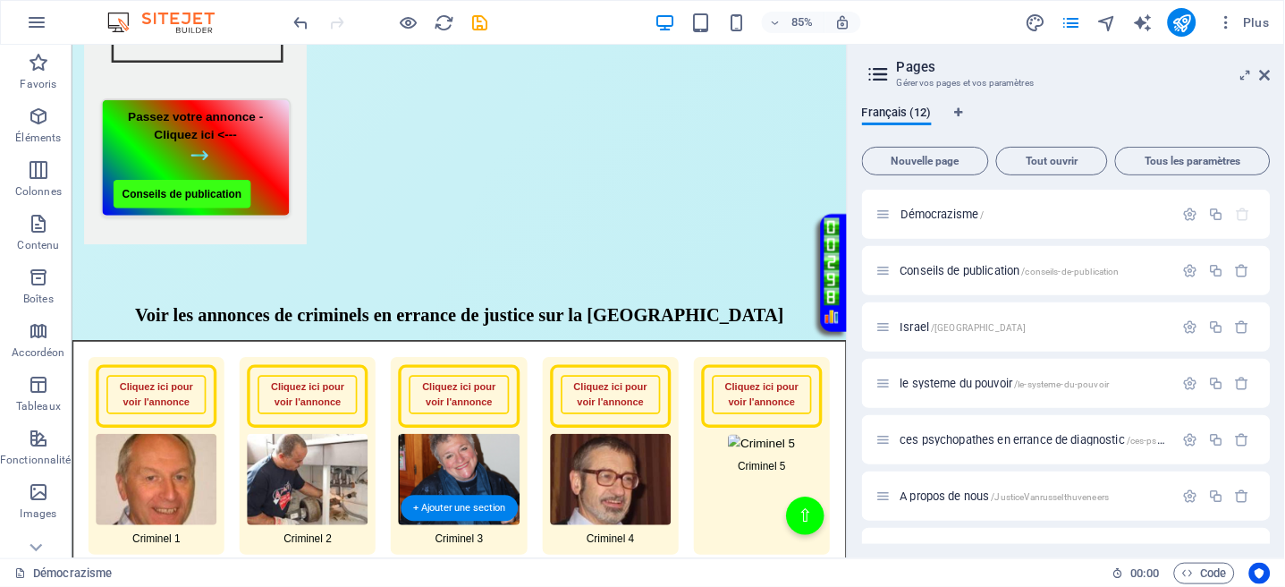
scroll to position [2554, 0]
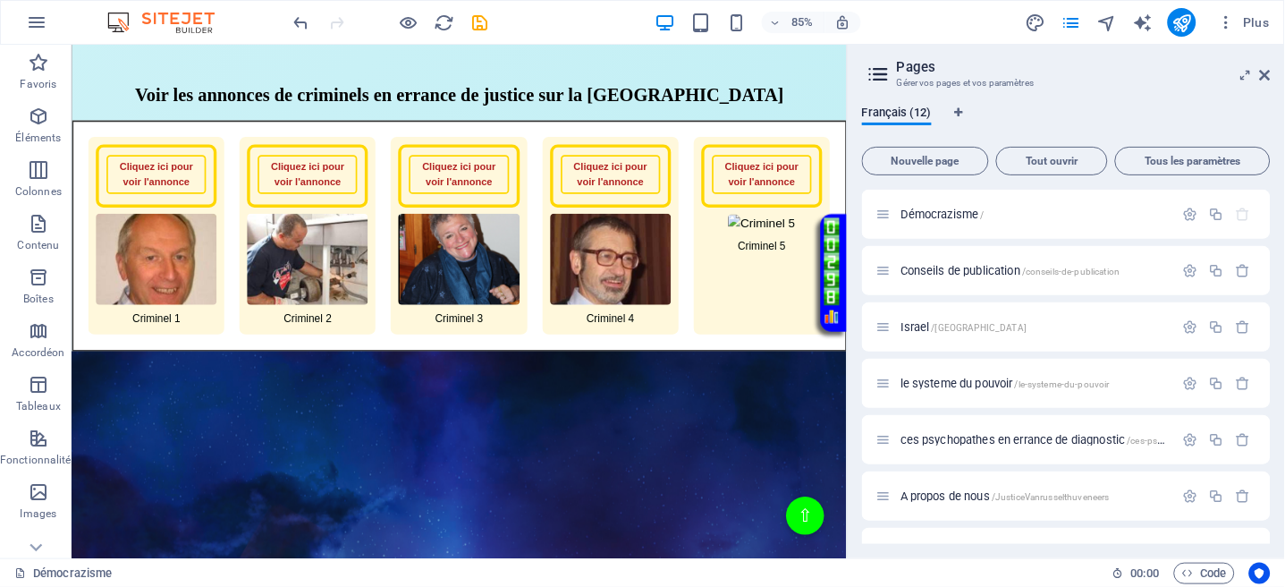
click at [658, 256] on div "Appel aux Webmasters Bénévoles URGENT Webmasters Recherchés Gratuitement Appel …" at bounding box center [527, 10] width 912 height 4809
drag, startPoint x: 658, startPoint y: 256, endPoint x: 516, endPoint y: 179, distance: 161.7
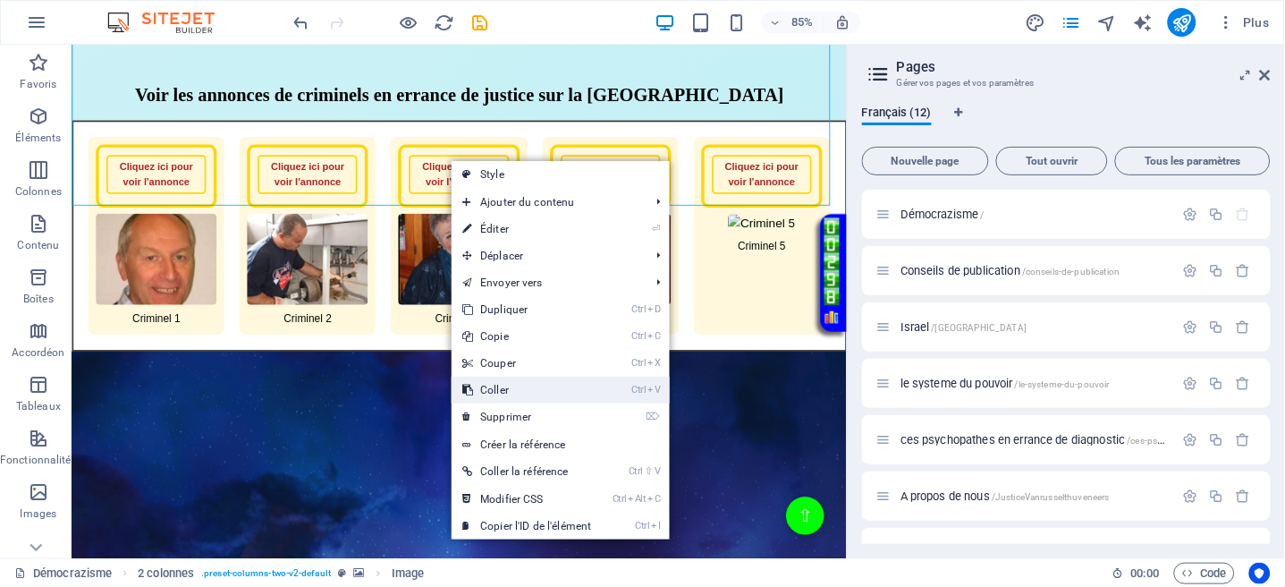
click at [506, 384] on link "Ctrl V Coller" at bounding box center [527, 390] width 150 height 27
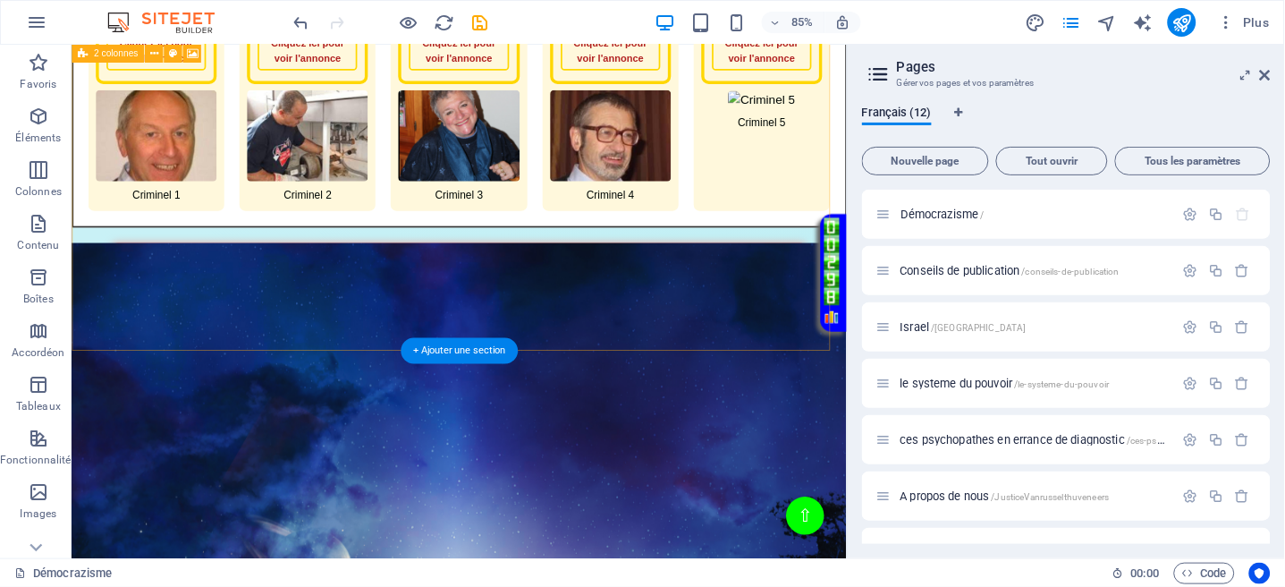
scroll to position [2707, 0]
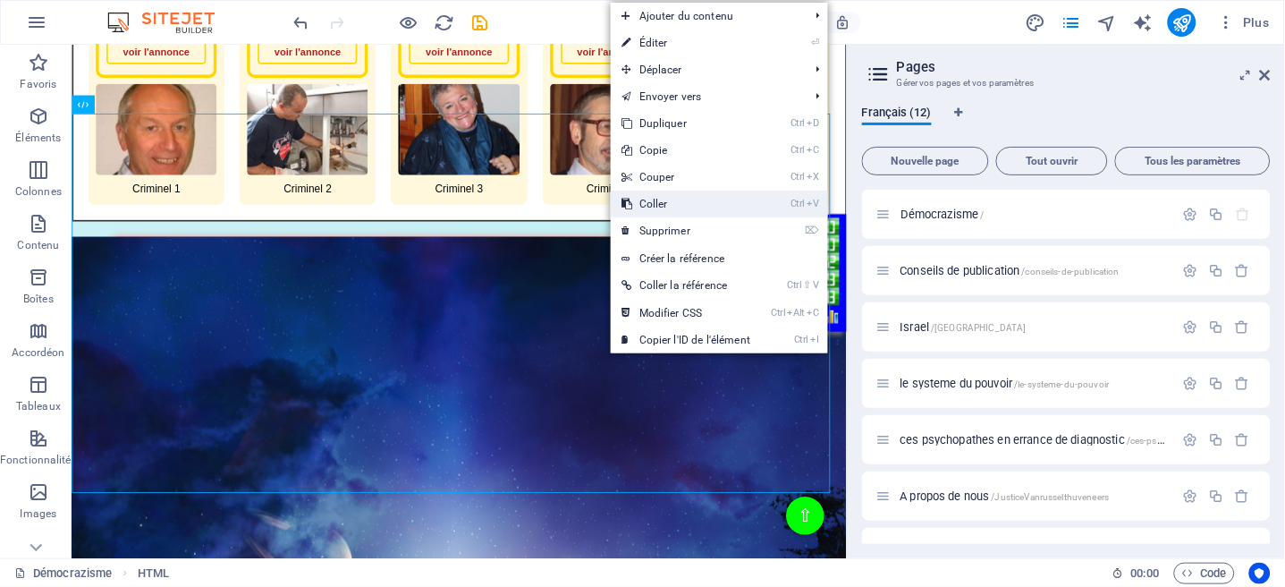
click at [647, 208] on link "Ctrl V Coller" at bounding box center [686, 204] width 150 height 27
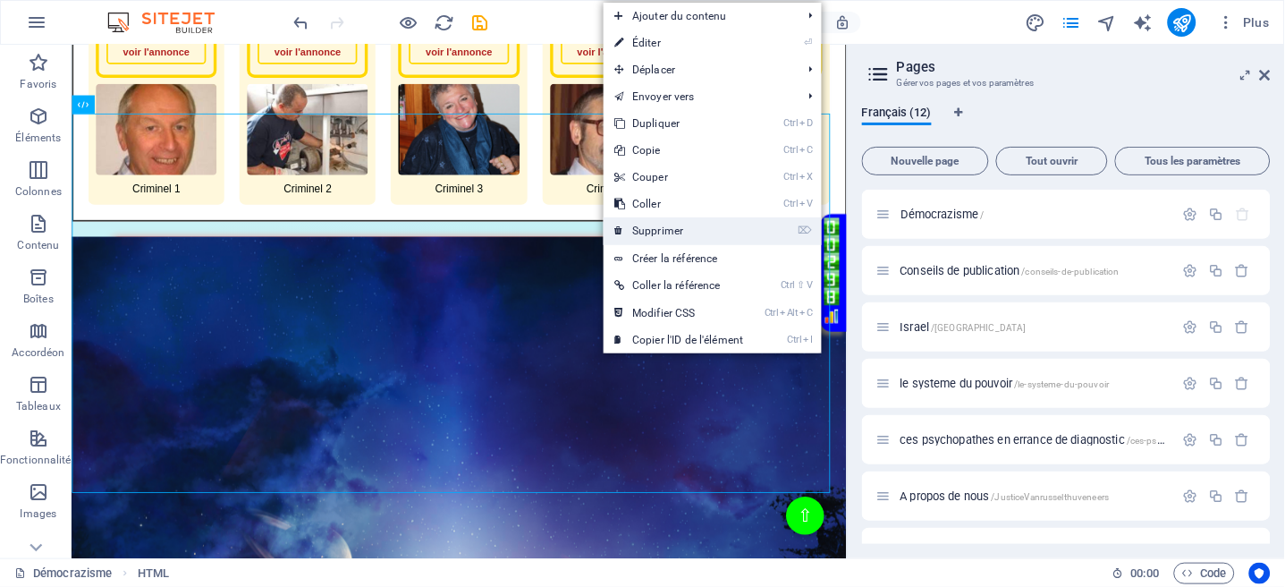
click at [644, 225] on link "⌦ Supprimer" at bounding box center [679, 230] width 150 height 27
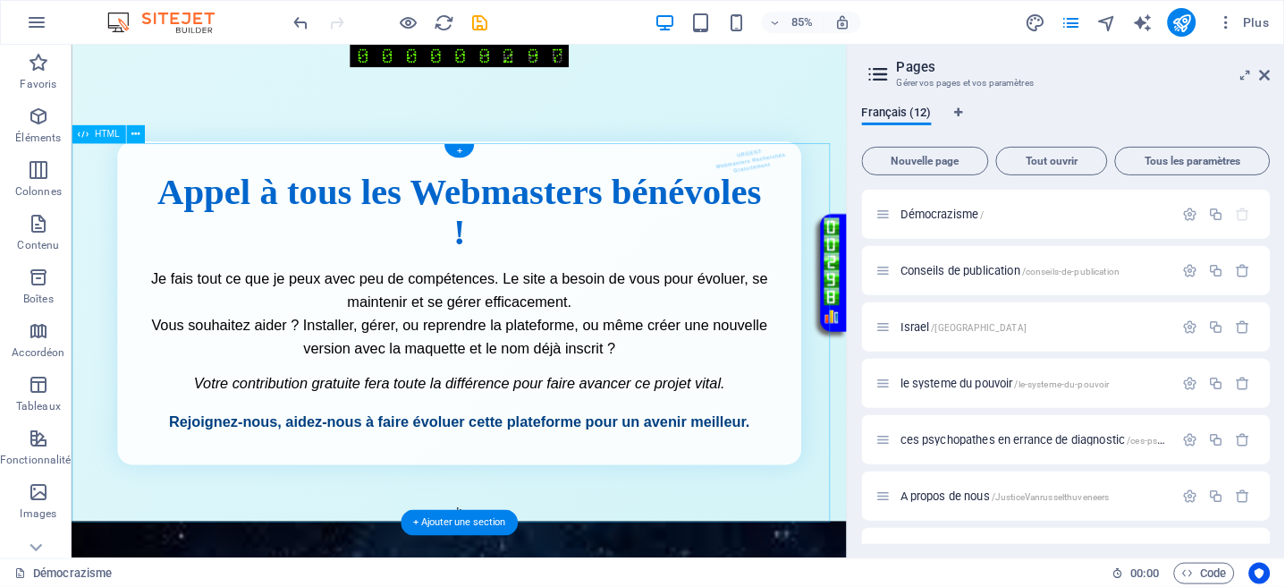
scroll to position [0, 0]
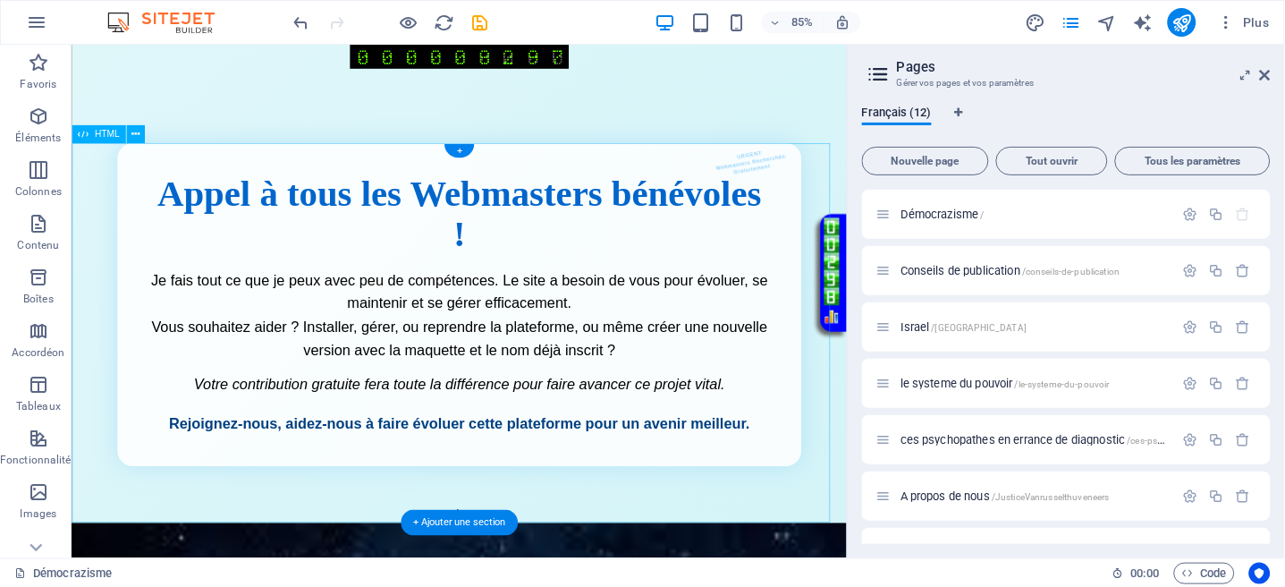
click at [743, 284] on div "Appel aux Webmasters Bénévoles URGENT Webmasters Recherchés Gratuitement Appel …" at bounding box center [527, 383] width 912 height 446
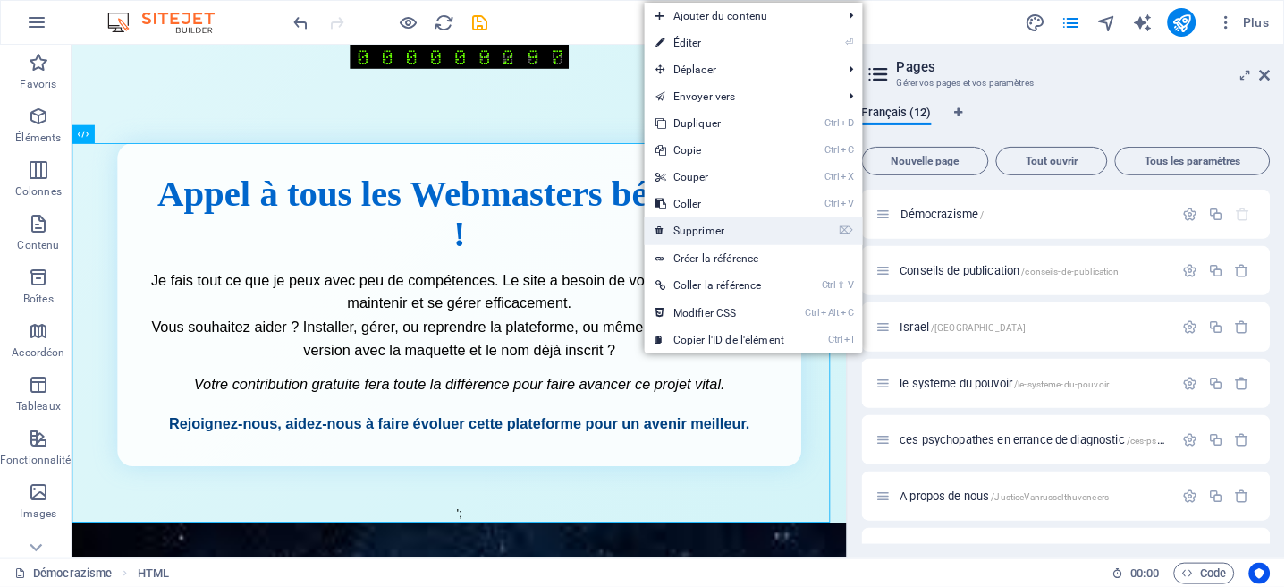
click at [670, 225] on link "⌦ Supprimer" at bounding box center [720, 230] width 150 height 27
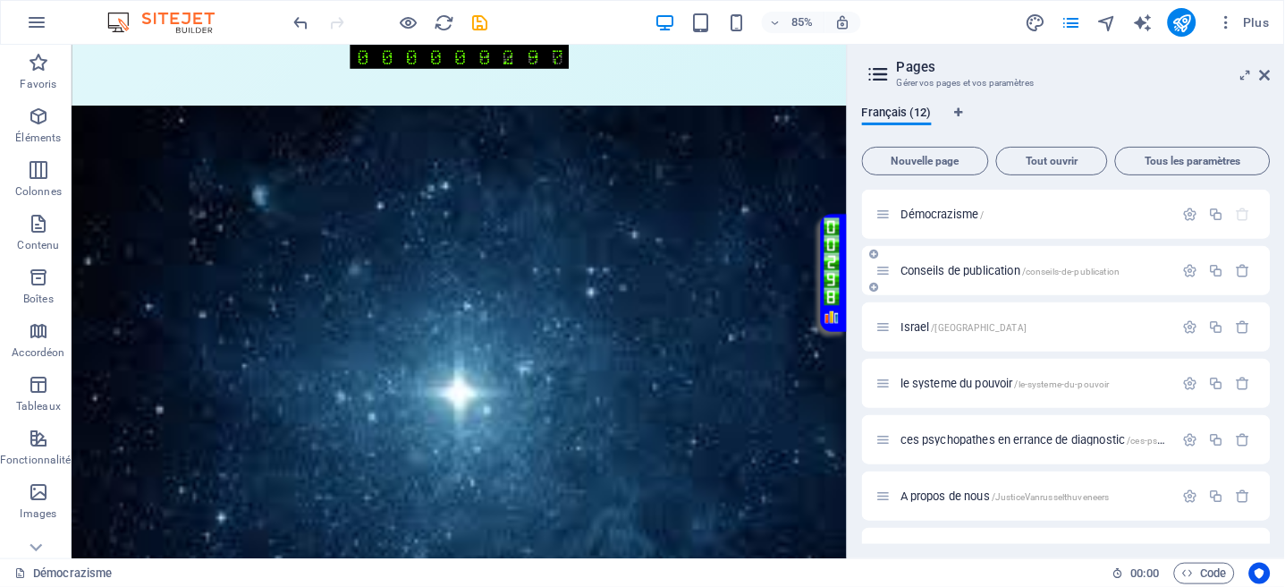
click at [945, 270] on span "Conseils de publication /conseils-de-publication" at bounding box center [1011, 270] width 220 height 13
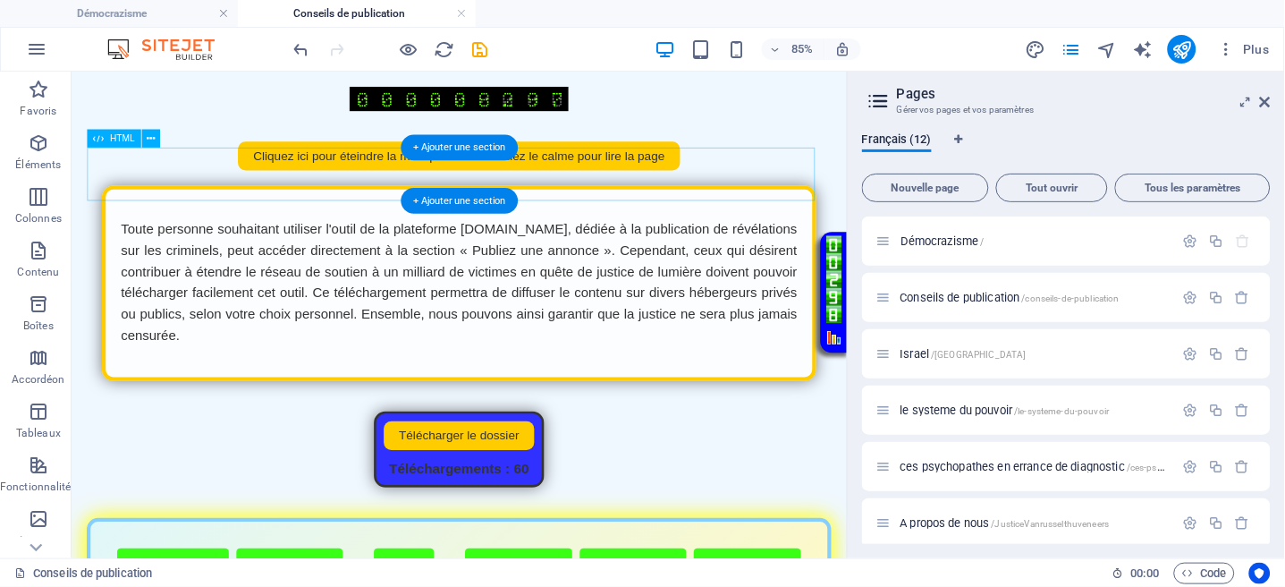
click at [866, 187] on div "Musique automatique à l'ouverture Cliquez ici pour éteindre la musique si vous …" at bounding box center [527, 170] width 877 height 34
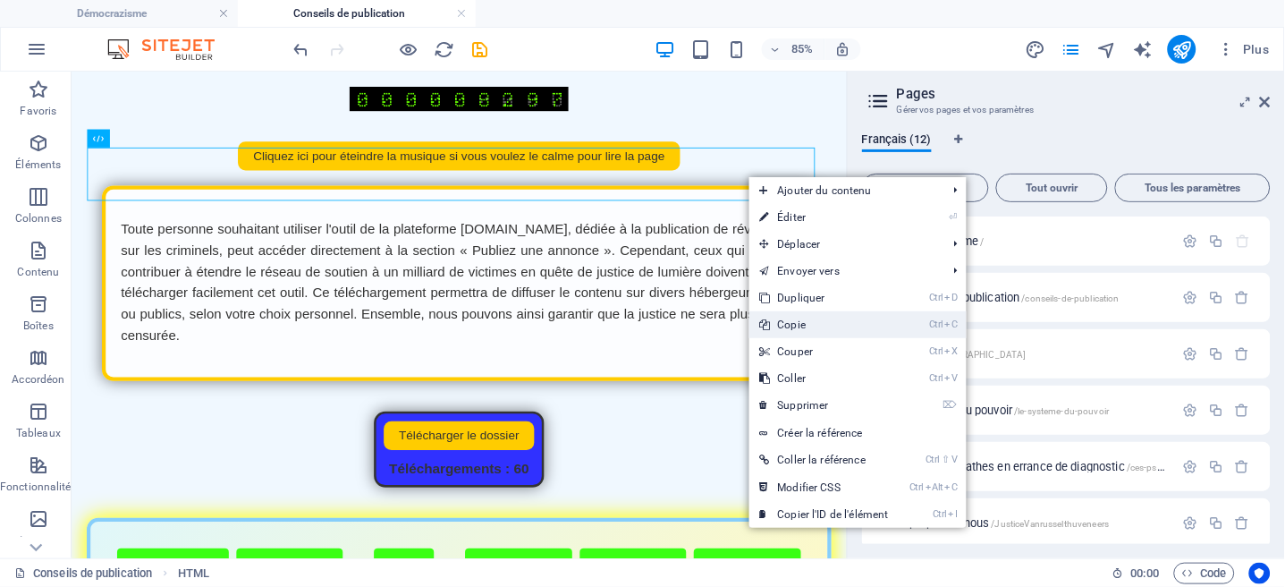
click at [806, 322] on link "Ctrl C Copie" at bounding box center [825, 324] width 150 height 27
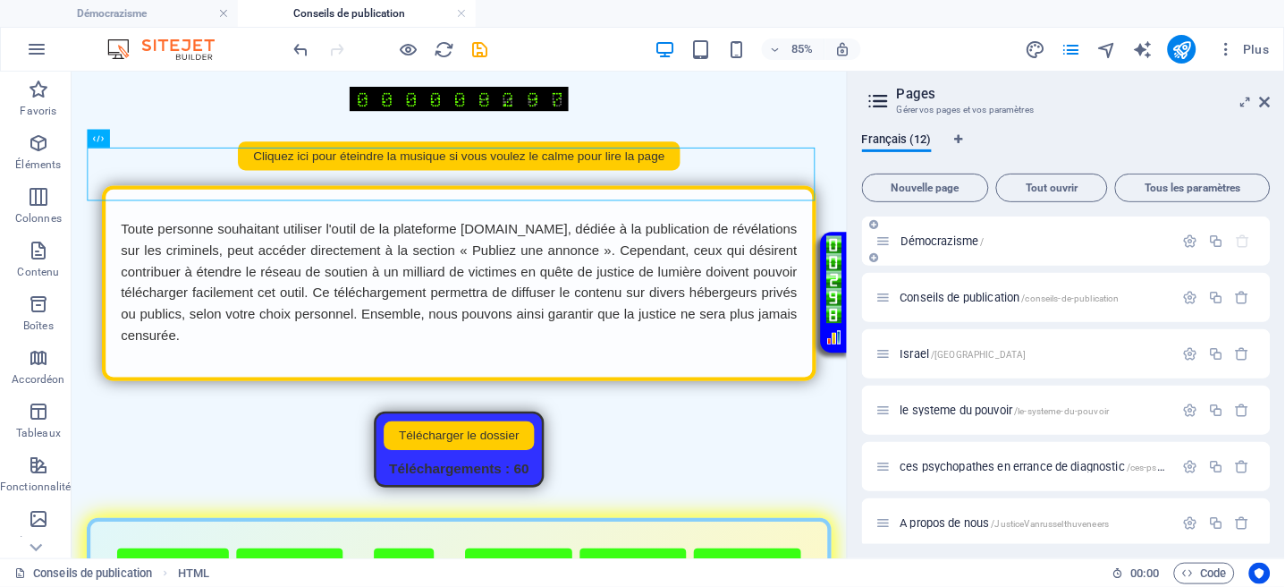
click at [962, 236] on span "Démocrazisme /" at bounding box center [943, 240] width 84 height 13
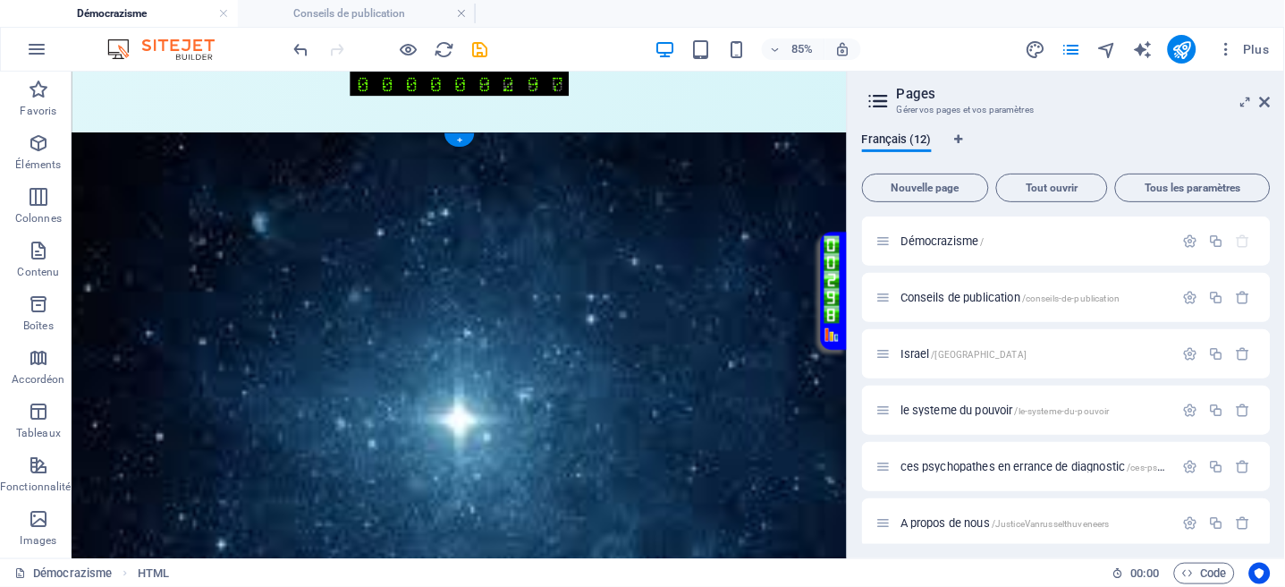
click at [706, 161] on figure at bounding box center [527, 498] width 912 height 713
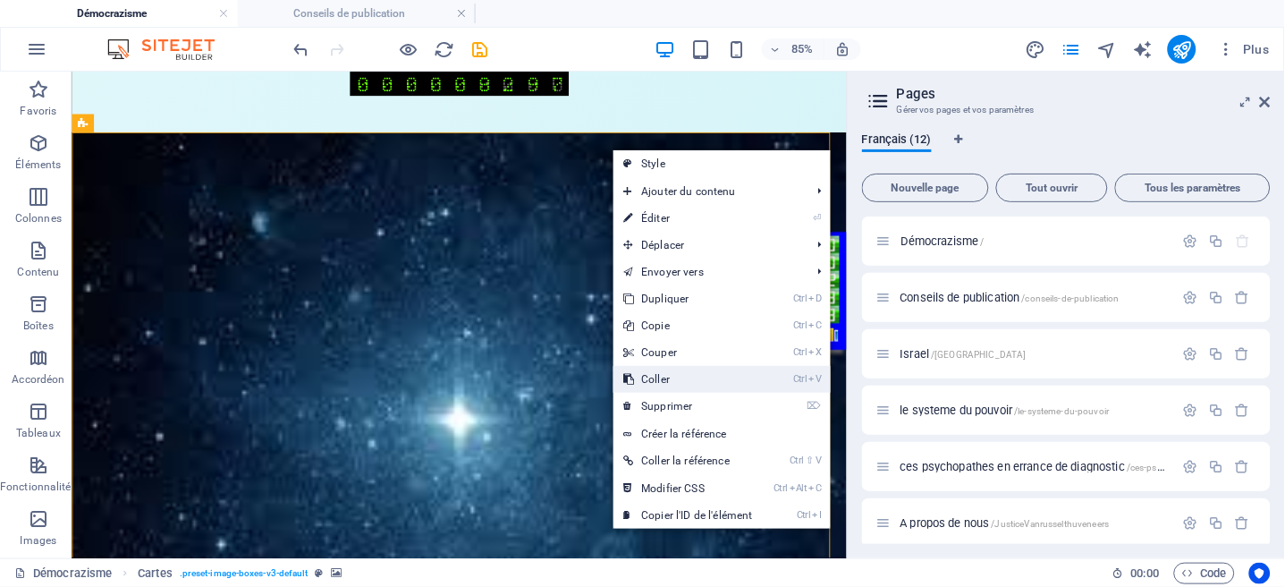
click at [665, 375] on link "Ctrl V Coller" at bounding box center [689, 379] width 150 height 27
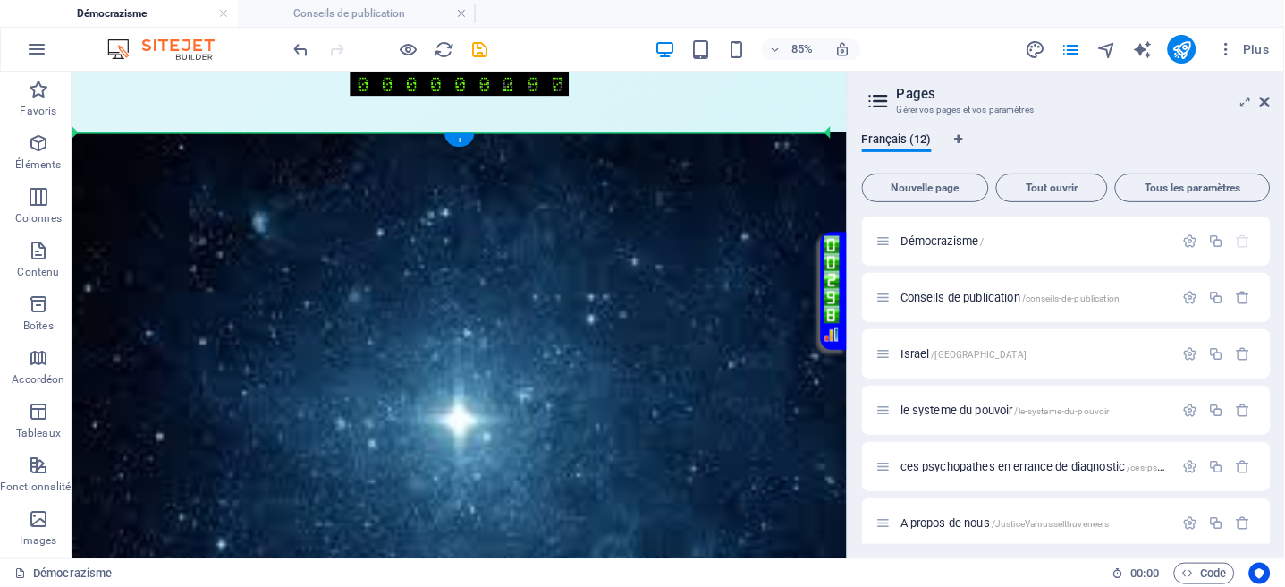
drag, startPoint x: 677, startPoint y: 352, endPoint x: 658, endPoint y: 134, distance: 218.2
drag, startPoint x: 613, startPoint y: 406, endPoint x: 620, endPoint y: 148, distance: 257.7
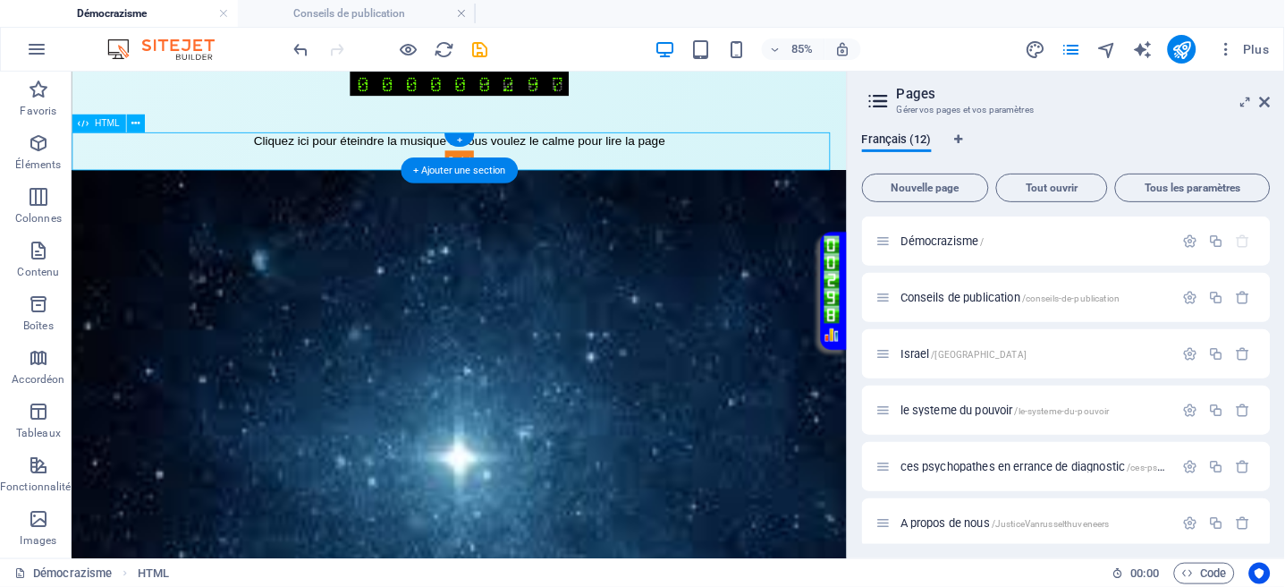
click at [723, 157] on div "Musique automatique à l'ouverture Cliquez ici pour éteindre la musique si vous …" at bounding box center [527, 164] width 912 height 45
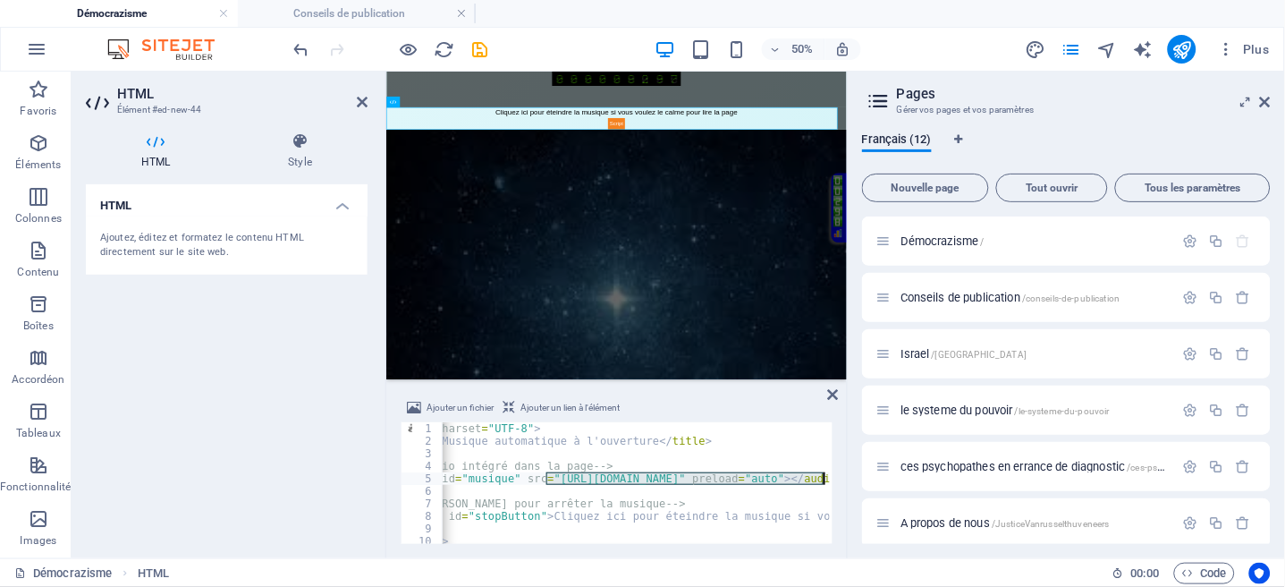
scroll to position [0, 126]
drag, startPoint x: 597, startPoint y: 476, endPoint x: 773, endPoint y: 479, distance: 176.2
click at [773, 479] on div "< meta charset = "UTF-8" > < title > Musique automatique à l'ouverture </ title…" at bounding box center [653, 494] width 676 height 144
paste textarea "democrazisme.com/Homepage.mp3"
type textarea "<audio id="musique" src="https://democrazisme.com/Homepage.mp3" preload="auto">…"
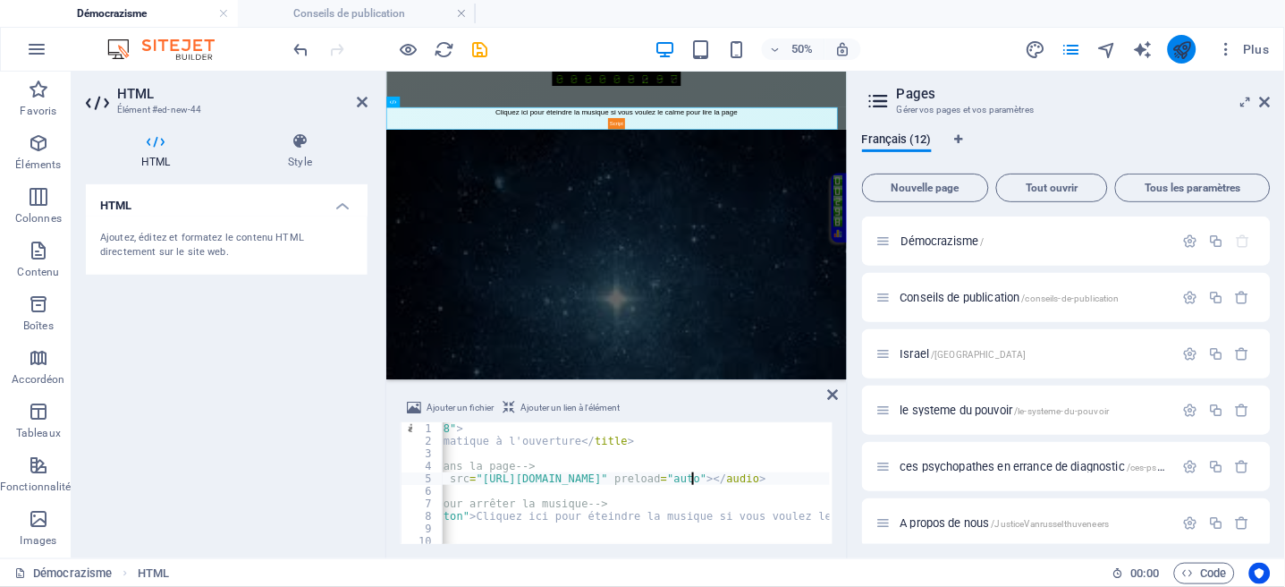
click at [1178, 48] on icon "publish" at bounding box center [1182, 49] width 21 height 21
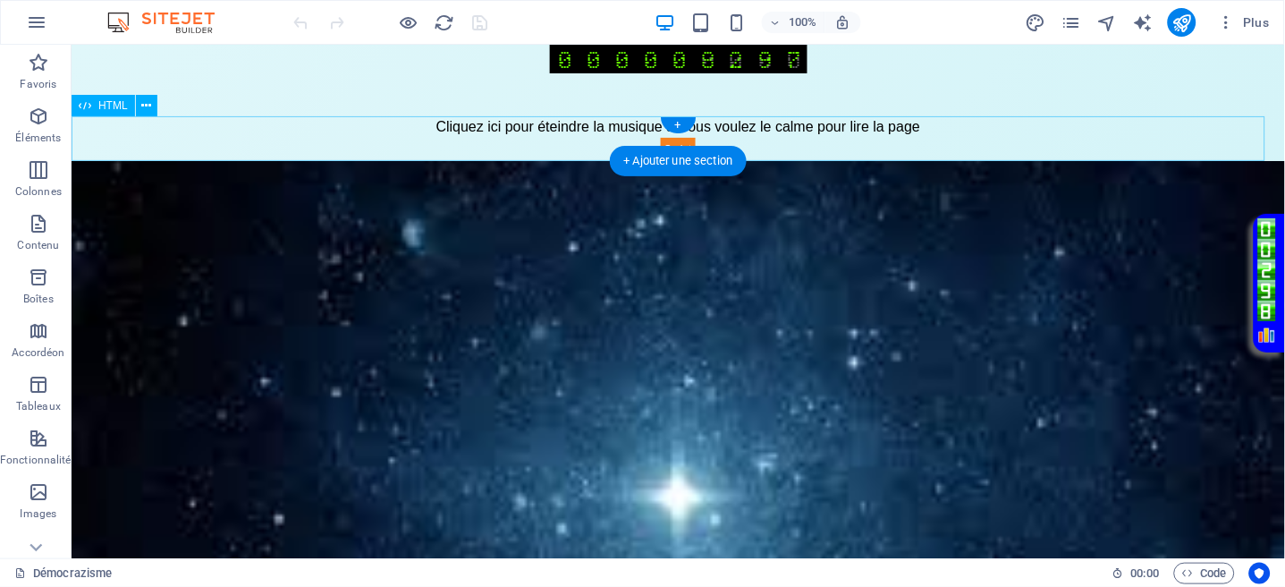
click at [704, 134] on div "Musique automatique à l'ouverture Cliquez ici pour éteindre la musique si vous …" at bounding box center [678, 137] width 1214 height 45
click at [706, 133] on div "Musique automatique à l'ouverture Cliquez ici pour éteindre la musique si vous …" at bounding box center [678, 137] width 1214 height 45
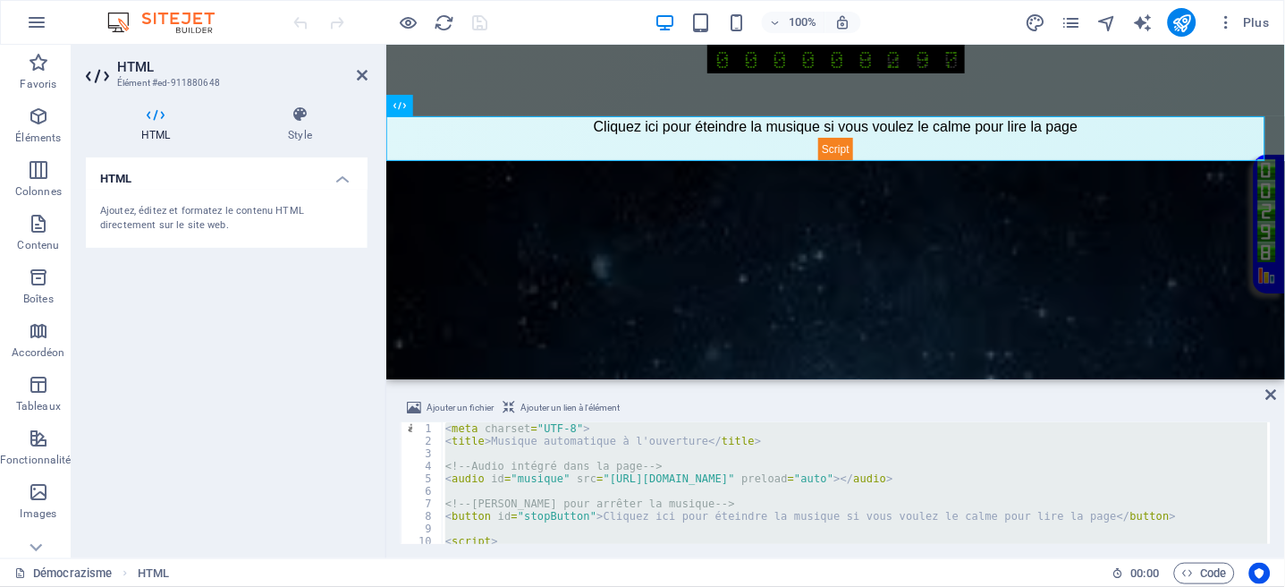
paste textarea
type textarea "</script>"
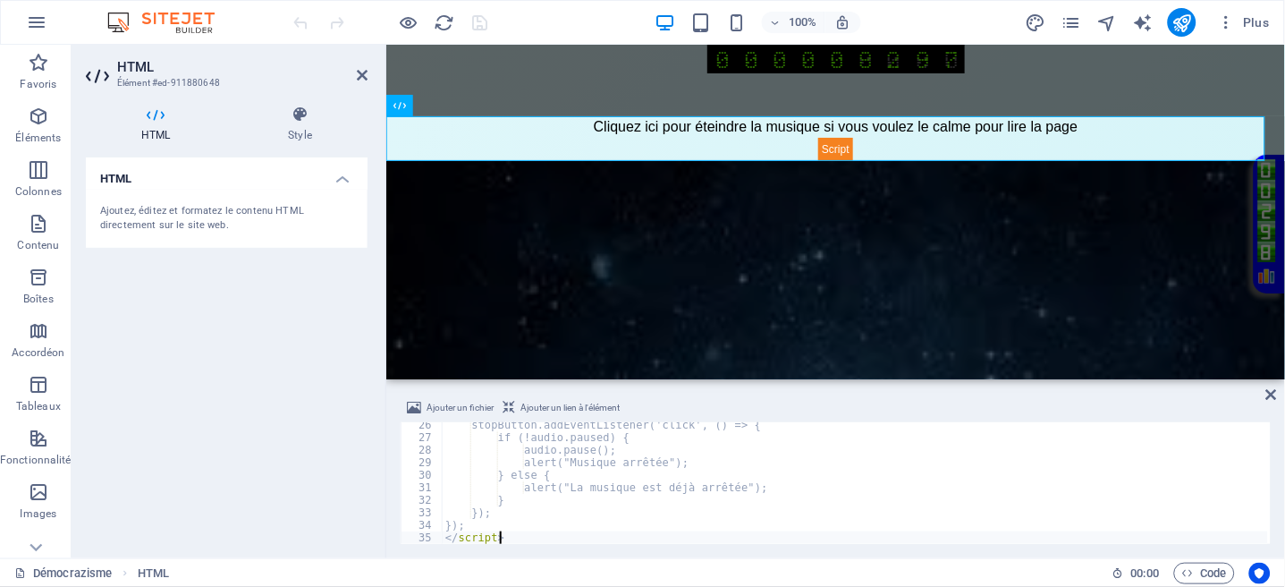
scroll to position [316, 0]
click at [1275, 397] on icon at bounding box center [1272, 394] width 11 height 14
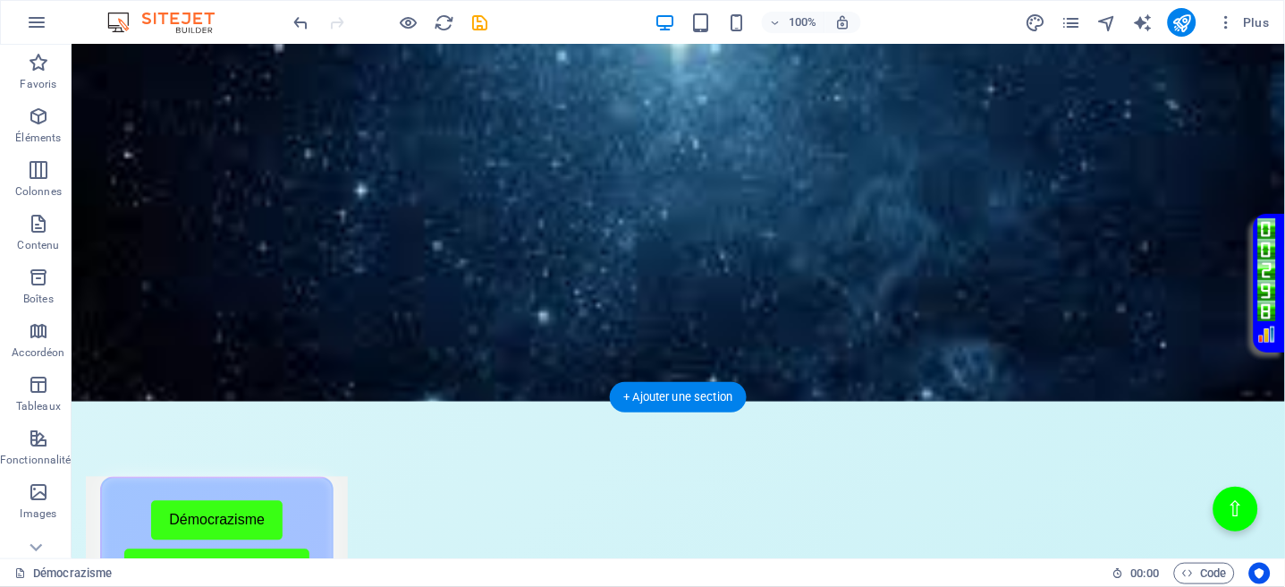
scroll to position [0, 0]
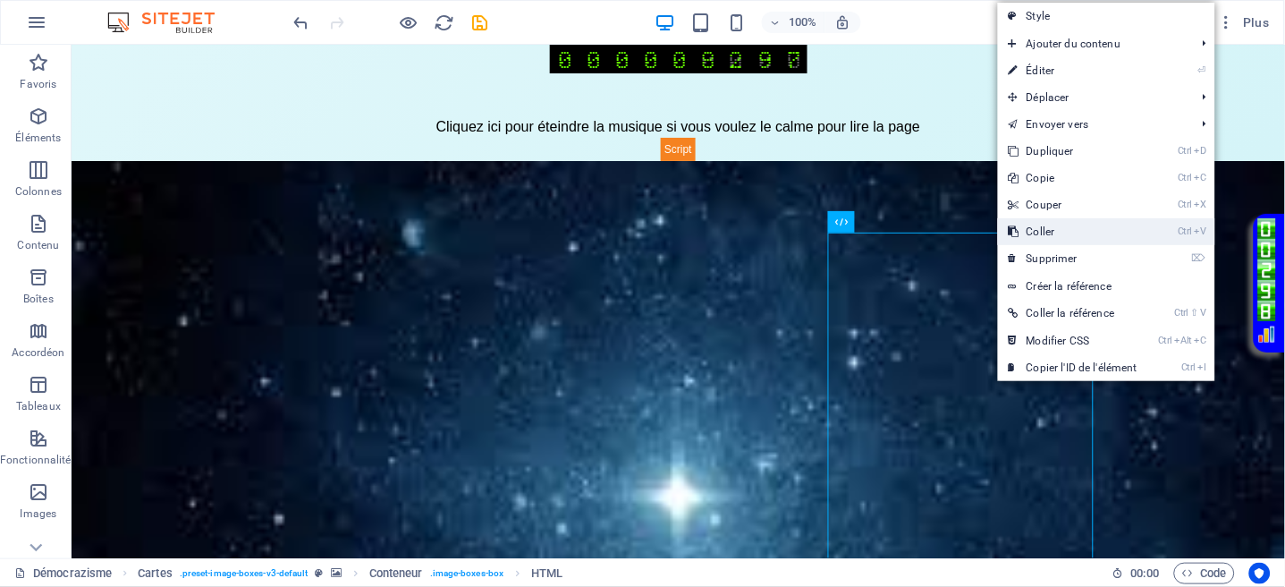
click at [1037, 231] on link "Ctrl V Coller" at bounding box center [1073, 231] width 150 height 27
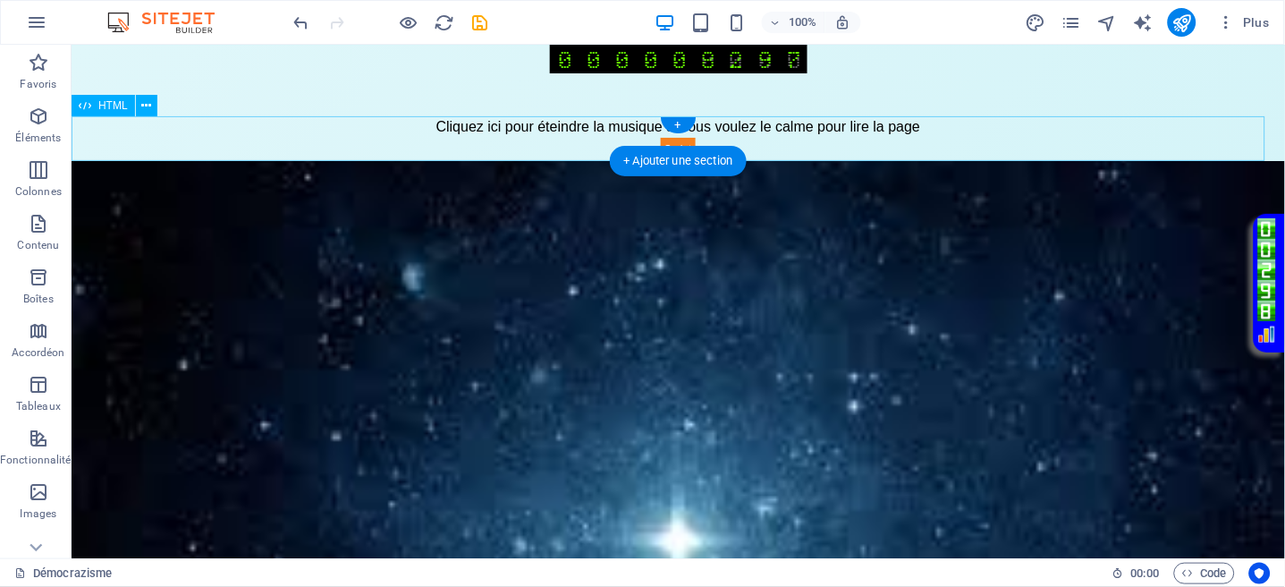
click at [784, 140] on div "Musique automatique à l'ouverture Cliquez ici pour éteindre la musique si vous …" at bounding box center [678, 137] width 1214 height 45
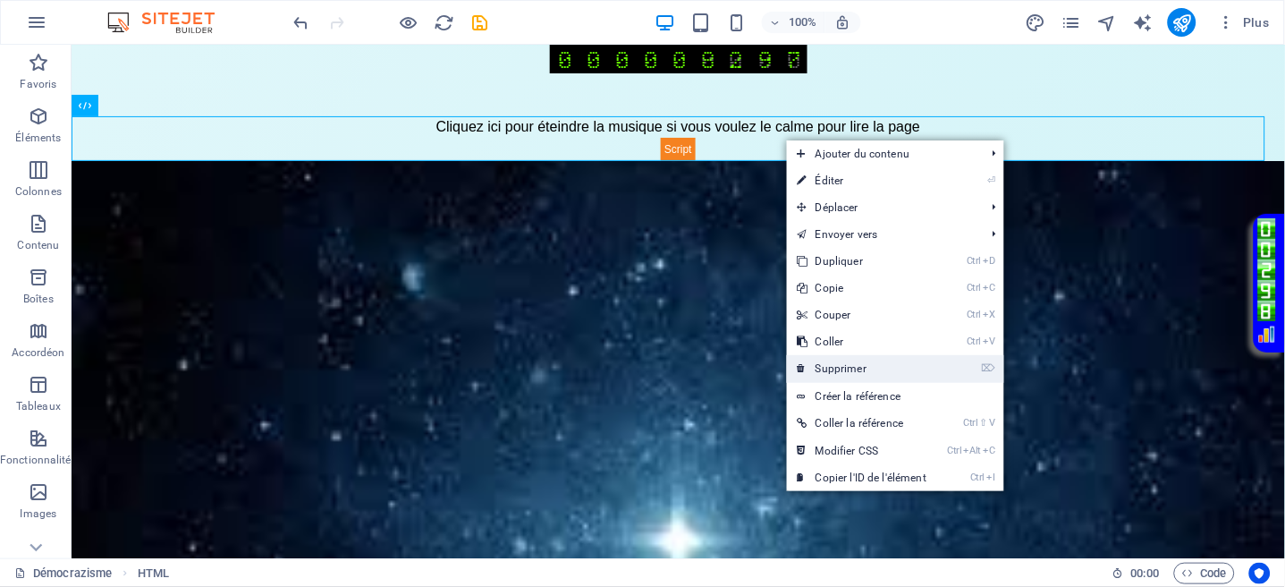
click at [847, 361] on link "⌦ Supprimer" at bounding box center [862, 368] width 150 height 27
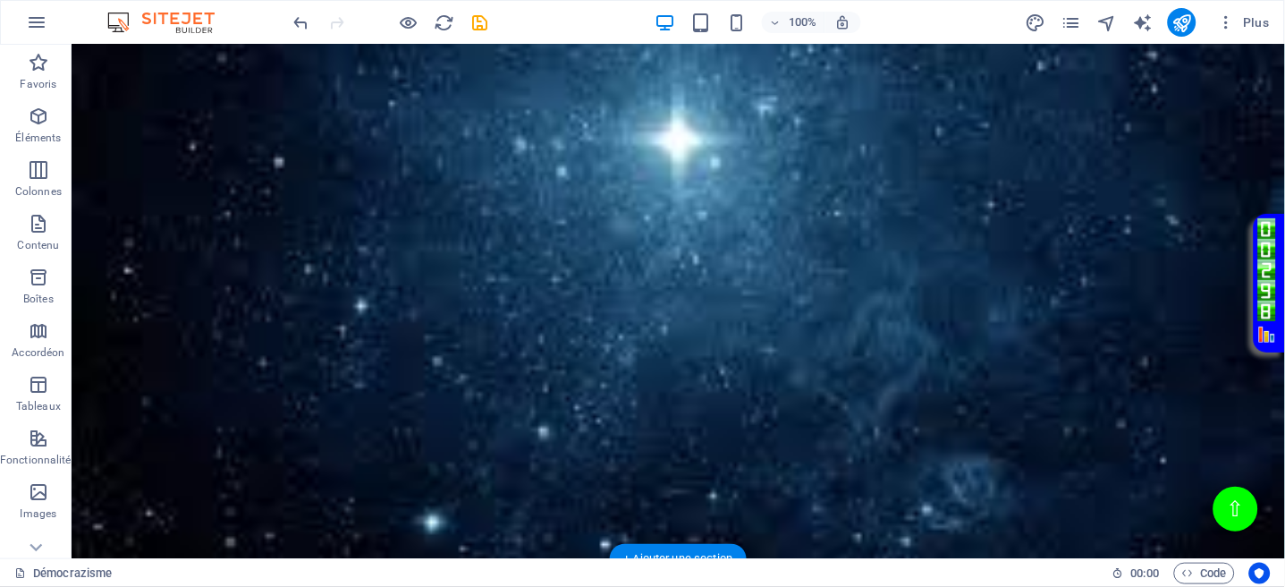
scroll to position [358, 0]
click at [1178, 21] on icon "publish" at bounding box center [1182, 23] width 21 height 21
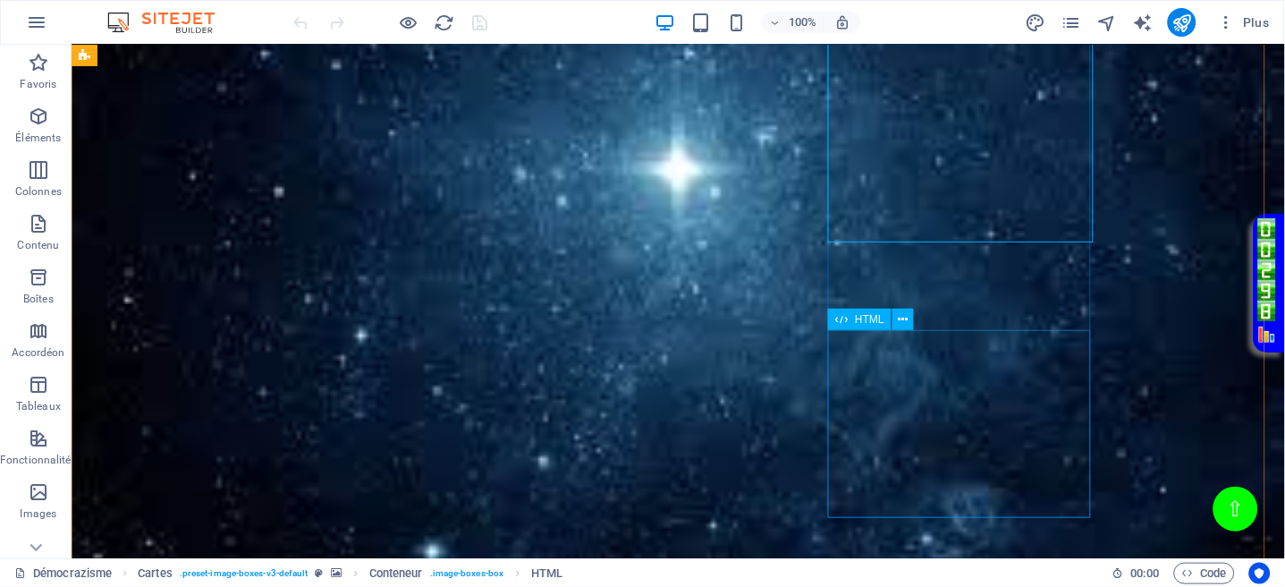
scroll to position [358, 0]
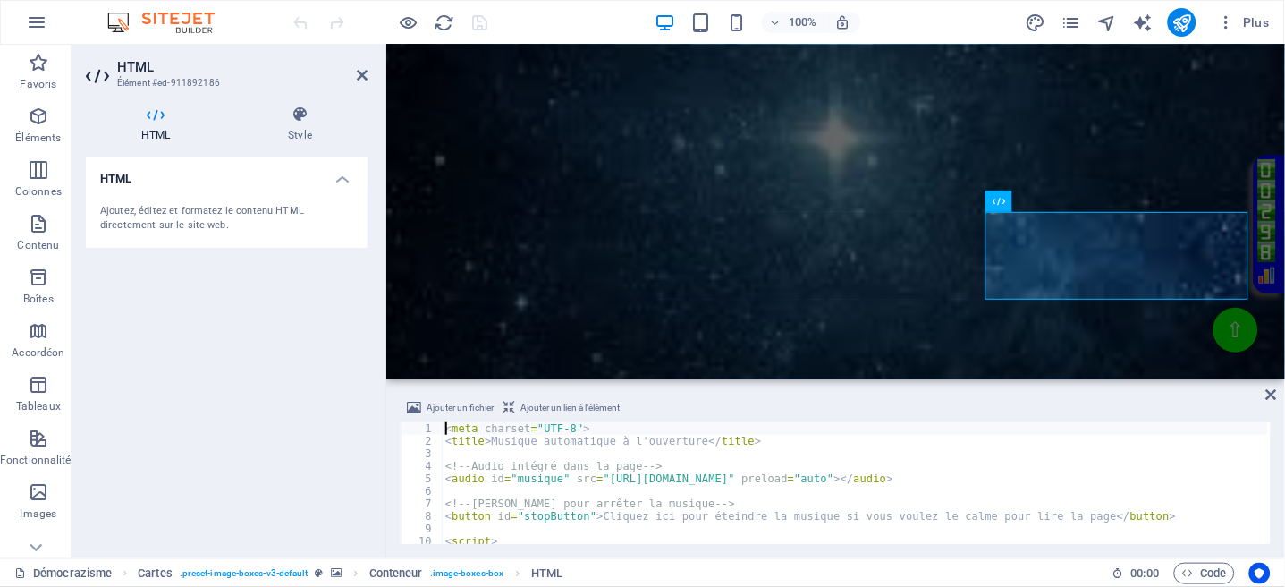
scroll to position [0, 0]
drag, startPoint x: 898, startPoint y: 479, endPoint x: 599, endPoint y: 483, distance: 298.8
click at [599, 483] on div "< meta charset = "UTF-8" > < title > Musique automatique à l'ouverture </ title…" at bounding box center [855, 495] width 827 height 147
paste textarea "[DOMAIN_NAME][URL]"
type textarea "<audio id="musique" src="[URL][DOMAIN_NAME]" preload="auto"></audio>"
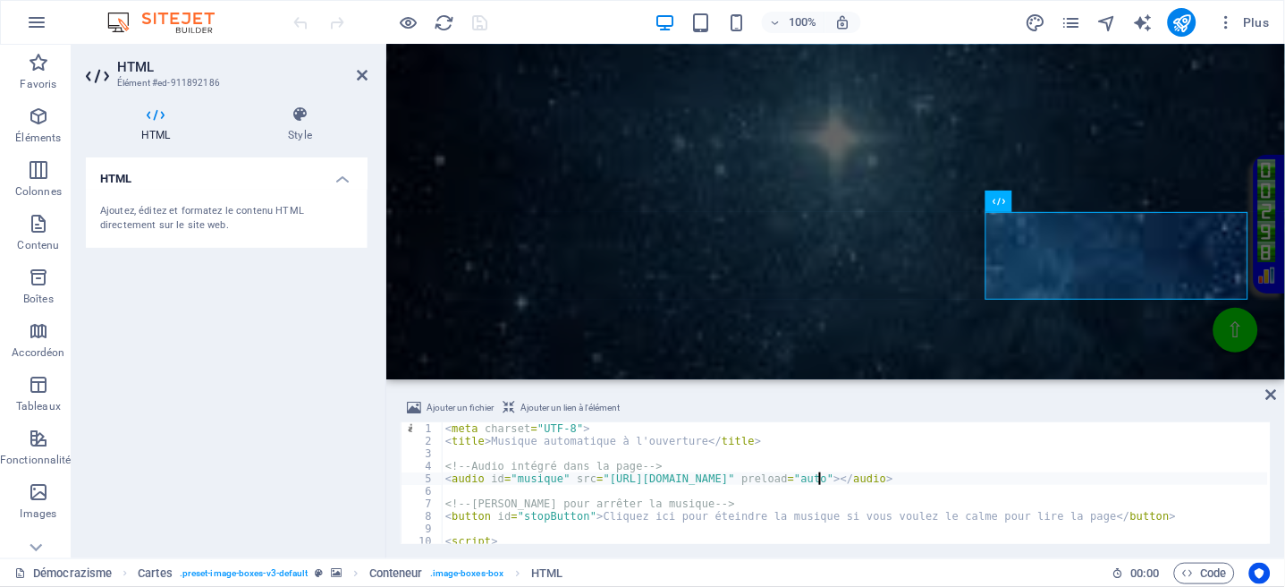
click at [1278, 390] on div "Ajouter un fichier Ajouter un lien à l'élément <audio id="musique" src="[URL][D…" at bounding box center [835, 470] width 899 height 175
click at [1274, 392] on icon at bounding box center [1272, 394] width 11 height 14
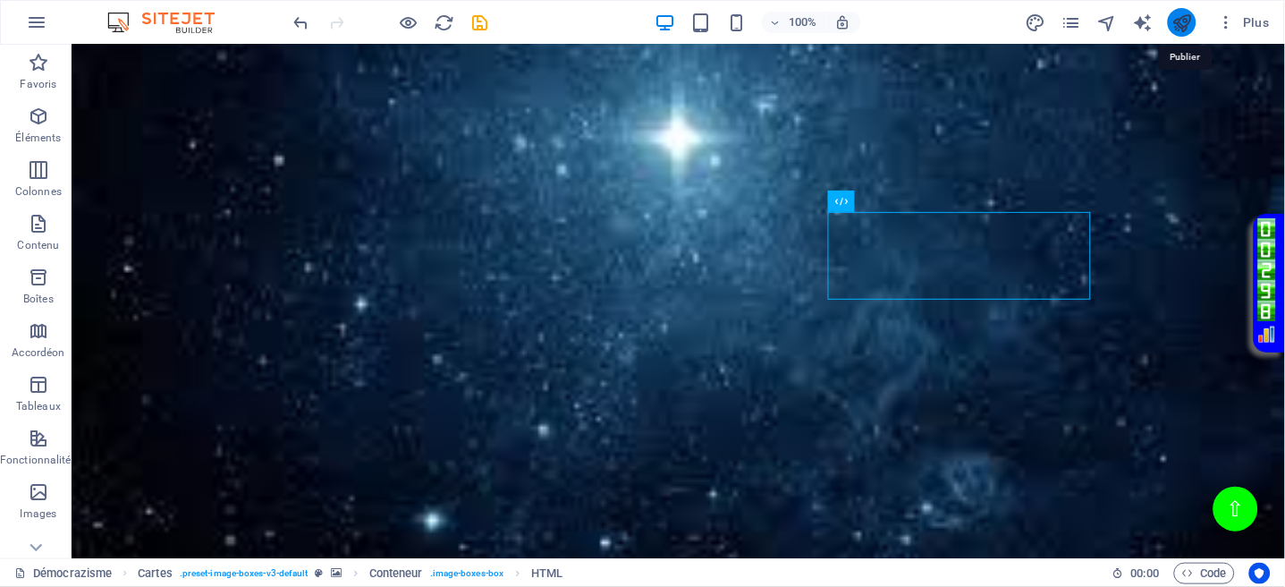
click at [1181, 29] on icon "publish" at bounding box center [1182, 23] width 21 height 21
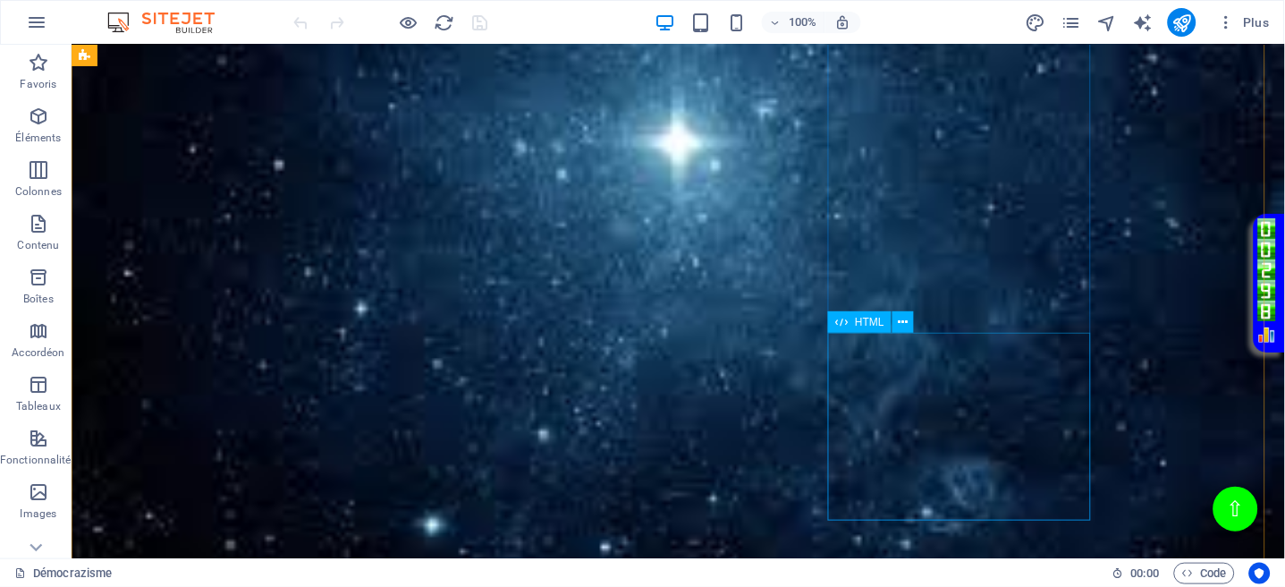
scroll to position [358, 0]
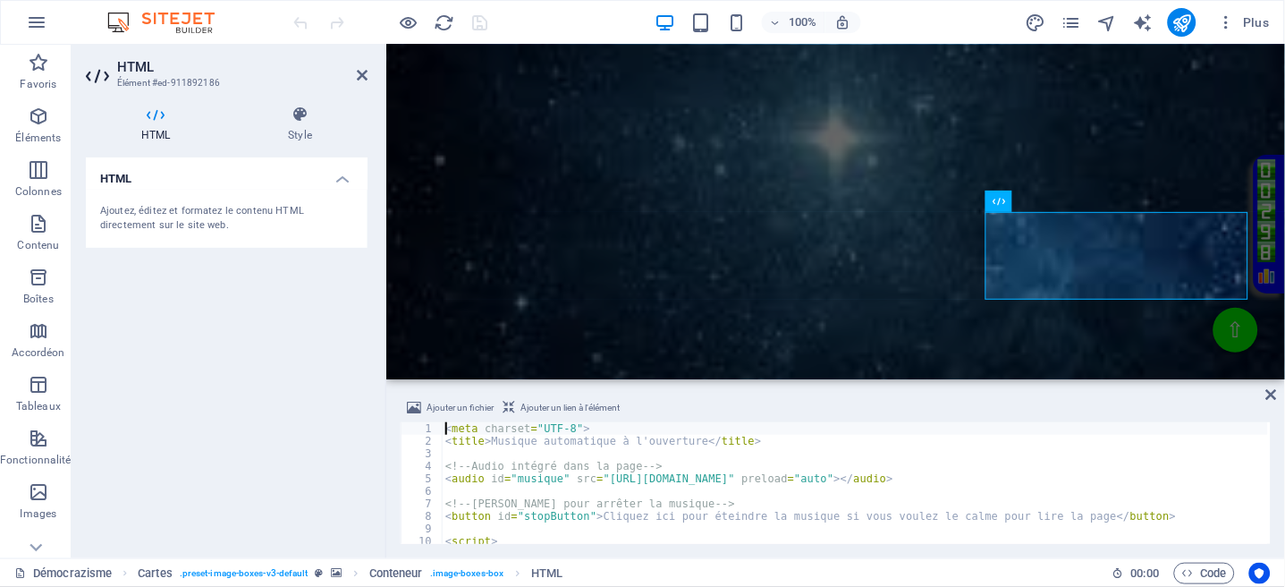
scroll to position [0, 0]
drag, startPoint x: 818, startPoint y: 475, endPoint x: 597, endPoint y: 475, distance: 221.8
click at [597, 475] on div "< meta charset = "UTF-8" > < title > Musique automatique à l'ouverture </ title…" at bounding box center [855, 495] width 827 height 147
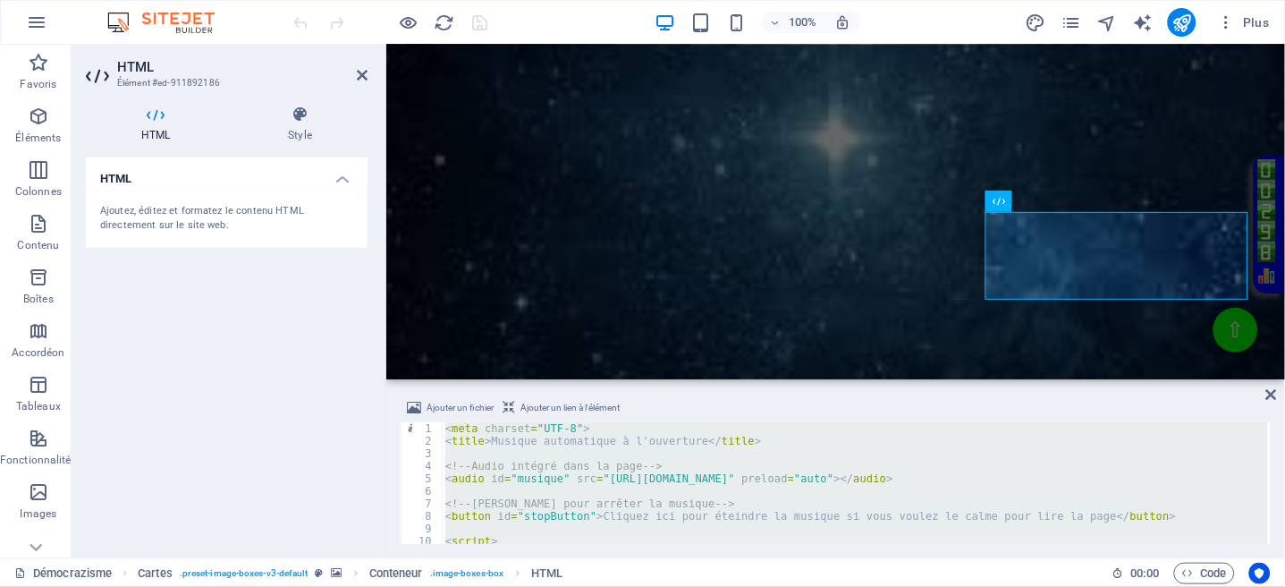
paste textarea "</html"
type textarea "</html>"
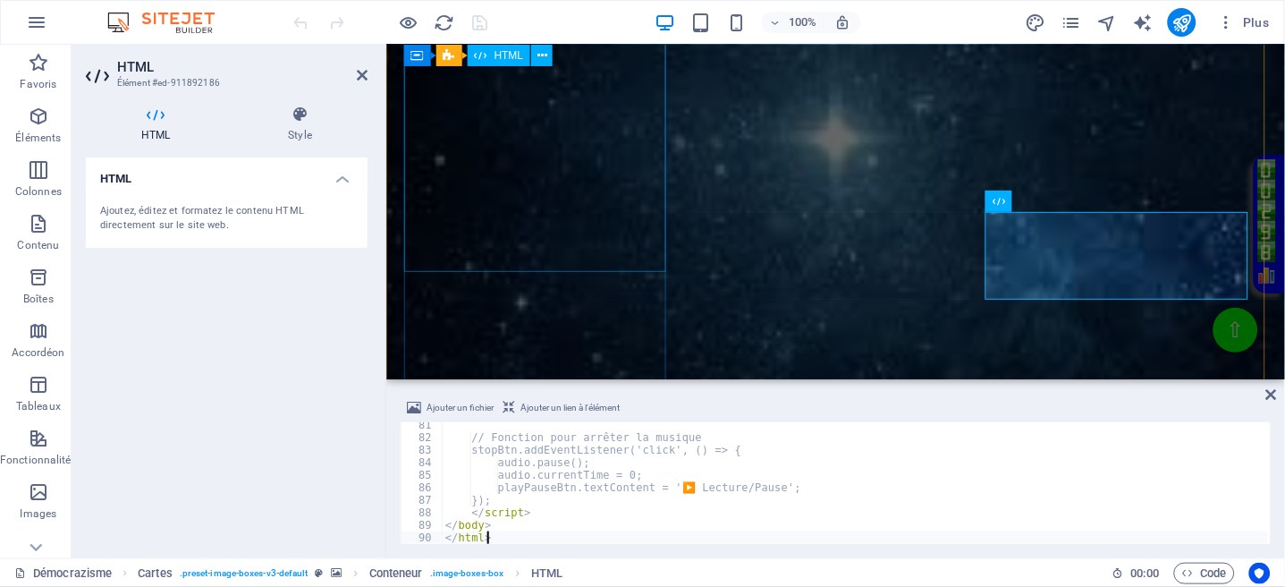
scroll to position [1004, 0]
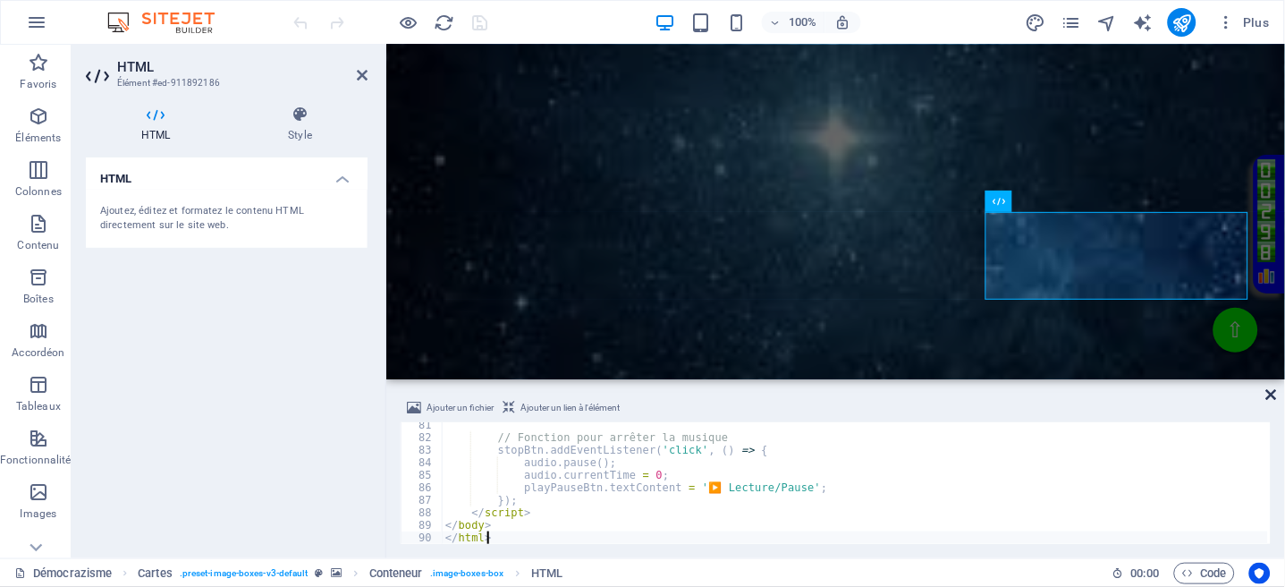
click at [1276, 390] on icon at bounding box center [1272, 394] width 11 height 14
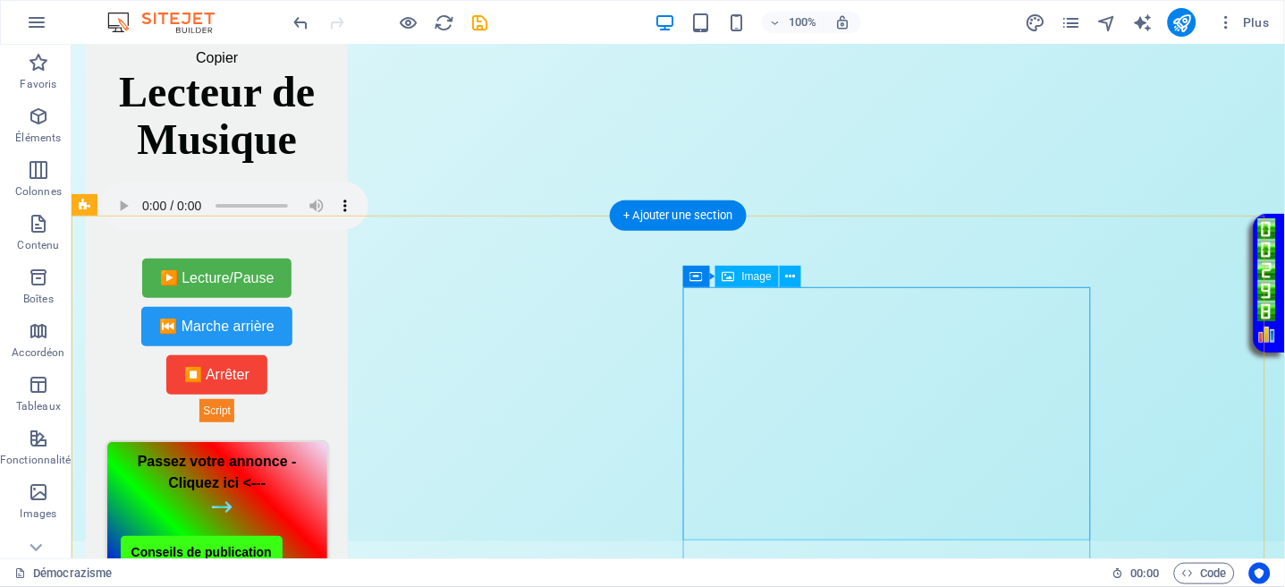
scroll to position [0, 0]
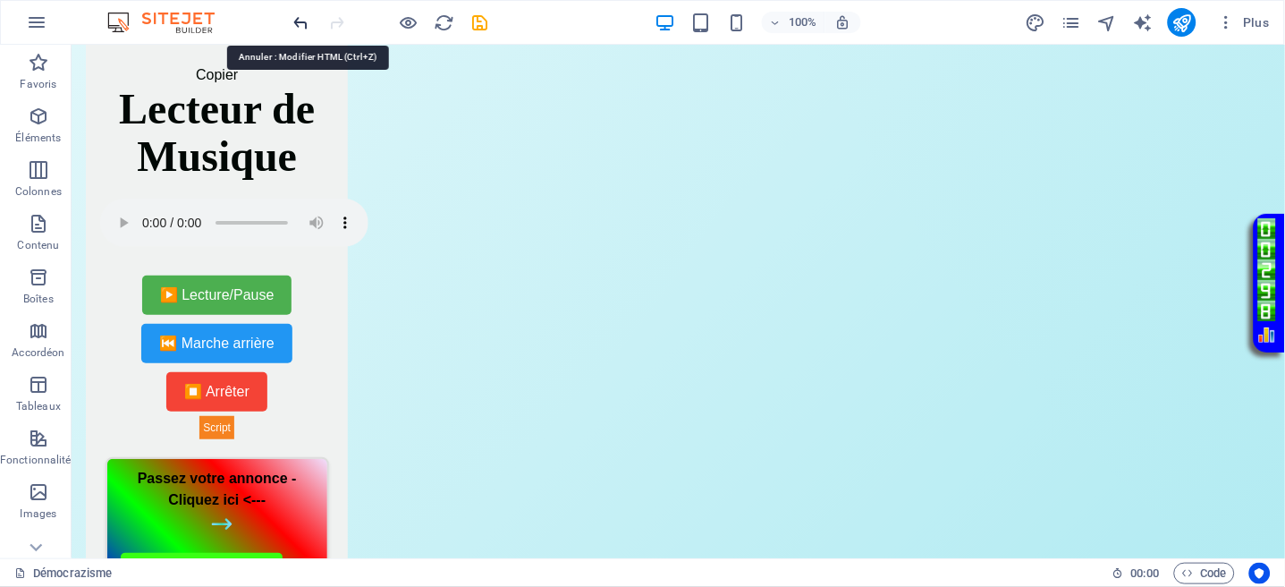
click at [297, 21] on icon "undo" at bounding box center [302, 23] width 21 height 21
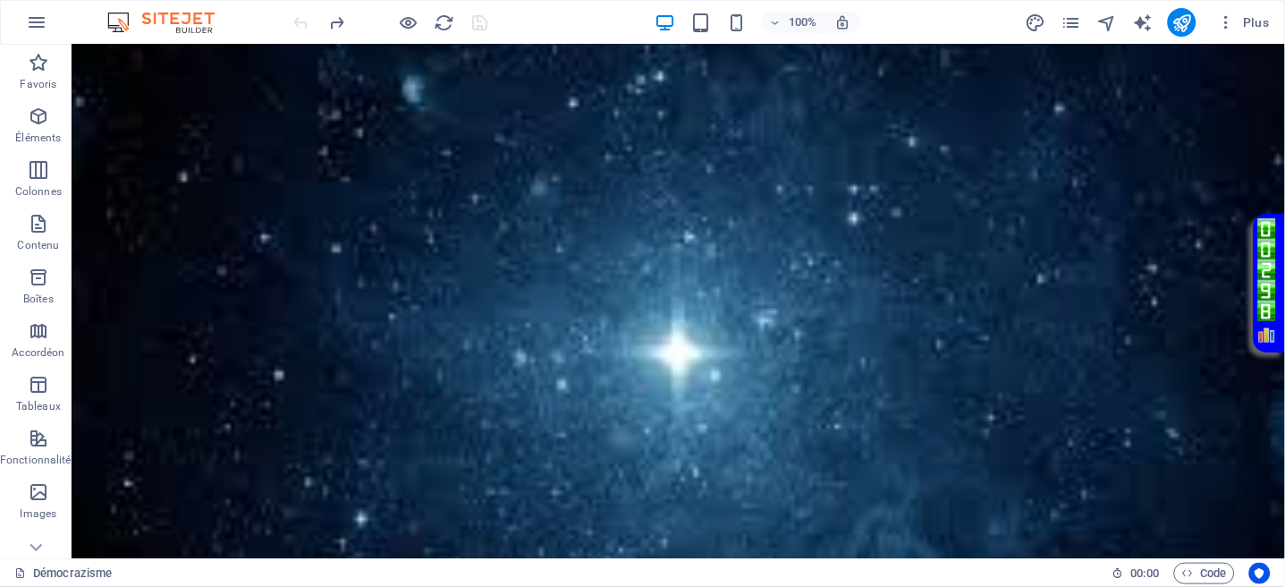
scroll to position [311, 0]
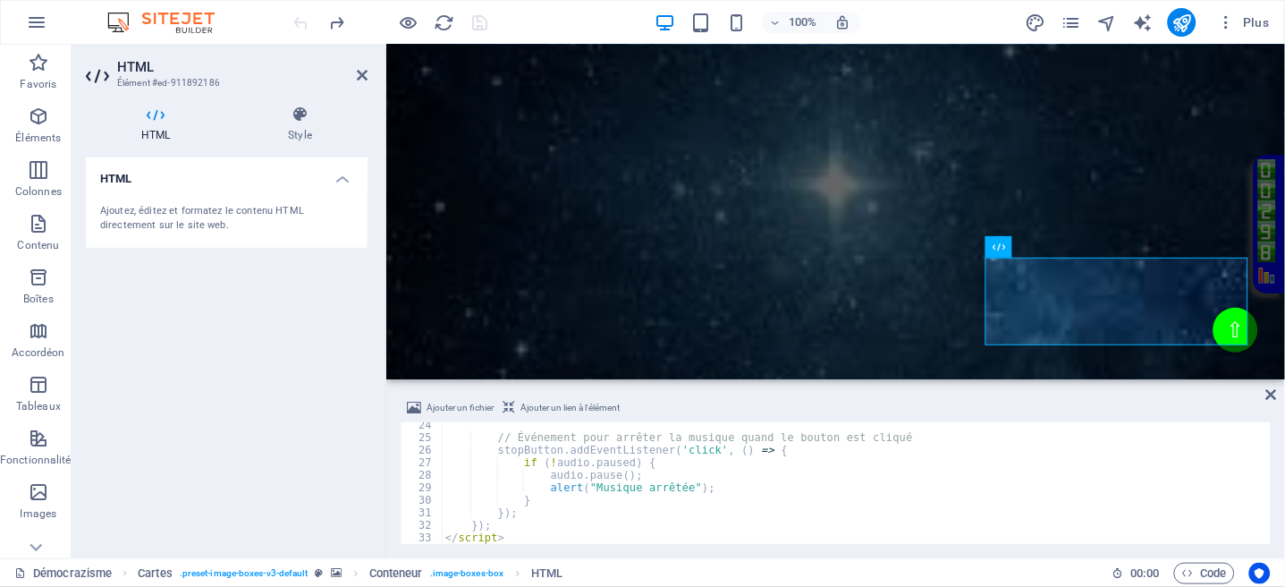
scroll to position [291, 0]
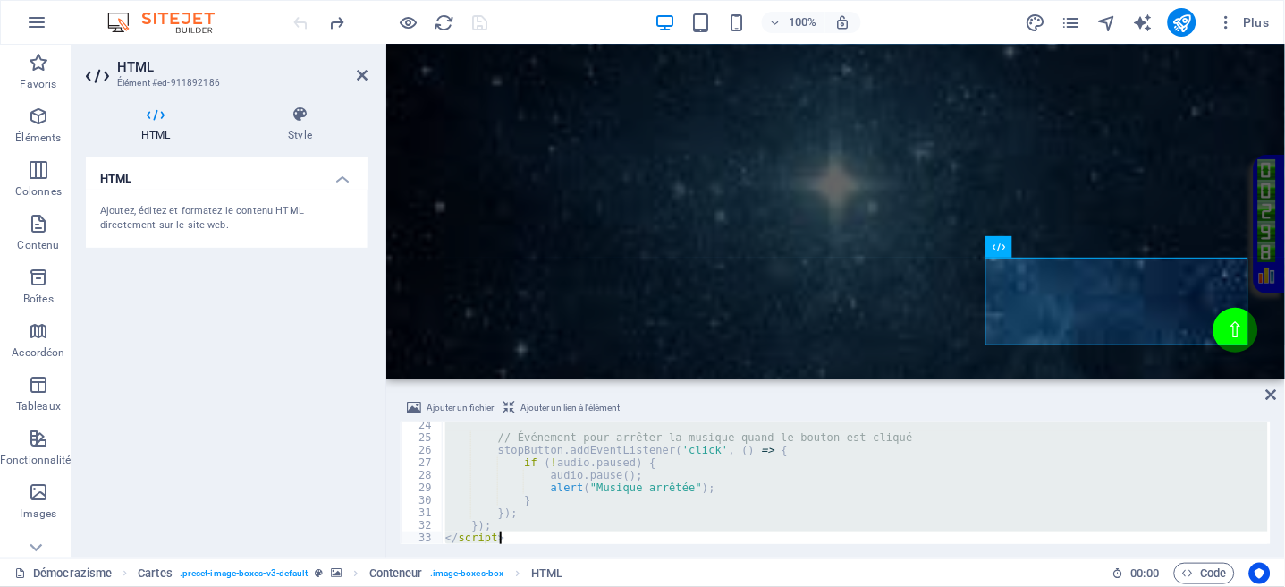
type textarea "</html>"
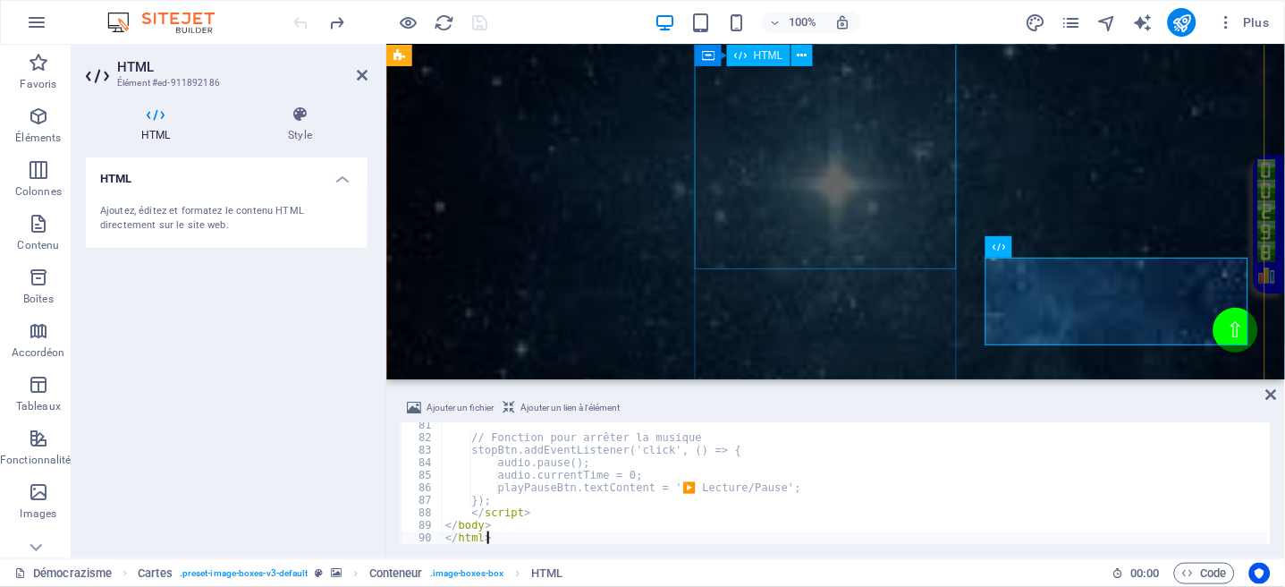
scroll to position [1004, 0]
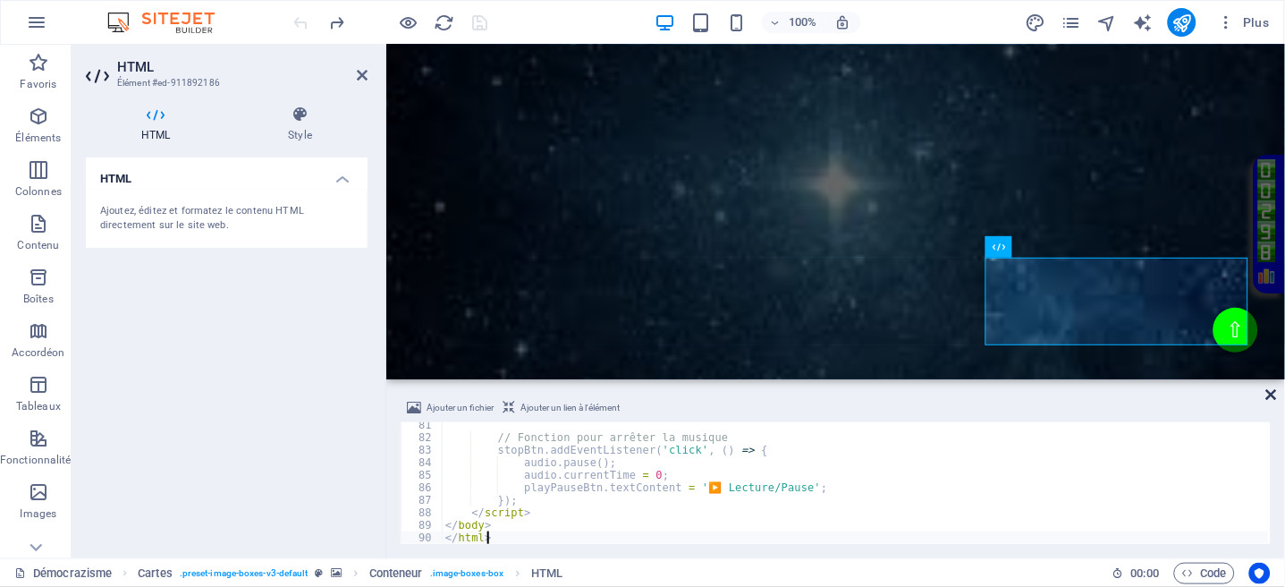
click at [1269, 393] on icon at bounding box center [1272, 394] width 11 height 14
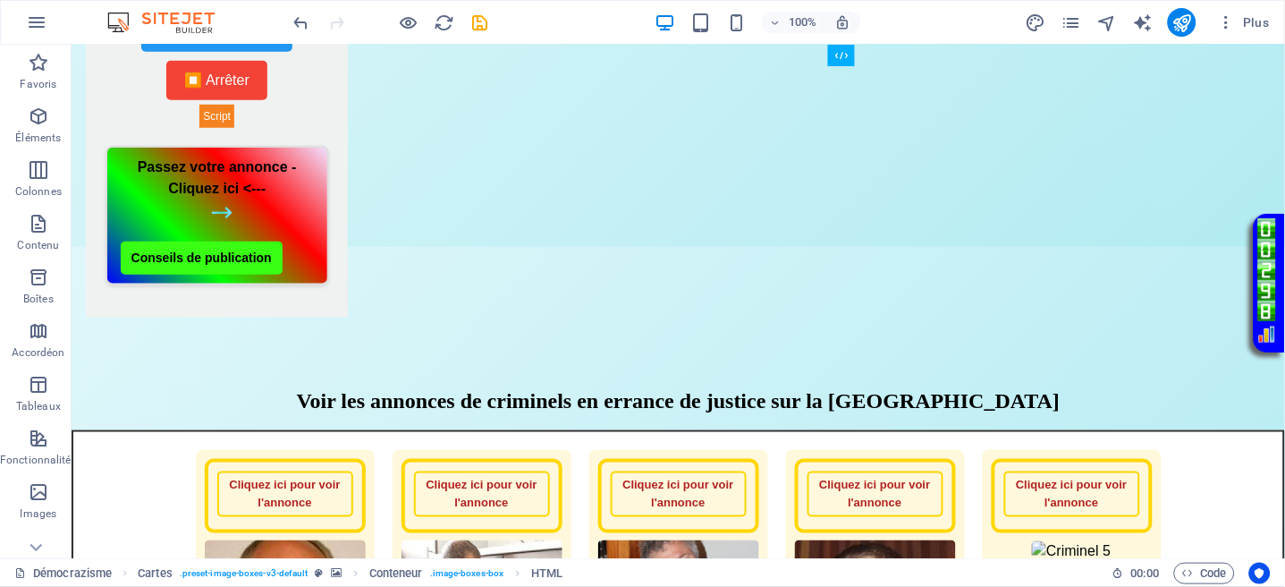
scroll to position [0, 0]
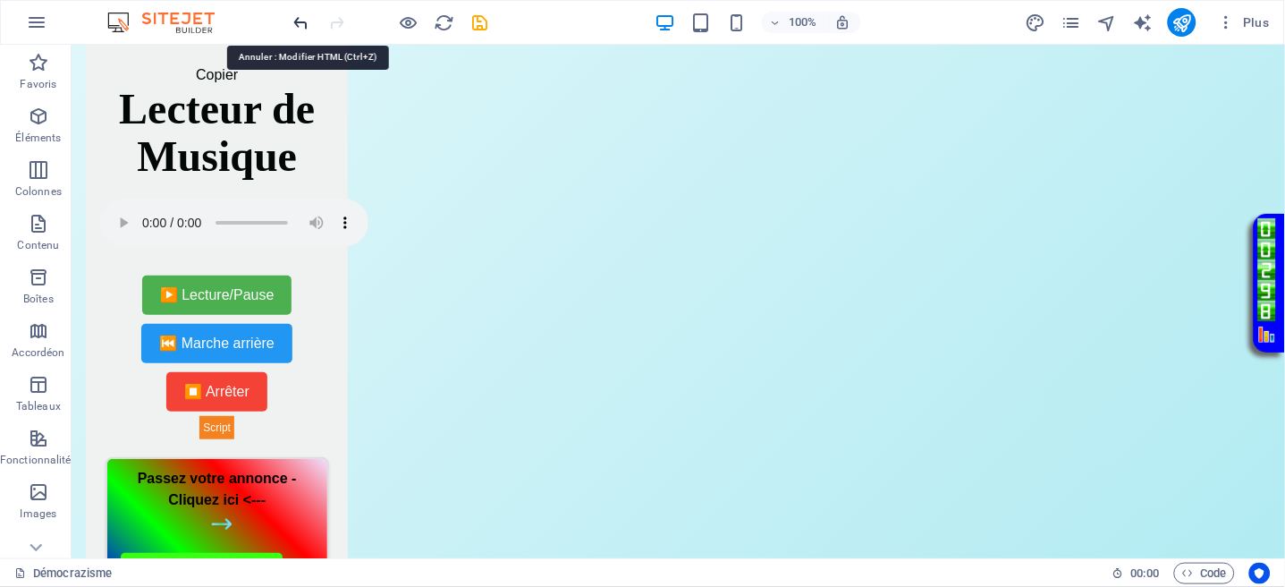
click at [292, 23] on icon "undo" at bounding box center [302, 23] width 21 height 21
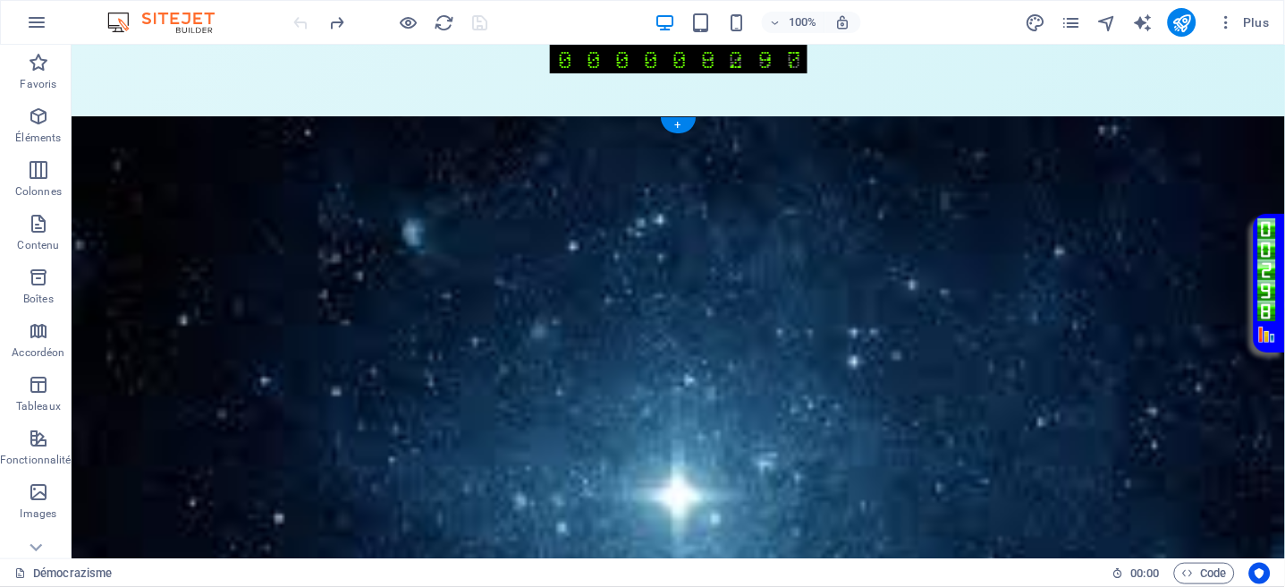
click at [708, 131] on figure at bounding box center [678, 515] width 1214 height 801
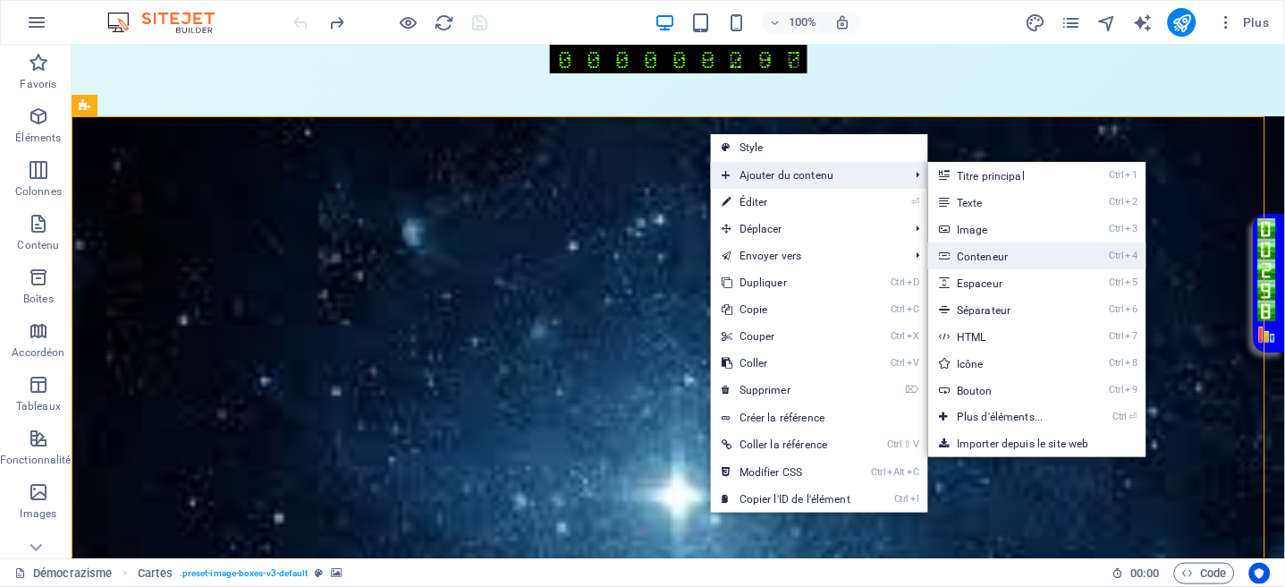
drag, startPoint x: 992, startPoint y: 255, endPoint x: 478, endPoint y: 220, distance: 515.5
click at [992, 255] on link "Ctrl 4 Conteneur" at bounding box center [1003, 255] width 151 height 27
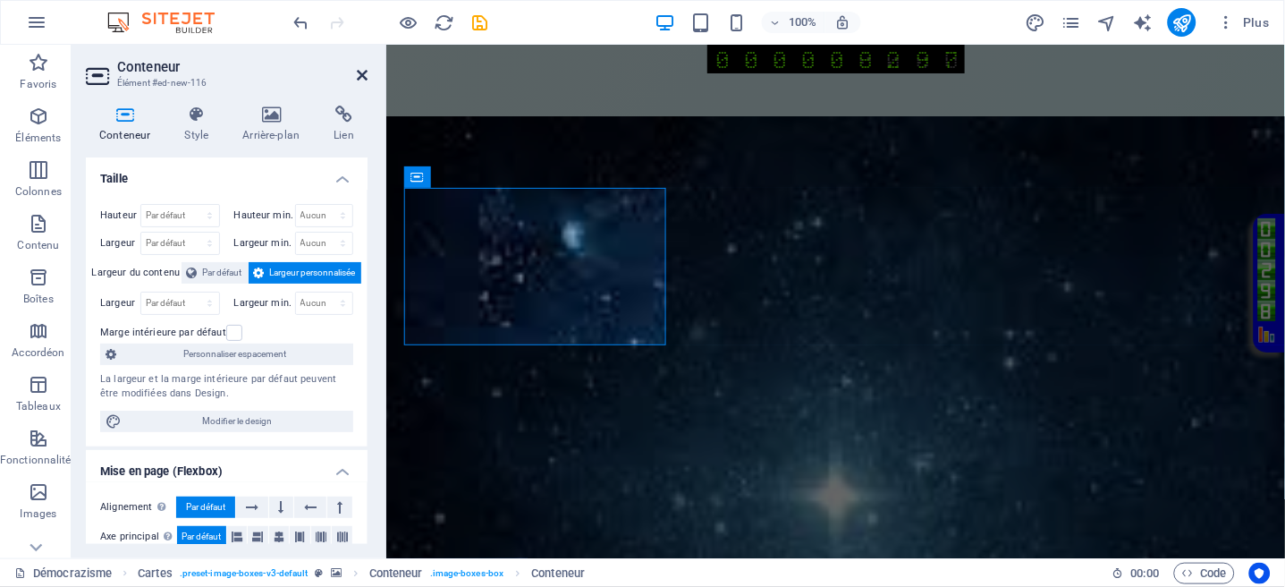
click at [361, 72] on icon at bounding box center [362, 75] width 11 height 14
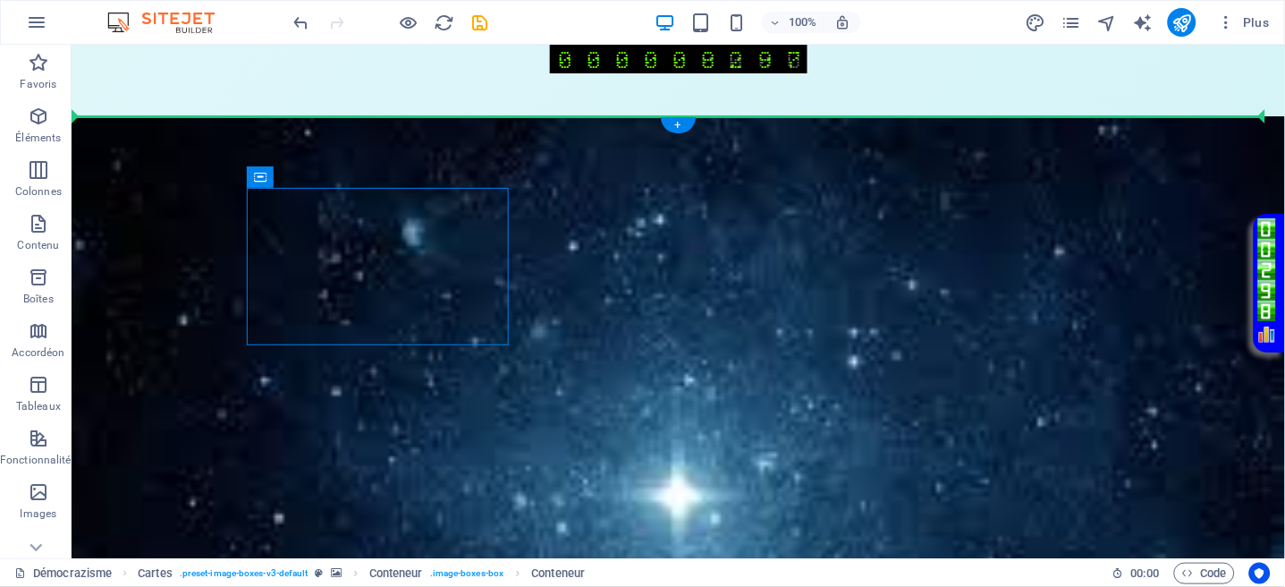
drag, startPoint x: 445, startPoint y: 238, endPoint x: 558, endPoint y: 130, distance: 156.3
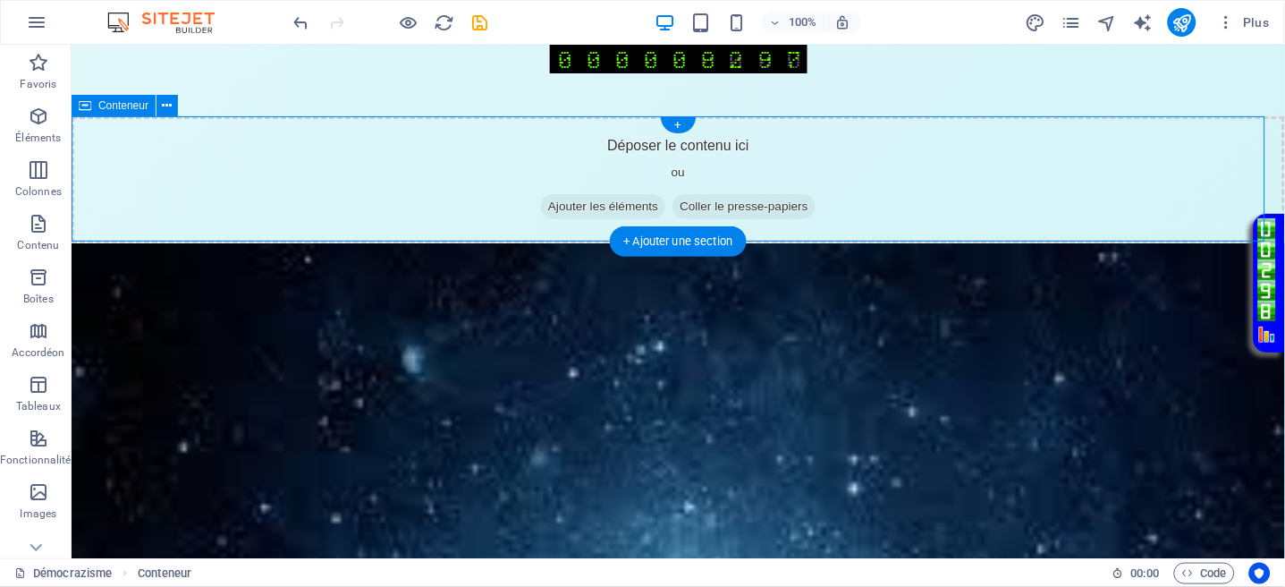
click at [610, 199] on span "Ajouter les éléments" at bounding box center [602, 205] width 124 height 25
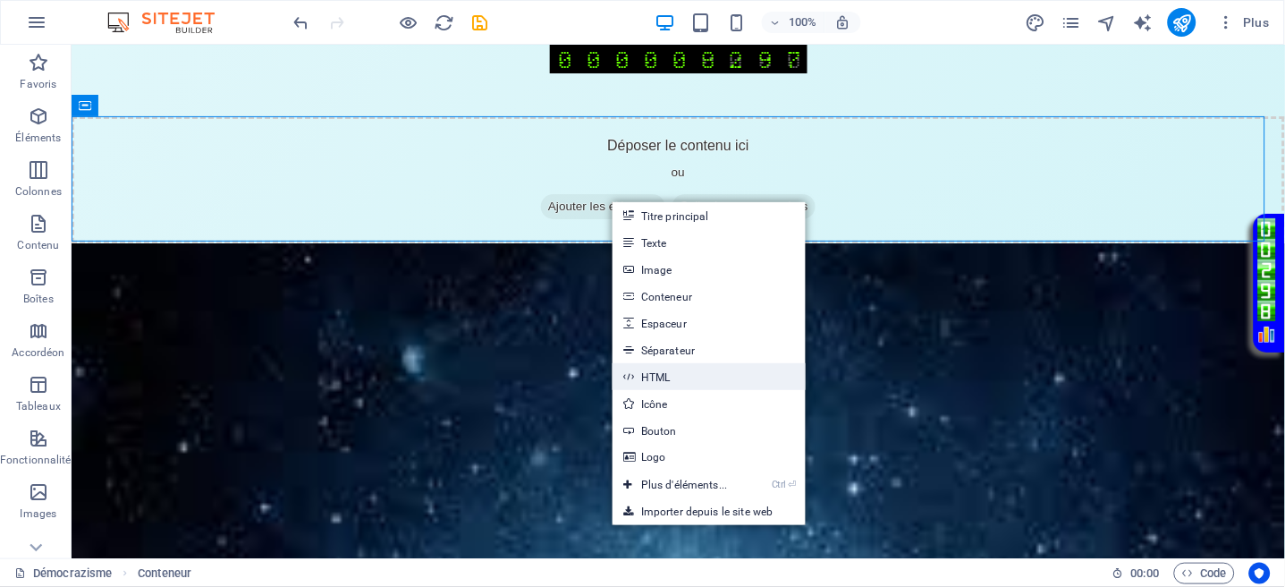
drag, startPoint x: 656, startPoint y: 376, endPoint x: 269, endPoint y: 330, distance: 389.1
click at [656, 376] on link "HTML" at bounding box center [709, 376] width 193 height 27
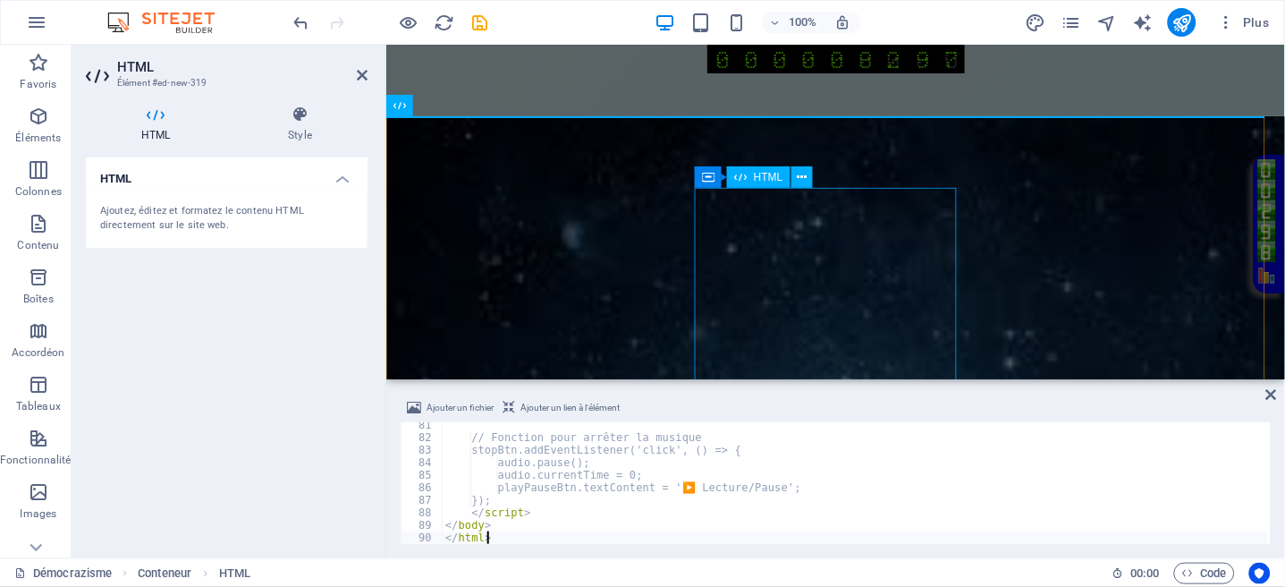
type textarea "</html>"
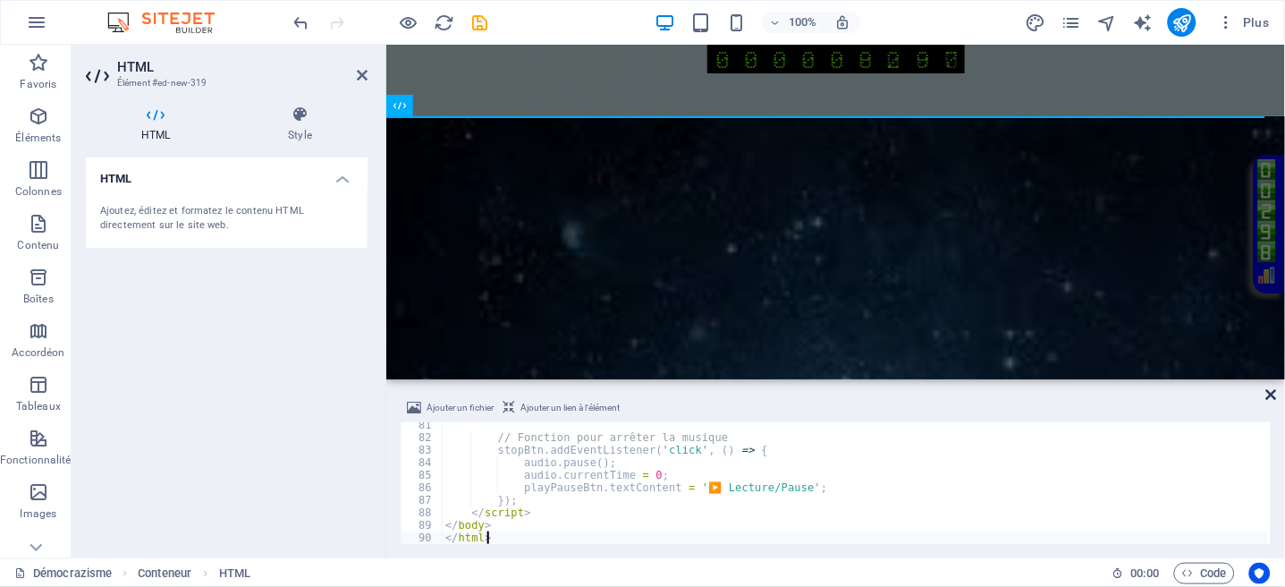
drag, startPoint x: 1197, startPoint y: 346, endPoint x: 1268, endPoint y: 394, distance: 85.8
click at [1268, 394] on icon at bounding box center [1272, 394] width 11 height 14
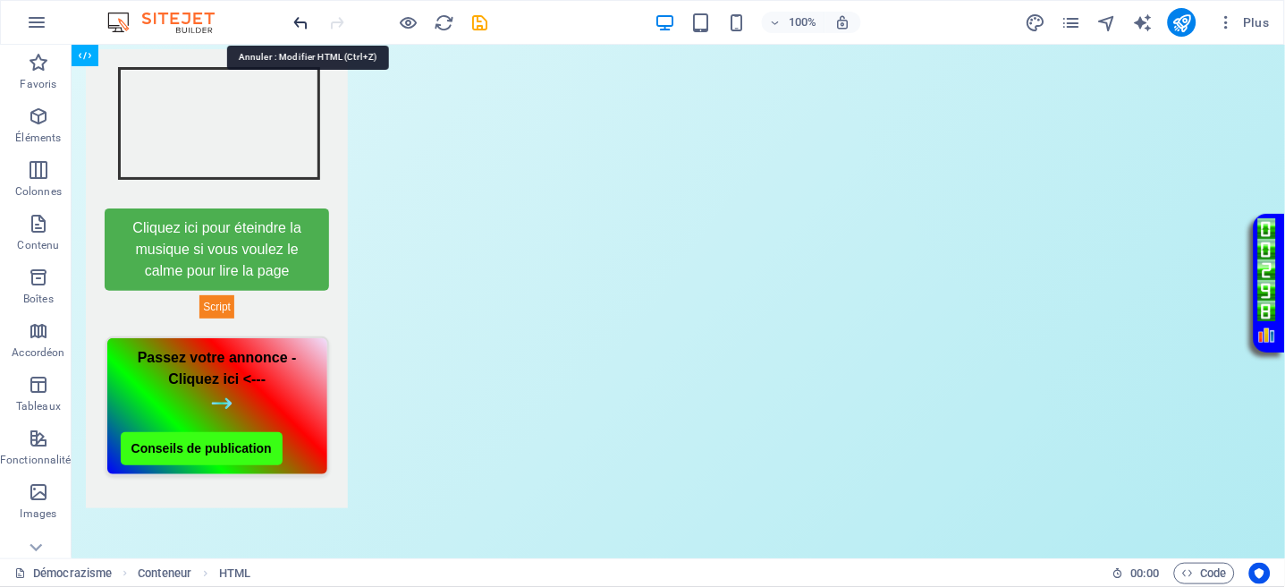
click at [297, 20] on icon "undo" at bounding box center [302, 23] width 21 height 21
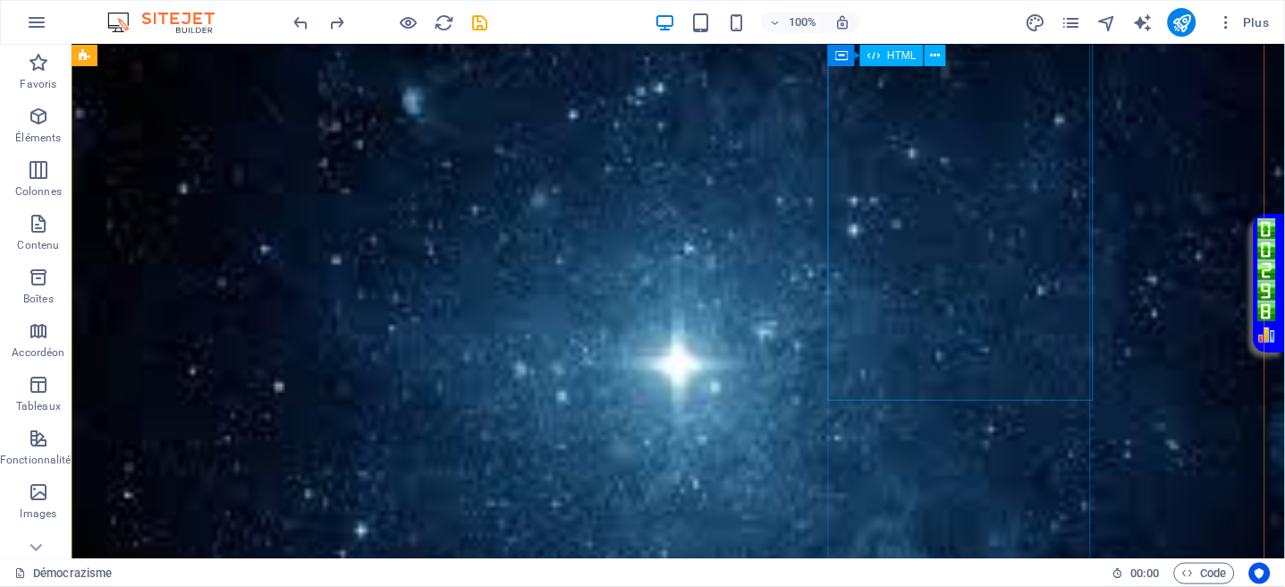
scroll to position [119, 0]
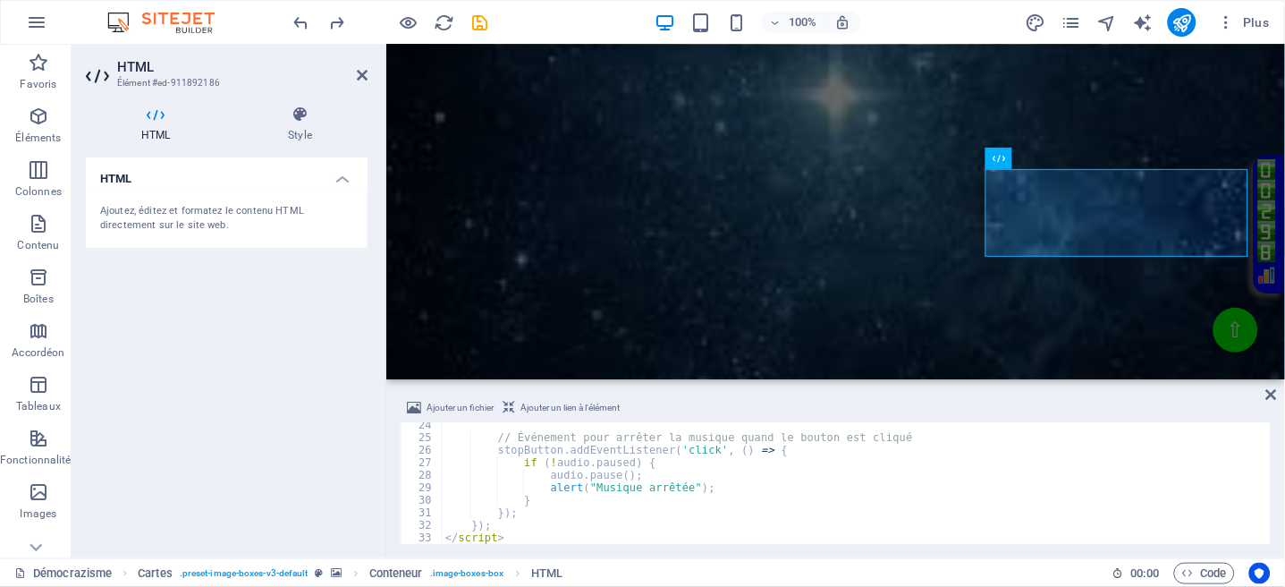
scroll to position [291, 0]
type textarea "}); </script>"
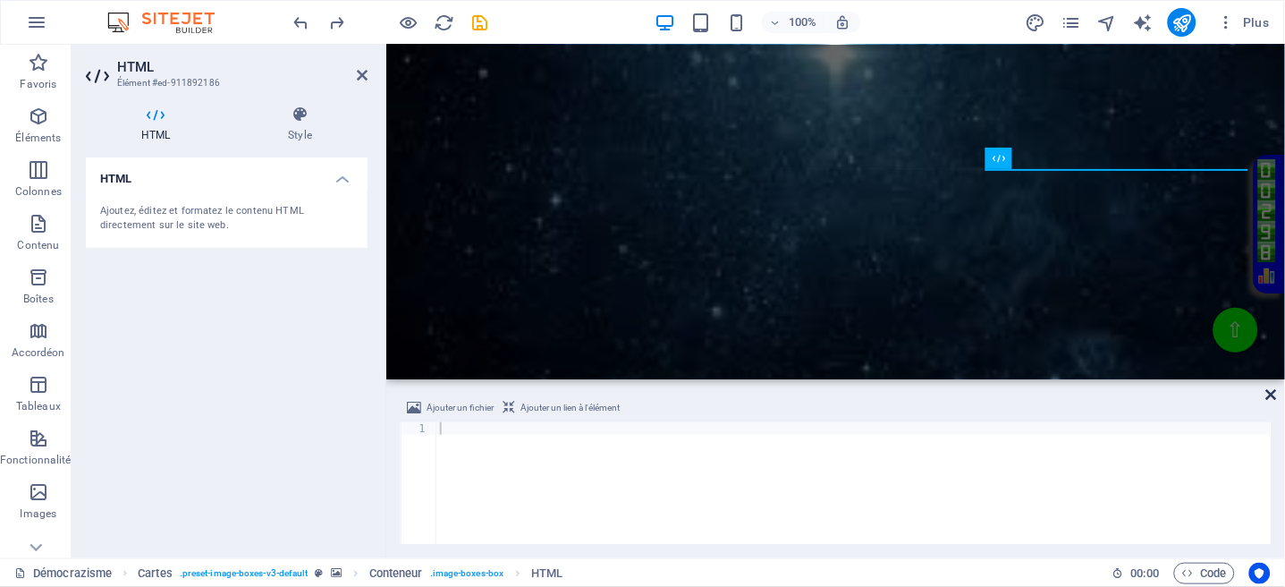
drag, startPoint x: 1277, startPoint y: 393, endPoint x: 1202, endPoint y: 348, distance: 87.4
click at [1277, 393] on icon at bounding box center [1272, 394] width 11 height 14
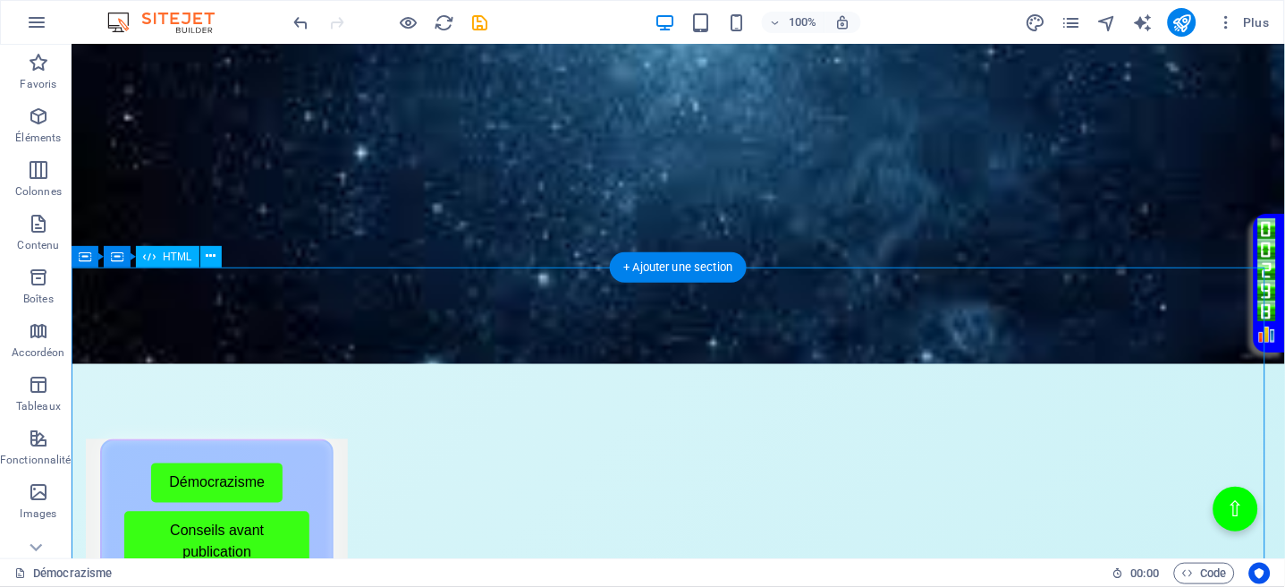
scroll to position [596, 0]
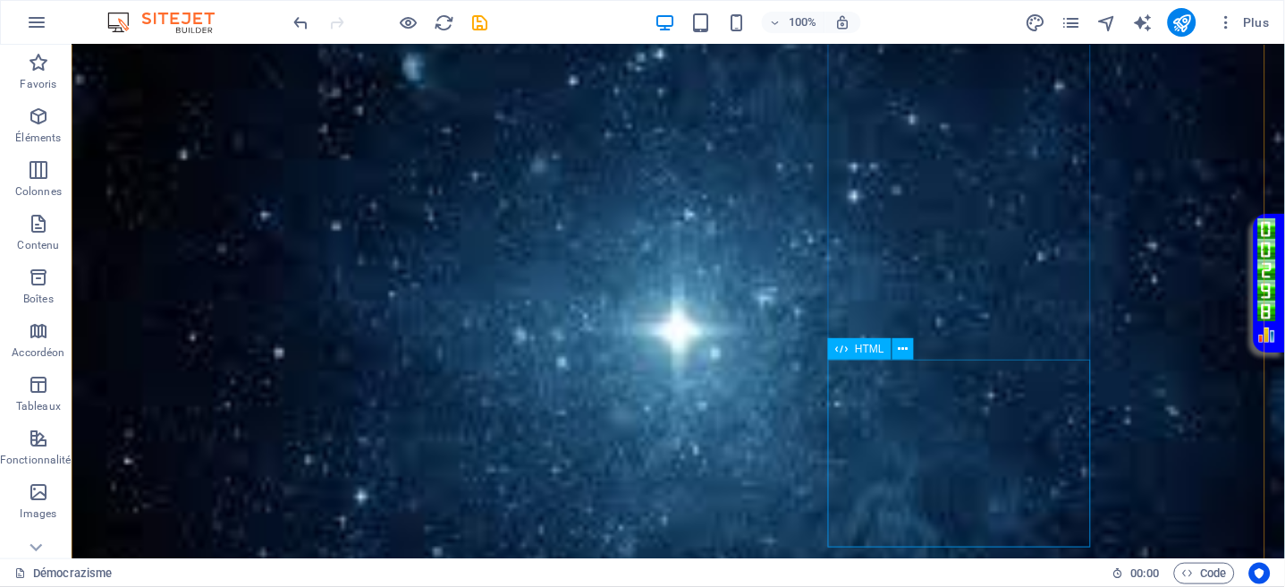
scroll to position [238, 0]
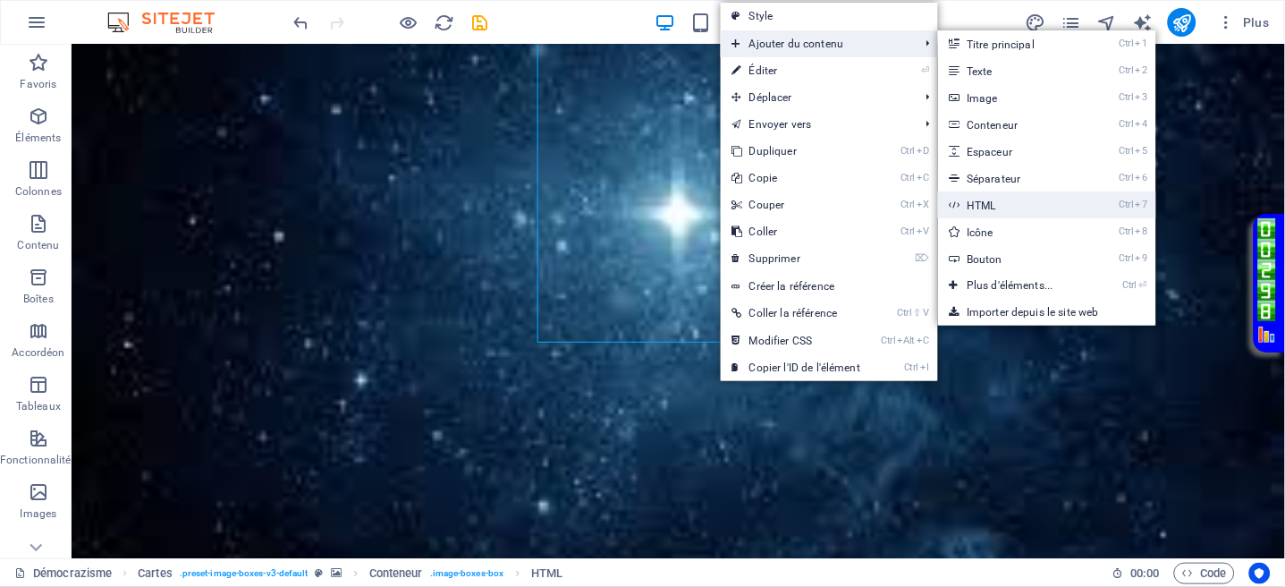
click at [979, 197] on link "Ctrl 7 HTML" at bounding box center [1013, 204] width 151 height 27
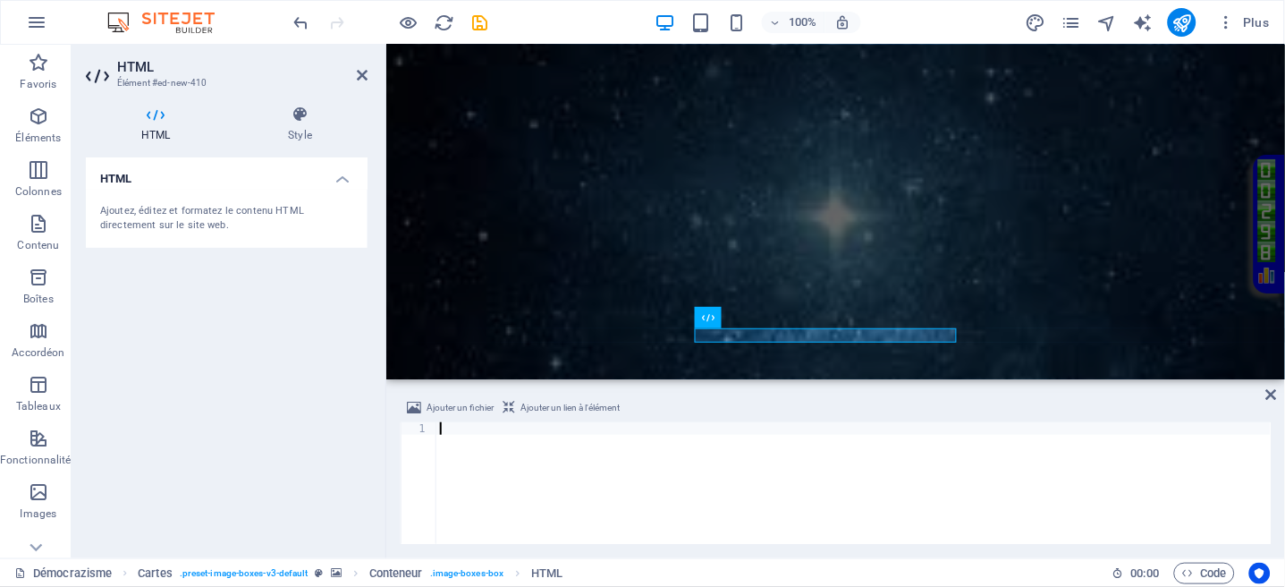
type textarea "</script>"
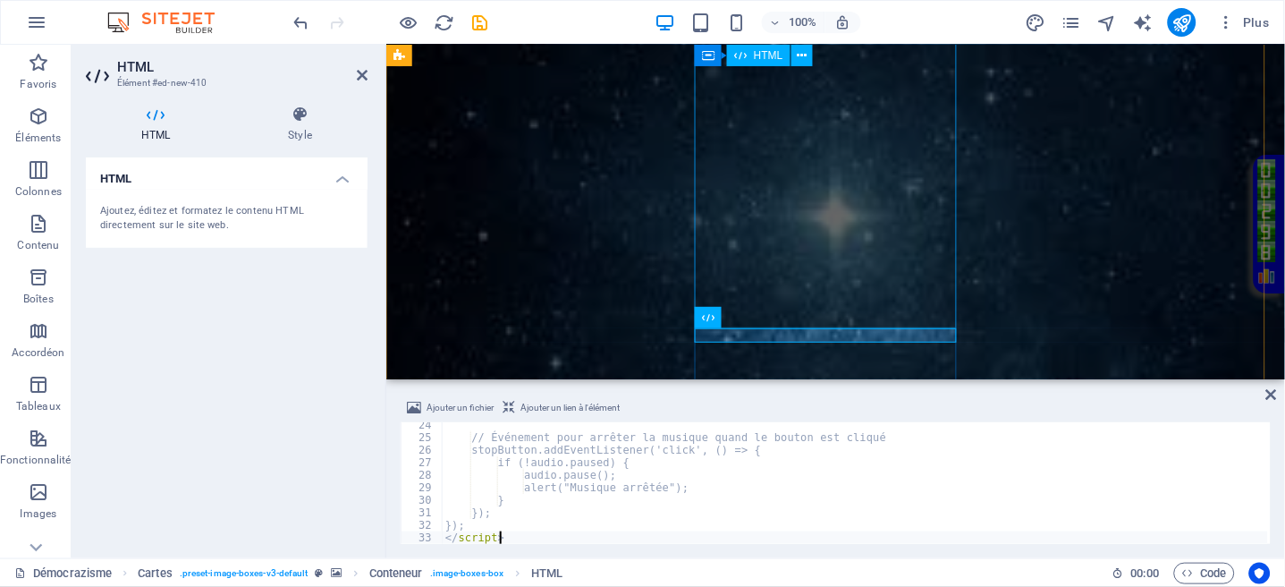
scroll to position [291, 0]
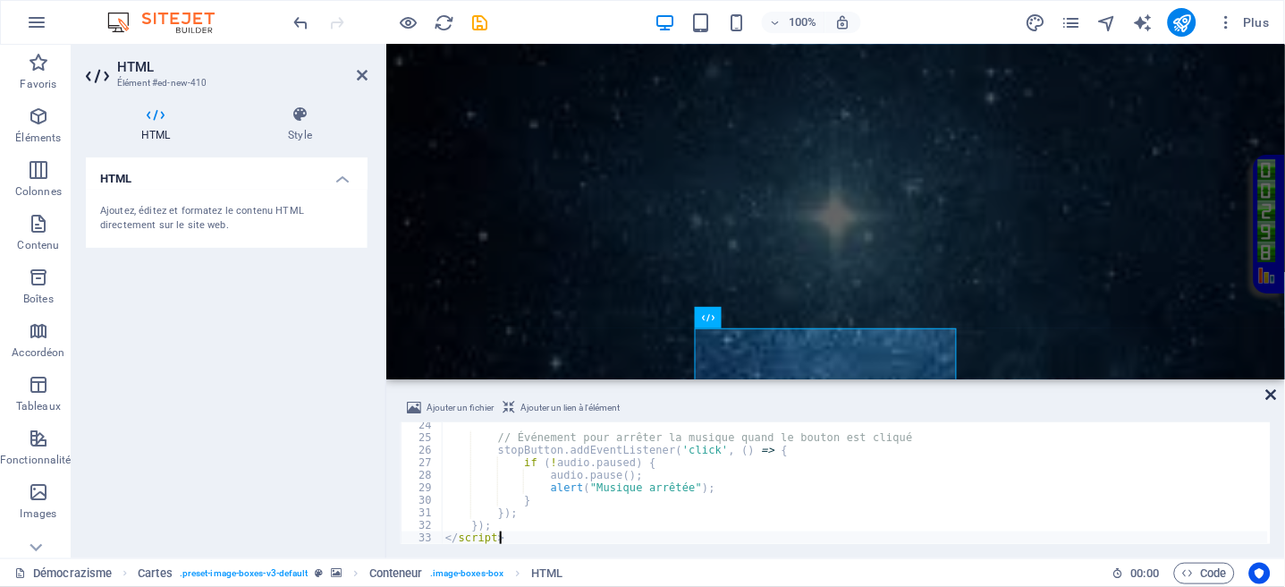
drag, startPoint x: 1276, startPoint y: 389, endPoint x: 1197, endPoint y: 343, distance: 92.2
click at [1276, 389] on icon at bounding box center [1272, 394] width 11 height 14
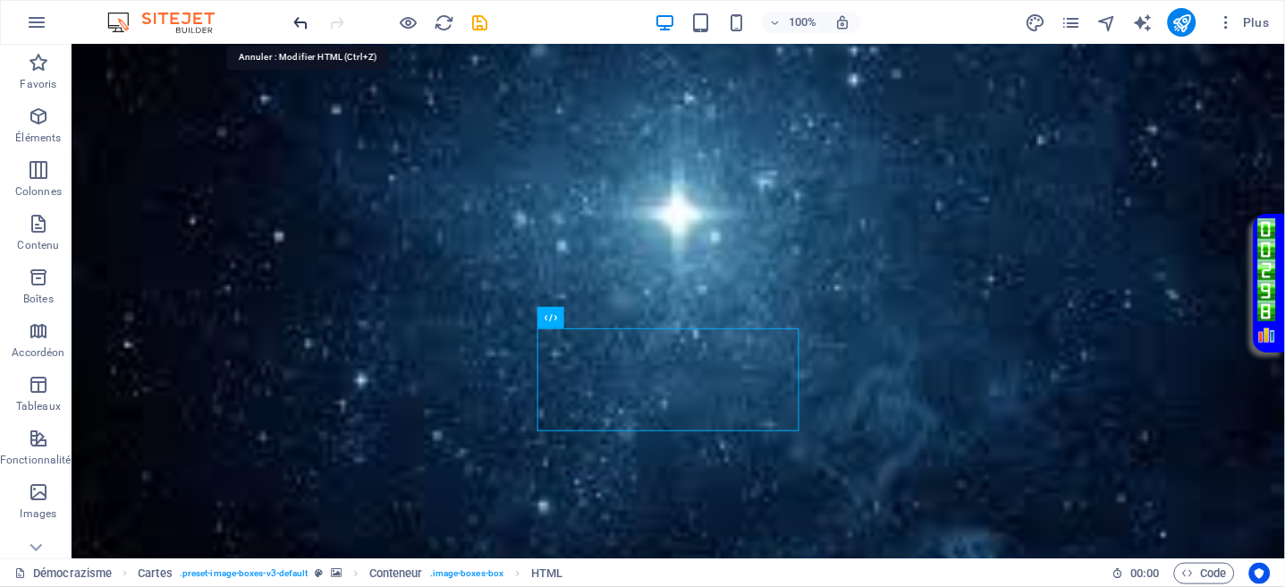
click at [296, 17] on icon "undo" at bounding box center [302, 23] width 21 height 21
click at [297, 15] on icon "undo" at bounding box center [302, 23] width 21 height 21
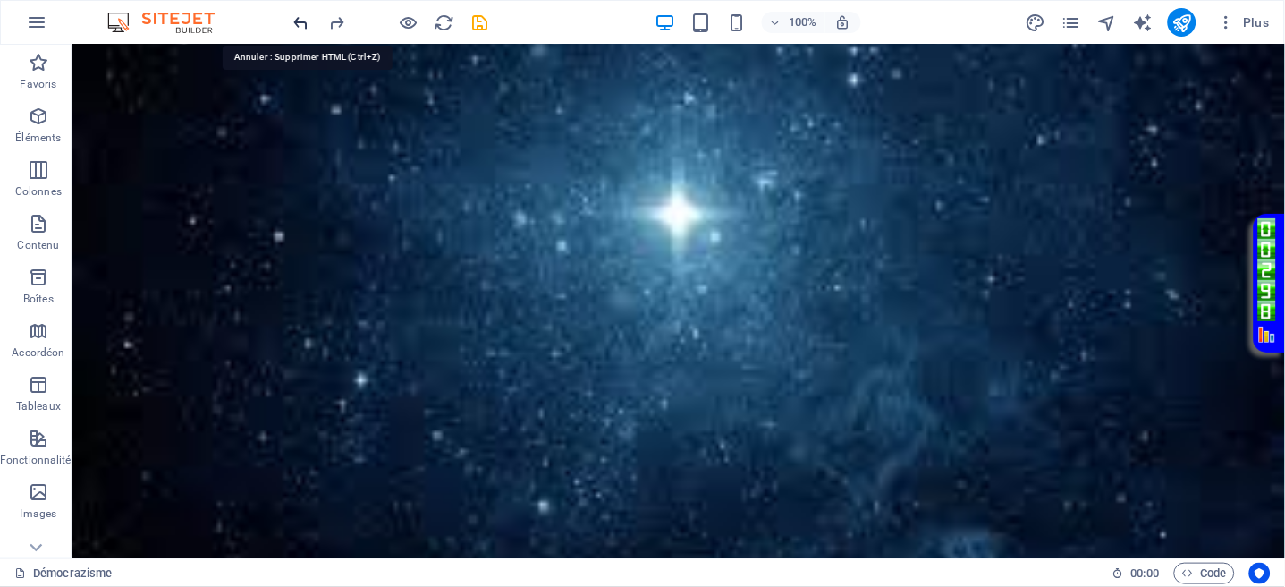
click at [297, 15] on icon "undo" at bounding box center [302, 23] width 21 height 21
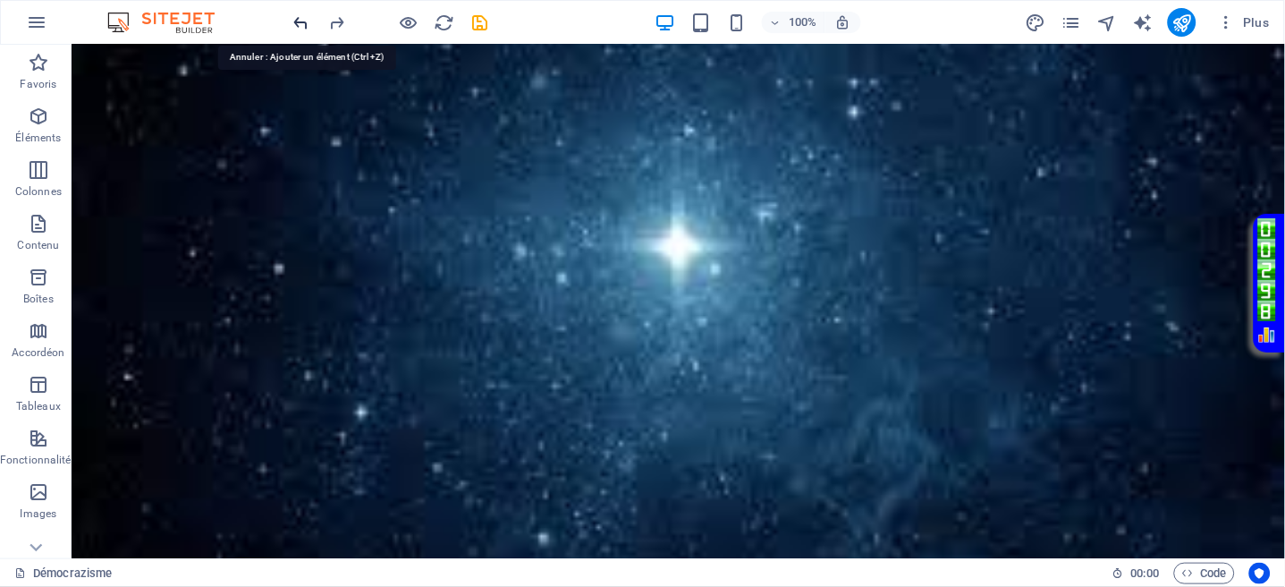
click at [298, 13] on icon "undo" at bounding box center [302, 23] width 21 height 21
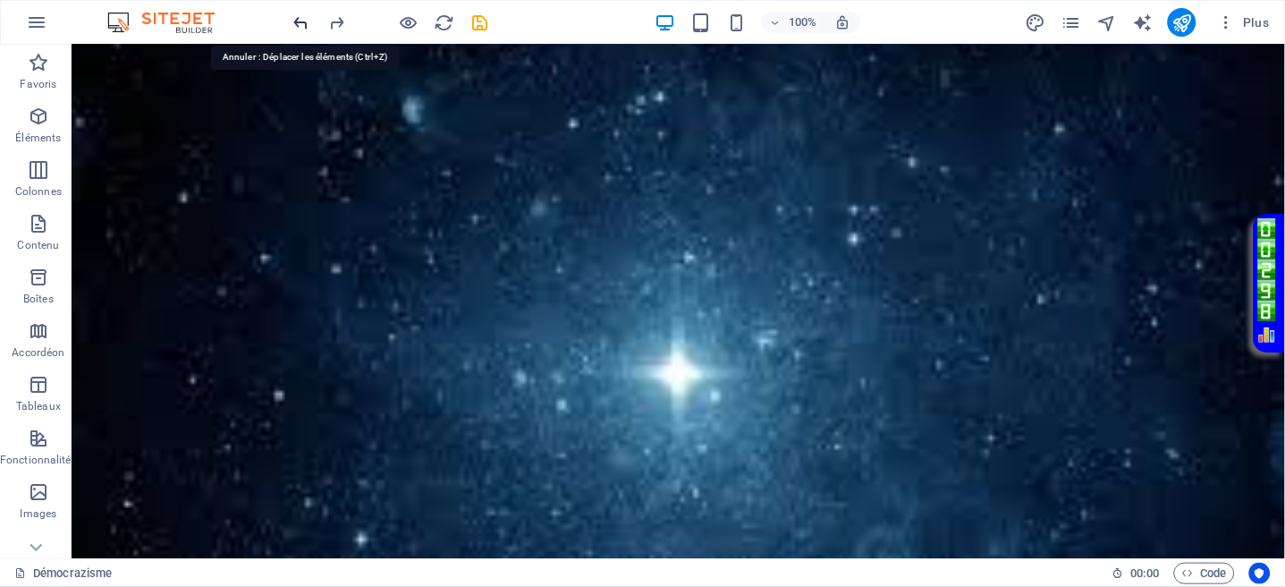
scroll to position [0, 0]
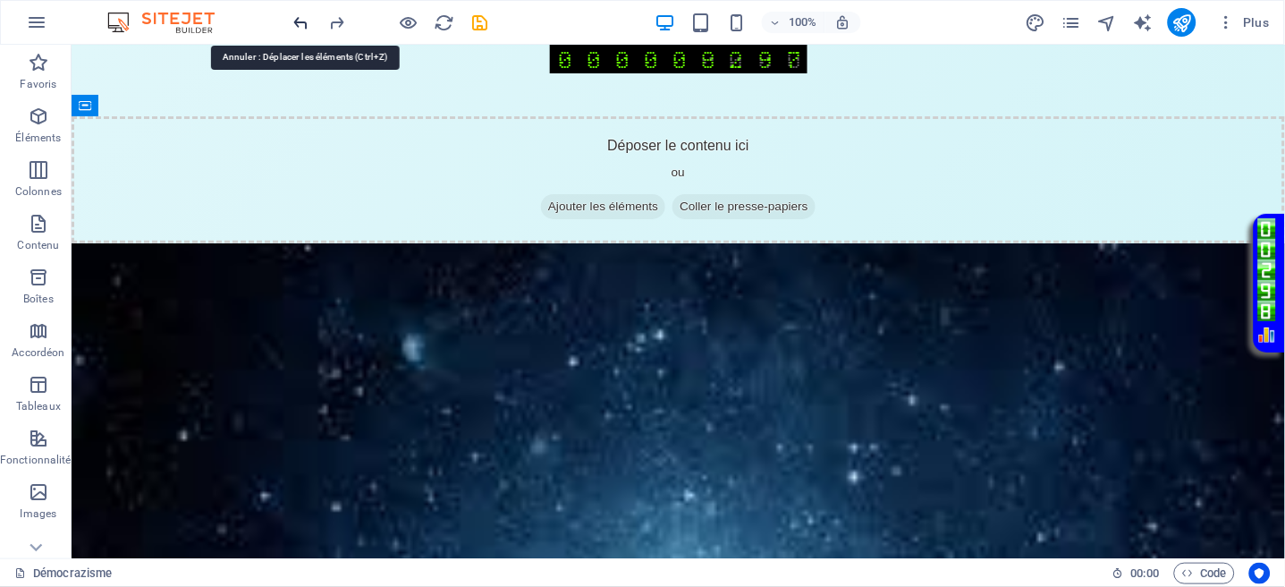
click at [298, 22] on icon "undo" at bounding box center [302, 23] width 21 height 21
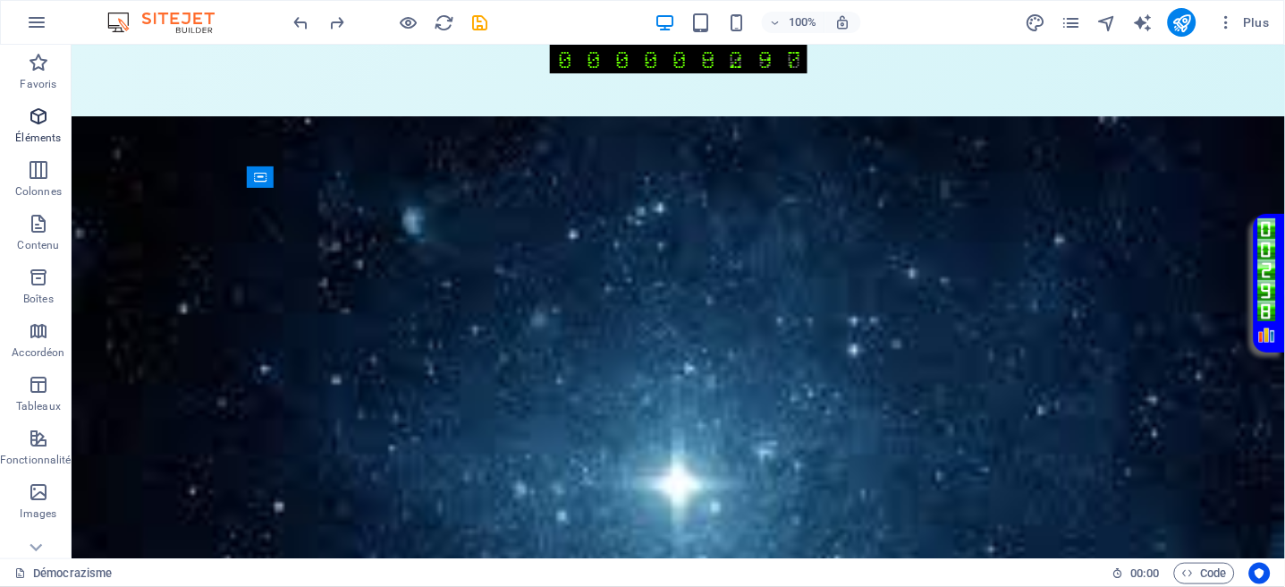
click at [38, 127] on span "Éléments" at bounding box center [38, 127] width 77 height 43
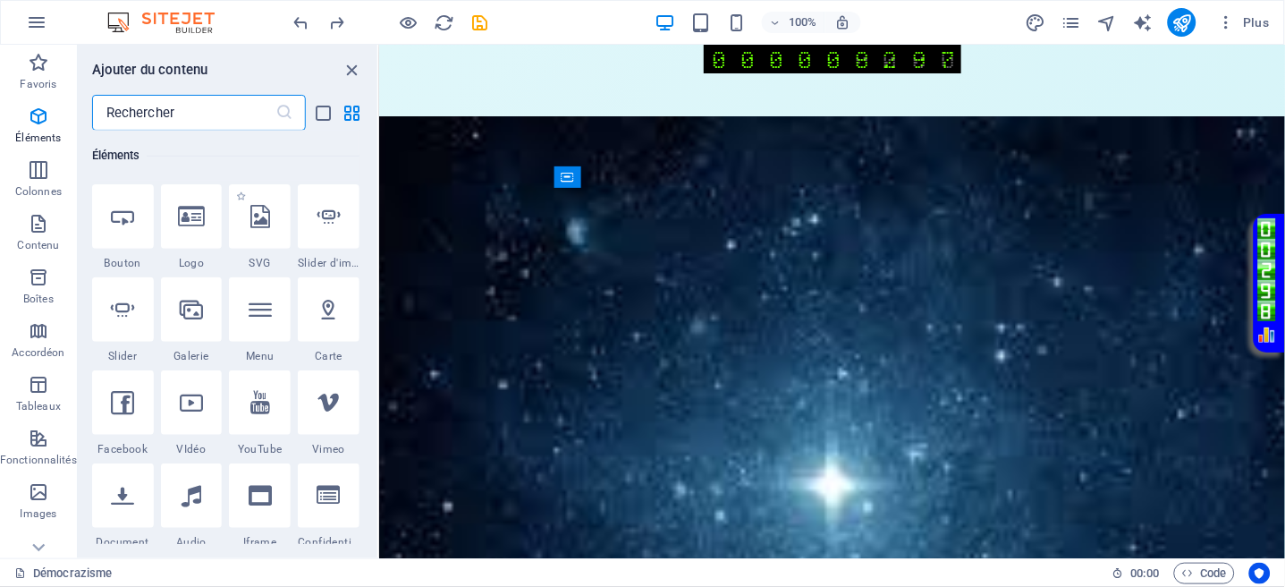
scroll to position [428, 0]
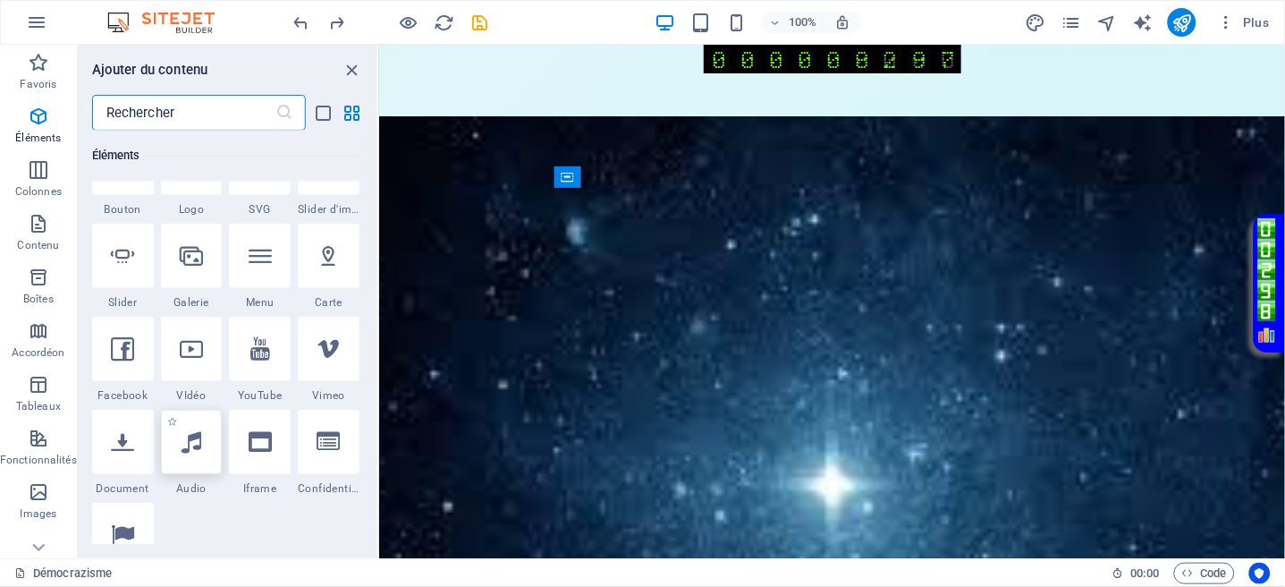
click at [200, 460] on div at bounding box center [192, 442] width 62 height 64
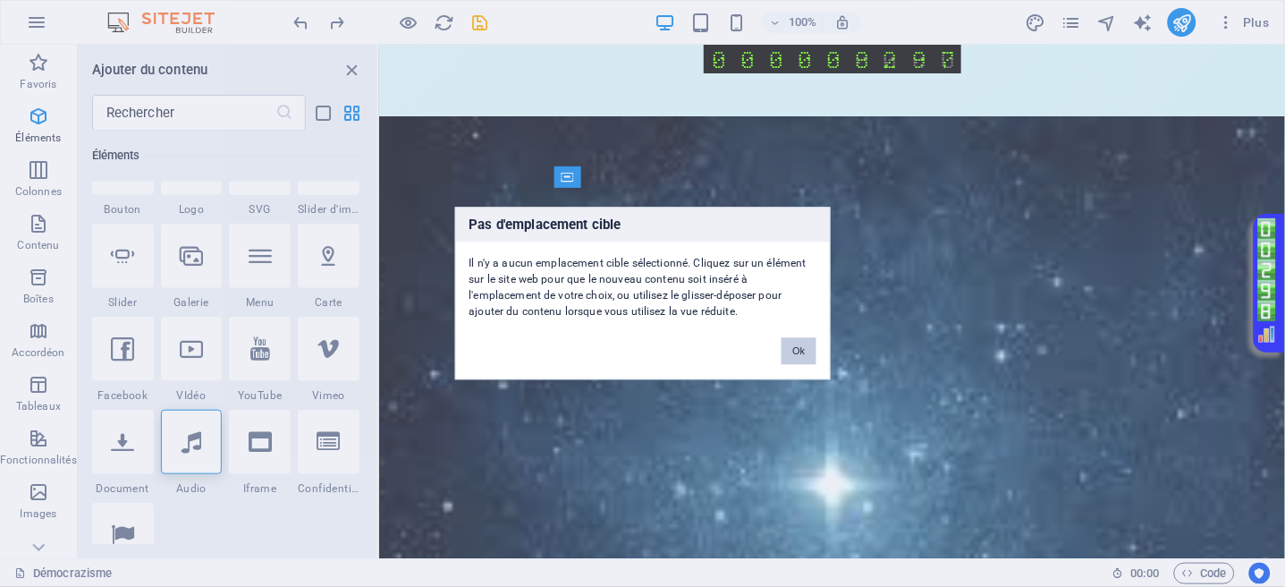
drag, startPoint x: 800, startPoint y: 350, endPoint x: 420, endPoint y: 300, distance: 382.5
click at [800, 350] on button "Ok" at bounding box center [799, 351] width 34 height 27
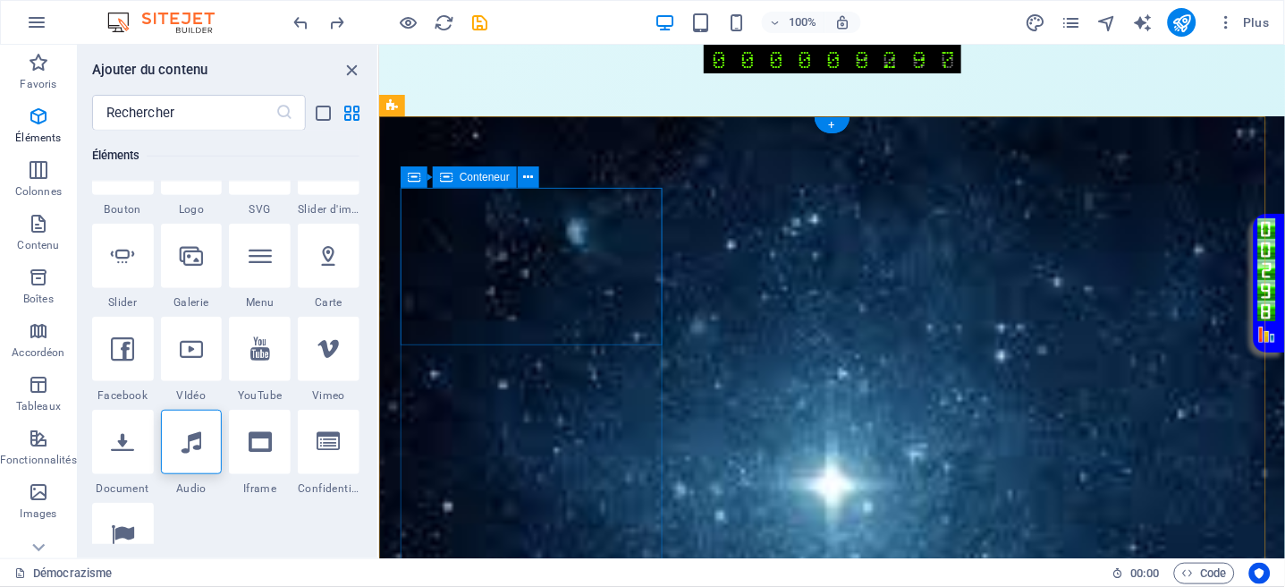
click at [189, 445] on icon at bounding box center [192, 441] width 20 height 23
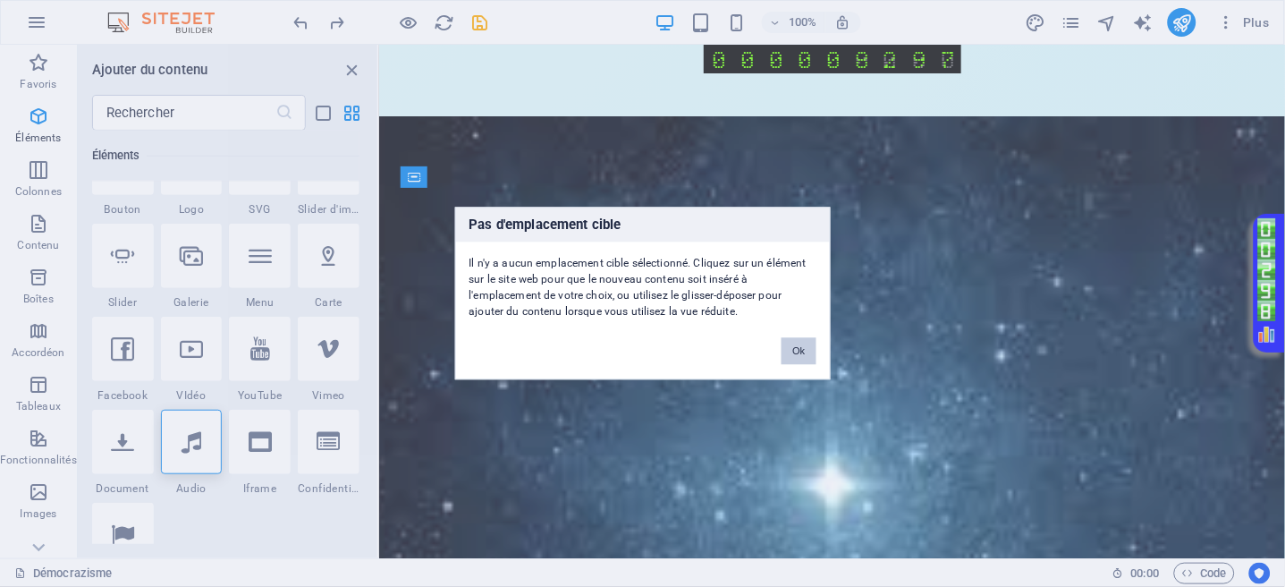
click at [792, 341] on button "Ok" at bounding box center [799, 351] width 34 height 27
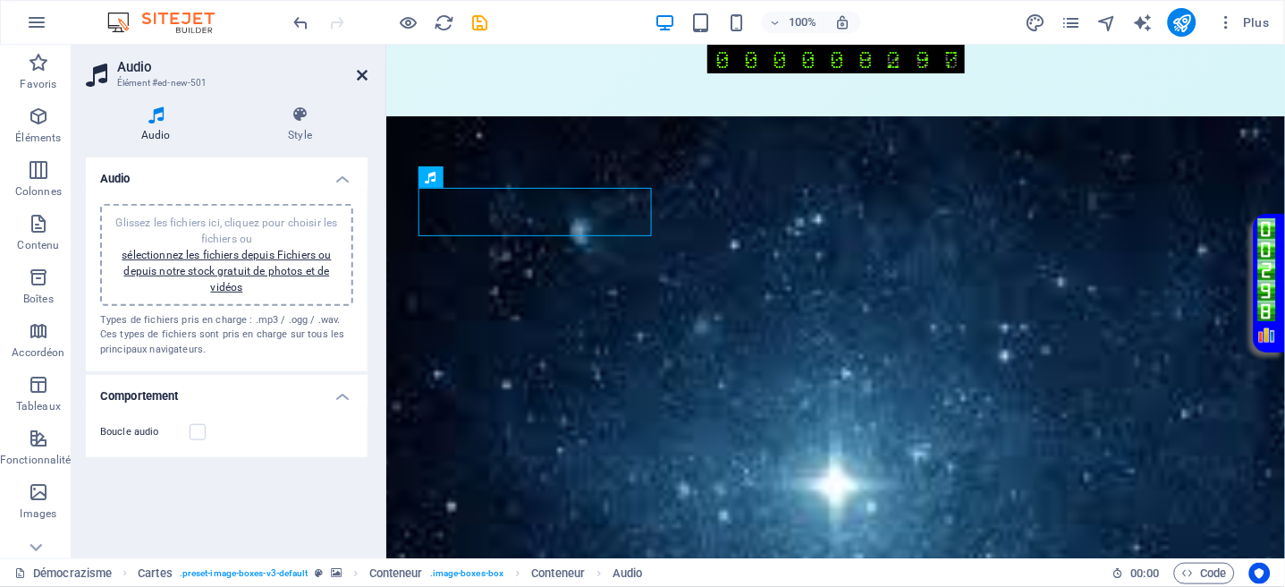
click at [357, 70] on icon at bounding box center [362, 75] width 11 height 14
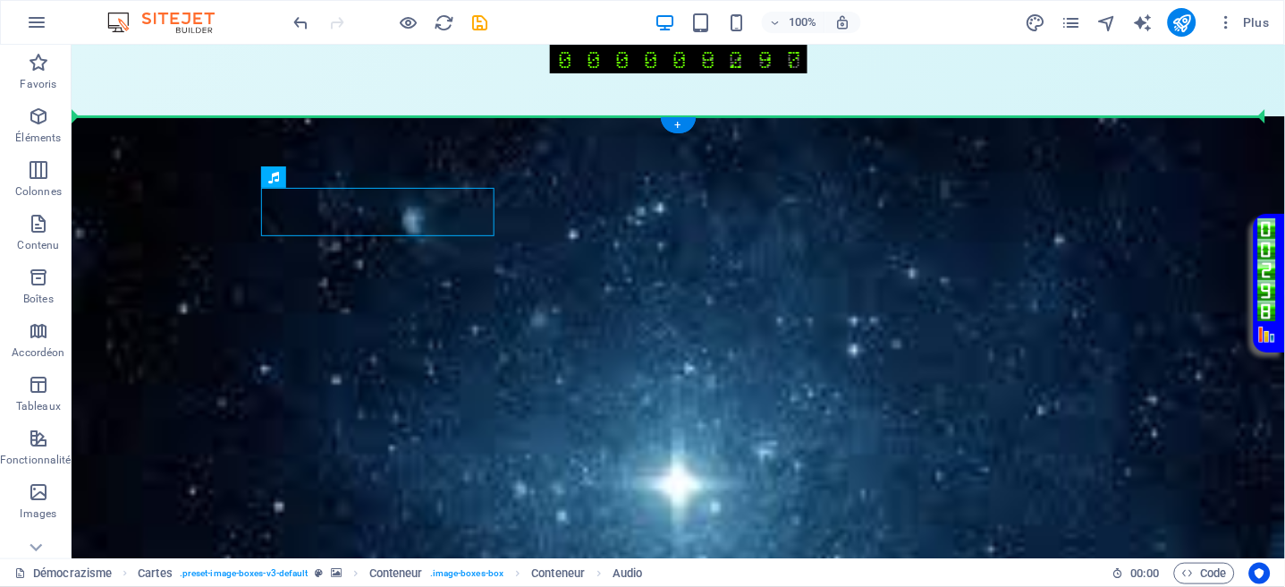
drag, startPoint x: 398, startPoint y: 216, endPoint x: 560, endPoint y: 117, distance: 189.4
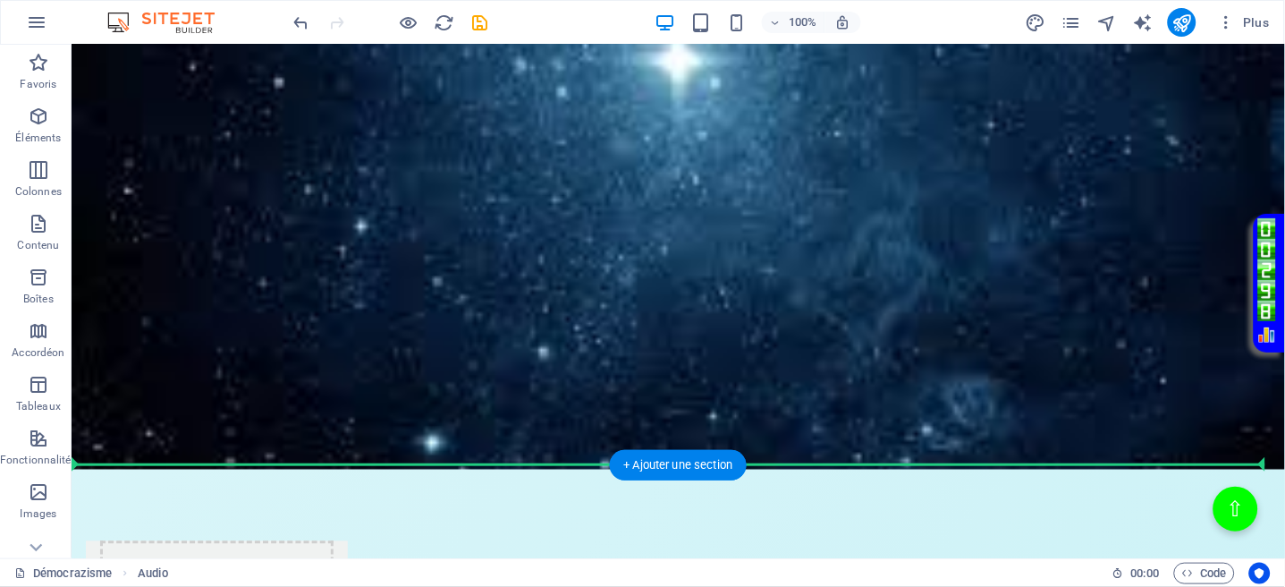
scroll to position [477, 0]
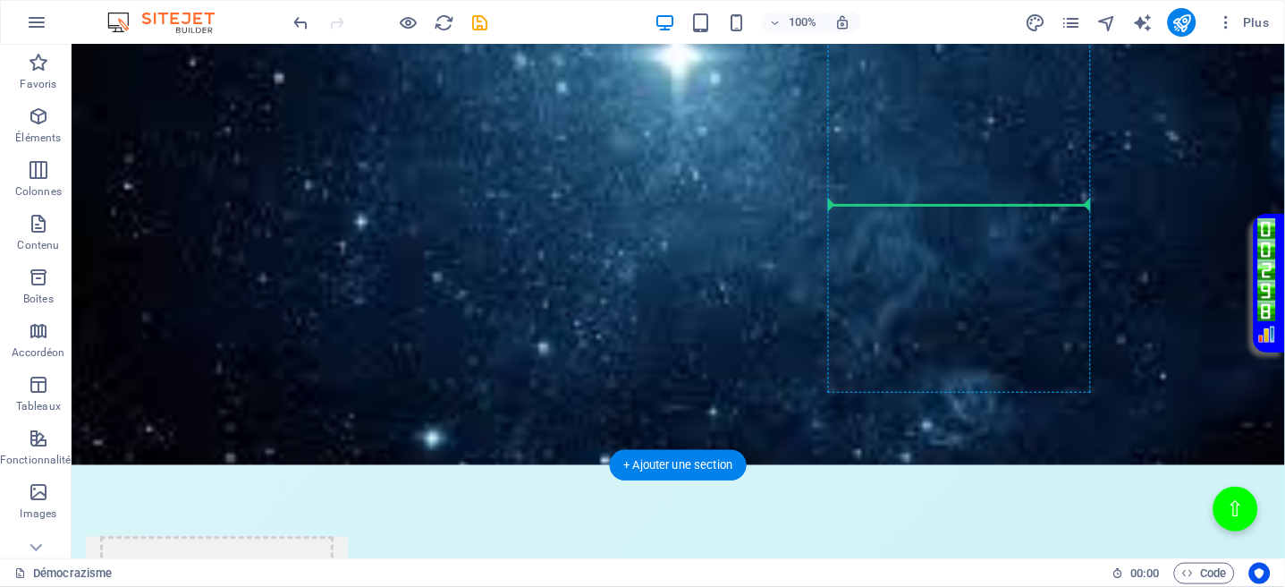
drag, startPoint x: 756, startPoint y: 122, endPoint x: 921, endPoint y: 194, distance: 180.6
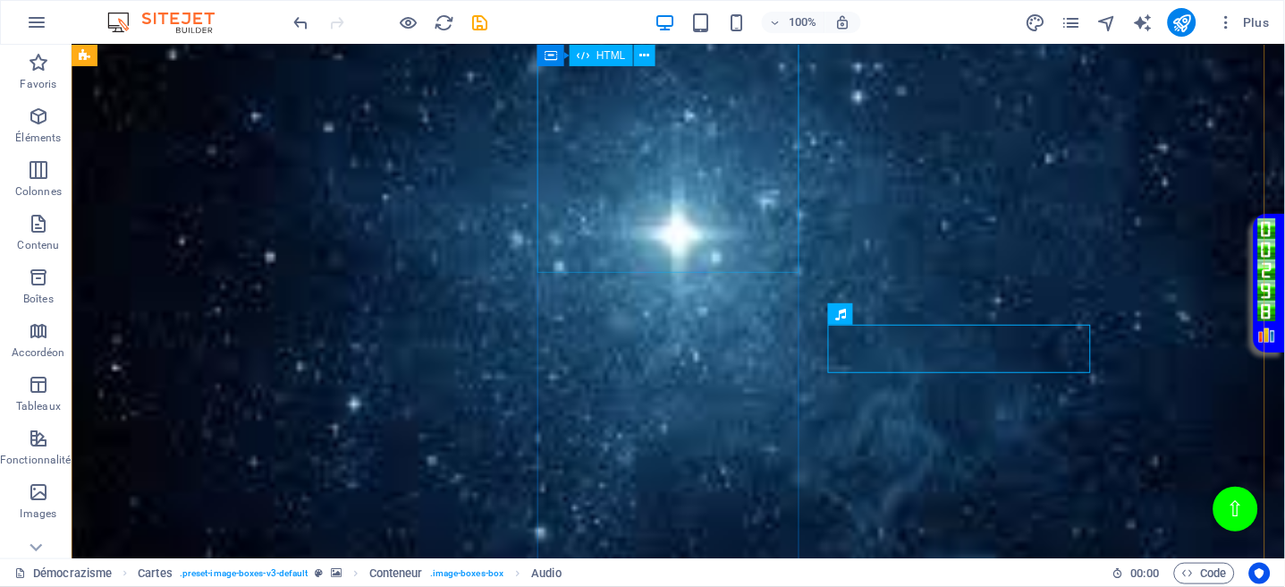
scroll to position [238, 0]
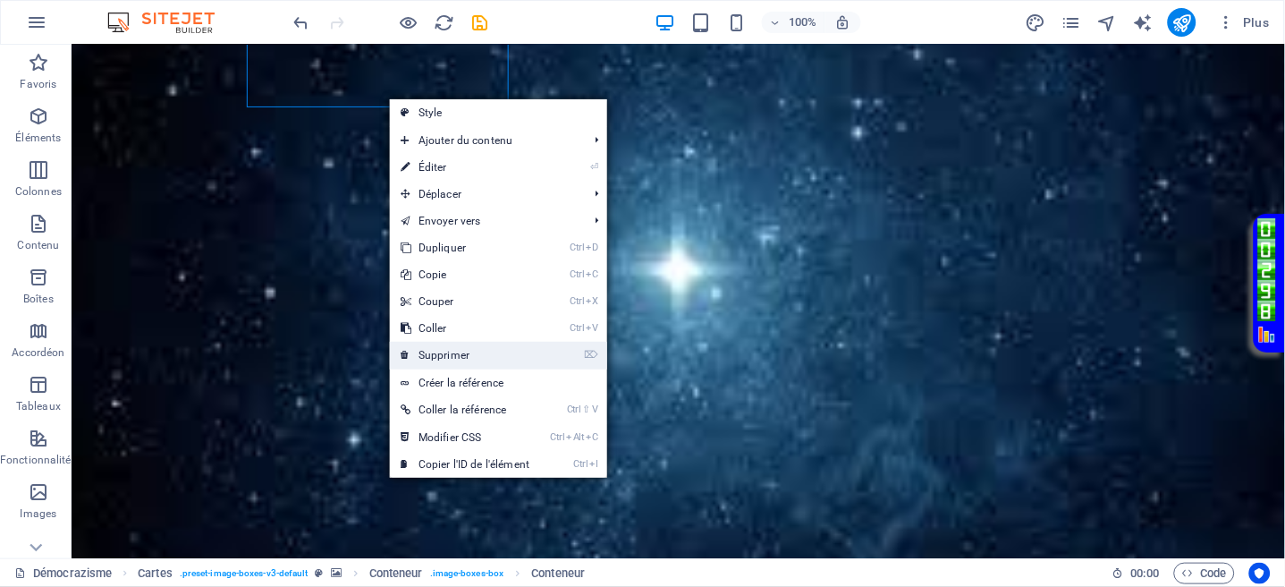
click at [445, 343] on link "⌦ Supprimer" at bounding box center [465, 355] width 150 height 27
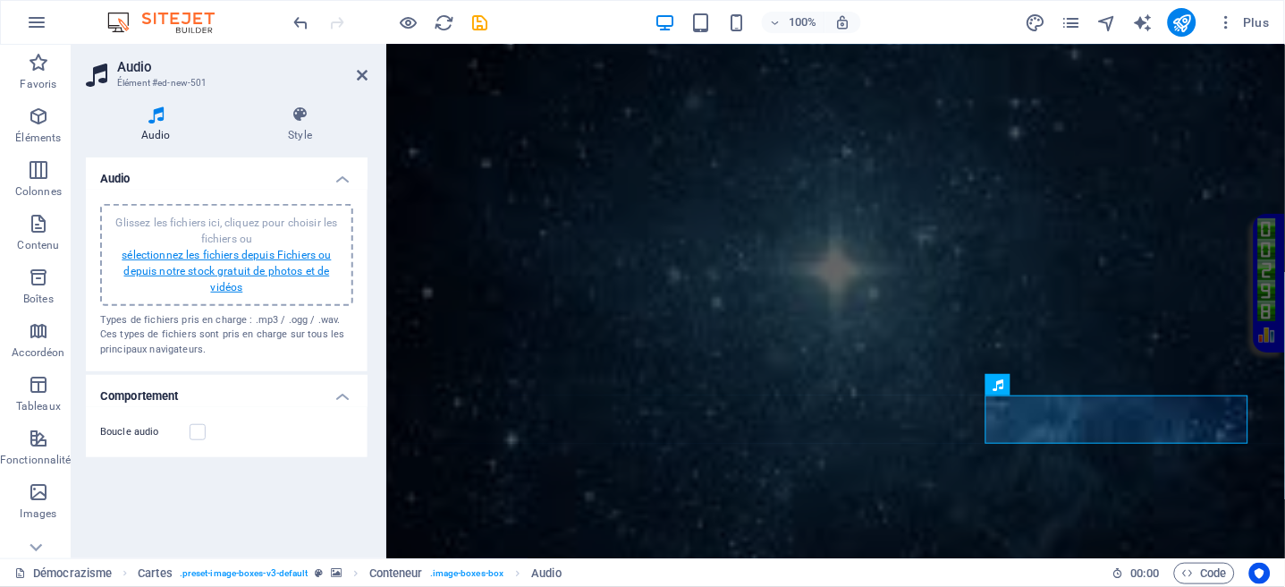
click at [258, 258] on link "sélectionnez les fichiers depuis Fichiers ou depuis notre stock gratuit de phot…" at bounding box center [226, 271] width 209 height 45
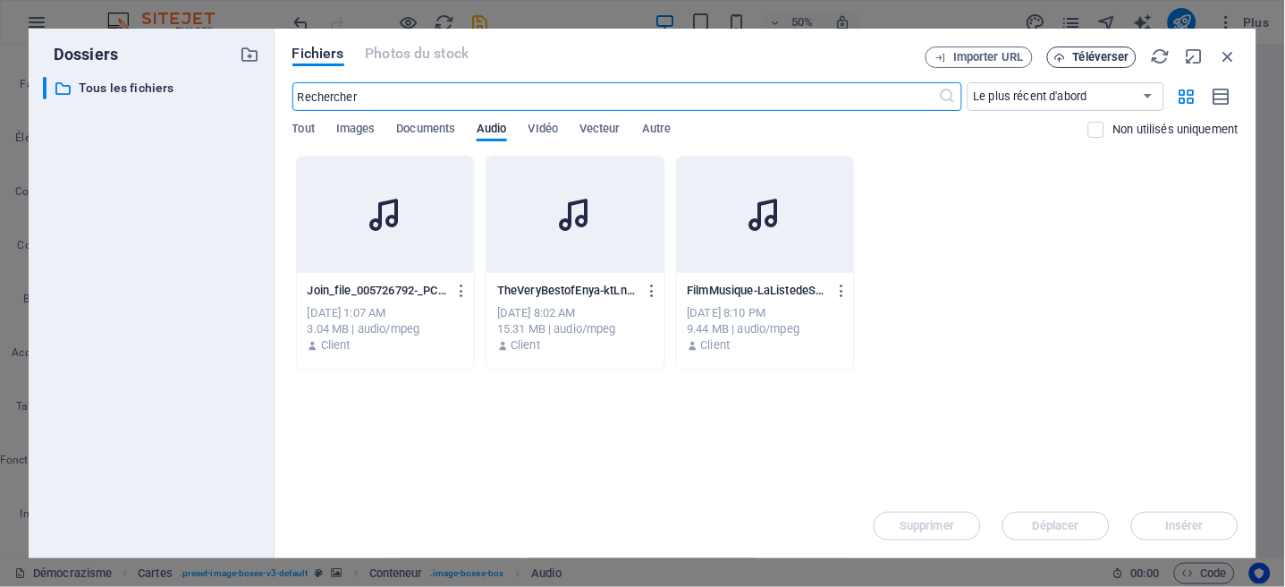
click at [1090, 54] on span "Téléverser" at bounding box center [1101, 57] width 56 height 11
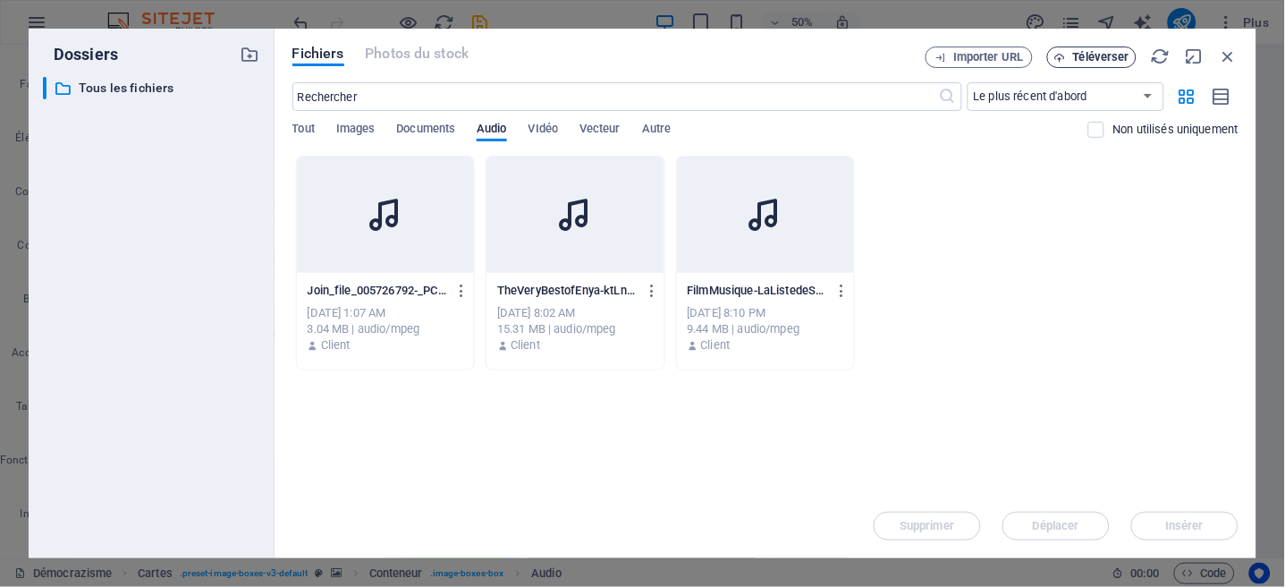
click at [1116, 47] on button "Téléverser" at bounding box center [1091, 57] width 89 height 21
click at [1078, 48] on button "Téléverser" at bounding box center [1091, 57] width 89 height 21
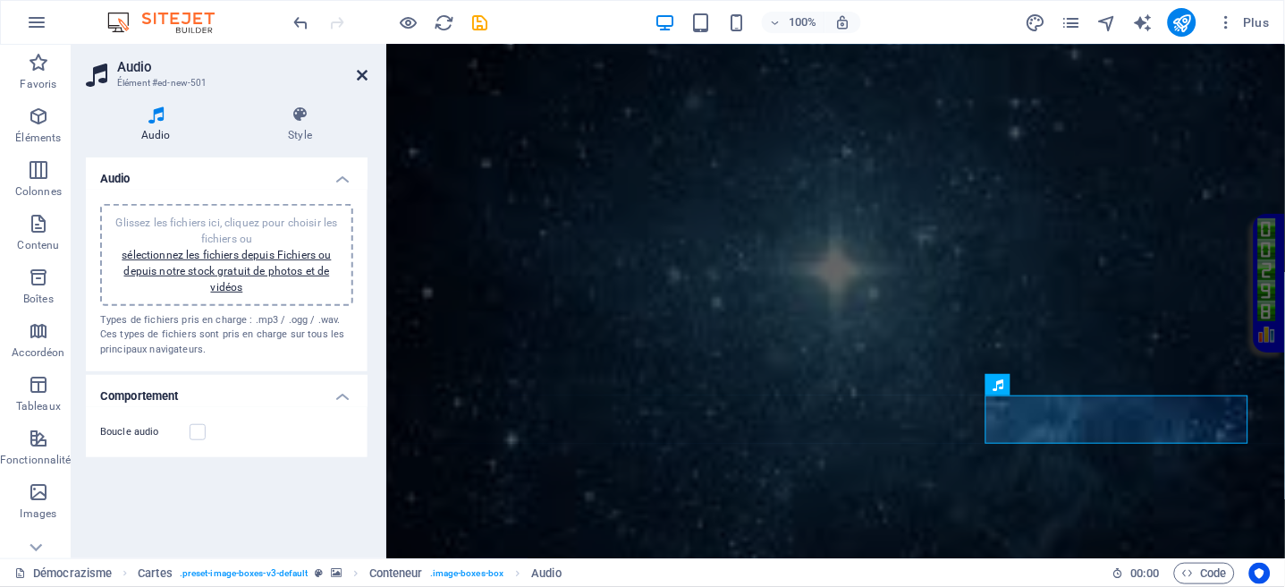
drag, startPoint x: 360, startPoint y: 72, endPoint x: 326, endPoint y: 33, distance: 51.4
click at [360, 72] on icon at bounding box center [362, 75] width 11 height 14
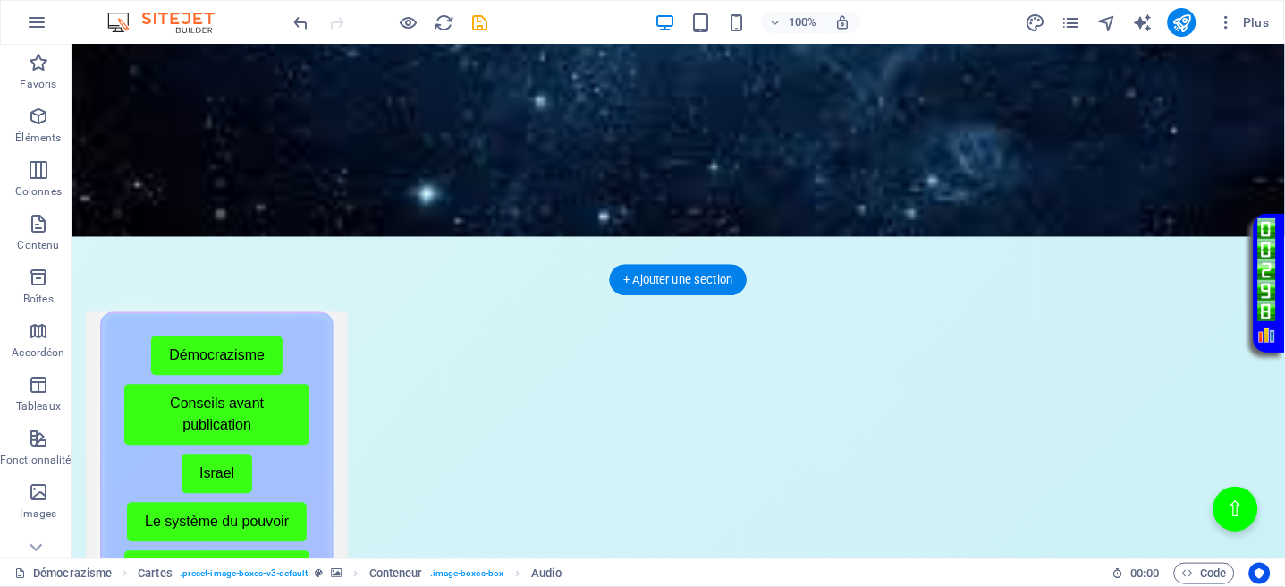
scroll to position [716, 0]
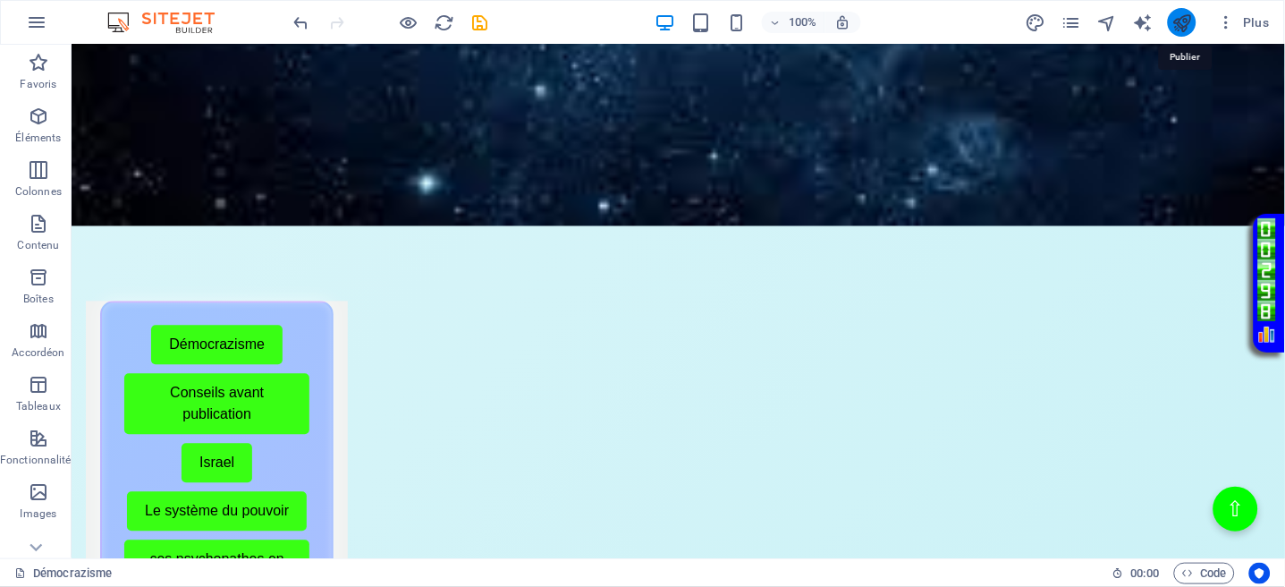
click at [1185, 21] on icon "publish" at bounding box center [1182, 23] width 21 height 21
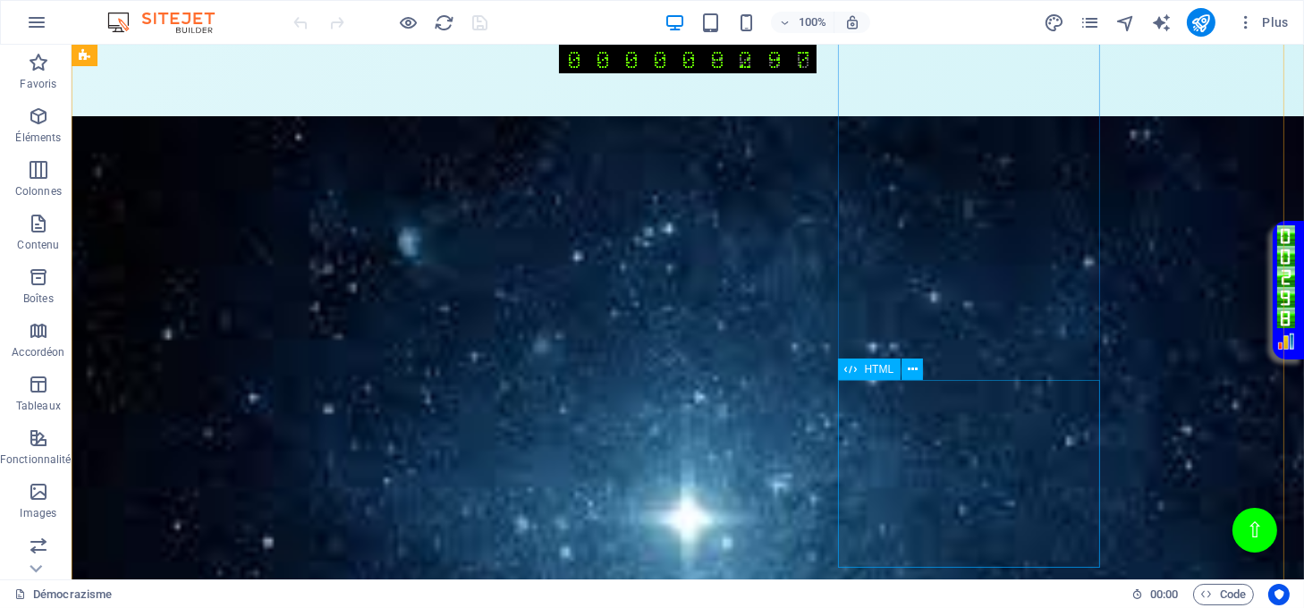
scroll to position [358, 0]
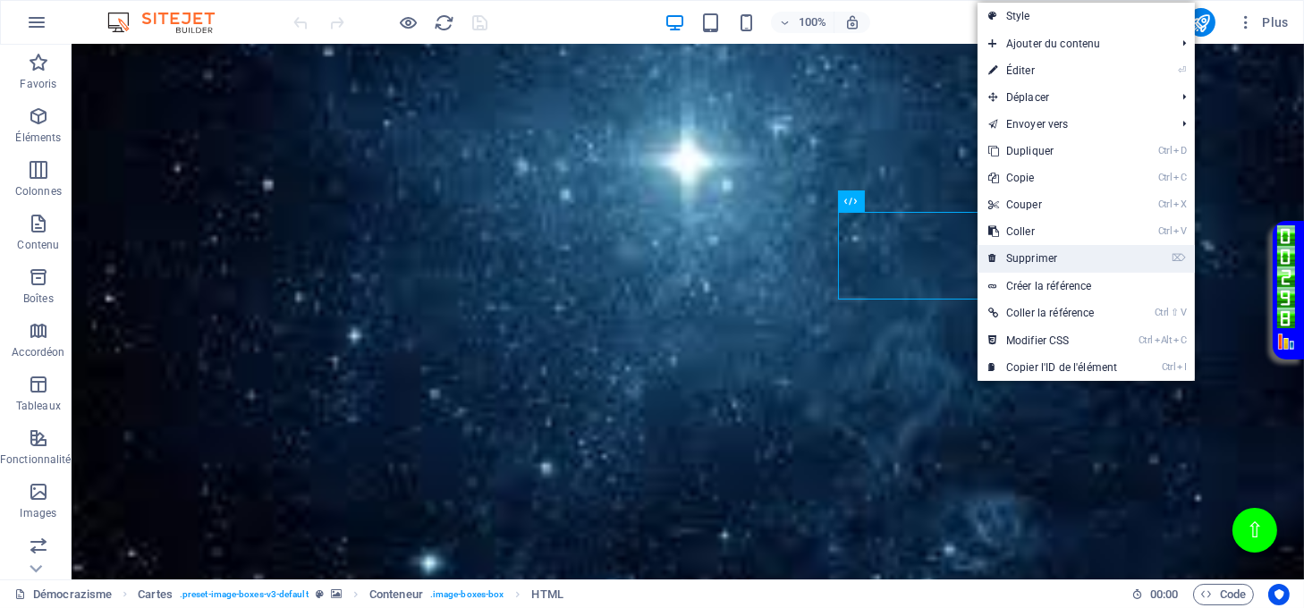
drag, startPoint x: 1013, startPoint y: 254, endPoint x: 942, endPoint y: 210, distance: 83.9
click at [1013, 255] on link "⌦ Supprimer" at bounding box center [1053, 258] width 150 height 27
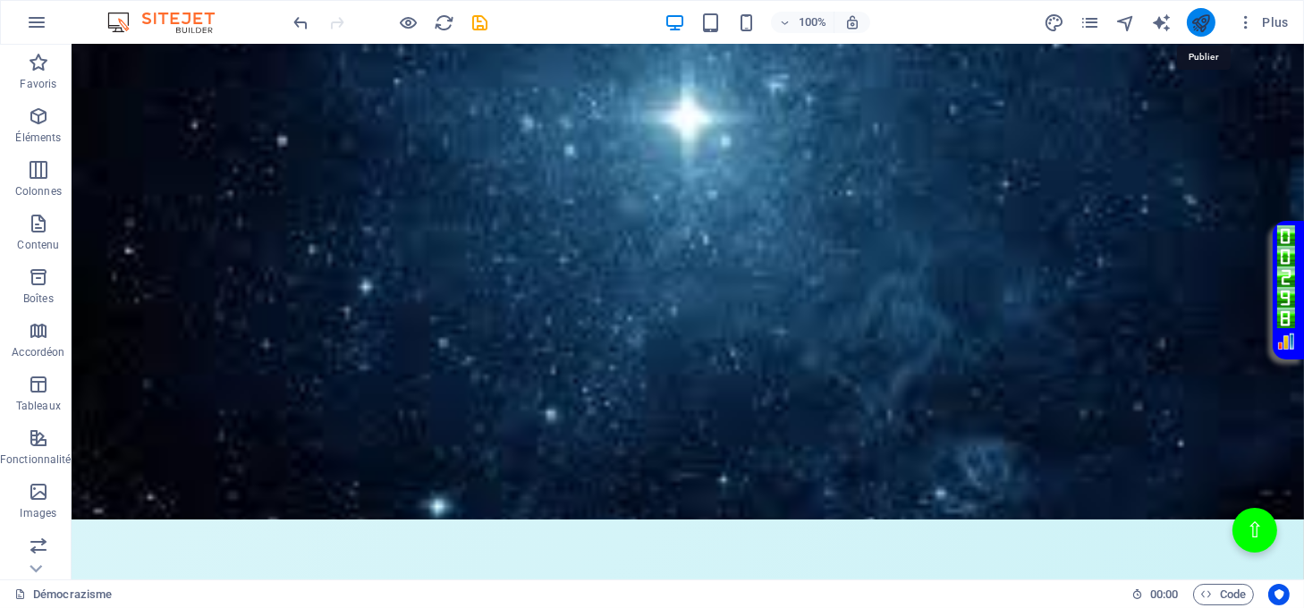
click at [1203, 18] on icon "publish" at bounding box center [1201, 23] width 21 height 21
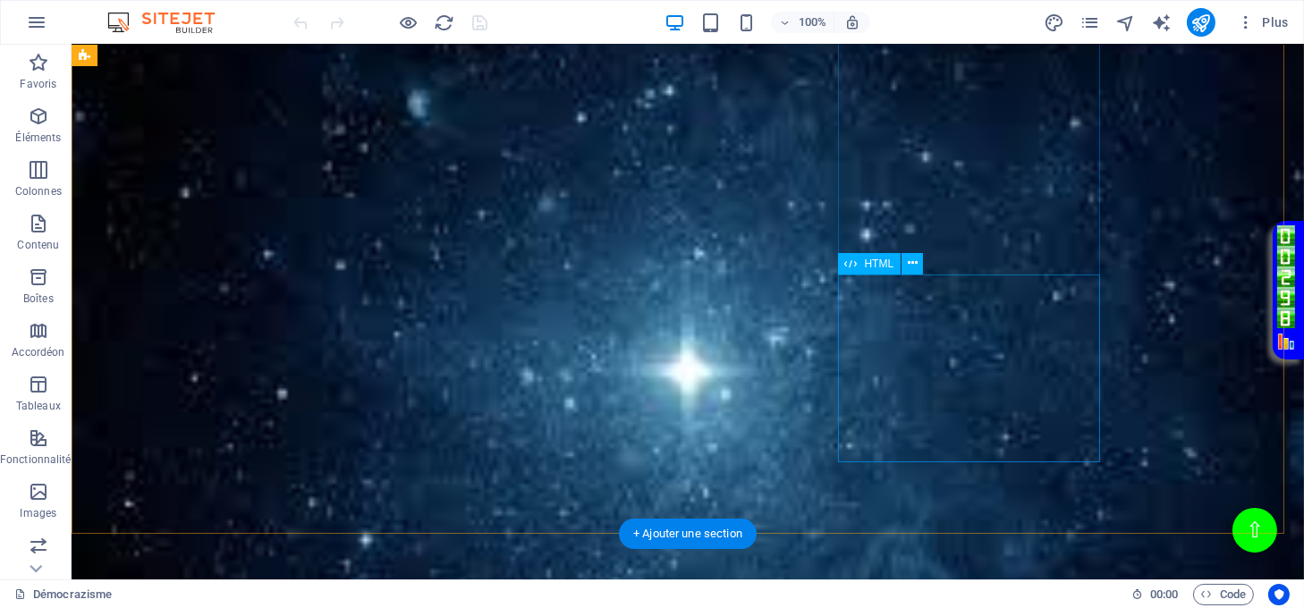
scroll to position [358, 0]
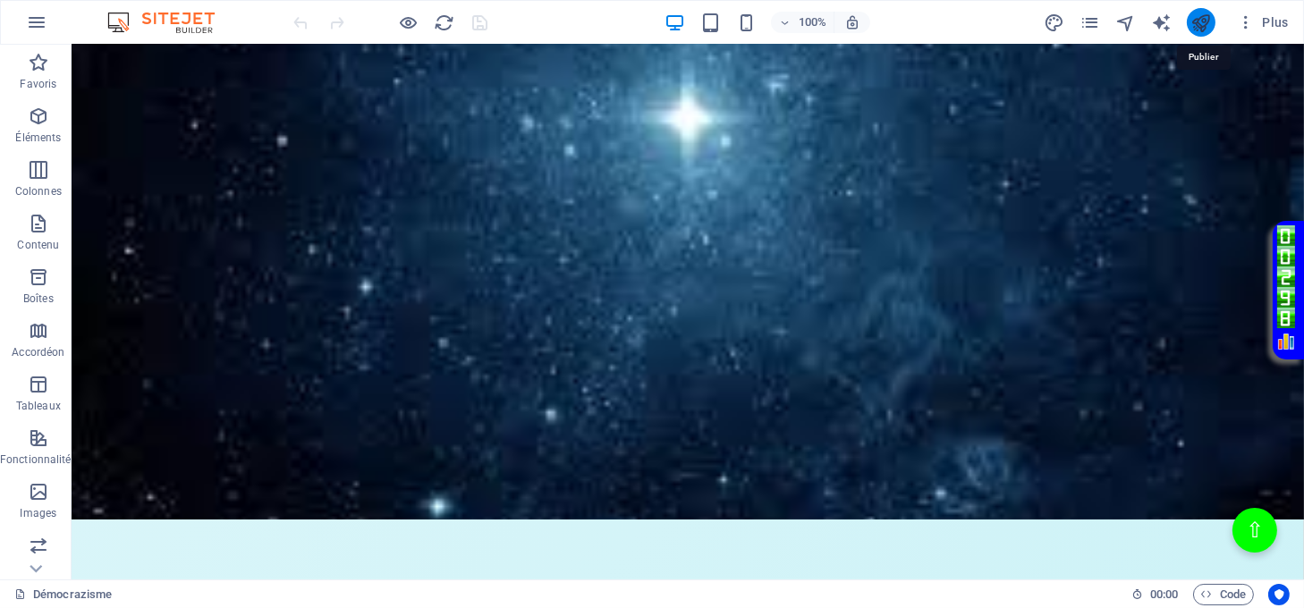
click at [1194, 25] on icon "publish" at bounding box center [1201, 23] width 21 height 21
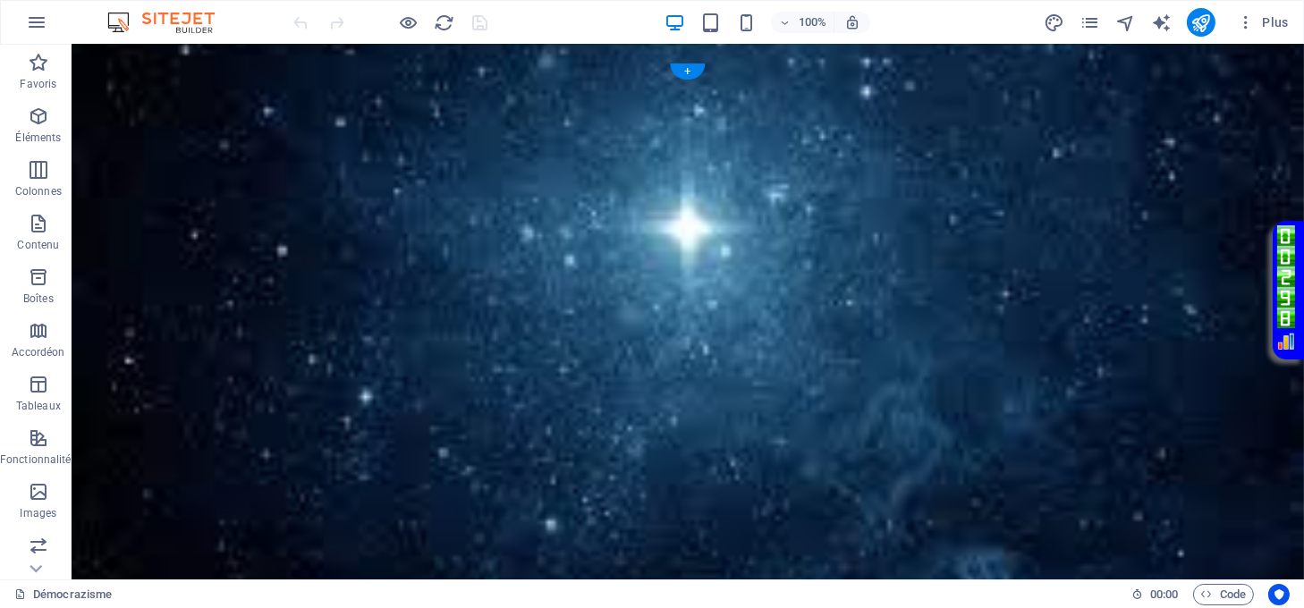
scroll to position [358, 0]
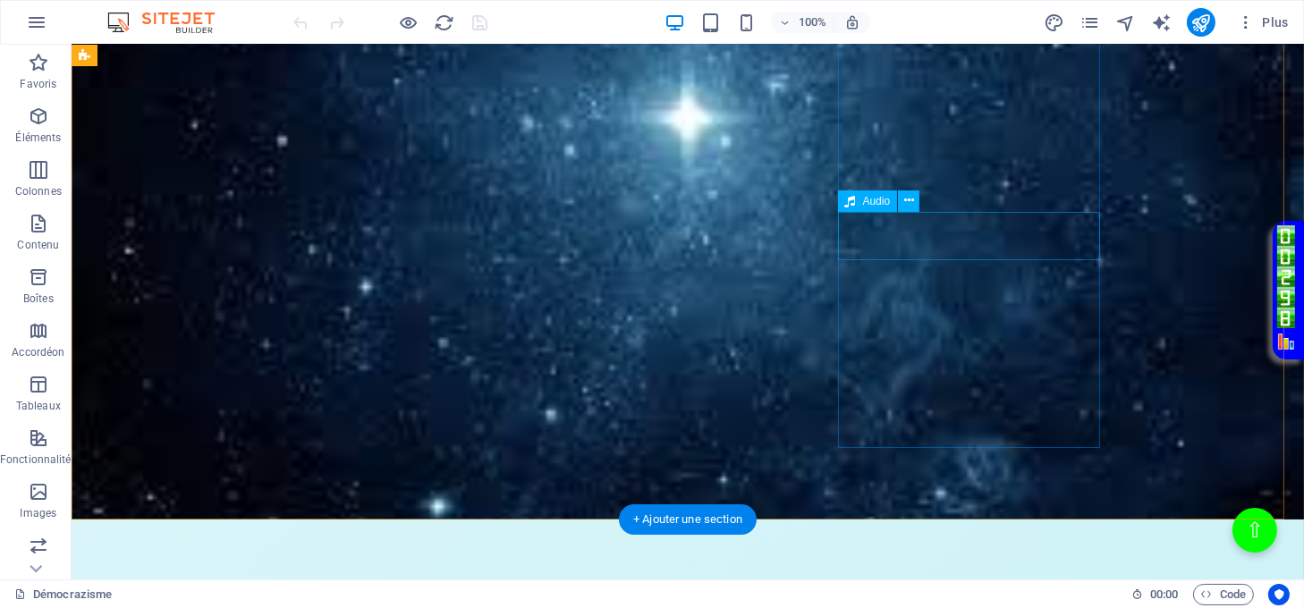
drag, startPoint x: 946, startPoint y: 229, endPoint x: 340, endPoint y: 507, distance: 667.2
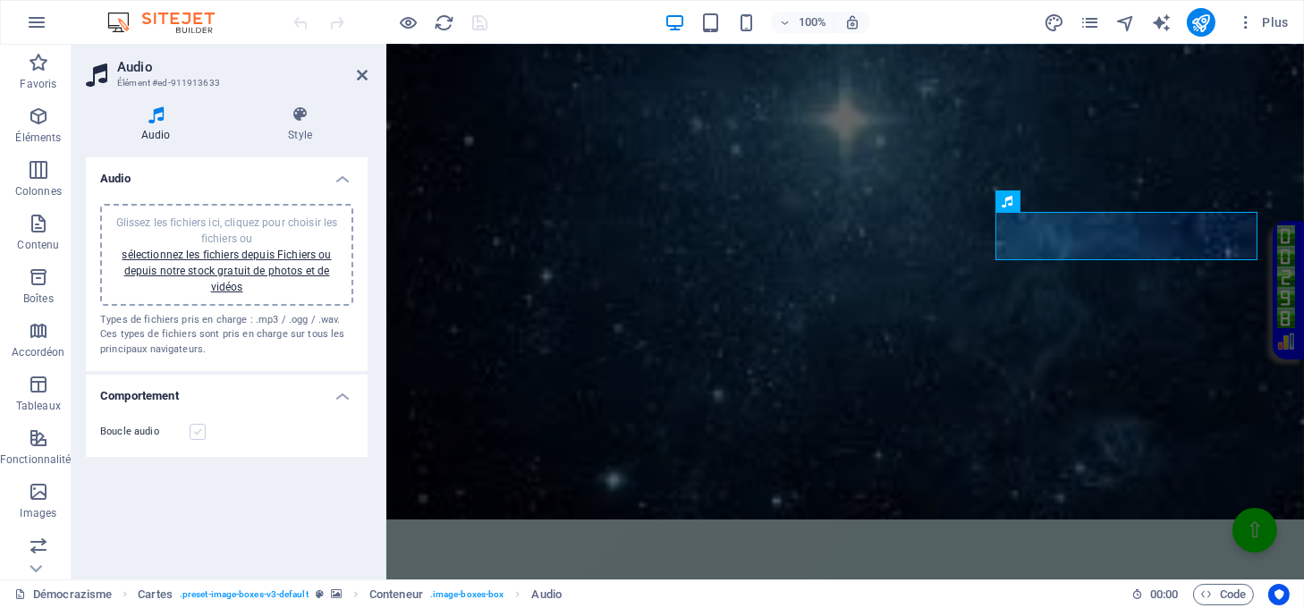
click at [197, 430] on label at bounding box center [198, 432] width 16 height 16
click at [0, 0] on input "Boucle audio" at bounding box center [0, 0] width 0 height 0
click at [289, 127] on h4 "Style" at bounding box center [300, 125] width 135 height 38
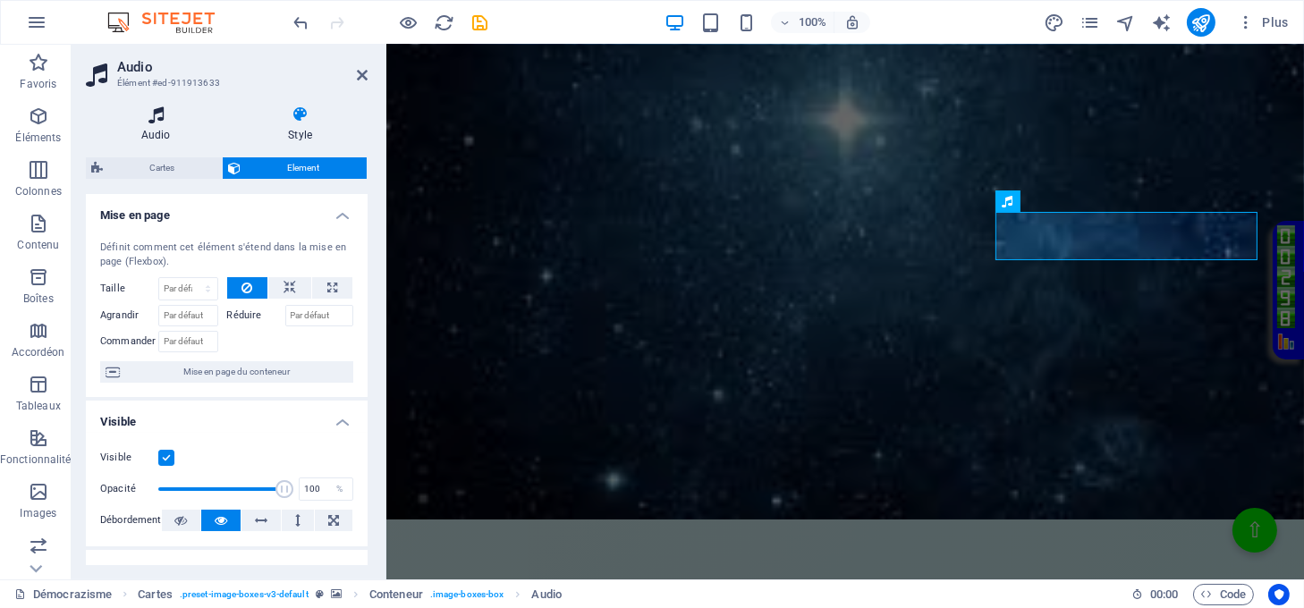
click at [150, 124] on h4 "Audio" at bounding box center [160, 125] width 148 height 38
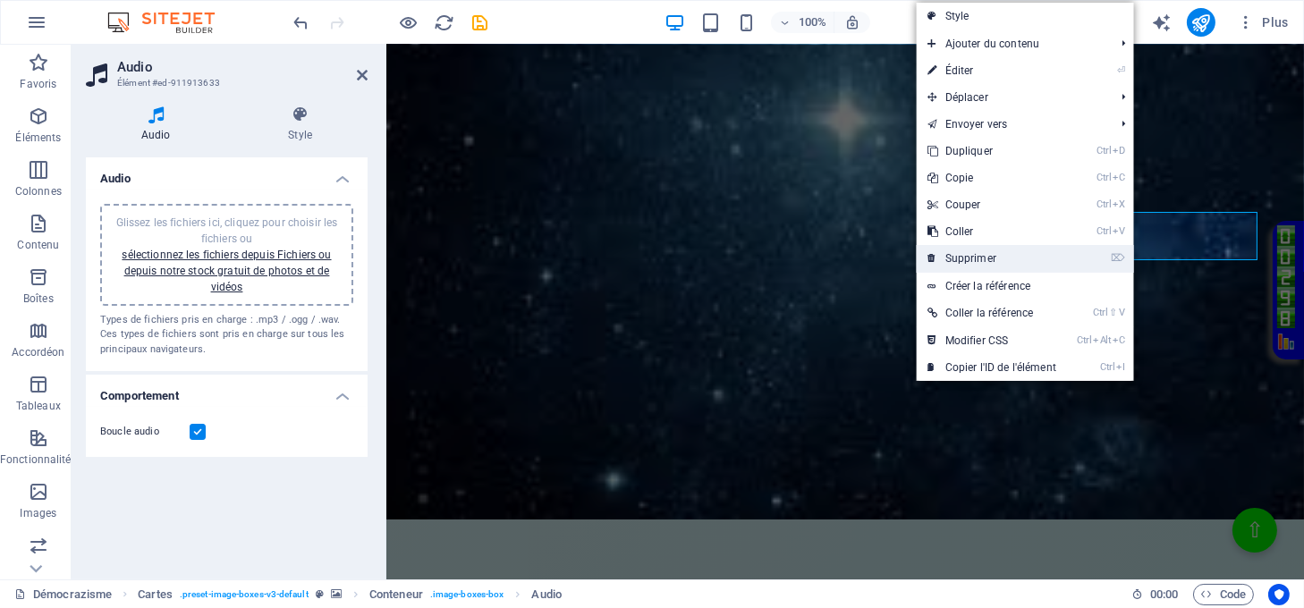
click at [994, 248] on link "⌦ Supprimer" at bounding box center [992, 258] width 150 height 27
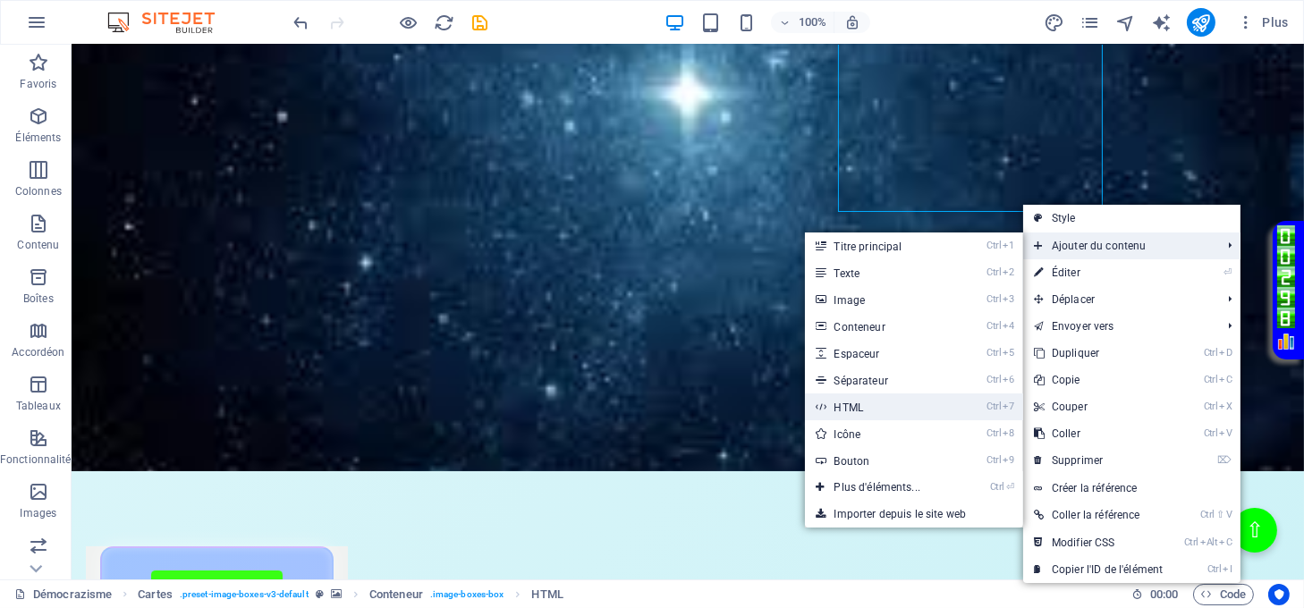
click at [818, 410] on icon at bounding box center [820, 407] width 9 height 27
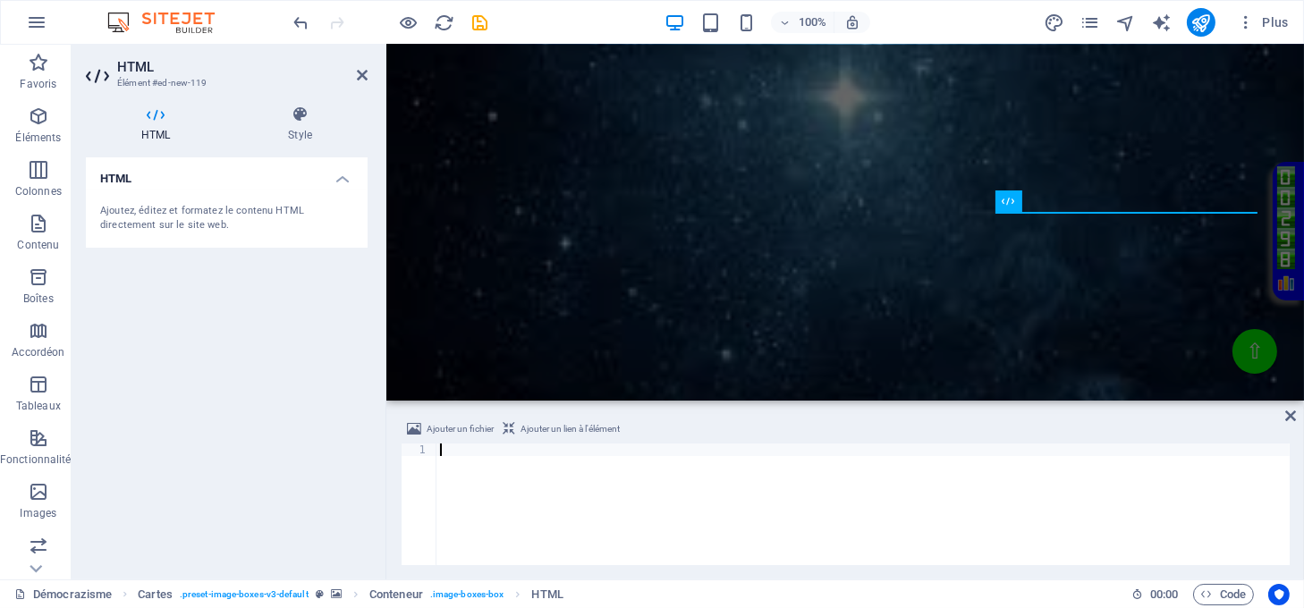
type textarea "</html>"
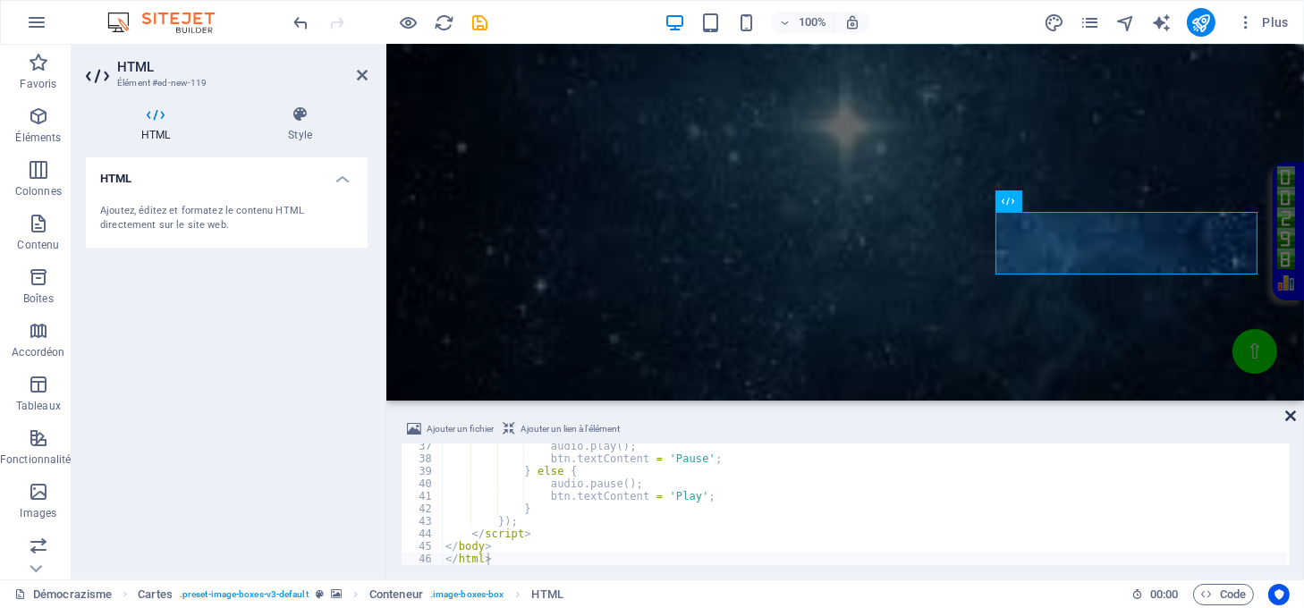
click at [1289, 409] on icon at bounding box center [1290, 416] width 11 height 14
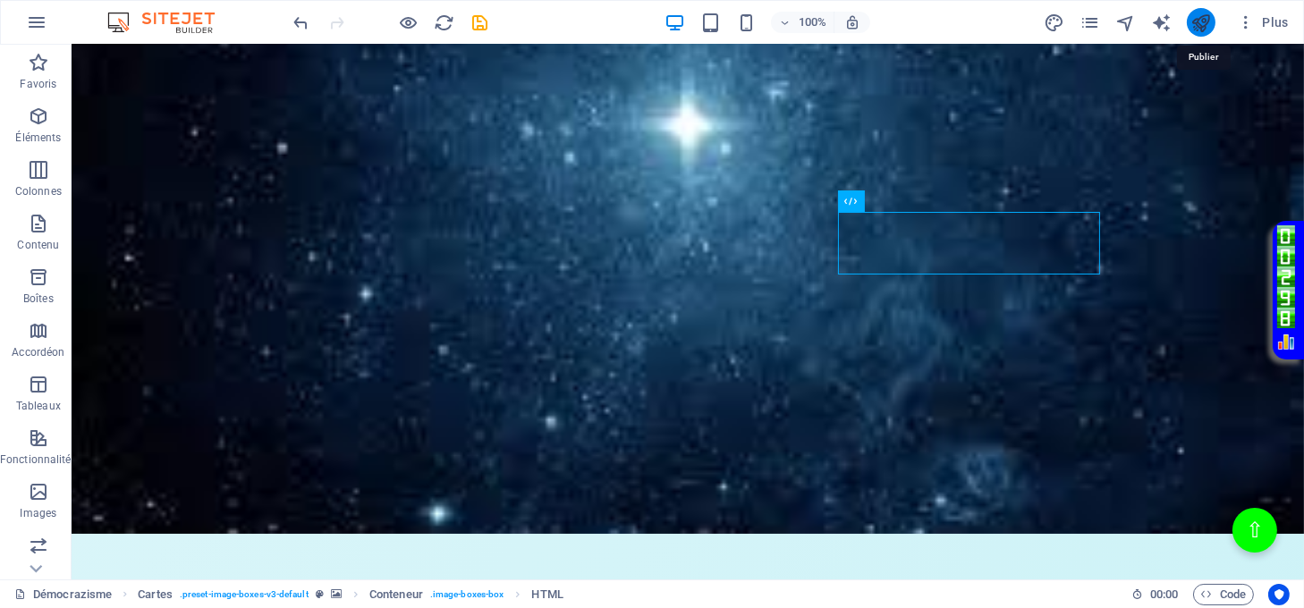
click at [1199, 21] on icon "publish" at bounding box center [1201, 23] width 21 height 21
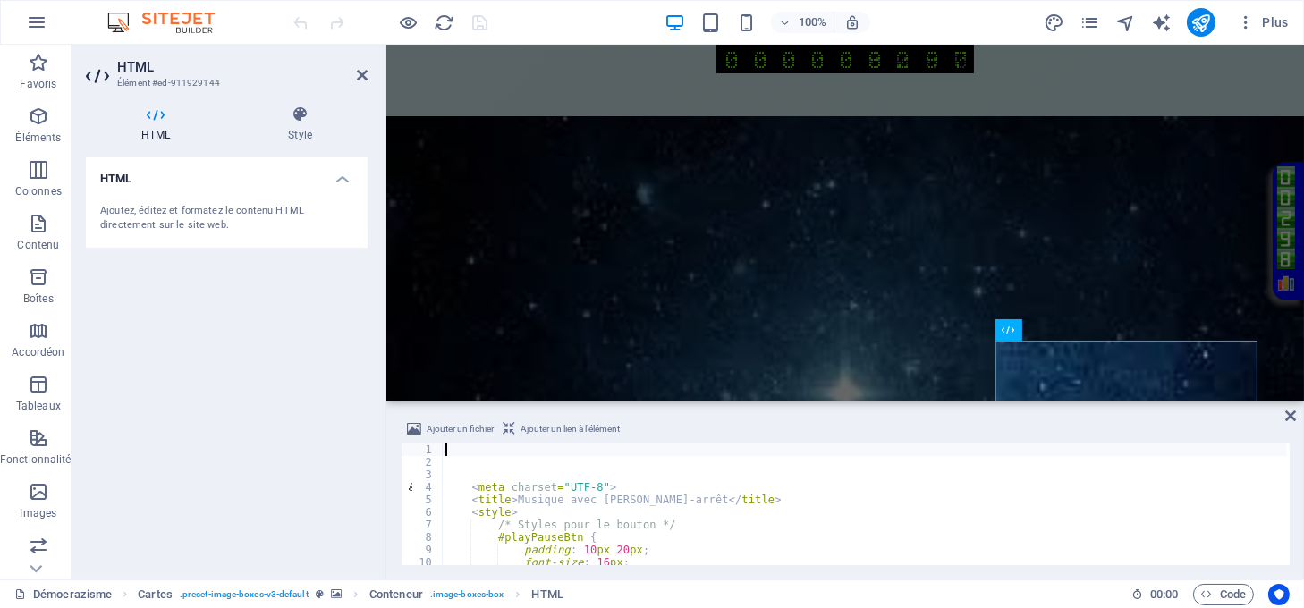
type textarea "<style>"
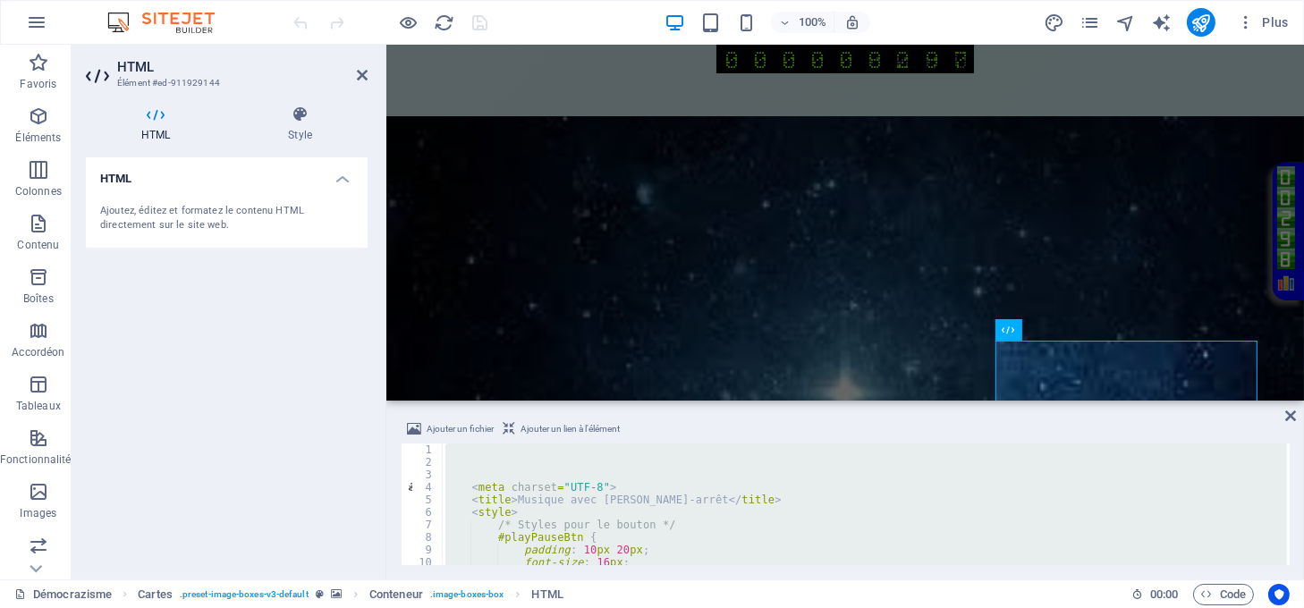
type textarea "</html>"
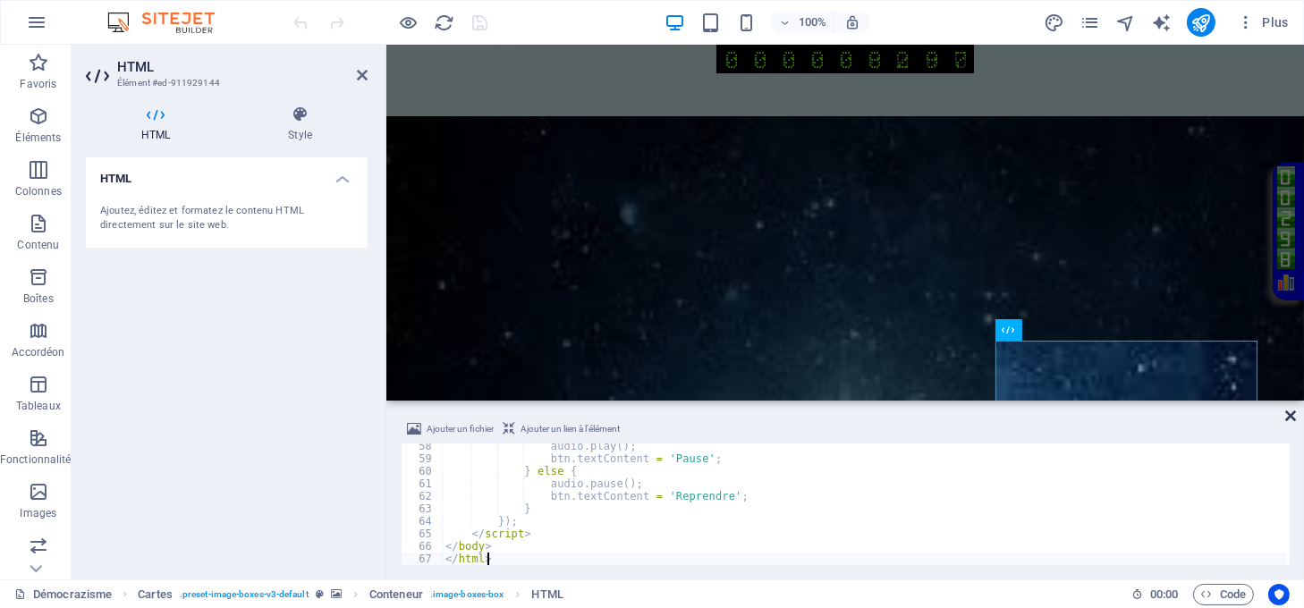
click at [1292, 416] on icon at bounding box center [1290, 416] width 11 height 14
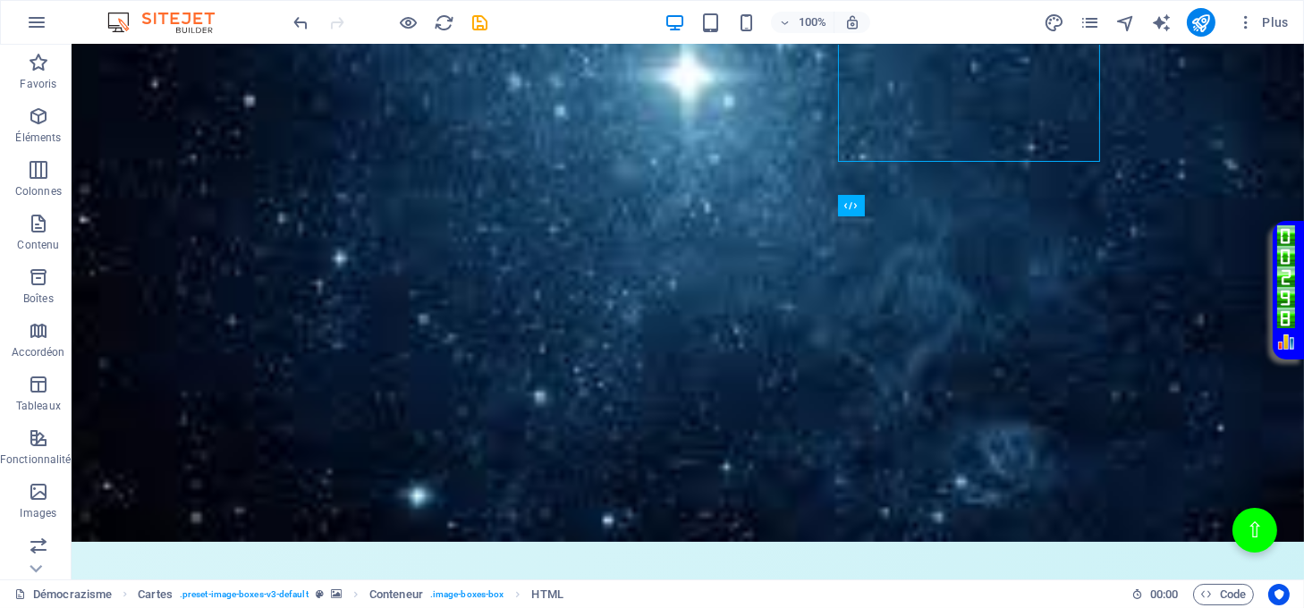
scroll to position [477, 0]
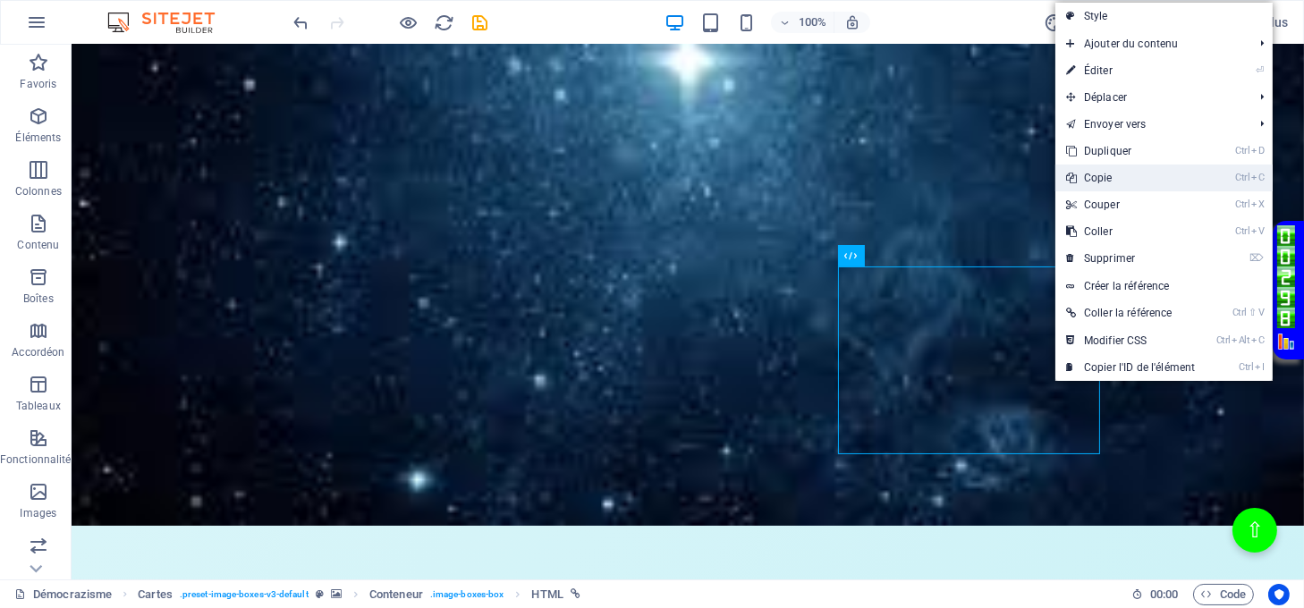
click at [1103, 185] on link "Ctrl C Copie" at bounding box center [1130, 178] width 150 height 27
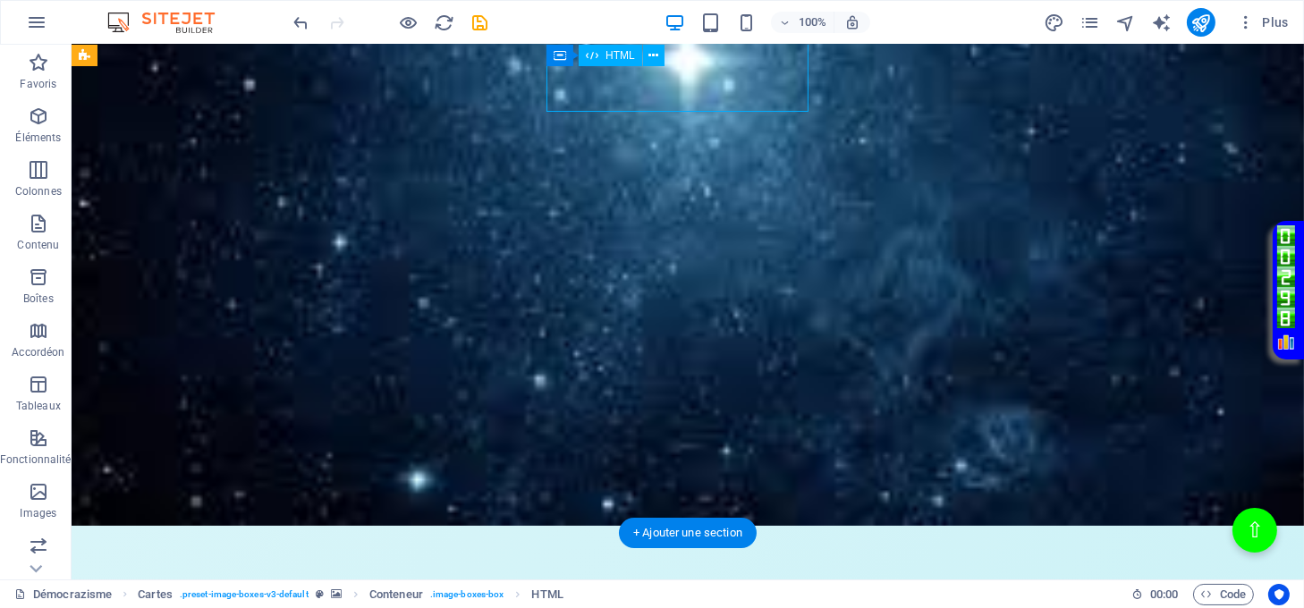
scroll to position [469, 0]
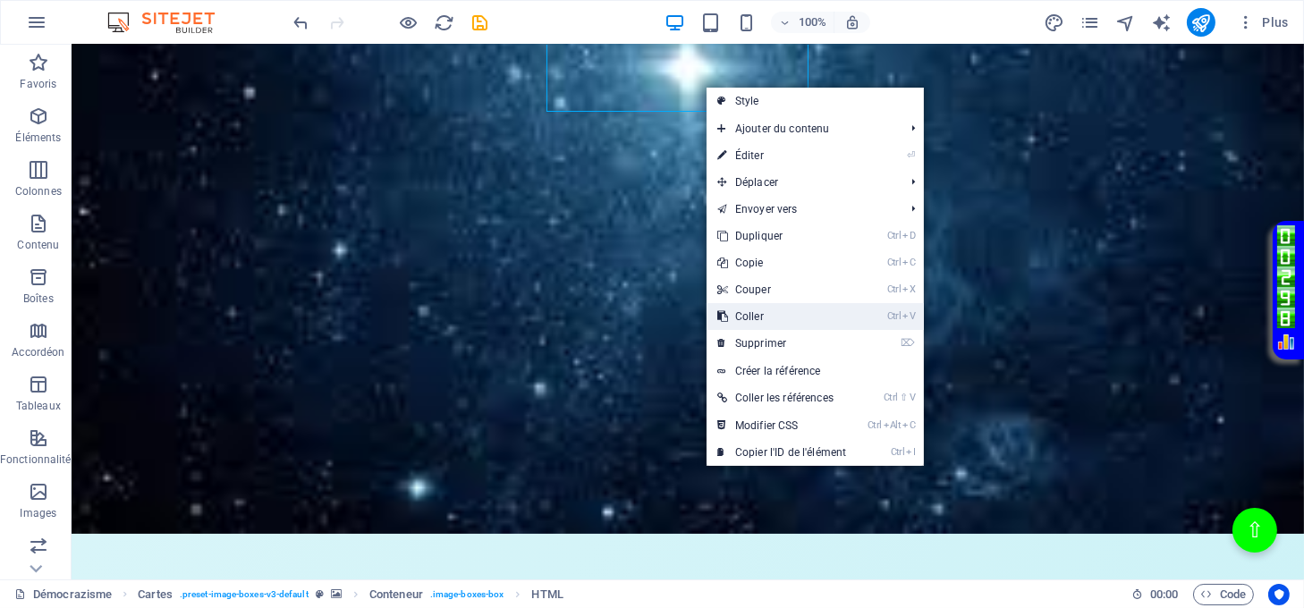
click at [769, 313] on link "Ctrl V Coller" at bounding box center [782, 316] width 150 height 27
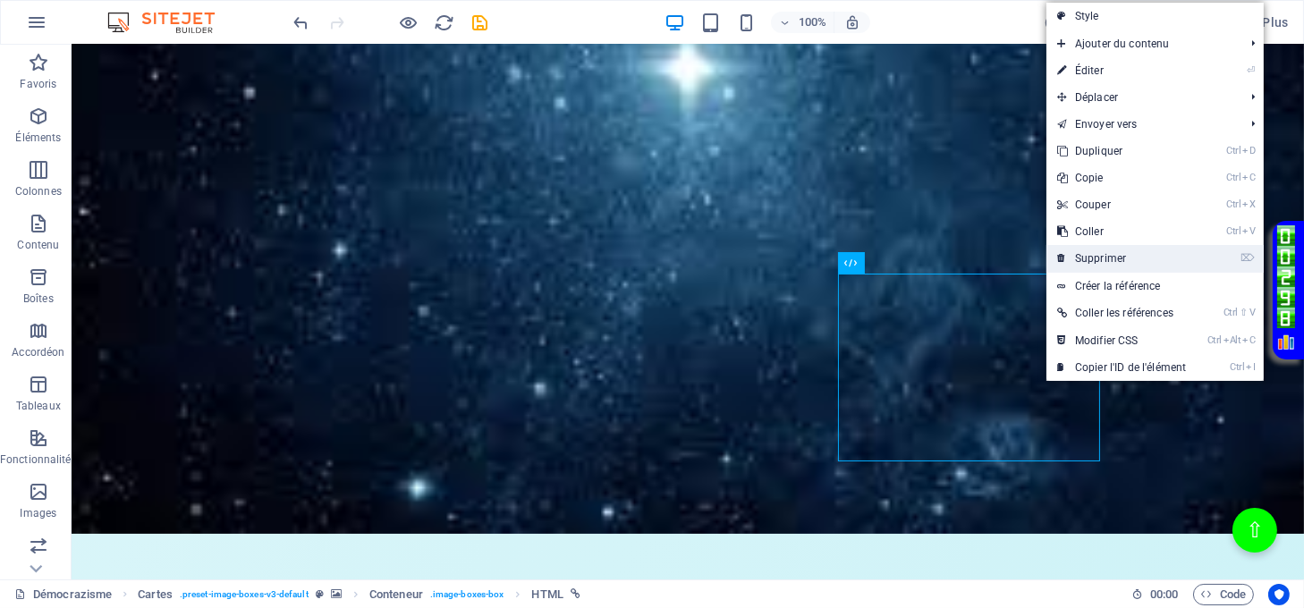
click at [1066, 263] on link "⌦ Supprimer" at bounding box center [1121, 258] width 150 height 27
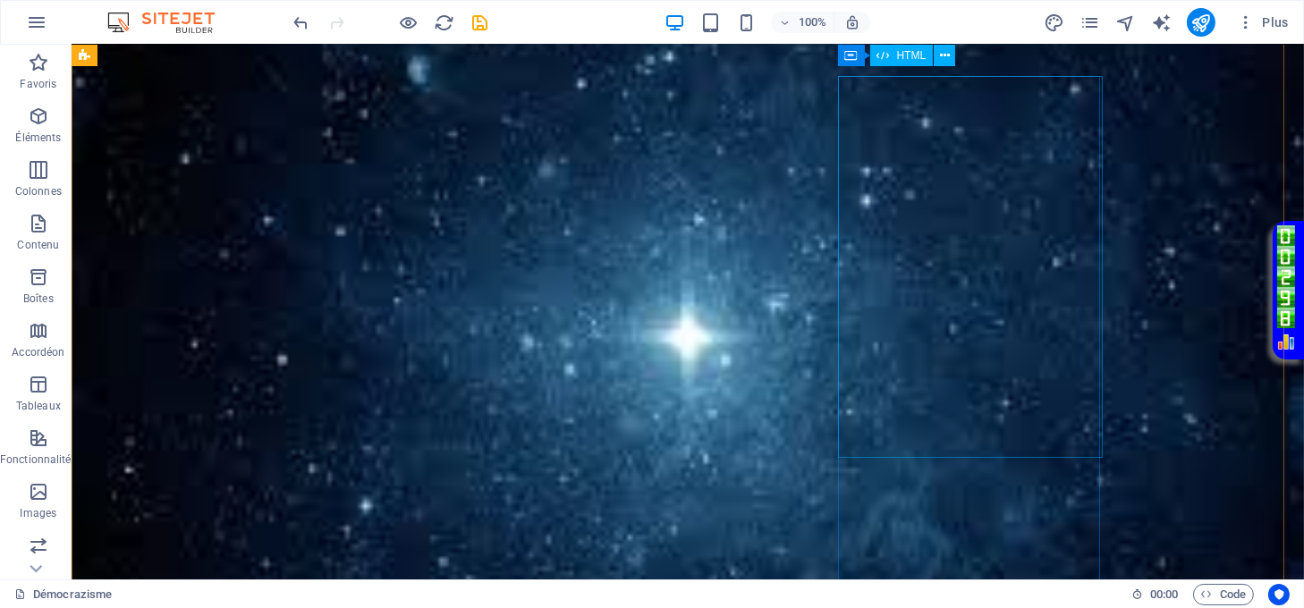
scroll to position [111, 0]
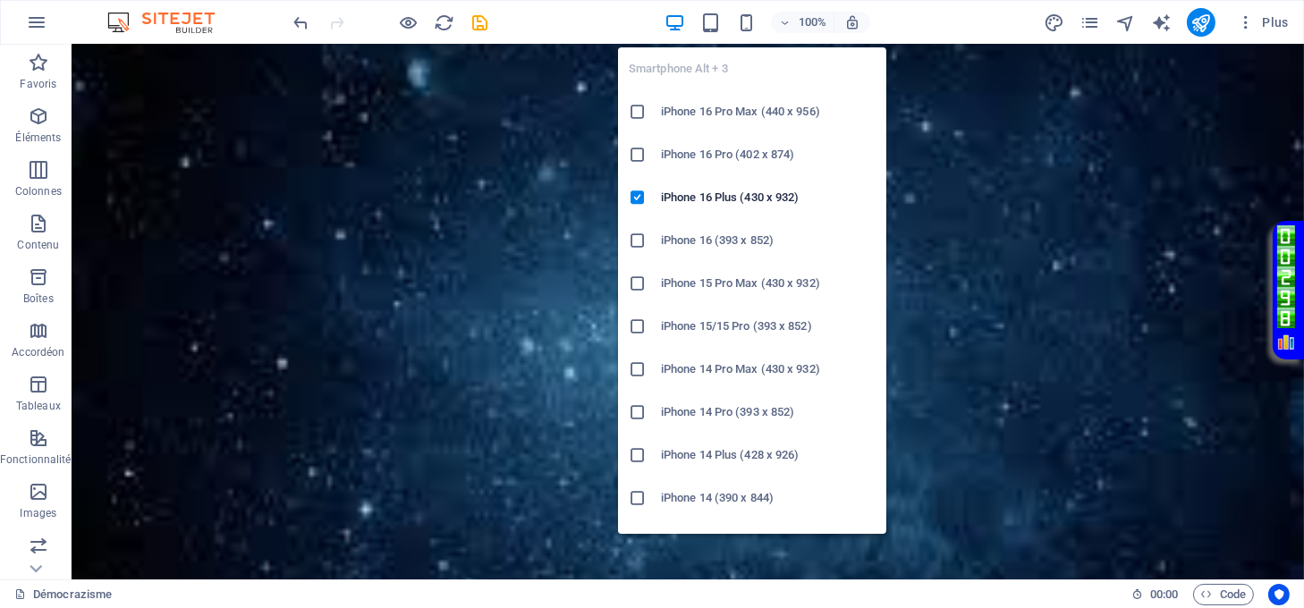
click at [755, 39] on div "Smartphone Alt + 3 iPhone 16 Pro Max (440 x 956) iPhone 16 Pro (402 x 874) iPho…" at bounding box center [752, 283] width 268 height 501
click at [746, 25] on icon "button" at bounding box center [746, 23] width 21 height 21
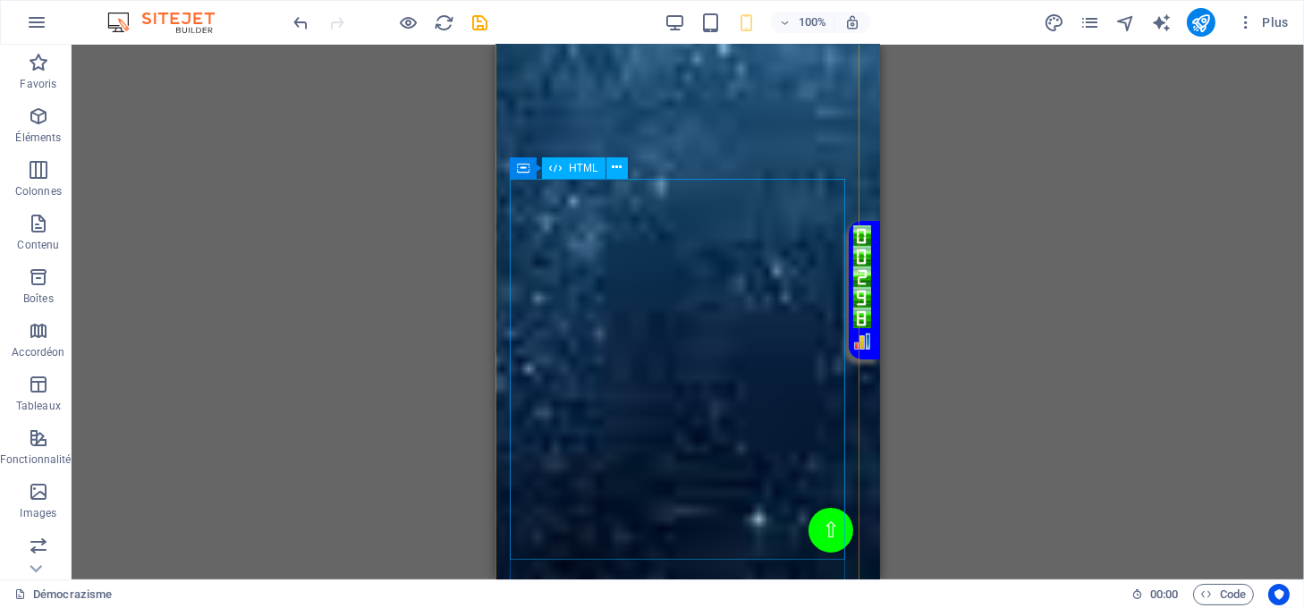
scroll to position [1304, 0]
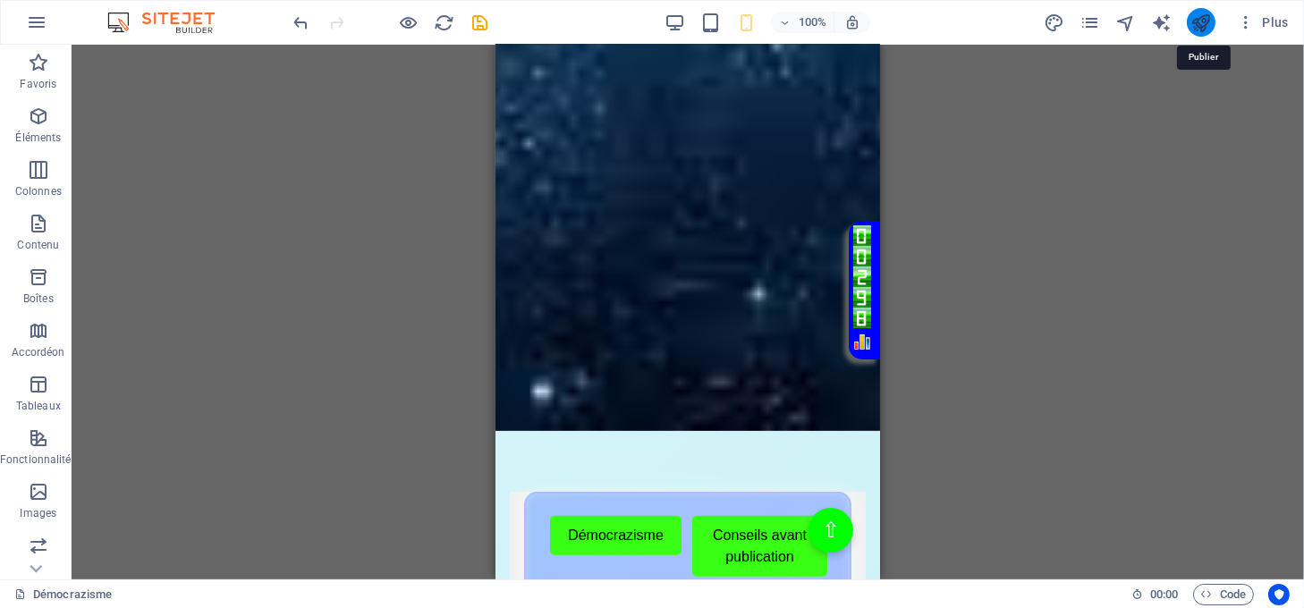
click at [1199, 28] on icon "publish" at bounding box center [1201, 23] width 21 height 21
